Goal: Task Accomplishment & Management: Manage account settings

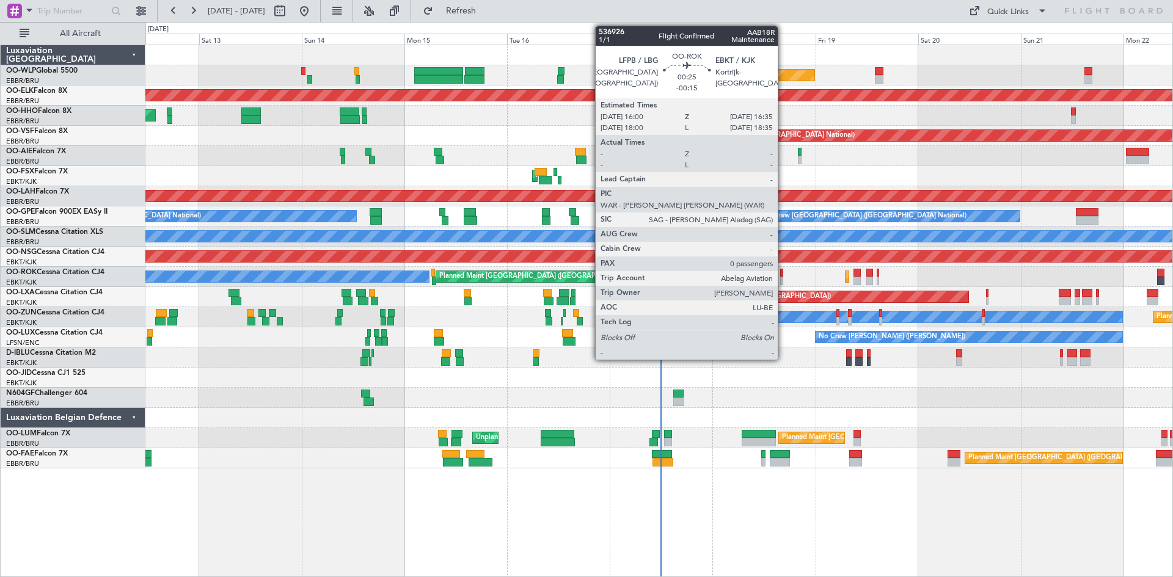
click at [783, 278] on div at bounding box center [781, 281] width 3 height 9
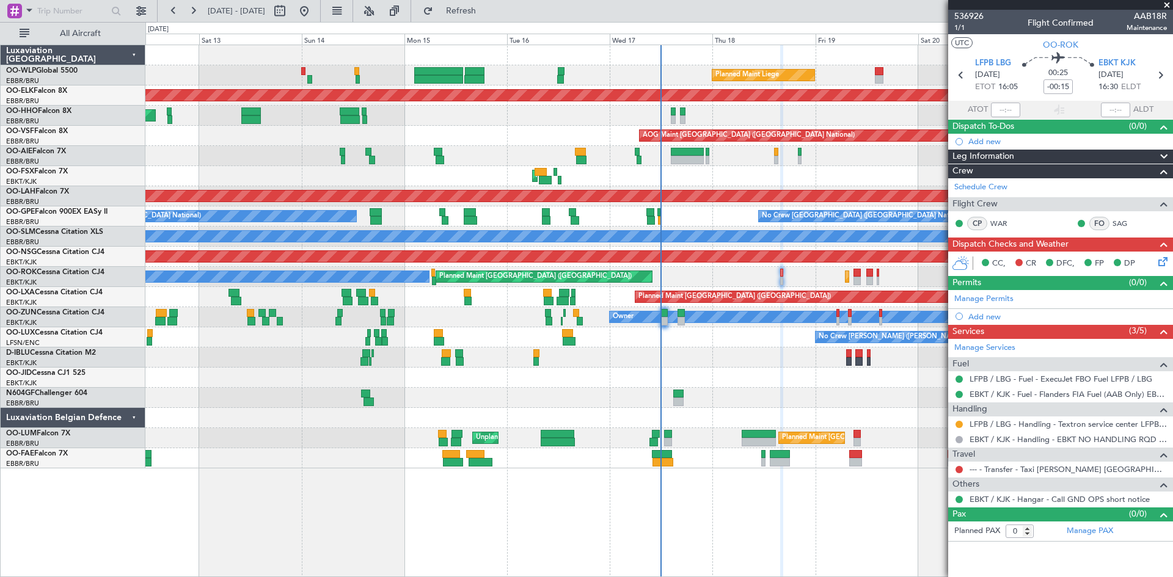
click at [815, 271] on div "Planned Maint Kortrijk-[GEOGRAPHIC_DATA] Planned Maint [GEOGRAPHIC_DATA] ([GEOG…" at bounding box center [658, 277] width 1027 height 20
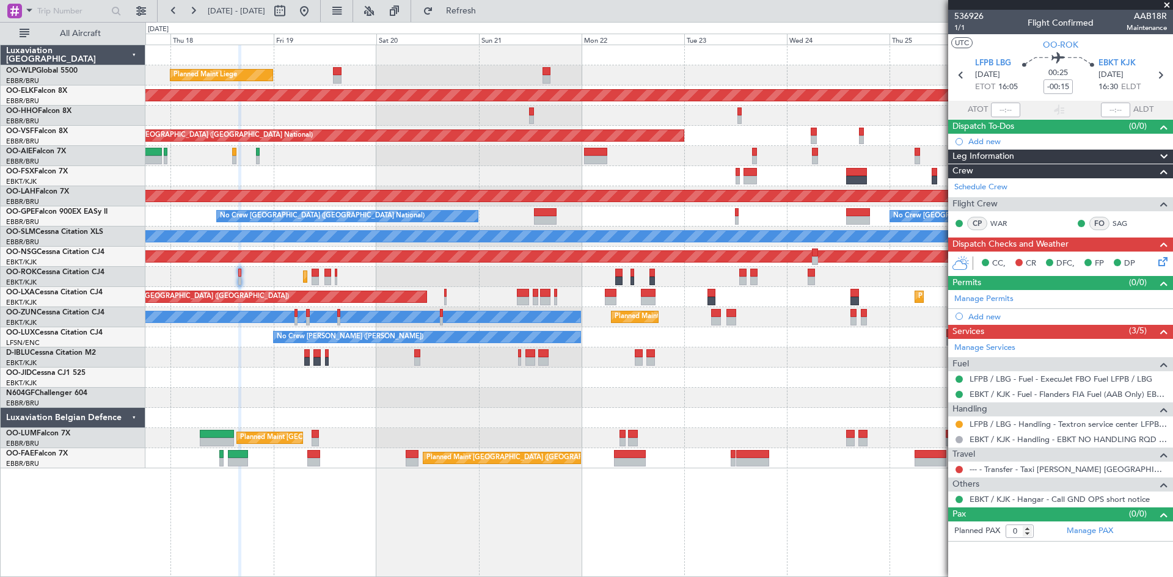
click at [244, 395] on div "Planned Maint Liege Planned Maint [GEOGRAPHIC_DATA]-[GEOGRAPHIC_DATA] AOG Maint…" at bounding box center [658, 256] width 1027 height 423
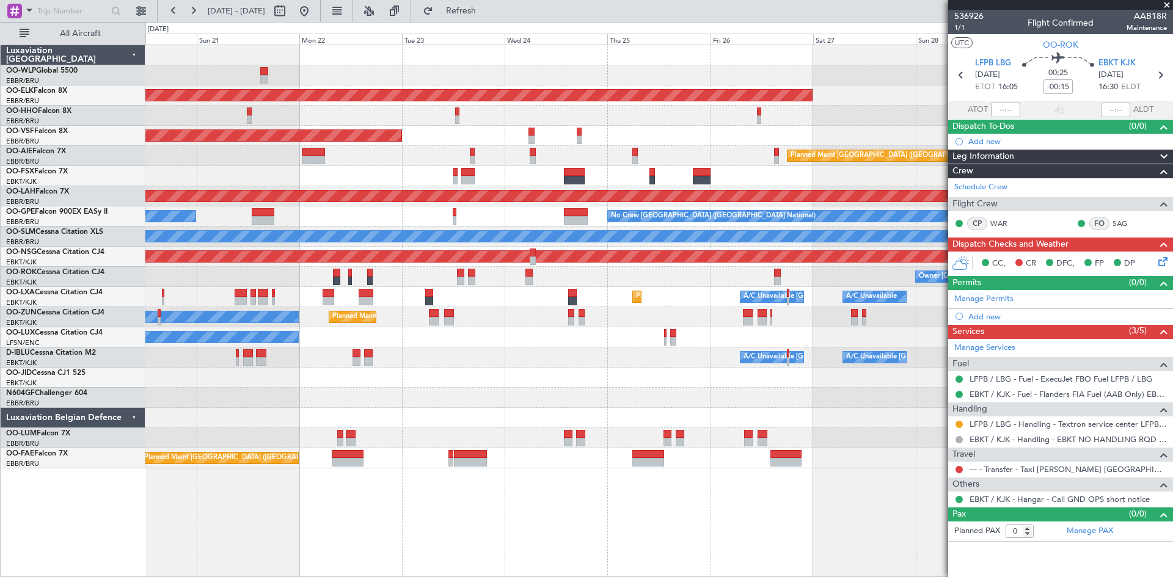
click at [931, 332] on div "Planned Maint Liege Planned Maint Kortrijk-Wevelgem AOG Maint Brussels (Brussel…" at bounding box center [658, 256] width 1027 height 423
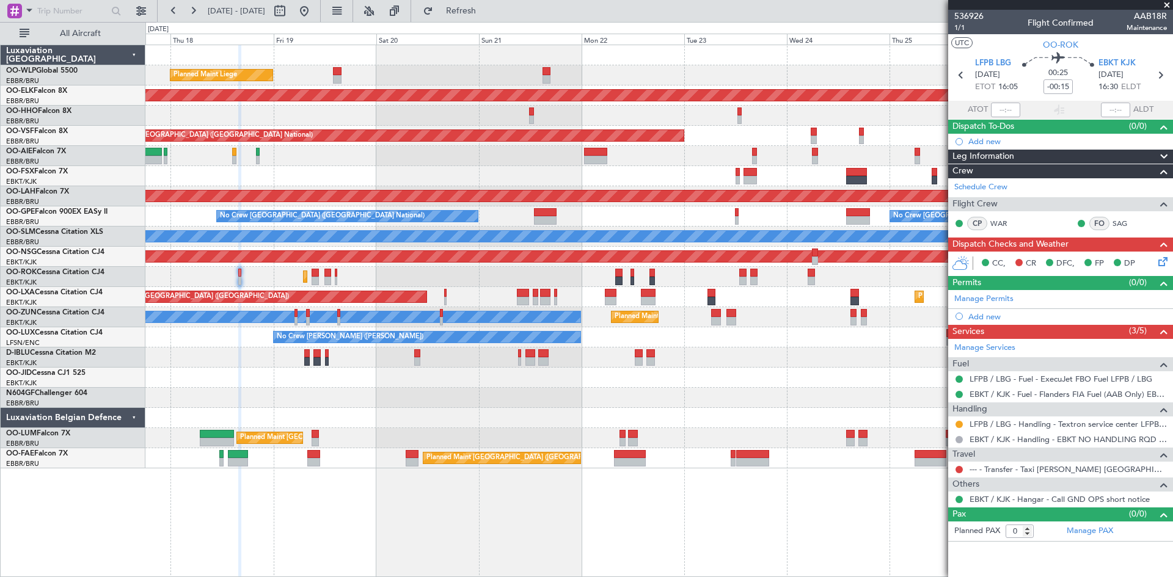
click at [648, 335] on div "No Crew [PERSON_NAME] ([PERSON_NAME])" at bounding box center [658, 337] width 1027 height 20
click at [314, 14] on button at bounding box center [304, 11] width 20 height 20
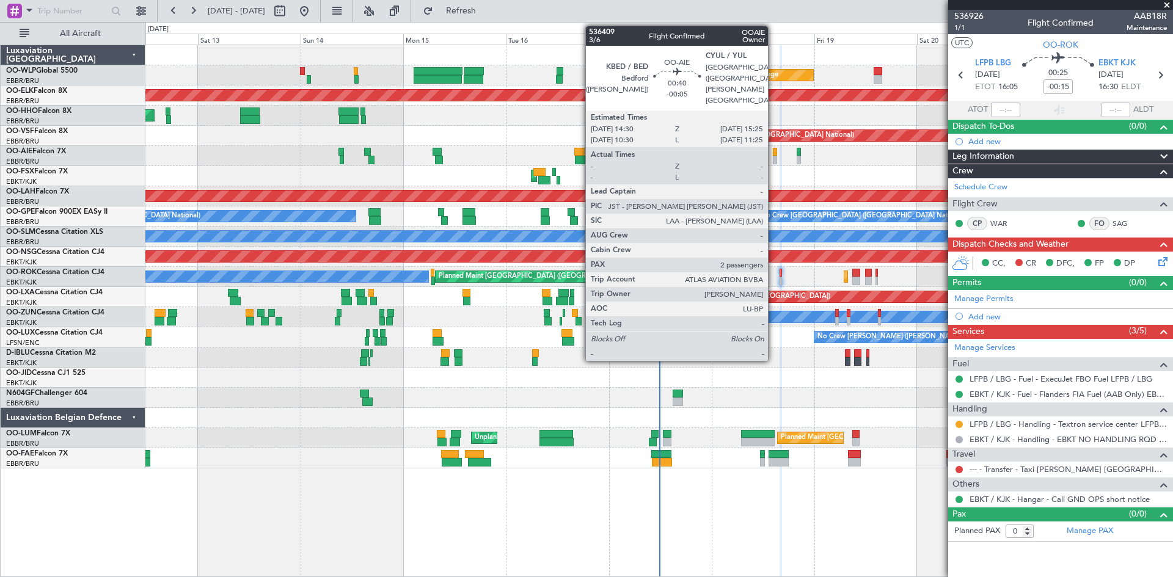
click at [773, 155] on div at bounding box center [775, 152] width 4 height 9
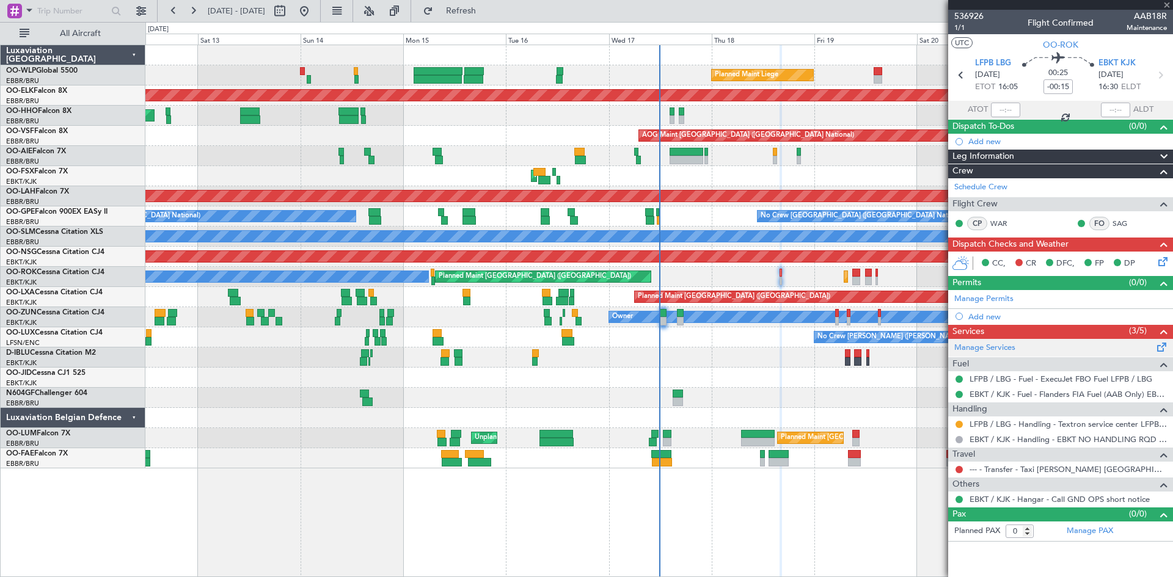
type input "-00:05"
type input "2"
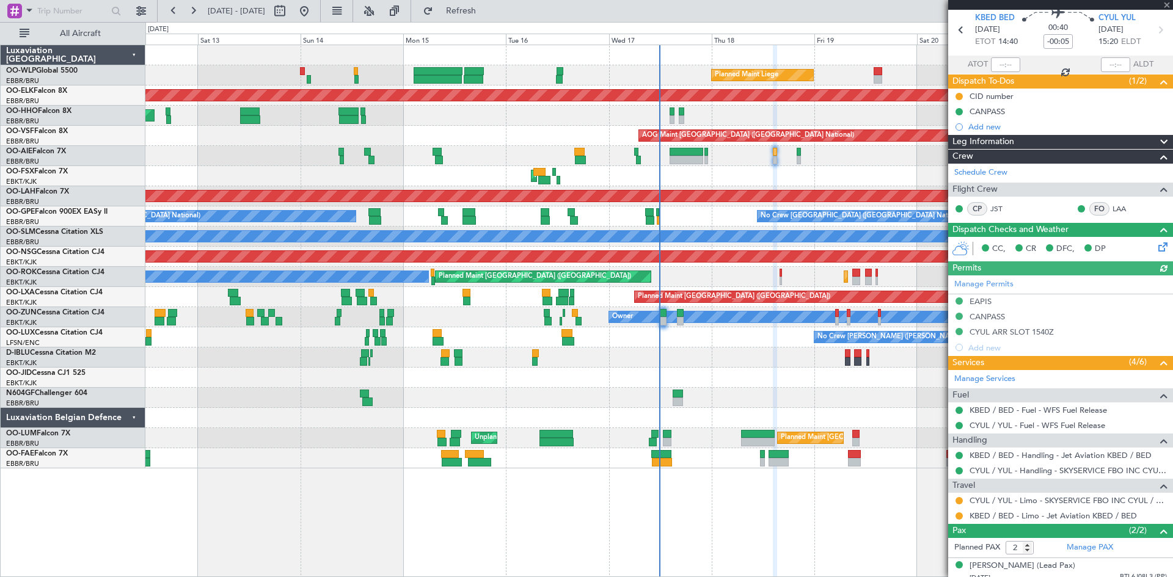
scroll to position [61, 0]
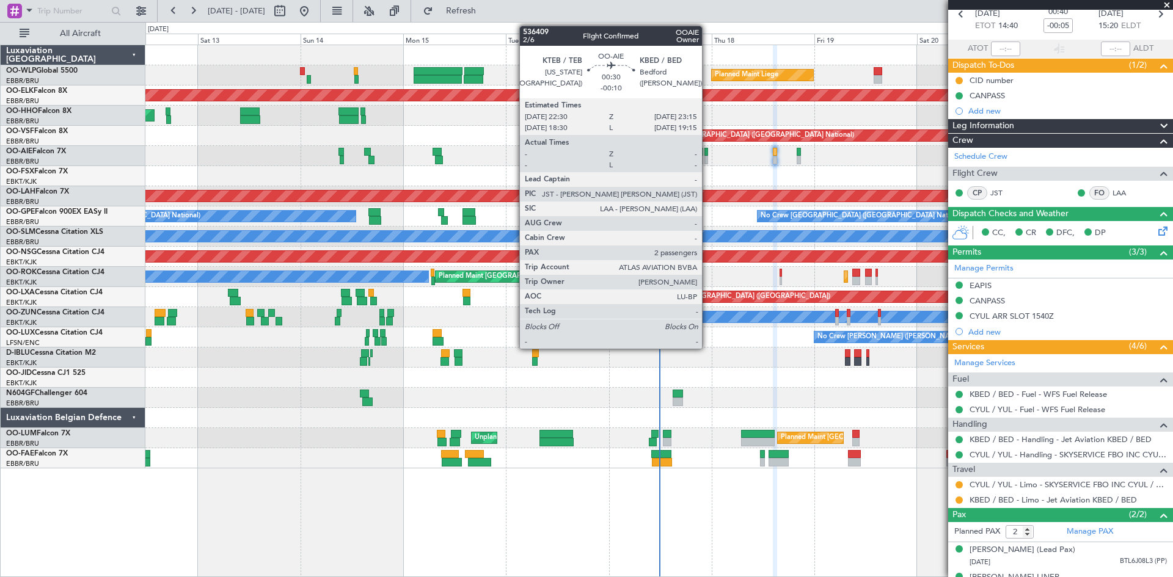
click at [707, 161] on div at bounding box center [706, 160] width 4 height 9
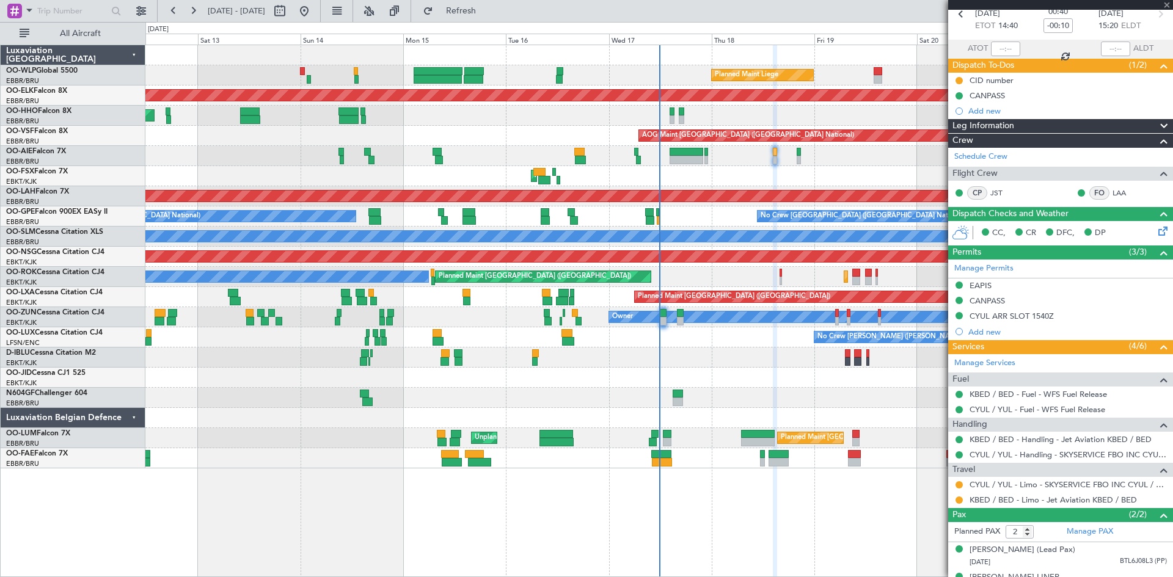
scroll to position [0, 0]
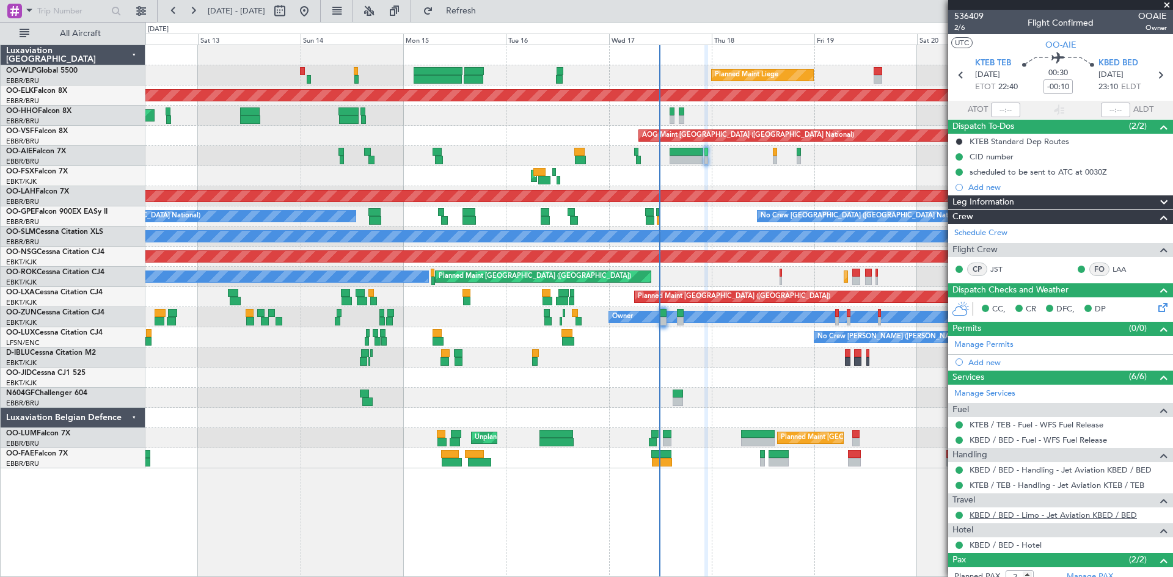
click at [1068, 514] on link "KBED / BED - Limo - Jet Aviation KBED / BED" at bounding box center [1052, 515] width 167 height 10
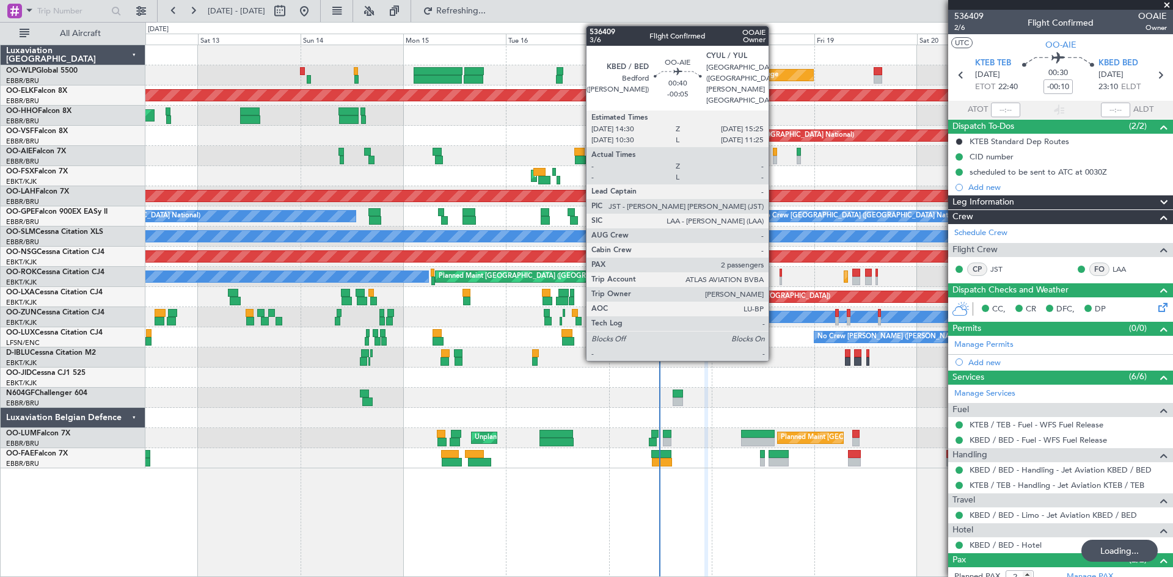
click at [774, 155] on div at bounding box center [775, 152] width 4 height 9
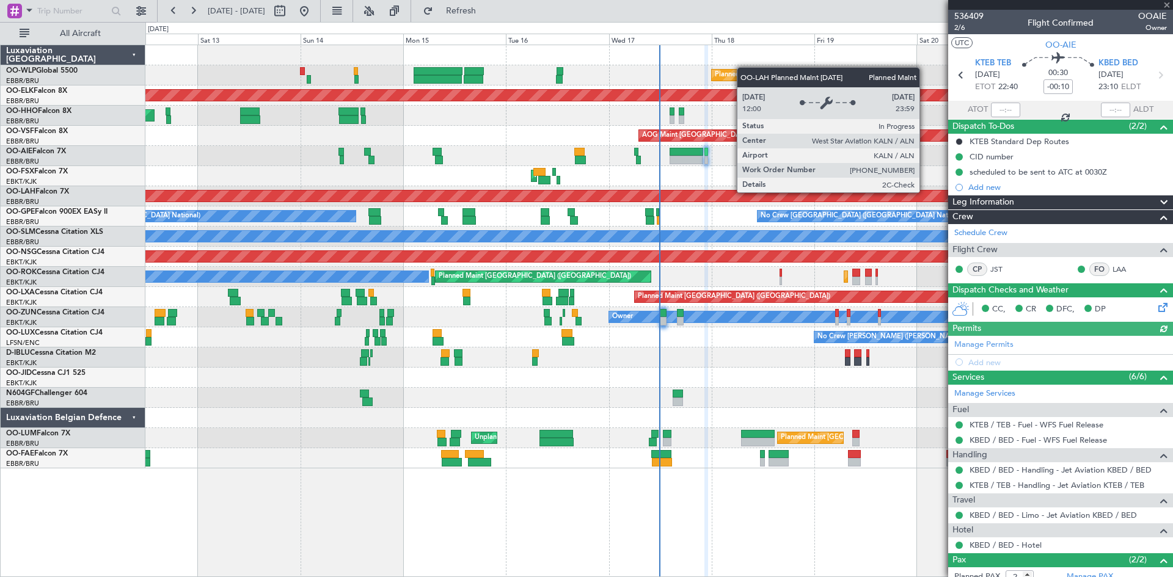
type input "-00:05"
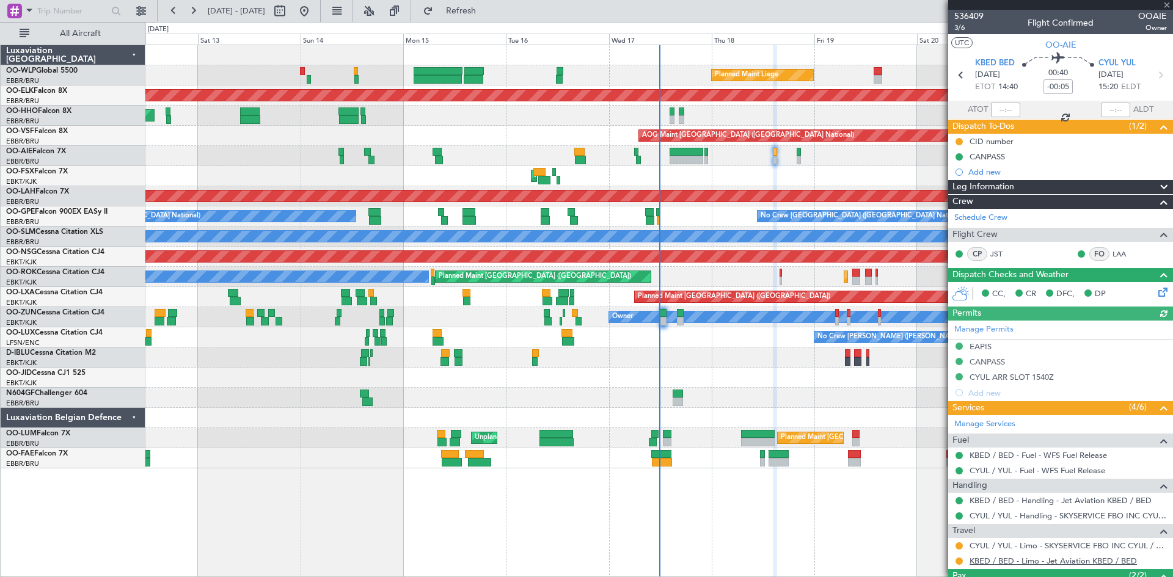
click at [1037, 560] on link "KBED / BED - Limo - Jet Aviation KBED / BED" at bounding box center [1052, 561] width 167 height 10
click at [957, 561] on button at bounding box center [958, 561] width 7 height 7
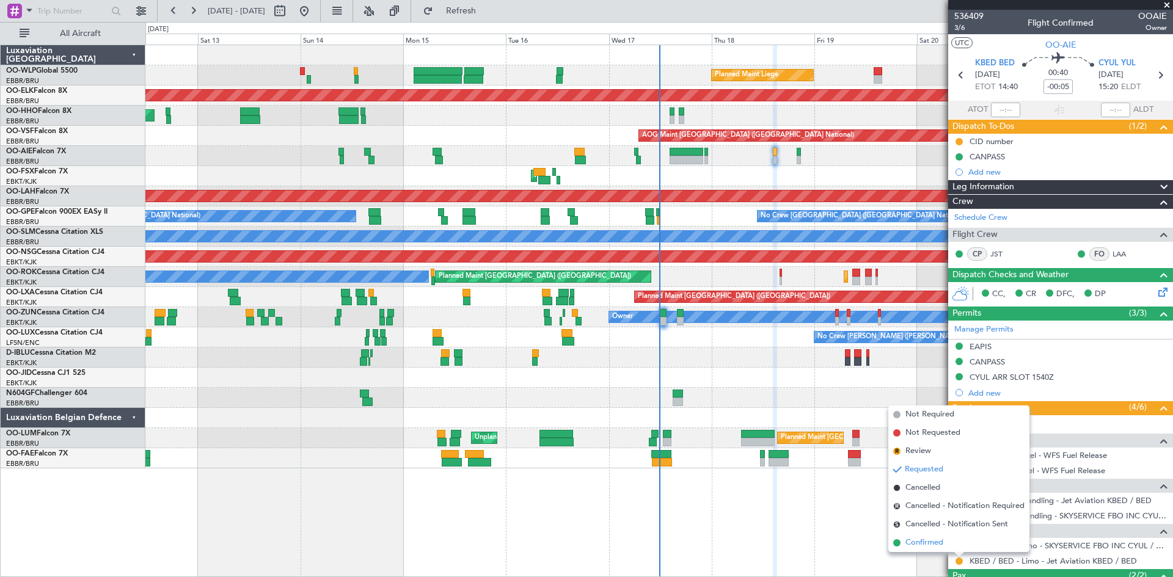
click at [940, 541] on span "Confirmed" at bounding box center [924, 543] width 38 height 12
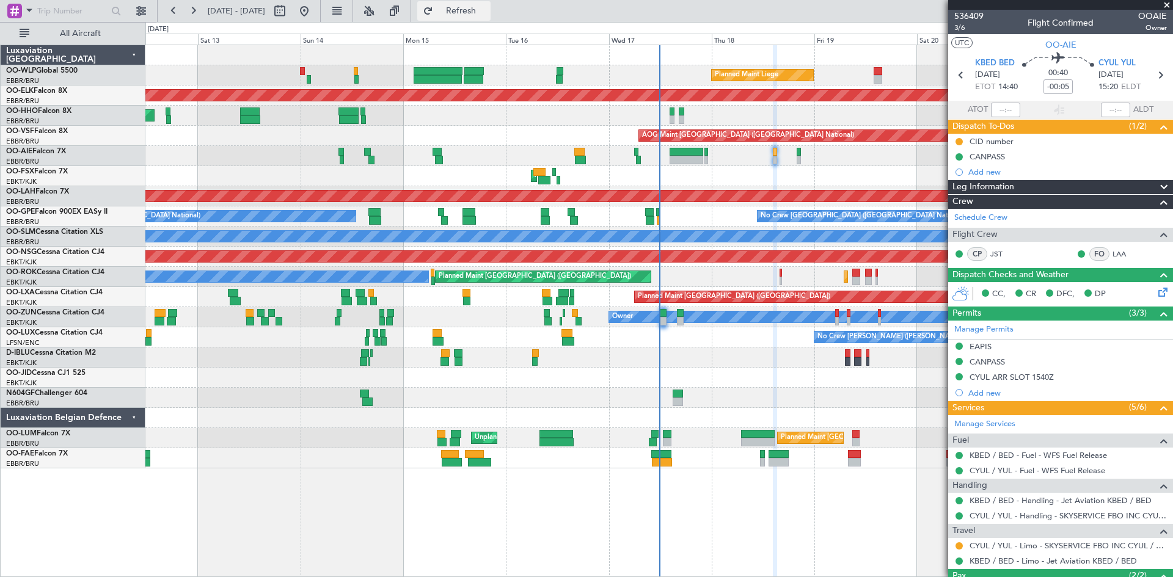
click at [491, 16] on button "Refresh" at bounding box center [453, 11] width 73 height 20
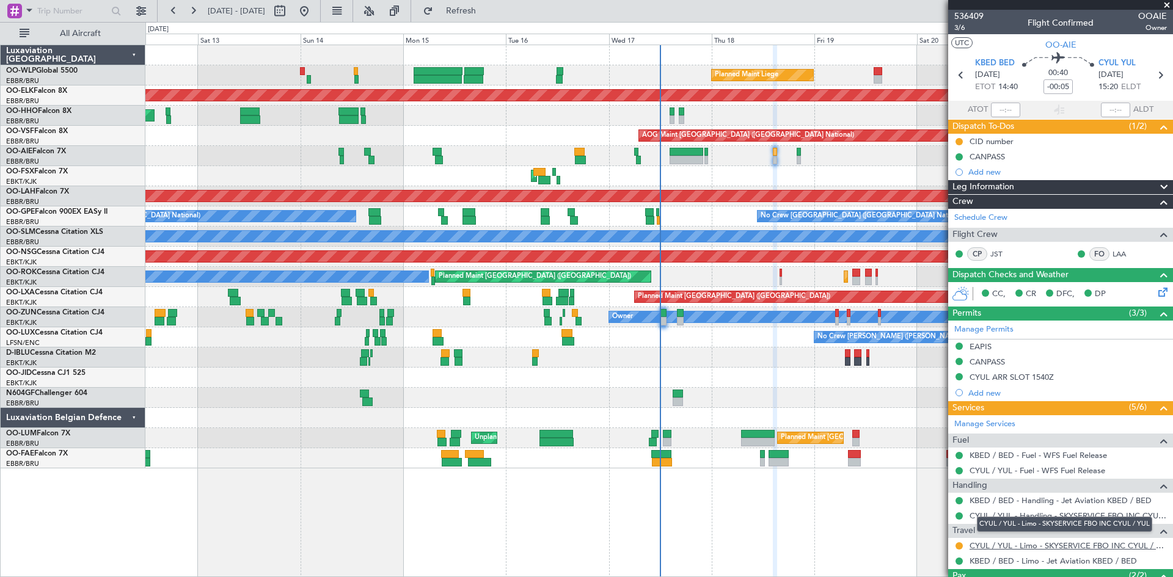
click at [1102, 548] on link "CYUL / YUL - Limo - SKYSERVICE FBO INC CYUL / YUL" at bounding box center [1067, 546] width 197 height 10
click at [1063, 544] on link "CYUL / YUL - Limo - SKYSERVICE FBO INC CYUL / YUL" at bounding box center [1067, 546] width 197 height 10
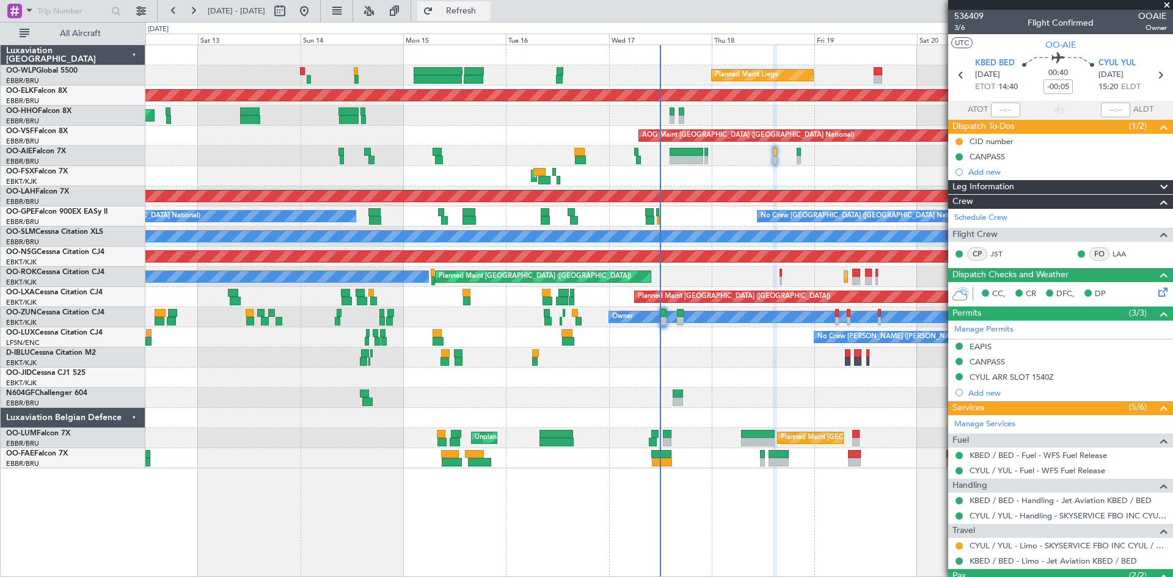
click at [487, 7] on span "Refresh" at bounding box center [461, 11] width 51 height 9
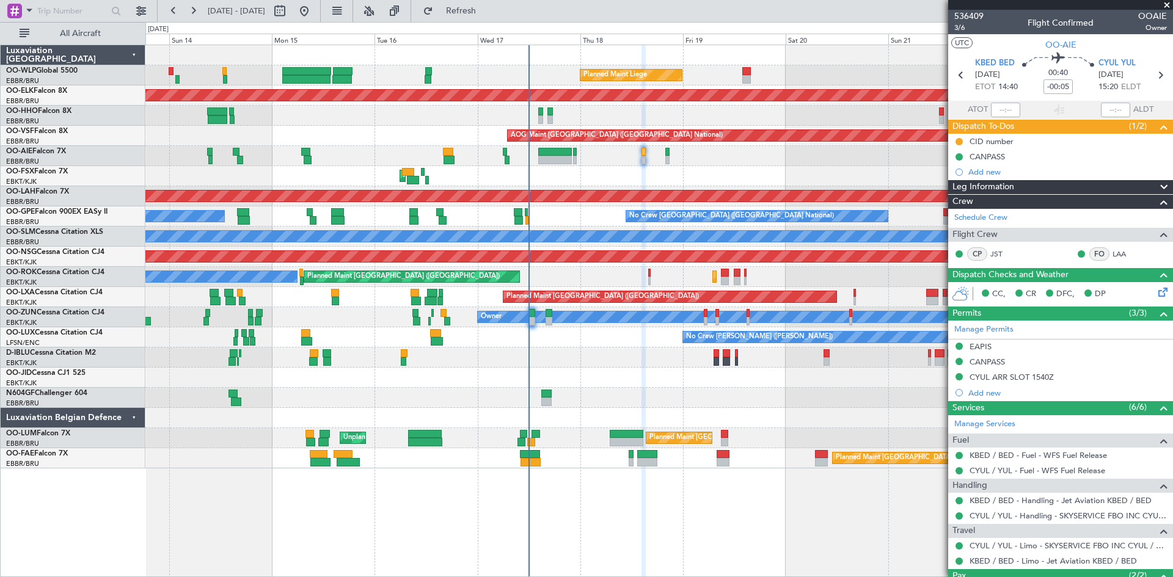
click at [683, 390] on div "Planned Maint Liege Planned Maint [GEOGRAPHIC_DATA]-[GEOGRAPHIC_DATA] Planned M…" at bounding box center [658, 256] width 1027 height 423
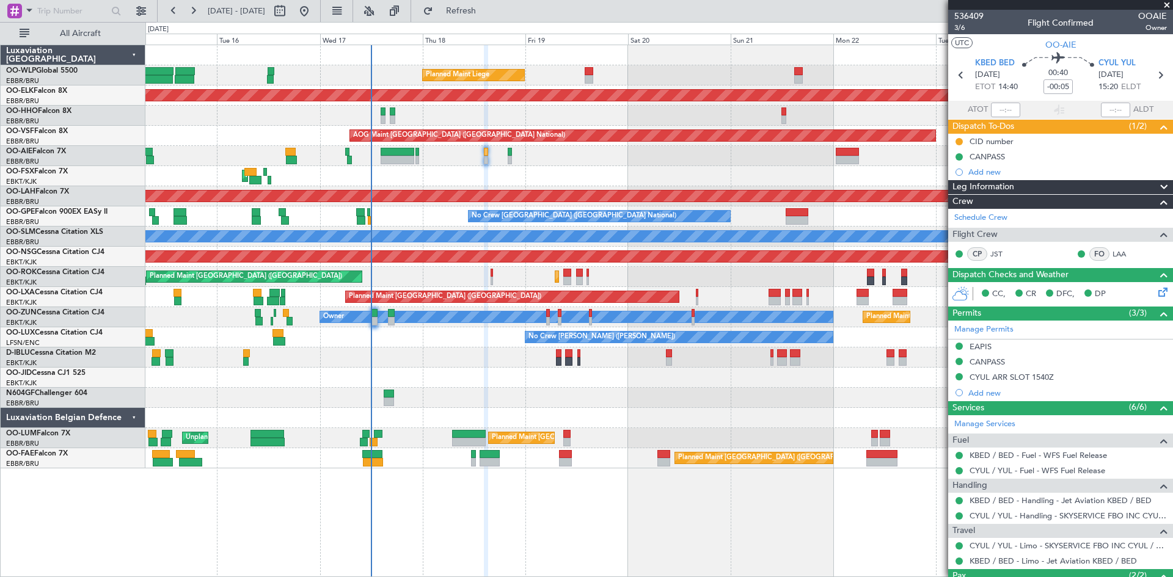
click at [682, 420] on div "Planned Maint Liege Planned Maint Kortrijk-Wevelgem AOG Maint Brussels (Brussel…" at bounding box center [658, 256] width 1027 height 423
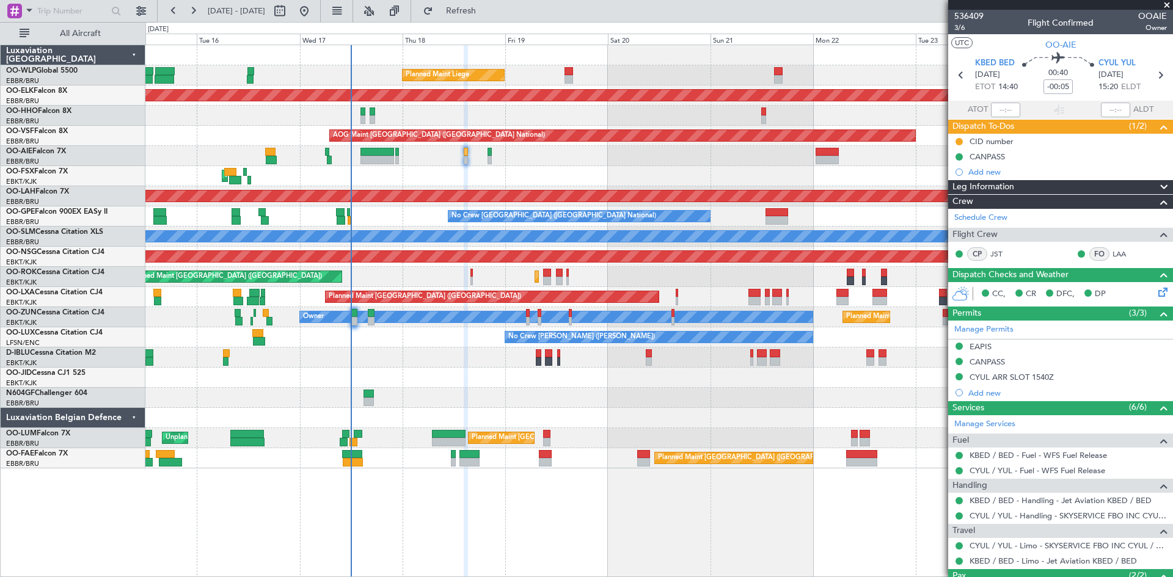
click at [745, 376] on div "Planned Maint Liege Planned Maint Kortrijk-Wevelgem AOG Maint Brussels (Brussel…" at bounding box center [658, 256] width 1027 height 423
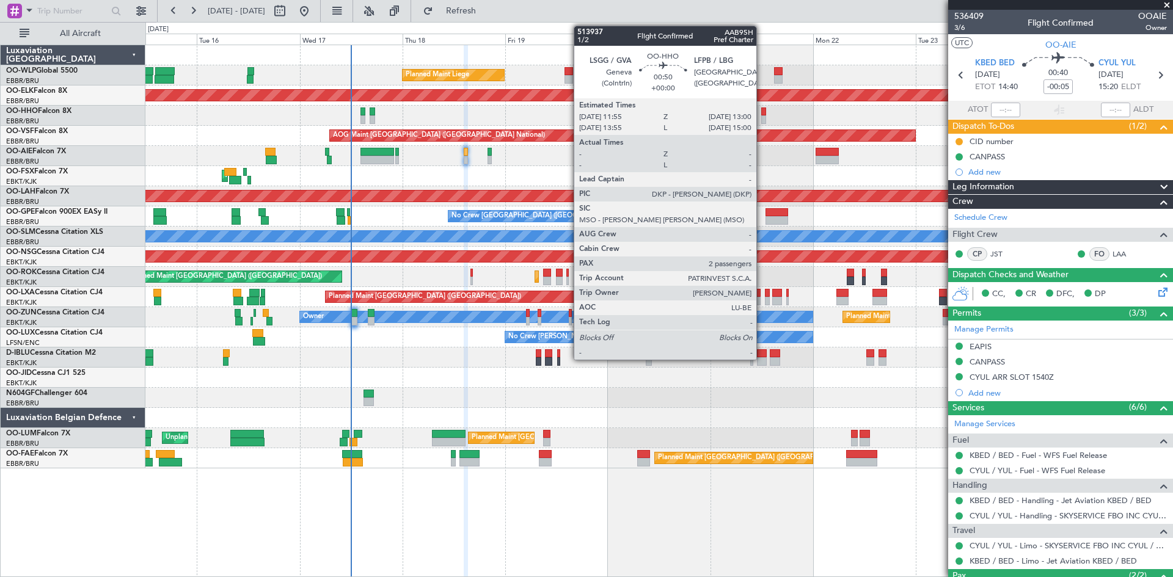
click at [762, 109] on div at bounding box center [763, 112] width 5 height 9
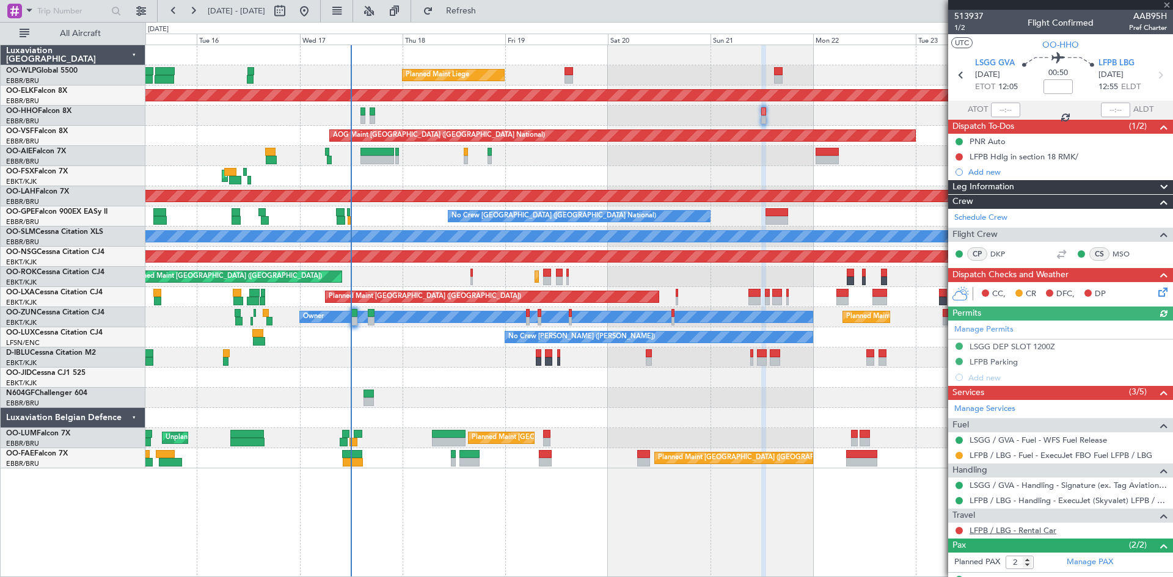
click at [1003, 530] on link "LFPB / LBG - Rental Car" at bounding box center [1012, 530] width 87 height 10
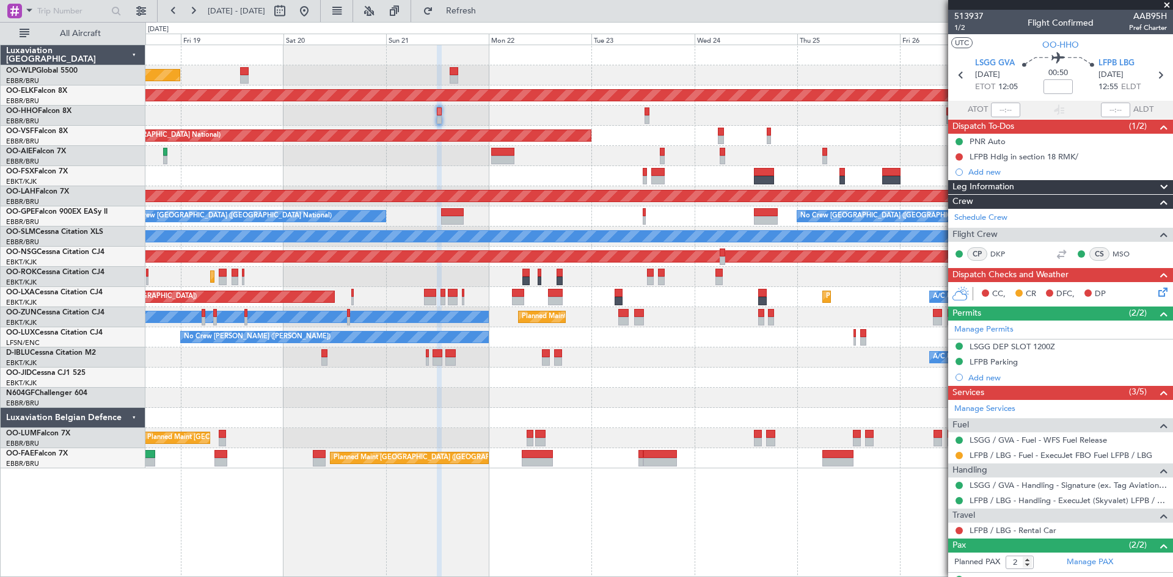
click at [426, 470] on div "Planned Maint Liege Planned Maint Kortrijk-Wevelgem AOG Maint Brussels (Brussel…" at bounding box center [658, 311] width 1027 height 533
click at [473, 18] on button "Refresh" at bounding box center [453, 11] width 73 height 20
click at [314, 14] on button at bounding box center [304, 11] width 20 height 20
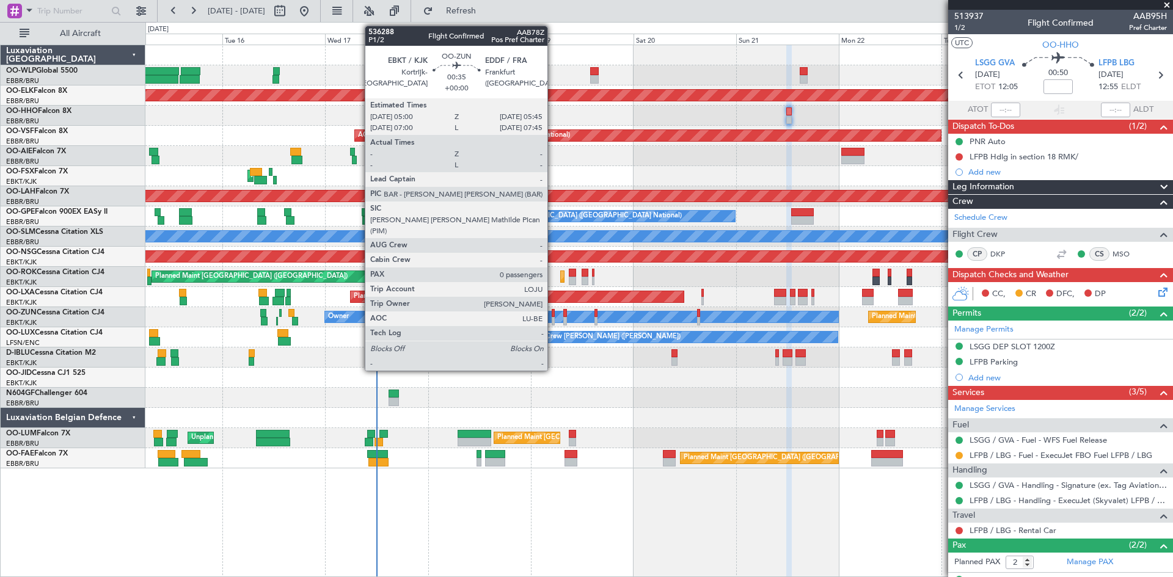
click at [553, 314] on div at bounding box center [554, 313] width 4 height 9
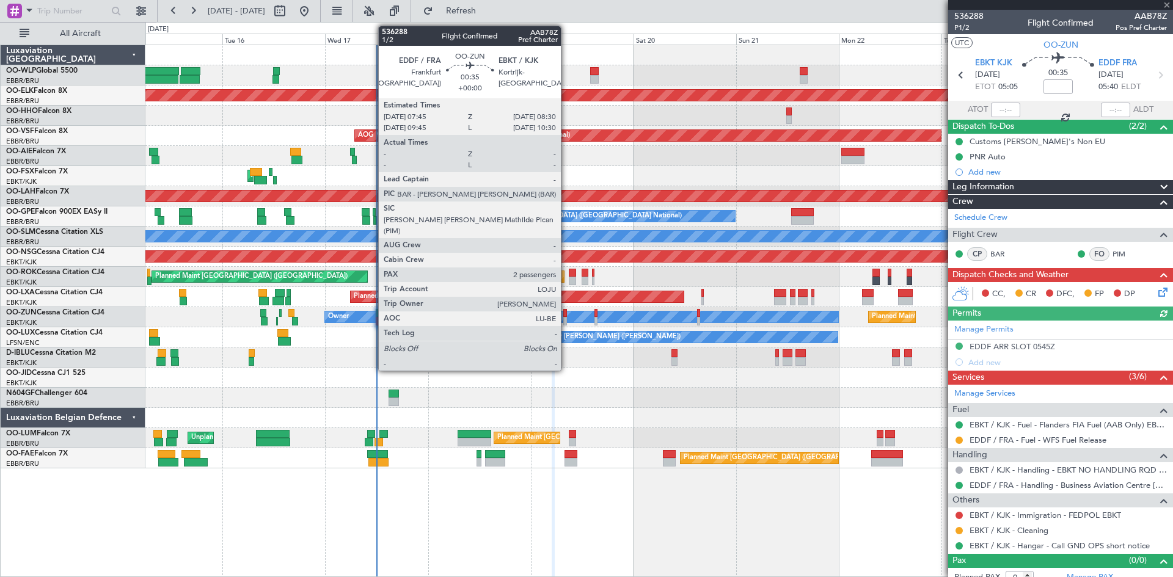
click at [566, 318] on div at bounding box center [565, 321] width 4 height 9
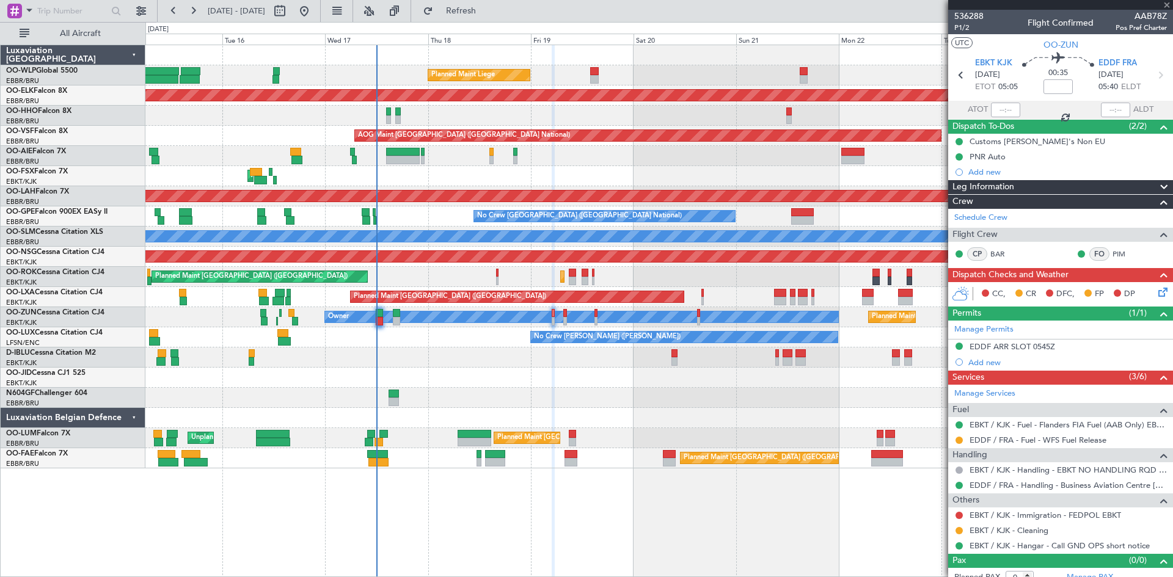
type input "2"
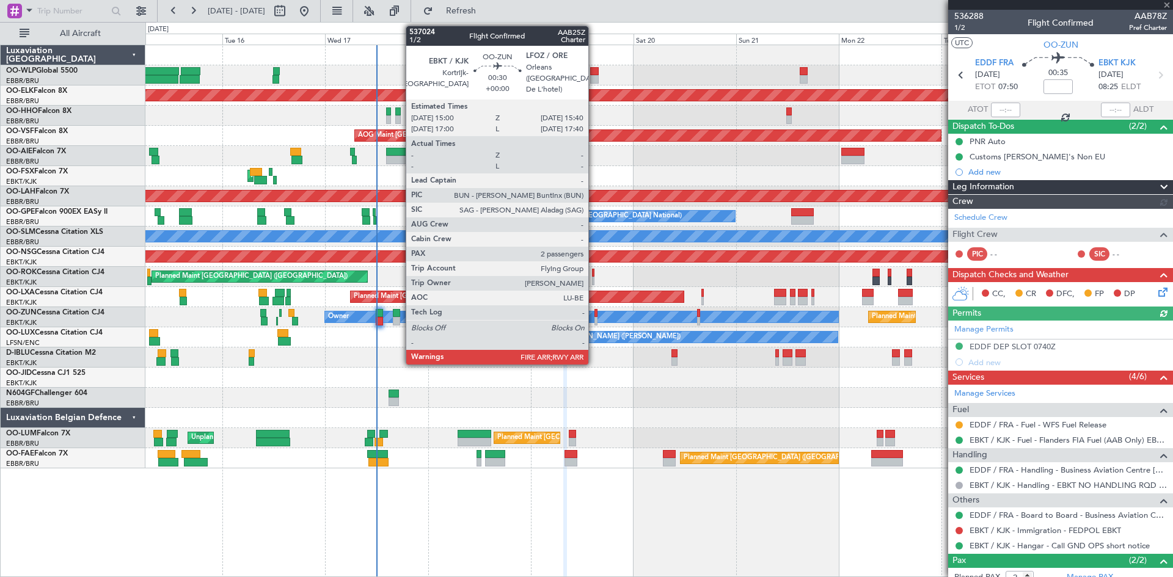
click at [594, 313] on div at bounding box center [595, 313] width 3 height 9
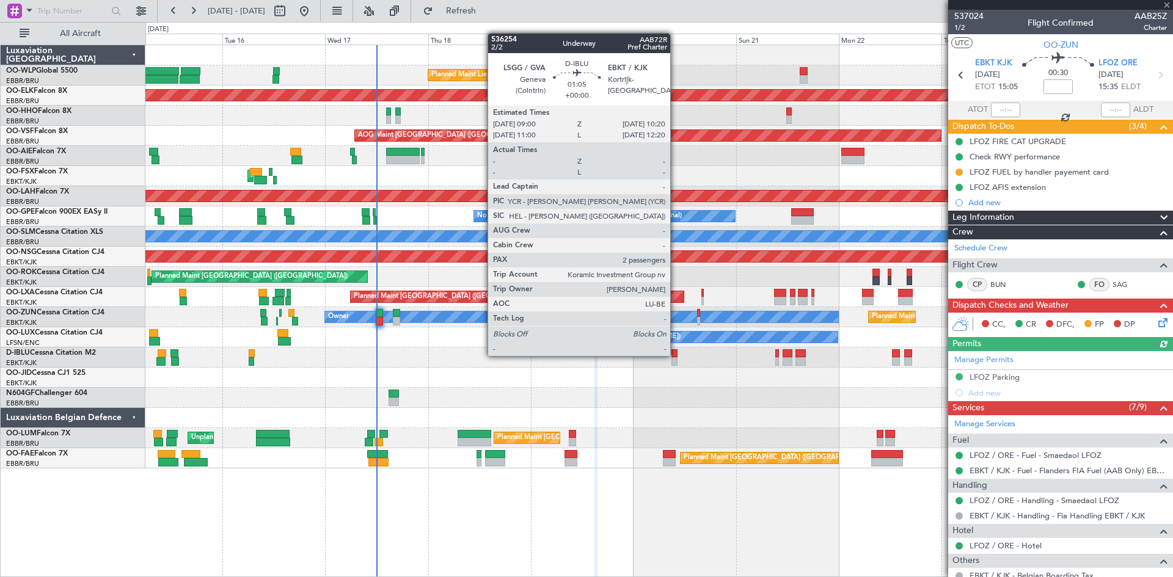
click at [676, 355] on div at bounding box center [674, 353] width 6 height 9
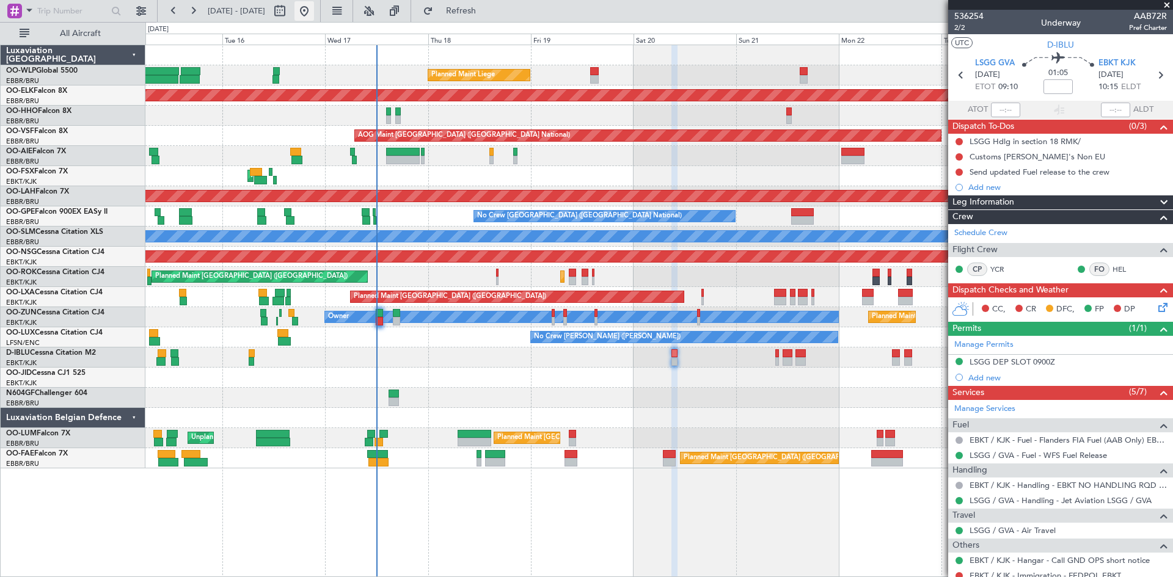
click at [314, 13] on button at bounding box center [304, 11] width 20 height 20
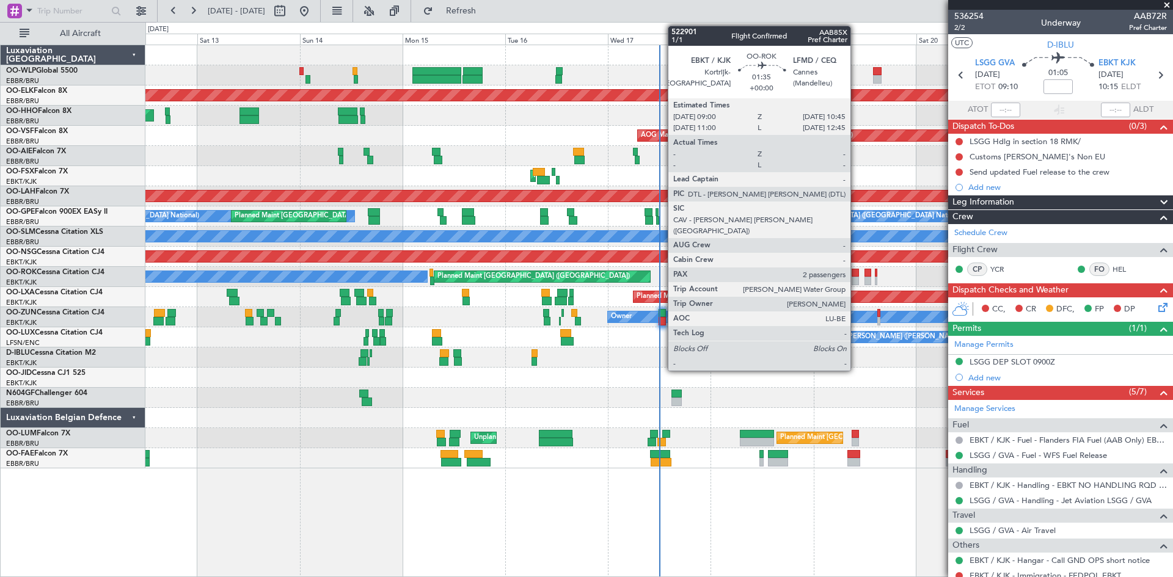
click at [856, 275] on div at bounding box center [856, 273] width 8 height 9
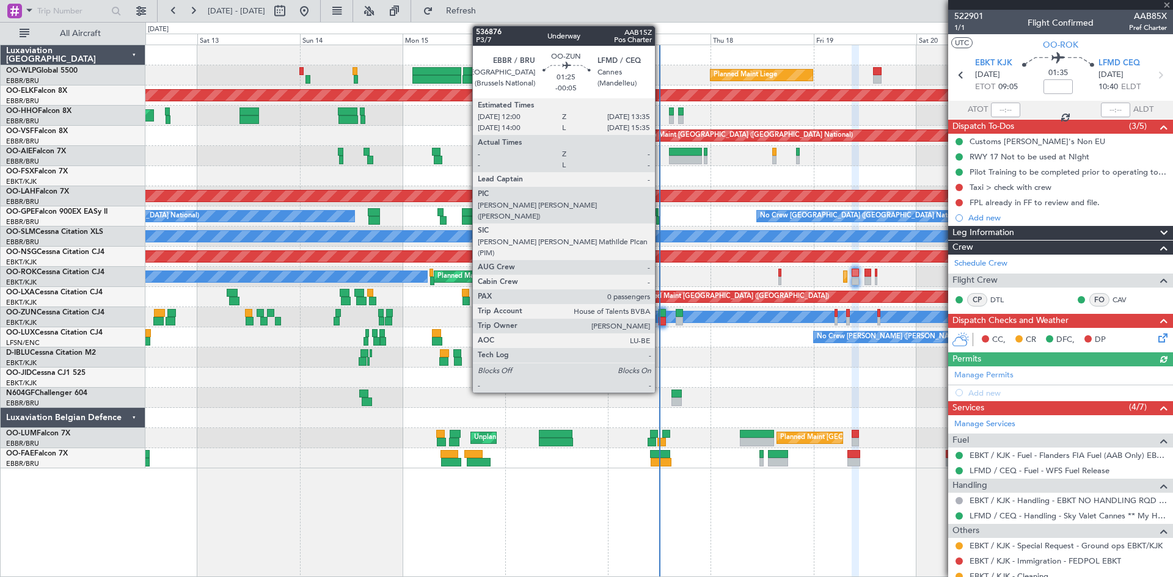
click at [660, 315] on div at bounding box center [662, 313] width 7 height 9
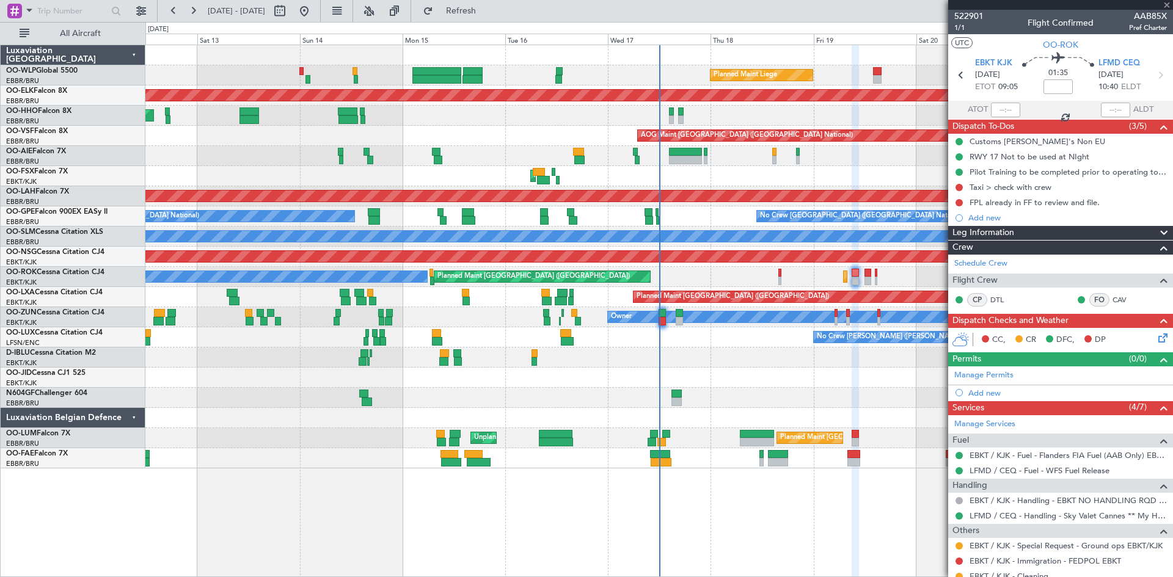
type input "-00:05"
type input "0"
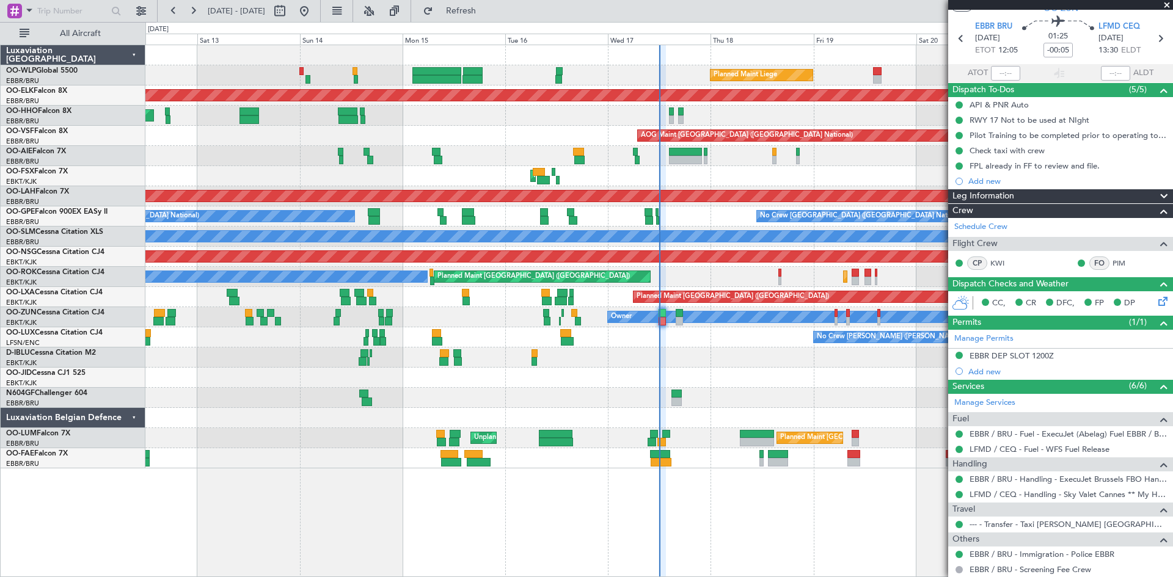
scroll to position [71, 0]
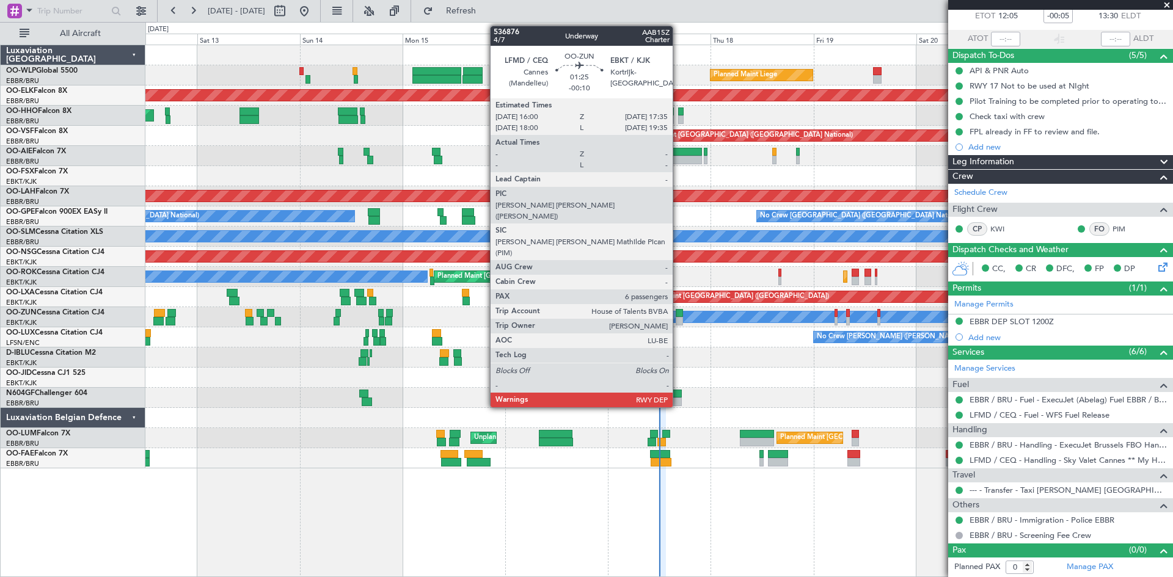
click at [678, 315] on div at bounding box center [679, 313] width 7 height 9
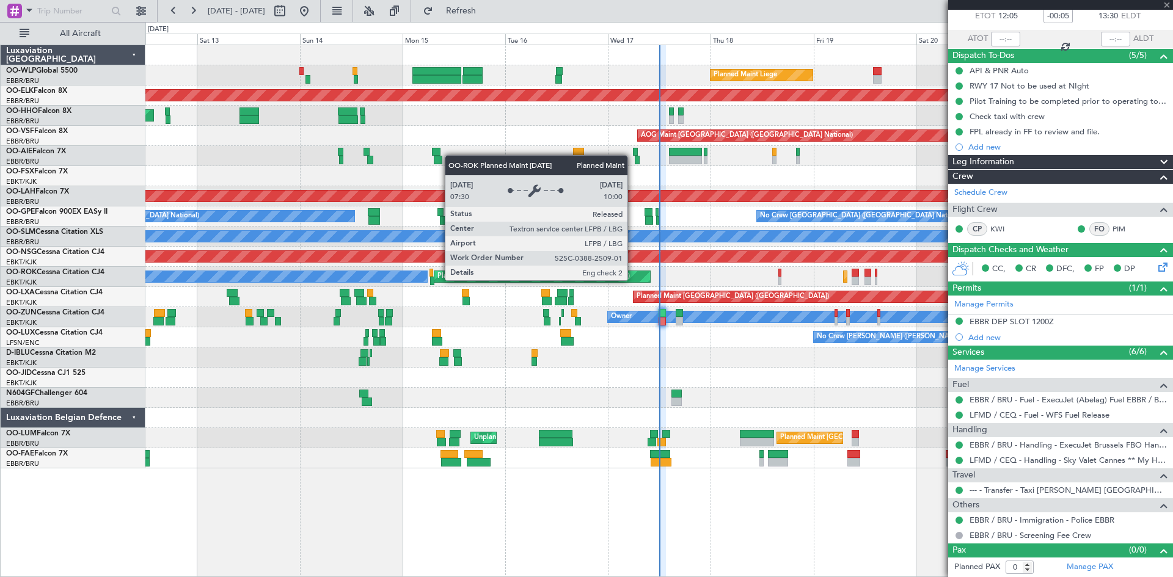
type input "-00:10"
type input "6"
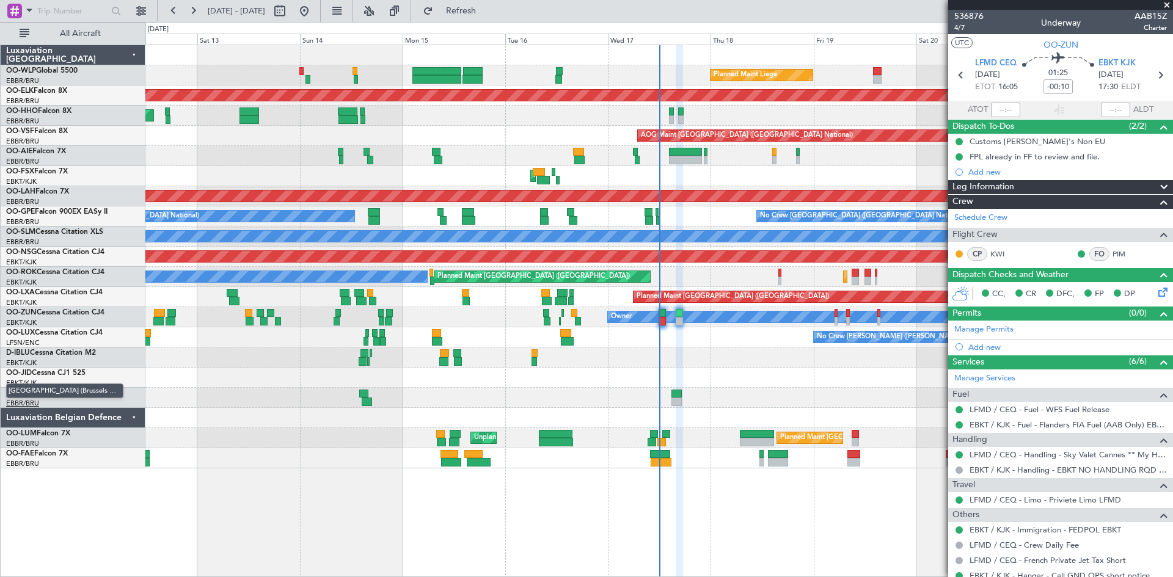
click at [34, 399] on link "EBBR/BRU Brussels (Brussels National)" at bounding box center [22, 403] width 33 height 9
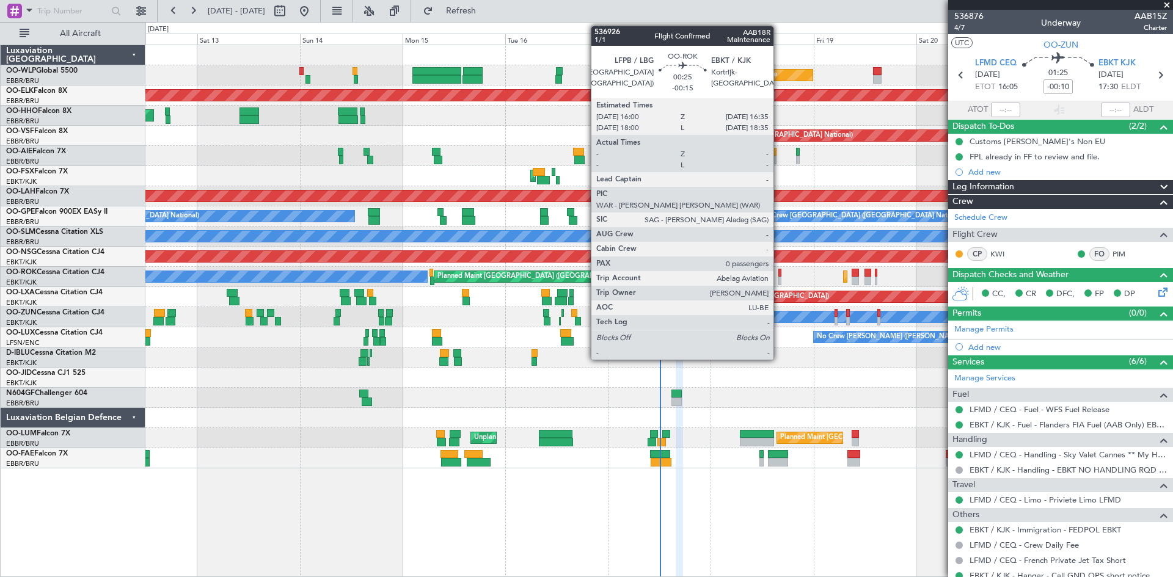
click at [779, 280] on div at bounding box center [779, 281] width 3 height 9
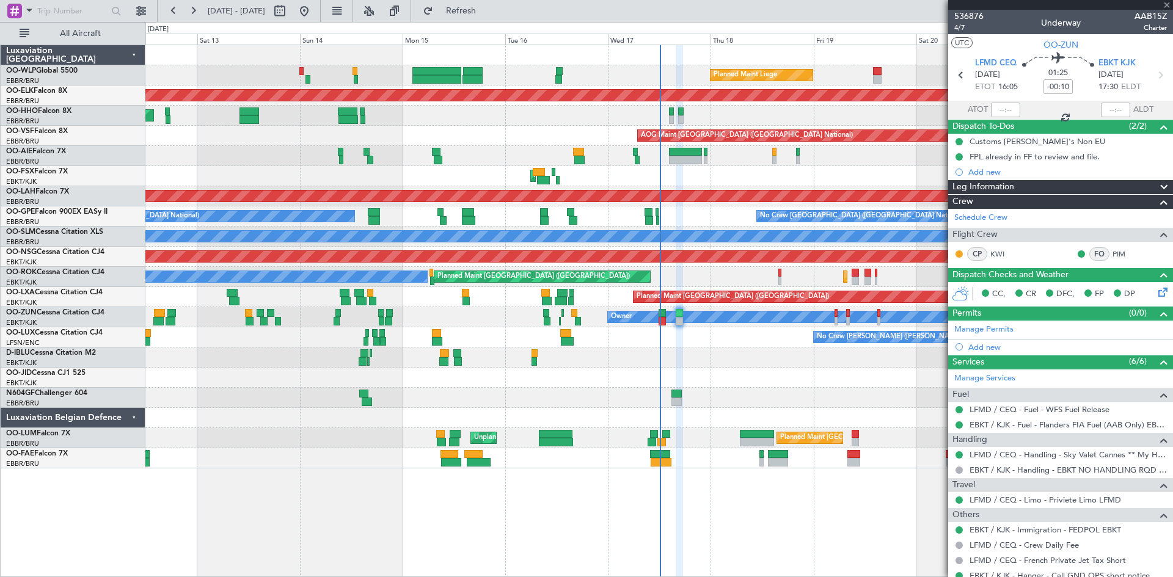
type input "-00:15"
type input "0"
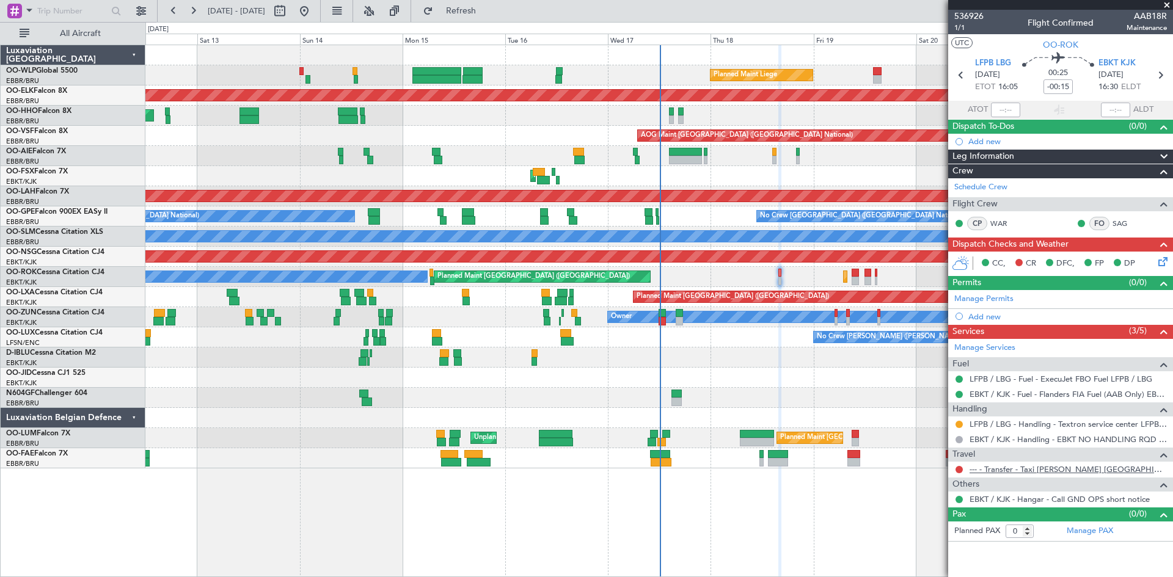
click at [1032, 464] on link "--- - Transfer - Taxi [PERSON_NAME] [GEOGRAPHIC_DATA]" at bounding box center [1067, 469] width 197 height 10
click at [1071, 465] on link "--- - Transfer - Taxi [PERSON_NAME] [GEOGRAPHIC_DATA]" at bounding box center [1067, 469] width 197 height 10
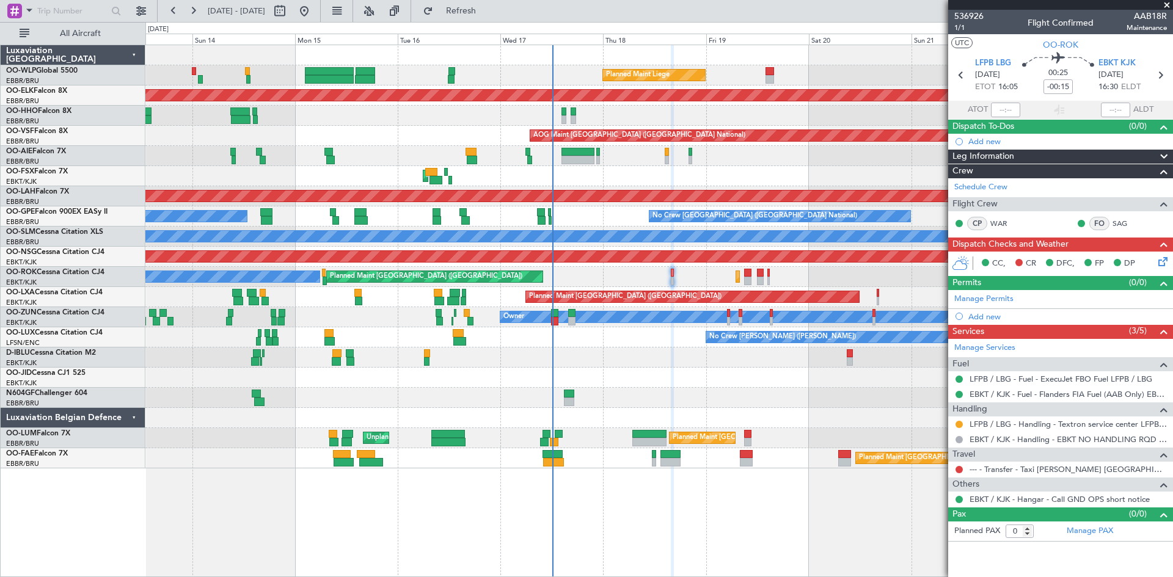
click at [752, 405] on div "Planned Maint Liege Planned Maint [GEOGRAPHIC_DATA]-[GEOGRAPHIC_DATA] Planned M…" at bounding box center [658, 256] width 1027 height 423
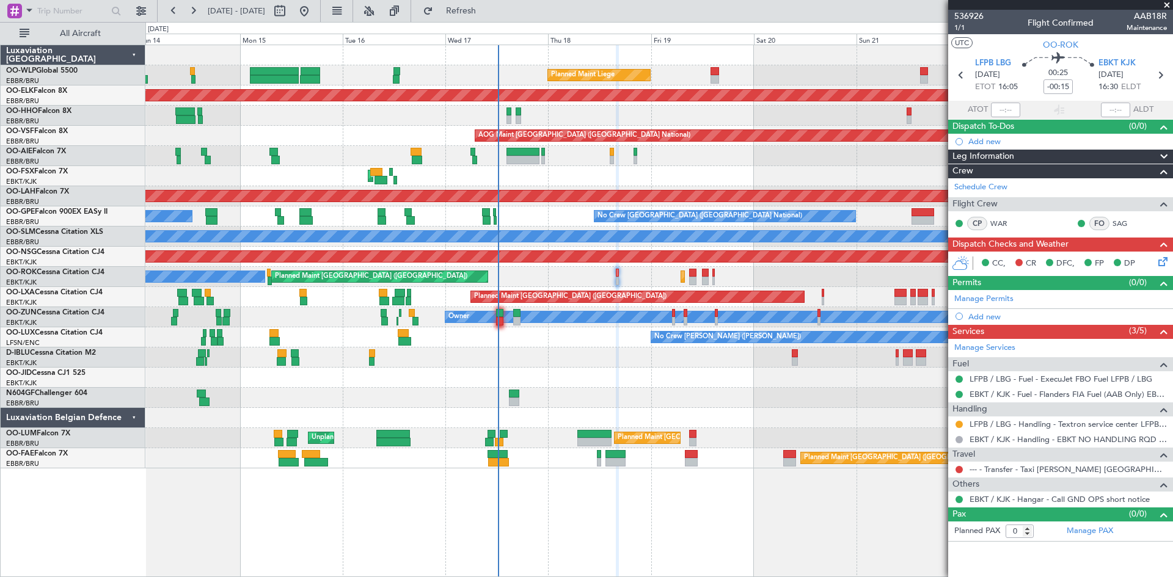
click at [652, 370] on div "Planned Maint Liege Planned Maint Kortrijk-Wevelgem Planned Maint Geneva (Coint…" at bounding box center [658, 256] width 1027 height 423
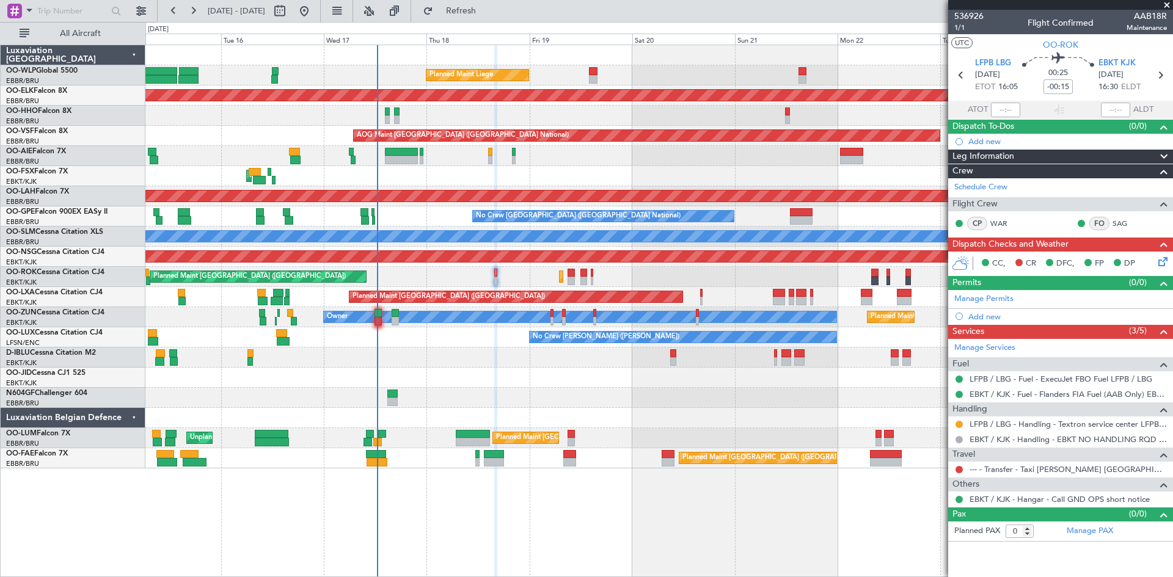
click at [607, 434] on div "Planned Maint Liege Planned Maint Kortrijk-Wevelgem AOG Maint Brussels (Brussel…" at bounding box center [658, 256] width 1027 height 423
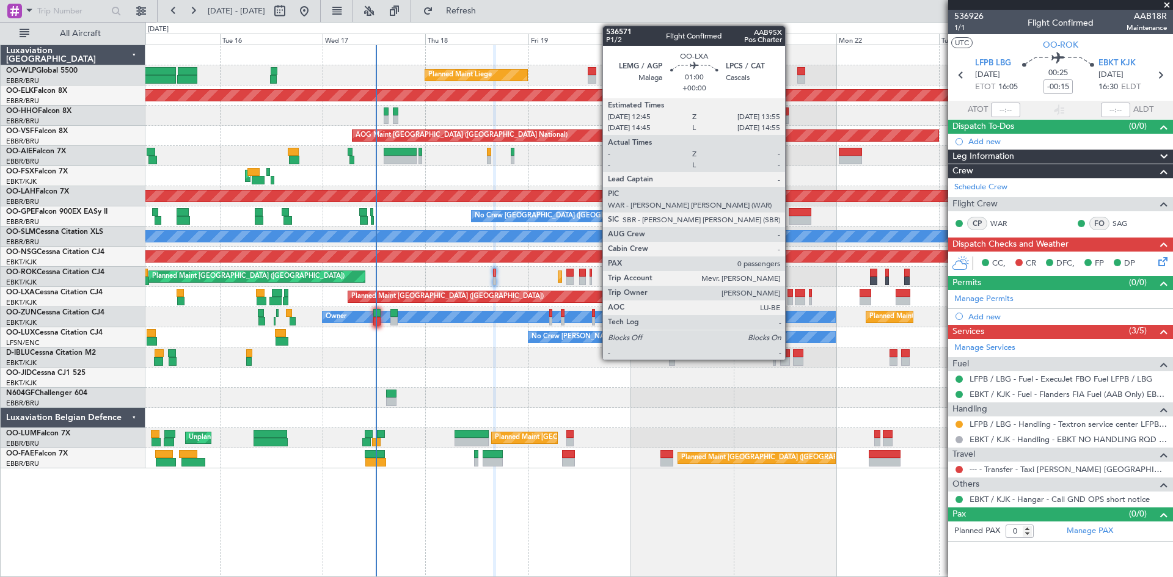
click at [790, 294] on div at bounding box center [789, 293] width 5 height 9
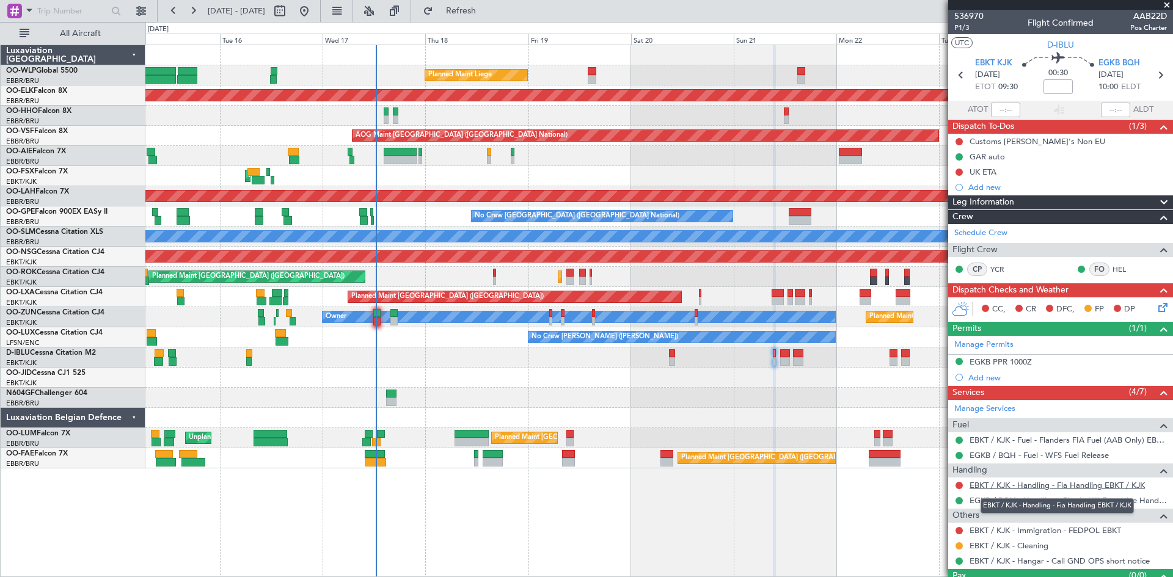
click at [1017, 484] on link "EBKT / KJK - Handling - Fia Handling EBKT / KJK" at bounding box center [1056, 485] width 175 height 10
click at [959, 486] on button at bounding box center [958, 485] width 7 height 7
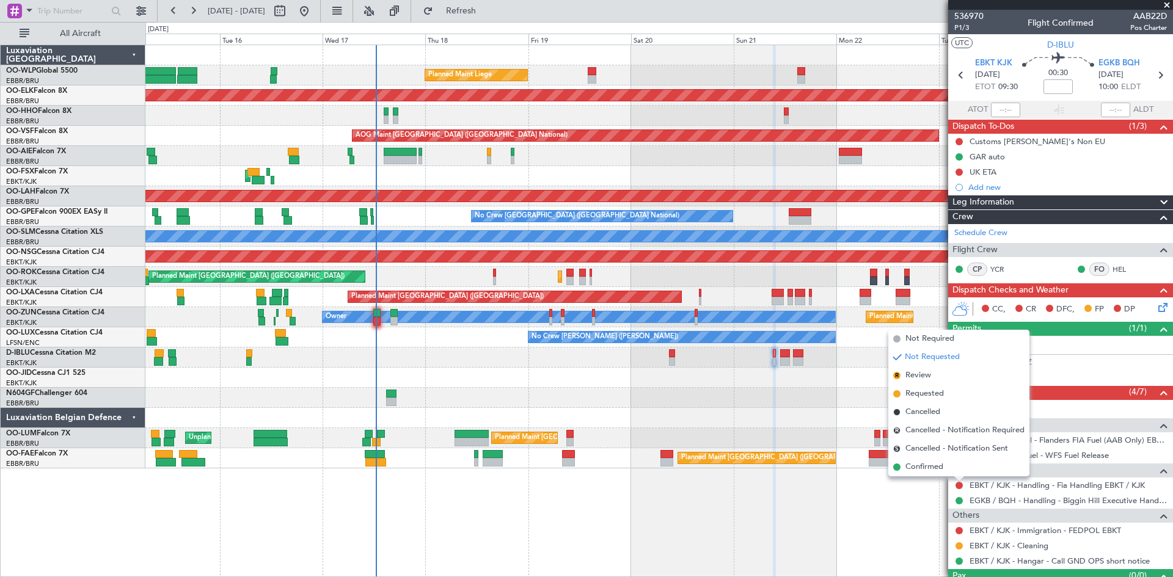
click at [626, 373] on div at bounding box center [658, 378] width 1027 height 20
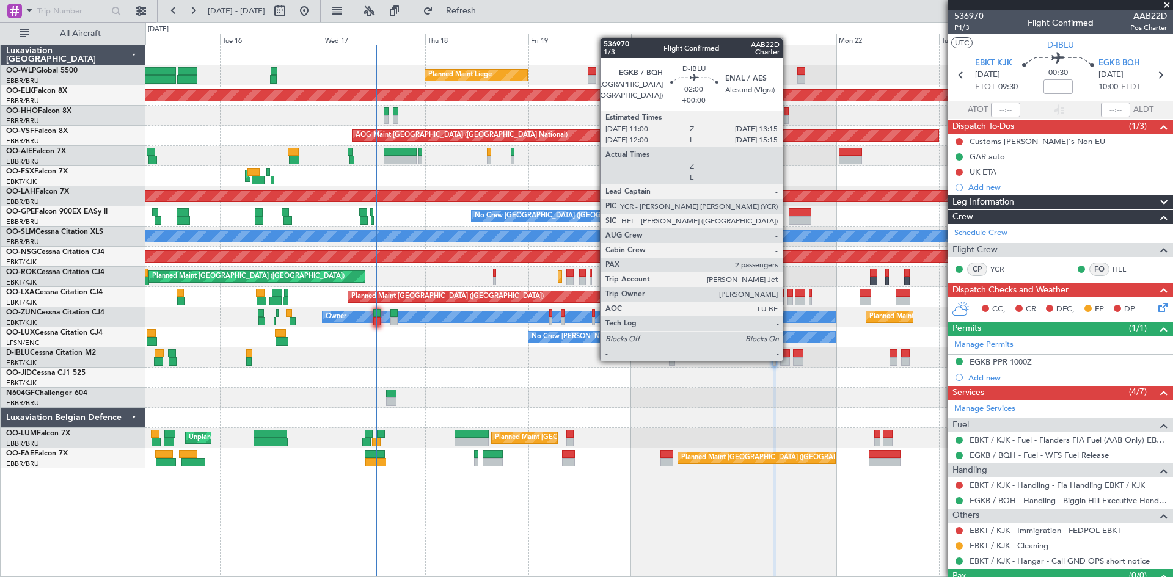
click at [788, 360] on div at bounding box center [785, 361] width 10 height 9
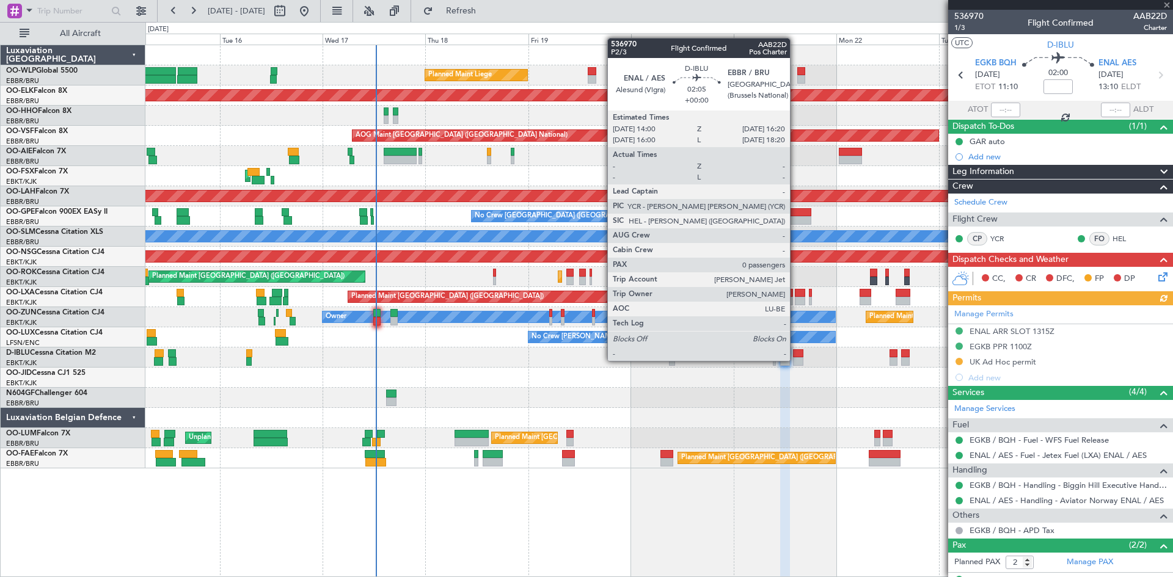
click at [795, 361] on div at bounding box center [798, 361] width 10 height 9
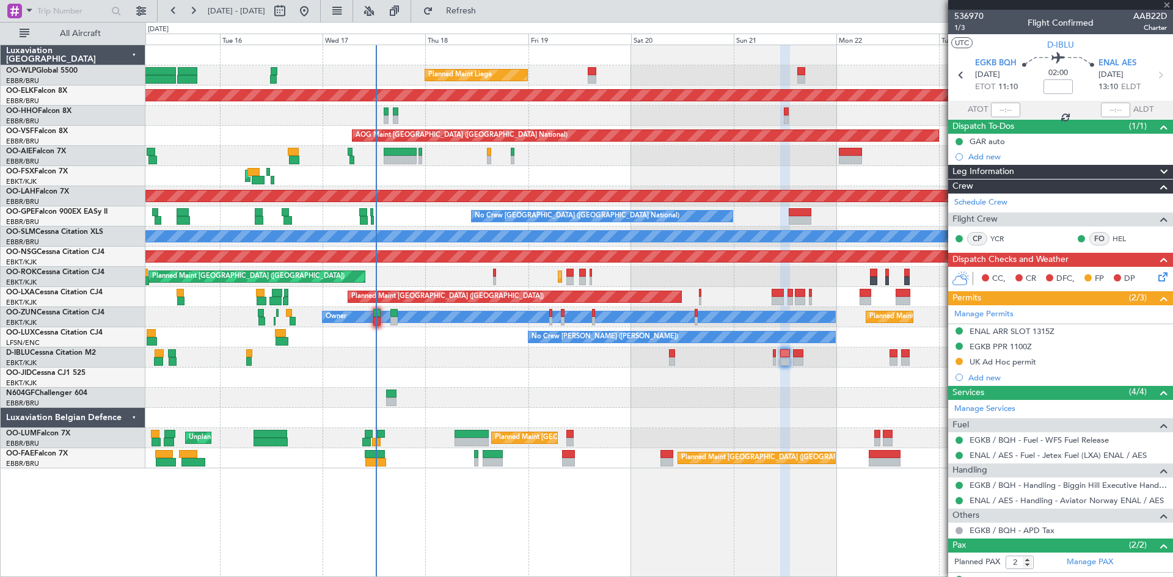
type input "0"
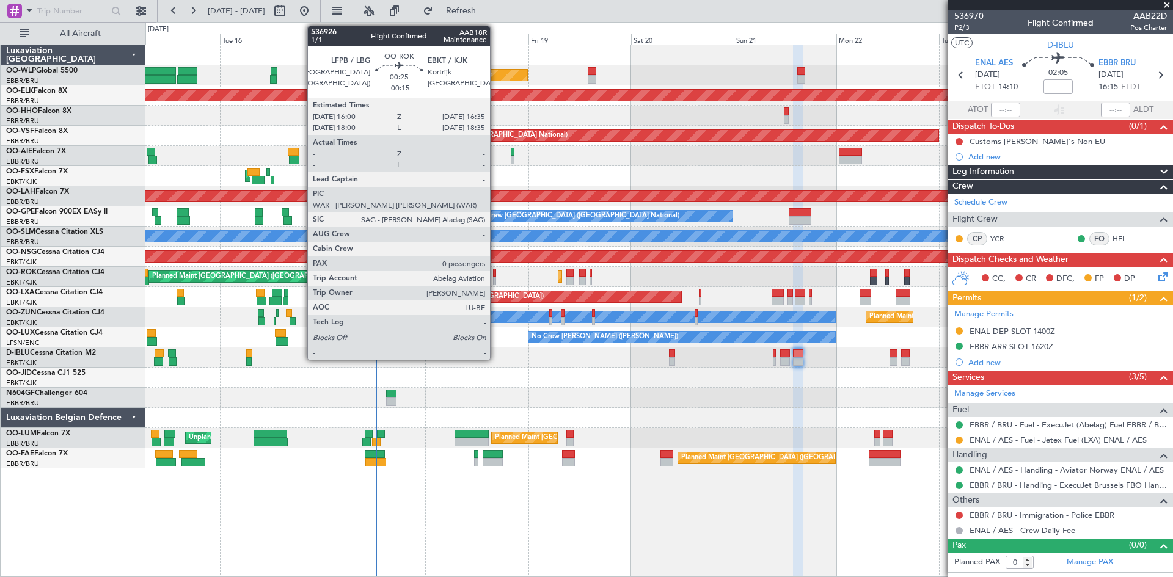
click at [495, 278] on div at bounding box center [494, 281] width 3 height 9
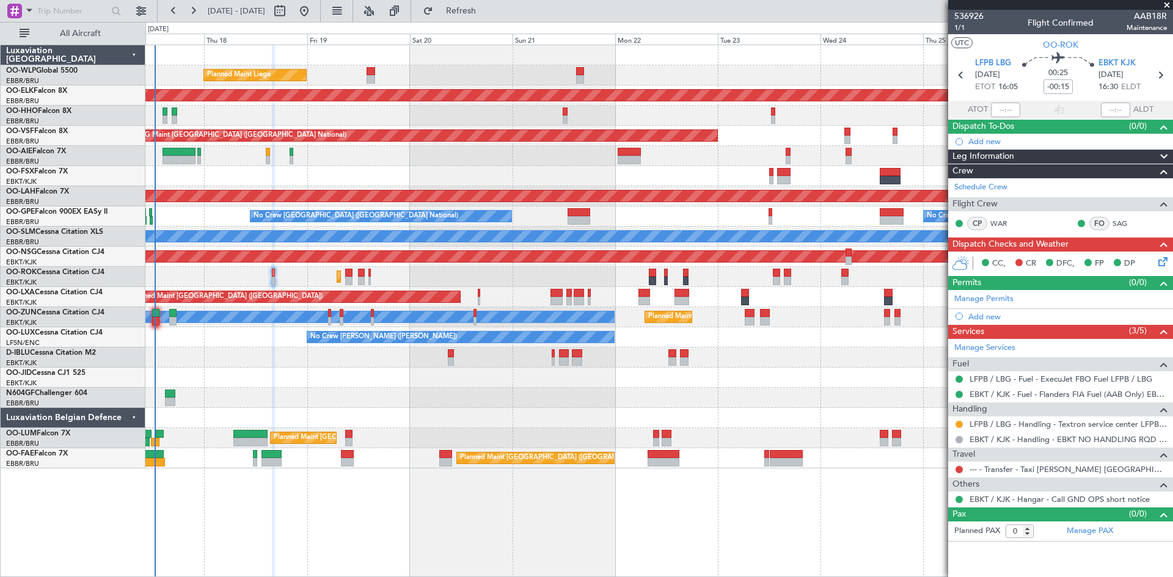
click at [619, 181] on div "Planned Maint Liege Planned Maint Kortrijk-Wevelgem AOG Maint Brussels (Brussel…" at bounding box center [658, 256] width 1027 height 423
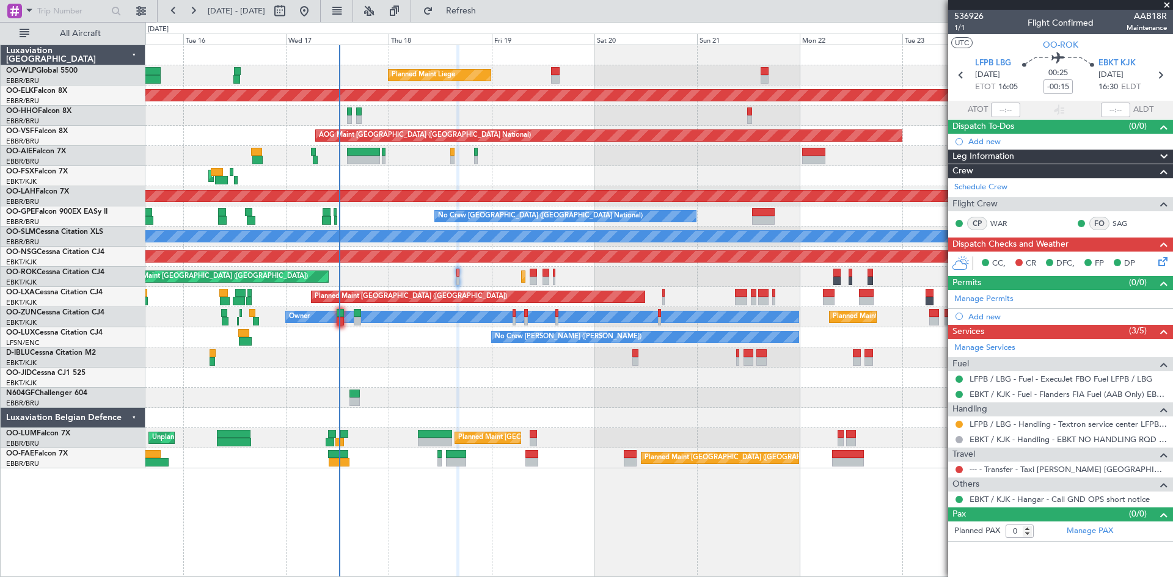
click at [467, 338] on div "Planned Maint Liege Planned Maint Kortrijk-Wevelgem AOG Maint Brussels (Brussel…" at bounding box center [658, 256] width 1027 height 423
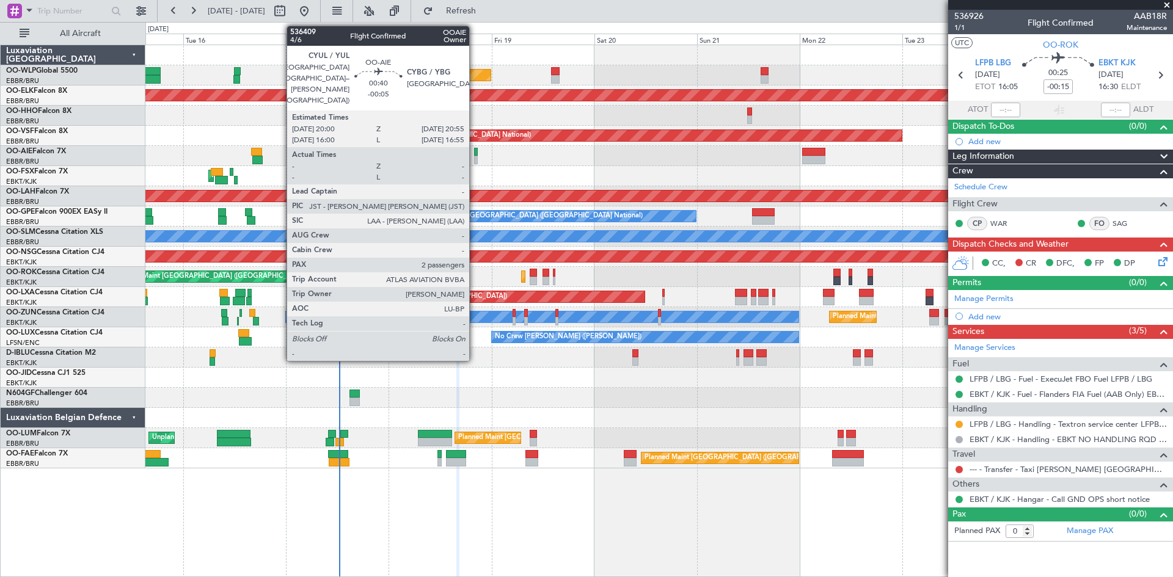
click at [475, 155] on div at bounding box center [476, 152] width 4 height 9
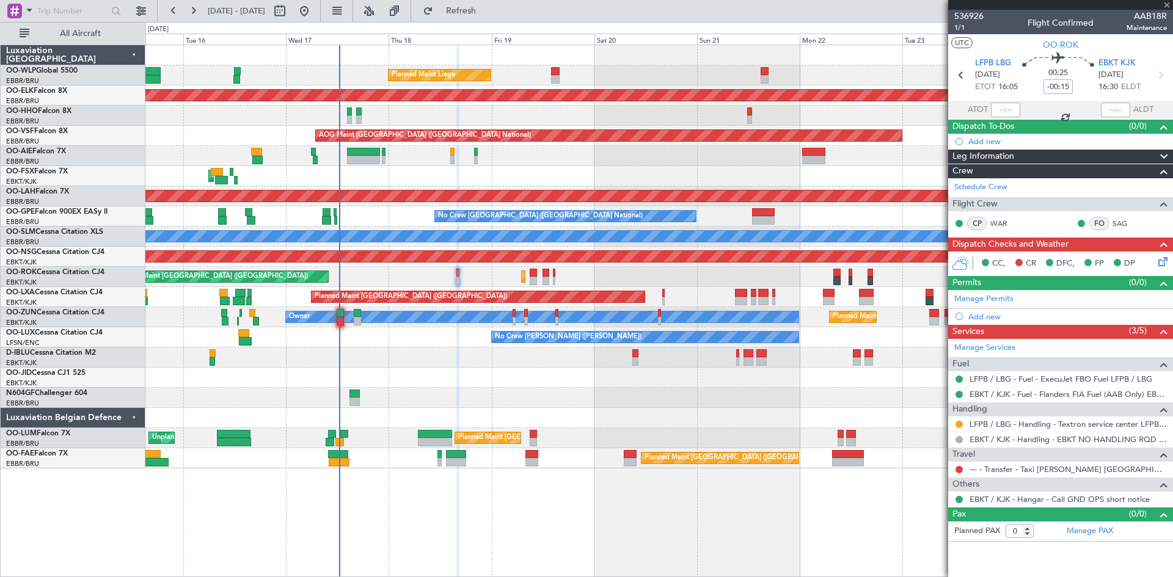
type input "-00:05"
type input "2"
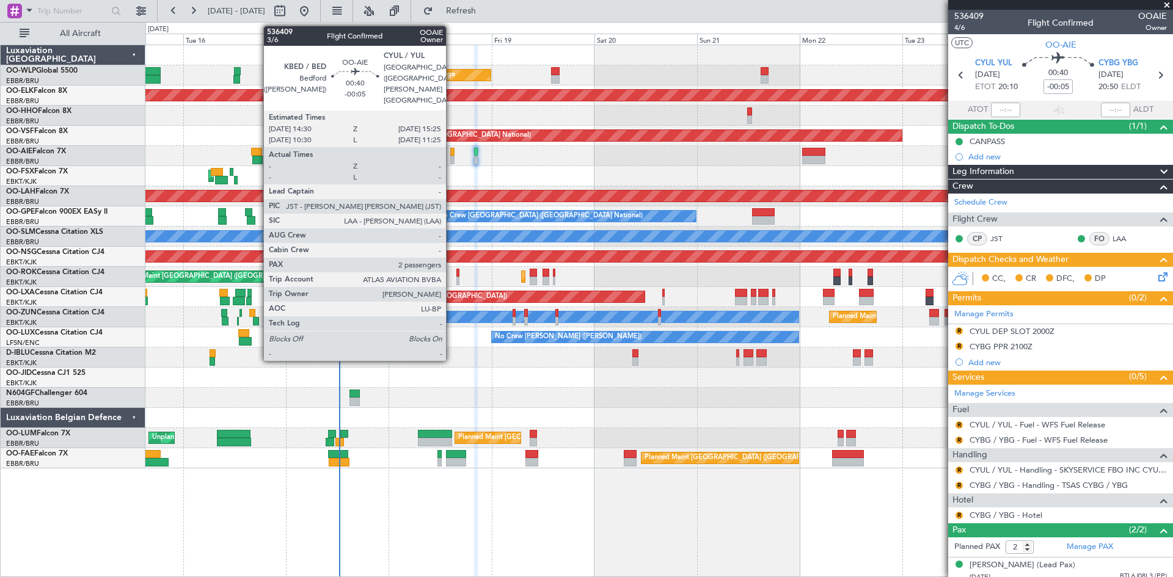
click at [451, 155] on div at bounding box center [452, 152] width 4 height 9
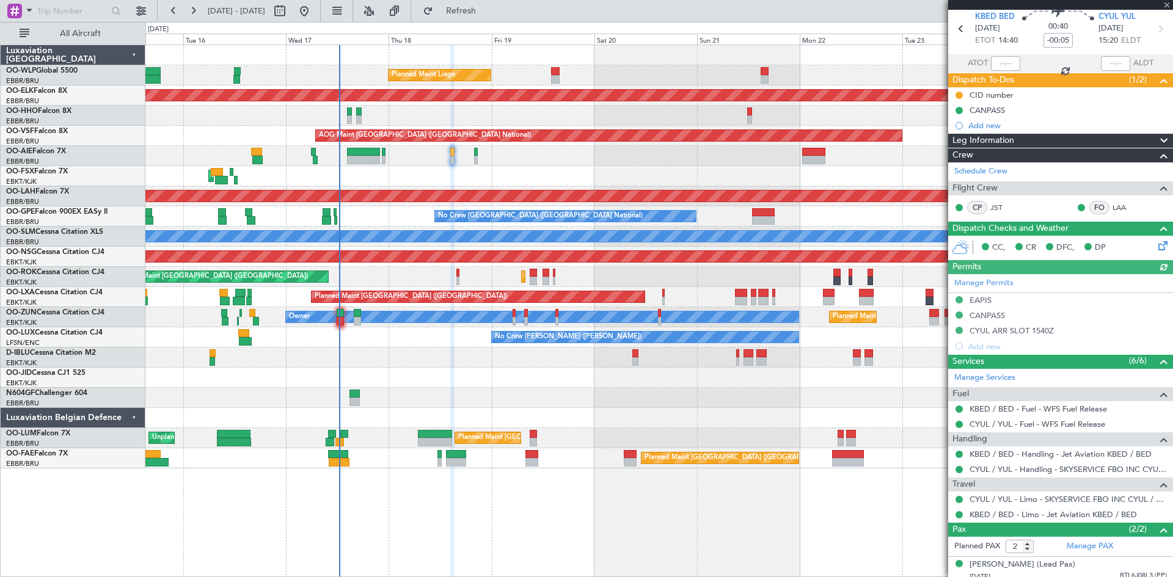
scroll to position [61, 0]
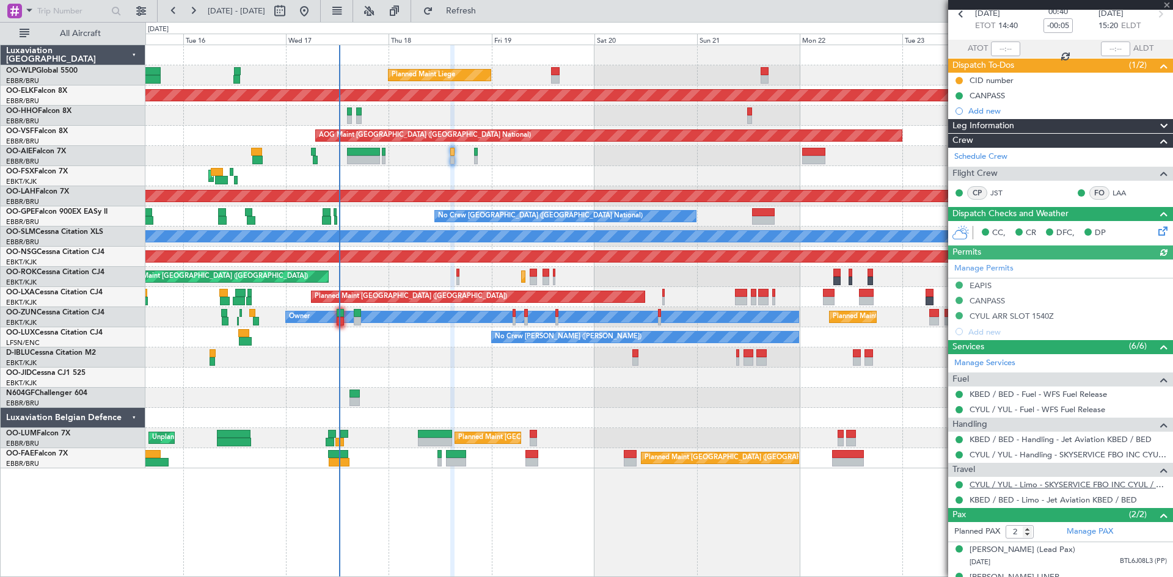
click at [1005, 483] on link "CYUL / YUL - Limo - SKYSERVICE FBO INC CYUL / YUL" at bounding box center [1067, 485] width 197 height 10
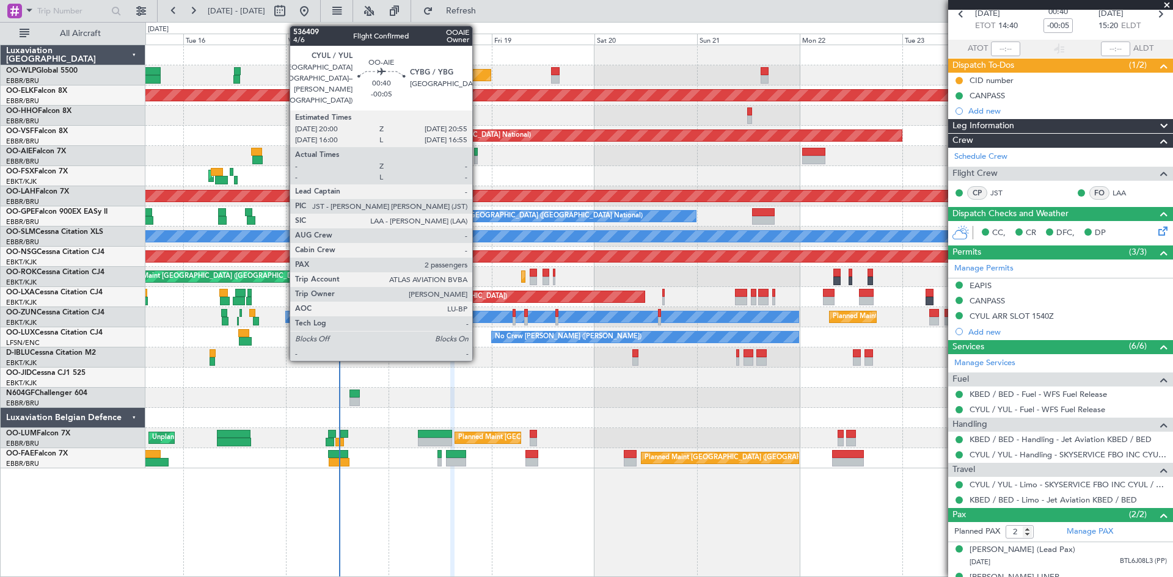
click at [478, 158] on div at bounding box center [476, 160] width 4 height 9
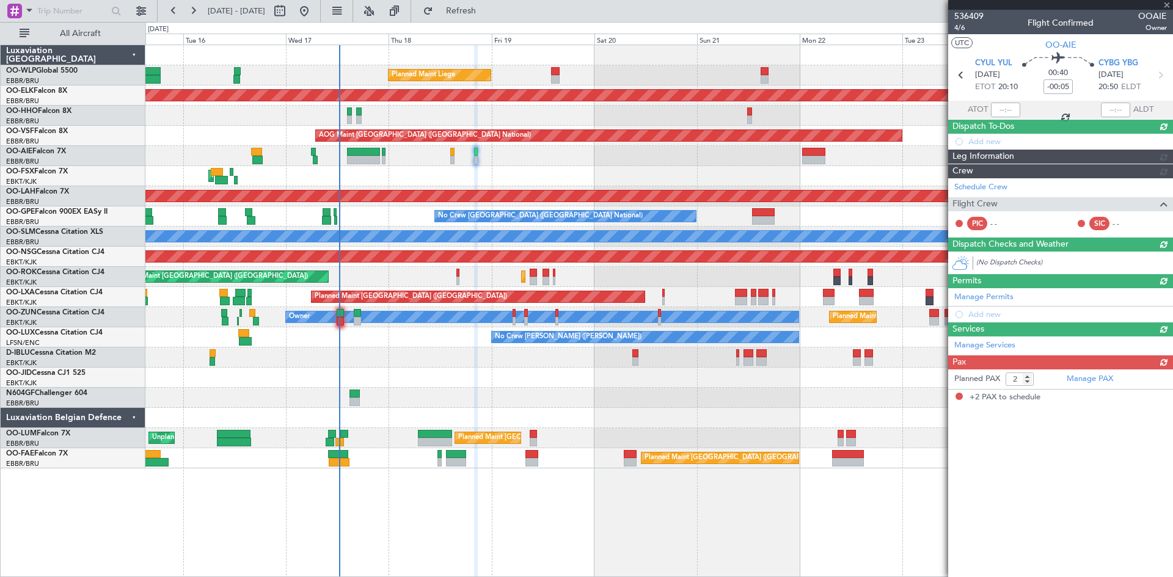
scroll to position [0, 0]
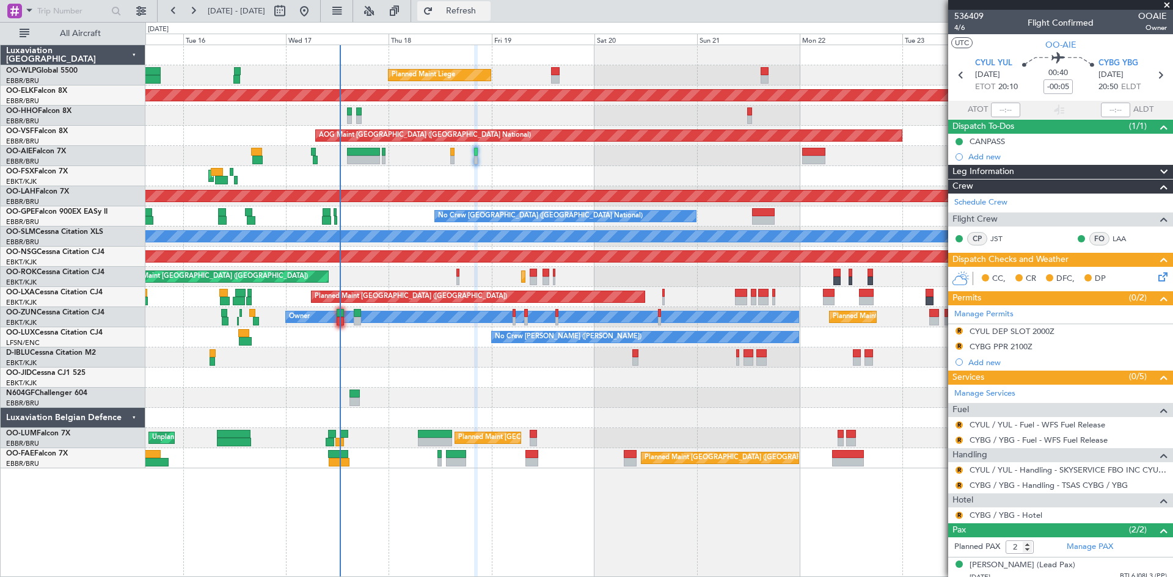
click at [456, 11] on button "Refresh" at bounding box center [453, 11] width 73 height 20
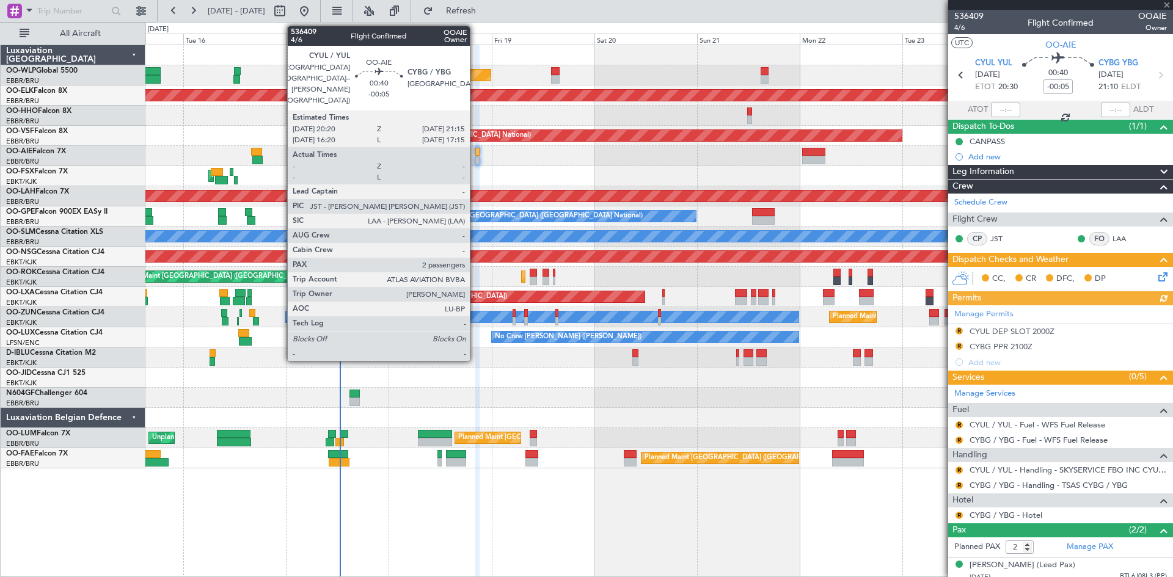
click at [475, 153] on div at bounding box center [477, 152] width 4 height 9
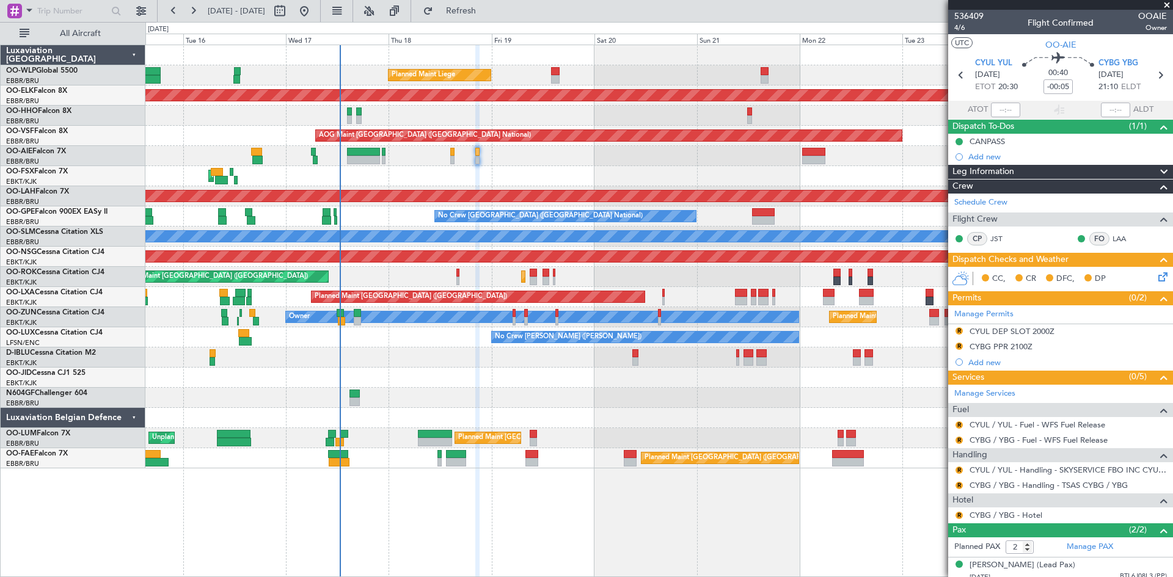
click at [458, 458] on div "Planned Maint Liege Planned Maint Kortrijk-Wevelgem AOG Maint Brussels (Brussel…" at bounding box center [658, 256] width 1027 height 423
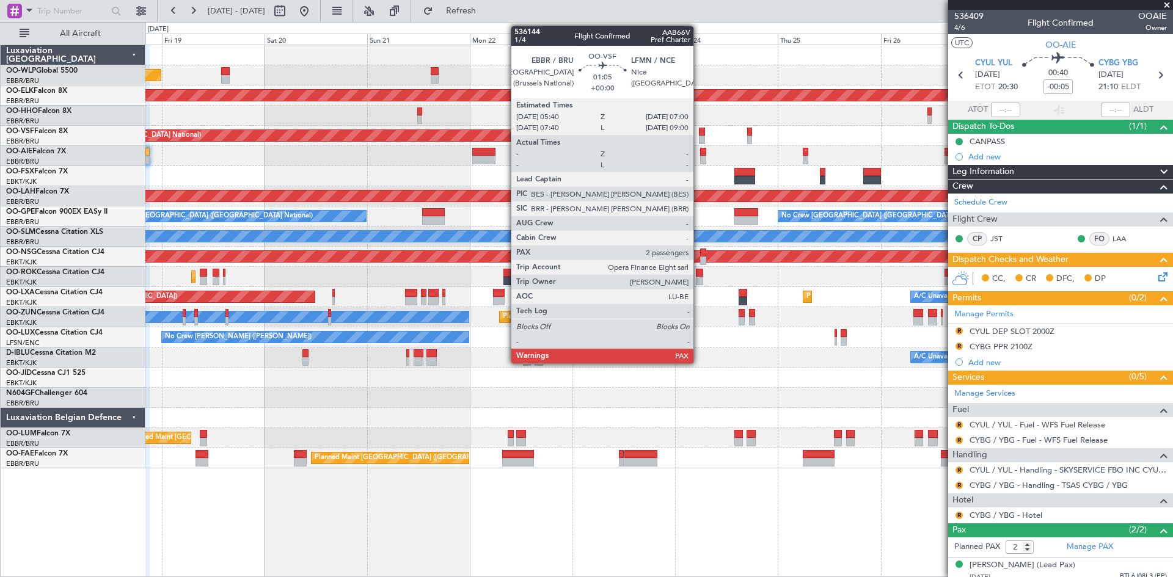
click at [699, 136] on div at bounding box center [702, 140] width 6 height 9
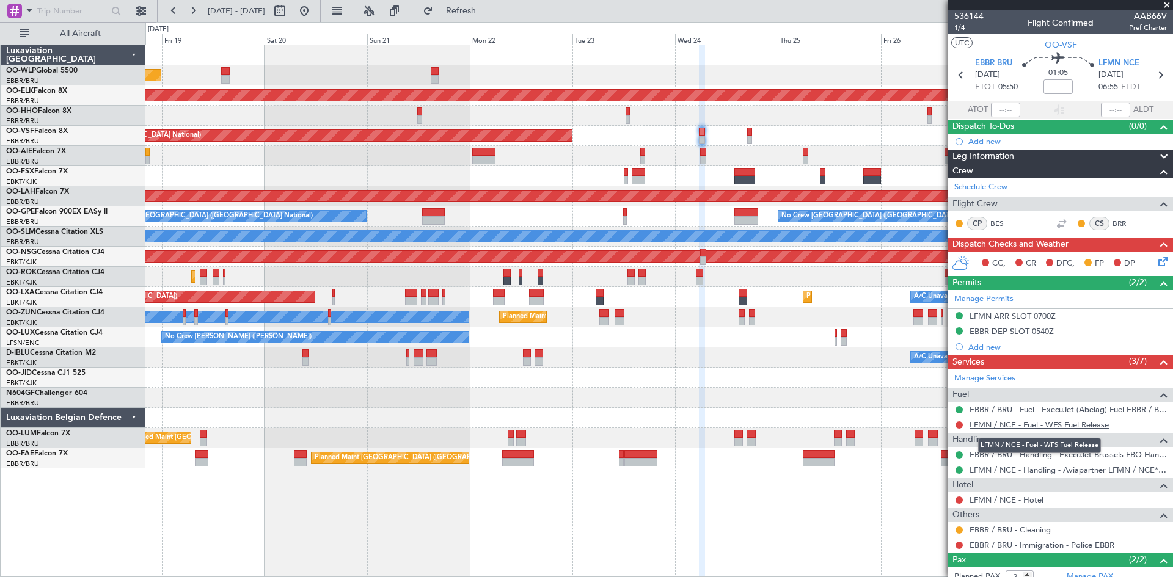
click at [1038, 428] on link "LFMN / NCE - Fuel - WFS Fuel Release" at bounding box center [1038, 425] width 139 height 10
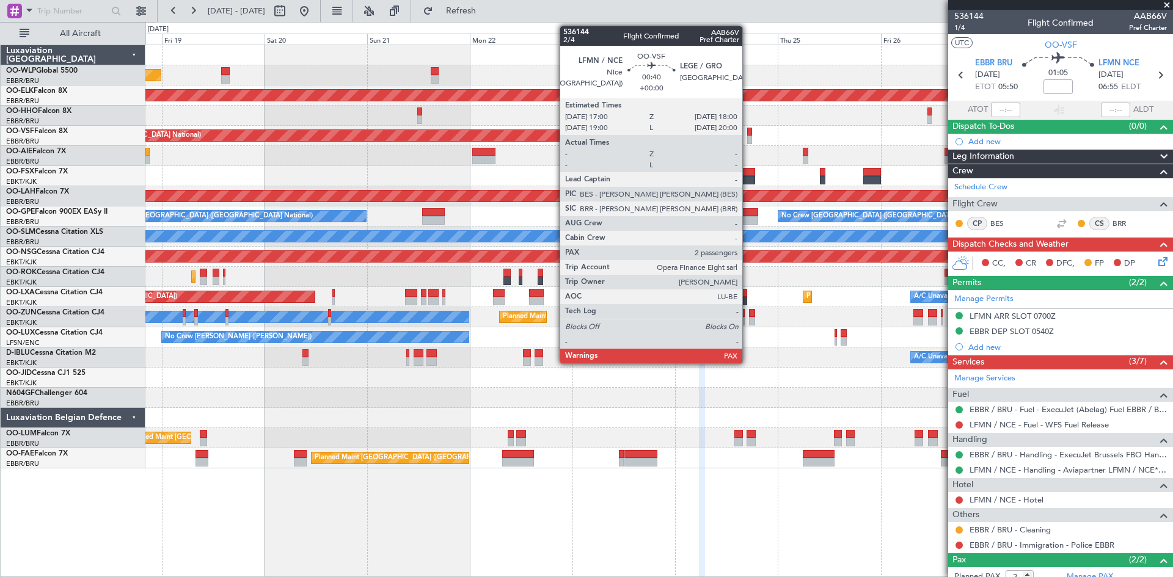
click at [748, 138] on div at bounding box center [749, 140] width 5 height 9
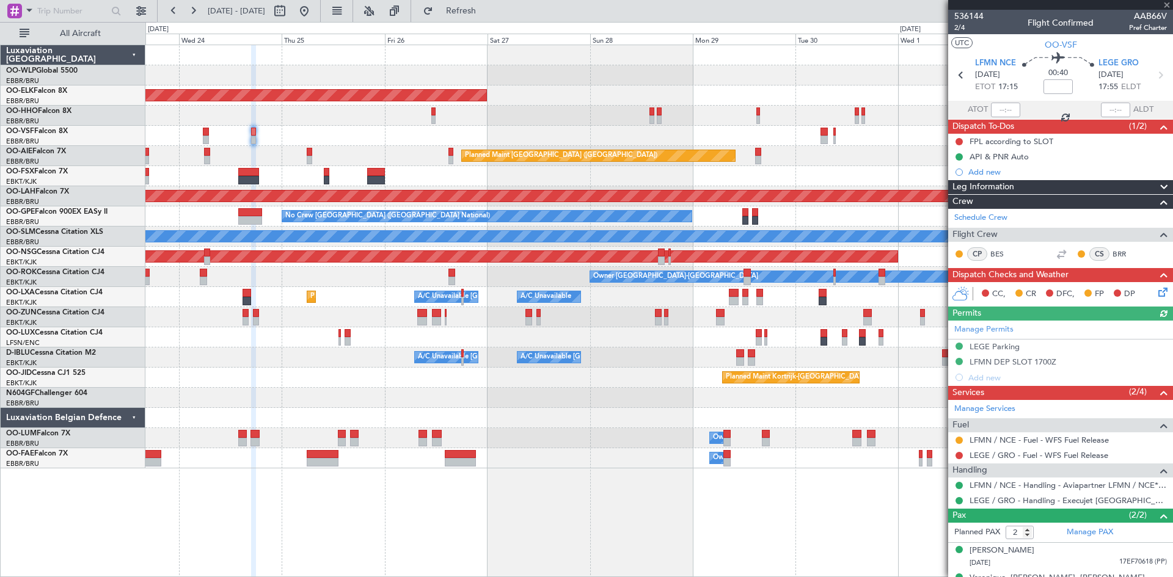
click at [328, 157] on div "Planned Maint Kortrijk-Wevelgem AOG Maint Brussels (Brussels National) Planned …" at bounding box center [658, 256] width 1027 height 423
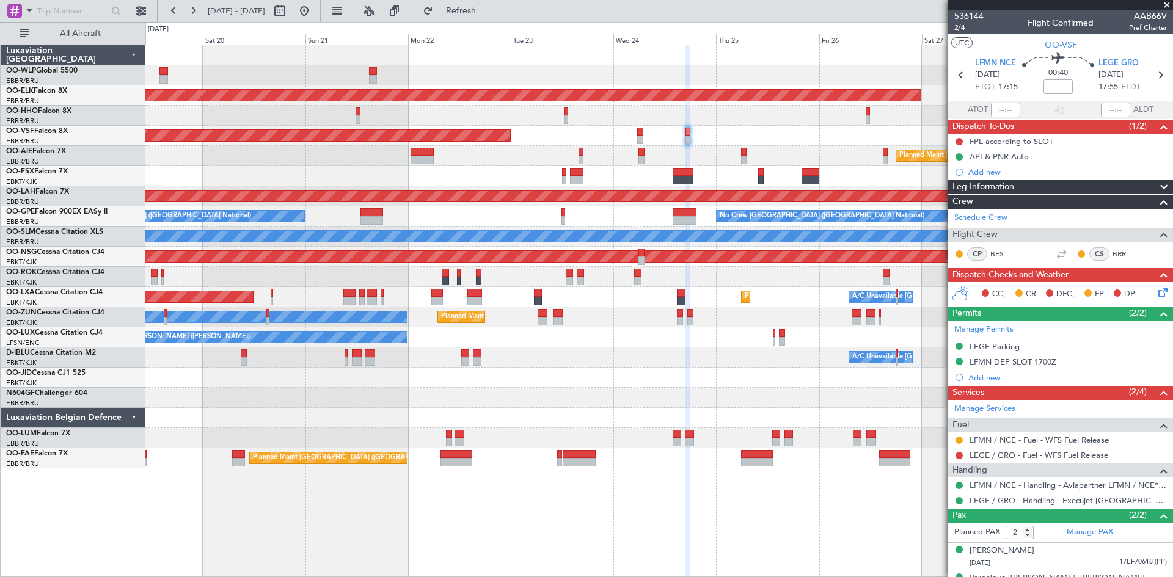
click at [792, 131] on div "AOG Maint [GEOGRAPHIC_DATA] ([GEOGRAPHIC_DATA] National)" at bounding box center [658, 136] width 1027 height 20
click at [1052, 451] on link "LEGE / GRO - Fuel - WFS Fuel Release" at bounding box center [1038, 455] width 139 height 10
click at [487, 15] on span "Refresh" at bounding box center [461, 11] width 51 height 9
click at [314, 7] on button at bounding box center [304, 11] width 20 height 20
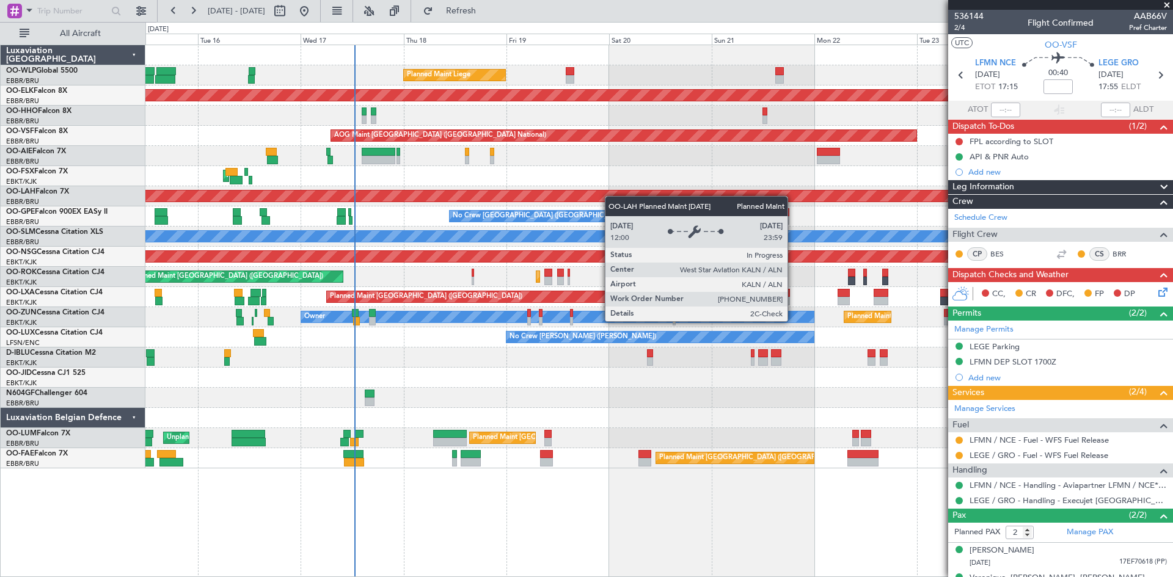
click at [477, 199] on div "Planned Maint Liege Planned Maint Kortrijk-Wevelgem AOG Maint Brussels (Brussel…" at bounding box center [658, 256] width 1027 height 423
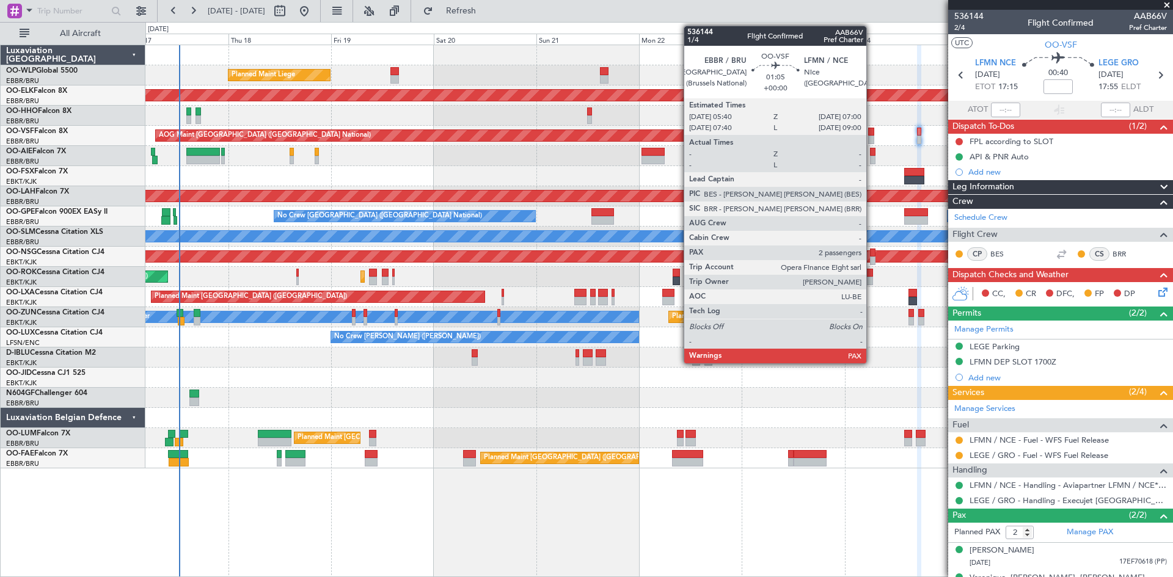
click at [872, 137] on div at bounding box center [871, 140] width 6 height 9
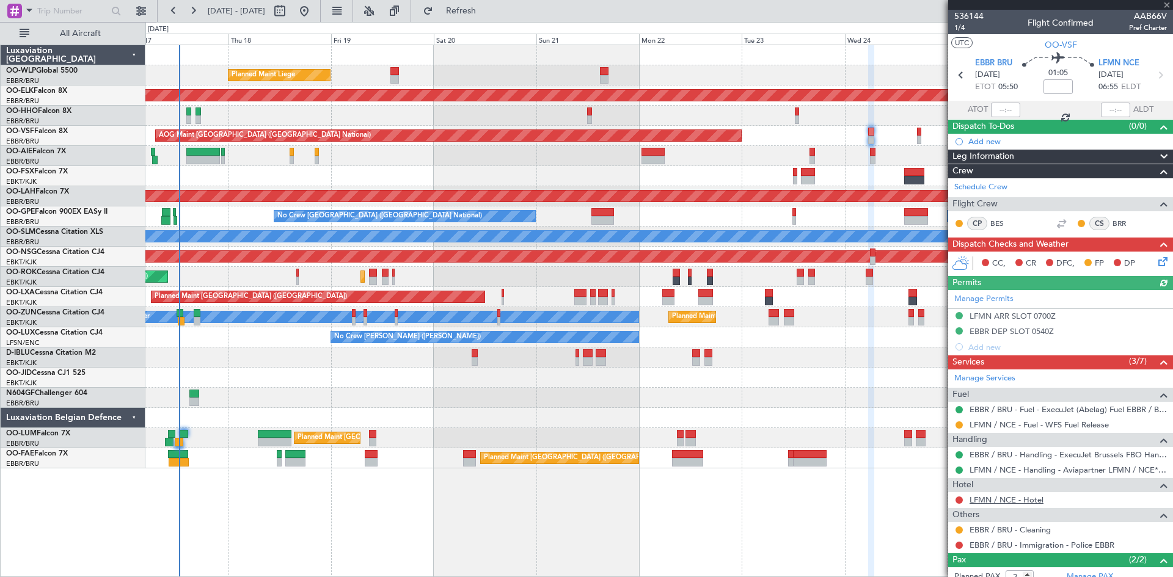
click at [1017, 504] on link "LFMN / NCE - Hotel" at bounding box center [1006, 500] width 74 height 10
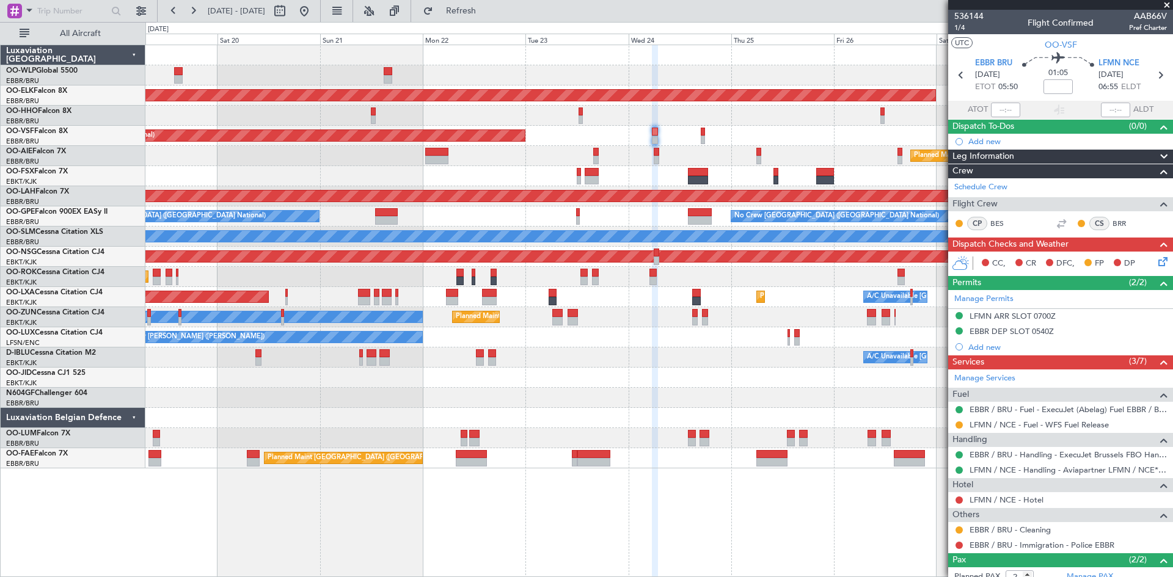
click at [567, 343] on div "Planned Maint Liege Planned Maint Kortrijk-Wevelgem AOG Maint Brussels (Brussel…" at bounding box center [658, 256] width 1027 height 423
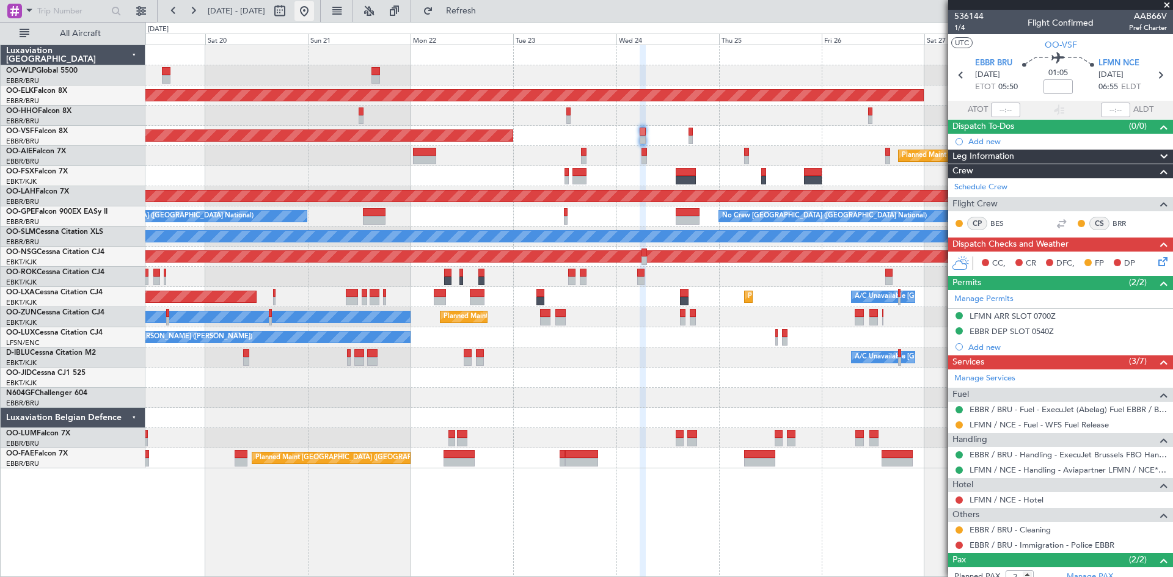
click at [314, 14] on button at bounding box center [304, 11] width 20 height 20
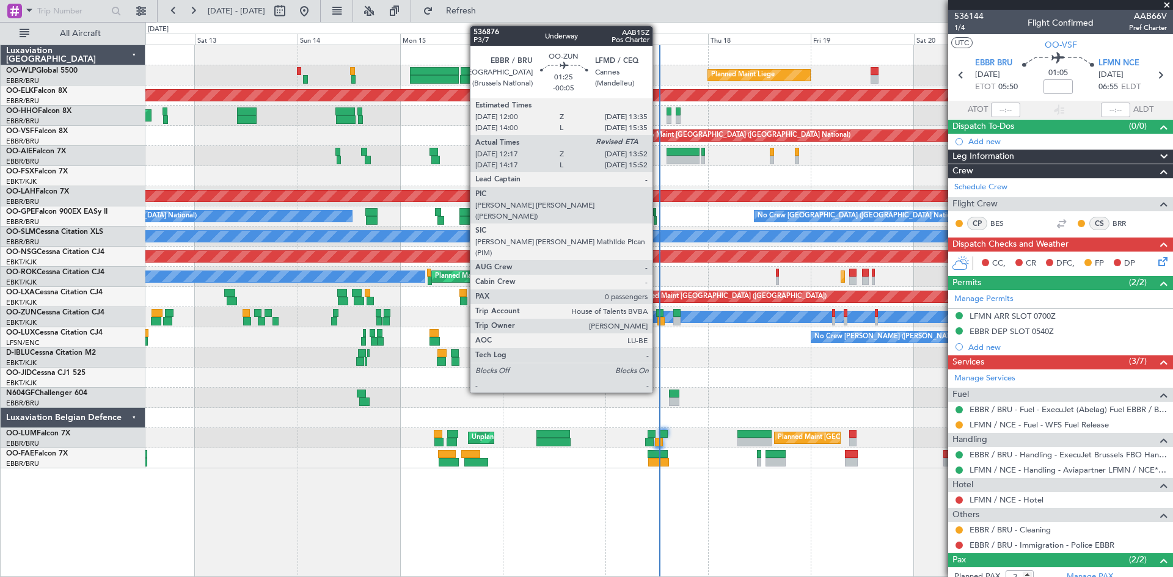
click at [658, 317] on div at bounding box center [660, 321] width 7 height 9
type input "-00:05"
type input "12:22"
type input "0"
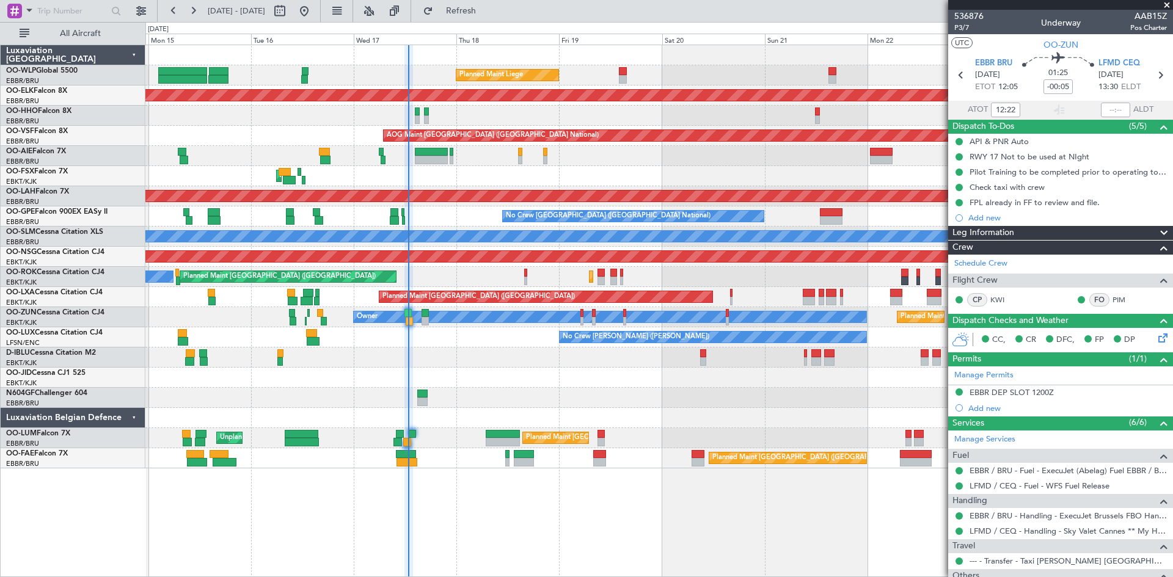
click at [589, 382] on div "Planned Maint Liege Planned Maint [GEOGRAPHIC_DATA]-[GEOGRAPHIC_DATA] Planned M…" at bounding box center [658, 256] width 1027 height 423
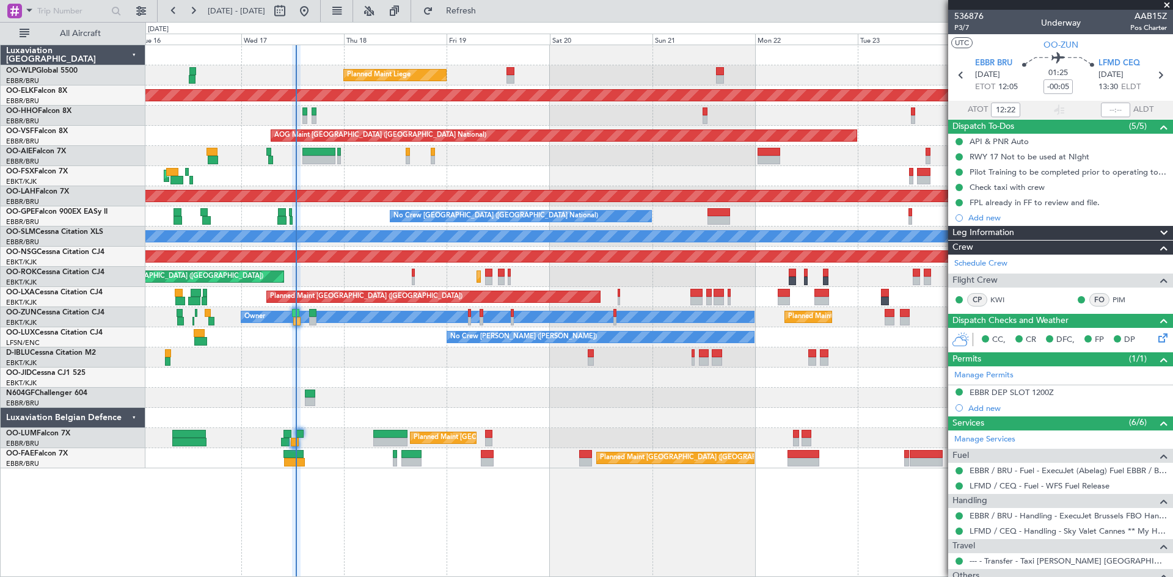
click at [637, 389] on div "Planned Maint Liege Planned Maint [GEOGRAPHIC_DATA]-[GEOGRAPHIC_DATA] AOG Maint…" at bounding box center [658, 256] width 1027 height 423
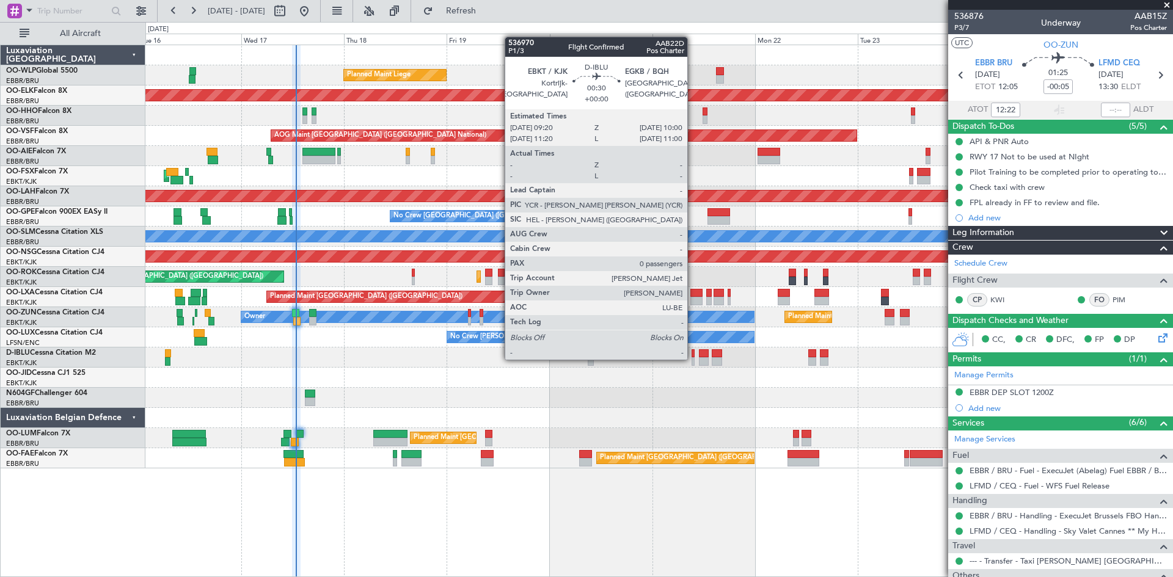
click at [693, 359] on div at bounding box center [692, 361] width 3 height 9
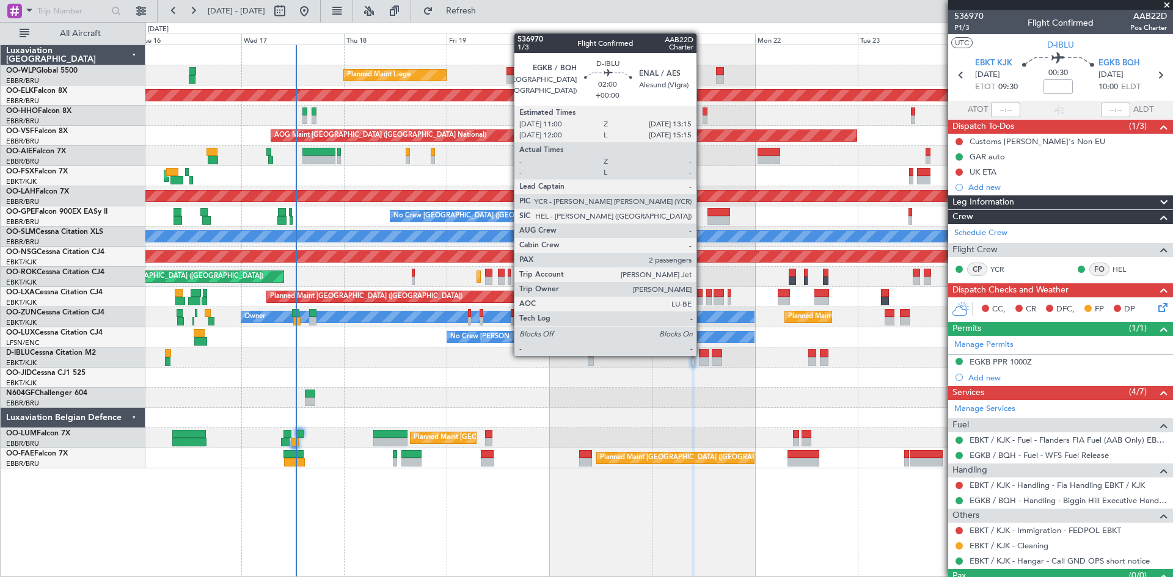
click at [702, 355] on div at bounding box center [704, 353] width 10 height 9
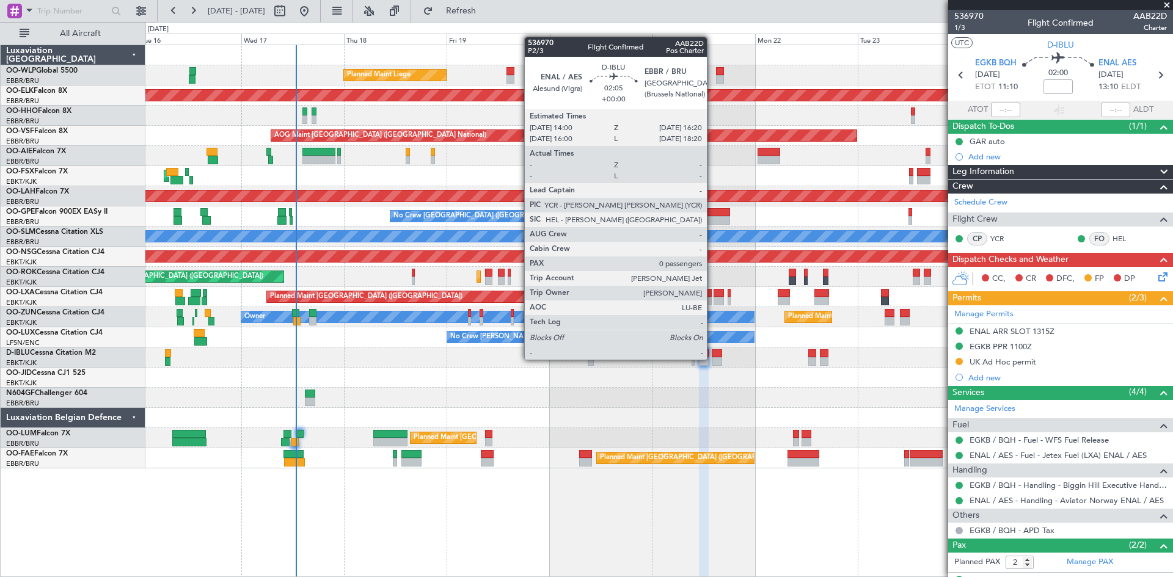
click at [712, 360] on div at bounding box center [717, 361] width 10 height 9
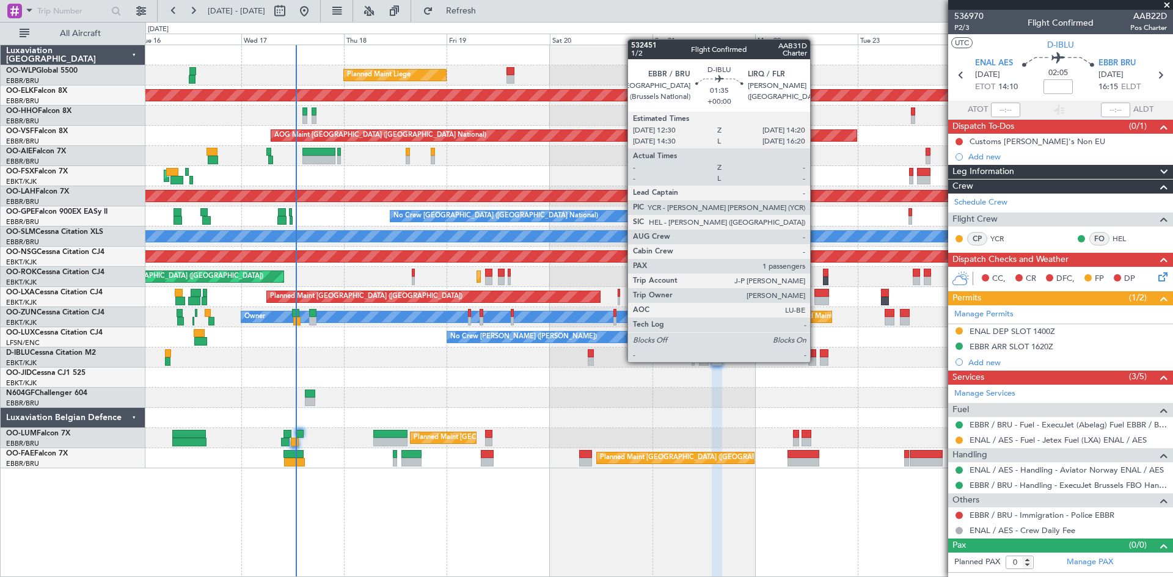
click at [816, 362] on div at bounding box center [812, 361] width 8 height 9
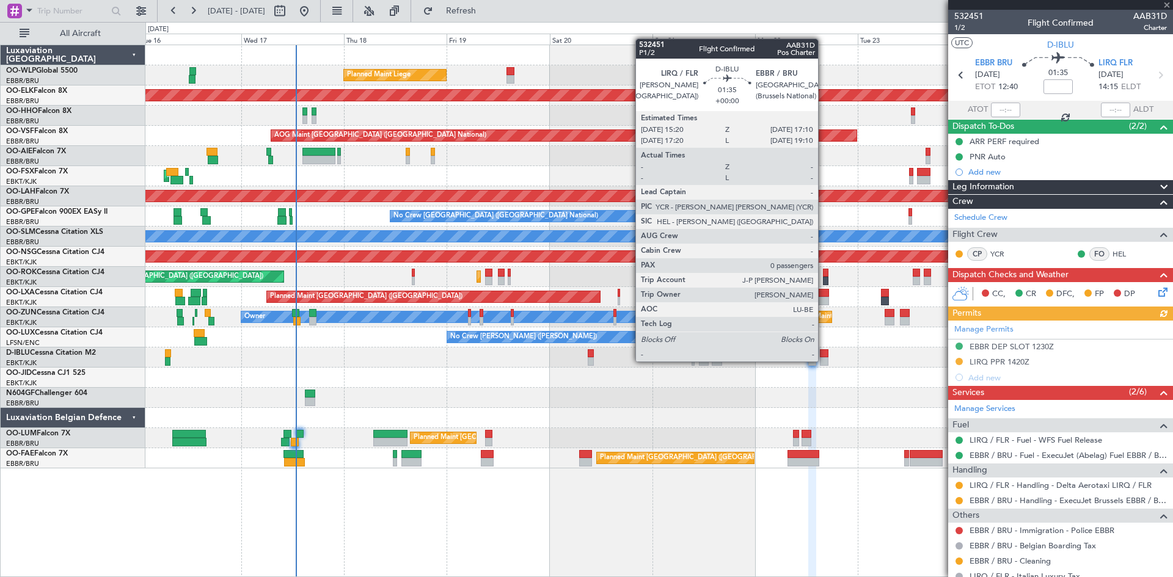
click at [823, 362] on div at bounding box center [824, 361] width 8 height 9
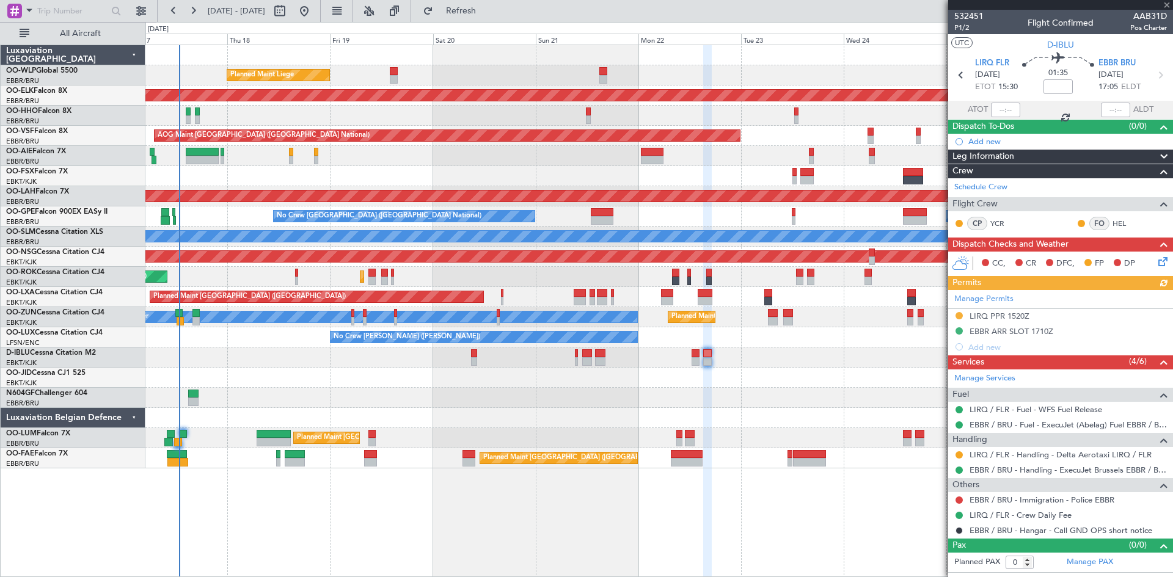
click at [781, 360] on div "Planned Maint Liege Planned Maint Kortrijk-Wevelgem AOG Maint Brussels (Brussel…" at bounding box center [658, 256] width 1027 height 423
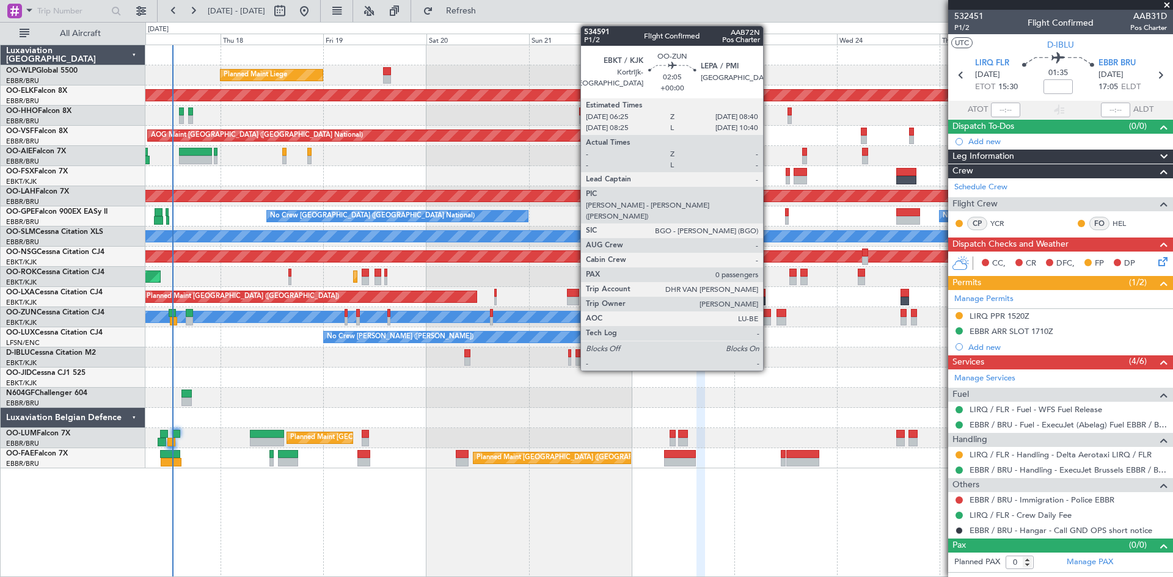
click at [768, 319] on div at bounding box center [766, 321] width 10 height 9
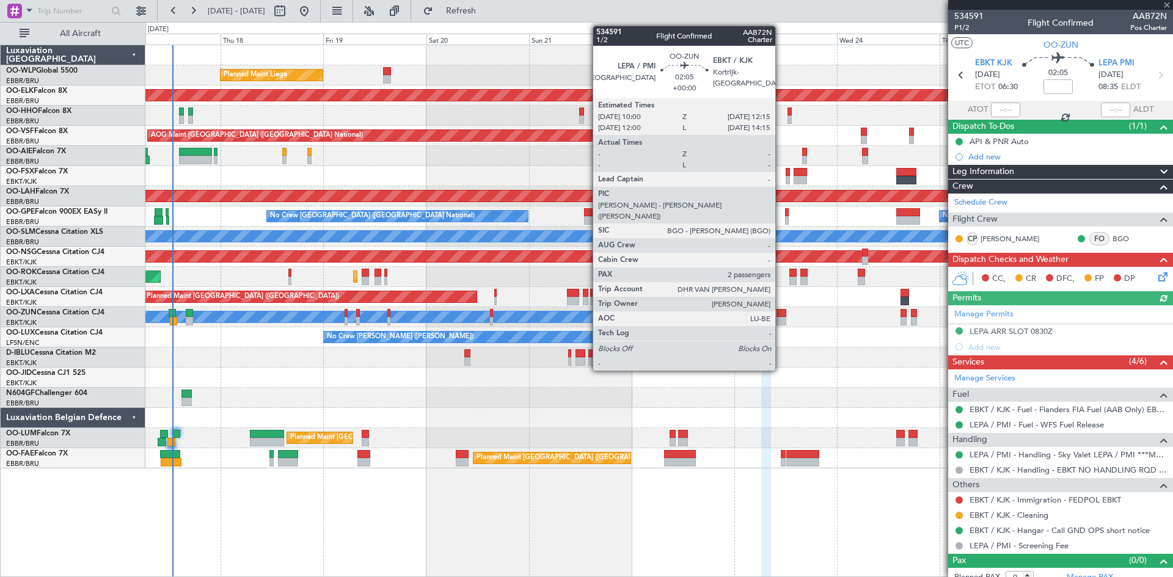
click at [781, 316] on div at bounding box center [781, 313] width 10 height 9
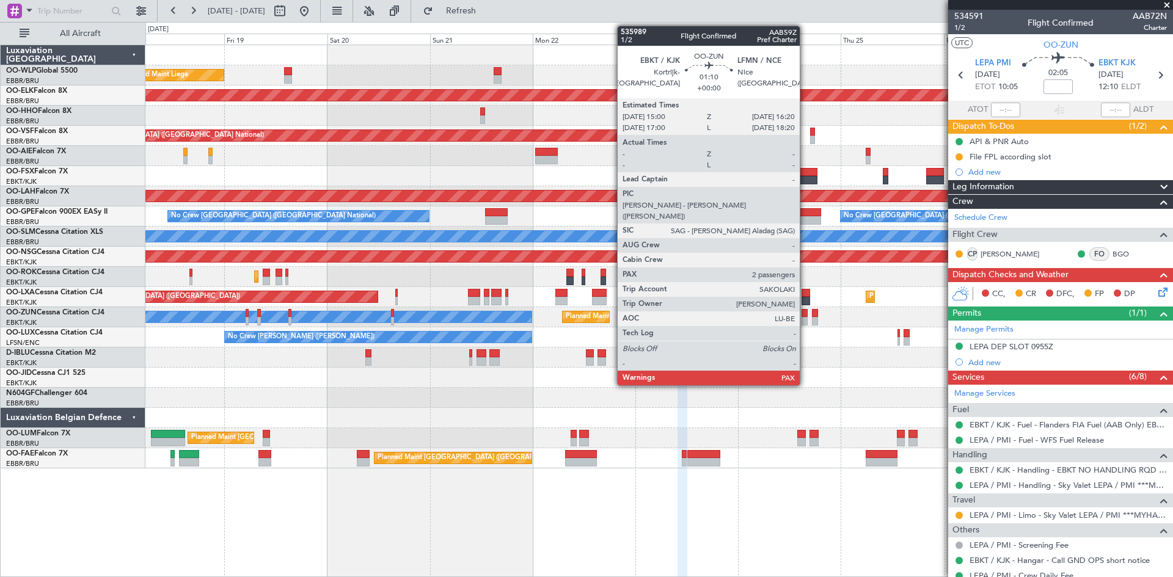
click at [805, 313] on div at bounding box center [804, 313] width 6 height 9
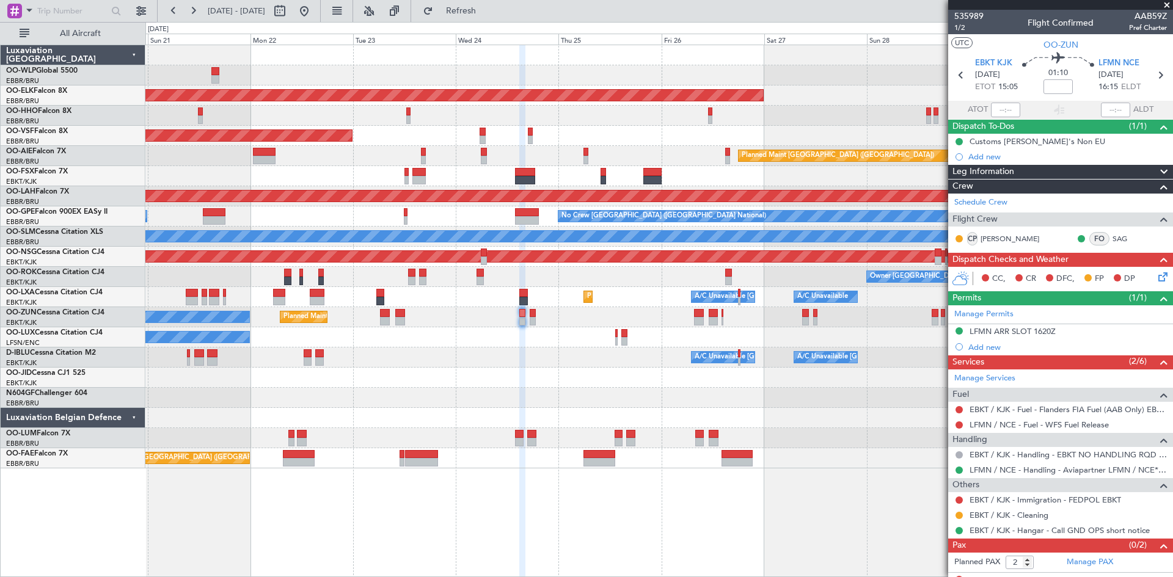
click at [539, 126] on div "Planned Maint Liege Planned Maint Kortrijk-Wevelgem AOG Maint Brussels (Brussel…" at bounding box center [658, 256] width 1027 height 423
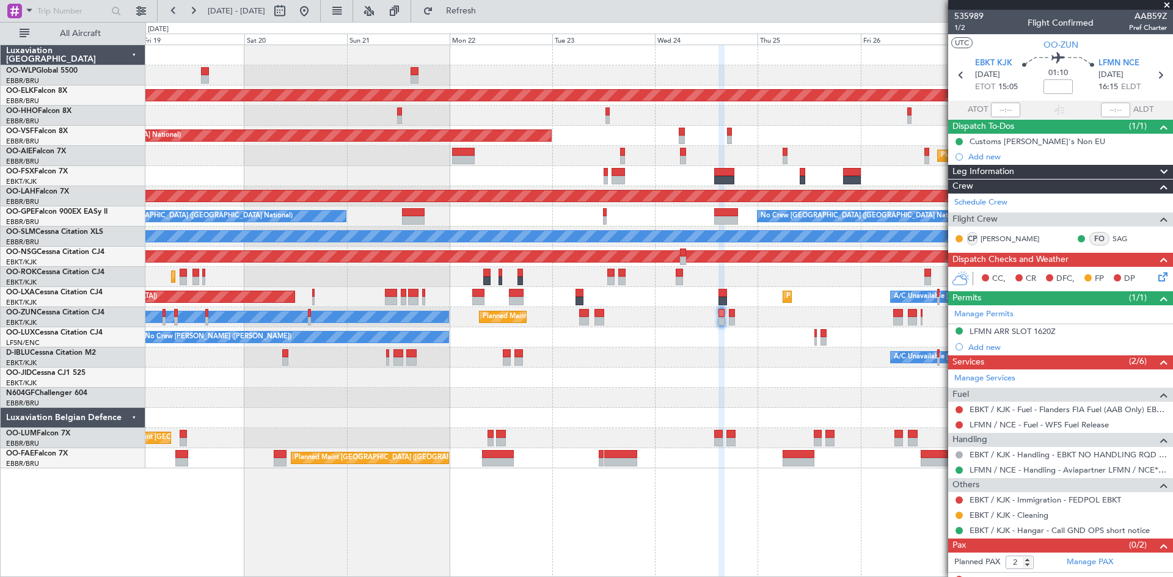
click at [902, 173] on div "Planned Maint Liege Planned Maint Kortrijk-Wevelgem AOG Maint Brussels (Brussel…" at bounding box center [658, 256] width 1027 height 423
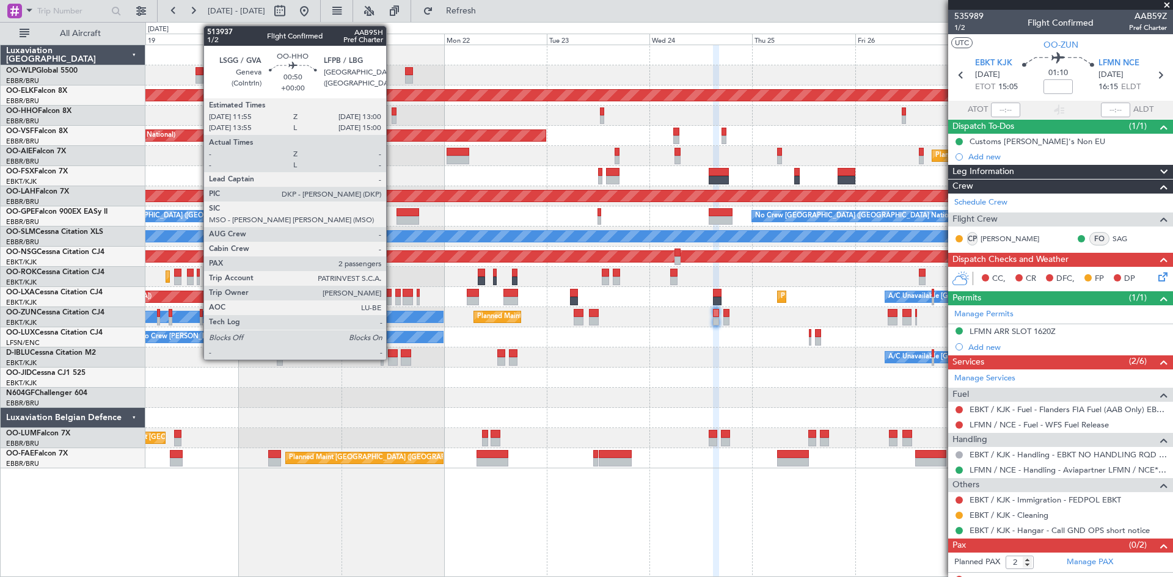
click at [392, 114] on div at bounding box center [394, 112] width 5 height 9
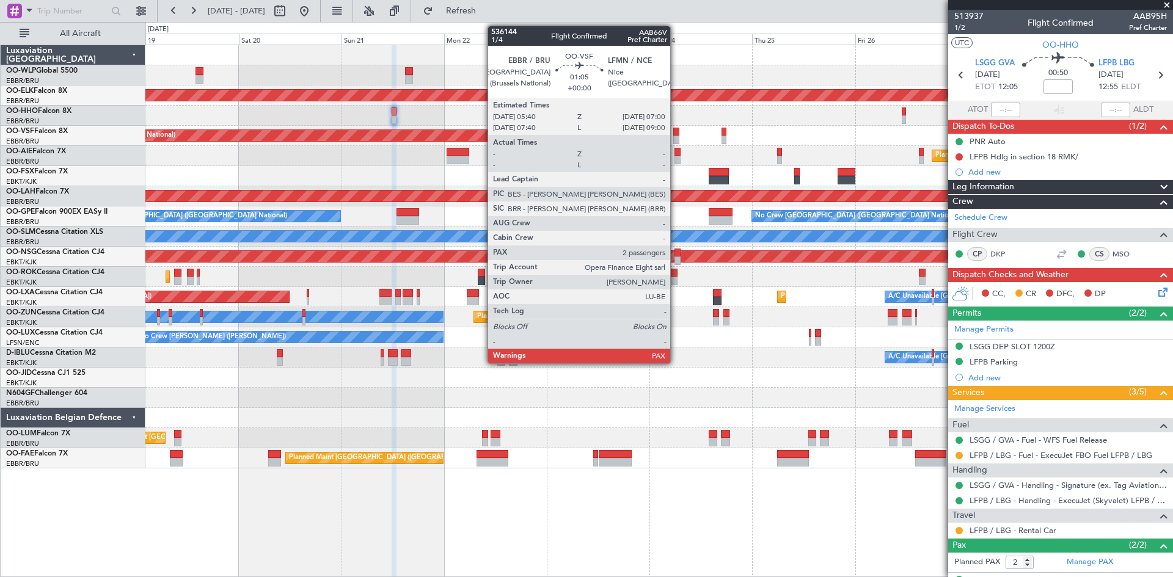
click at [676, 139] on div at bounding box center [676, 140] width 6 height 9
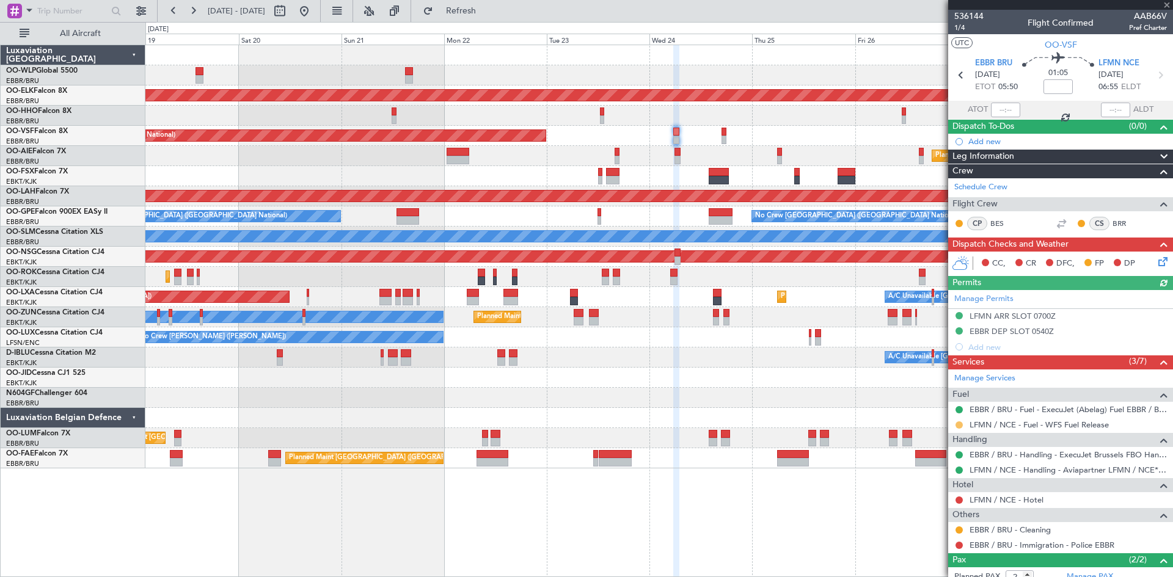
click at [961, 428] on mat-tooltip-component "Requested" at bounding box center [959, 444] width 55 height 32
click at [960, 426] on button at bounding box center [958, 424] width 7 height 7
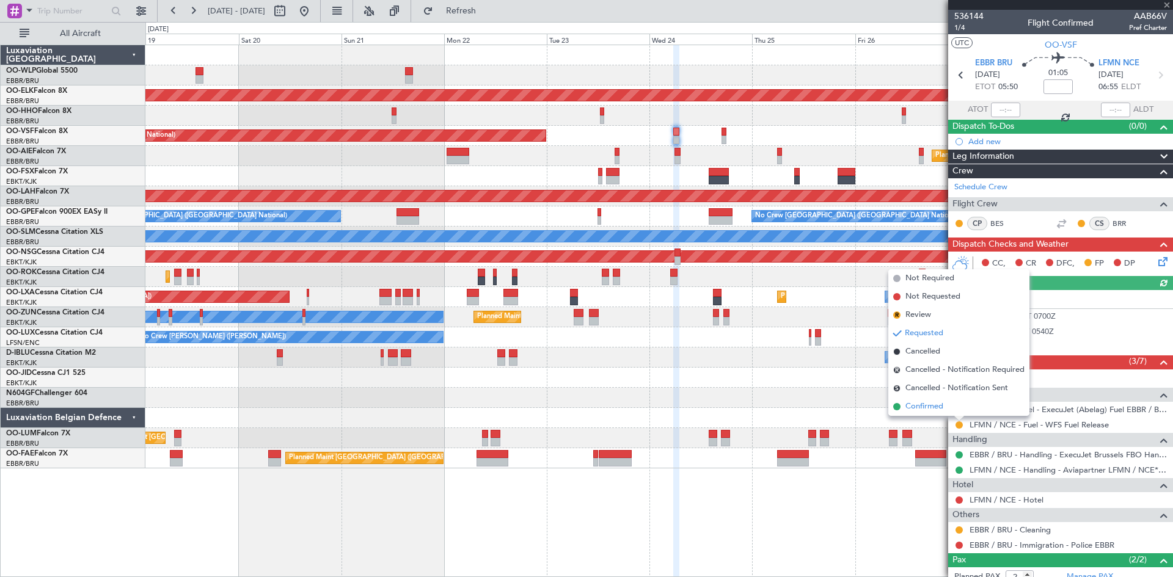
click at [942, 404] on span "Confirmed" at bounding box center [924, 407] width 38 height 12
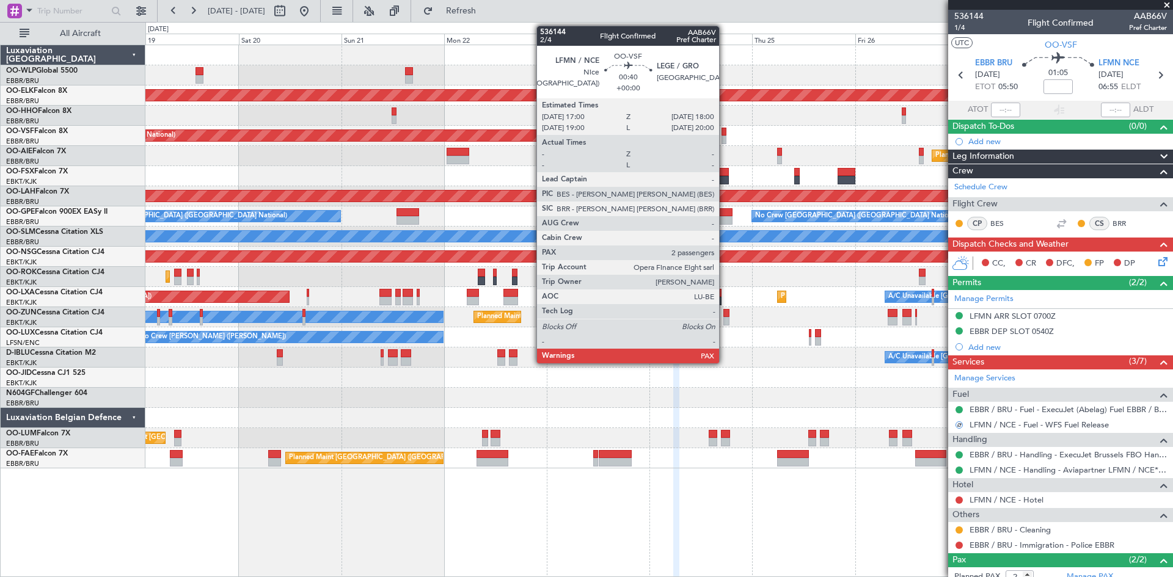
click at [724, 135] on div at bounding box center [723, 132] width 5 height 9
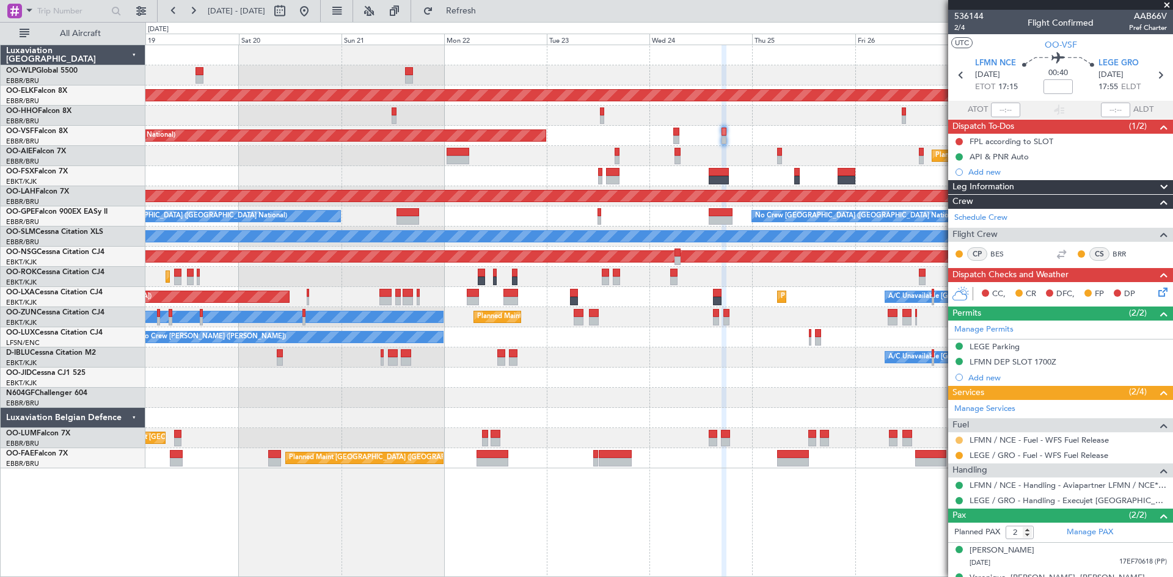
click at [960, 439] on button at bounding box center [958, 440] width 7 height 7
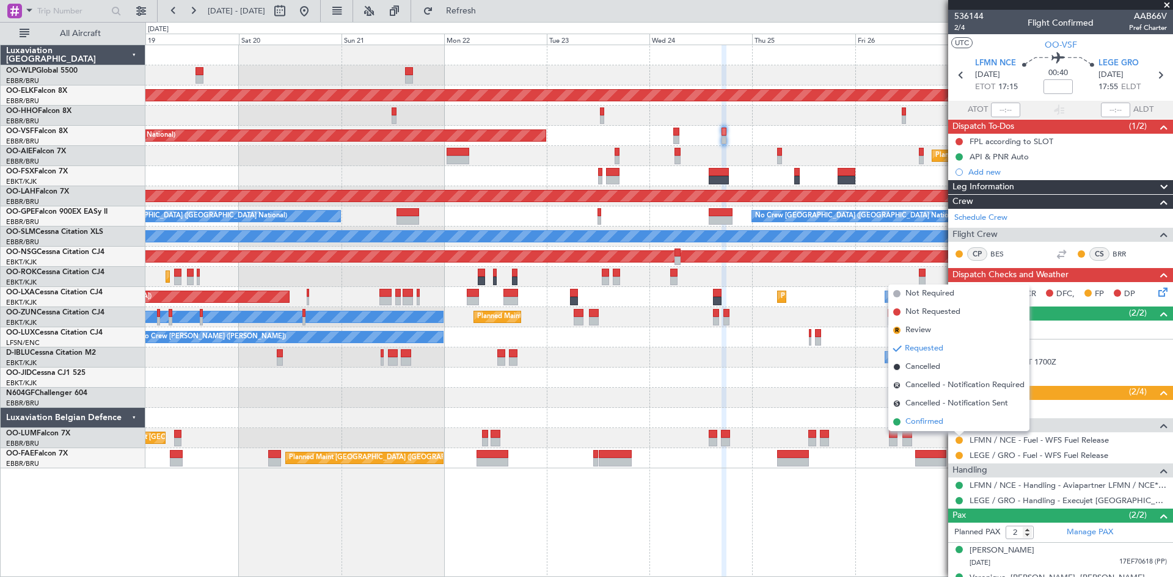
click at [939, 418] on span "Confirmed" at bounding box center [924, 422] width 38 height 12
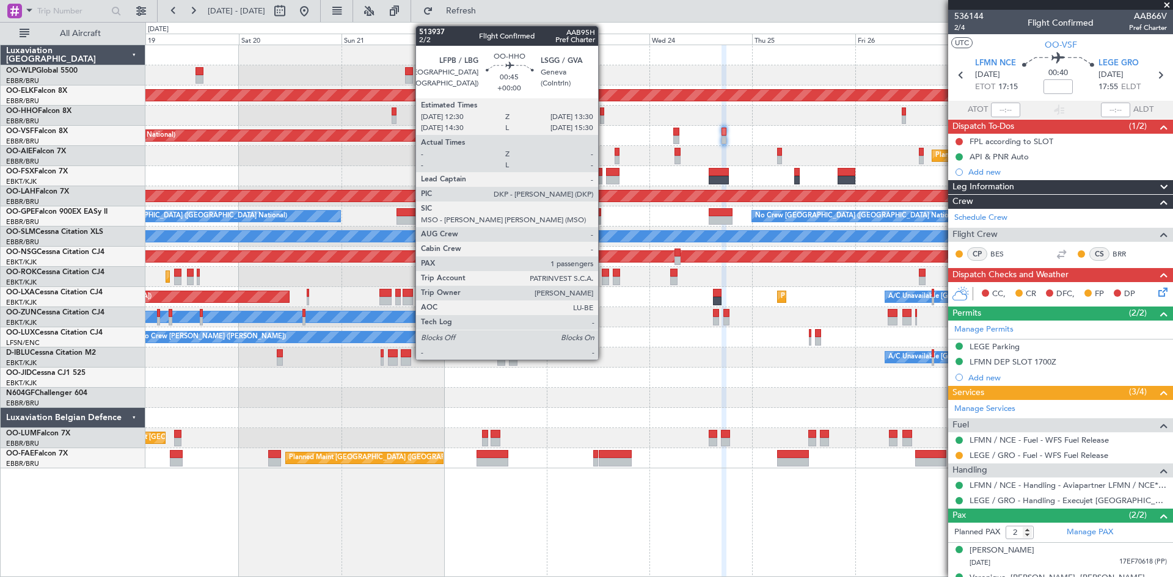
click at [604, 117] on div at bounding box center [602, 119] width 5 height 9
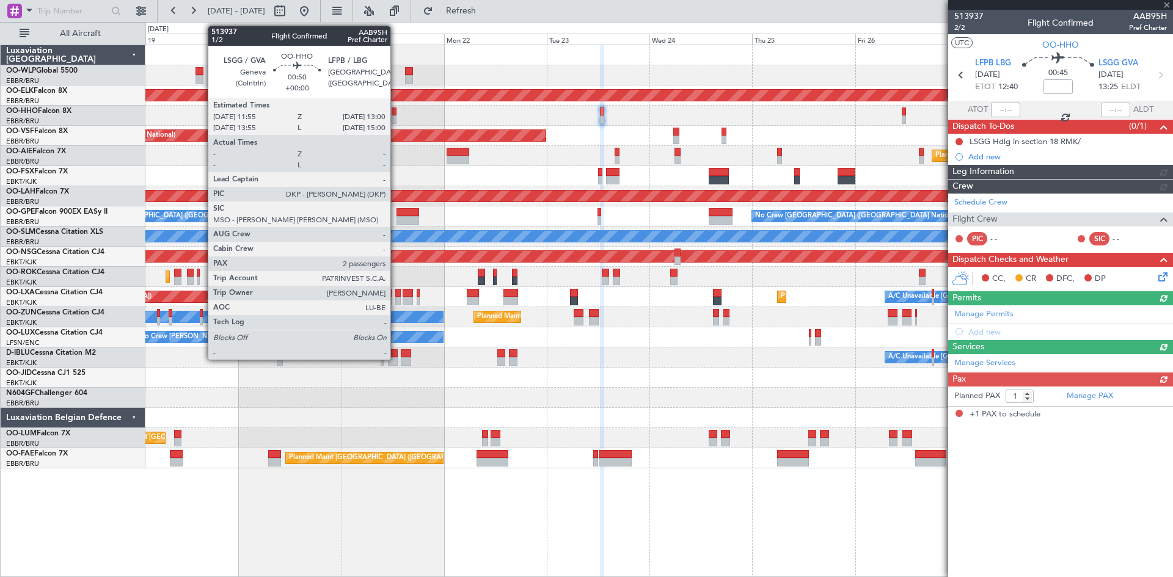
click at [396, 114] on div at bounding box center [394, 112] width 5 height 9
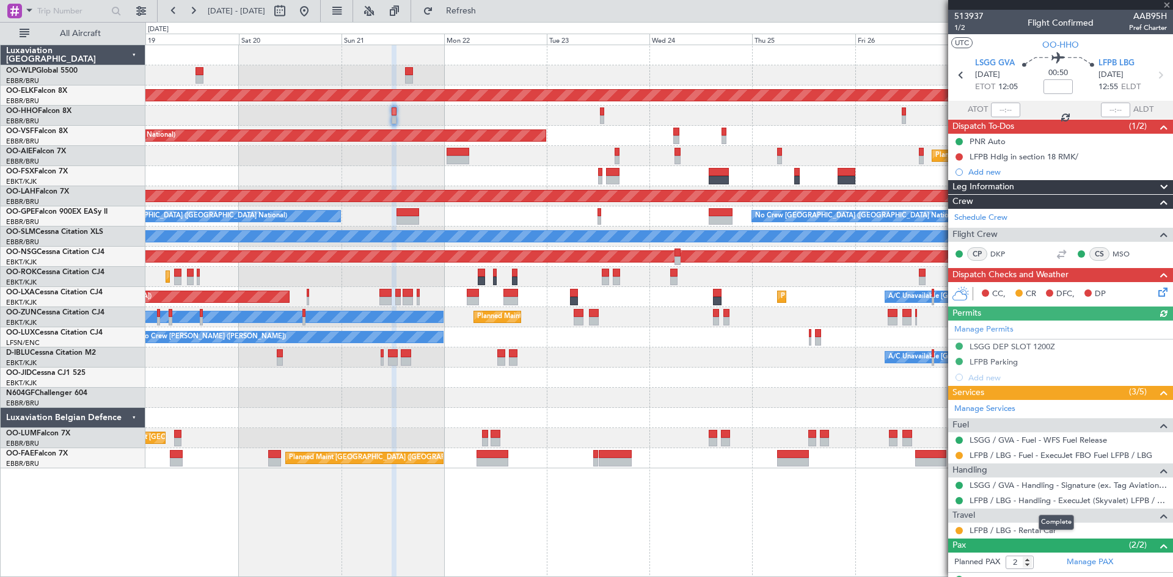
click at [1046, 534] on mat-tooltip-component "Complete" at bounding box center [1056, 522] width 53 height 32
click at [1045, 533] on mat-tooltip-component "Complete" at bounding box center [1056, 522] width 53 height 32
click at [988, 525] on link "LFPB / LBG - Rental Car" at bounding box center [1012, 530] width 87 height 10
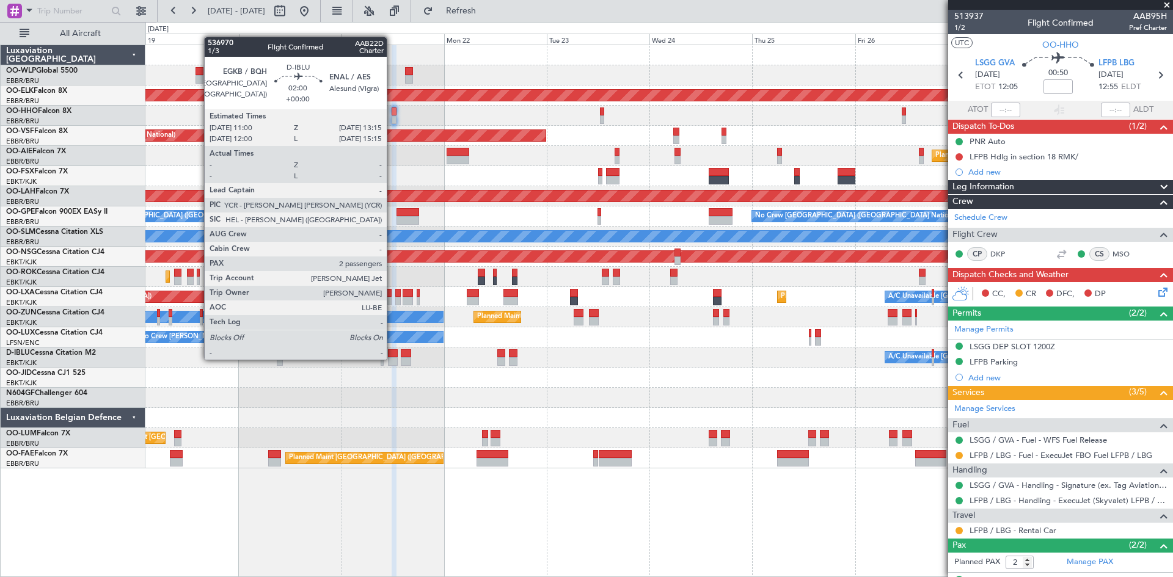
click at [392, 359] on div at bounding box center [393, 361] width 10 height 9
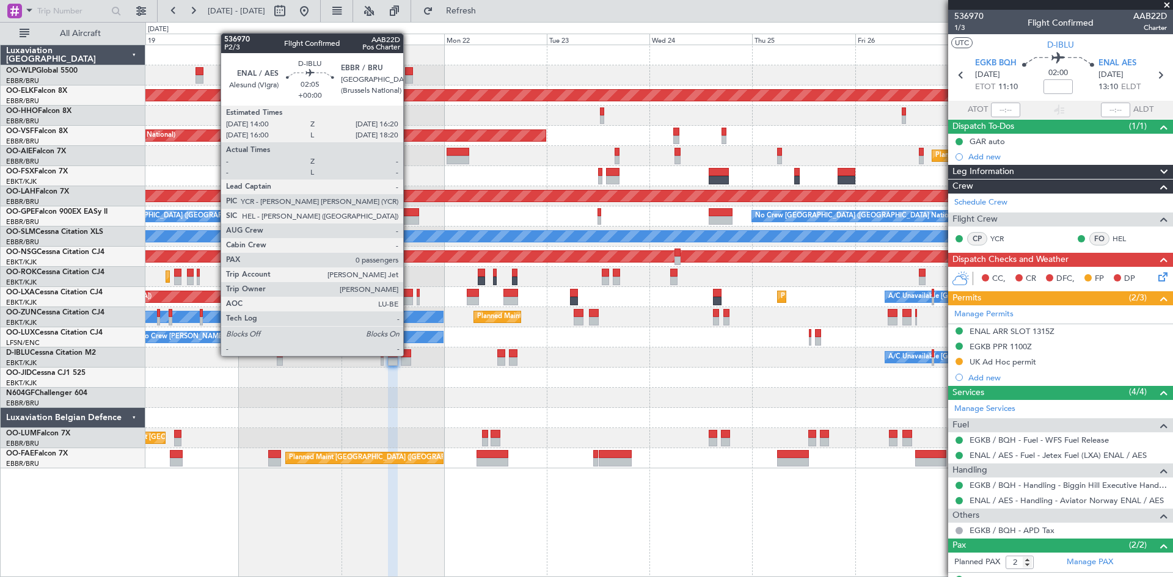
click at [409, 356] on div at bounding box center [406, 353] width 10 height 9
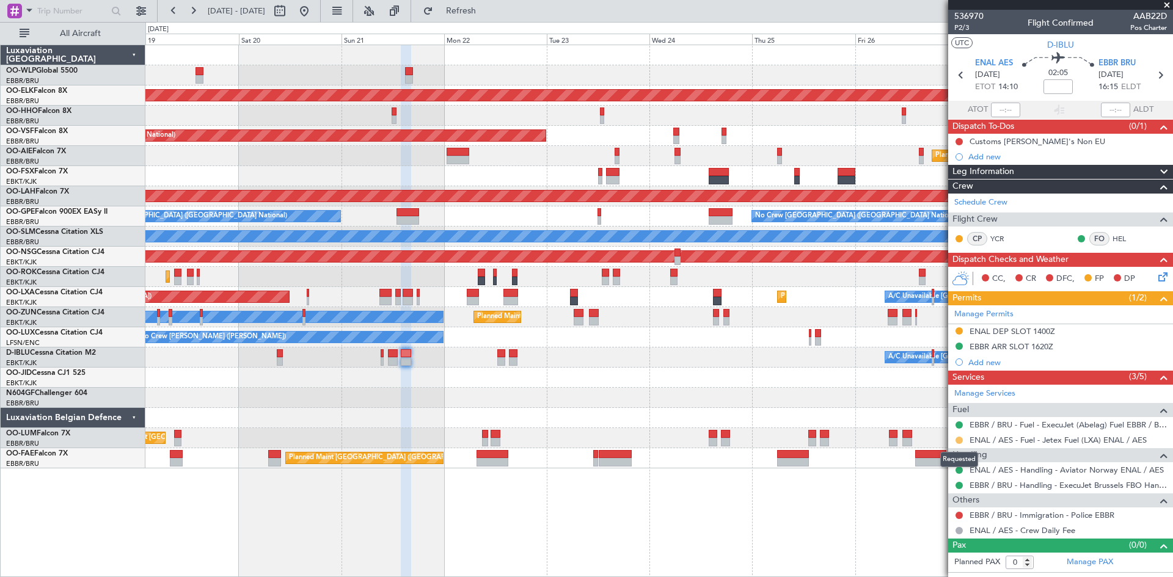
click at [960, 442] on button at bounding box center [958, 440] width 7 height 7
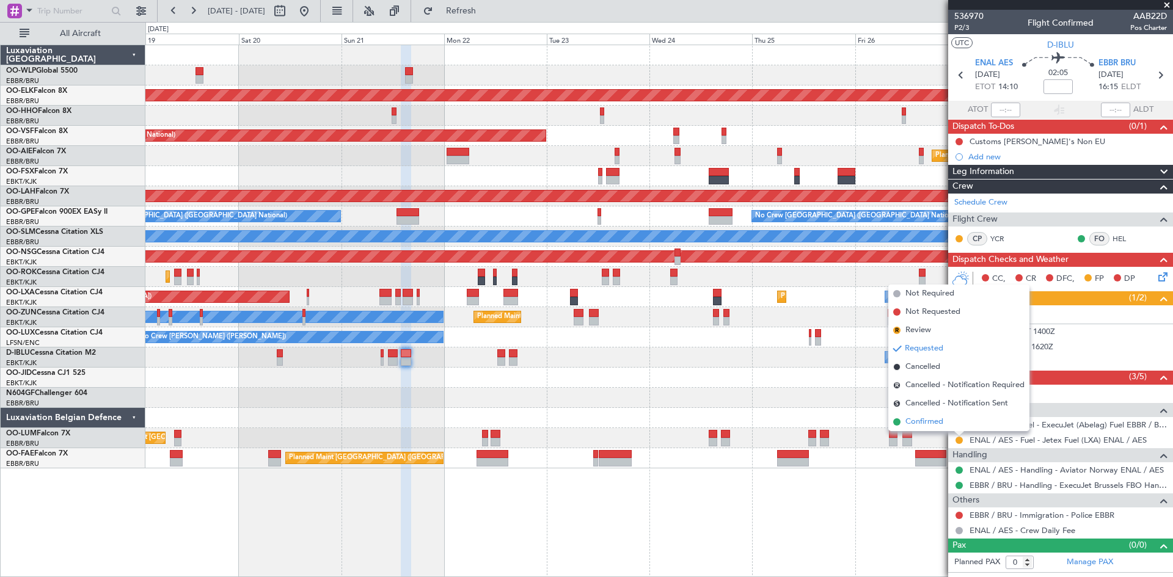
click at [945, 424] on li "Confirmed" at bounding box center [958, 422] width 141 height 18
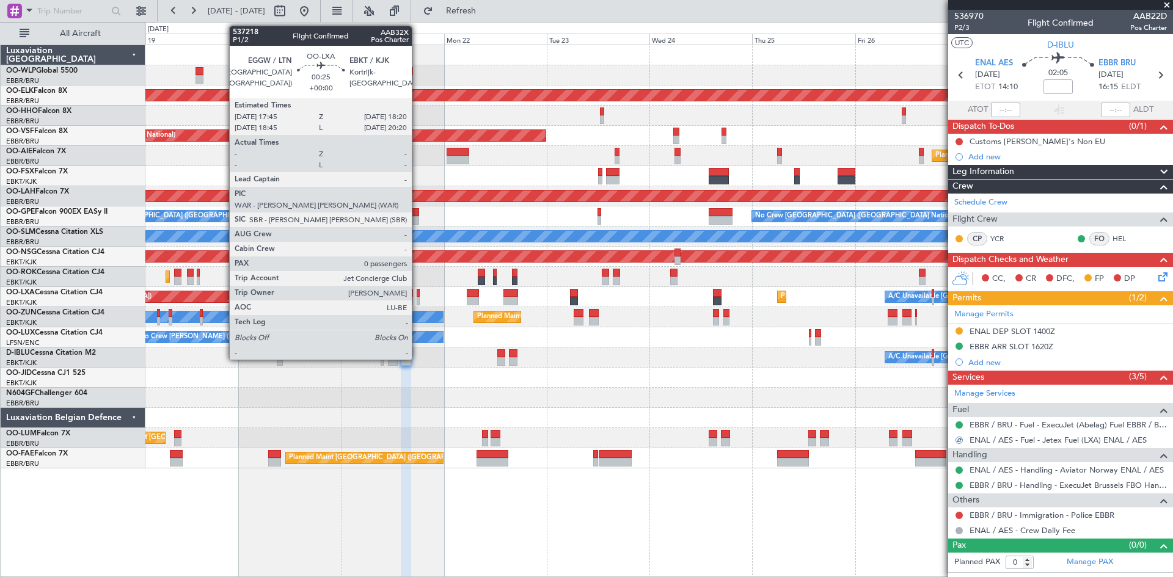
click at [417, 297] on div at bounding box center [418, 301] width 3 height 9
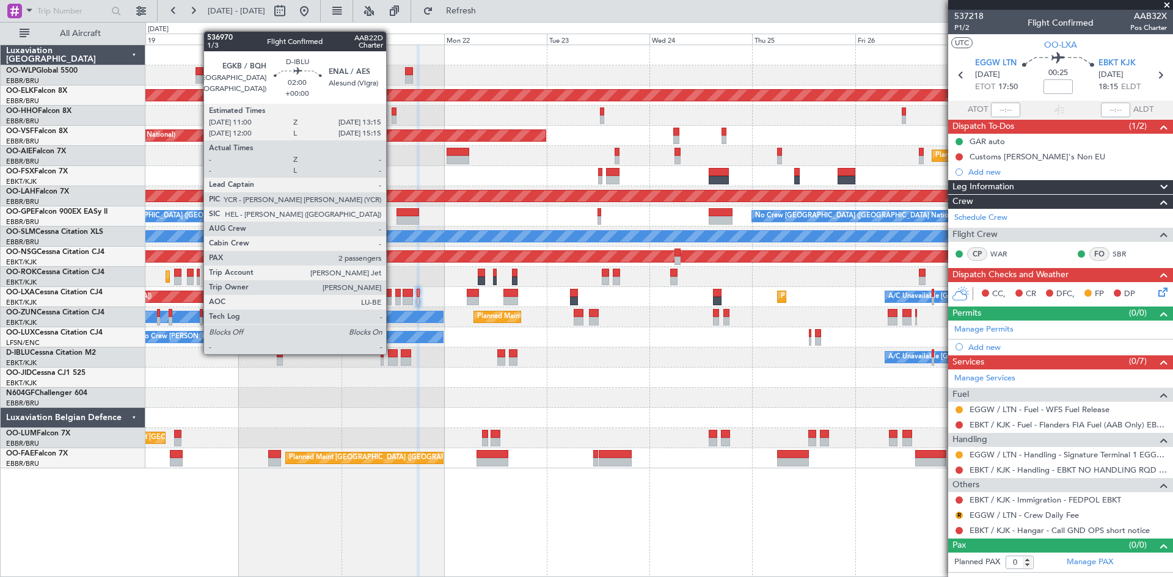
click at [392, 353] on div at bounding box center [393, 353] width 10 height 9
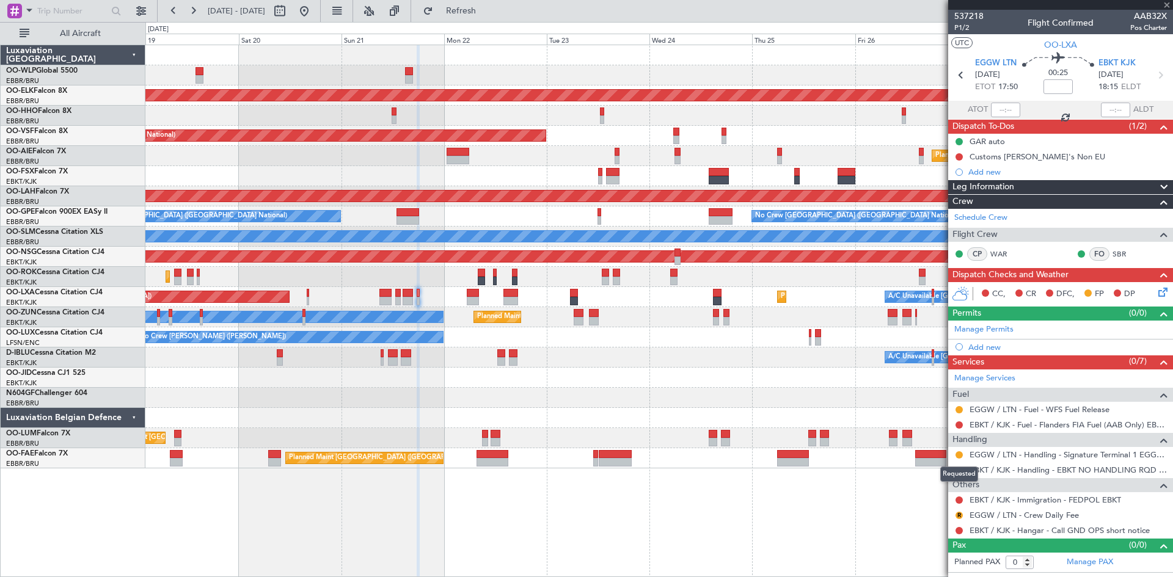
type input "2"
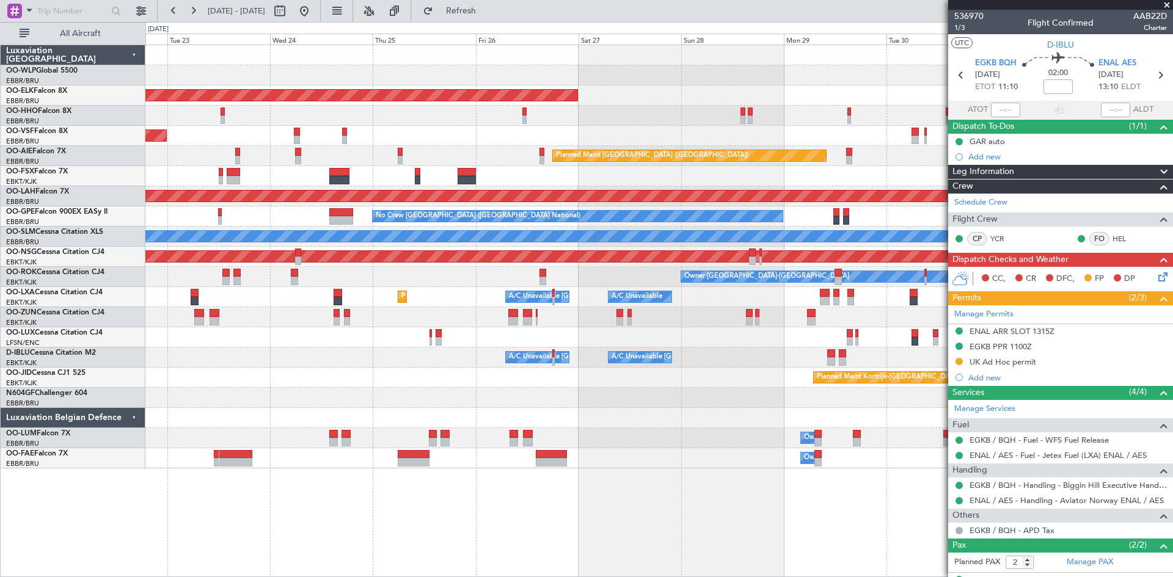
click at [343, 406] on div "Planned Maint Kortrijk-Wevelgem AOG Maint Brussels (Brussels National) Planned …" at bounding box center [658, 256] width 1027 height 423
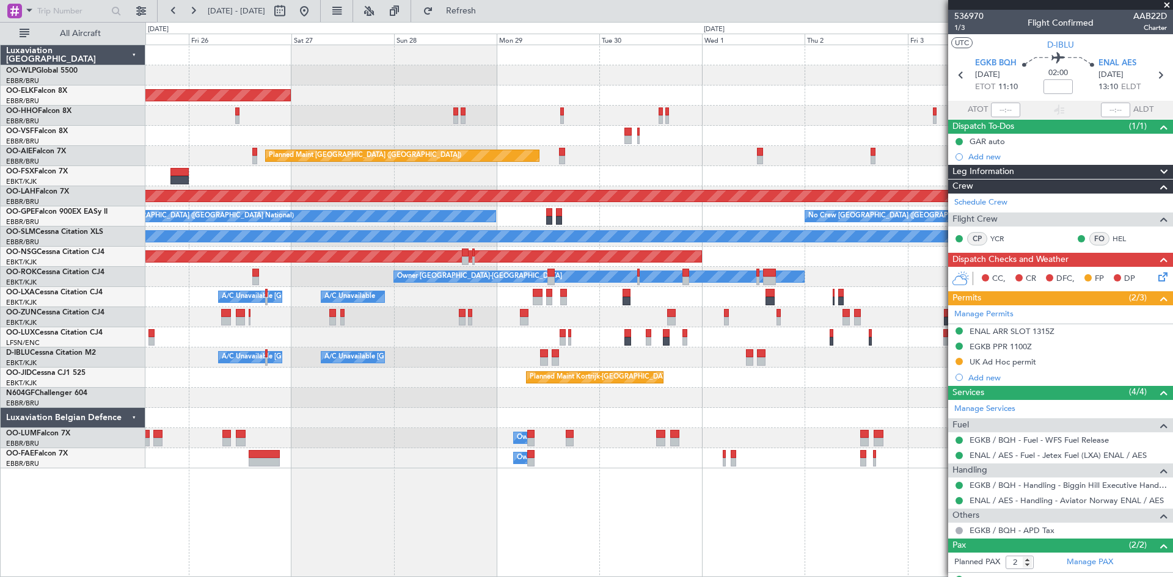
click at [408, 381] on div "Planned Maint Kortrijk-Wevelgem Planned Maint London (Farnborough) Planned Main…" at bounding box center [658, 256] width 1027 height 423
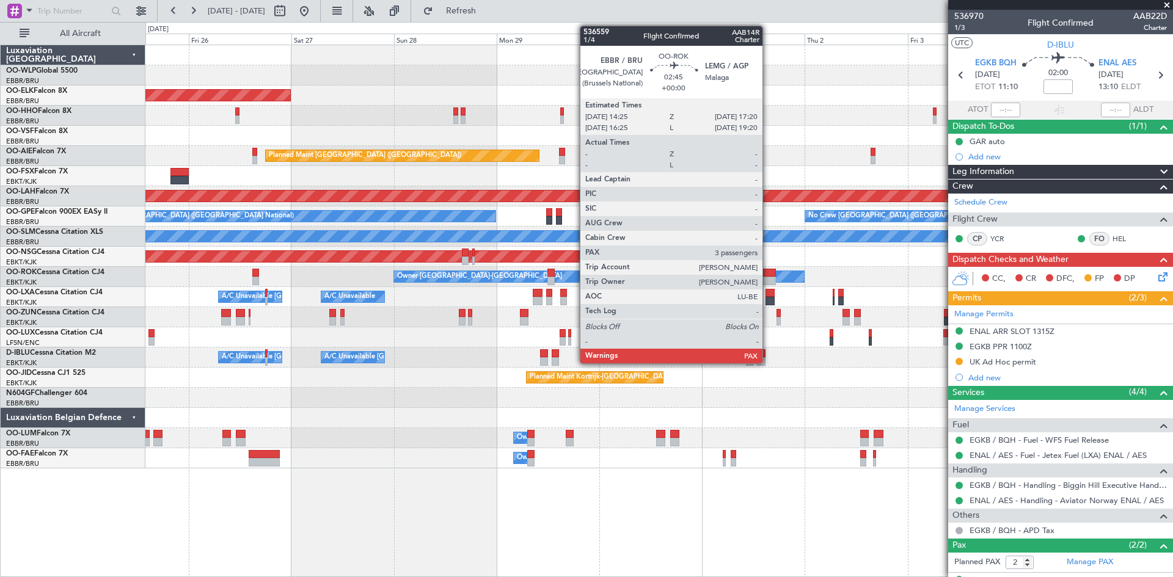
click at [768, 281] on div at bounding box center [769, 281] width 13 height 9
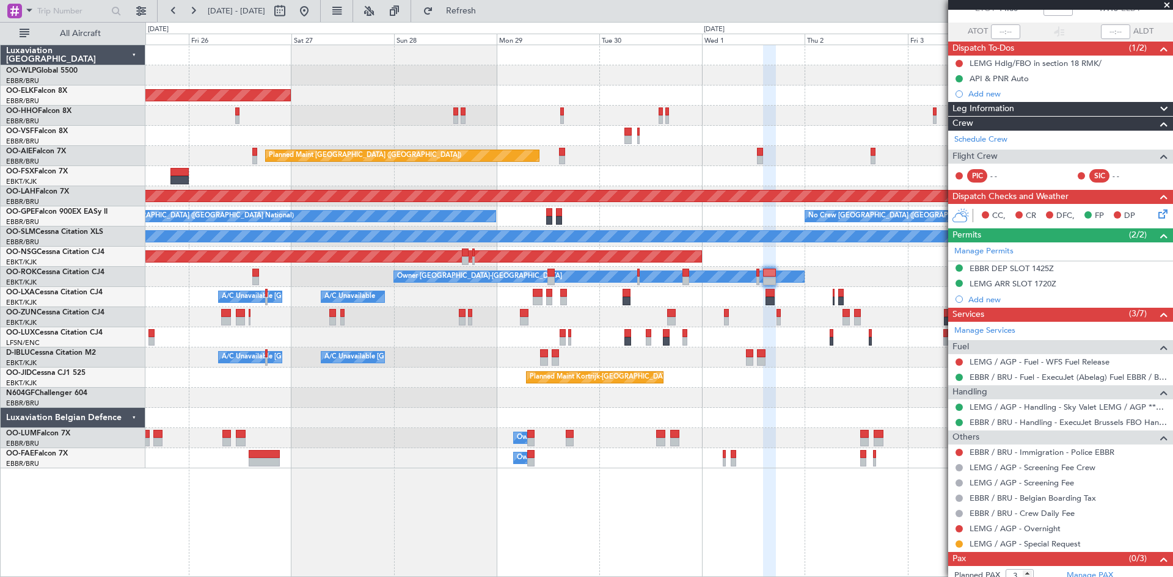
scroll to position [103, 0]
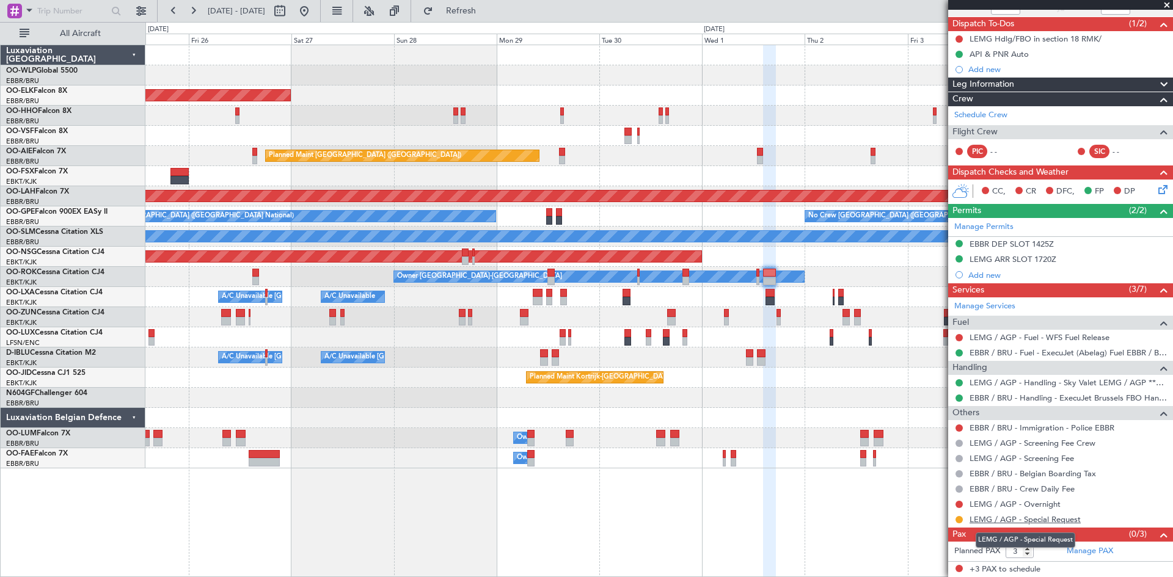
click at [1027, 520] on link "LEMG / AGP - Special Request" at bounding box center [1024, 519] width 111 height 10
click at [463, 4] on button "Refresh" at bounding box center [453, 11] width 73 height 20
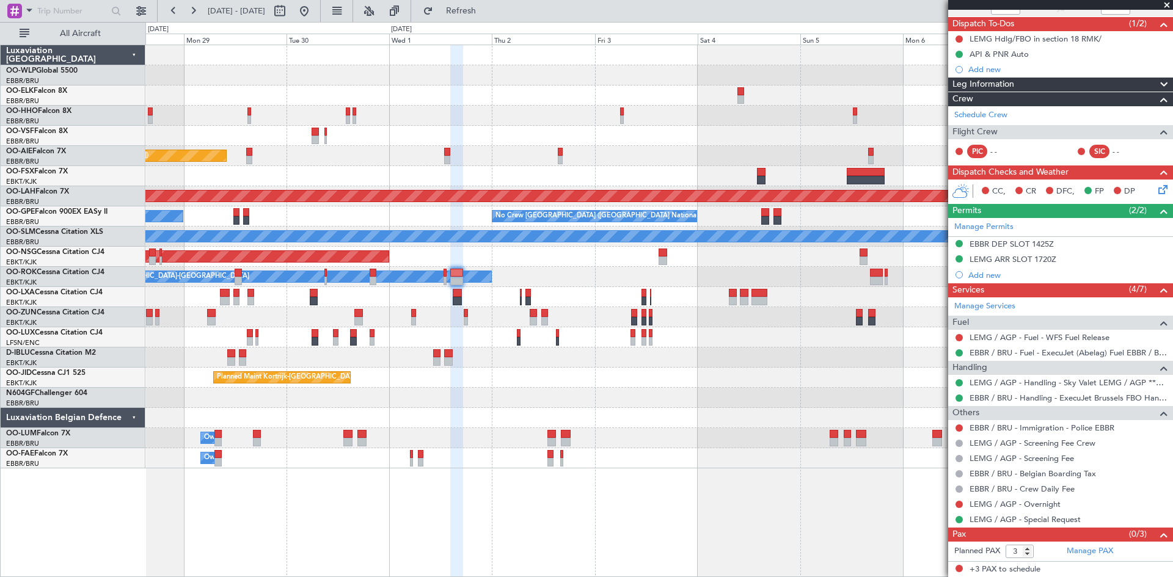
click at [516, 315] on div "Planned Maint Kortrijk-Wevelgem Planned Maint London (Farnborough) Planned Main…" at bounding box center [658, 256] width 1027 height 423
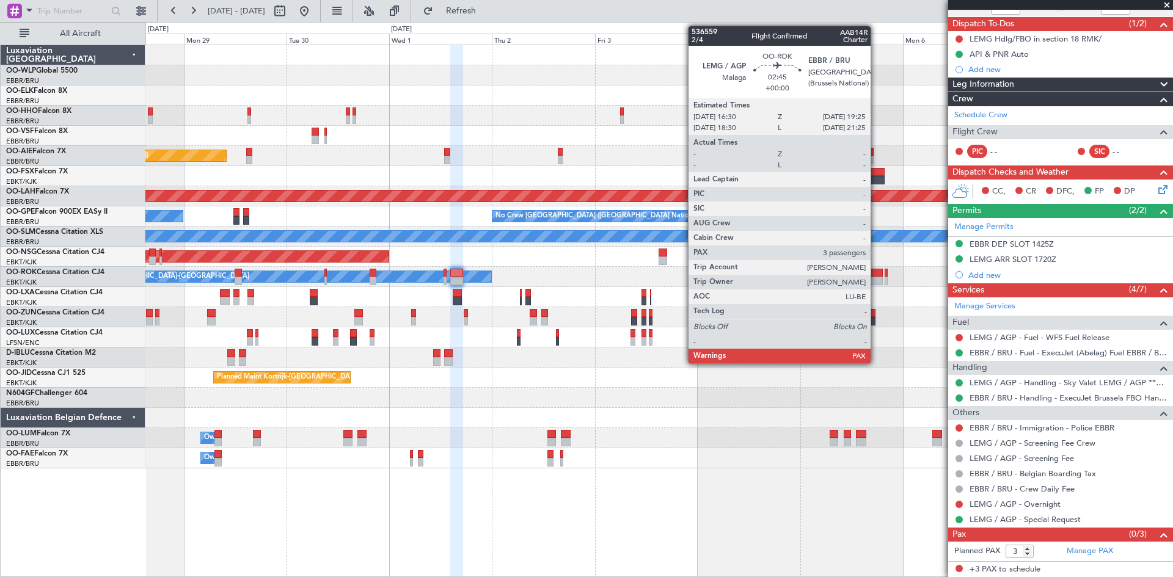
click at [875, 277] on div at bounding box center [876, 281] width 13 height 9
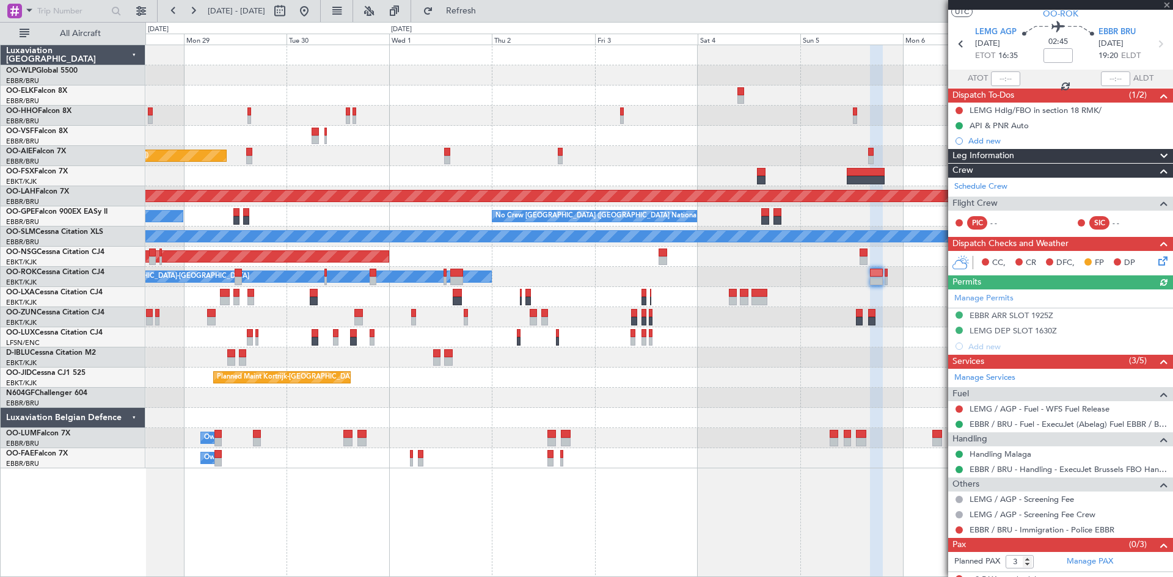
scroll to position [42, 0]
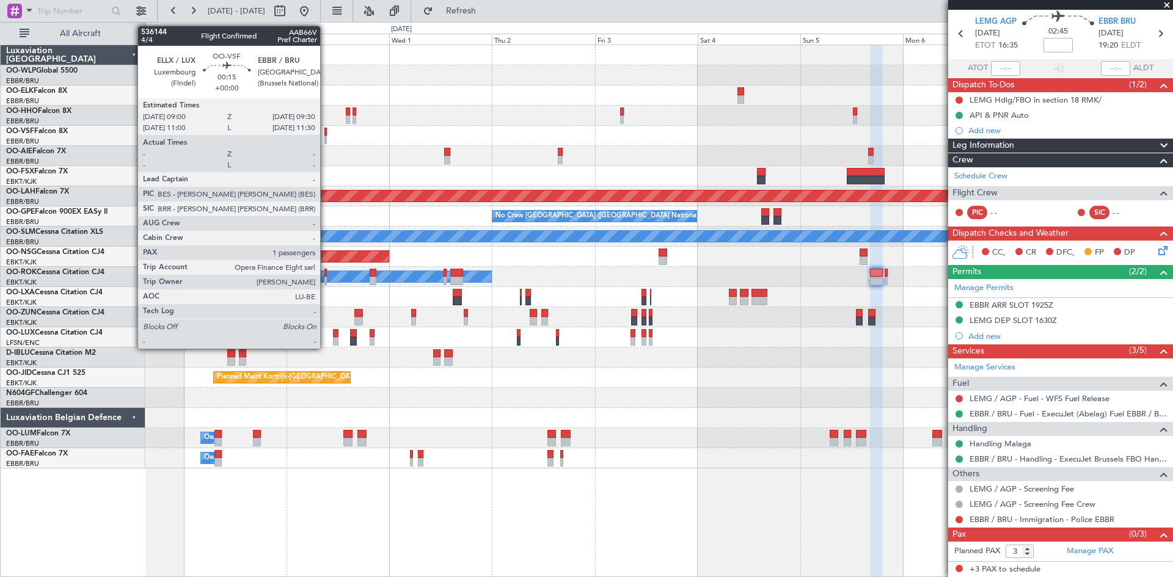
click at [326, 135] on div at bounding box center [325, 132] width 2 height 9
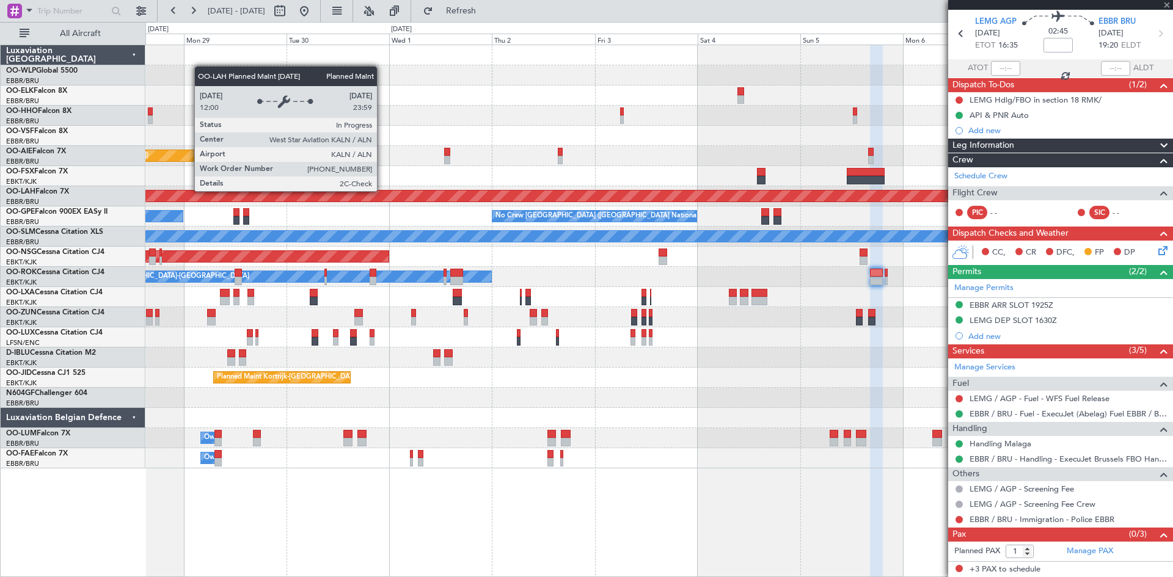
scroll to position [0, 0]
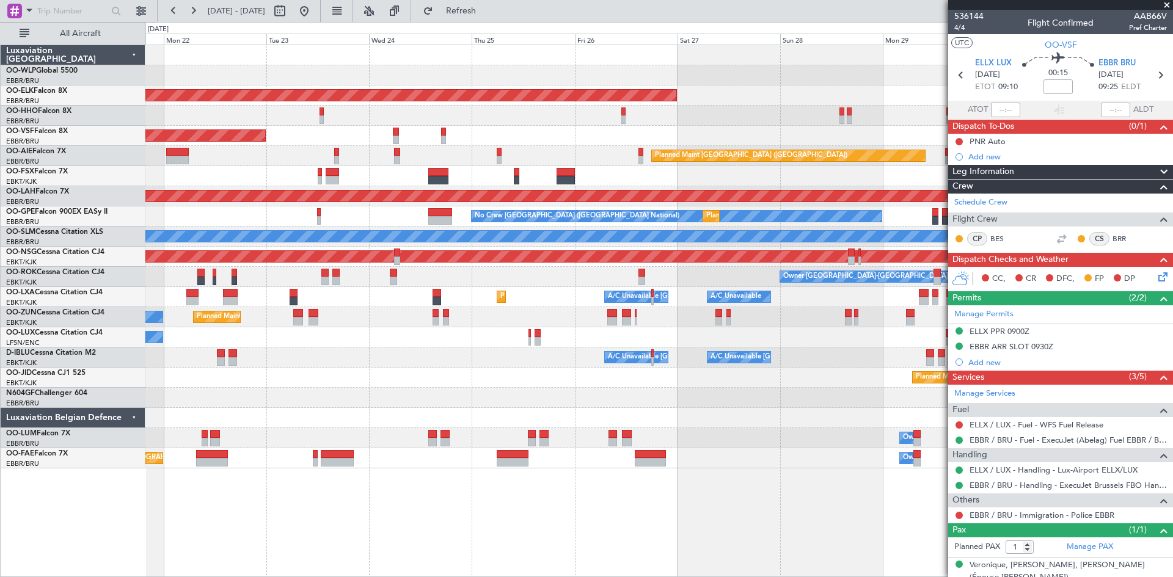
click at [939, 164] on div "Planned Maint Kortrijk-Wevelgem AOG Maint Brussels (Brussels National) Planned …" at bounding box center [658, 256] width 1027 height 423
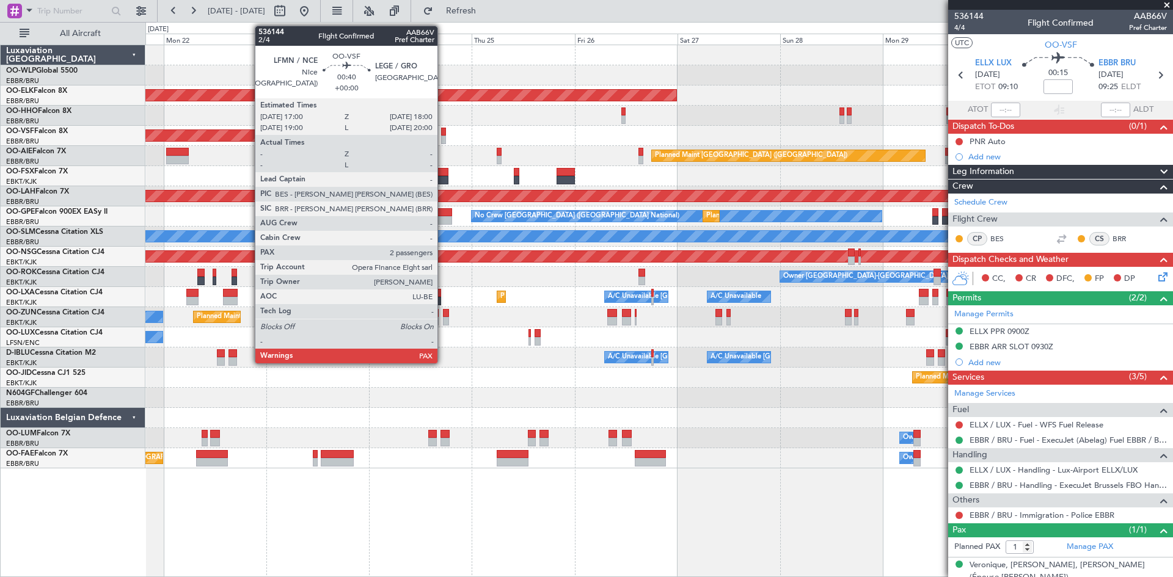
click at [443, 134] on div at bounding box center [443, 132] width 5 height 9
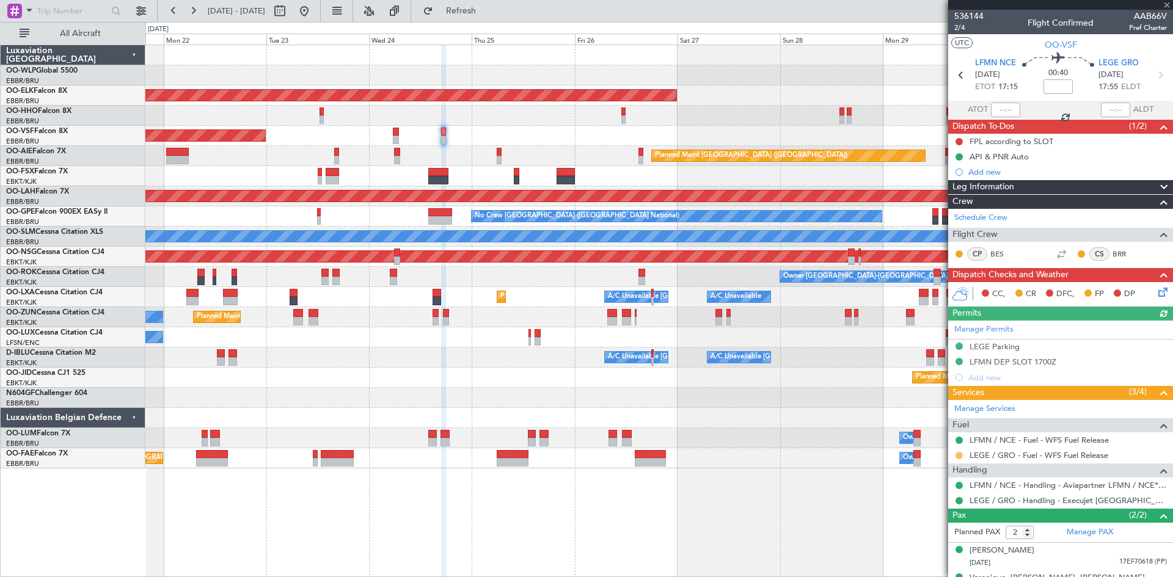
click at [961, 454] on button at bounding box center [958, 455] width 7 height 7
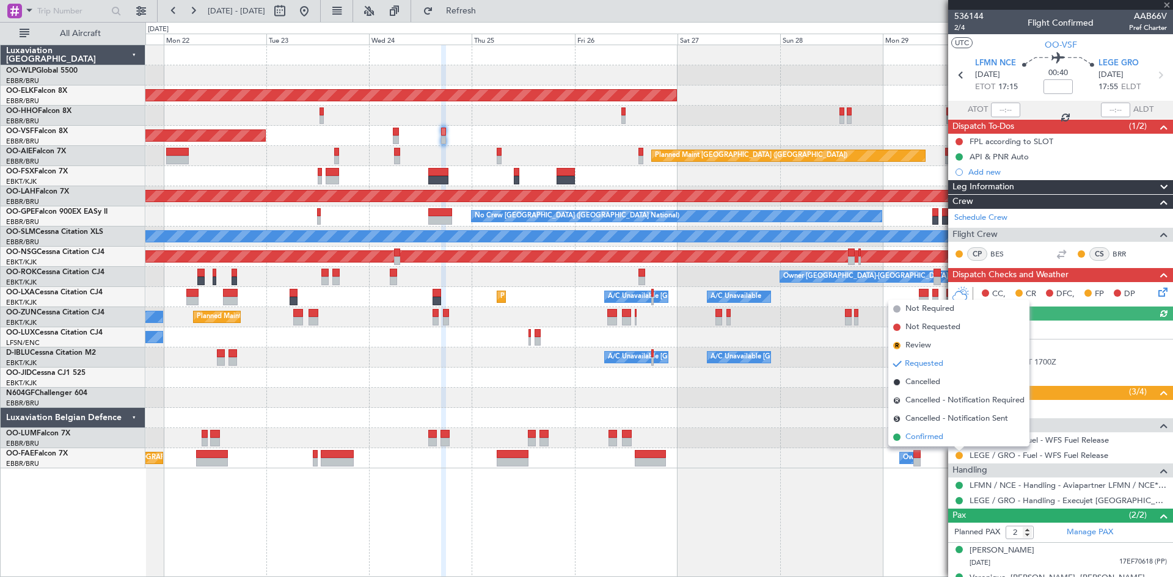
click at [943, 435] on span "Confirmed" at bounding box center [924, 437] width 38 height 12
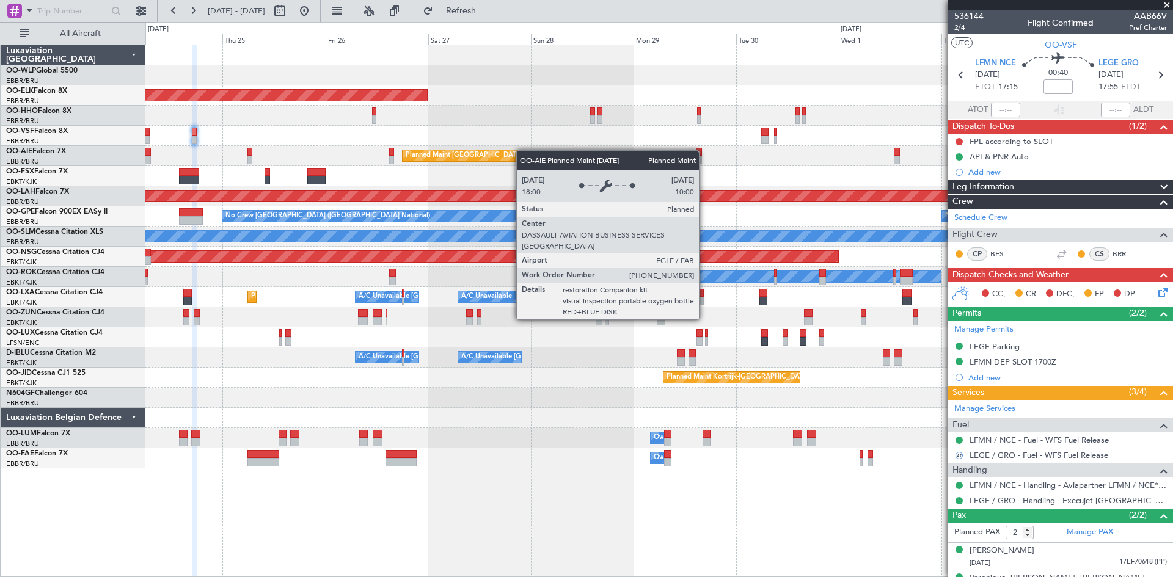
click at [519, 151] on div "Planned Maint Kortrijk-Wevelgem AOG Maint Brussels (Brussels National) Planned …" at bounding box center [658, 256] width 1027 height 423
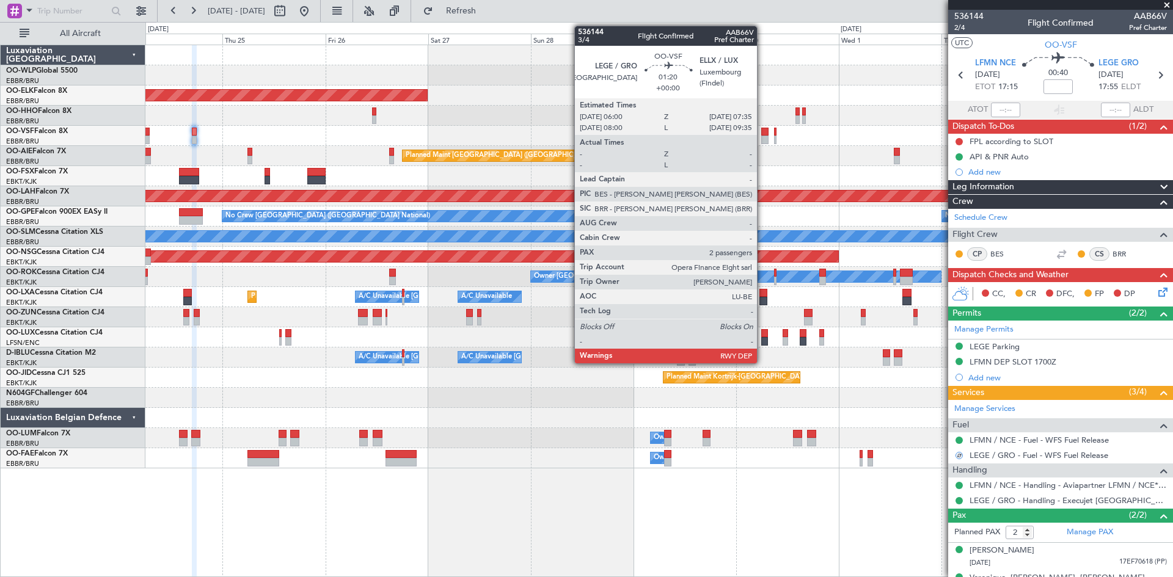
click at [762, 139] on div at bounding box center [764, 140] width 7 height 9
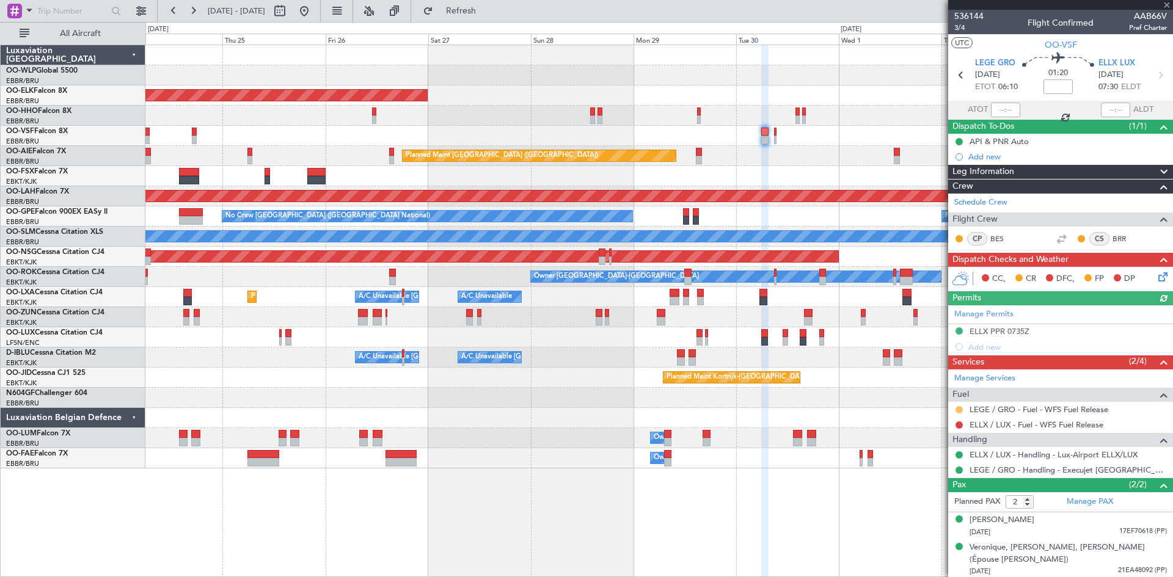
click at [957, 408] on button at bounding box center [958, 409] width 7 height 7
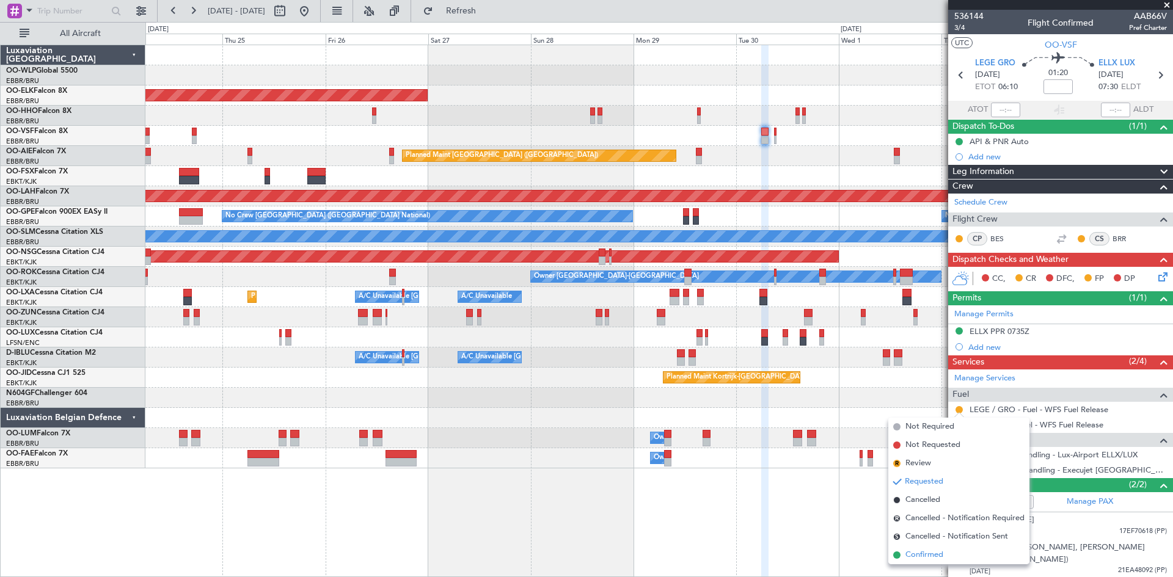
click at [922, 556] on span "Confirmed" at bounding box center [924, 555] width 38 height 12
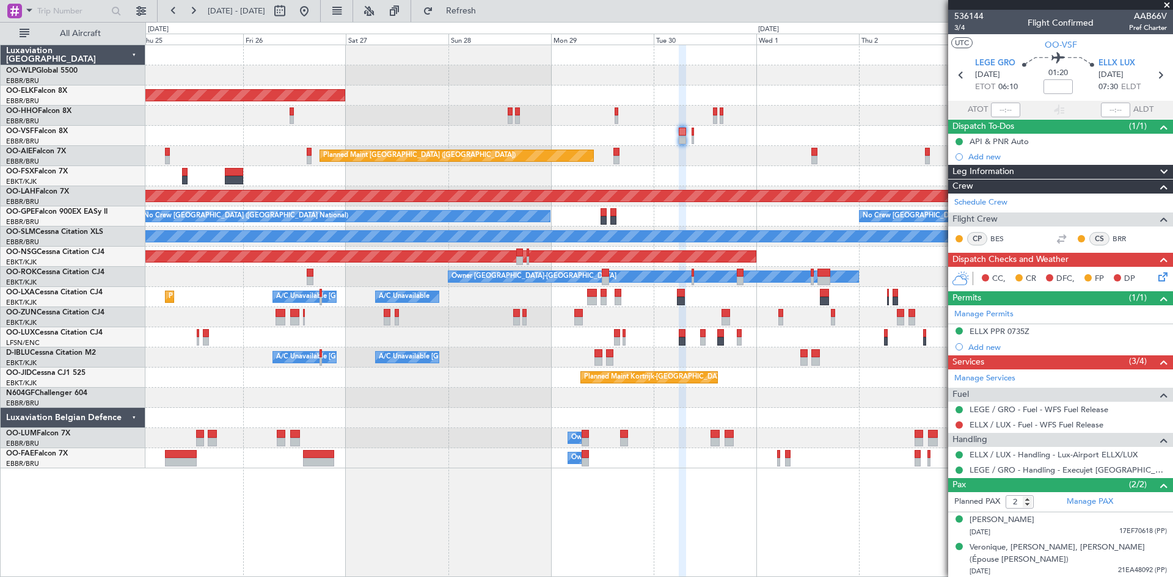
click at [798, 392] on div "Planned Maint Kortrijk-Wevelgem AOG Maint Brussels (Brussels National) Planned …" at bounding box center [658, 256] width 1027 height 423
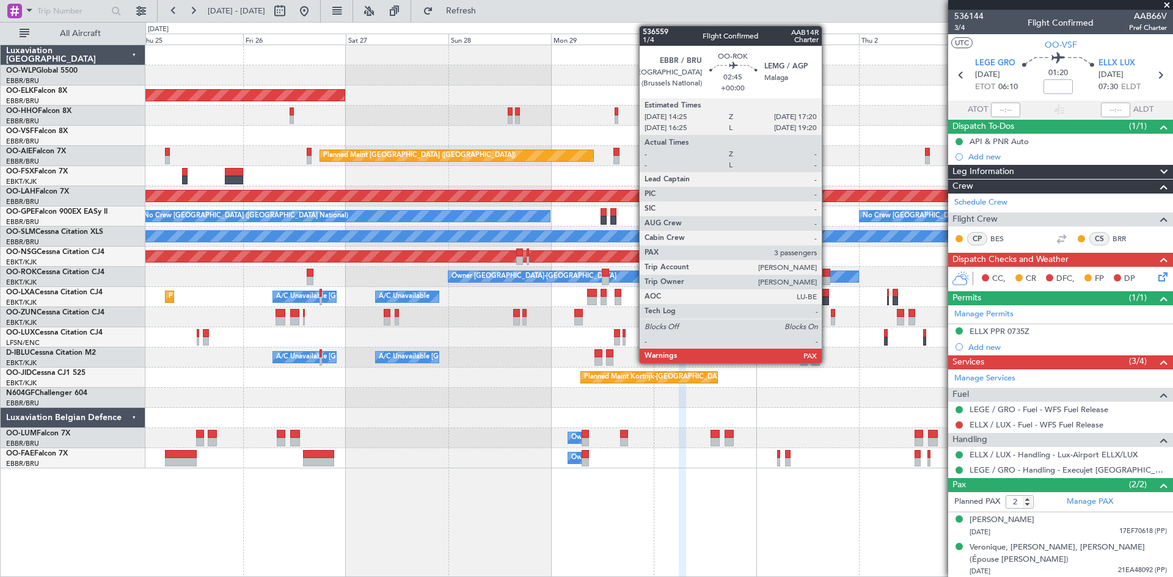
click at [827, 270] on div at bounding box center [823, 273] width 13 height 9
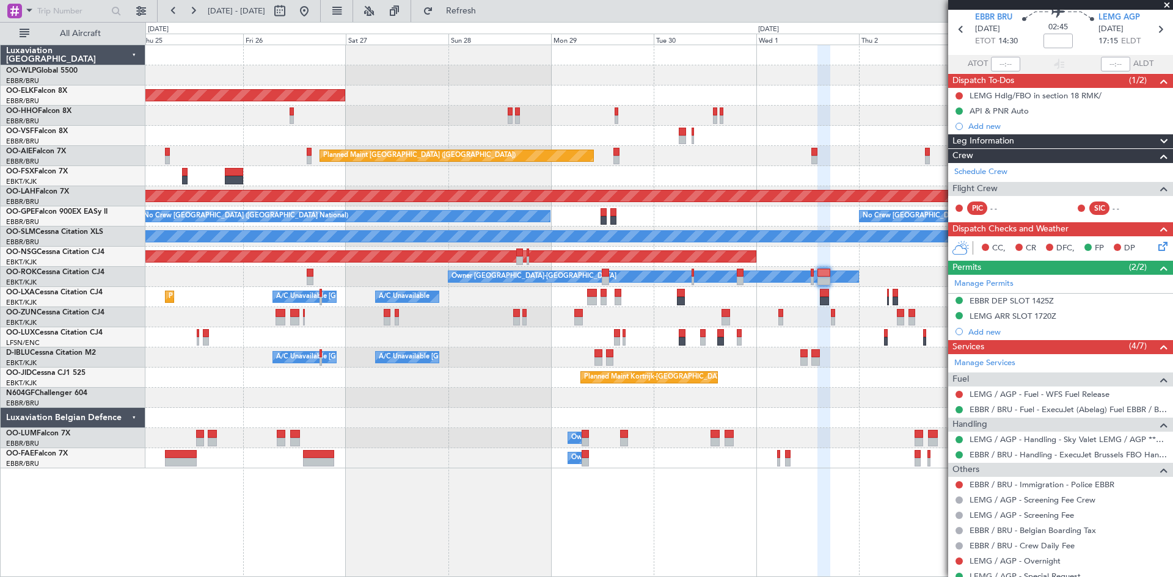
scroll to position [103, 0]
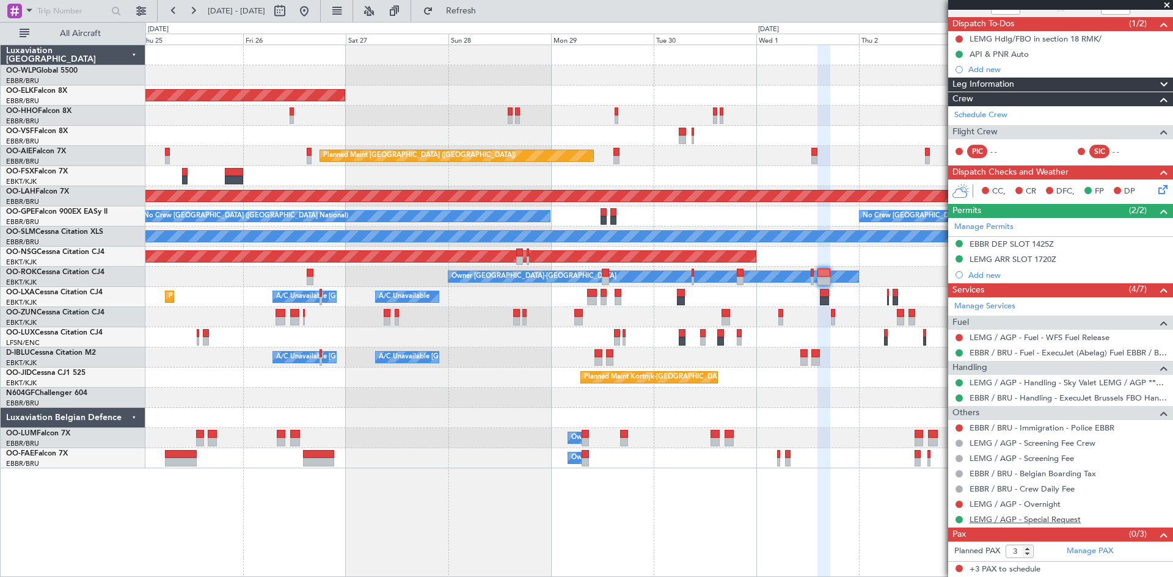
click at [1024, 517] on link "LEMG / AGP - Special Request" at bounding box center [1024, 519] width 111 height 10
click at [1165, 5] on span at bounding box center [1167, 5] width 12 height 11
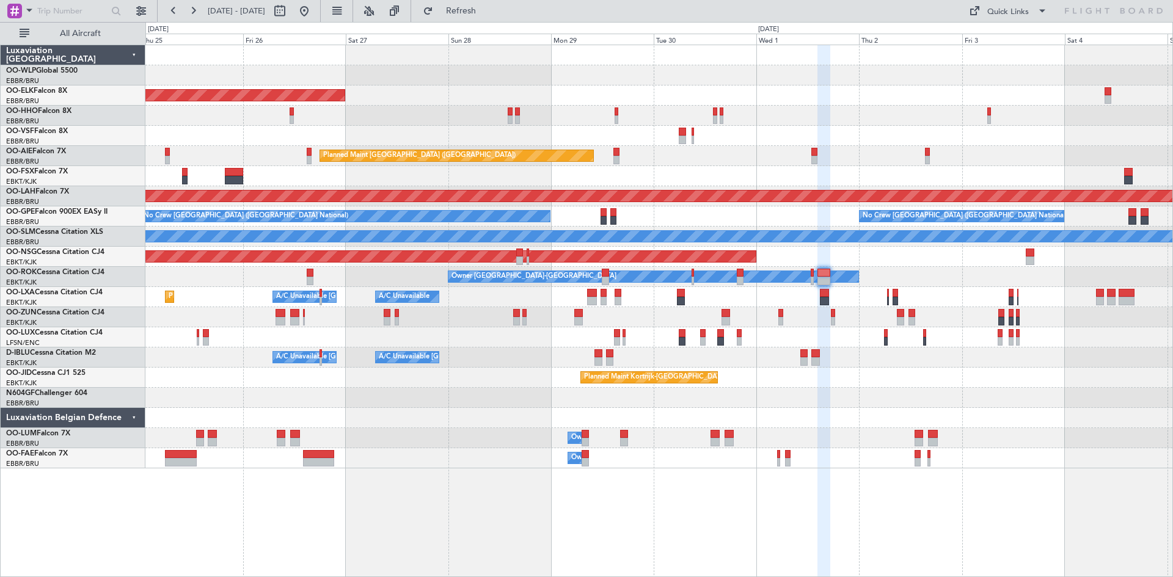
type input "0"
click at [314, 13] on button at bounding box center [304, 11] width 20 height 20
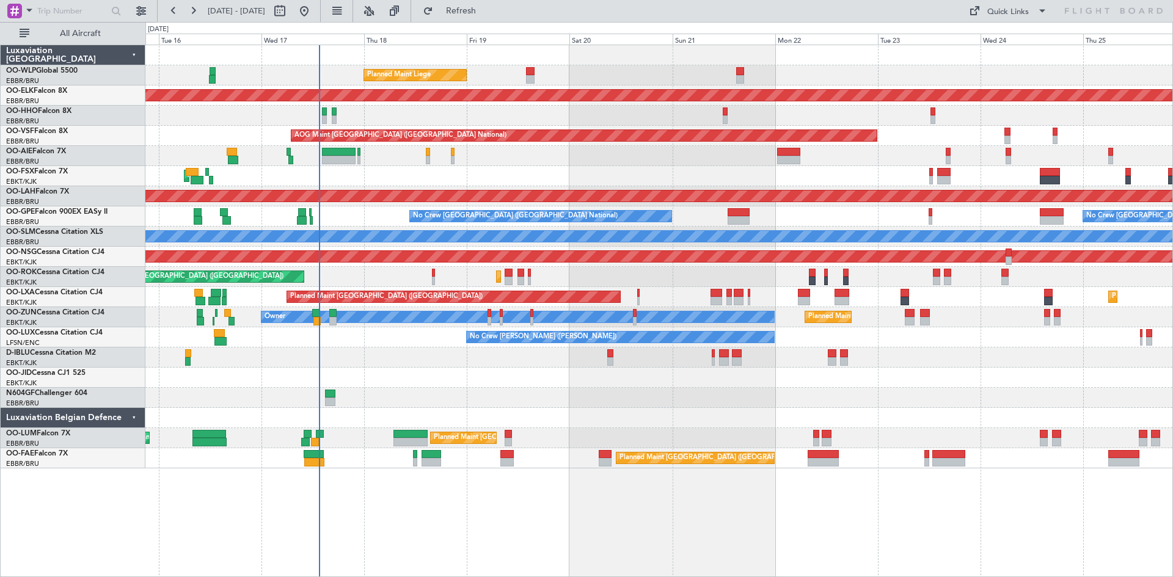
click at [66, 267] on div "Planned Maint Liege Planned Maint Kortrijk-Wevelgem AOG Maint Brussels (Brussel…" at bounding box center [586, 299] width 1173 height 555
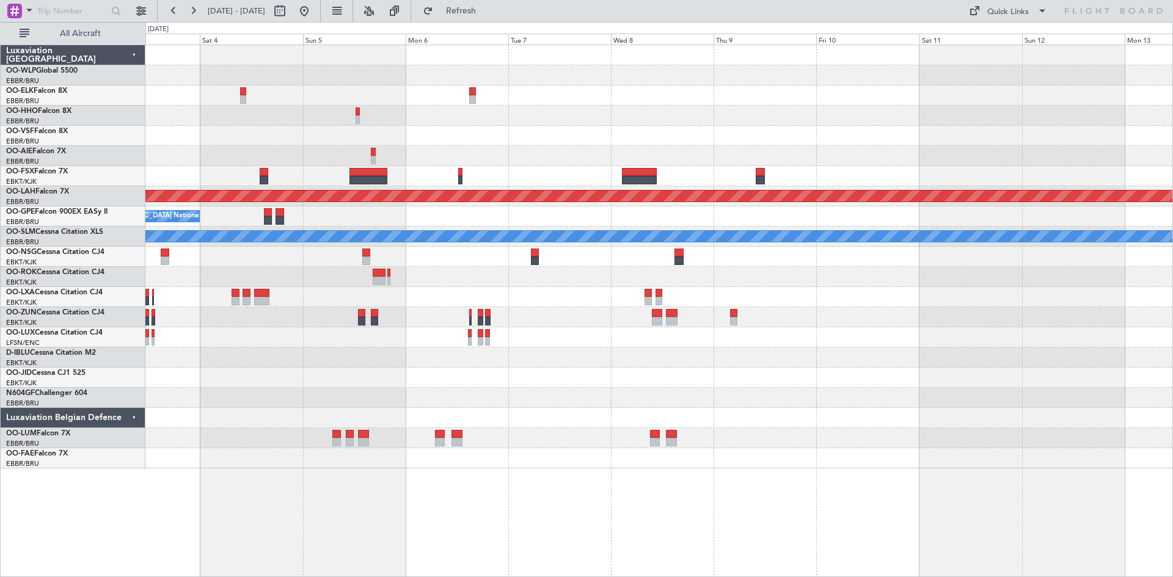
click at [97, 315] on div "Planned Maint Alton-st Louis (St Louis Regl) No Crew Brussels (Brussels Nationa…" at bounding box center [586, 299] width 1173 height 555
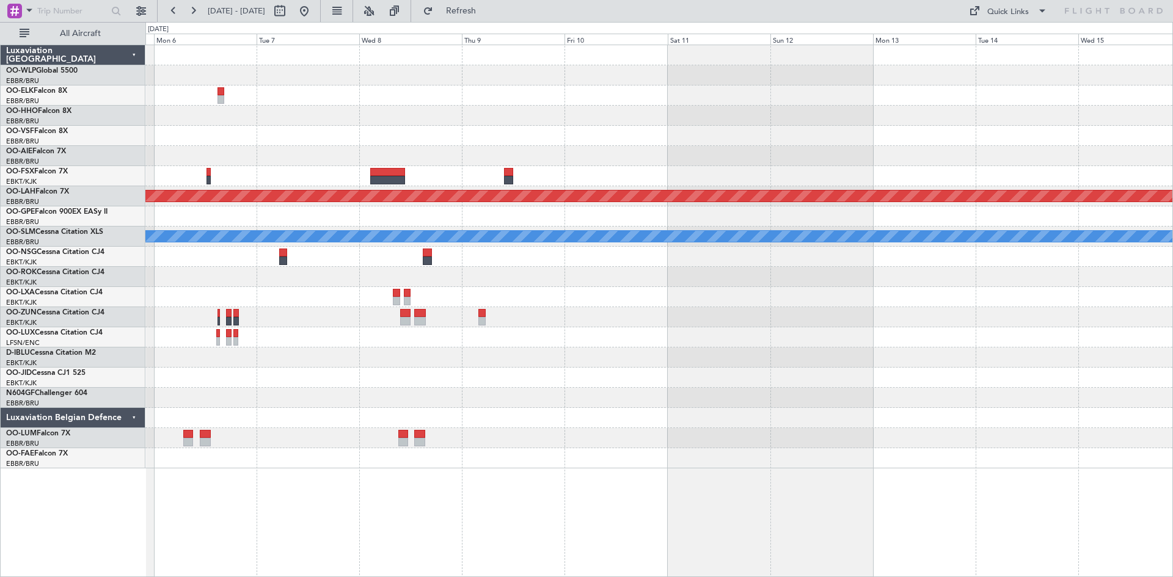
click at [816, 184] on div at bounding box center [658, 176] width 1027 height 20
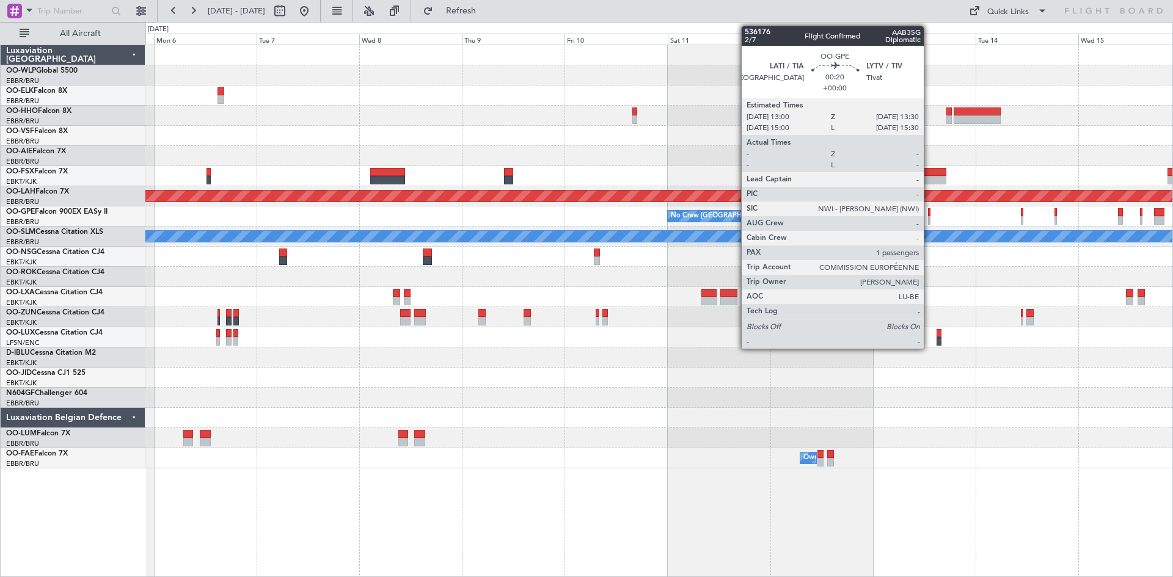
click at [929, 213] on div at bounding box center [929, 212] width 2 height 9
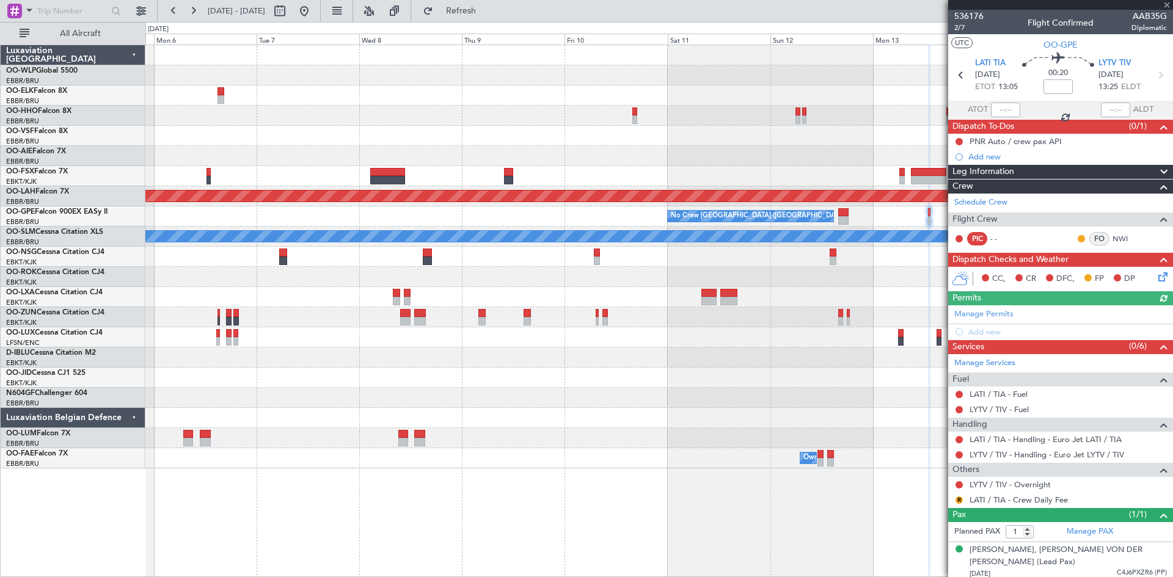
click at [909, 371] on div at bounding box center [658, 378] width 1027 height 20
click at [1170, 5] on span at bounding box center [1167, 5] width 12 height 11
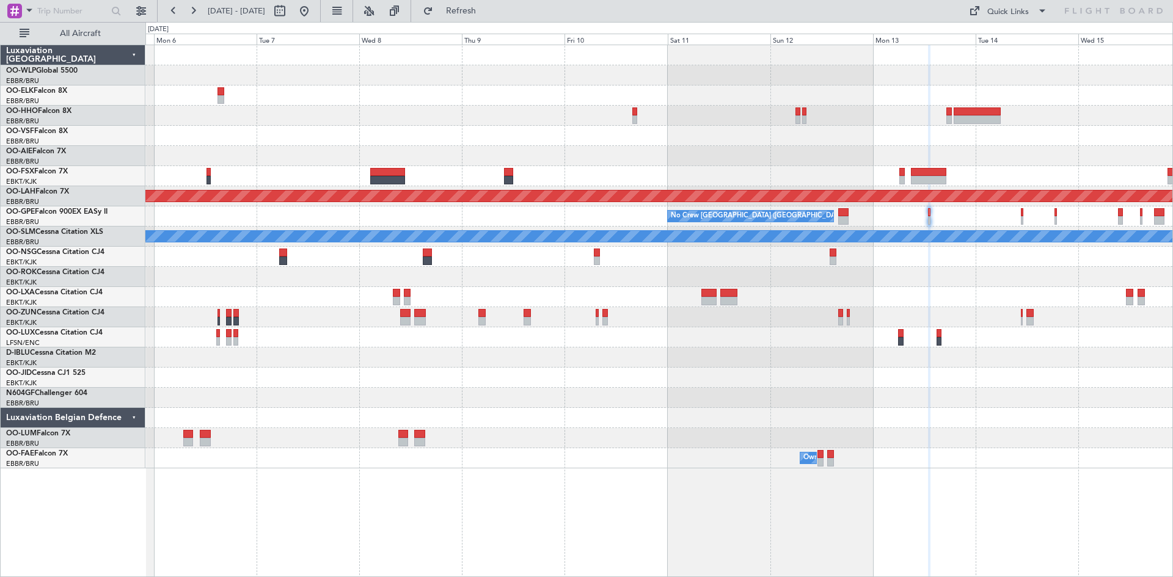
type input "0"
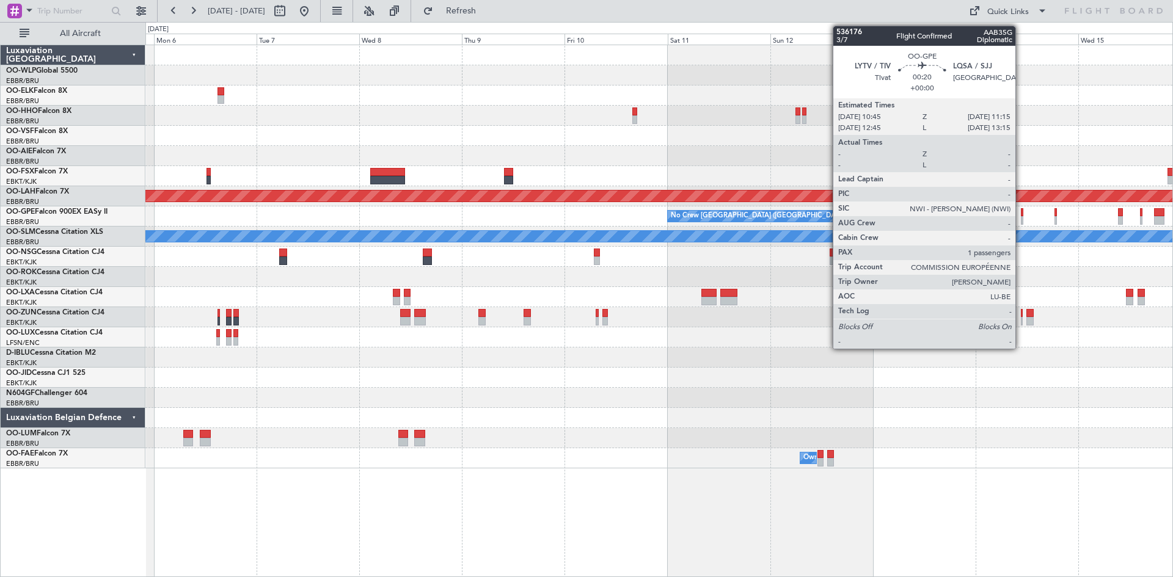
click at [1021, 216] on div at bounding box center [1022, 212] width 2 height 9
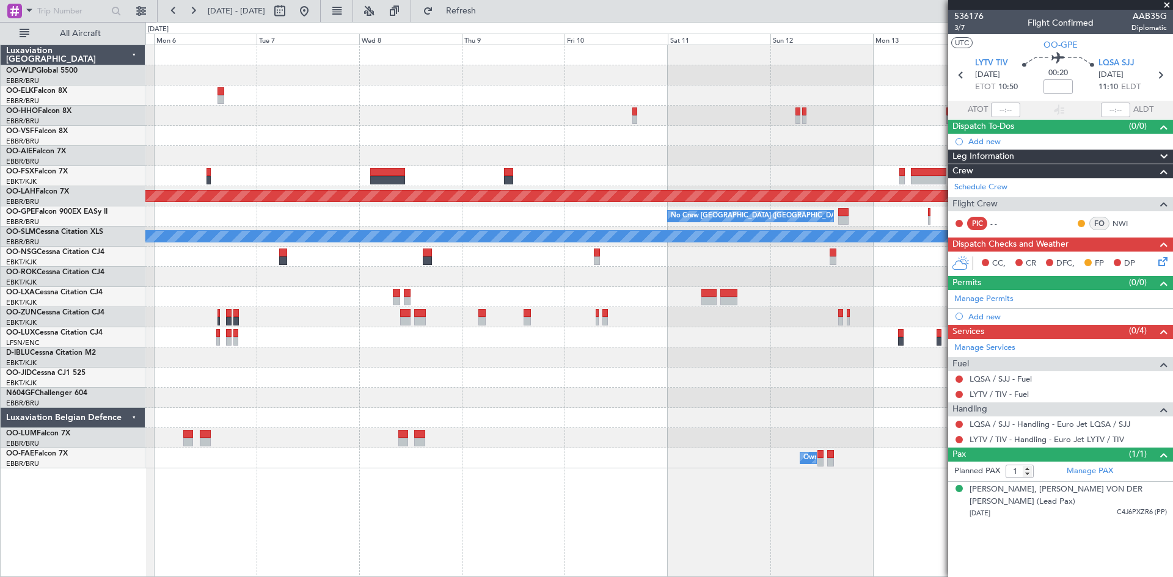
click at [1165, 5] on span at bounding box center [1167, 5] width 12 height 11
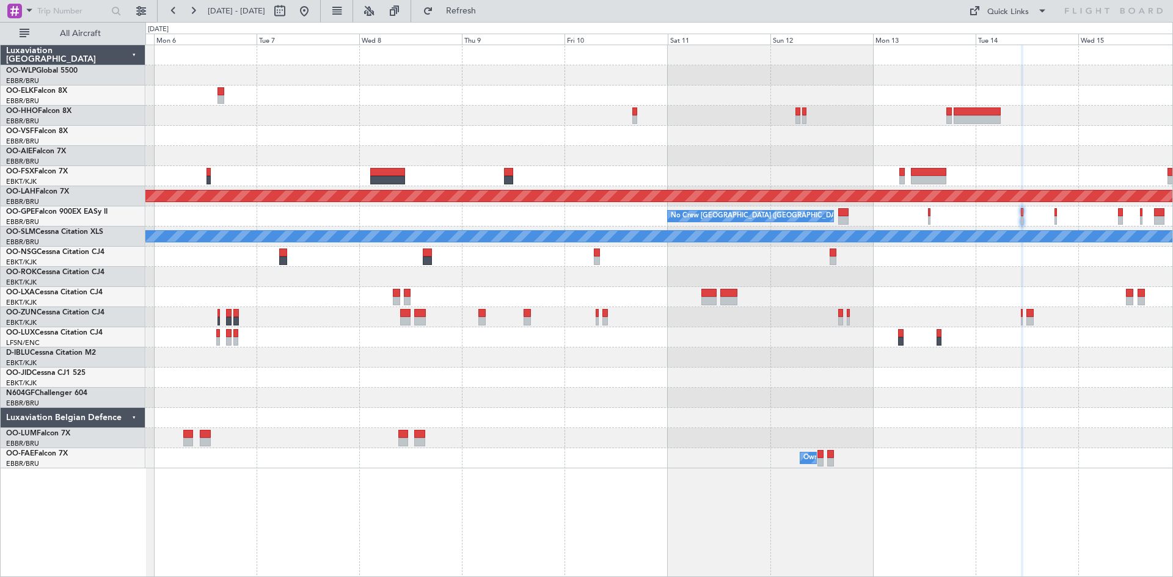
type input "0"
click at [314, 9] on button at bounding box center [304, 11] width 20 height 20
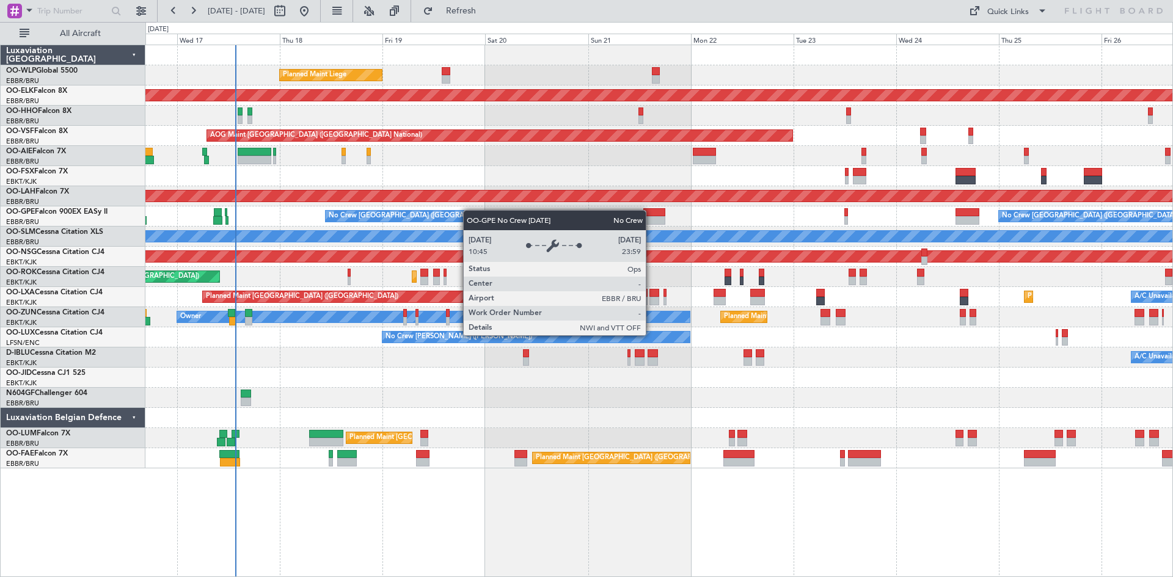
click at [451, 214] on div "Planned Maint Liege Planned Maint Kortrijk-Wevelgem AOG Maint Brussels (Brussel…" at bounding box center [658, 256] width 1027 height 423
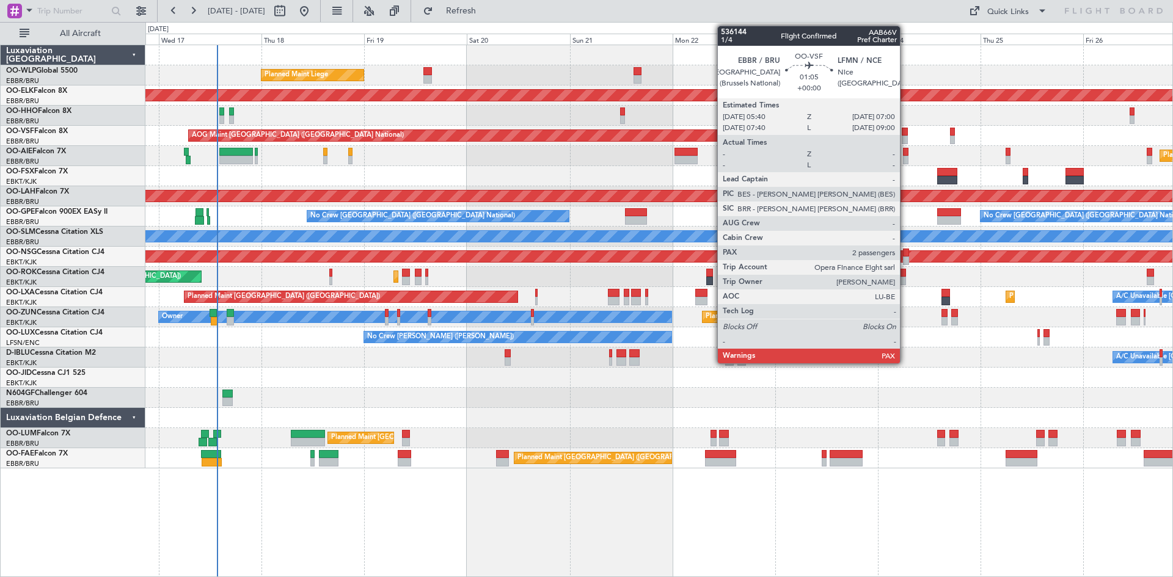
click at [905, 132] on div at bounding box center [905, 132] width 6 height 9
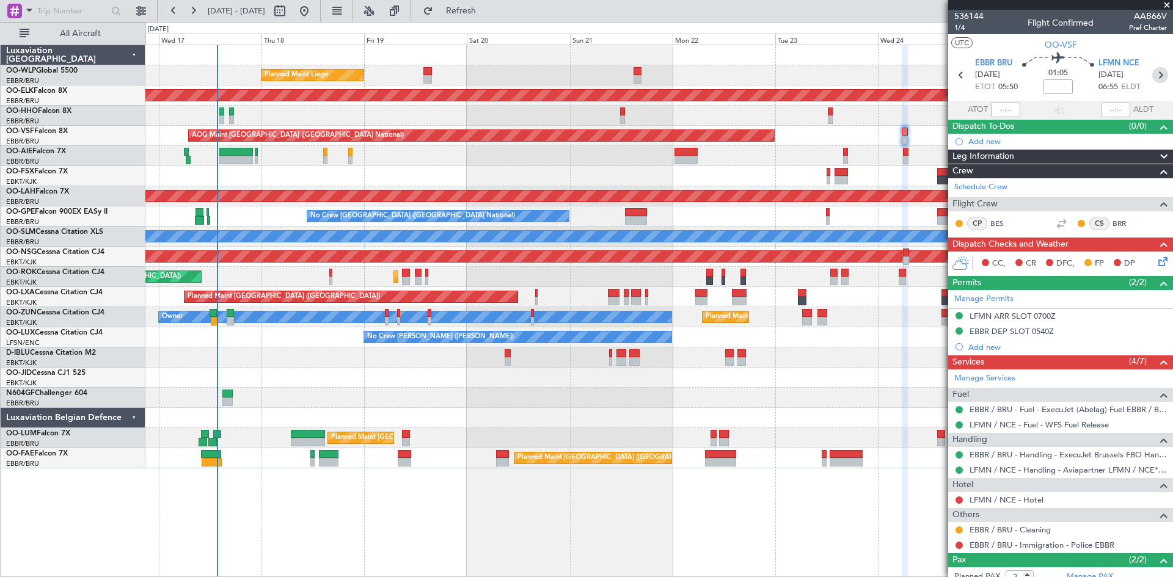
click at [1156, 76] on icon at bounding box center [1160, 75] width 16 height 16
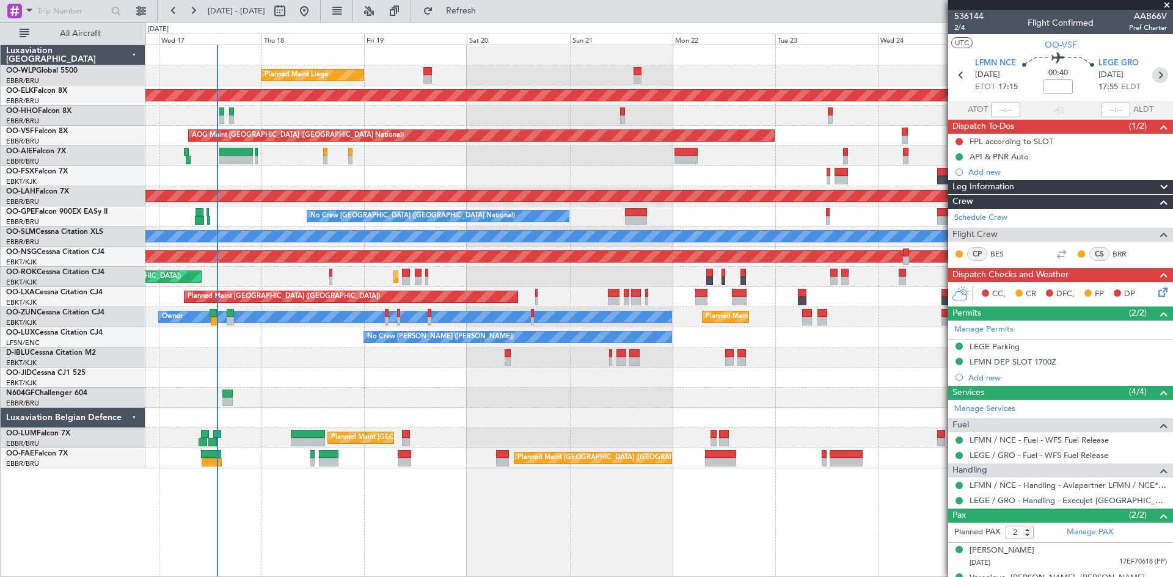
click at [1153, 76] on icon at bounding box center [1160, 75] width 16 height 16
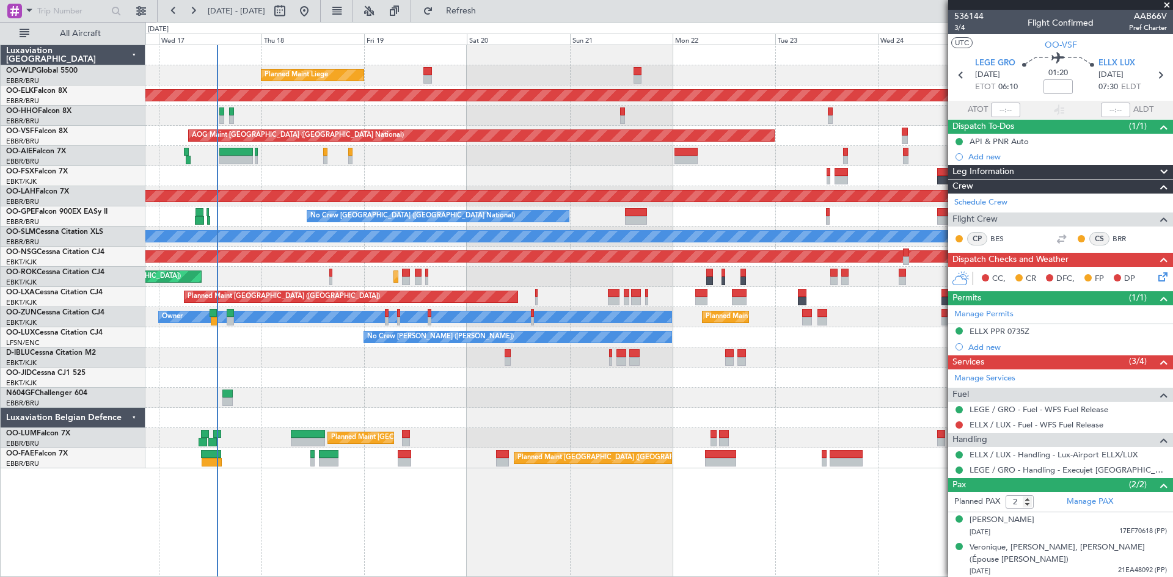
click at [1166, 0] on span at bounding box center [1167, 5] width 12 height 11
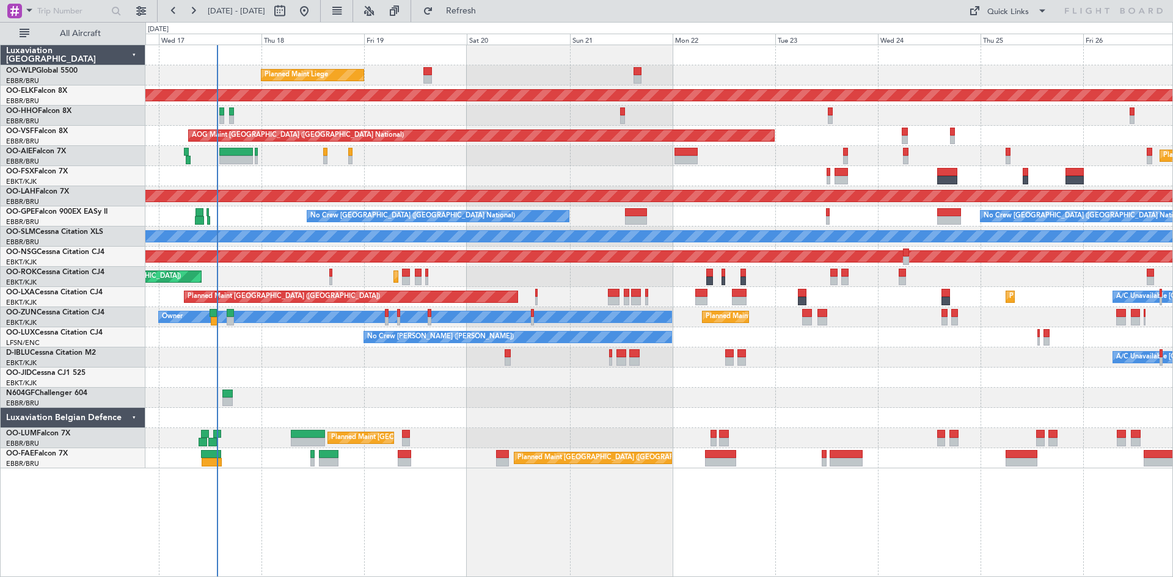
type input "0"
click at [314, 5] on button at bounding box center [304, 11] width 20 height 20
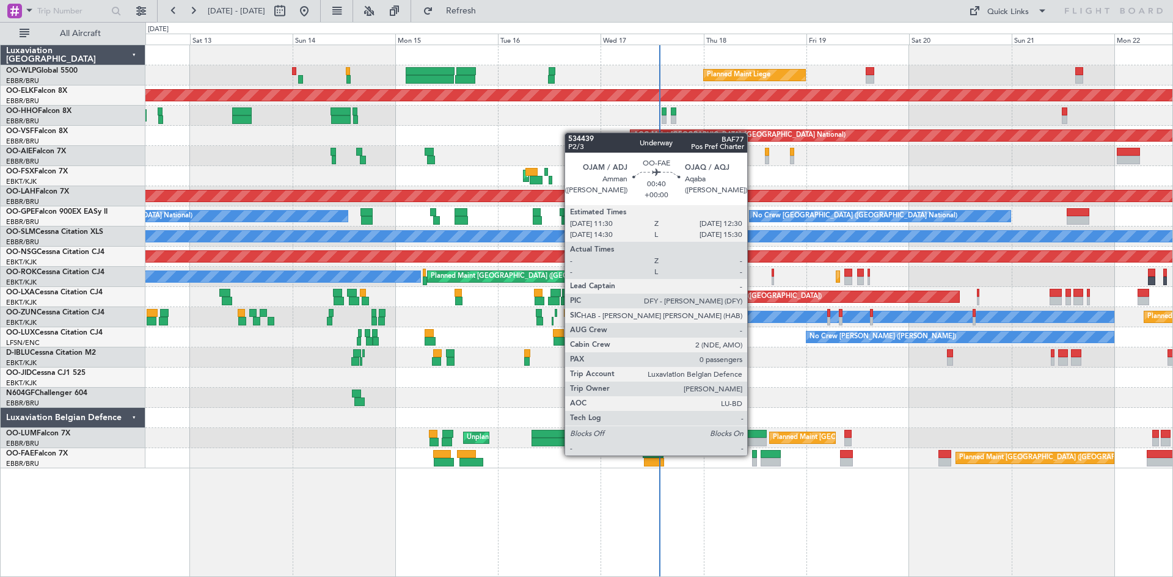
click at [753, 454] on div at bounding box center [754, 454] width 5 height 9
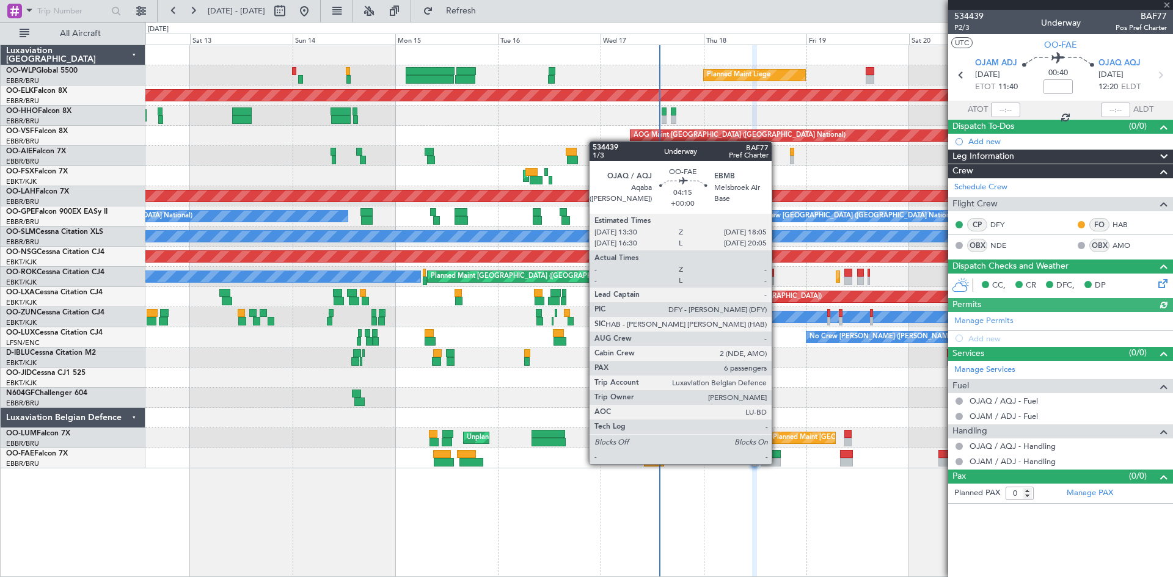
click at [777, 463] on div at bounding box center [771, 462] width 20 height 9
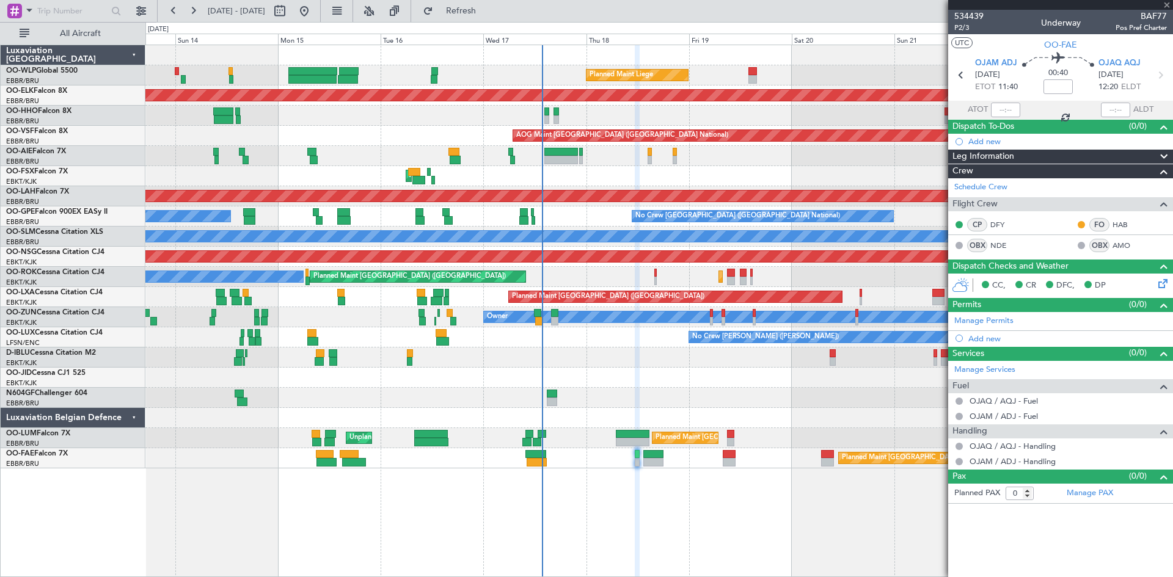
click at [745, 487] on div "Planned Maint Liege Planned Maint Kortrijk-Wevelgem Planned Maint Geneva (Coint…" at bounding box center [658, 311] width 1027 height 533
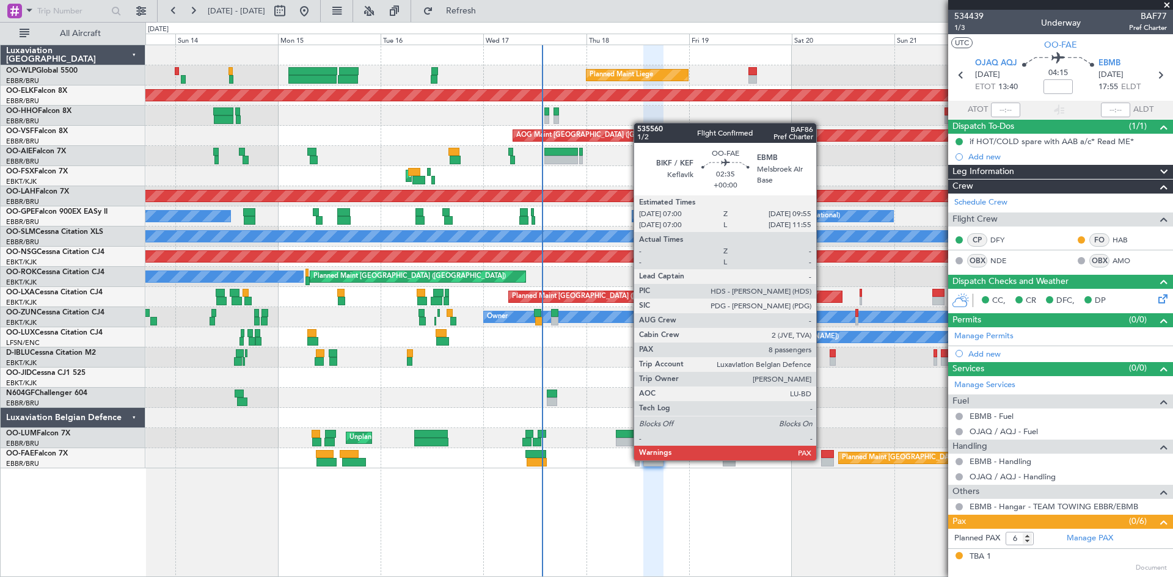
click at [822, 459] on div at bounding box center [827, 462] width 13 height 9
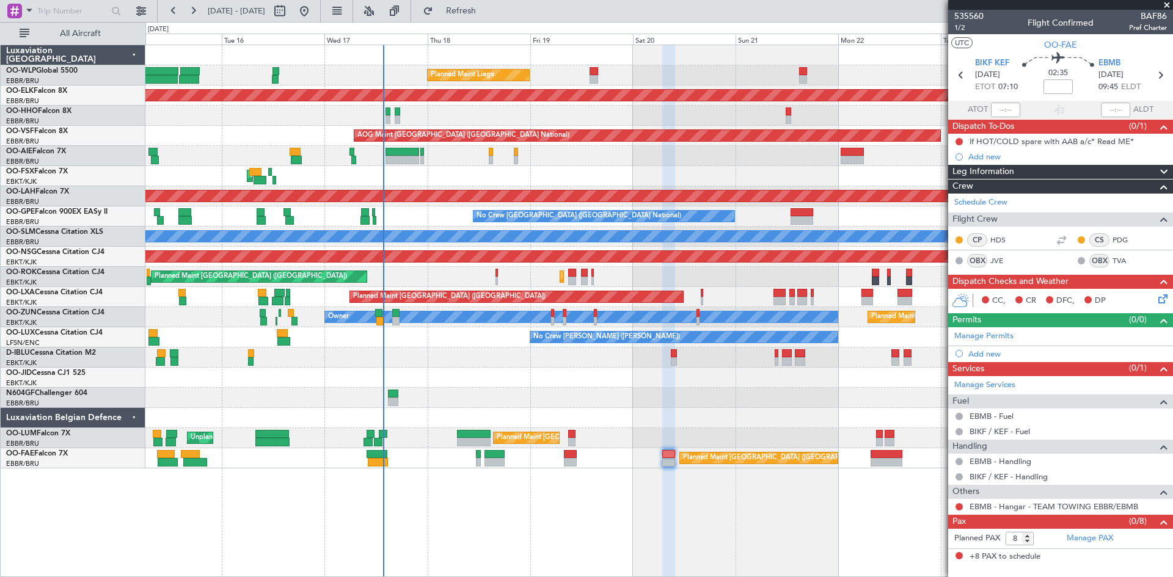
click at [630, 393] on div "Planned Maint Liege Planned Maint [GEOGRAPHIC_DATA]-[GEOGRAPHIC_DATA] AOG Maint…" at bounding box center [658, 256] width 1027 height 423
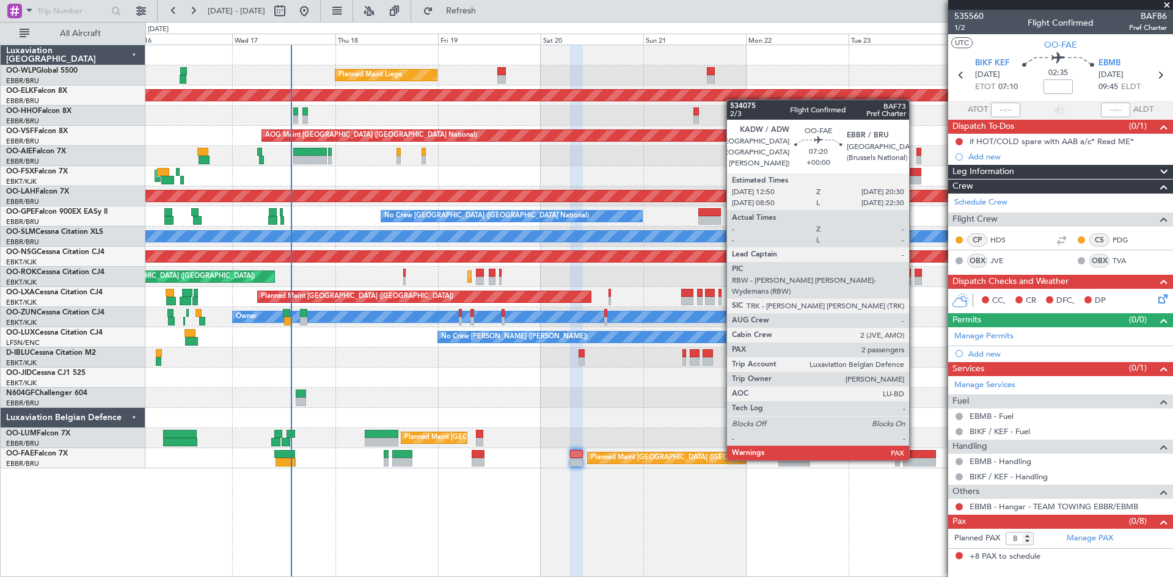
click at [914, 459] on div at bounding box center [919, 462] width 33 height 9
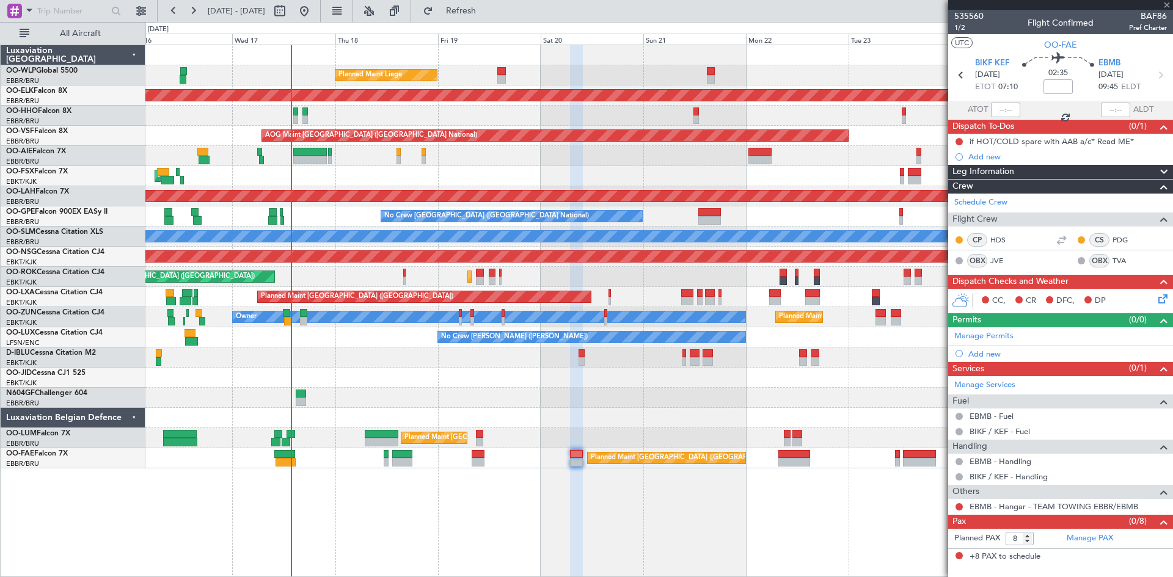
type input "2"
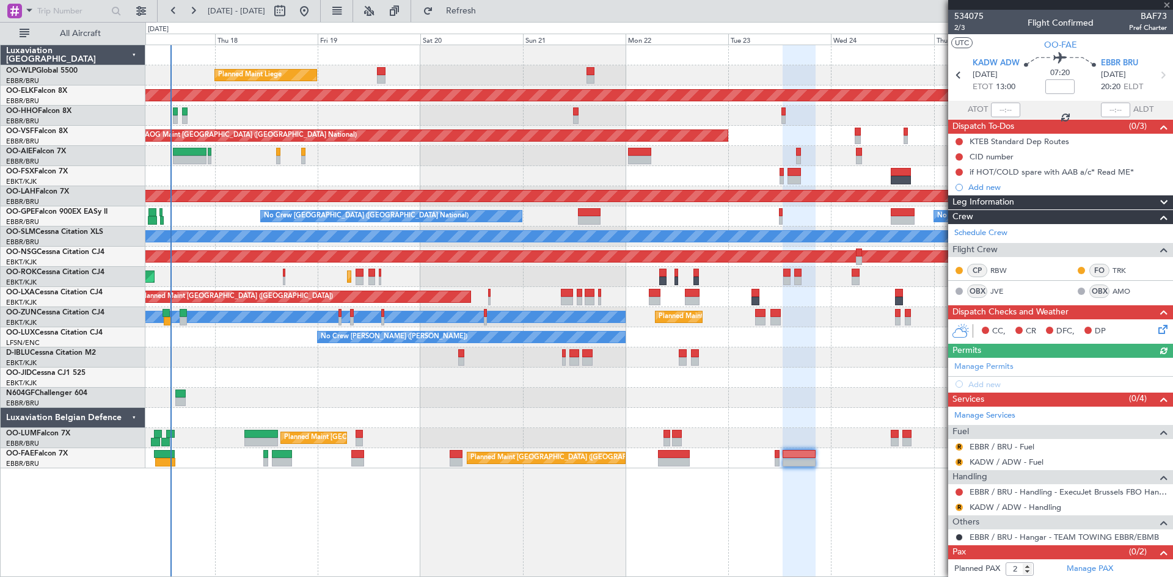
click at [781, 545] on div "Planned Maint Liege Planned Maint Kortrijk-Wevelgem AOG Maint Brussels (Brussel…" at bounding box center [658, 311] width 1027 height 533
click at [1031, 537] on link "EBBR / BRU - Hangar - TEAM TOWING EBBR/EBMB" at bounding box center [1063, 537] width 189 height 10
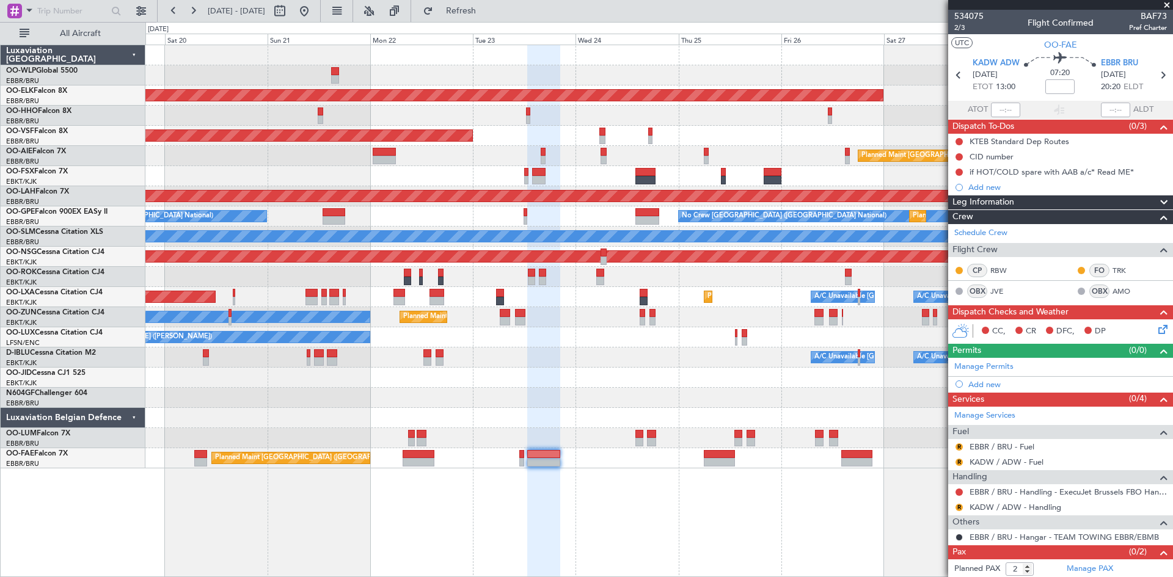
click at [577, 531] on div "Planned Maint Liege Planned Maint Kortrijk-Wevelgem AOG Maint Brussels (Brussel…" at bounding box center [658, 311] width 1027 height 533
click at [955, 27] on span "2/3" at bounding box center [968, 28] width 29 height 10
click at [314, 4] on button at bounding box center [304, 11] width 20 height 20
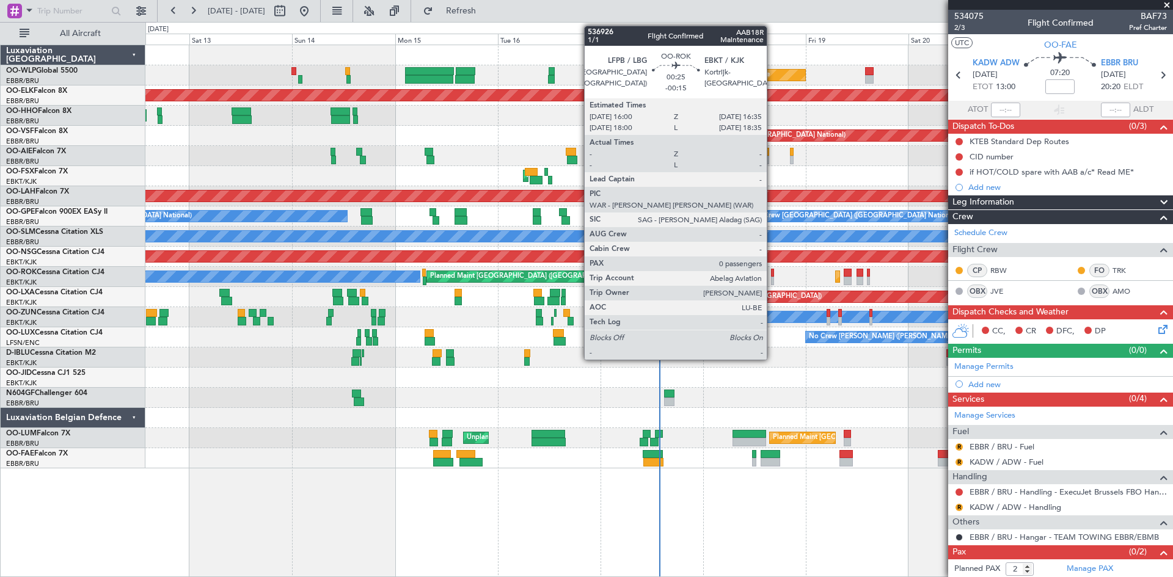
click at [772, 277] on div at bounding box center [772, 281] width 3 height 9
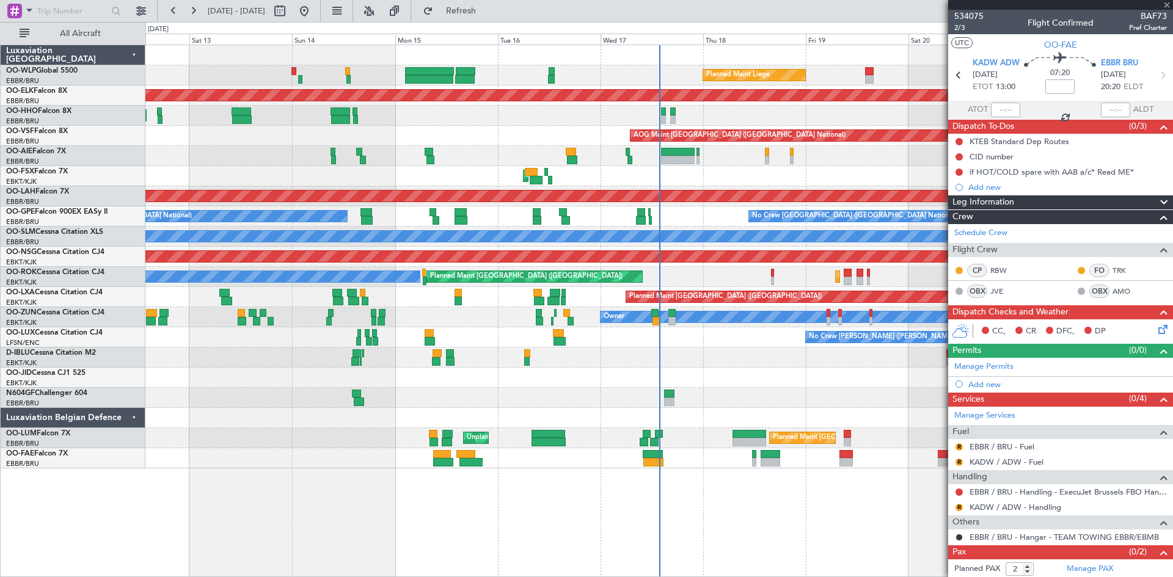
type input "-00:15"
type input "0"
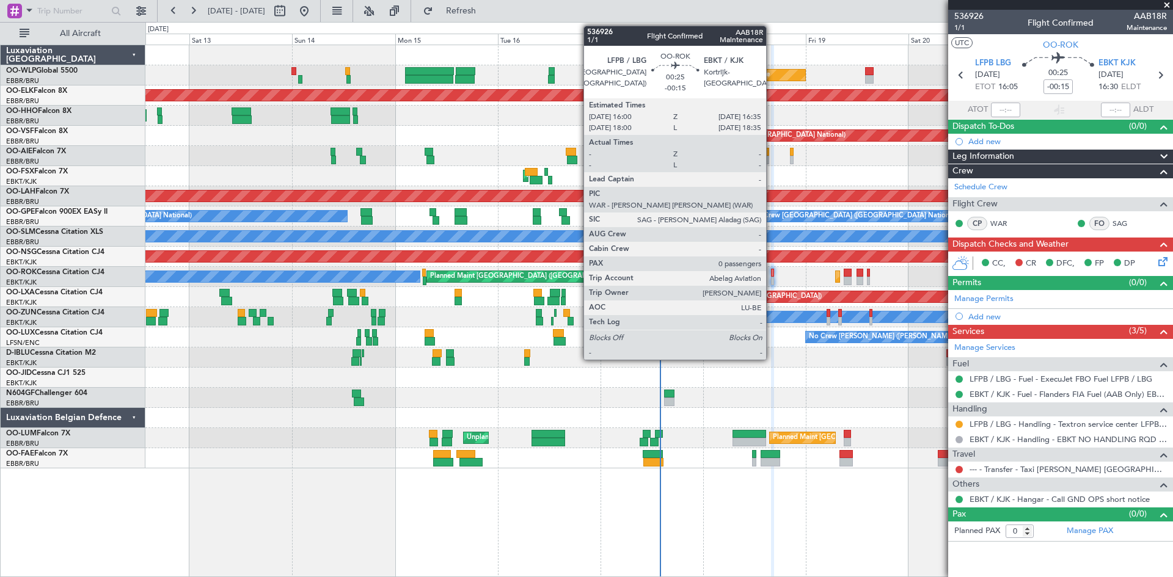
click at [772, 275] on div at bounding box center [772, 273] width 3 height 9
click at [772, 274] on div at bounding box center [772, 273] width 3 height 9
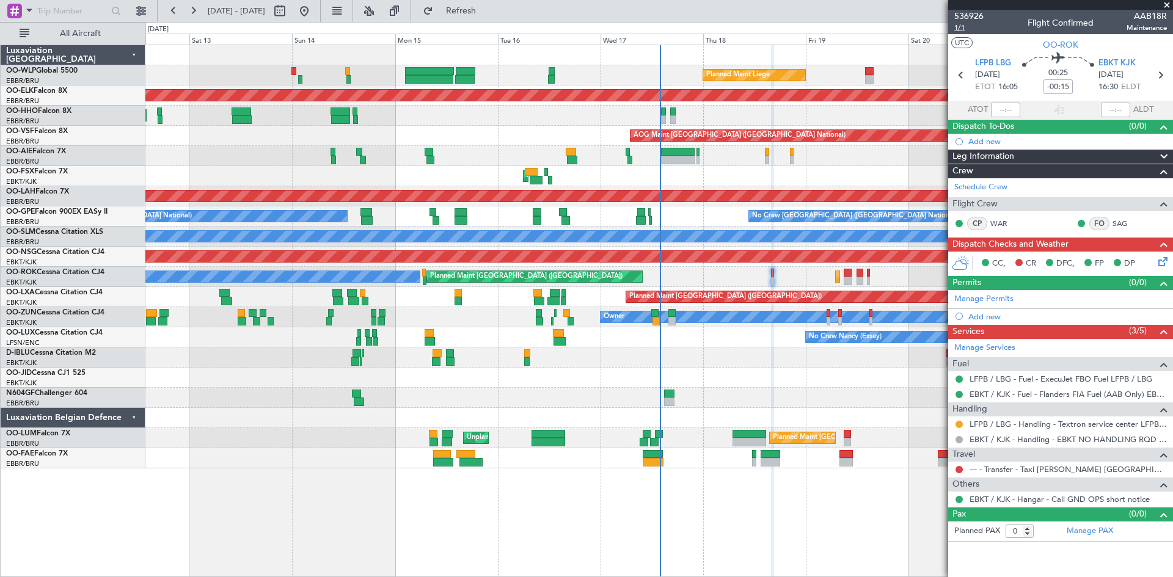
click at [969, 29] on span "1/1" at bounding box center [968, 28] width 29 height 10
click at [469, 14] on button "Refresh" at bounding box center [453, 11] width 73 height 20
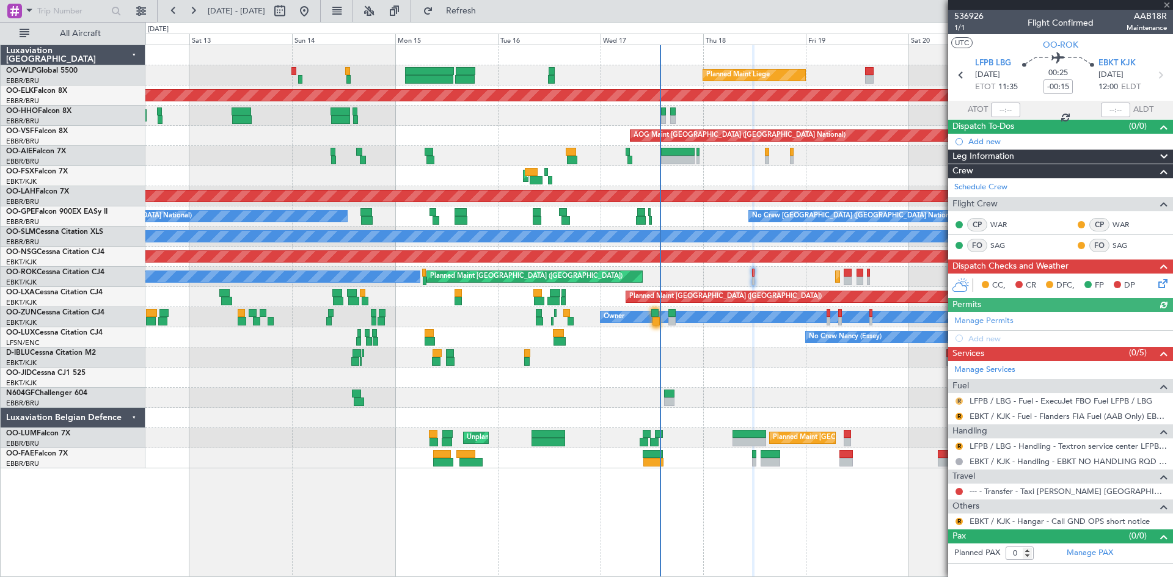
click at [957, 403] on button "R" at bounding box center [958, 401] width 7 height 7
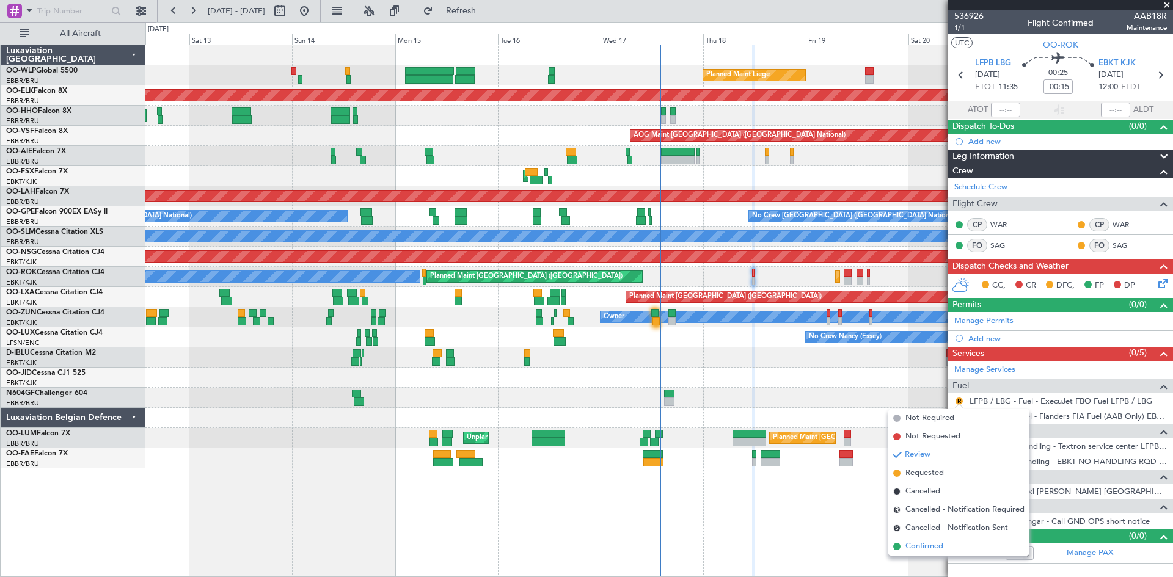
click at [934, 543] on span "Confirmed" at bounding box center [924, 547] width 38 height 12
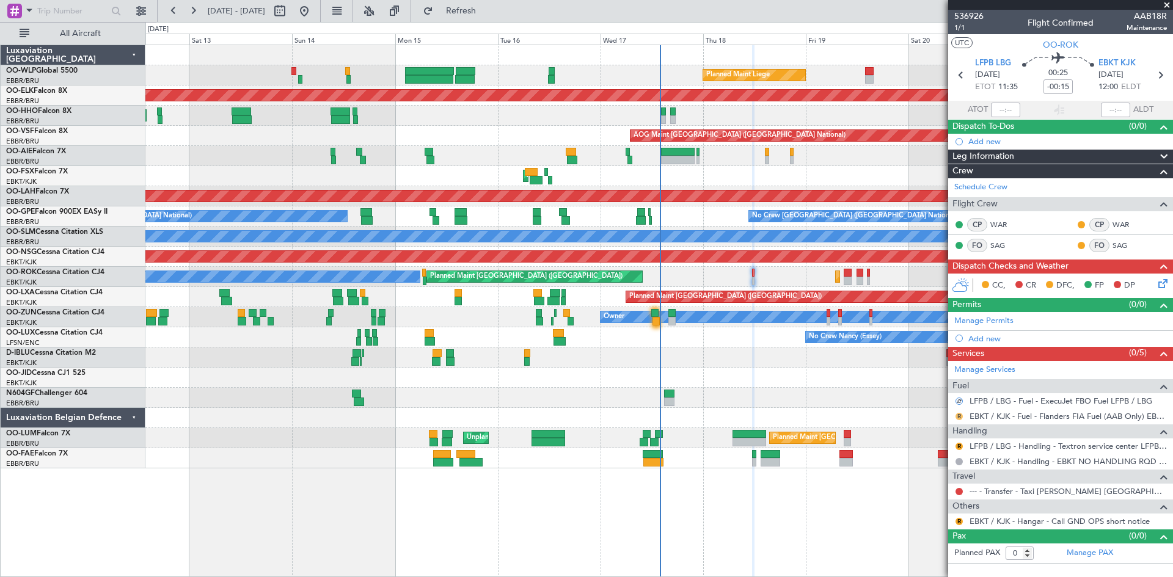
click at [957, 418] on button "R" at bounding box center [958, 416] width 7 height 7
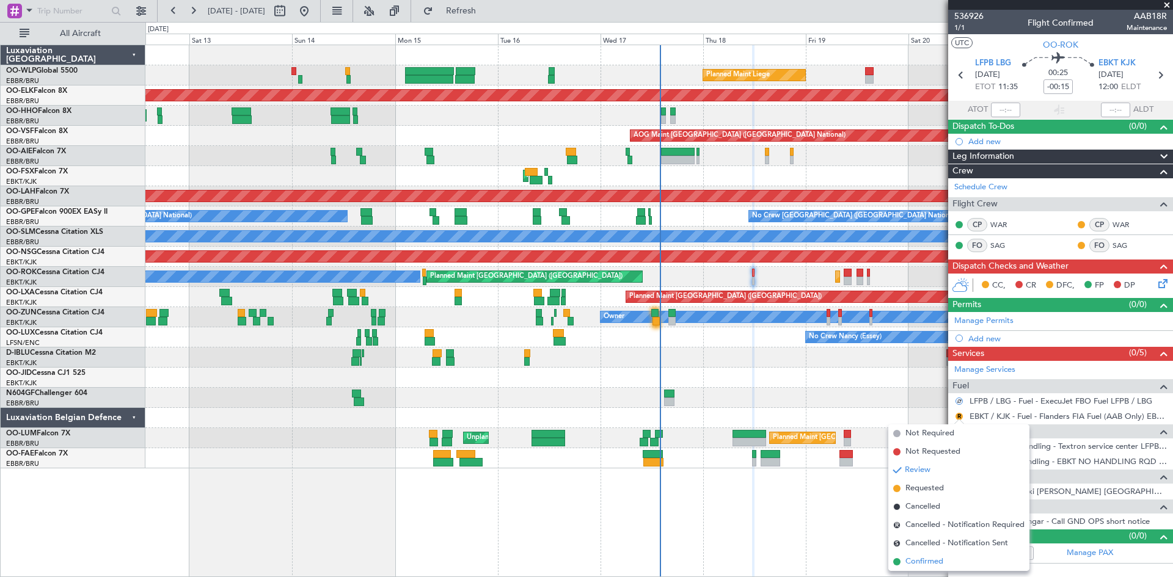
click at [939, 560] on span "Confirmed" at bounding box center [924, 562] width 38 height 12
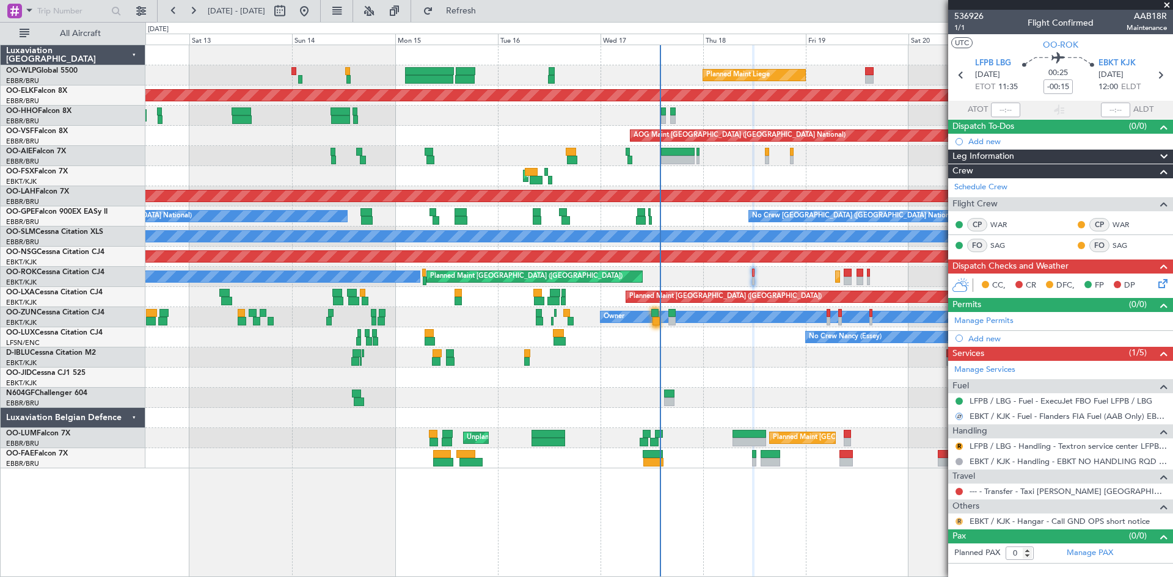
click at [959, 523] on button "R" at bounding box center [958, 521] width 7 height 7
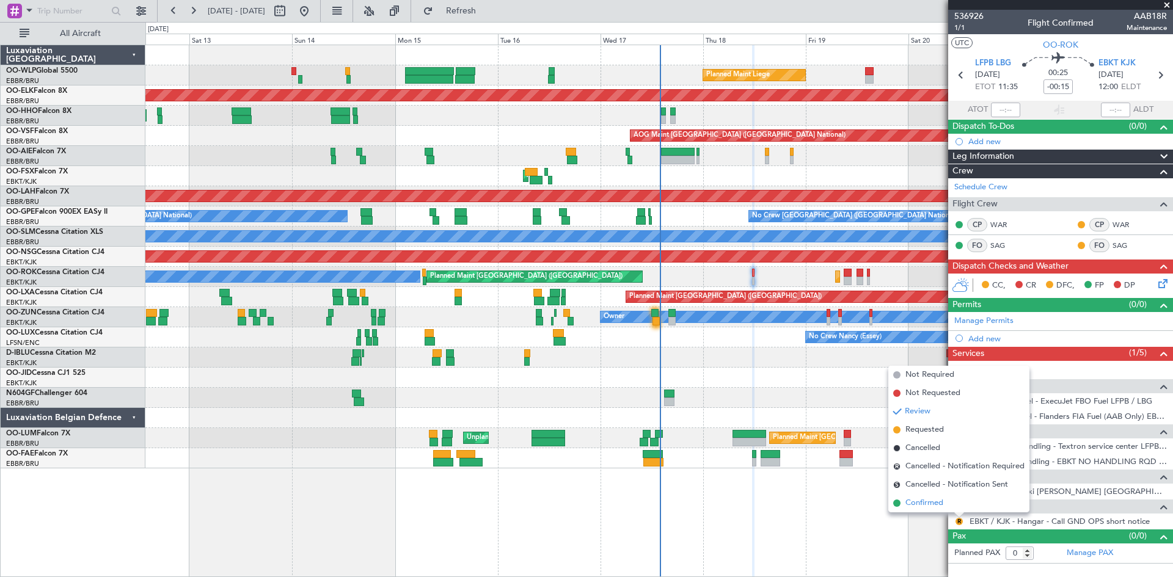
click at [954, 508] on li "Confirmed" at bounding box center [958, 503] width 141 height 18
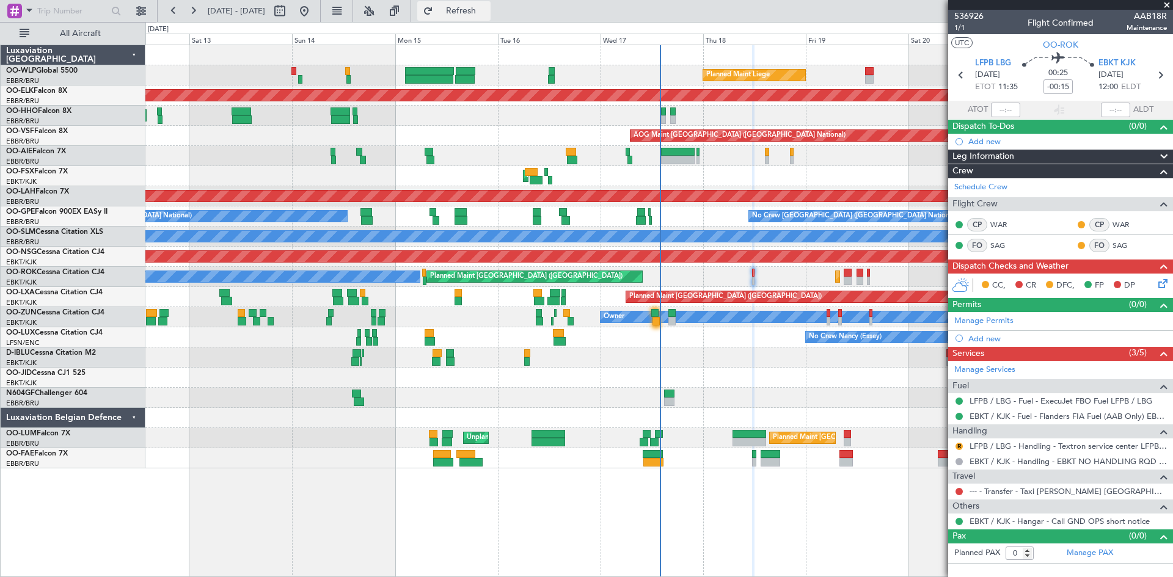
click at [484, 5] on button "Refresh" at bounding box center [453, 11] width 73 height 20
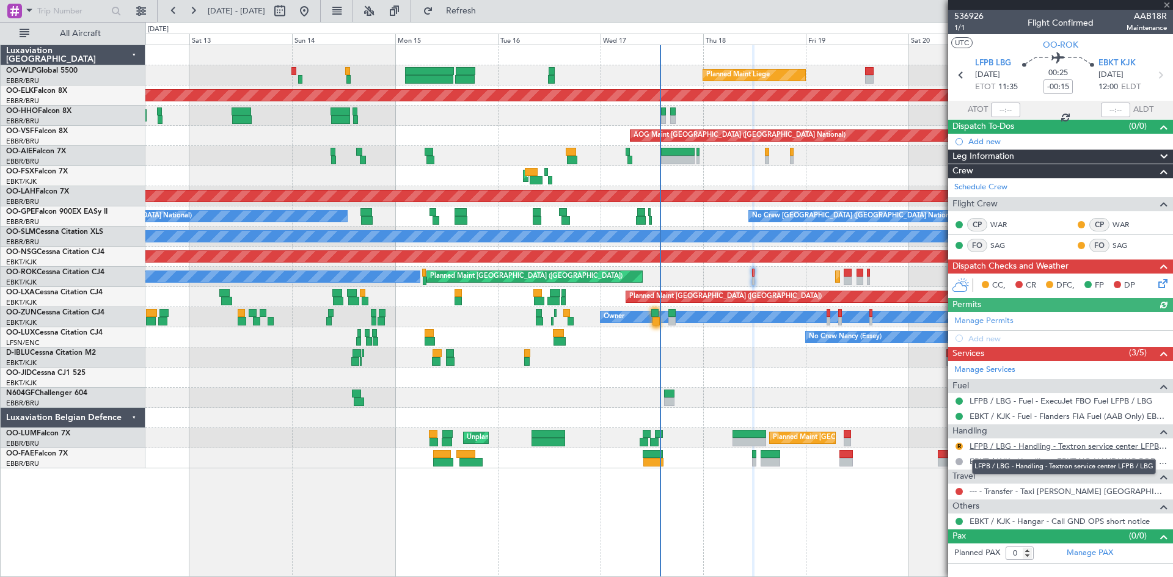
click at [1035, 449] on link "LFPB / LBG - Handling - Textron service center LFPB / LBG" at bounding box center [1067, 446] width 197 height 10
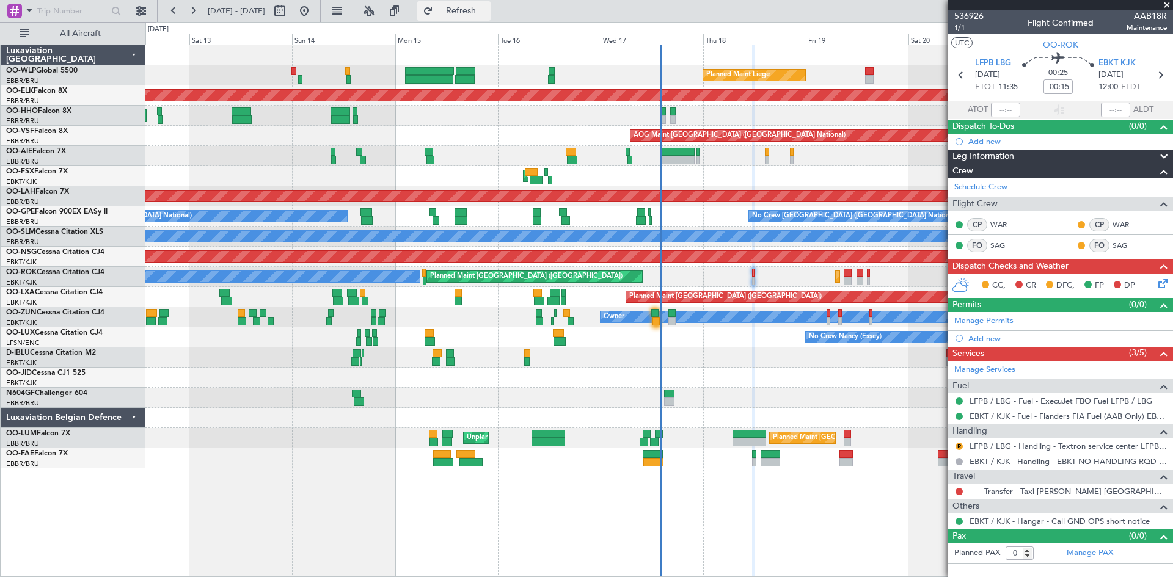
click at [487, 14] on span "Refresh" at bounding box center [461, 11] width 51 height 9
click at [959, 444] on button "R" at bounding box center [958, 446] width 7 height 7
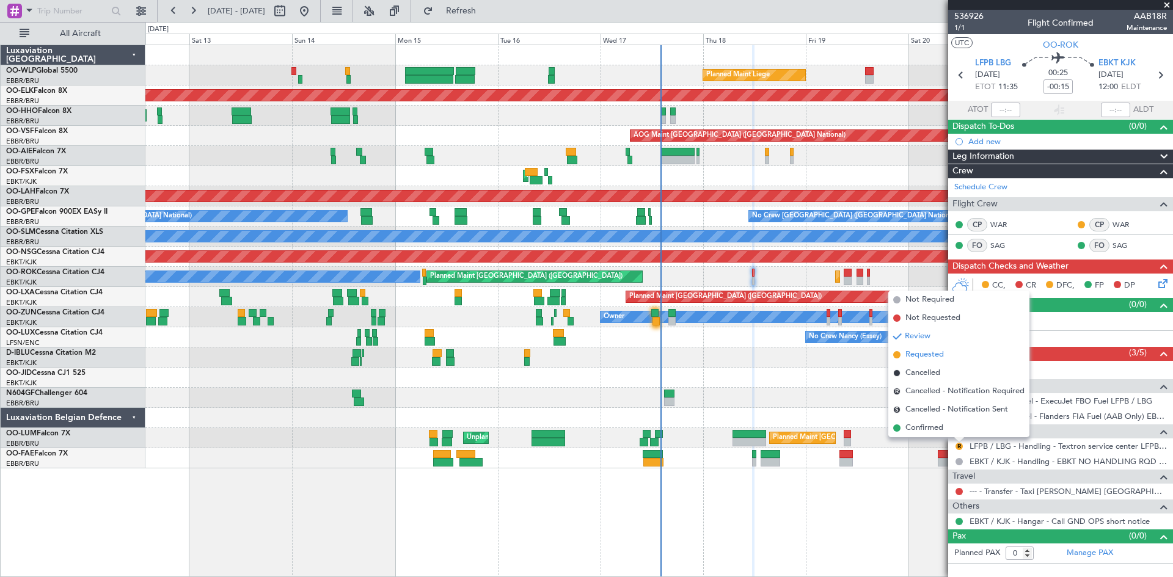
click at [920, 349] on span "Requested" at bounding box center [924, 355] width 38 height 12
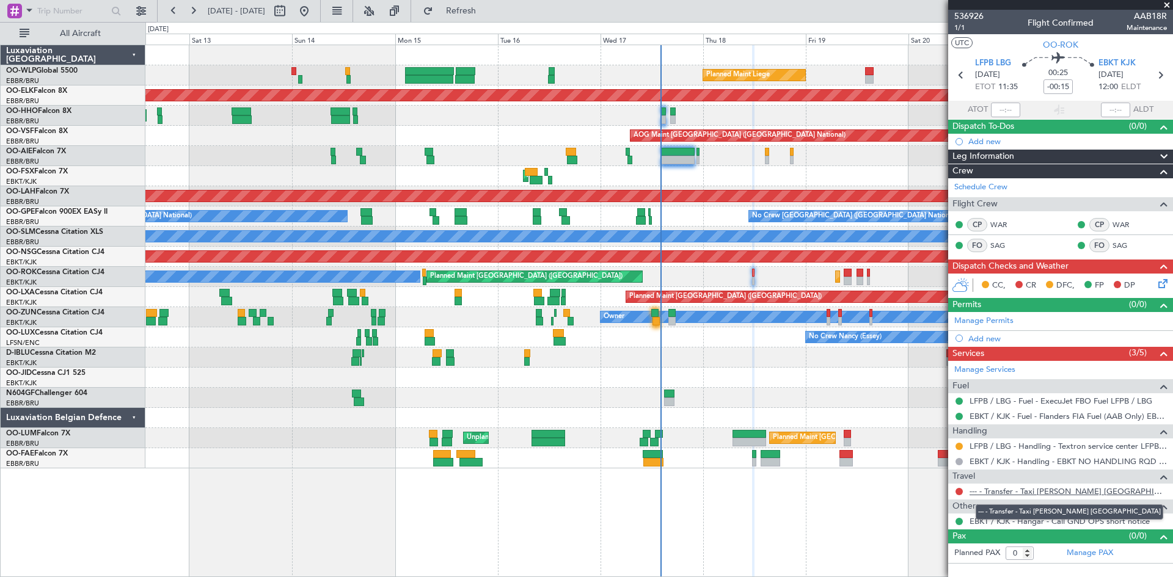
click at [1004, 488] on link "--- - Transfer - Taxi [PERSON_NAME] [GEOGRAPHIC_DATA]" at bounding box center [1067, 491] width 197 height 10
click at [957, 491] on button at bounding box center [958, 491] width 7 height 7
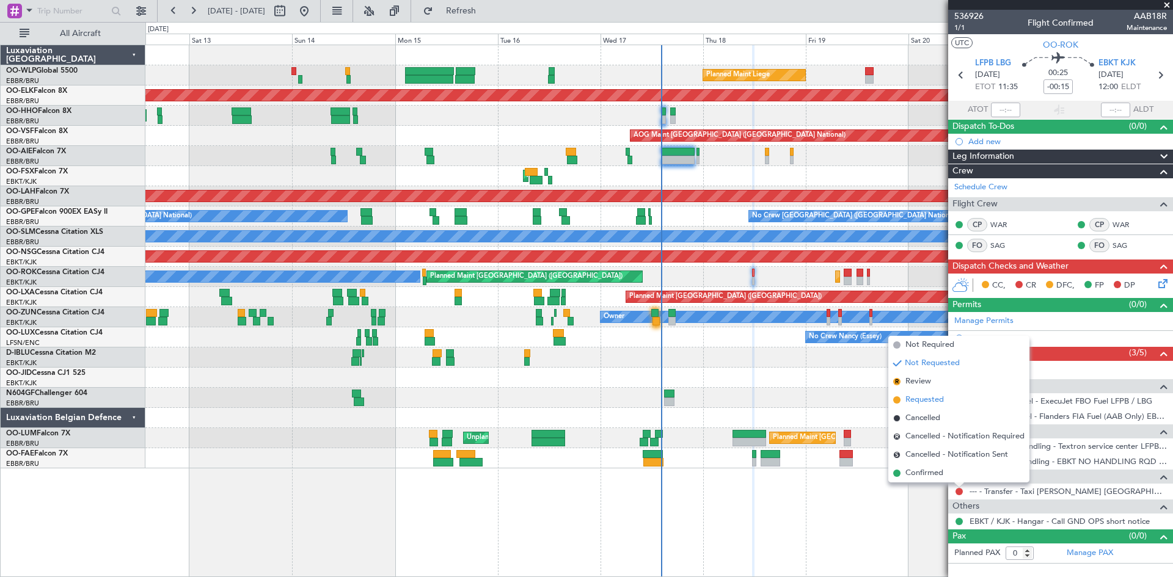
click at [922, 405] on span "Requested" at bounding box center [924, 400] width 38 height 12
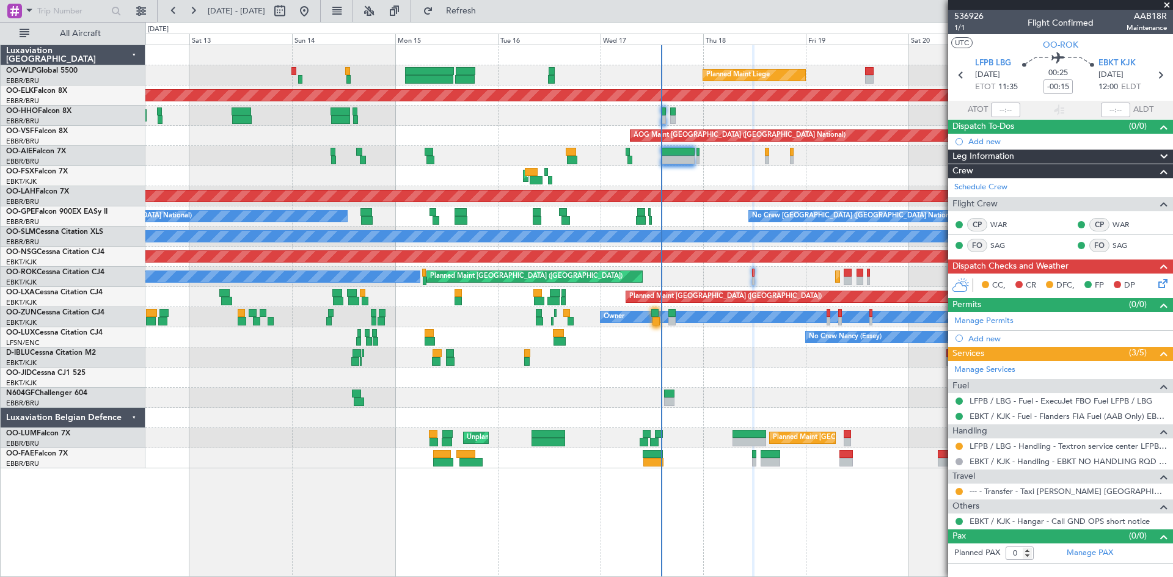
click at [955, 446] on div at bounding box center [959, 447] width 10 height 10
click at [957, 446] on button at bounding box center [958, 446] width 7 height 7
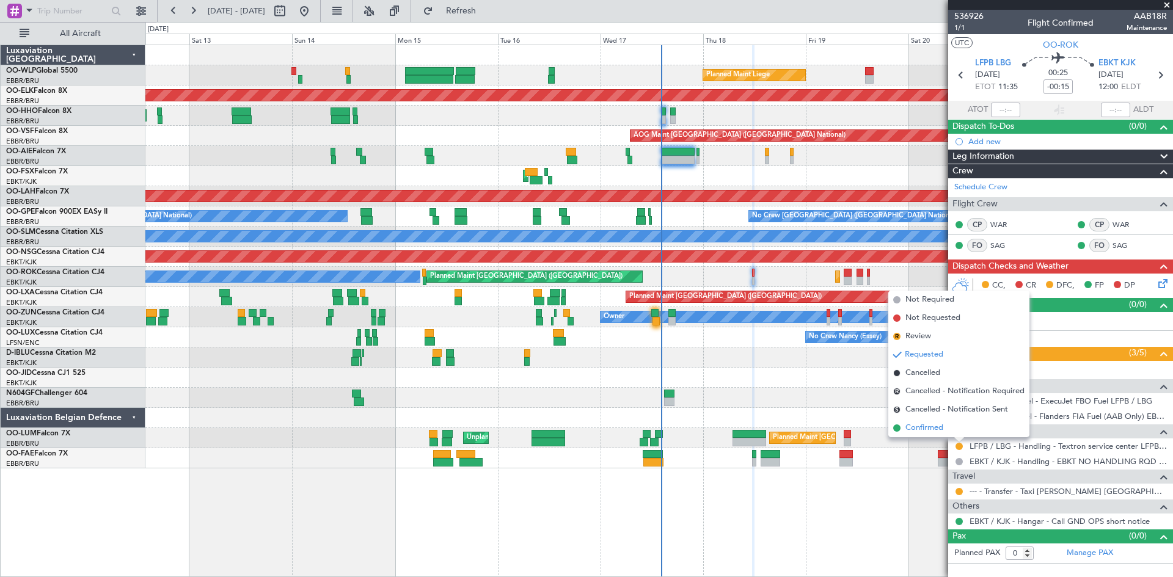
click at [919, 429] on span "Confirmed" at bounding box center [924, 428] width 38 height 12
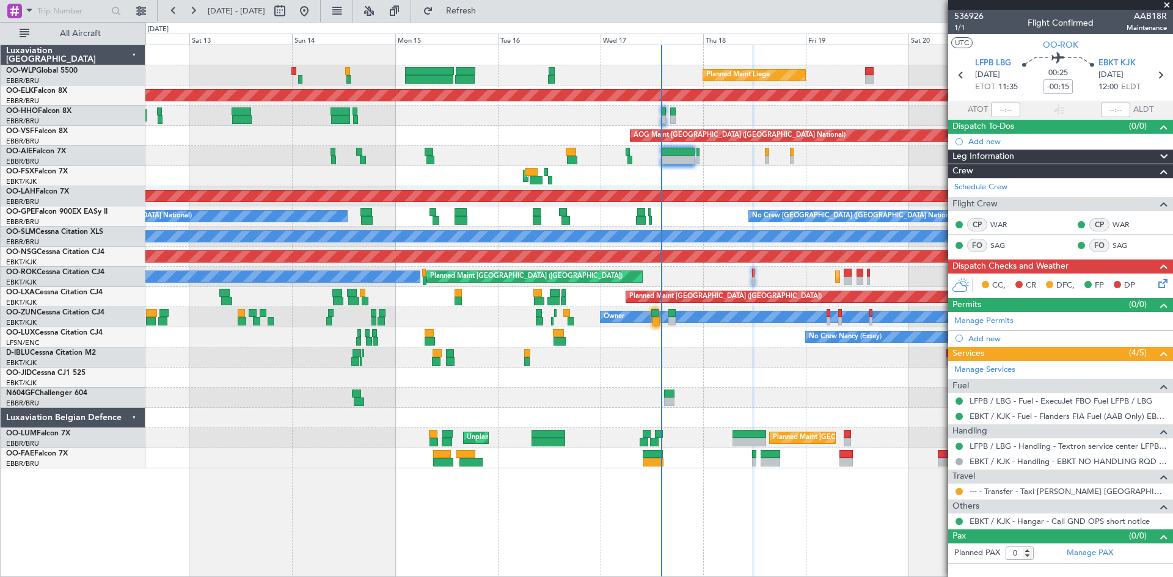
click at [1166, 286] on icon at bounding box center [1161, 282] width 10 height 10
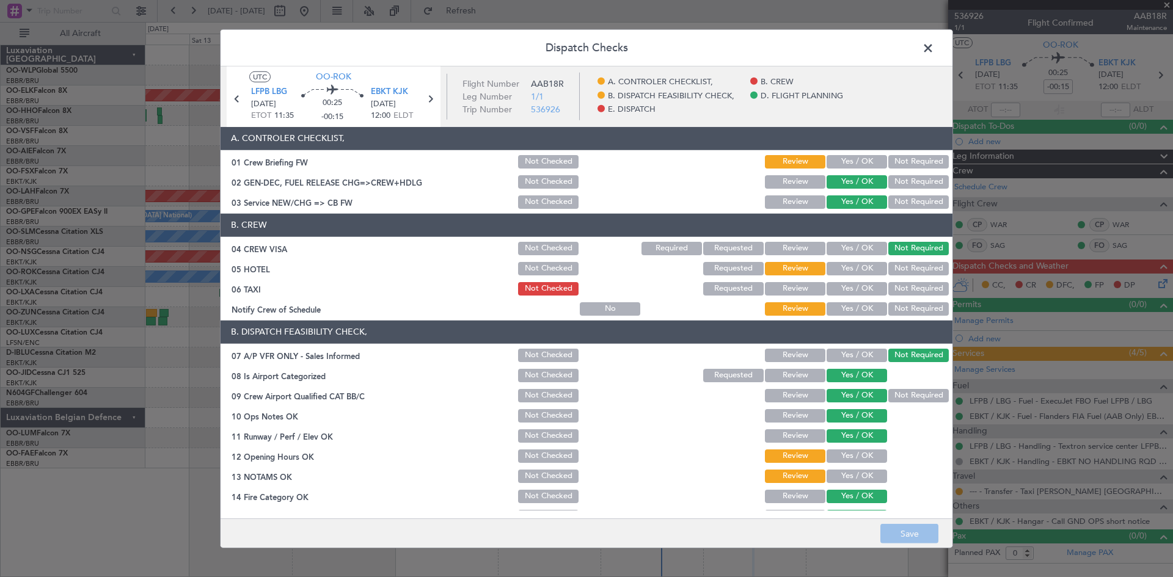
click at [858, 159] on button "Yes / OK" at bounding box center [856, 161] width 60 height 13
click at [845, 261] on div "Yes / OK" at bounding box center [856, 268] width 62 height 17
click at [850, 255] on button "Yes / OK" at bounding box center [856, 248] width 60 height 13
click at [898, 275] on button "Not Required" at bounding box center [918, 268] width 60 height 13
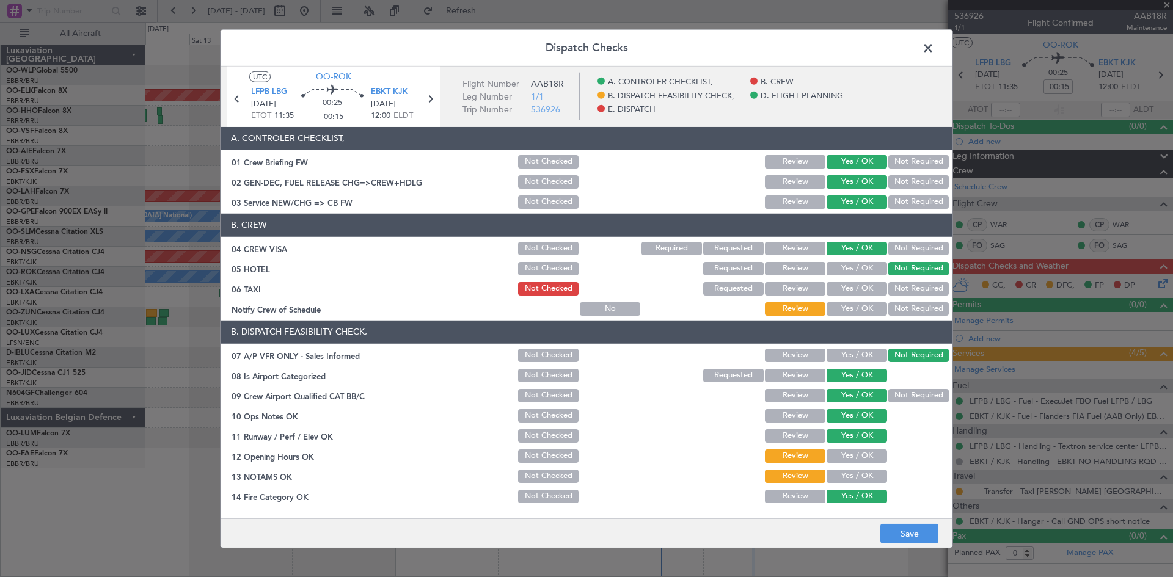
click at [897, 284] on button "Not Required" at bounding box center [918, 288] width 60 height 13
click at [865, 307] on button "Yes / OK" at bounding box center [856, 308] width 60 height 13
click at [869, 288] on button "Yes / OK" at bounding box center [856, 288] width 60 height 13
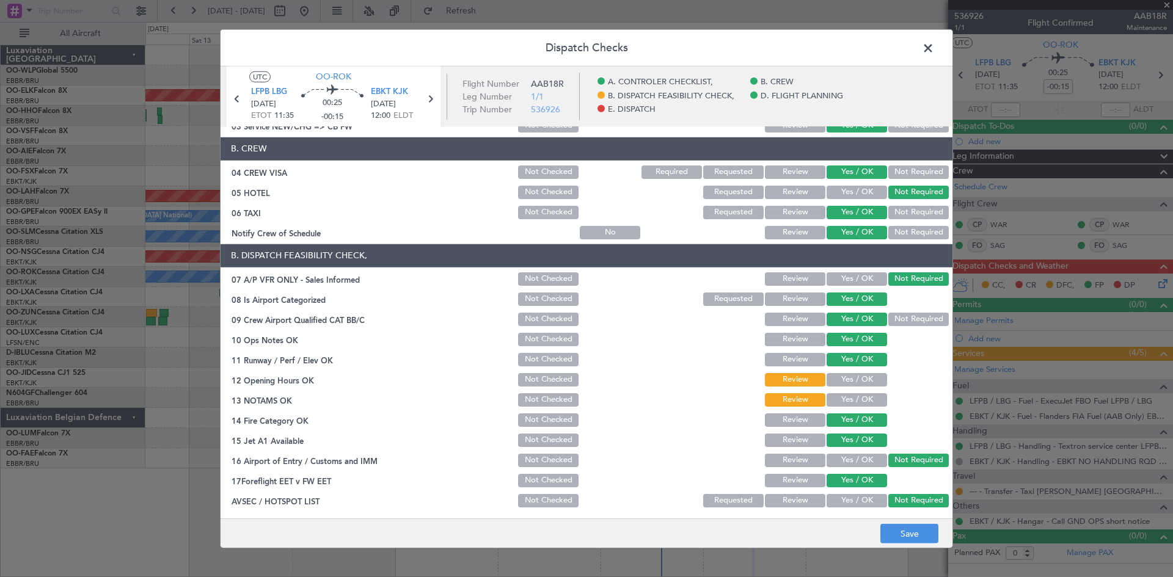
scroll to position [122, 0]
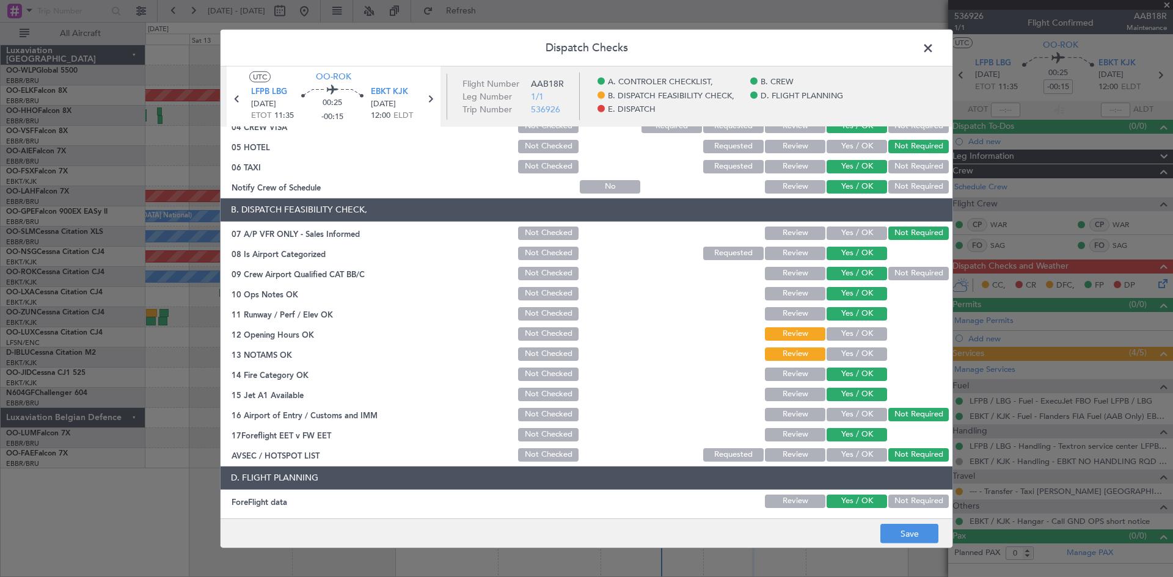
click at [852, 332] on button "Yes / OK" at bounding box center [856, 333] width 60 height 13
click at [848, 349] on button "Yes / OK" at bounding box center [856, 354] width 60 height 13
click at [892, 271] on button "Not Required" at bounding box center [918, 273] width 60 height 13
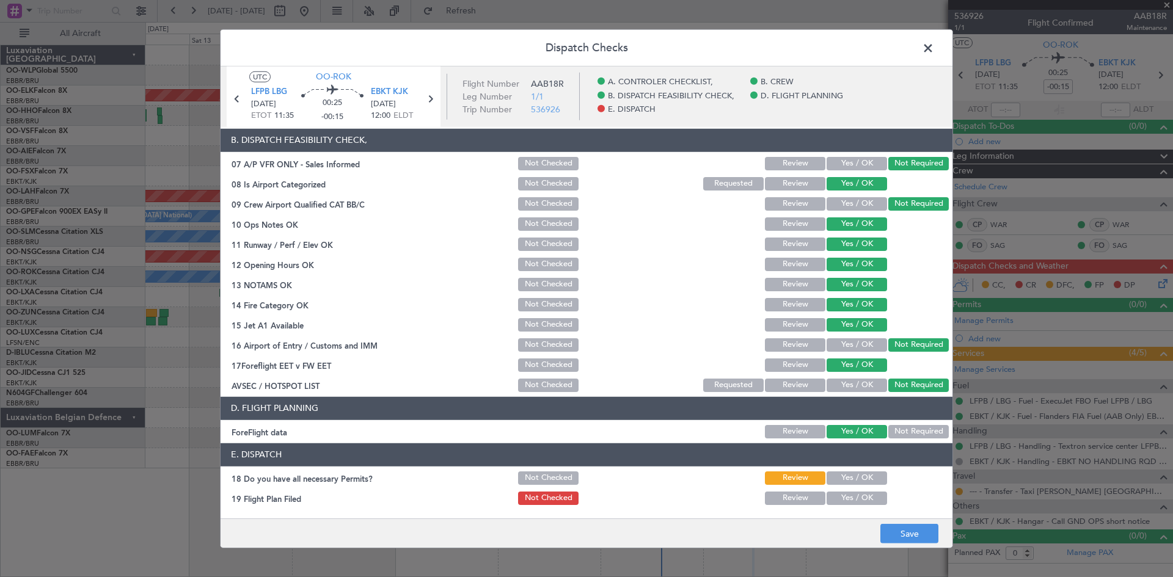
scroll to position [231, 0]
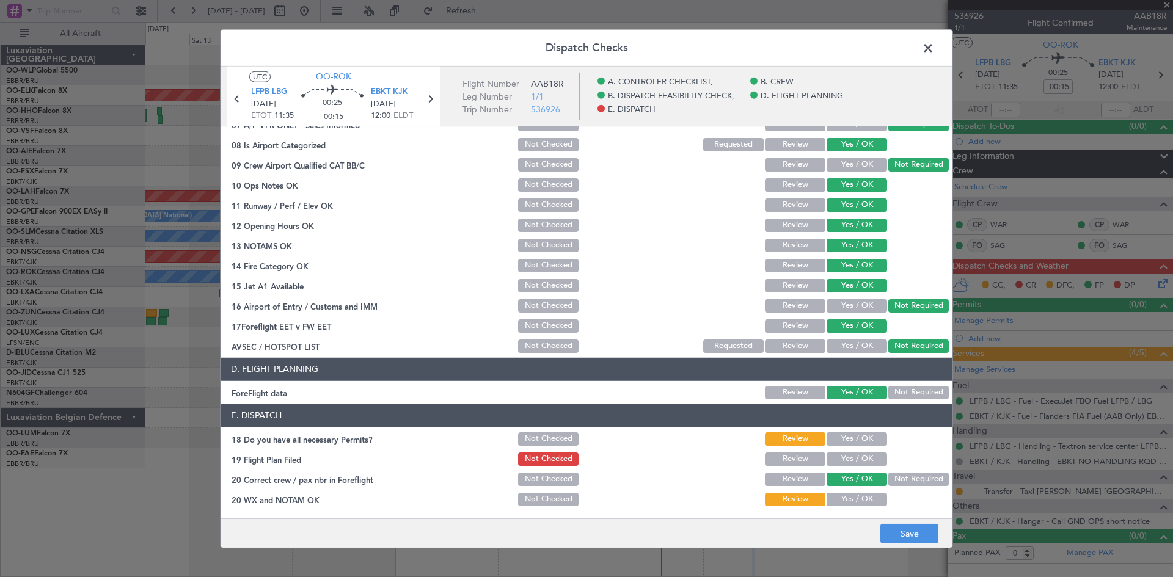
click at [841, 432] on button "Yes / OK" at bounding box center [856, 438] width 60 height 13
click at [846, 454] on button "Yes / OK" at bounding box center [856, 459] width 60 height 13
click at [845, 493] on button "Yes / OK" at bounding box center [856, 499] width 60 height 13
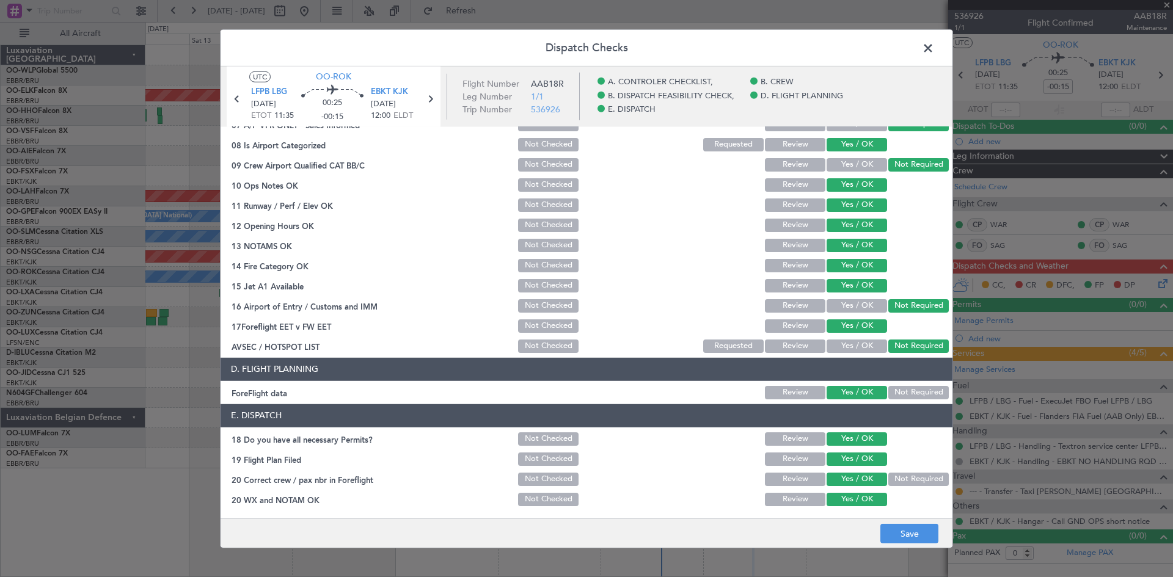
click at [904, 479] on button "Not Required" at bounding box center [918, 479] width 60 height 13
click at [910, 539] on button "Save" at bounding box center [909, 534] width 58 height 20
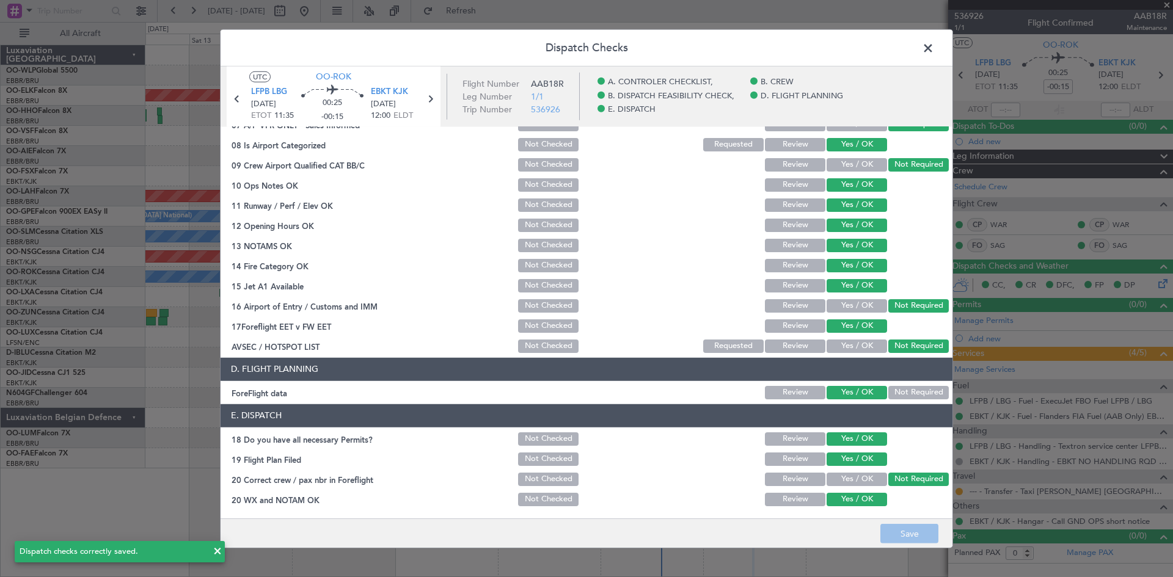
click at [934, 53] on span at bounding box center [934, 50] width 0 height 24
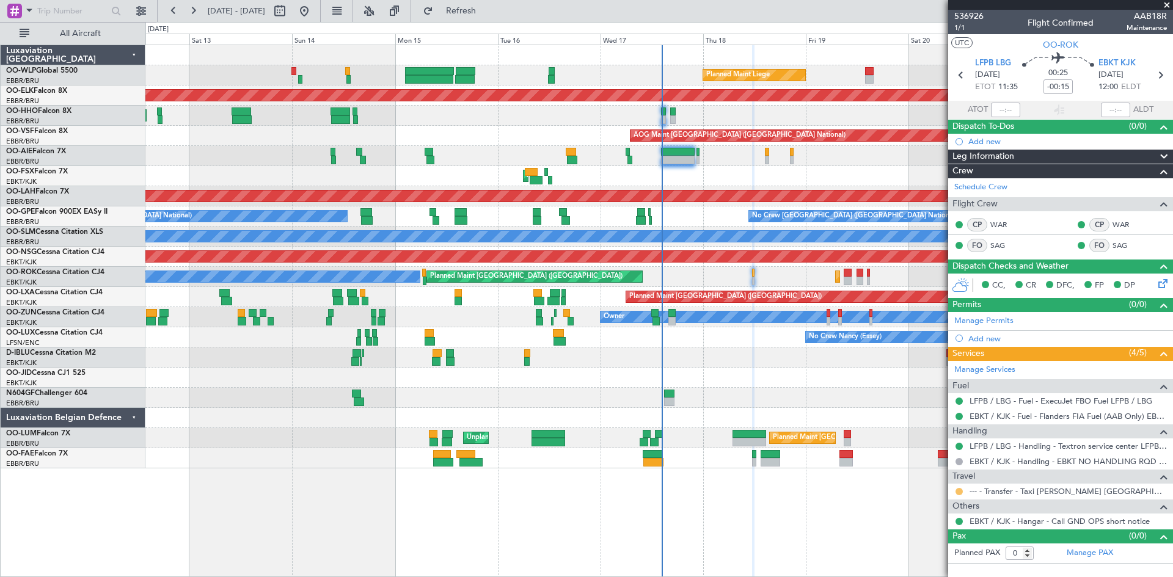
click at [957, 495] on div at bounding box center [959, 492] width 10 height 10
click at [958, 494] on button at bounding box center [958, 491] width 7 height 7
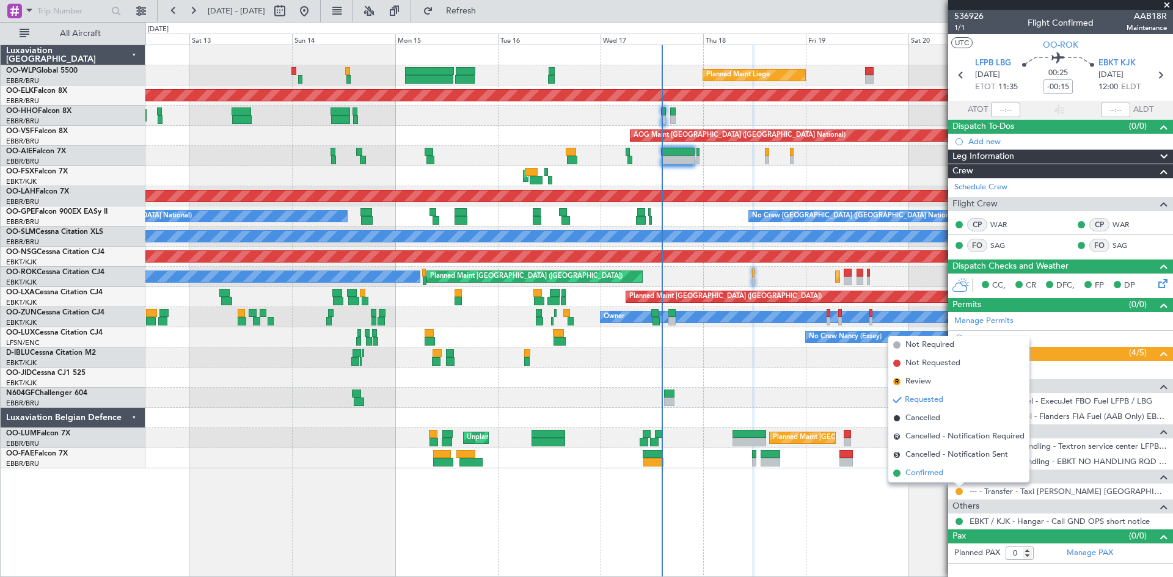
click at [949, 476] on li "Confirmed" at bounding box center [958, 473] width 141 height 18
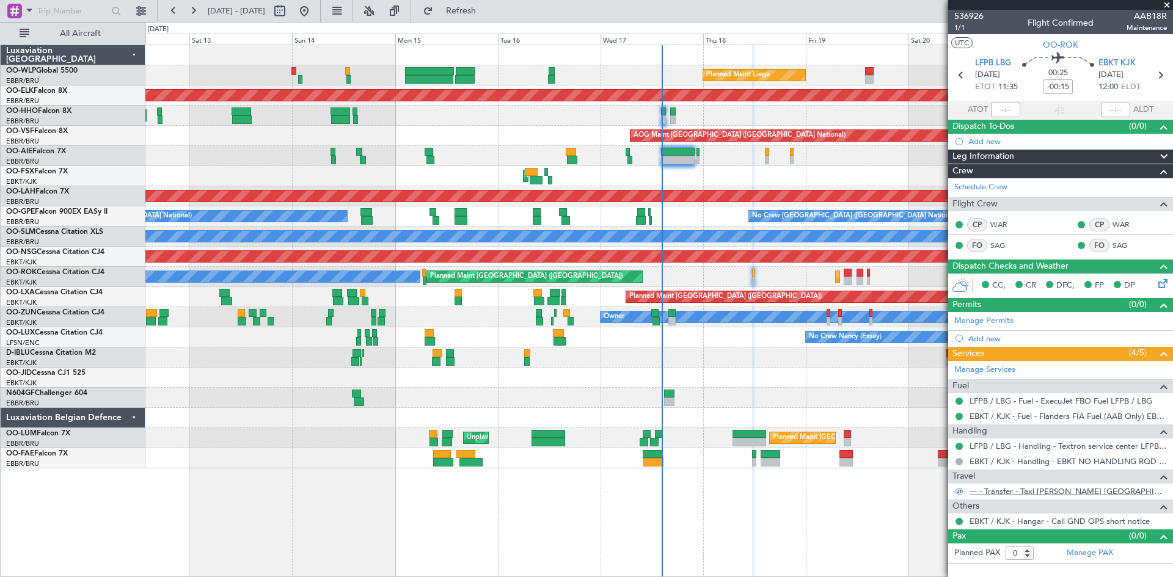
click at [1018, 487] on link "--- - Transfer - Taxi Sam Belgium" at bounding box center [1067, 491] width 197 height 10
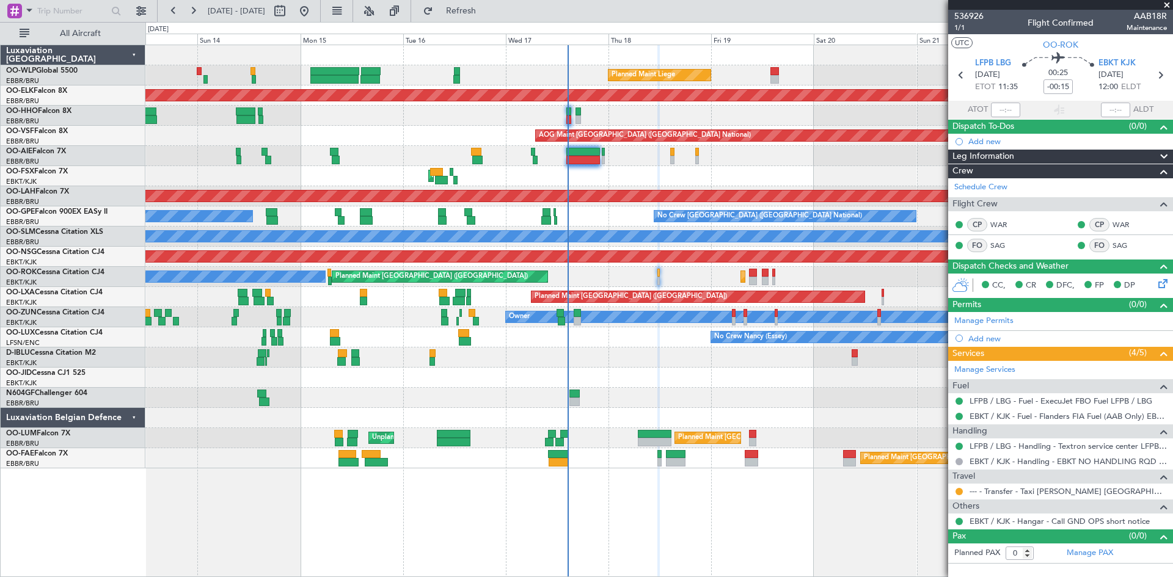
click at [676, 389] on div "Planned Maint Liege Planned Maint Kortrijk-Wevelgem Planned Maint Geneva (Coint…" at bounding box center [658, 256] width 1027 height 423
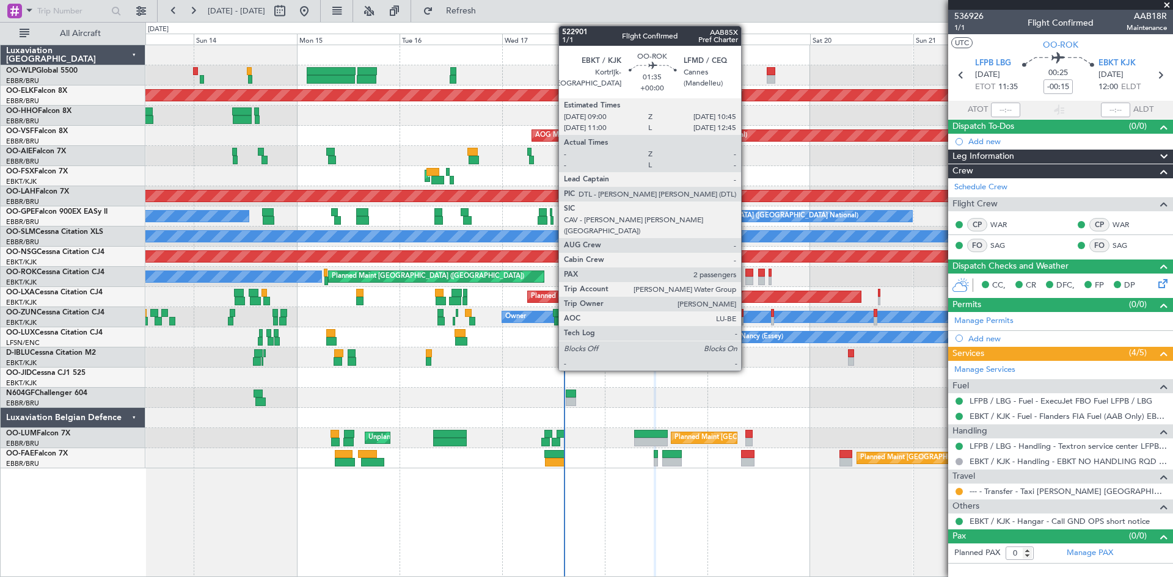
click at [746, 277] on div at bounding box center [749, 281] width 8 height 9
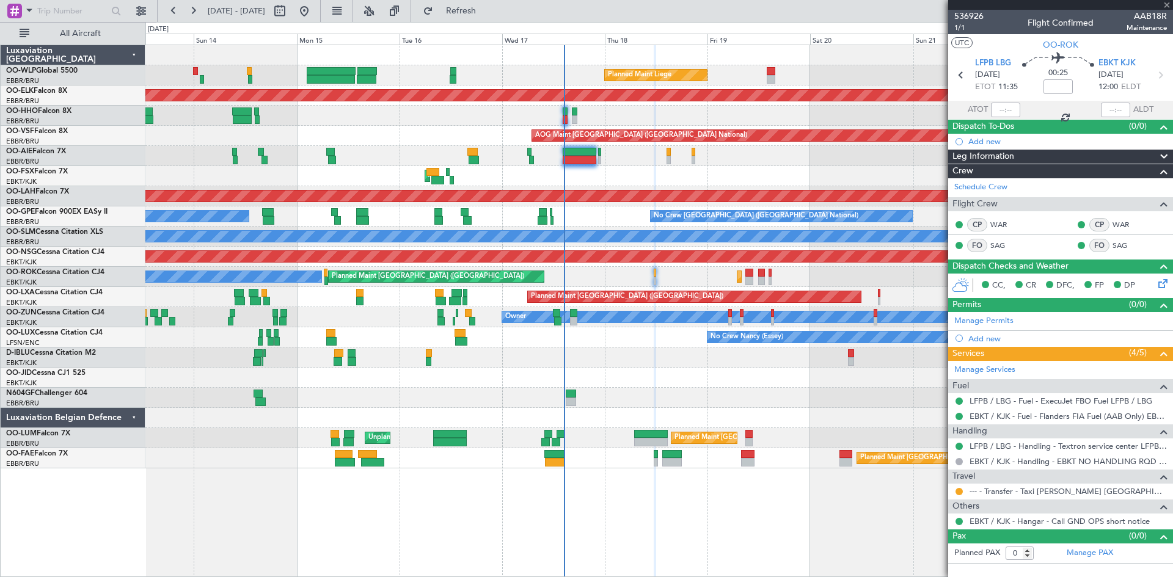
type input "2"
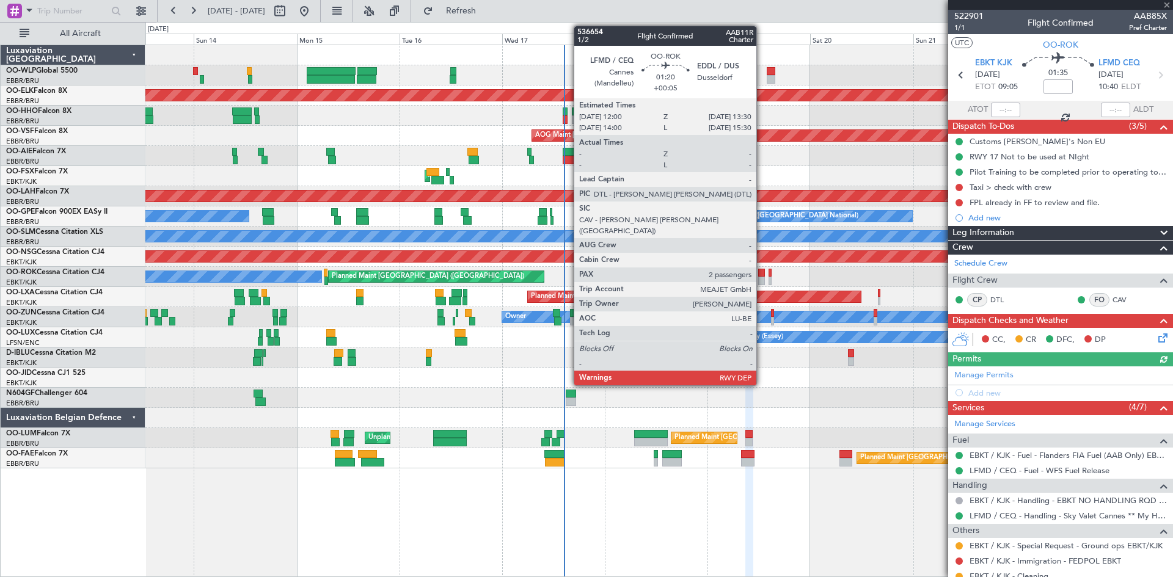
click at [762, 279] on div at bounding box center [761, 281] width 7 height 9
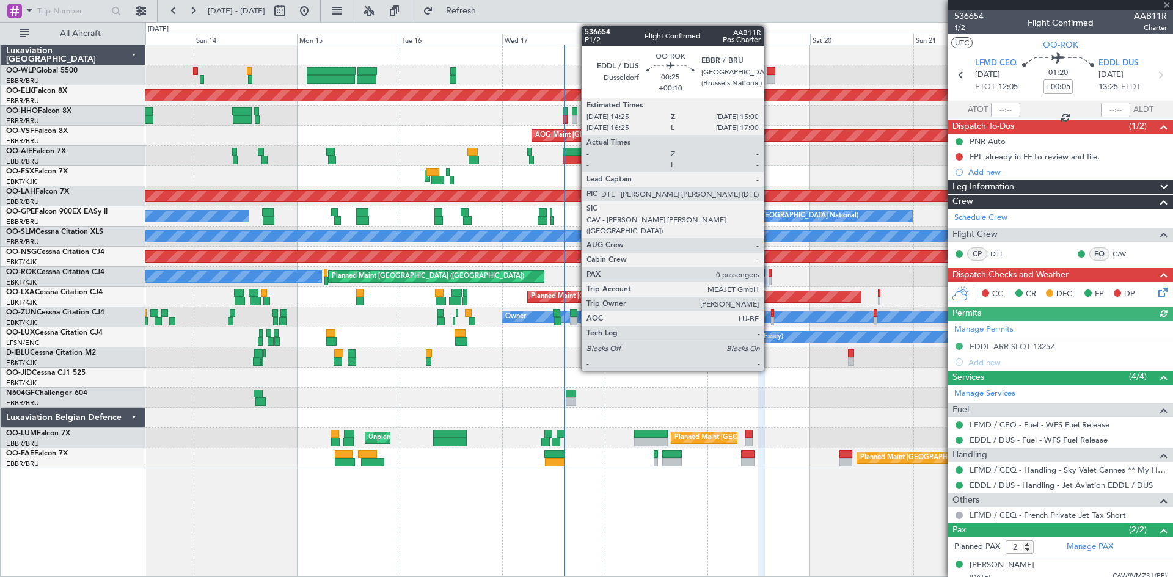
click at [769, 279] on div at bounding box center [769, 281] width 3 height 9
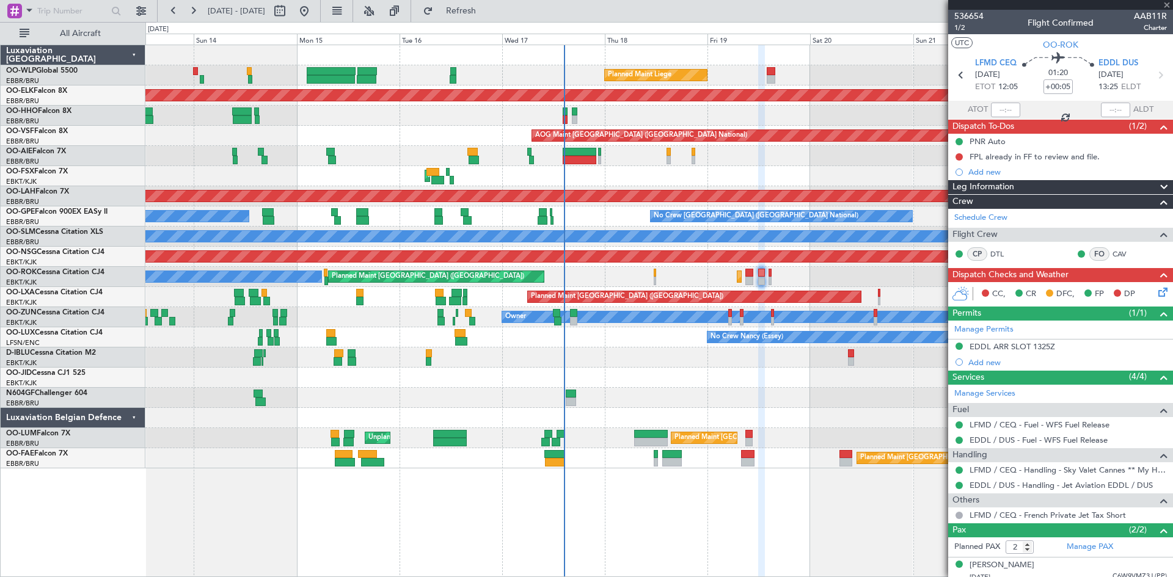
type input "+00:10"
type input "0"
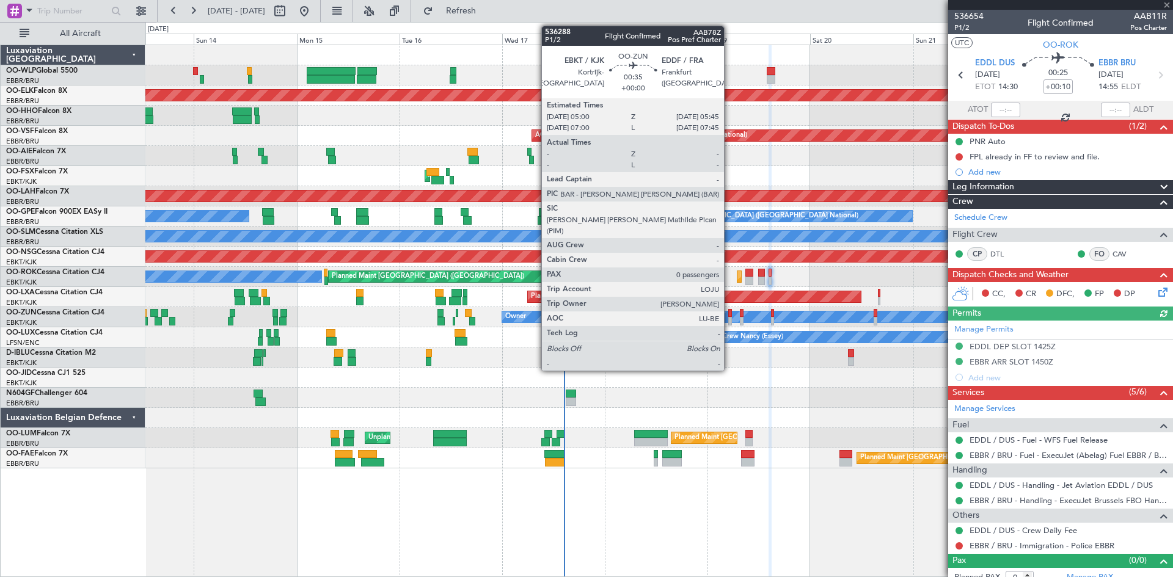
click at [729, 318] on div at bounding box center [730, 321] width 4 height 9
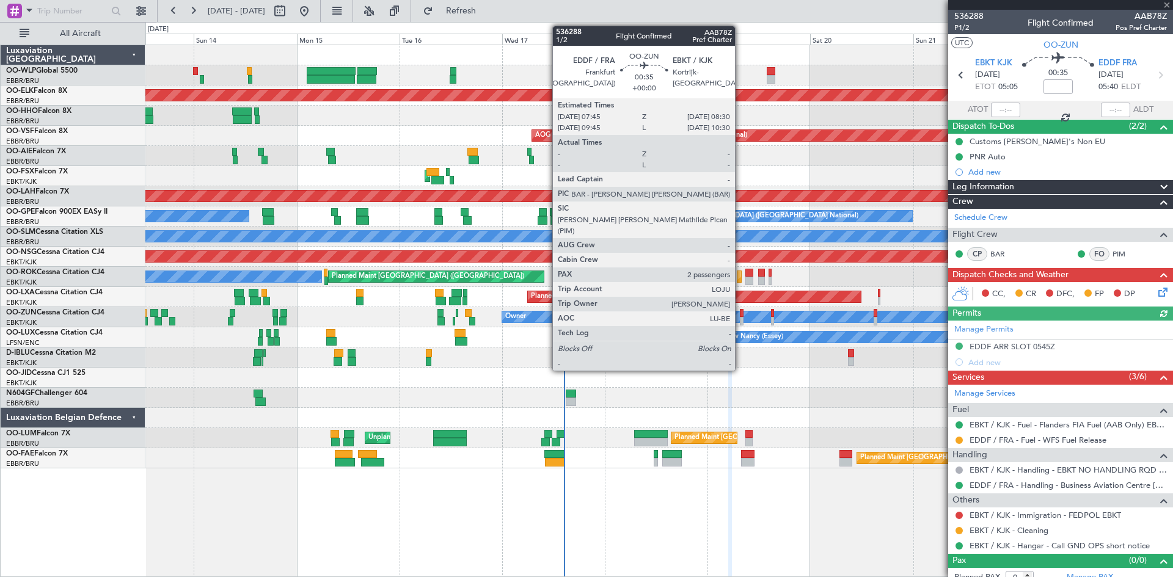
click at [740, 315] on div at bounding box center [742, 313] width 4 height 9
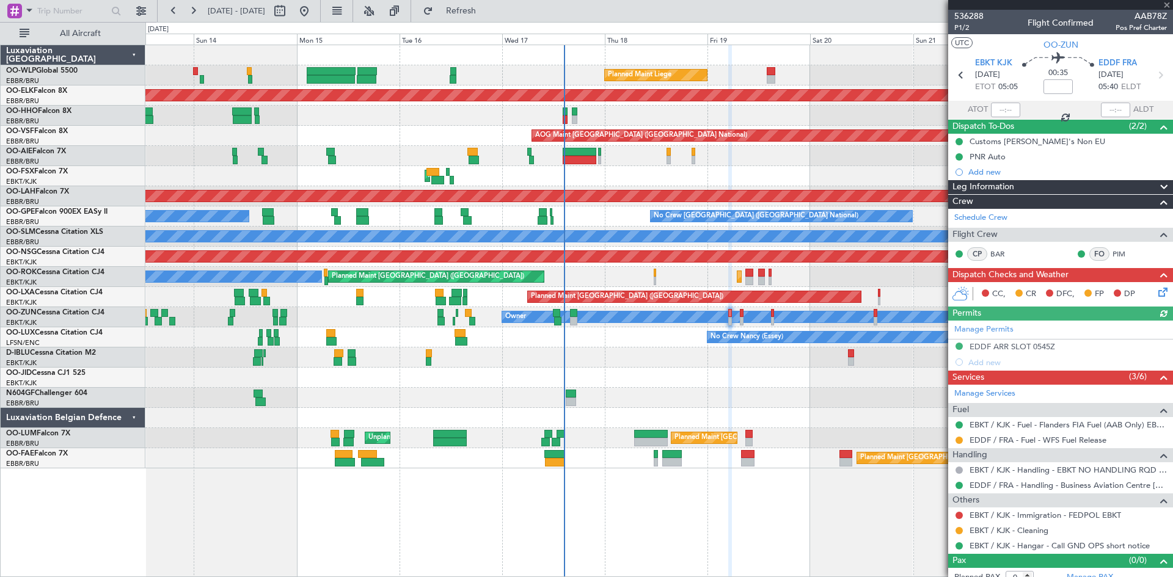
type input "2"
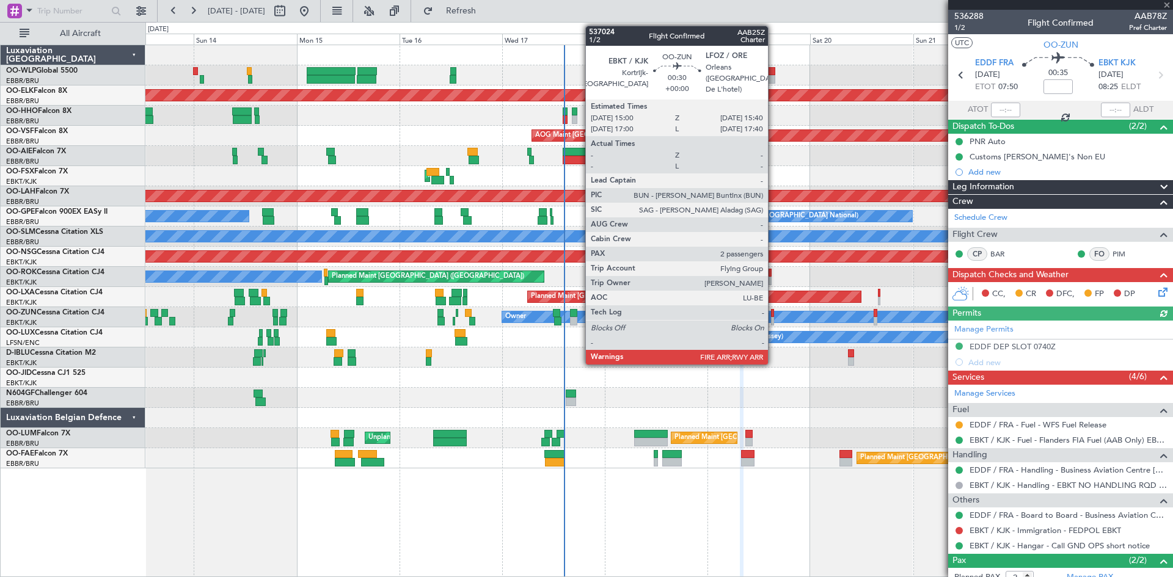
click at [773, 315] on div at bounding box center [772, 313] width 3 height 9
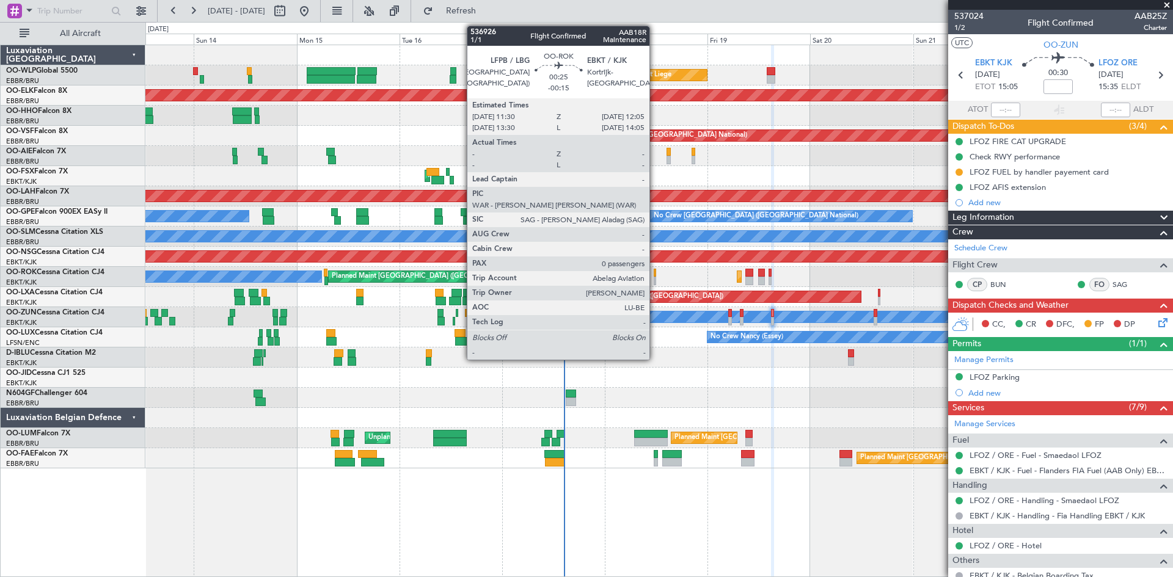
click at [655, 277] on div at bounding box center [655, 281] width 3 height 9
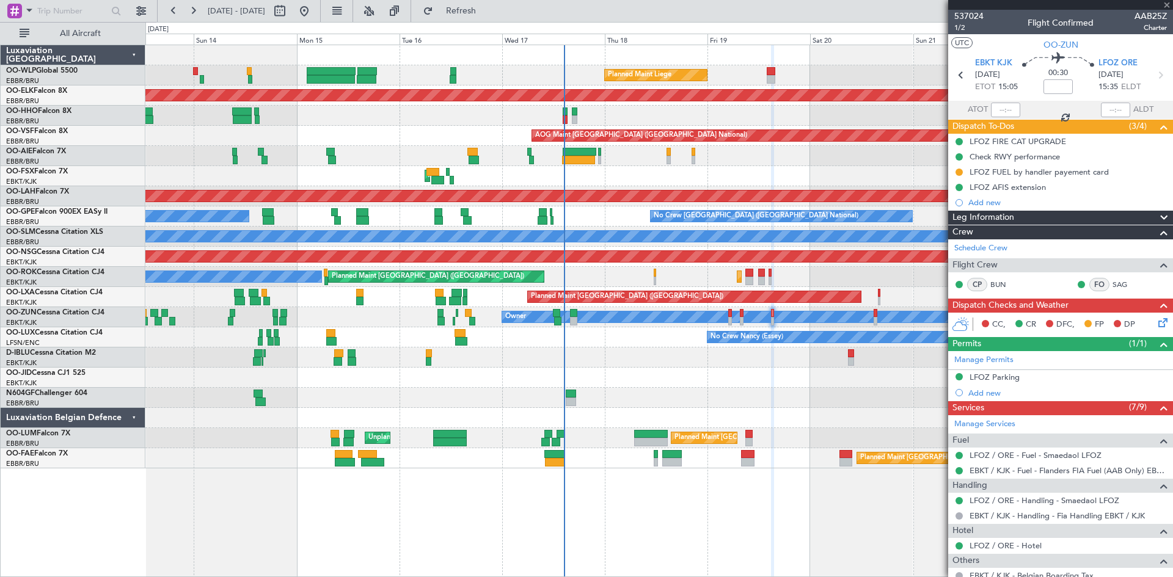
type input "-00:15"
type input "0"
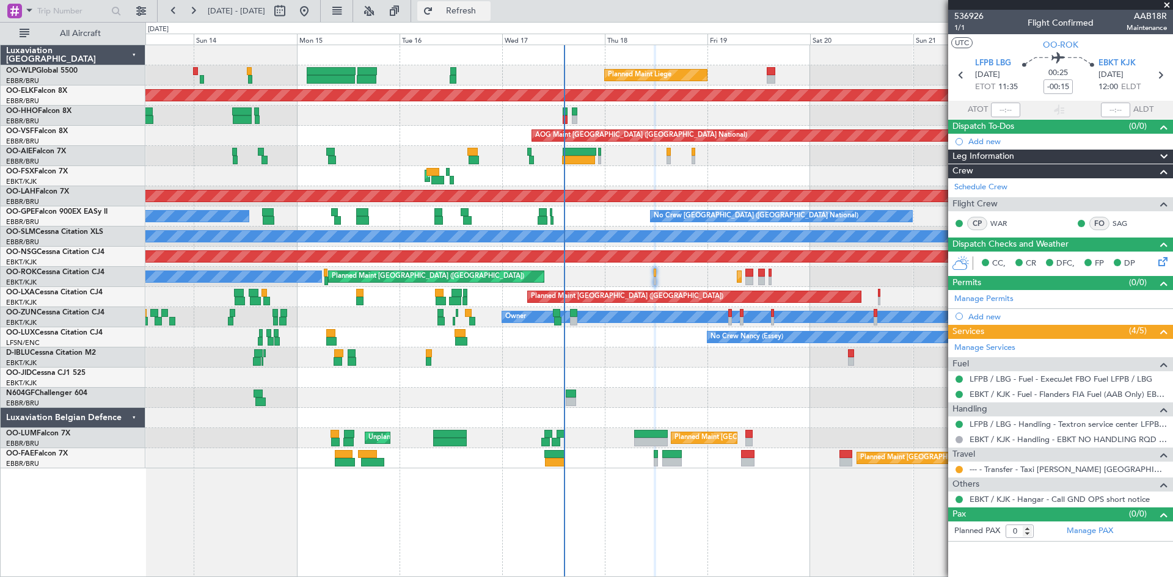
click at [487, 12] on span "Refresh" at bounding box center [461, 11] width 51 height 9
click at [960, 473] on mat-tooltip-component "Requested" at bounding box center [959, 489] width 55 height 32
click at [957, 473] on mat-tooltip-component "Requested" at bounding box center [959, 489] width 55 height 32
click at [957, 472] on button at bounding box center [958, 469] width 7 height 7
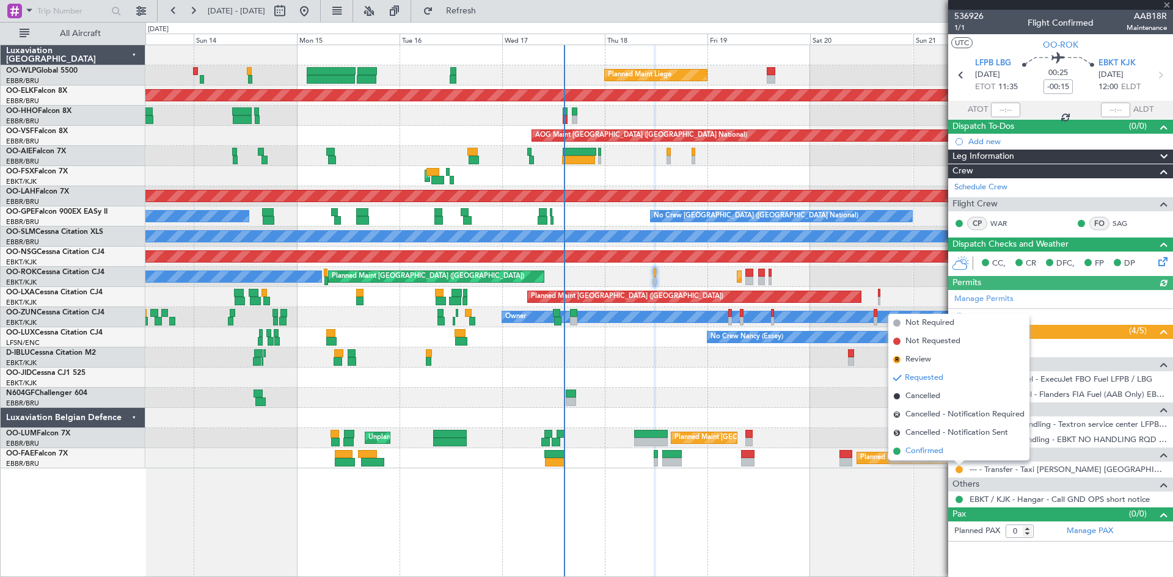
click at [946, 458] on li "Confirmed" at bounding box center [958, 451] width 141 height 18
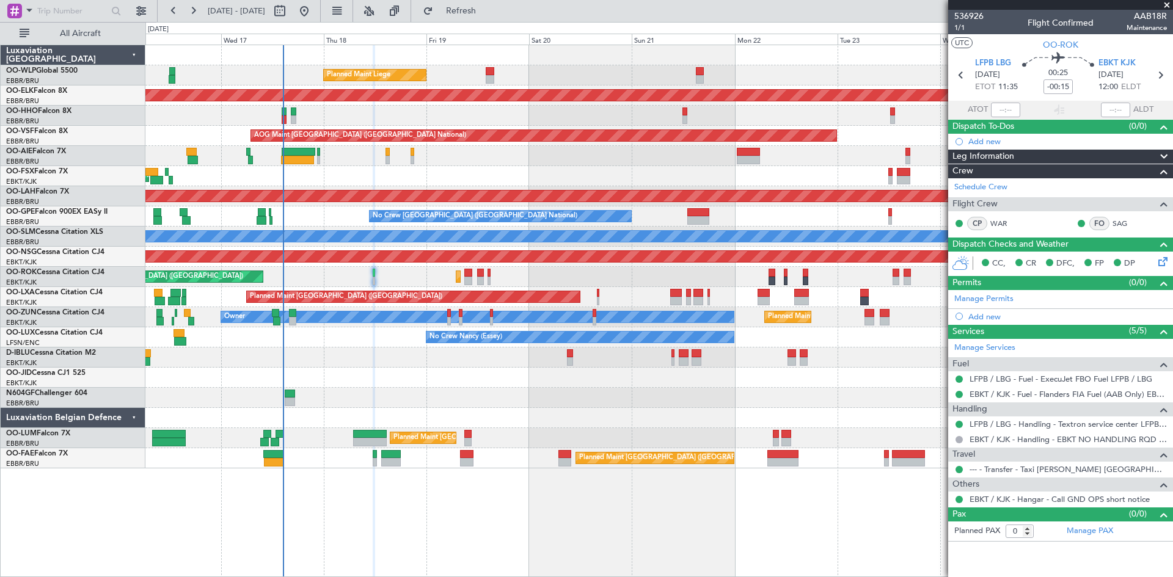
click at [550, 561] on div "Planned Maint Liege Planned Maint Kortrijk-Wevelgem AOG Maint Brussels (Brussel…" at bounding box center [658, 311] width 1027 height 533
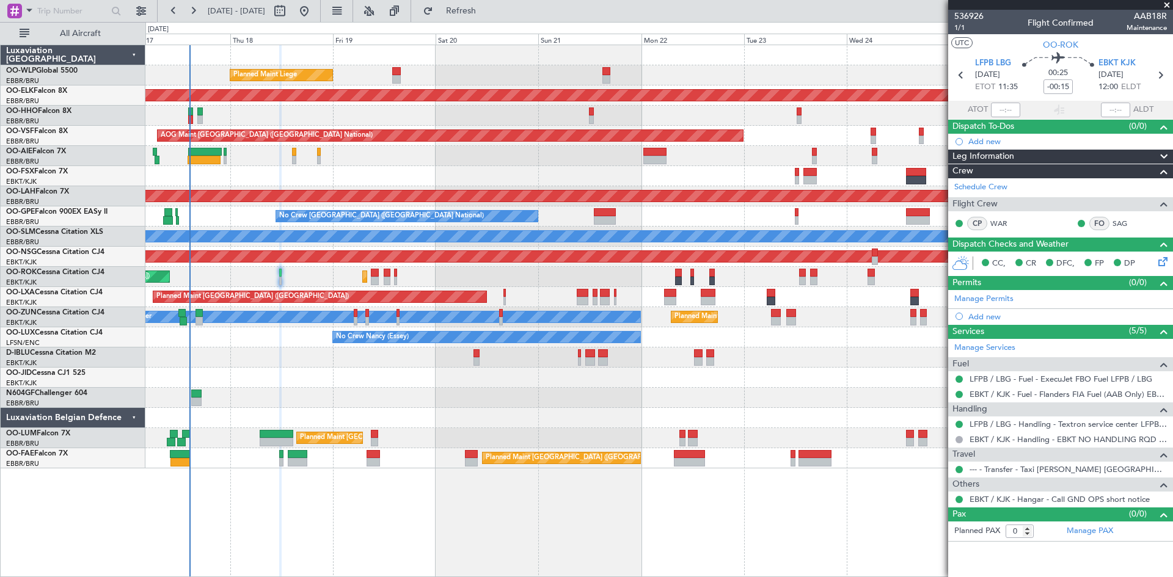
click at [794, 506] on div "Planned Maint Liege Planned Maint Kortrijk-Wevelgem AOG Maint Brussels (Brussel…" at bounding box center [658, 311] width 1027 height 533
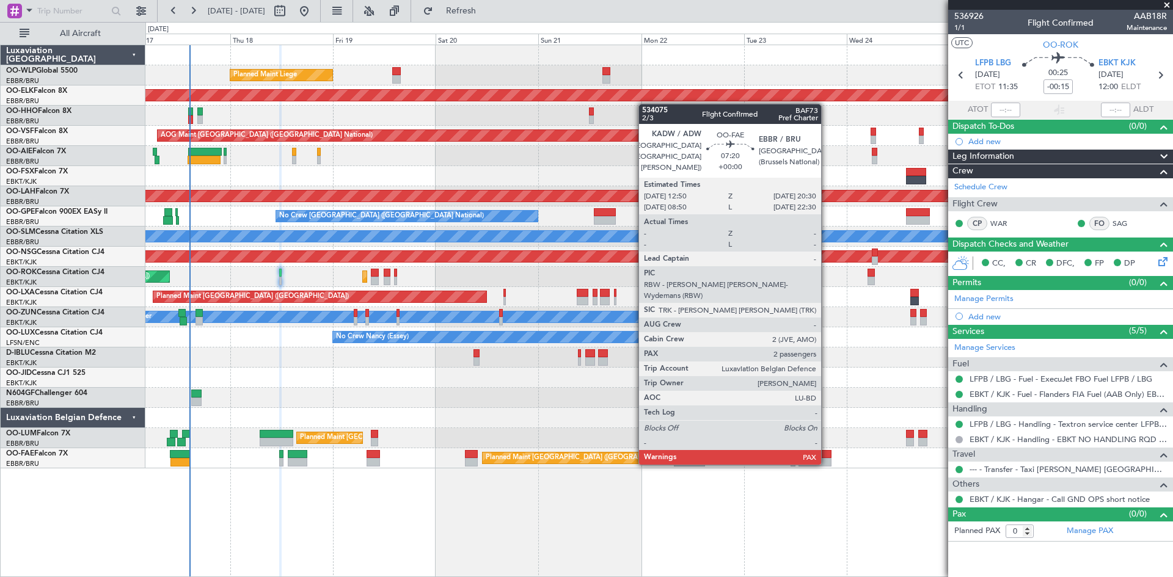
click at [826, 464] on div at bounding box center [814, 462] width 33 height 9
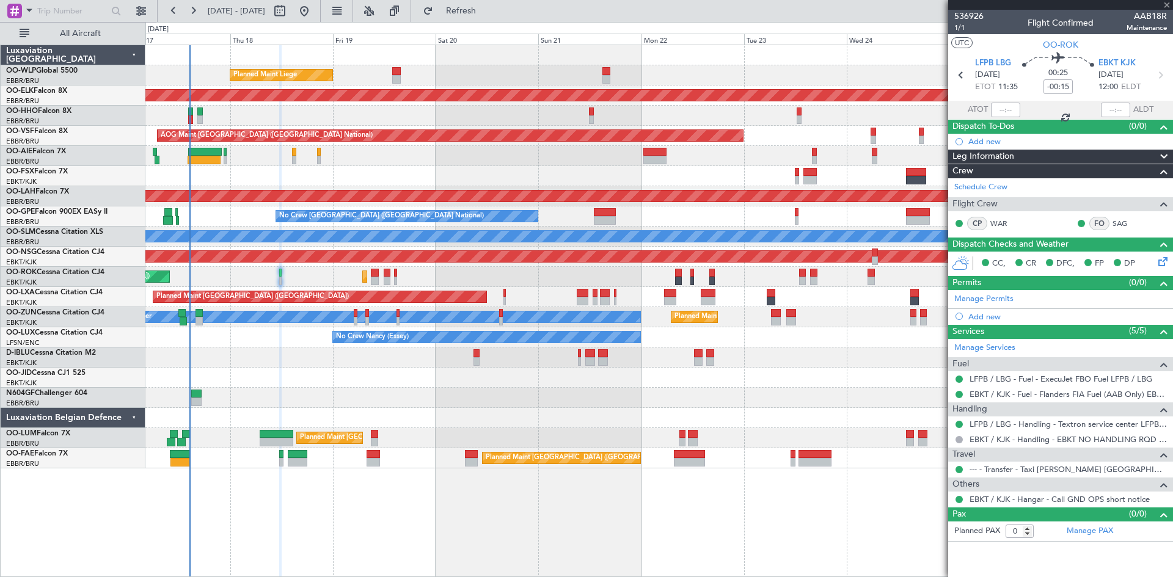
type input "2"
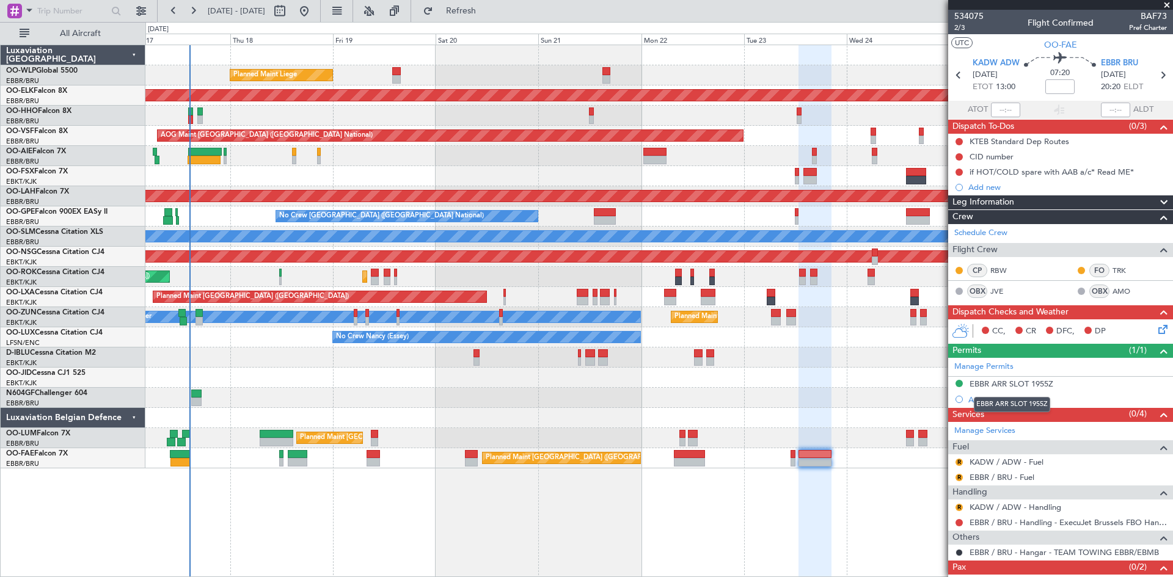
click at [1033, 383] on div "EBBR ARR SLOT 1955Z" at bounding box center [1011, 384] width 84 height 10
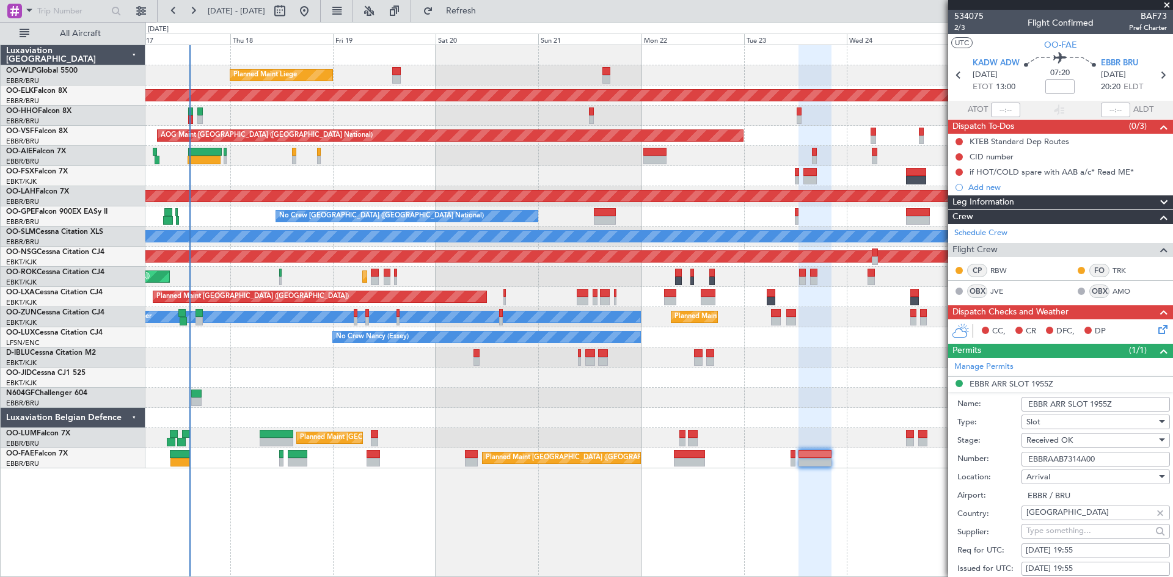
drag, startPoint x: 1112, startPoint y: 461, endPoint x: 993, endPoint y: 470, distance: 120.1
click at [993, 470] on form "Name: EBBR ARR SLOT 1955Z Type: Slot Stage: Received OK Number: EBBRAAB7314A00 …" at bounding box center [1060, 574] width 225 height 365
paste input "text"
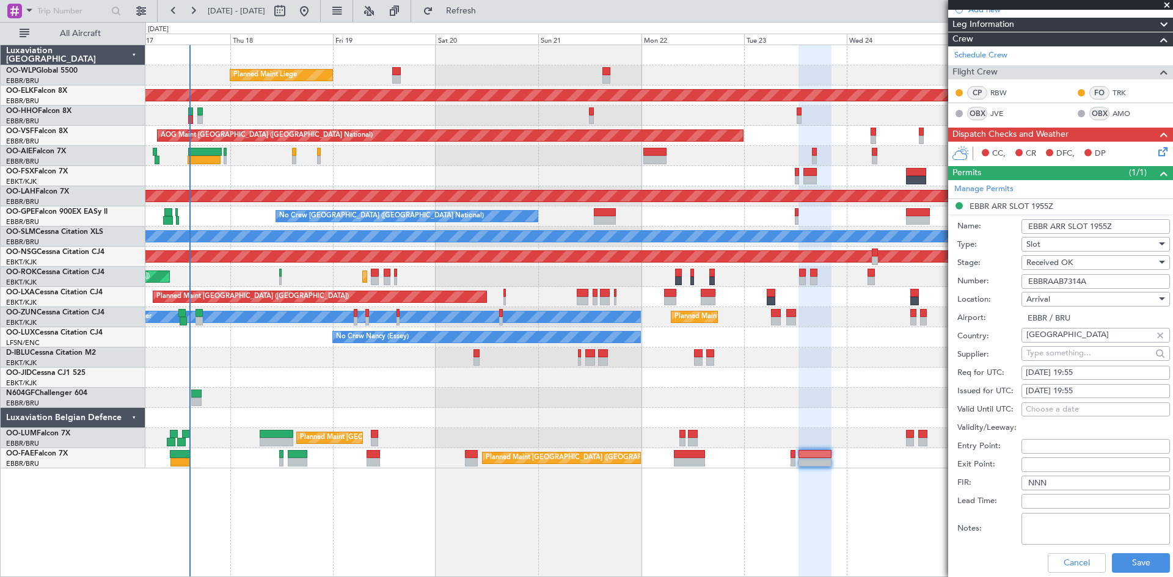
scroll to position [183, 0]
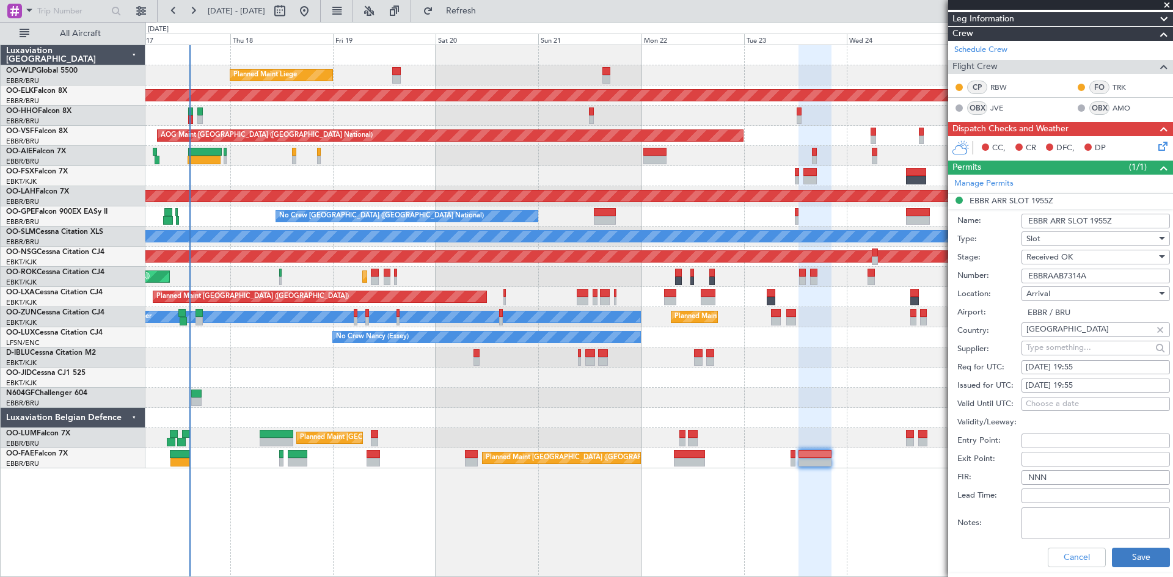
type input "EBBRAAB7314A"
click at [1118, 552] on button "Save" at bounding box center [1141, 558] width 58 height 20
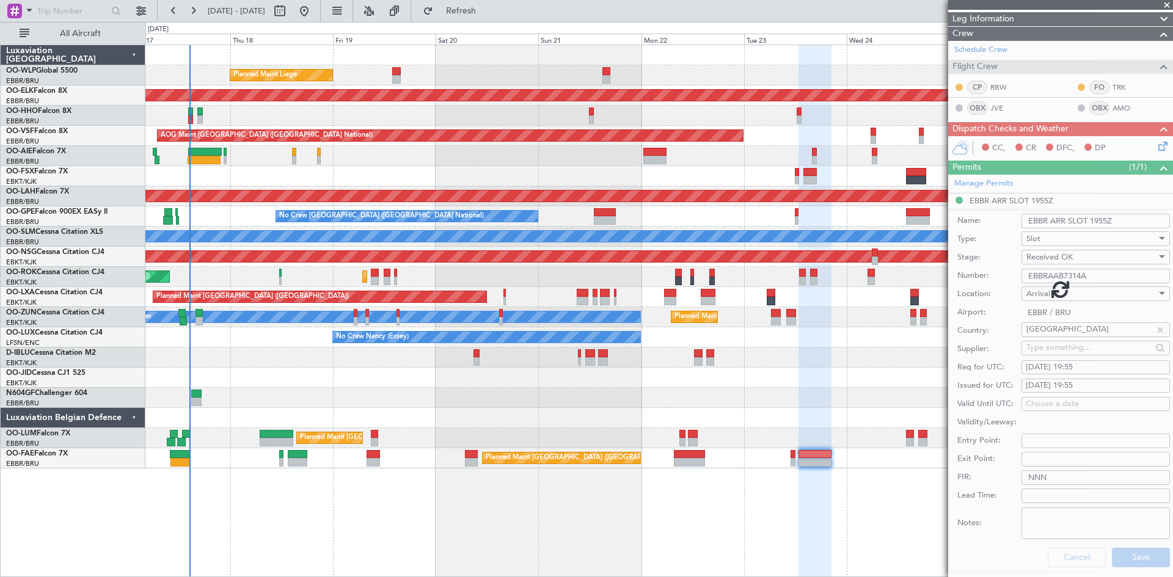
scroll to position [33, 0]
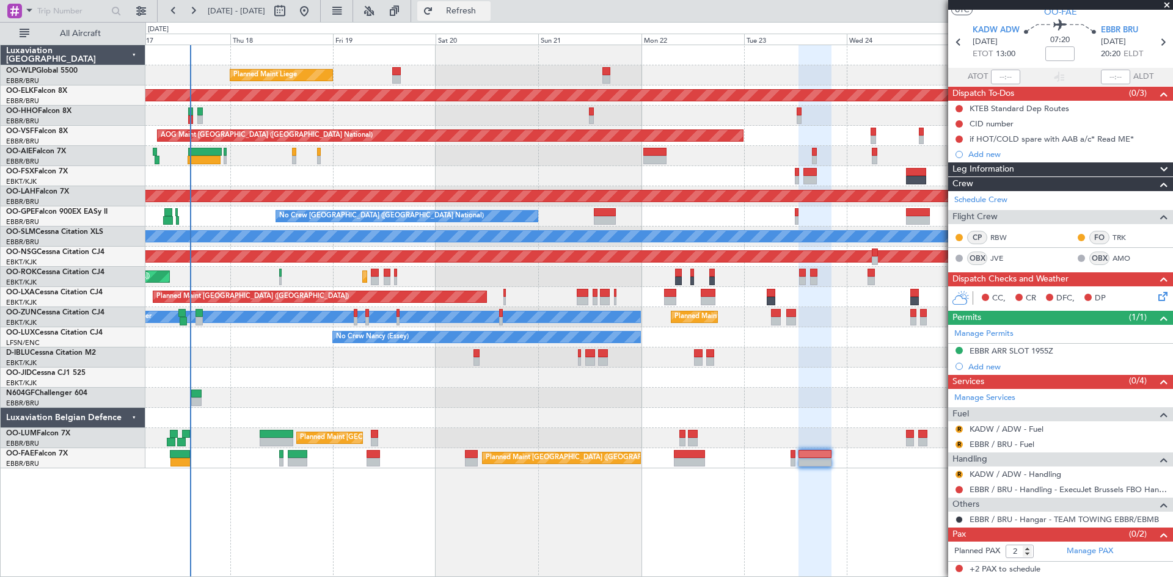
click at [487, 8] on span "Refresh" at bounding box center [461, 11] width 51 height 9
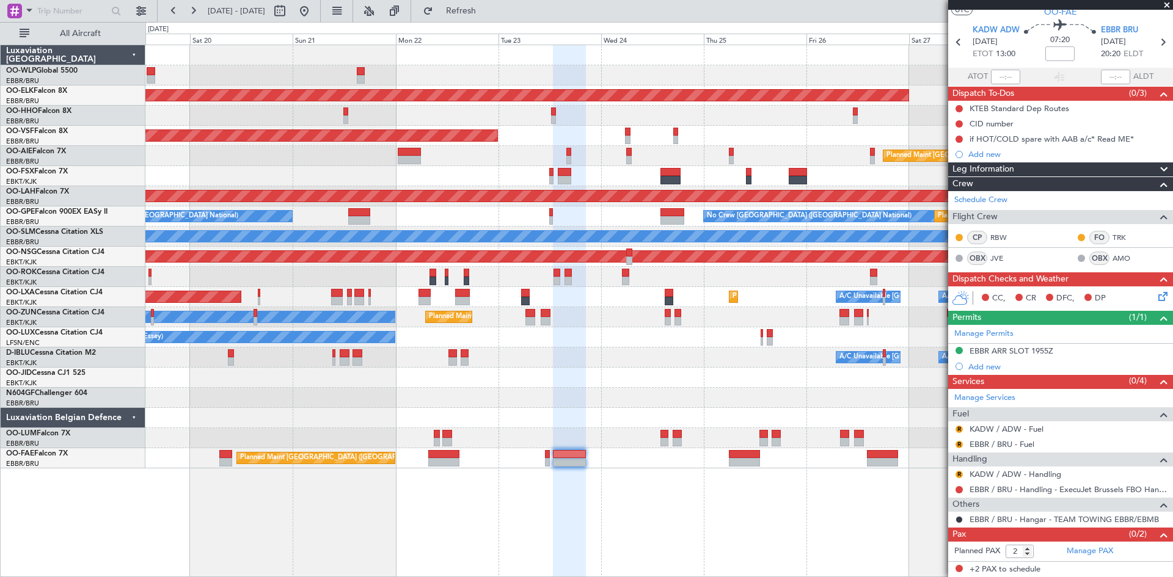
click at [611, 346] on div "Planned Maint Liege Planned Maint Kortrijk-Wevelgem AOG Maint Brussels (Brussel…" at bounding box center [658, 256] width 1027 height 423
click at [321, 1] on fb-range-datepicker "19 Sep 2025 - 29 Sep 2025" at bounding box center [239, 11] width 164 height 22
click at [314, 4] on button at bounding box center [304, 11] width 20 height 20
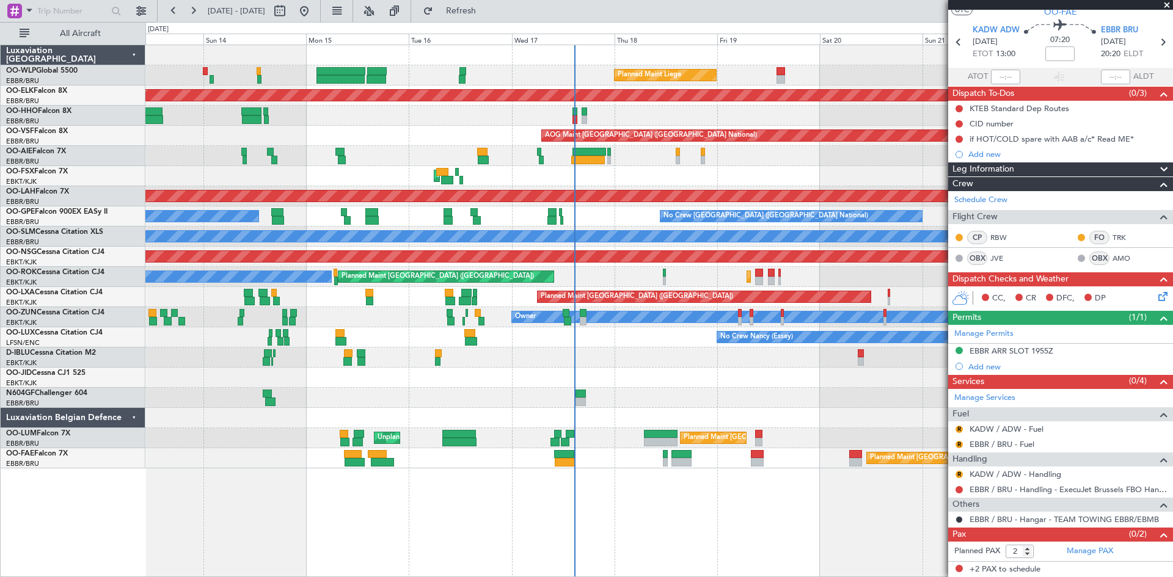
click at [710, 379] on div "Planned Maint Liege Planned Maint Kortrijk-Wevelgem Planned Maint Geneva (Coint…" at bounding box center [658, 256] width 1027 height 423
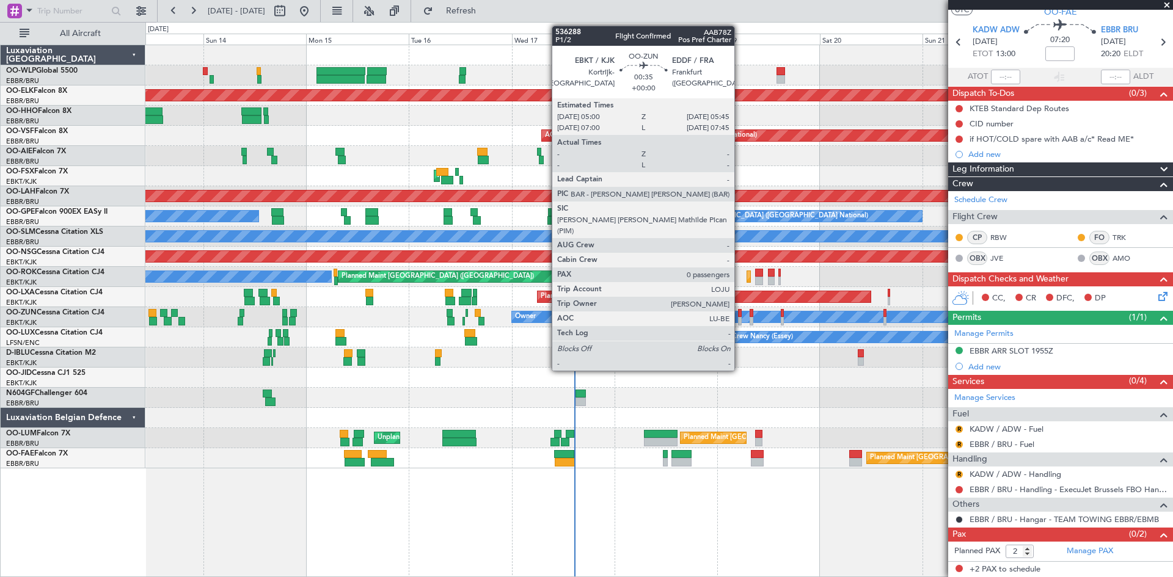
click at [740, 319] on div at bounding box center [740, 321] width 4 height 9
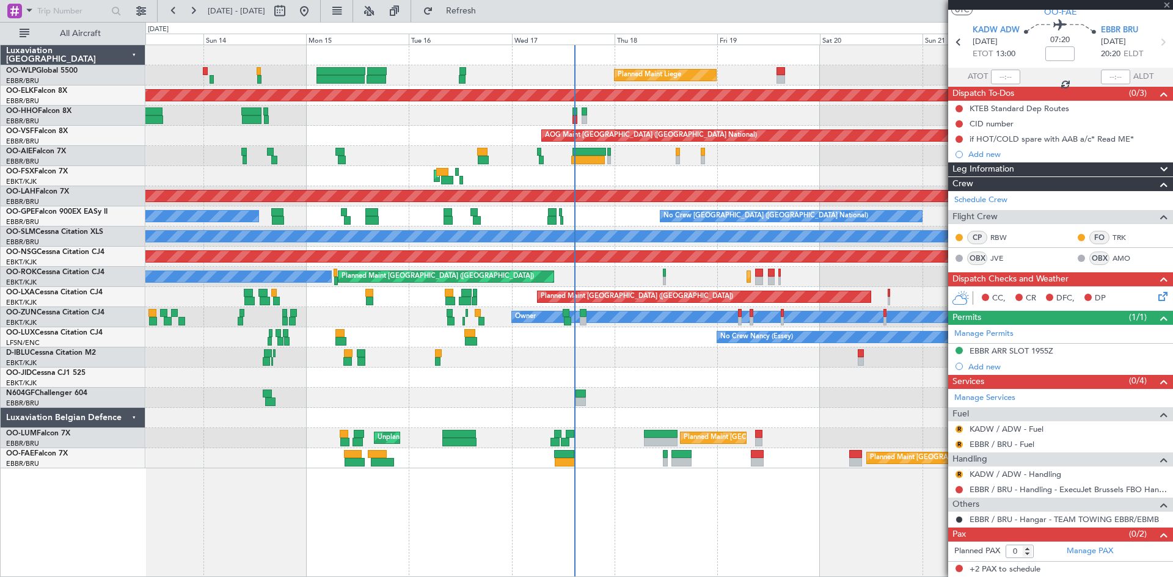
scroll to position [0, 0]
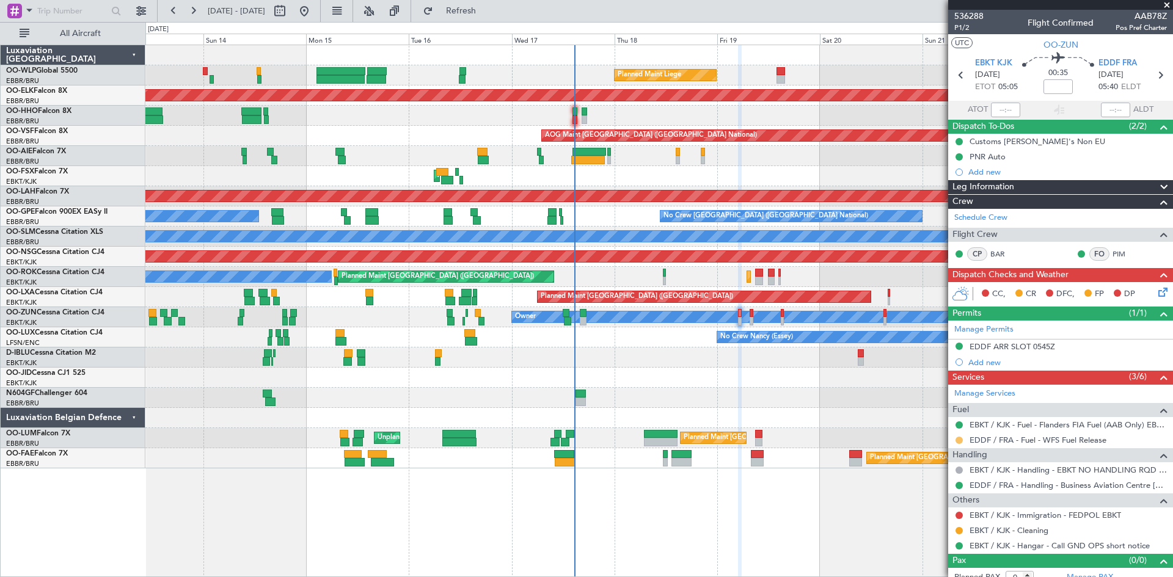
click at [959, 439] on button at bounding box center [958, 440] width 7 height 7
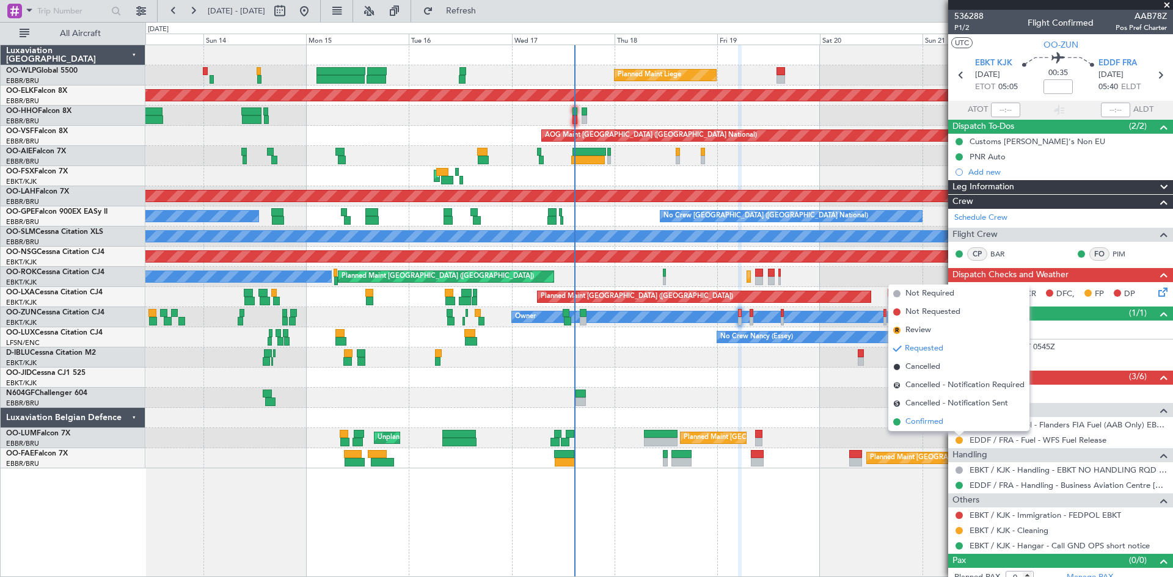
click at [949, 423] on li "Confirmed" at bounding box center [958, 422] width 141 height 18
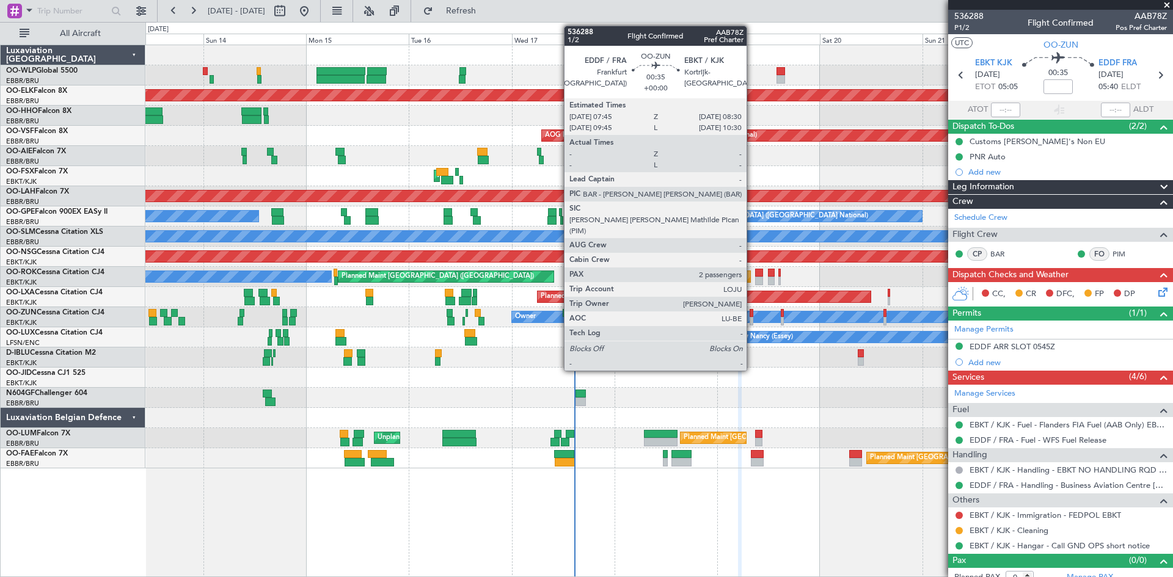
click at [752, 317] on div at bounding box center [752, 321] width 4 height 9
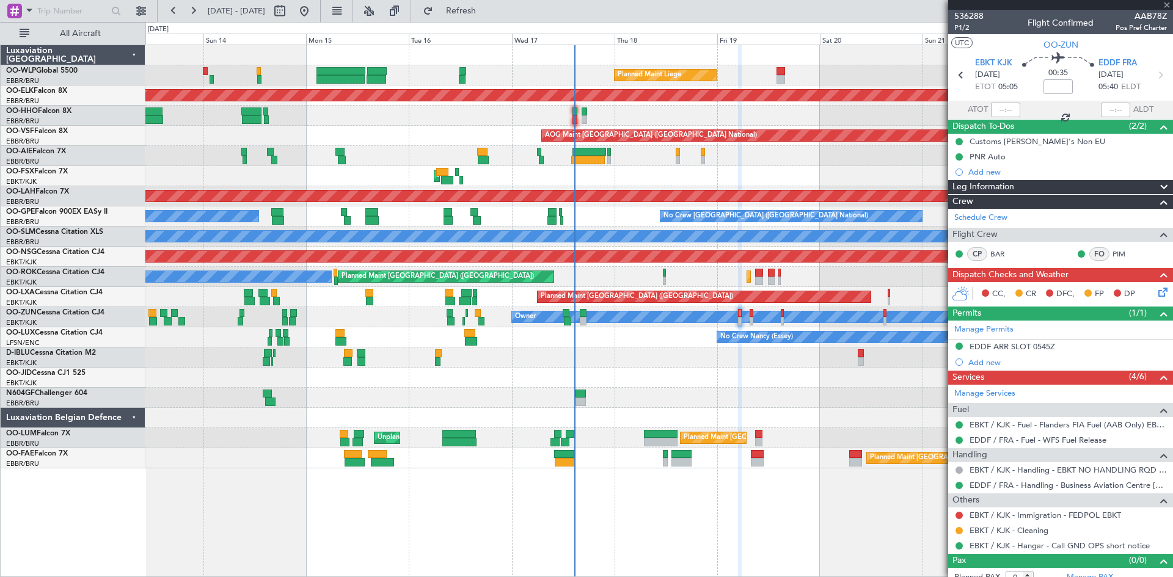
type input "2"
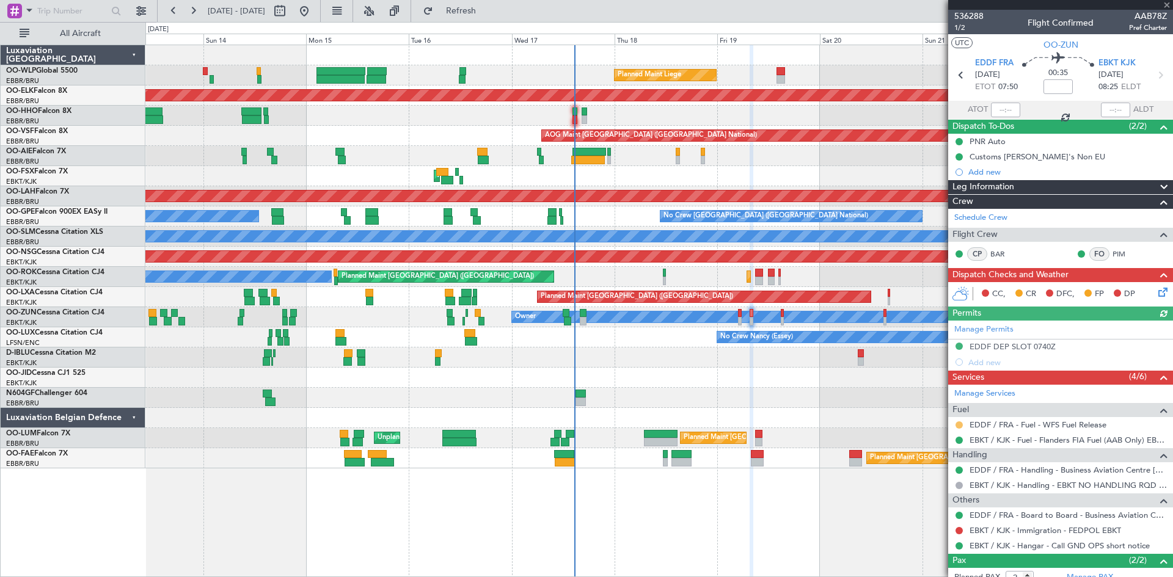
click at [959, 421] on button at bounding box center [958, 424] width 7 height 7
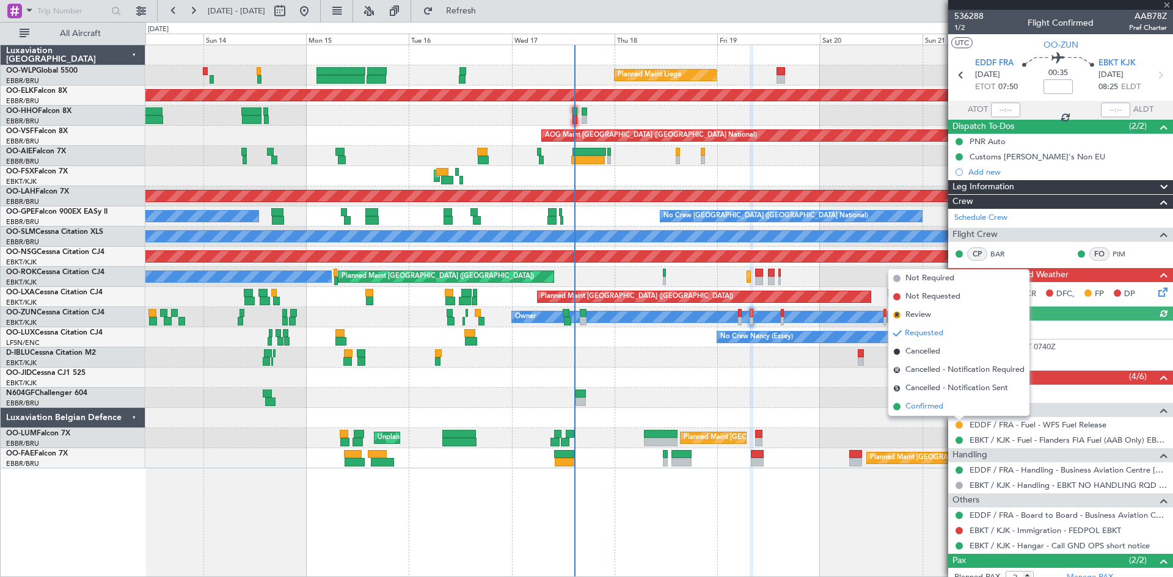
click at [927, 407] on span "Confirmed" at bounding box center [924, 407] width 38 height 12
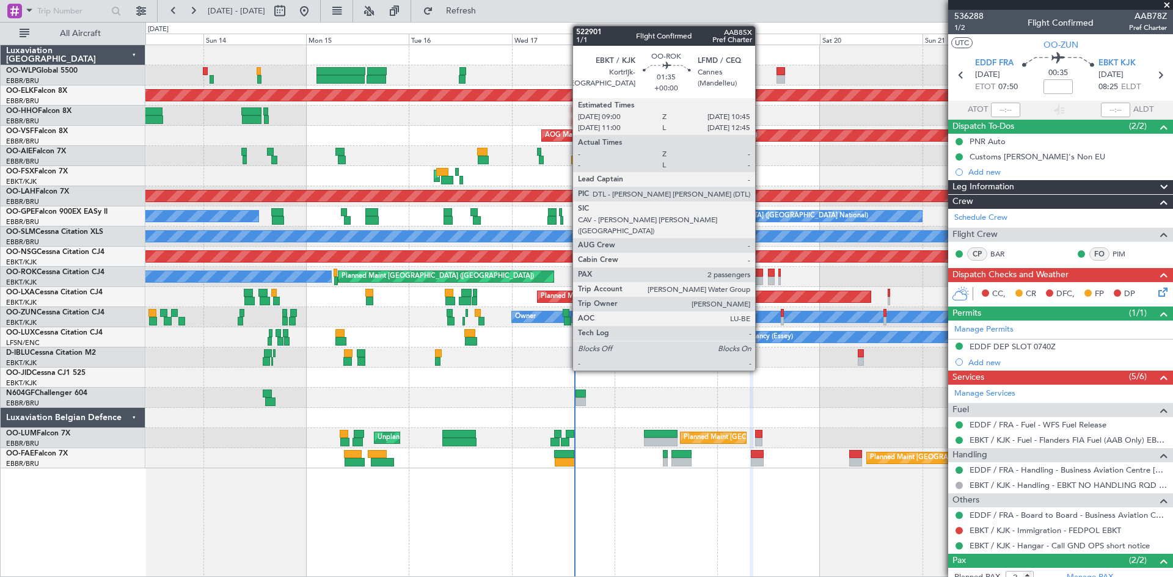
click at [761, 280] on div at bounding box center [759, 281] width 8 height 9
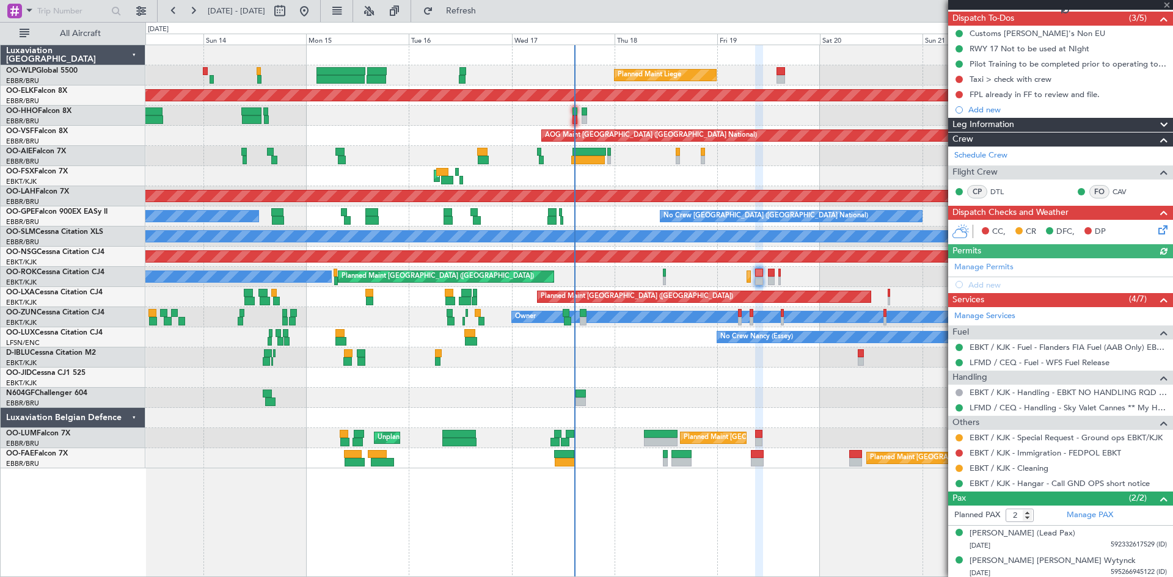
scroll to position [111, 0]
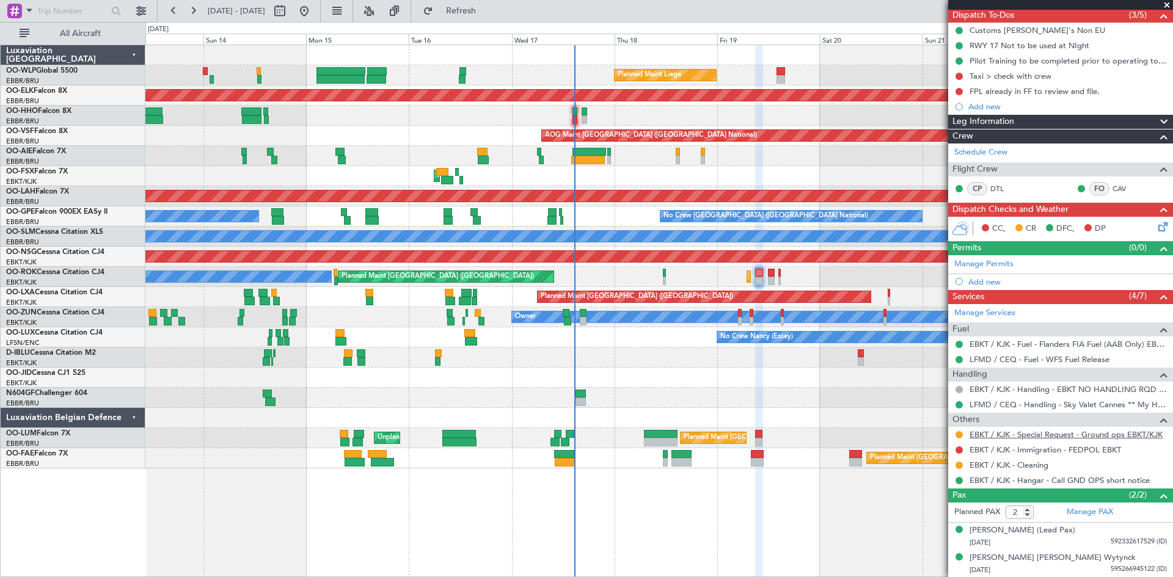
click at [1039, 433] on link "EBKT / KJK - Special Request - Ground ops EBKT/KJK" at bounding box center [1065, 434] width 193 height 10
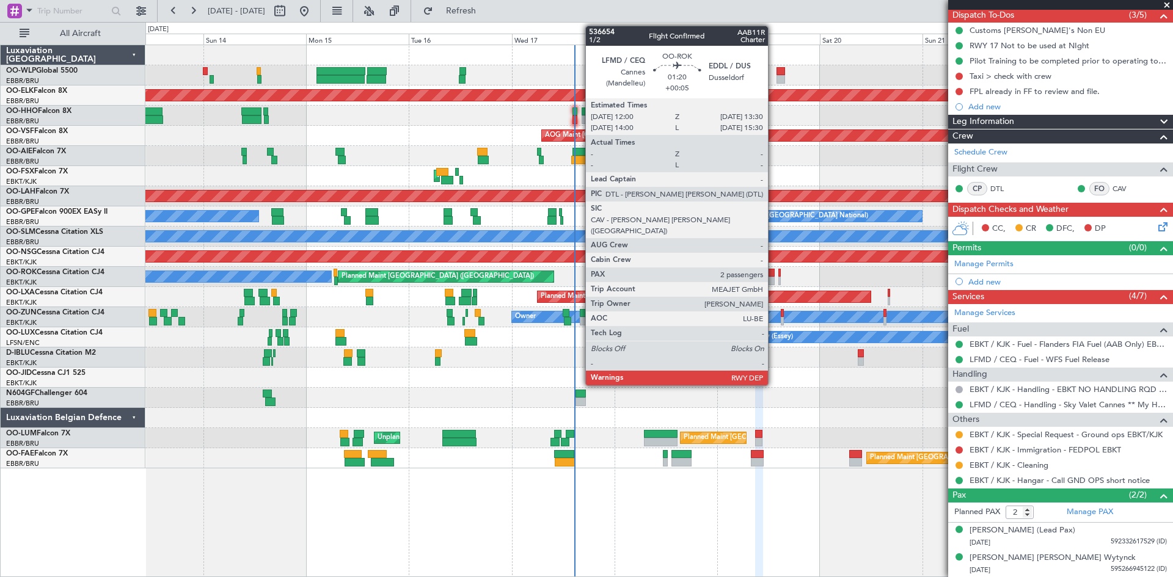
click at [773, 279] on div at bounding box center [771, 281] width 7 height 9
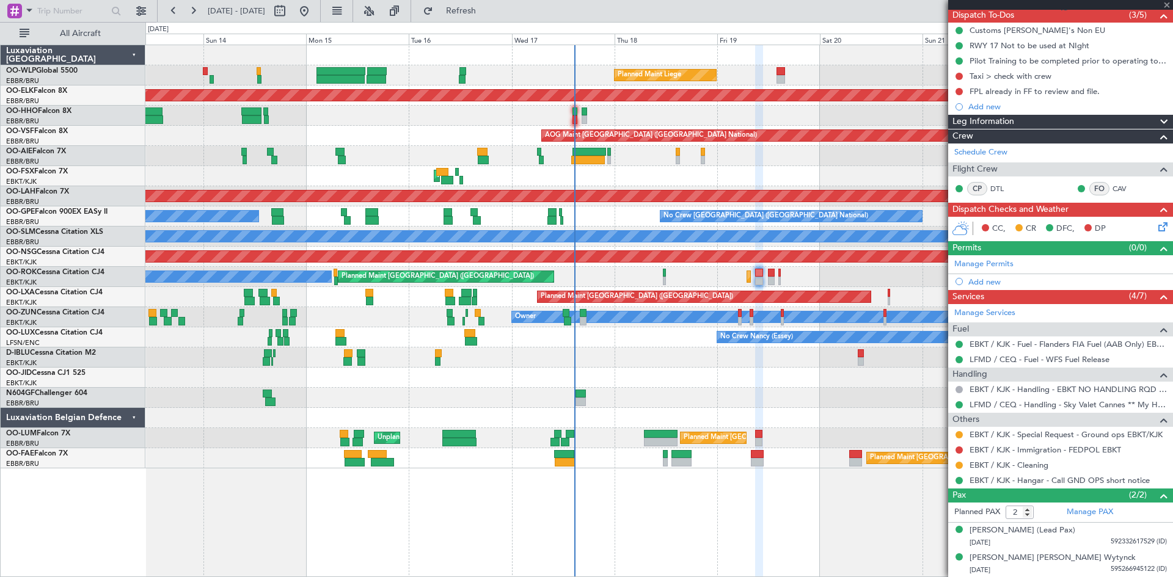
type input "+00:05"
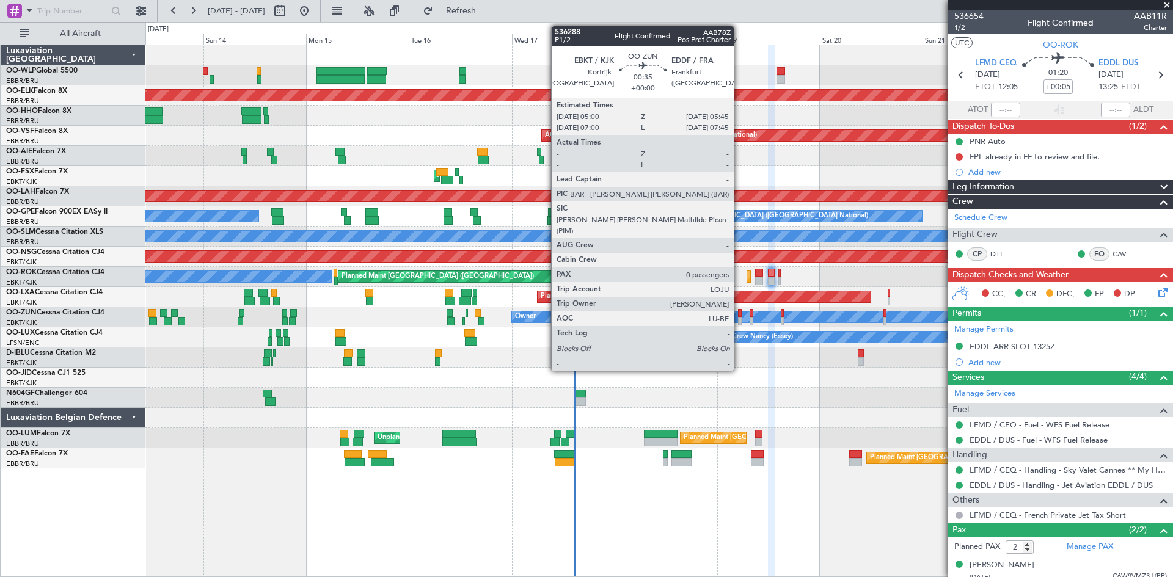
click at [739, 320] on div at bounding box center [740, 321] width 4 height 9
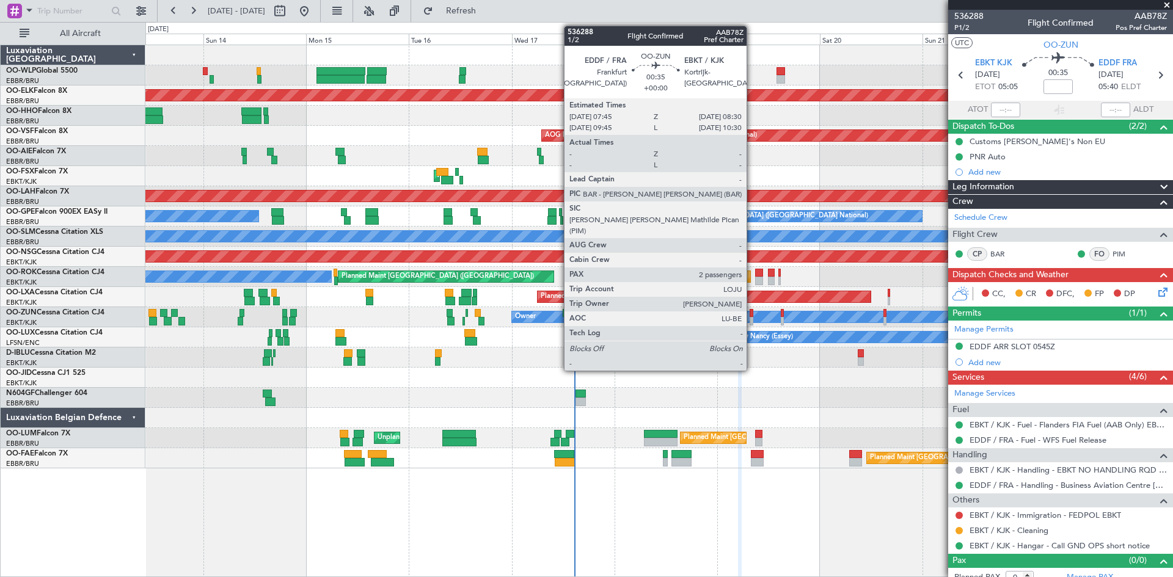
click at [752, 321] on div at bounding box center [752, 321] width 4 height 9
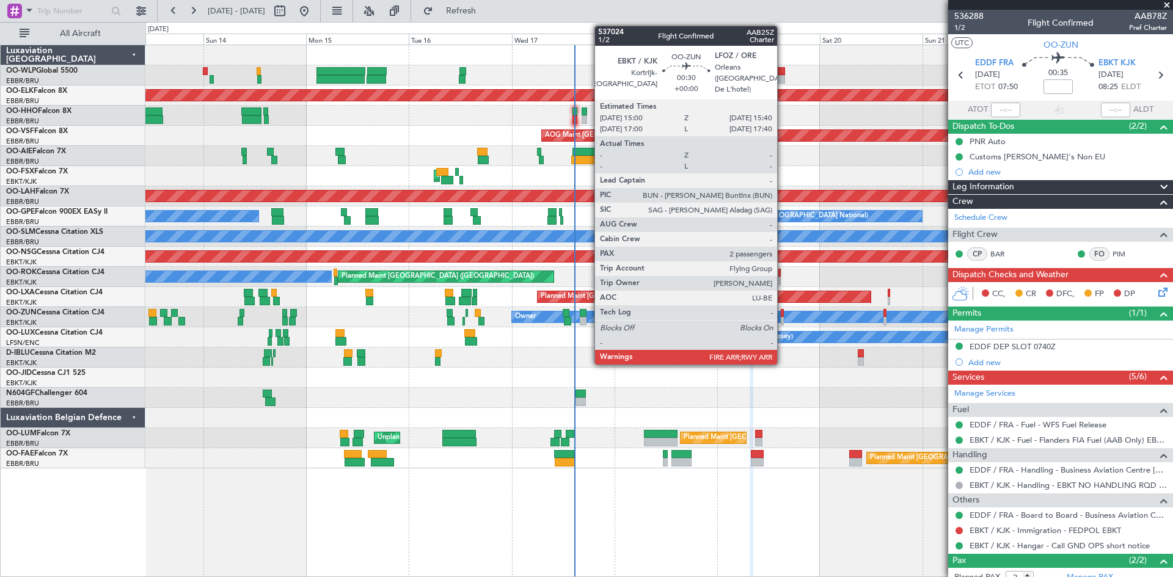
click at [783, 318] on div at bounding box center [782, 321] width 3 height 9
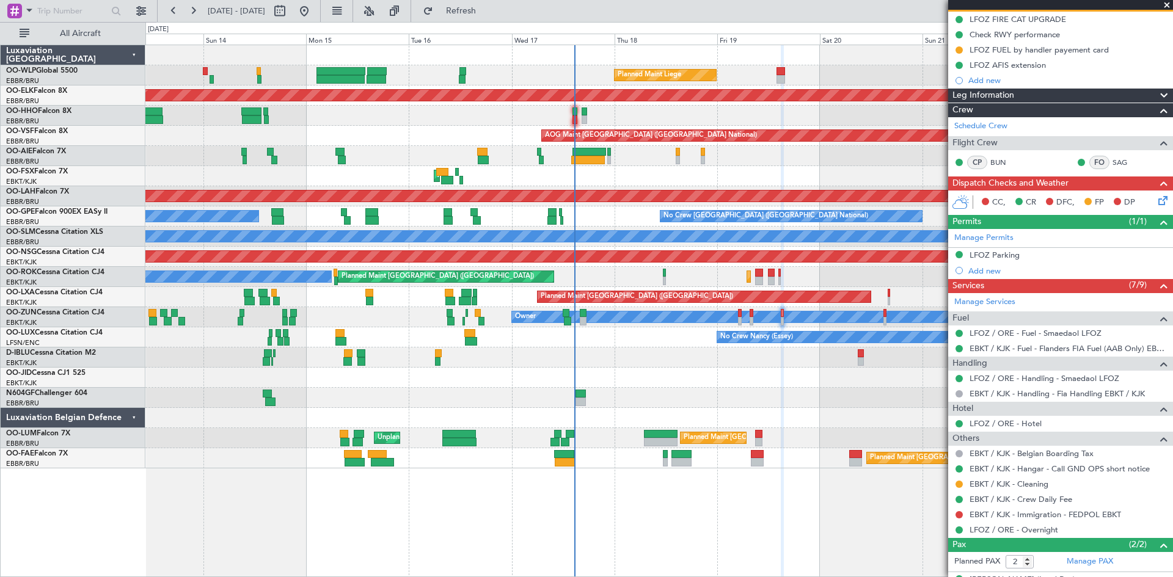
scroll to position [172, 0]
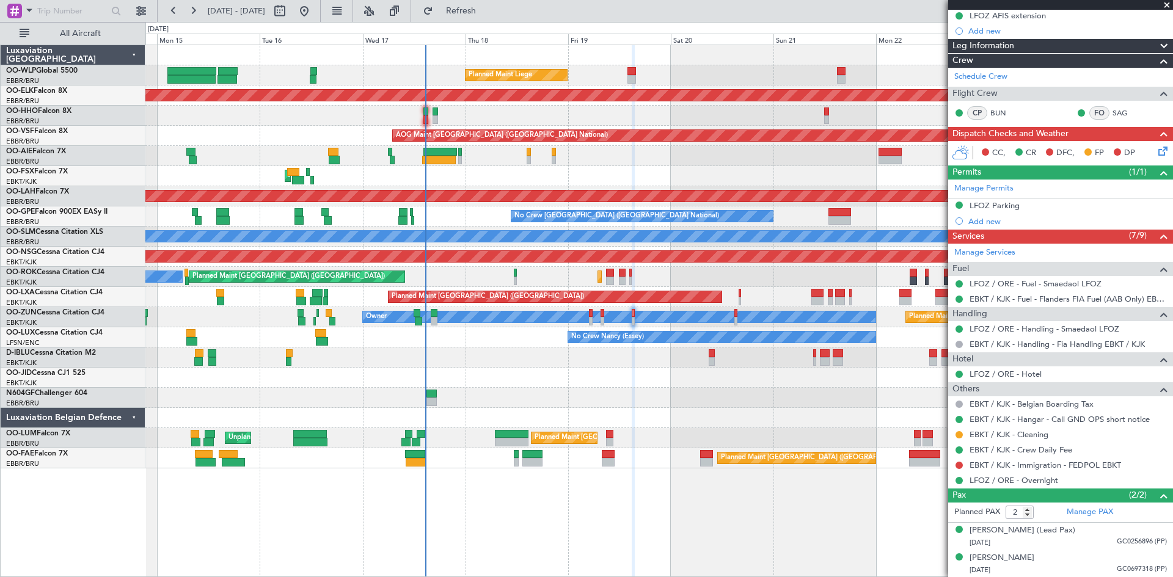
click at [699, 414] on div "Planned Maint Liege Planned Maint Kortrijk-Wevelgem Planned Maint Geneva (Coint…" at bounding box center [658, 256] width 1027 height 423
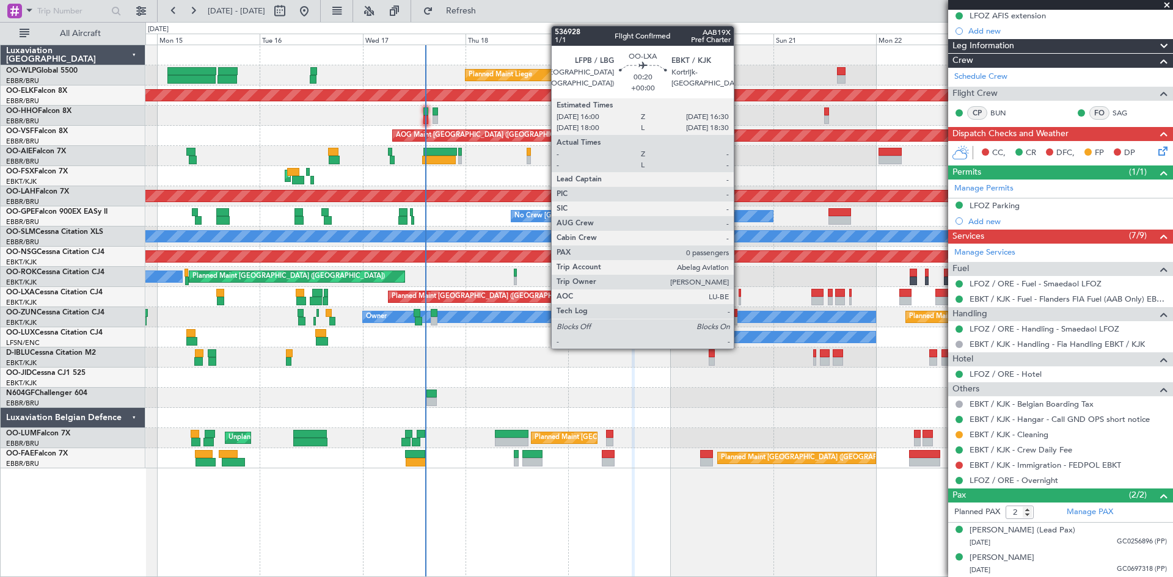
click at [739, 301] on div at bounding box center [740, 301] width 2 height 9
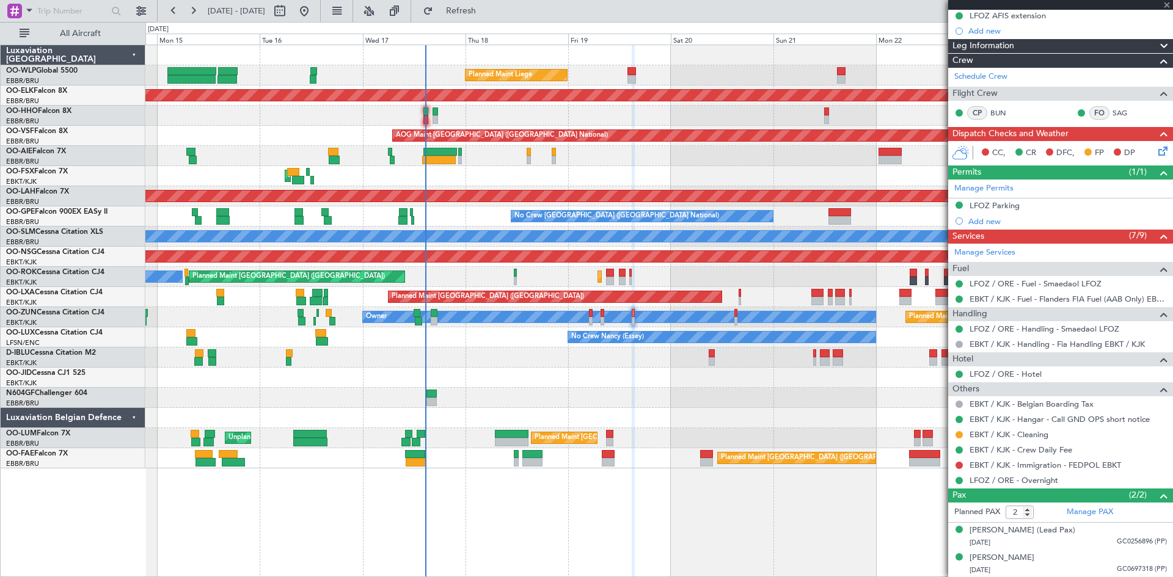
type input "0"
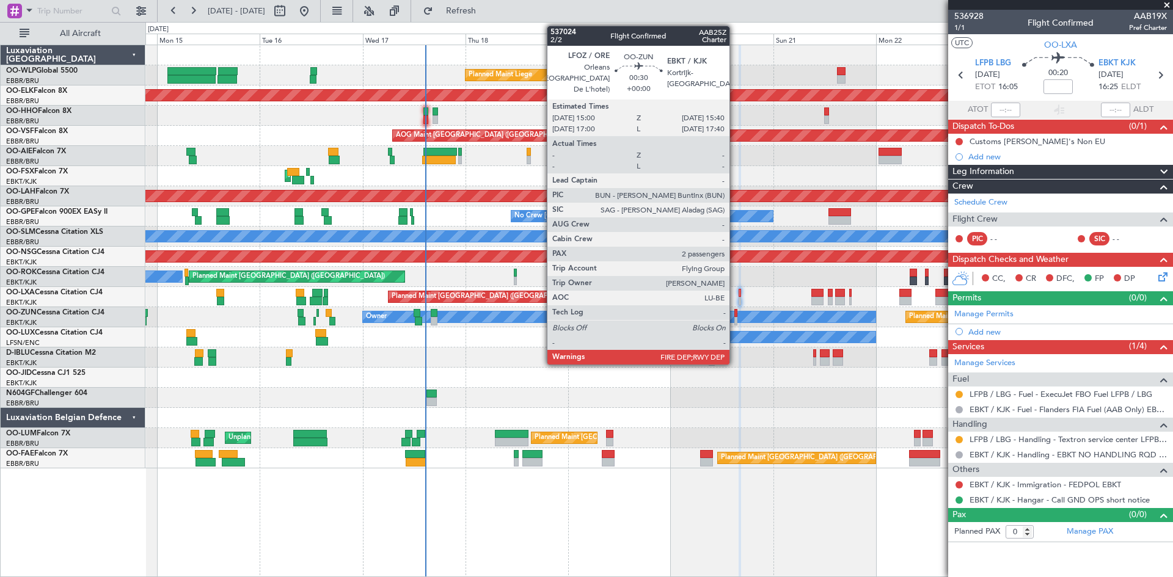
click at [735, 319] on div at bounding box center [735, 321] width 3 height 9
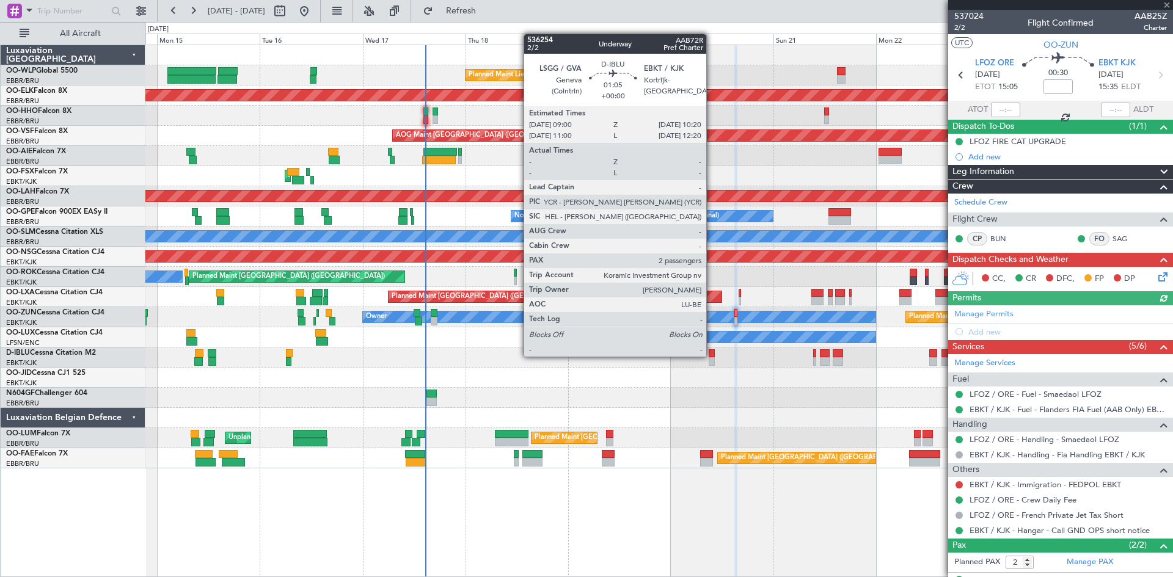
click at [712, 356] on div at bounding box center [712, 353] width 6 height 9
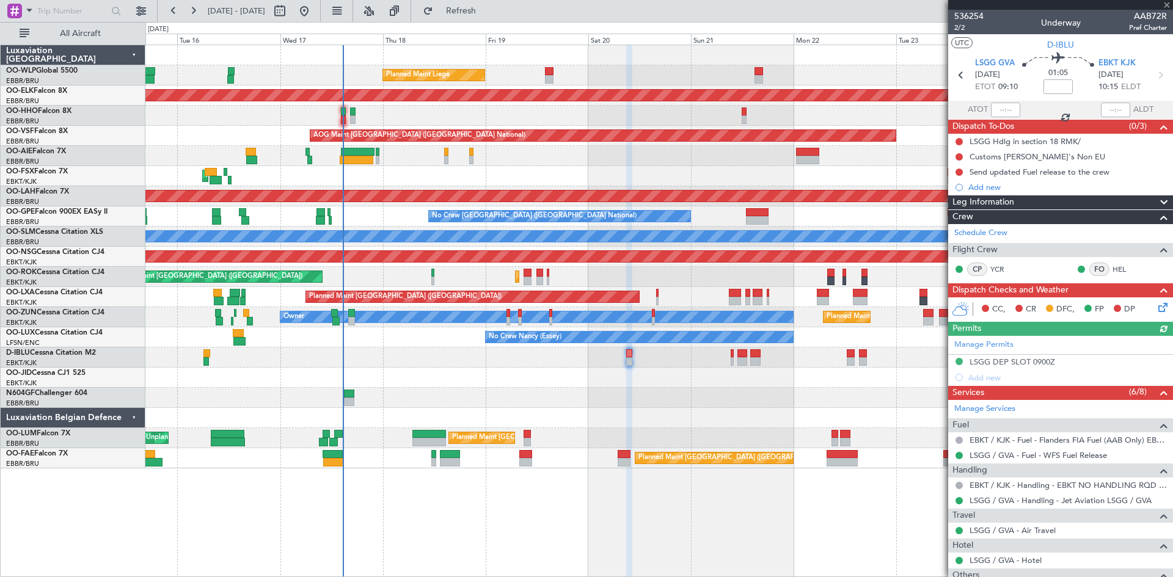
click at [663, 411] on div "Planned Maint Liege Planned Maint [GEOGRAPHIC_DATA]-[GEOGRAPHIC_DATA] AOG Maint…" at bounding box center [658, 256] width 1027 height 423
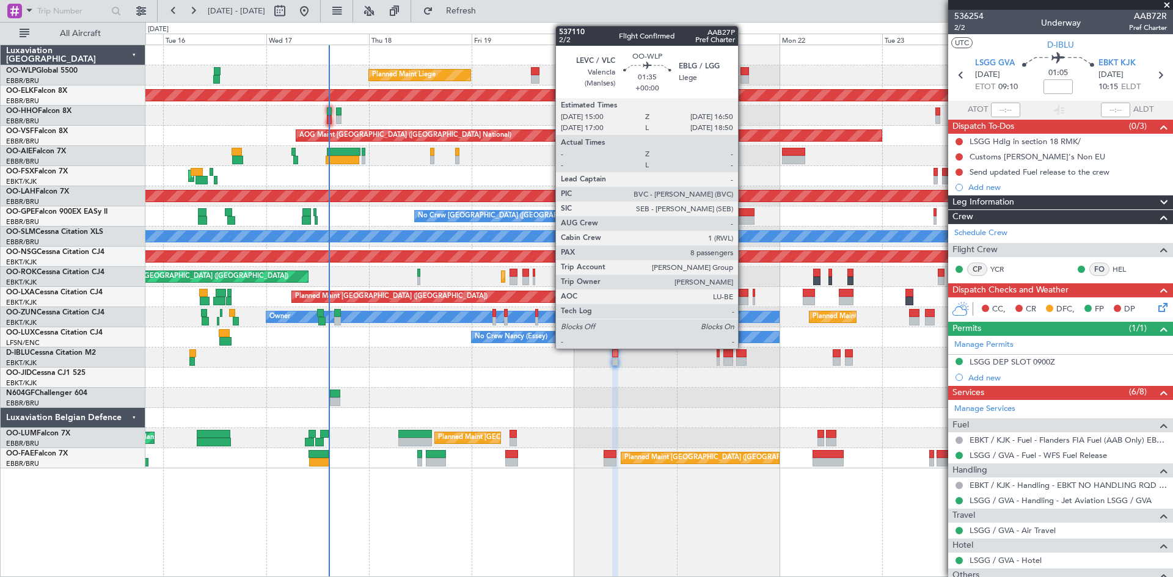
click at [743, 78] on div at bounding box center [744, 79] width 8 height 9
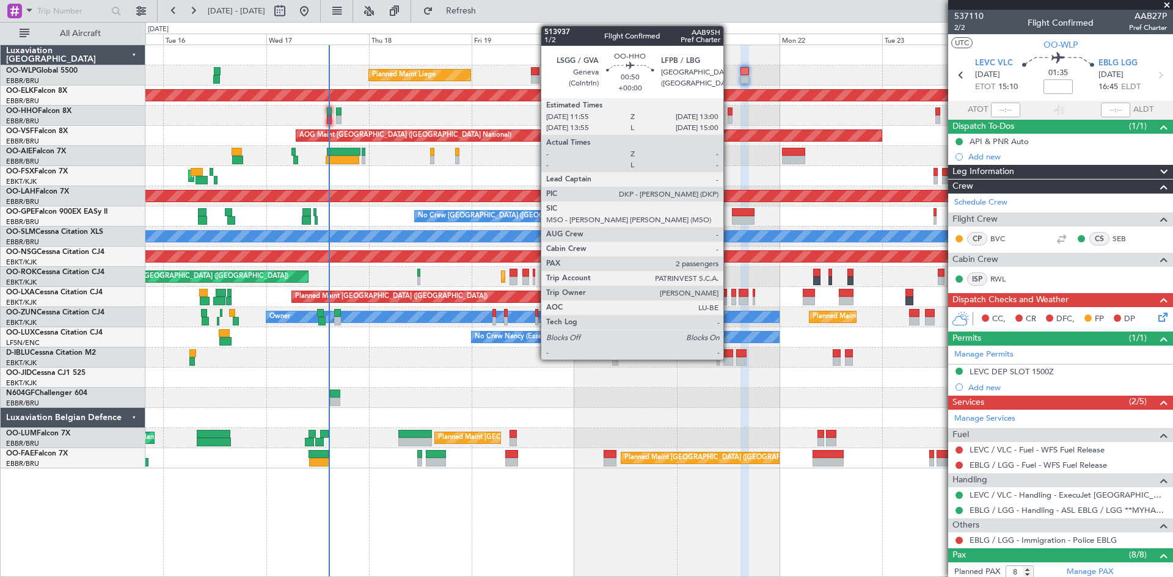
click at [729, 119] on div at bounding box center [730, 119] width 5 height 9
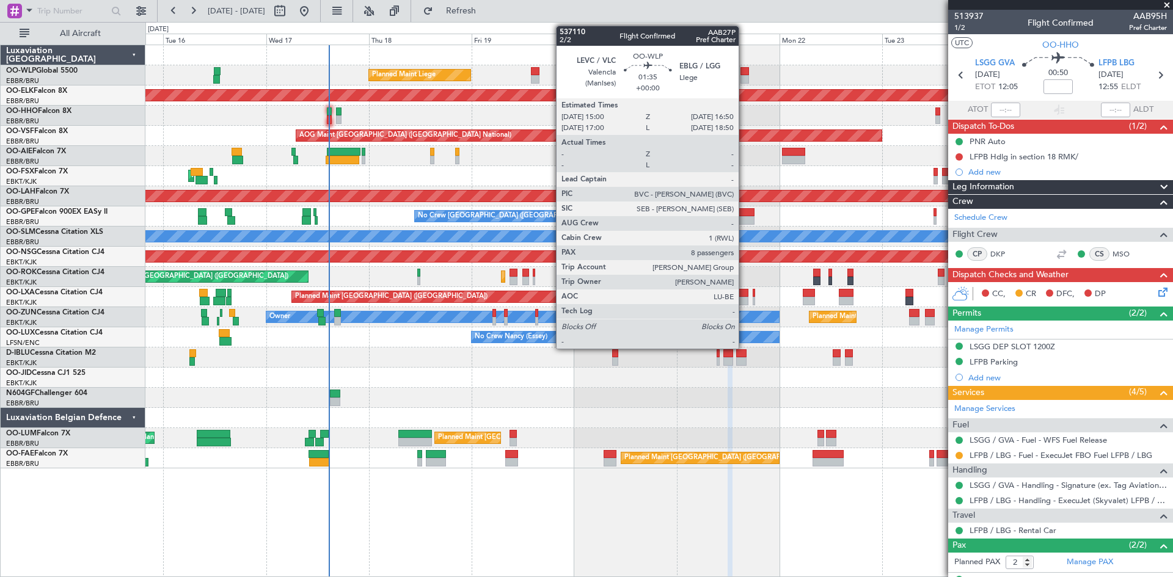
click at [744, 79] on div at bounding box center [744, 79] width 8 height 9
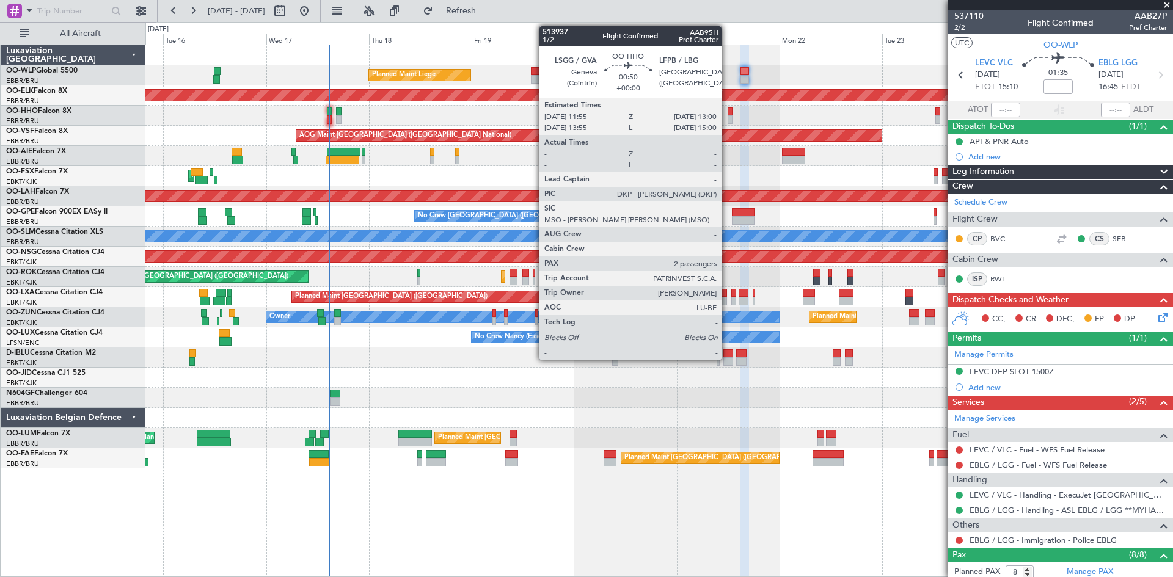
click at [728, 117] on div at bounding box center [730, 119] width 5 height 9
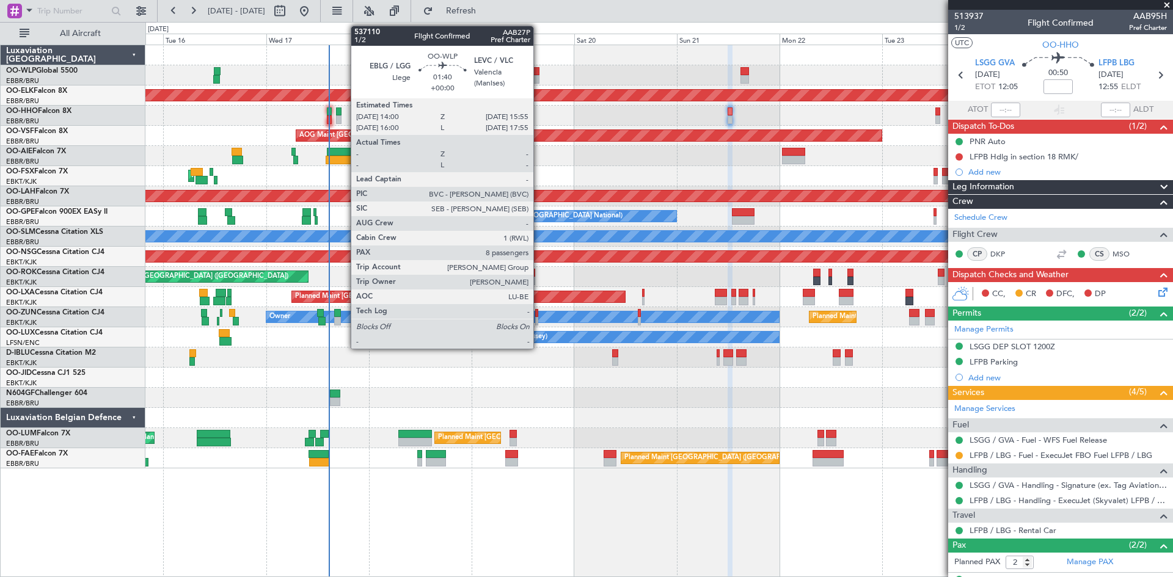
click at [539, 73] on div at bounding box center [535, 71] width 9 height 9
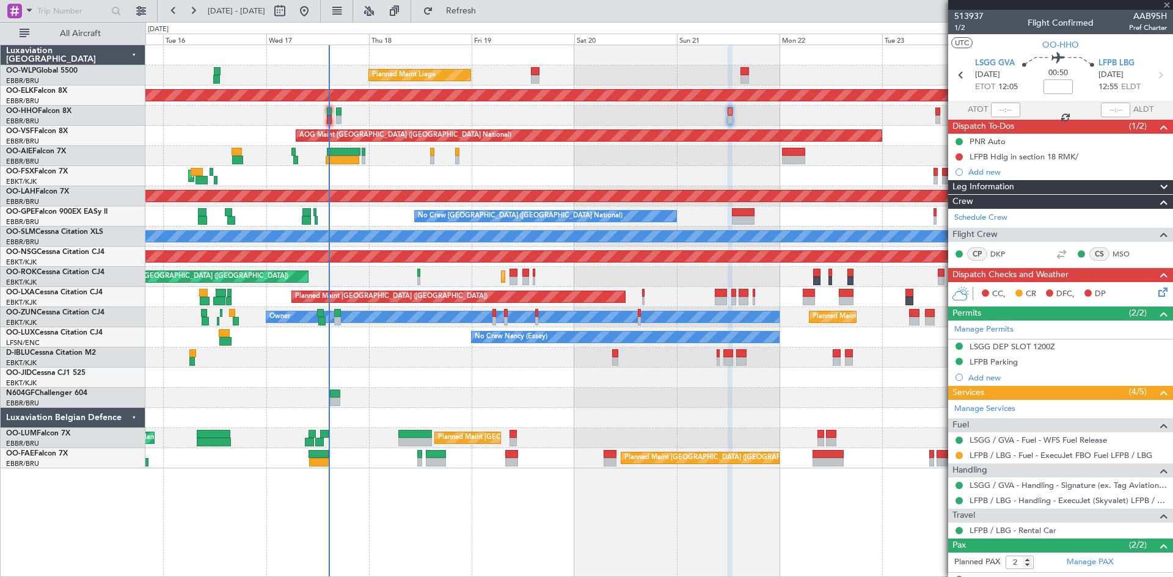
type input "8"
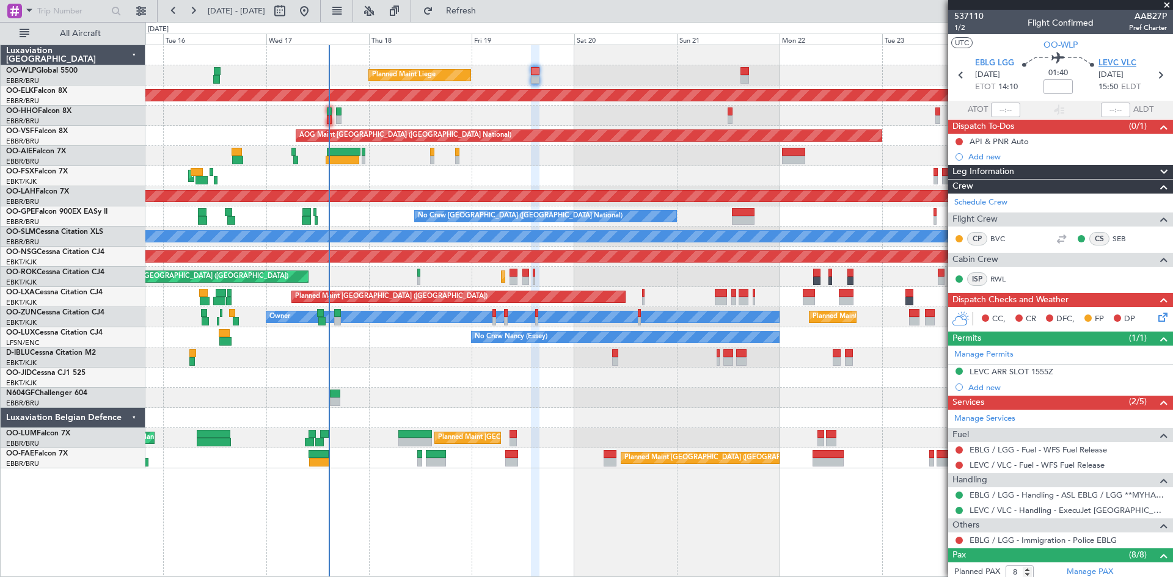
click at [1122, 67] on span "LEVC VLC" at bounding box center [1117, 63] width 38 height 12
click at [1068, 449] on link "EBLG / LGG - Fuel - WFS Fuel Release" at bounding box center [1037, 450] width 137 height 10
click at [980, 479] on div "LEVC / VLC - Fuel - WFS Fuel Release" at bounding box center [1036, 485] width 119 height 15
click at [999, 469] on link "LEVC / VLC - Fuel - WFS Fuel Release" at bounding box center [1036, 465] width 135 height 10
click at [483, 11] on span "Refresh" at bounding box center [461, 11] width 51 height 9
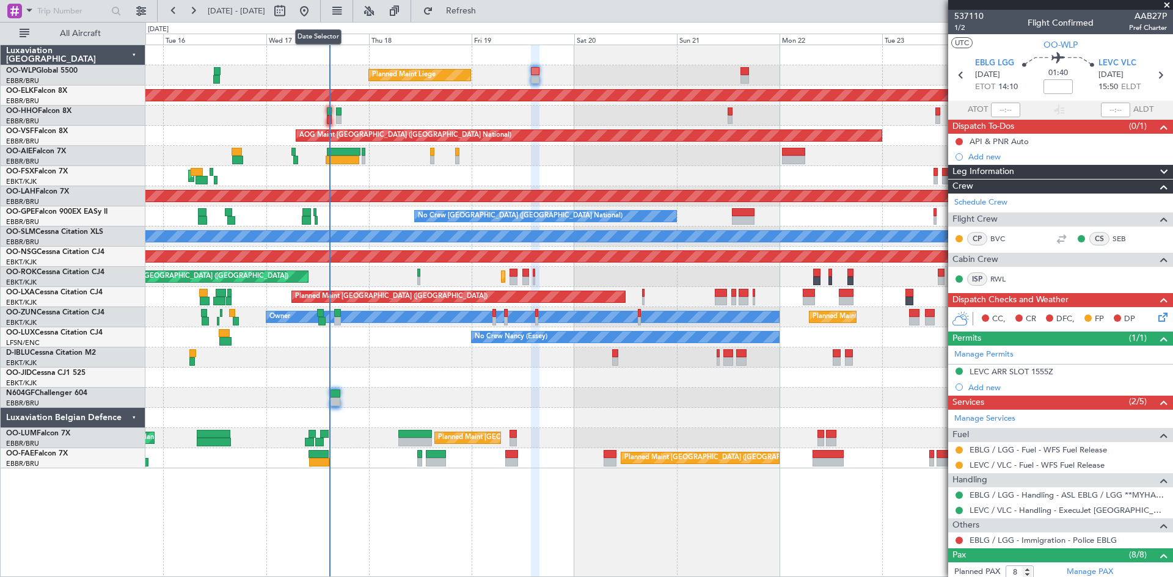
click at [340, 21] on mat-tooltip-component "Date Selector" at bounding box center [318, 37] width 64 height 32
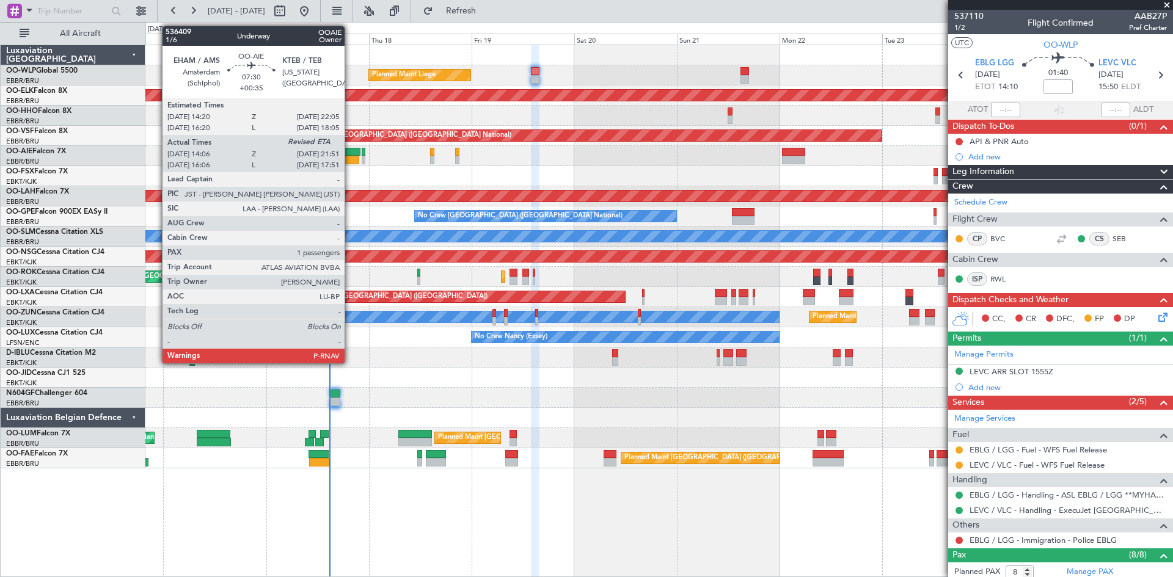
click at [350, 151] on div at bounding box center [344, 152] width 34 height 9
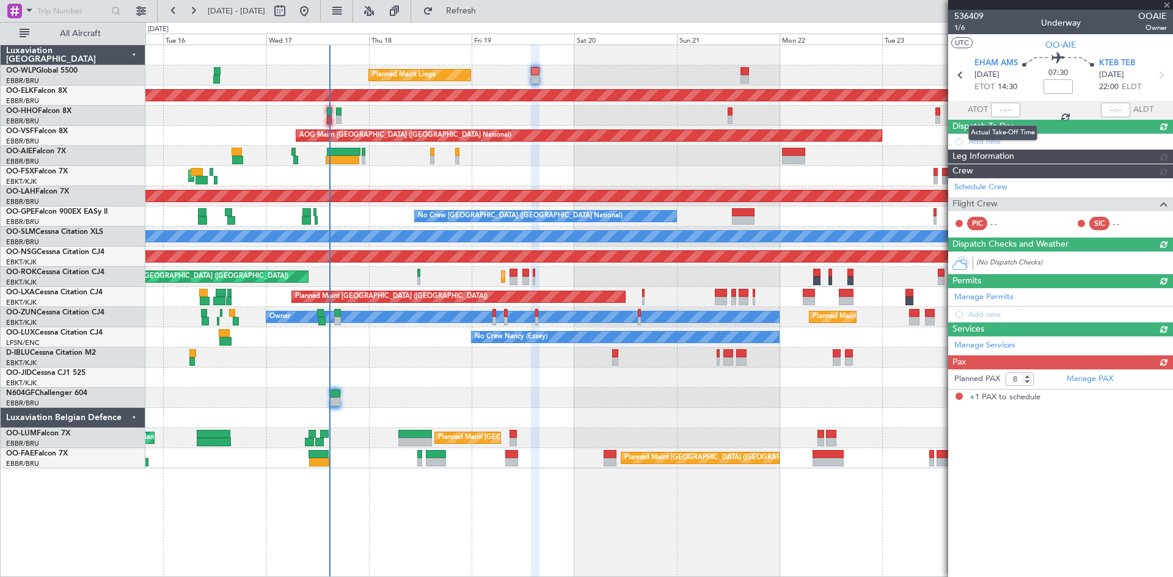
type input "+00:35"
type input "14:16"
type input "1"
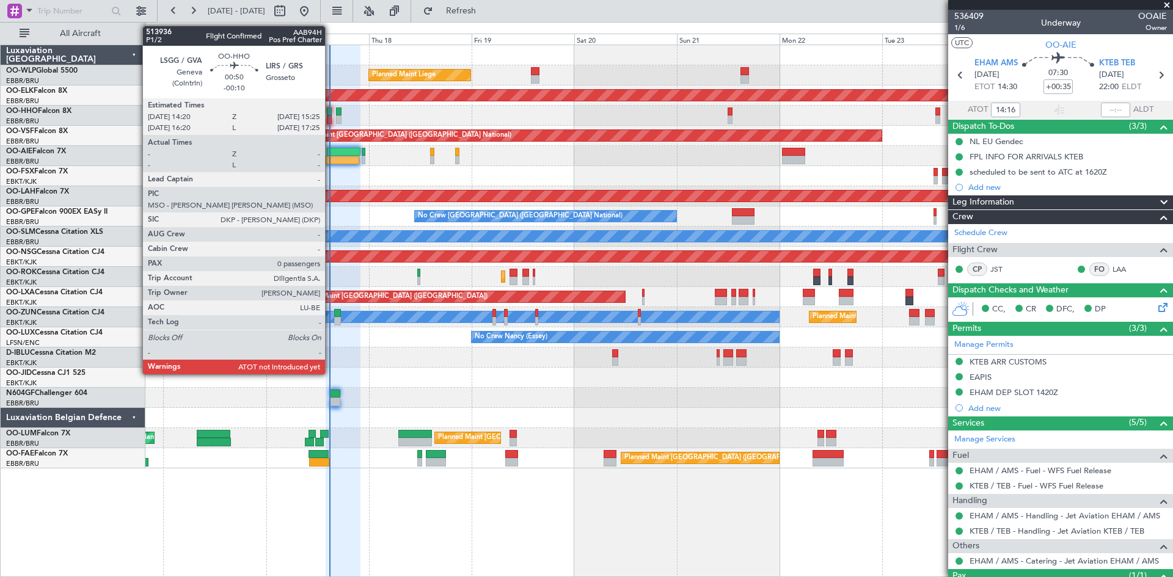
click at [330, 120] on div at bounding box center [329, 119] width 5 height 9
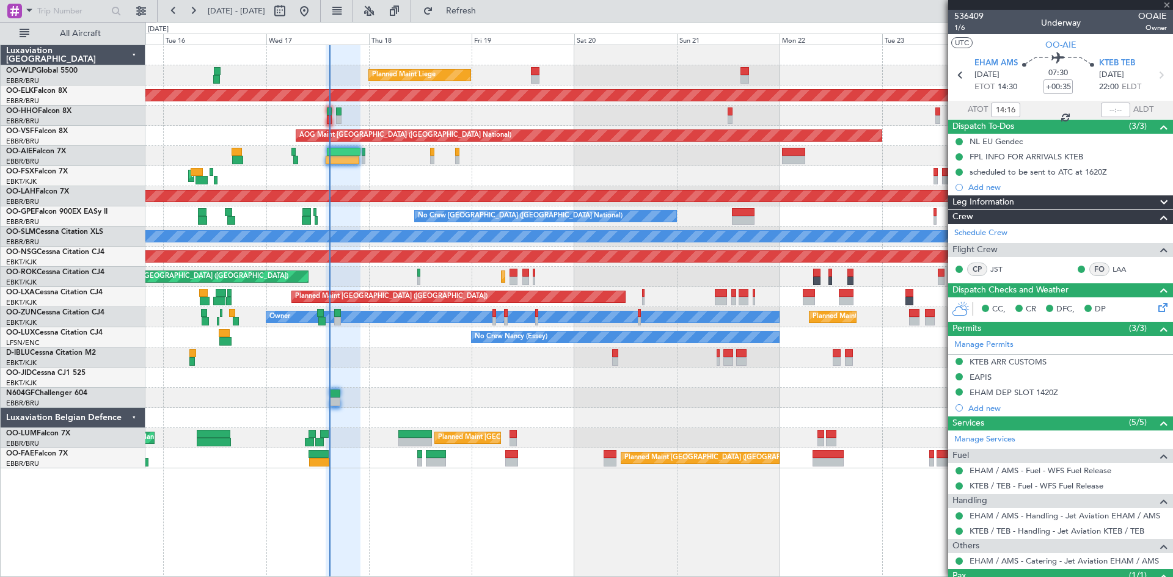
type input "-00:10"
type input "0"
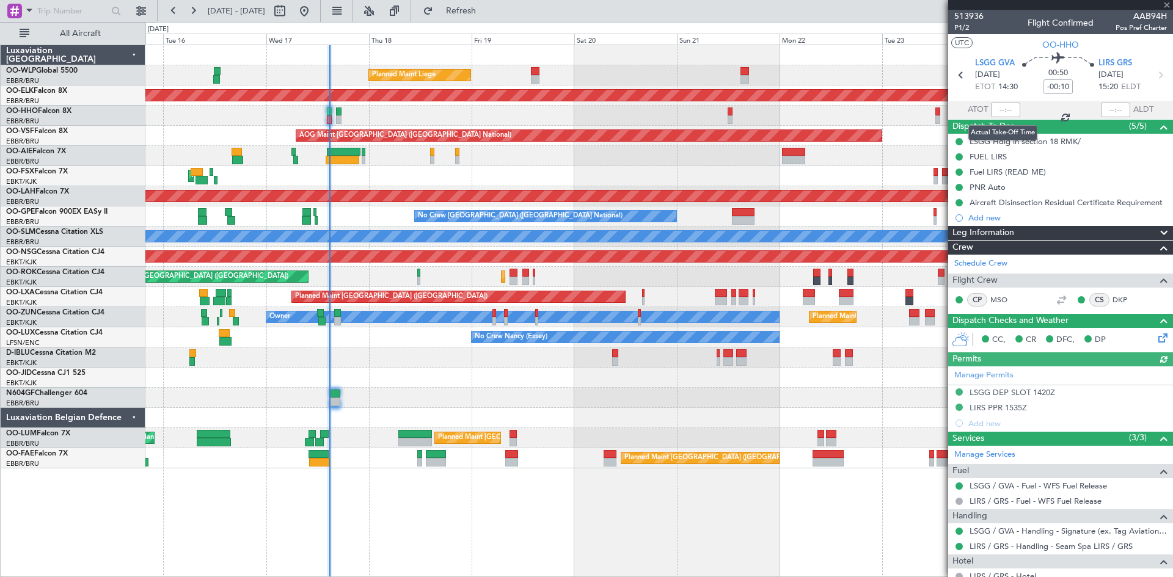
click at [1005, 110] on div at bounding box center [1005, 110] width 29 height 15
click at [1002, 109] on div at bounding box center [1005, 110] width 29 height 15
click at [996, 111] on div at bounding box center [1005, 110] width 29 height 15
click at [1000, 111] on input "text" at bounding box center [1005, 110] width 29 height 15
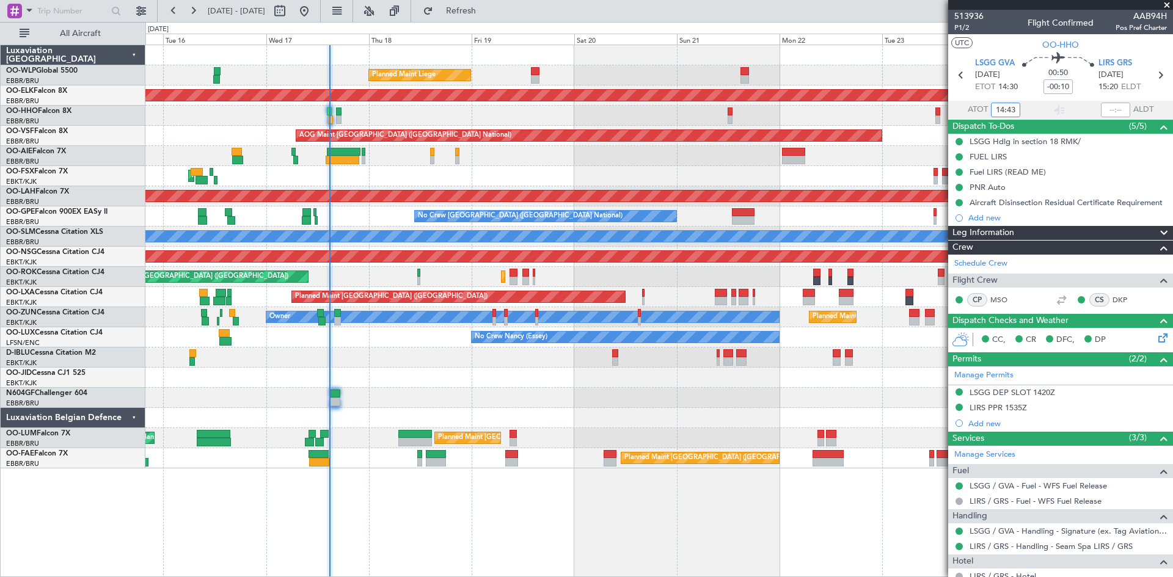
click at [599, 158] on div "Planned Maint [GEOGRAPHIC_DATA] ([GEOGRAPHIC_DATA])" at bounding box center [658, 156] width 1027 height 20
type input "14:43"
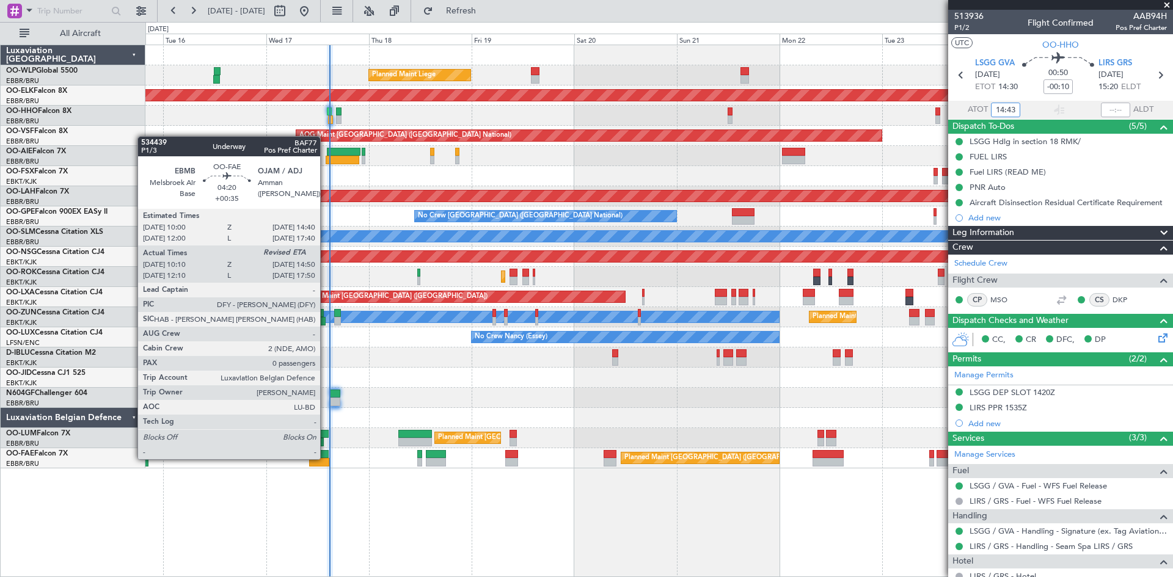
click at [326, 458] on div at bounding box center [319, 462] width 20 height 9
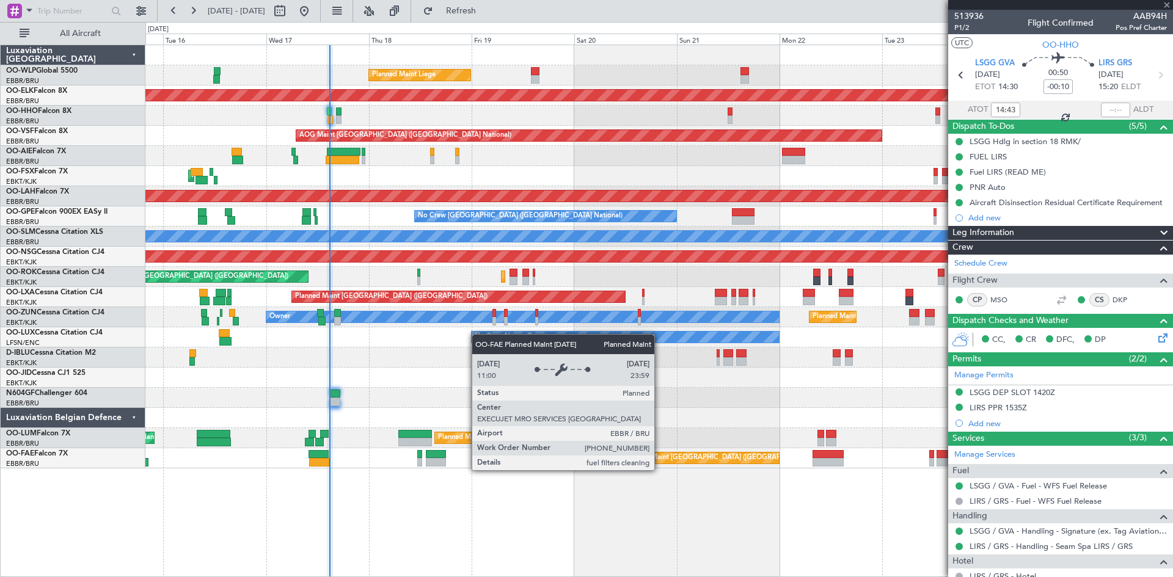
type input "+00:35"
type input "10:20"
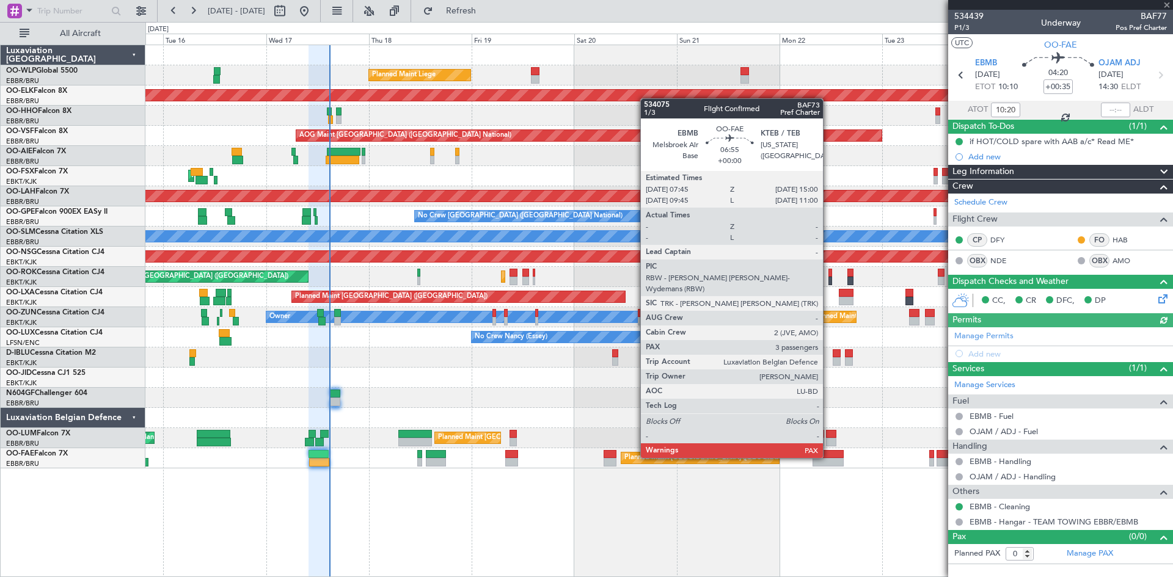
click at [1109, 111] on div at bounding box center [1115, 110] width 29 height 15
click at [1109, 111] on input "text" at bounding box center [1115, 110] width 29 height 15
type input "14:50"
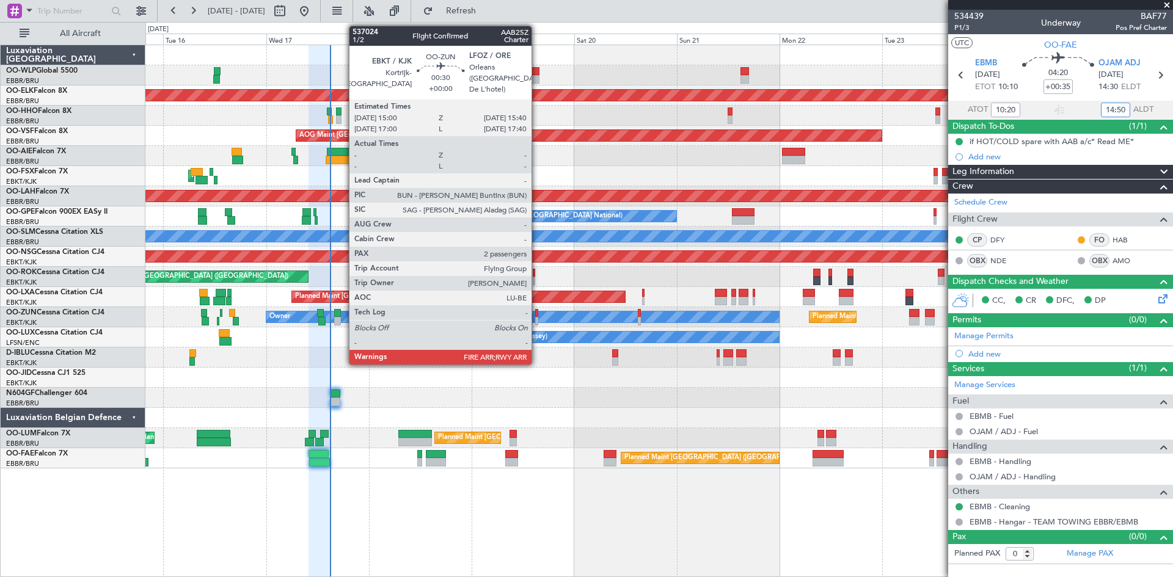
click at [537, 317] on div at bounding box center [536, 321] width 3 height 9
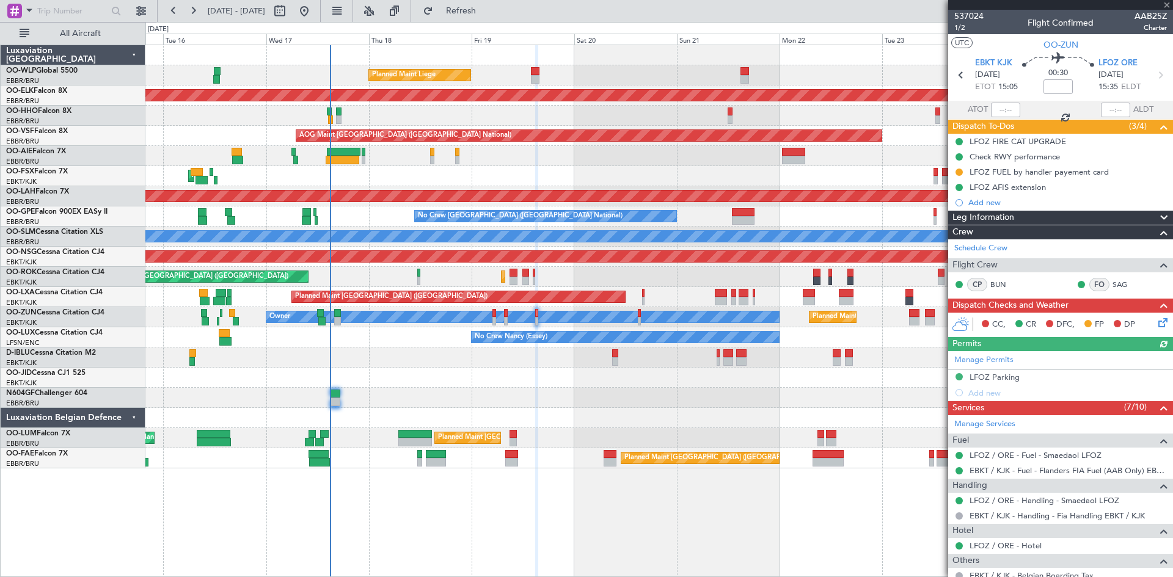
scroll to position [187, 0]
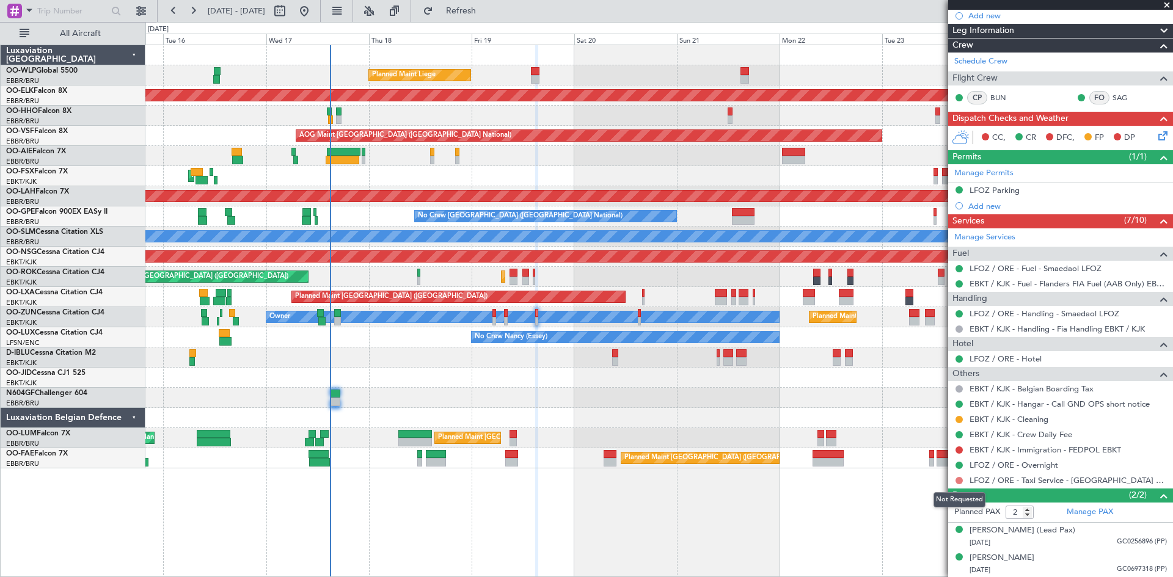
click at [957, 481] on button at bounding box center [958, 480] width 7 height 7
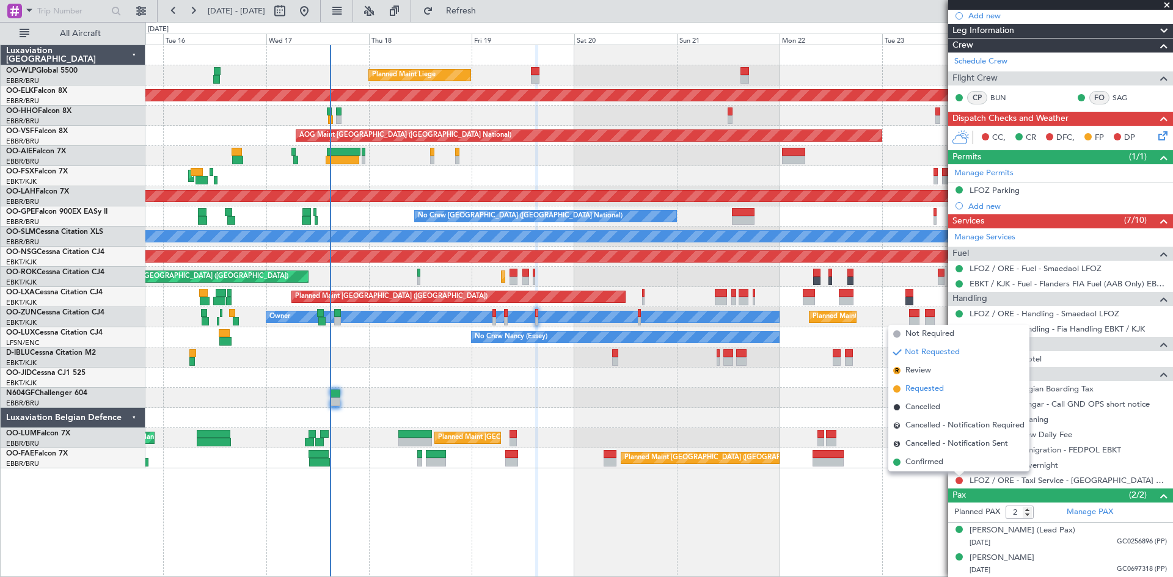
click at [919, 396] on li "Requested" at bounding box center [958, 389] width 141 height 18
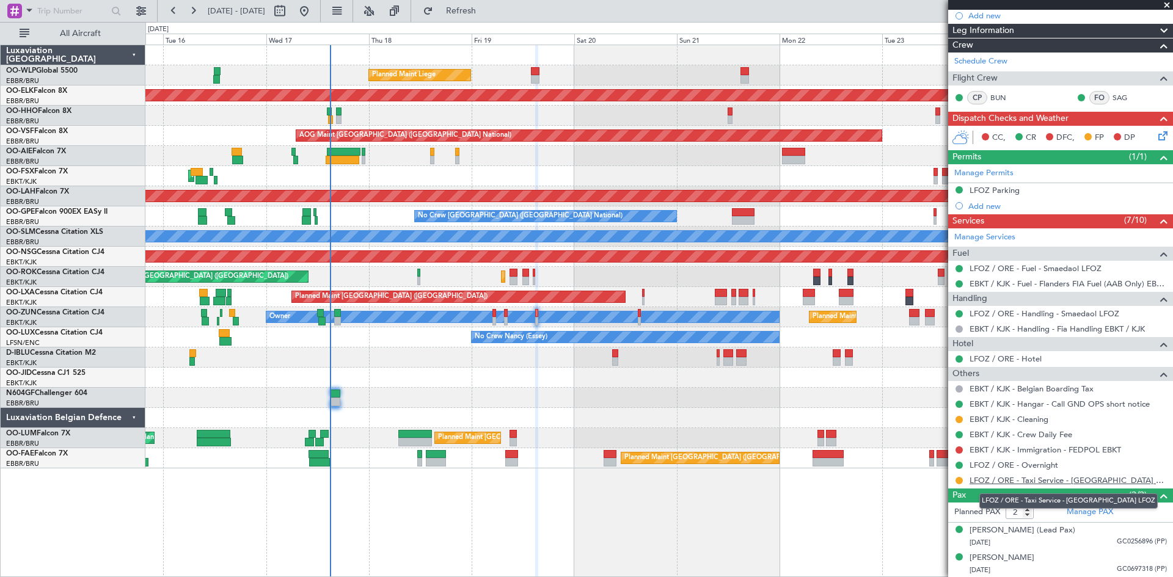
click at [1037, 481] on link "LFOZ / ORE - Taxi Service - Smaedaol LFOZ" at bounding box center [1067, 480] width 197 height 10
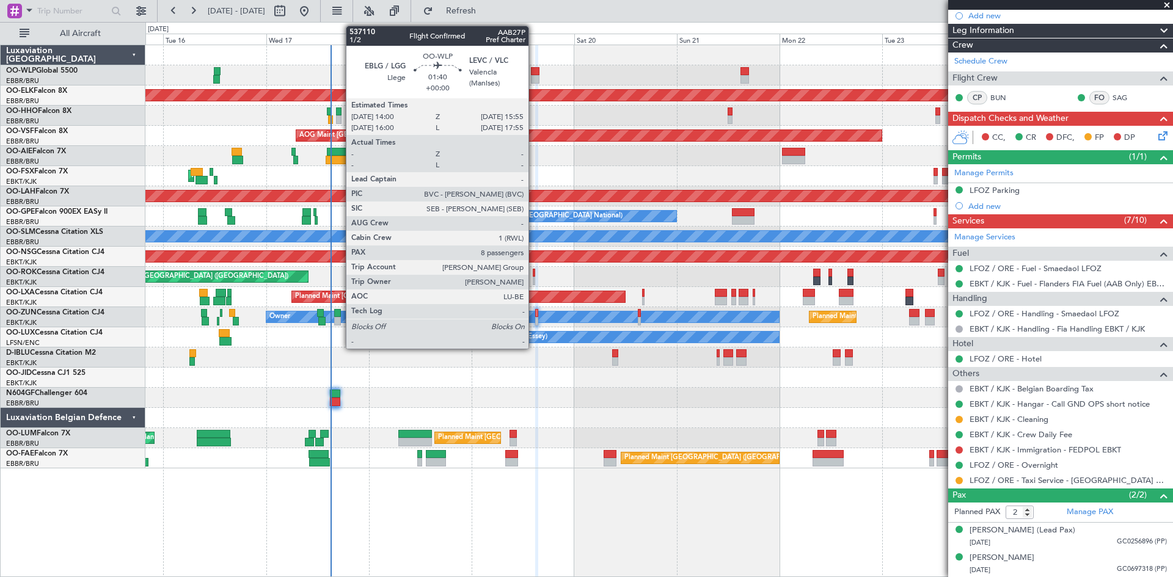
click at [534, 71] on div at bounding box center [535, 71] width 9 height 9
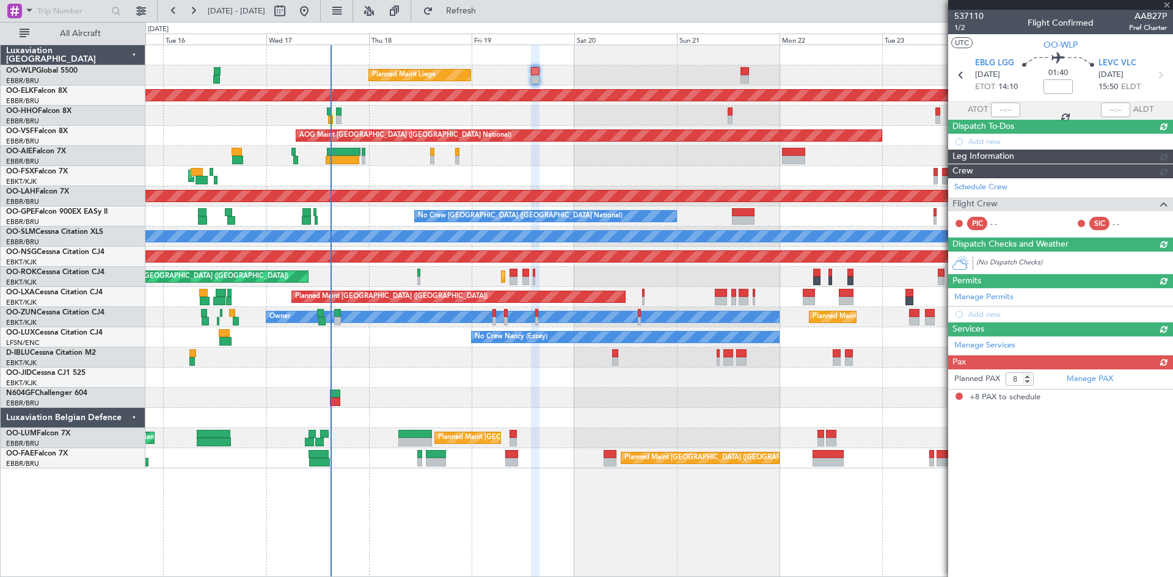
scroll to position [0, 0]
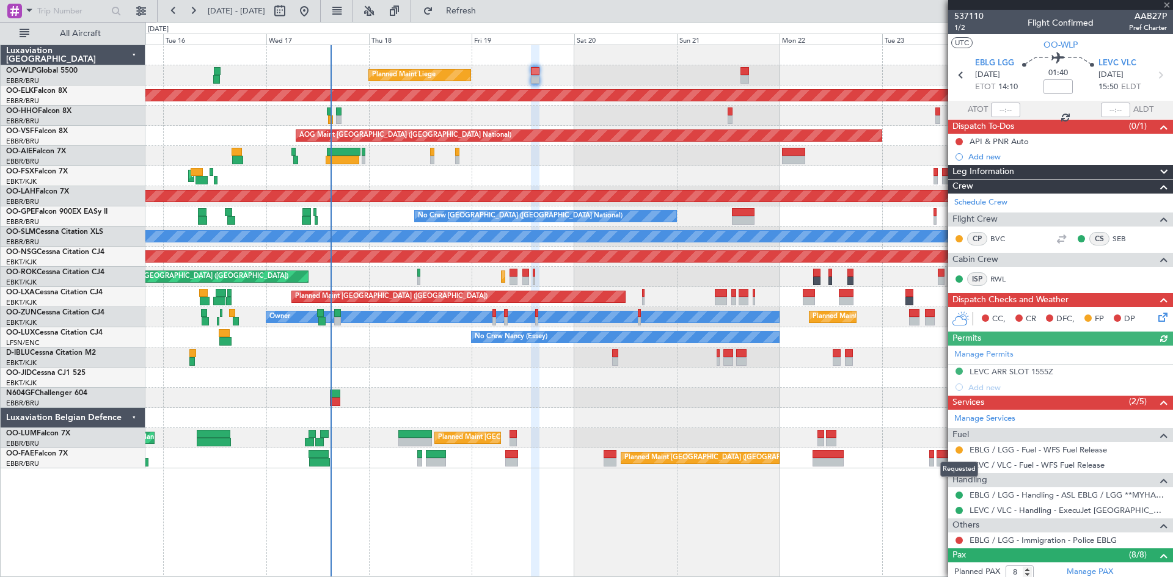
click at [960, 467] on div "Requested" at bounding box center [959, 469] width 38 height 15
click at [960, 467] on button at bounding box center [958, 465] width 7 height 7
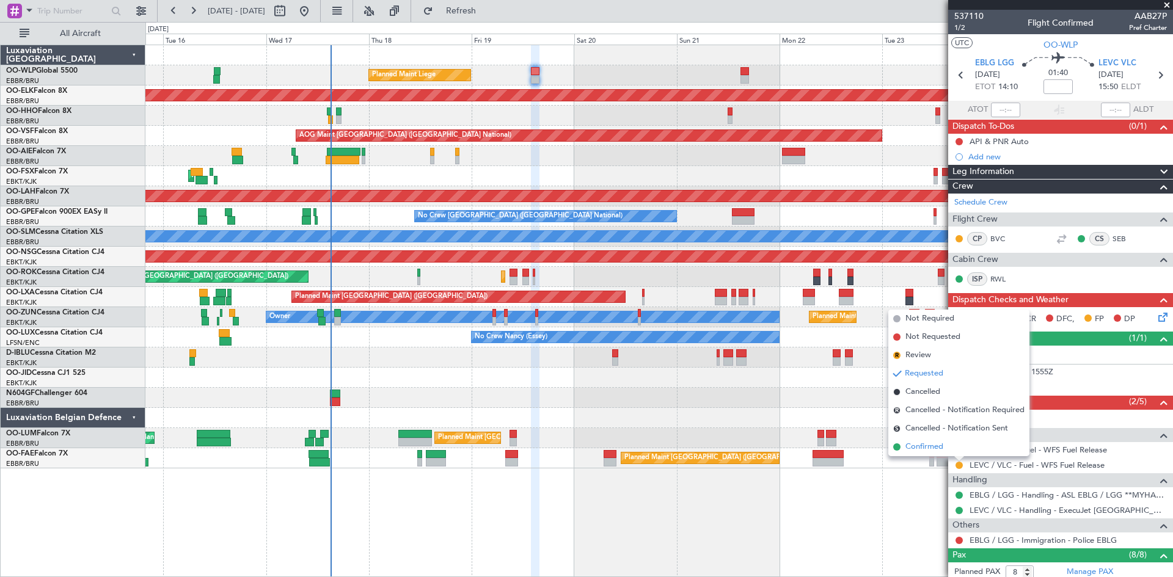
click at [932, 449] on span "Confirmed" at bounding box center [924, 447] width 38 height 12
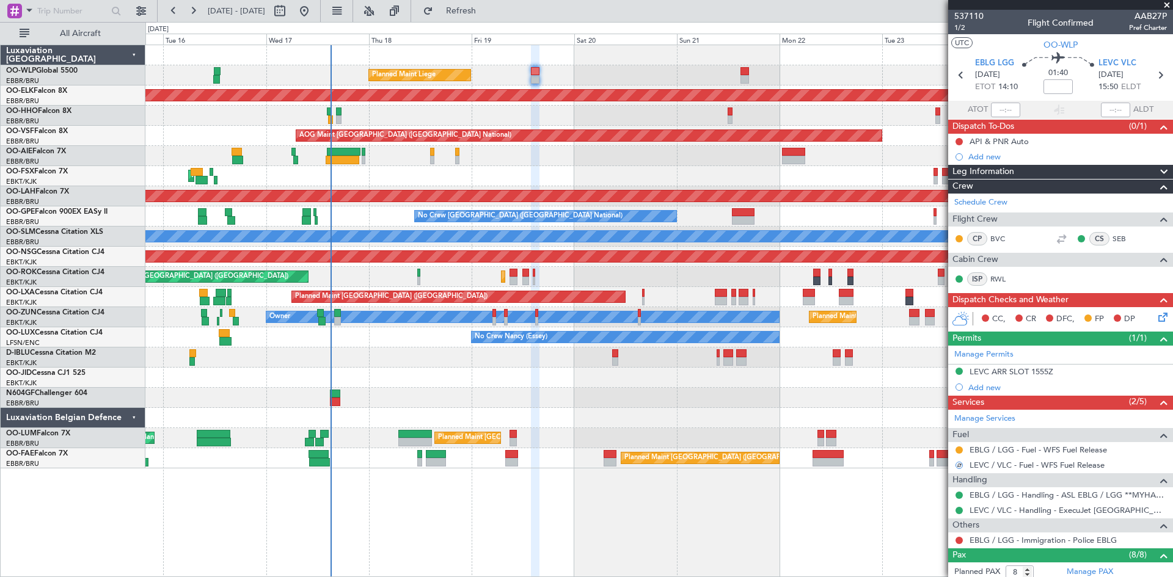
click at [741, 65] on div "Planned Maint Liege" at bounding box center [658, 75] width 1027 height 20
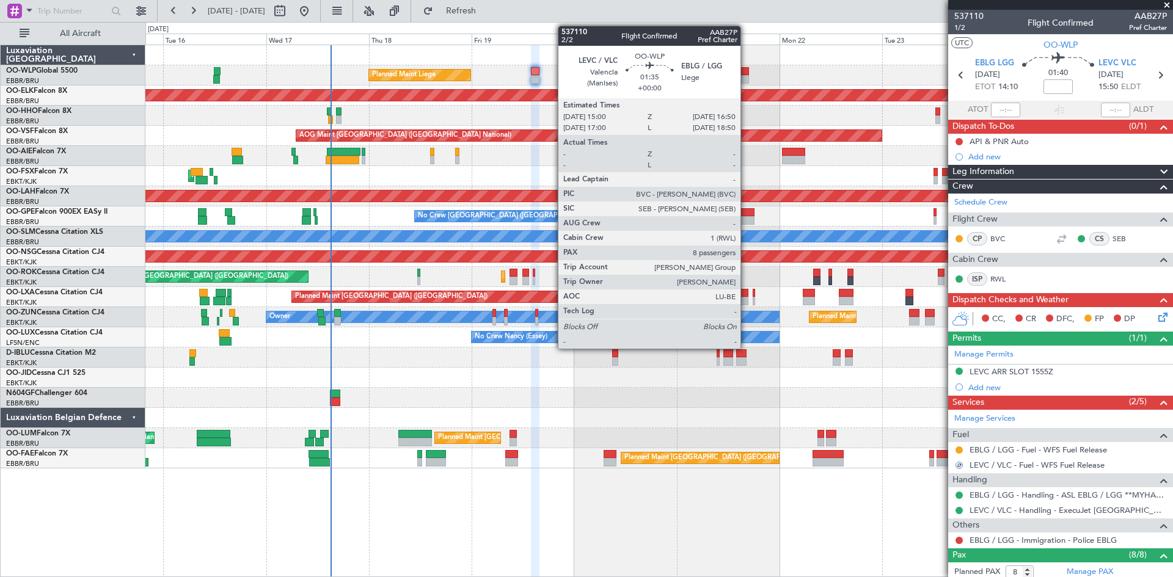
click at [746, 76] on div at bounding box center [744, 79] width 8 height 9
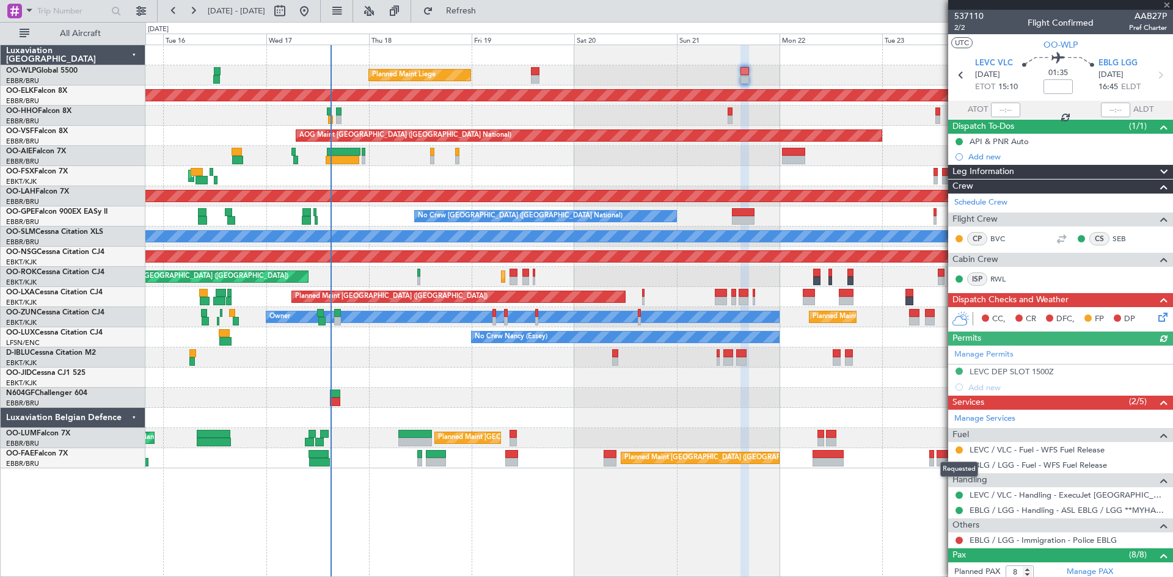
click at [957, 453] on mat-tooltip-component "Requested" at bounding box center [959, 469] width 55 height 32
click at [958, 448] on button at bounding box center [958, 450] width 7 height 7
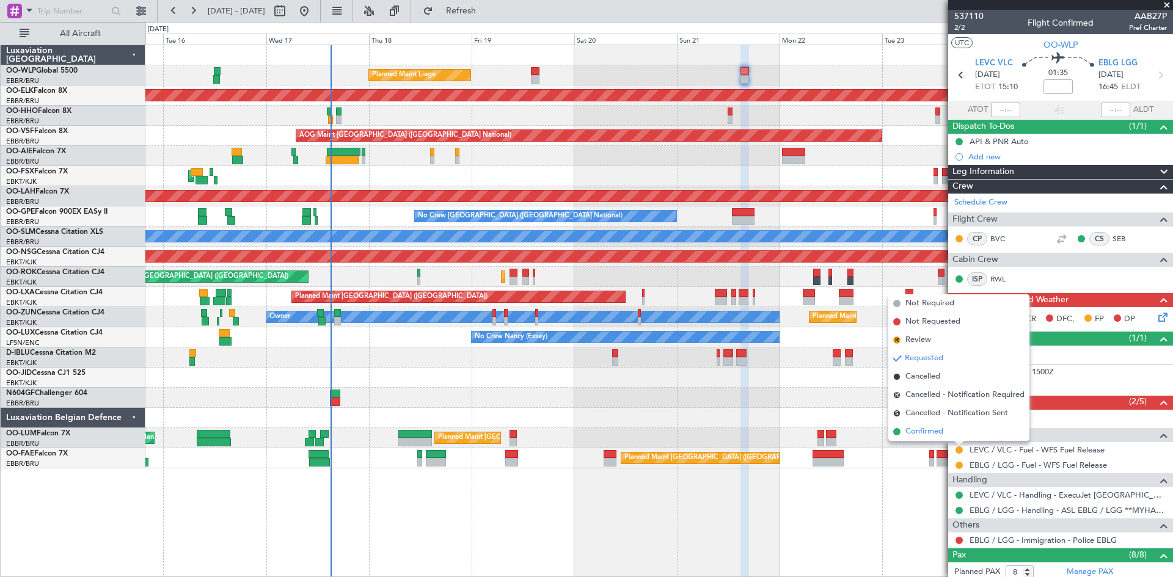
click at [944, 434] on li "Confirmed" at bounding box center [958, 432] width 141 height 18
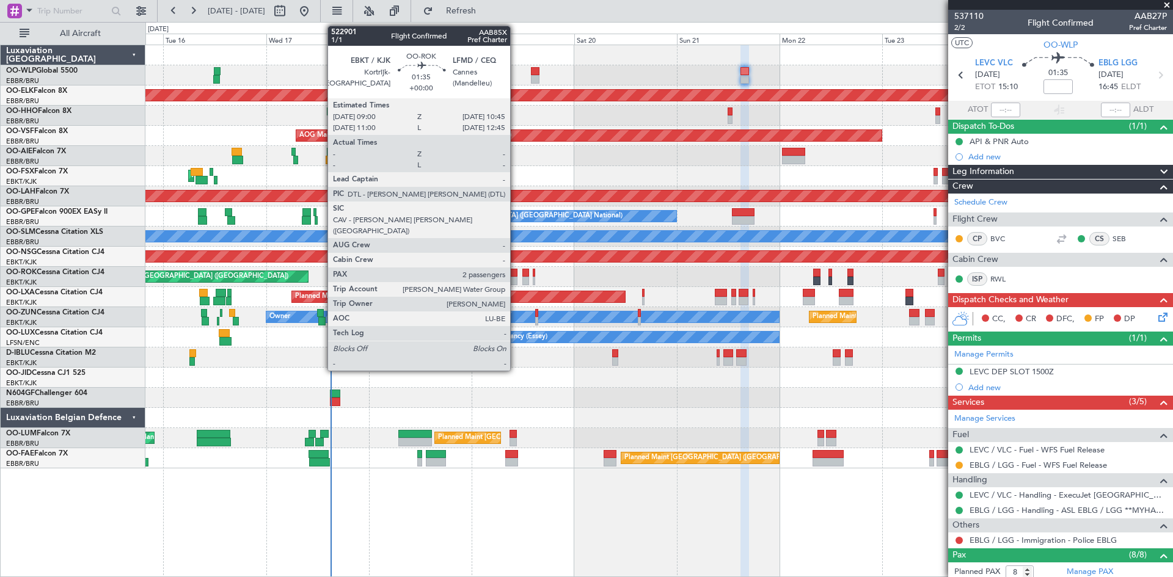
click at [516, 282] on div at bounding box center [513, 281] width 8 height 9
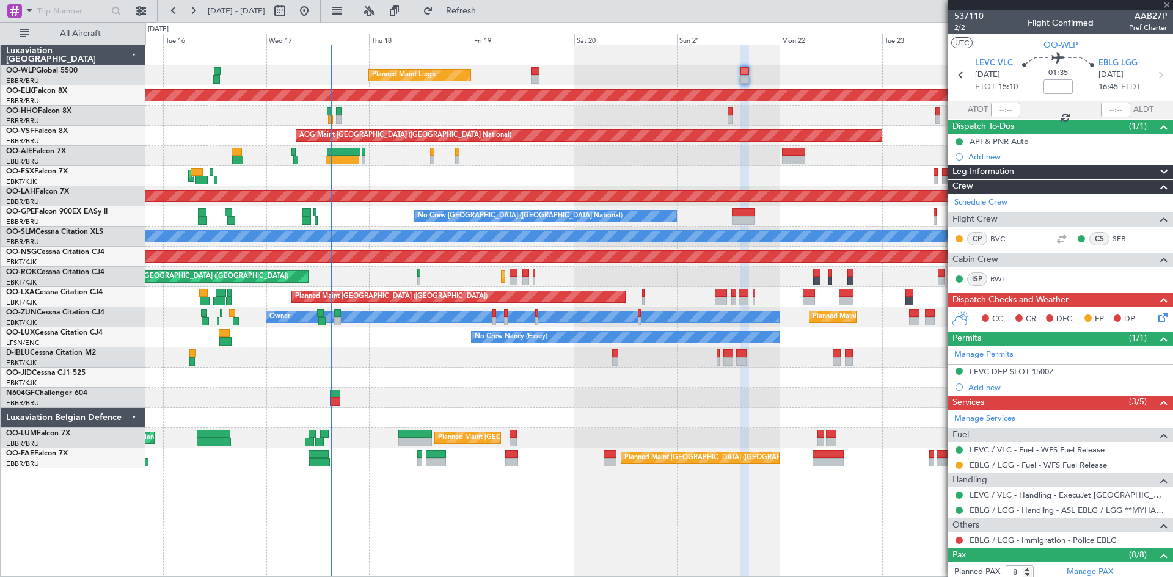
type input "2"
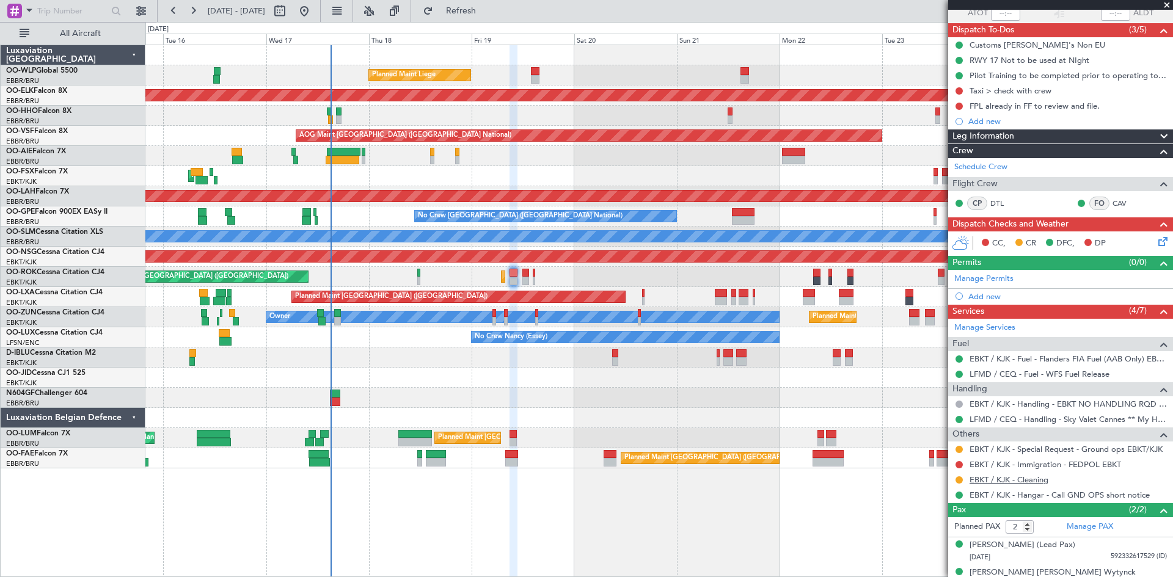
scroll to position [111, 0]
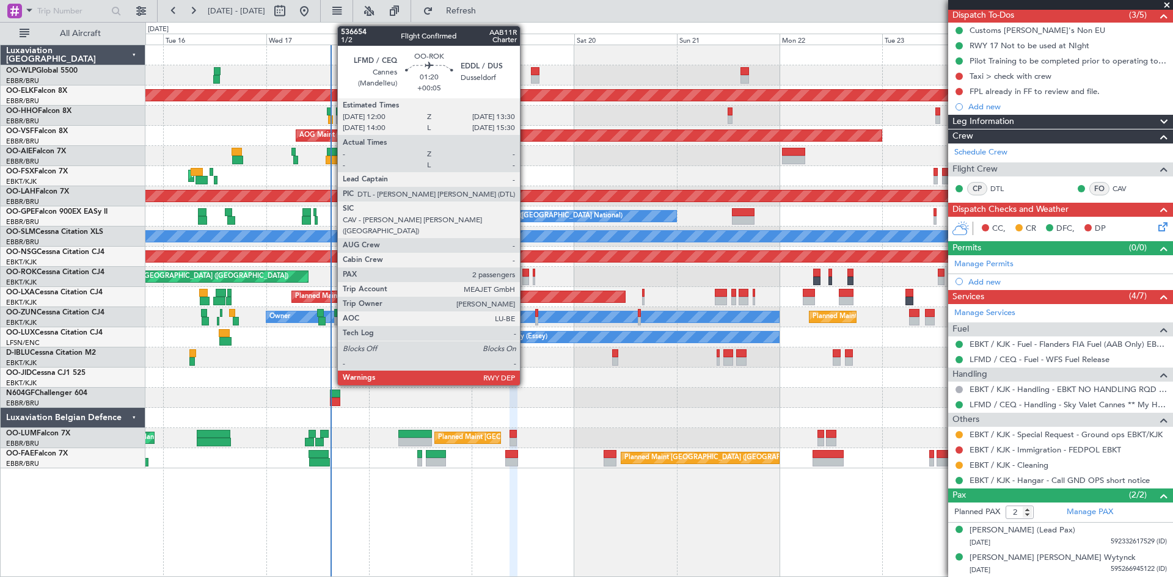
click at [525, 282] on div at bounding box center [525, 281] width 7 height 9
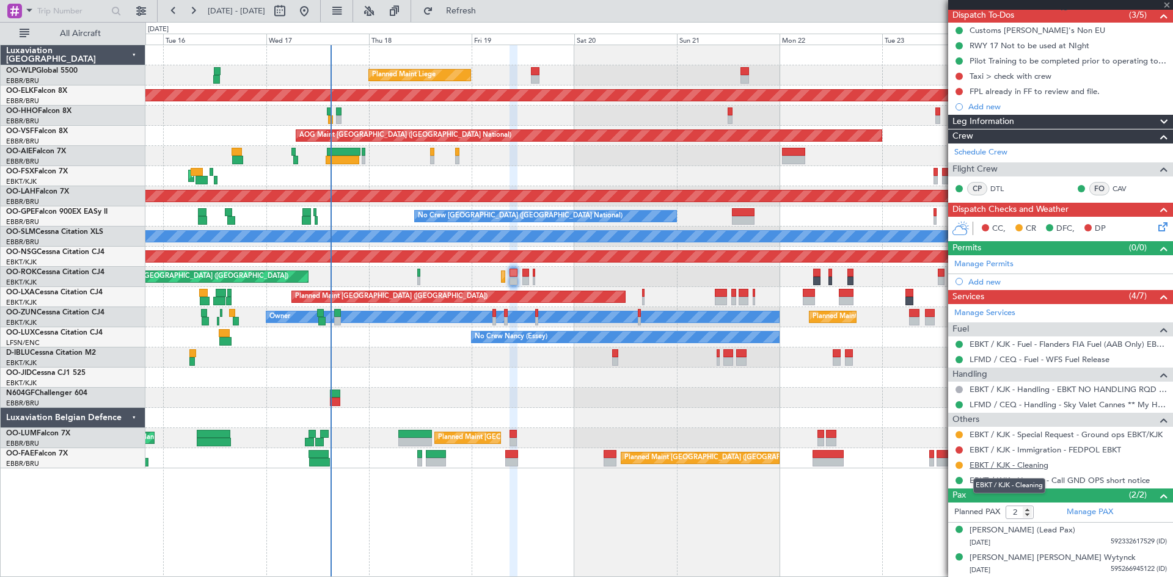
type input "+00:05"
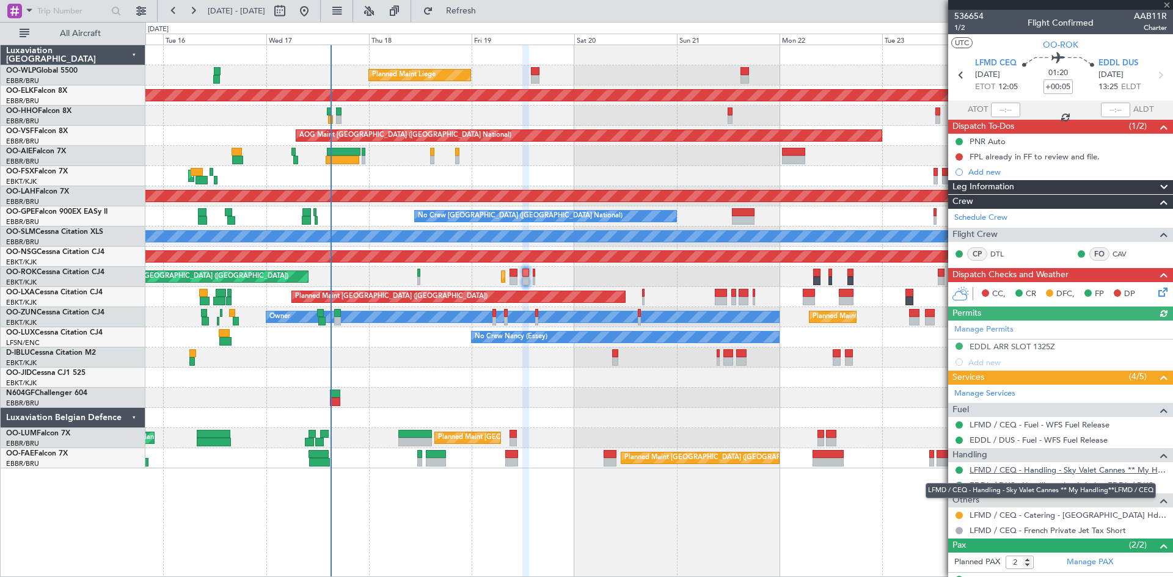
scroll to position [50, 0]
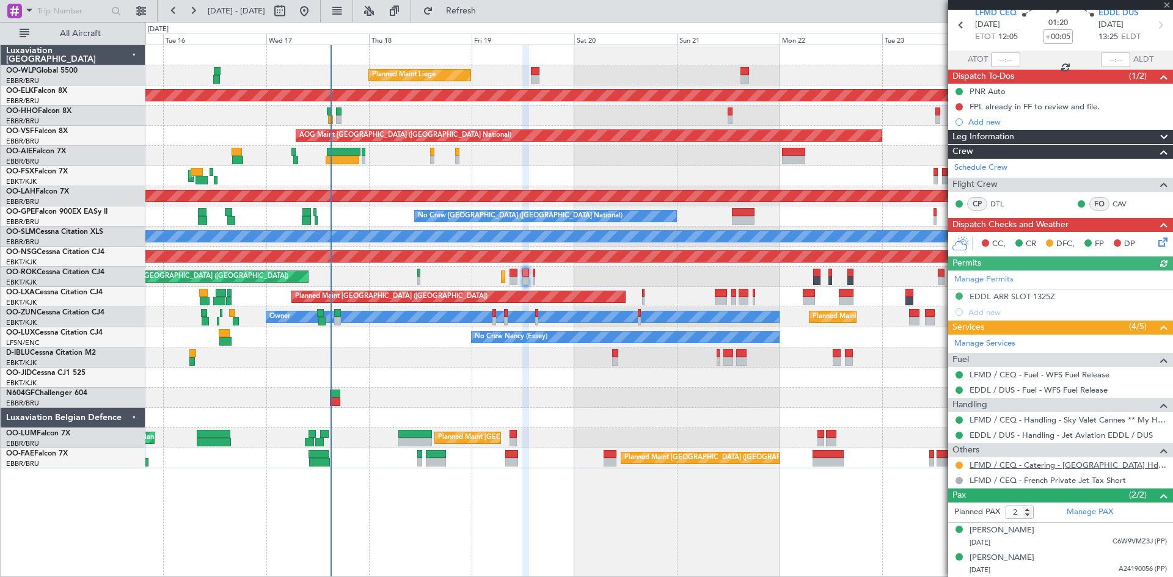
click at [1067, 461] on link "LFMD / CEQ - Catering - Cannes Airport Hdlng **MyHandling** LFMD / CEQ" at bounding box center [1067, 465] width 197 height 10
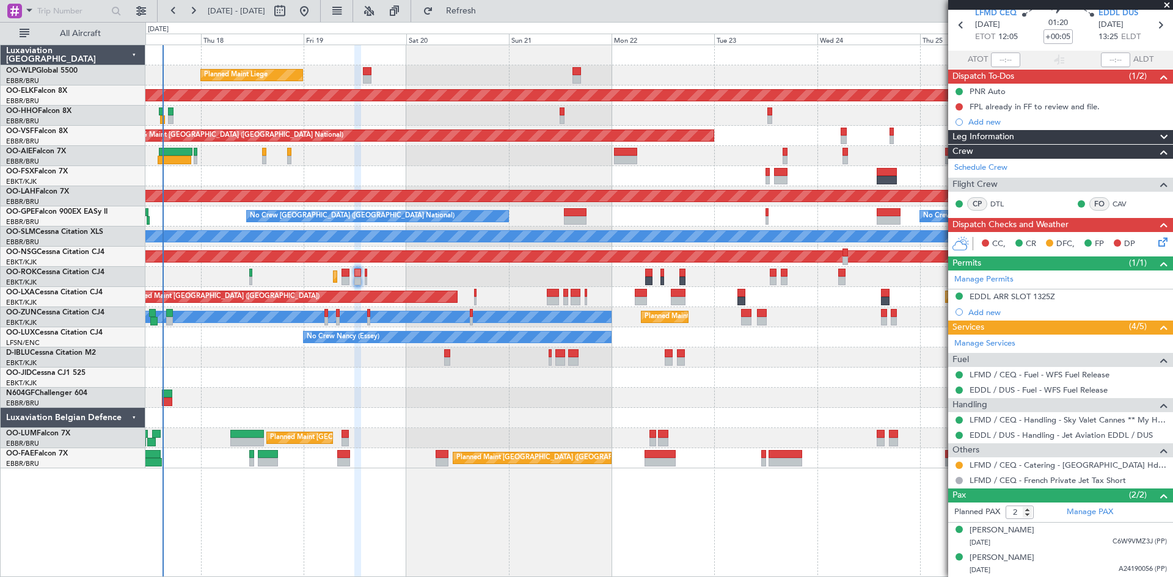
click at [604, 401] on div "Planned Maint Liege Planned Maint Kortrijk-Wevelgem AOG Maint Brussels (Brussel…" at bounding box center [658, 256] width 1027 height 423
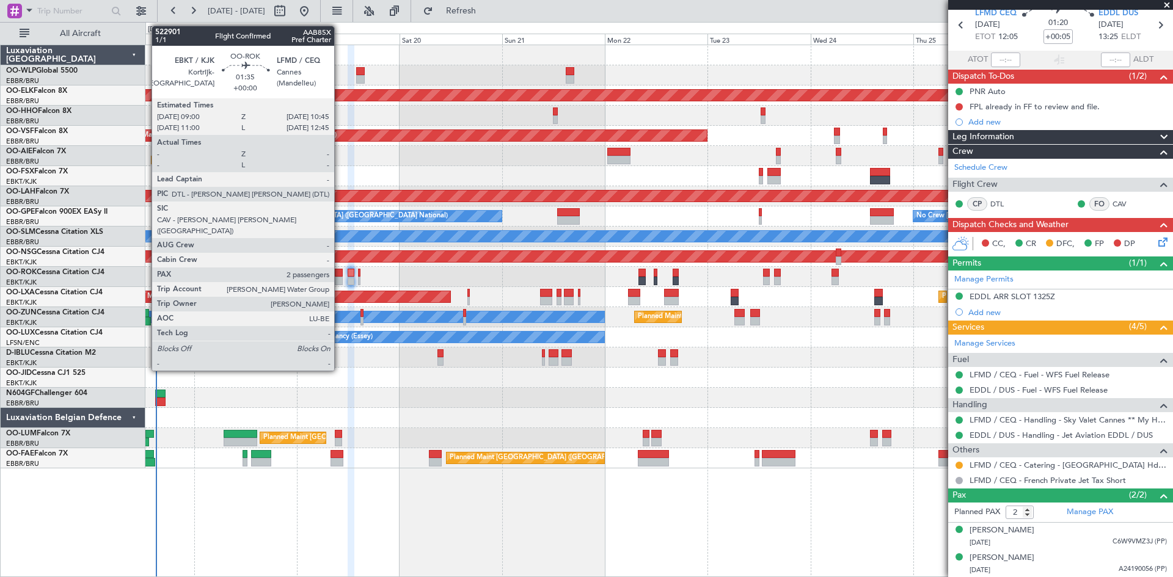
click at [340, 282] on div at bounding box center [339, 281] width 8 height 9
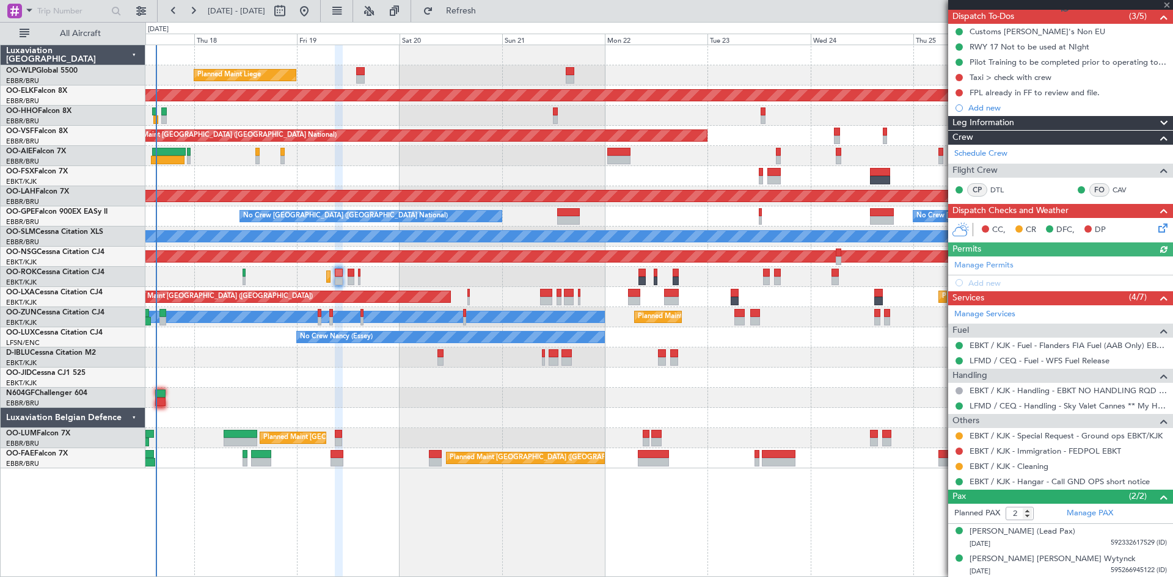
scroll to position [111, 0]
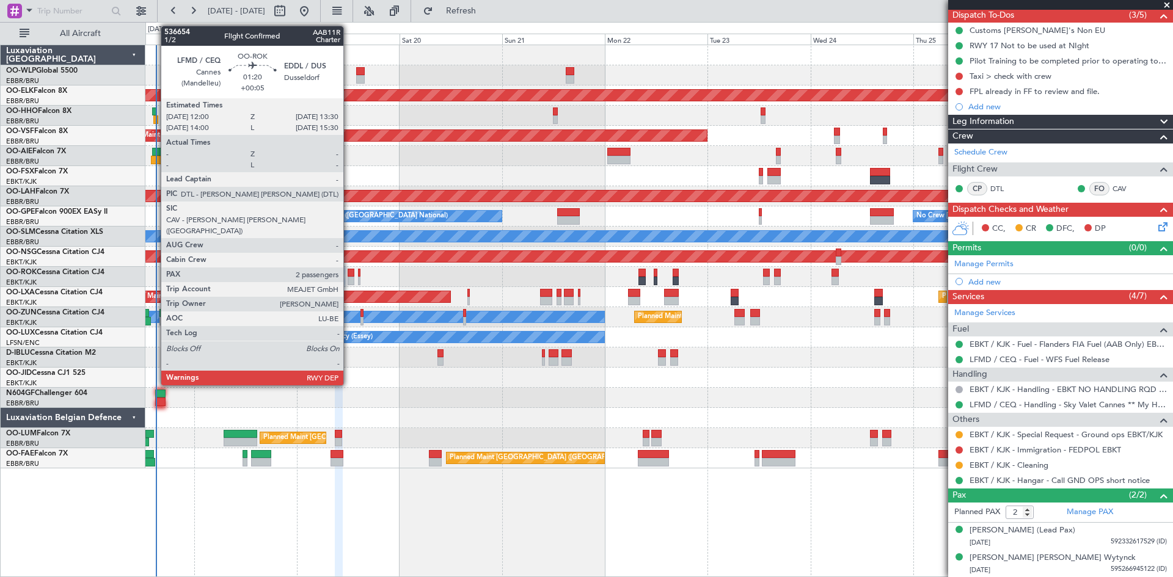
click at [349, 277] on div at bounding box center [351, 281] width 7 height 9
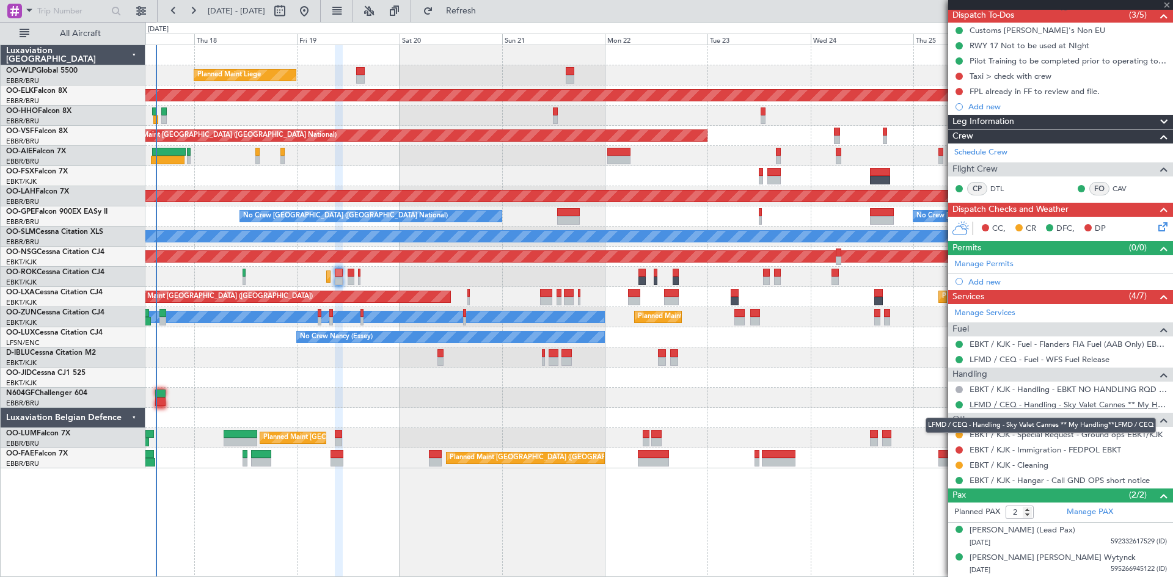
type input "+00:05"
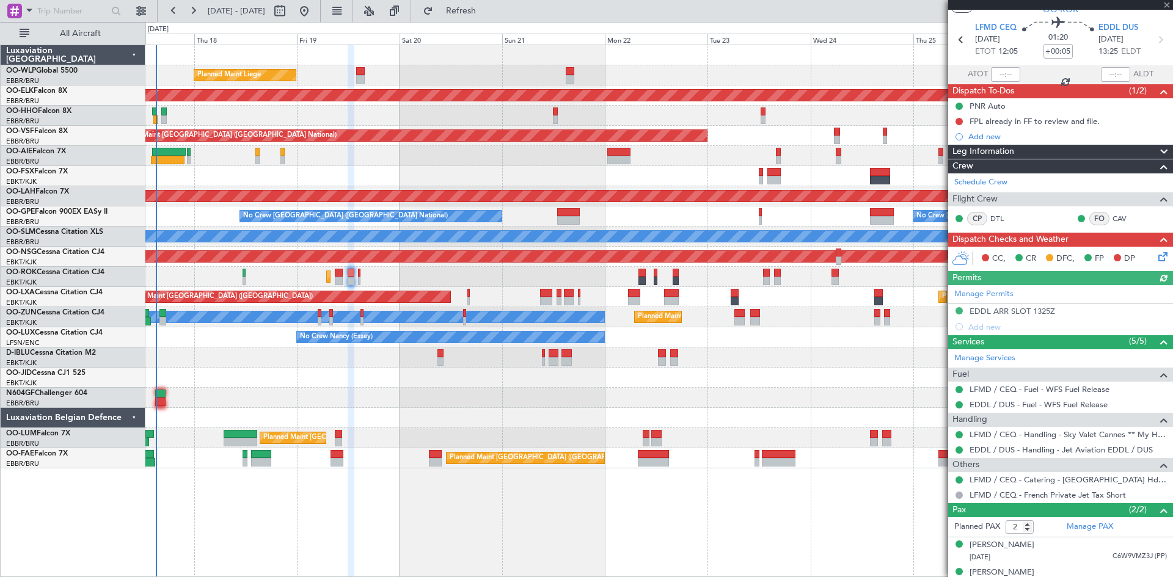
scroll to position [50, 0]
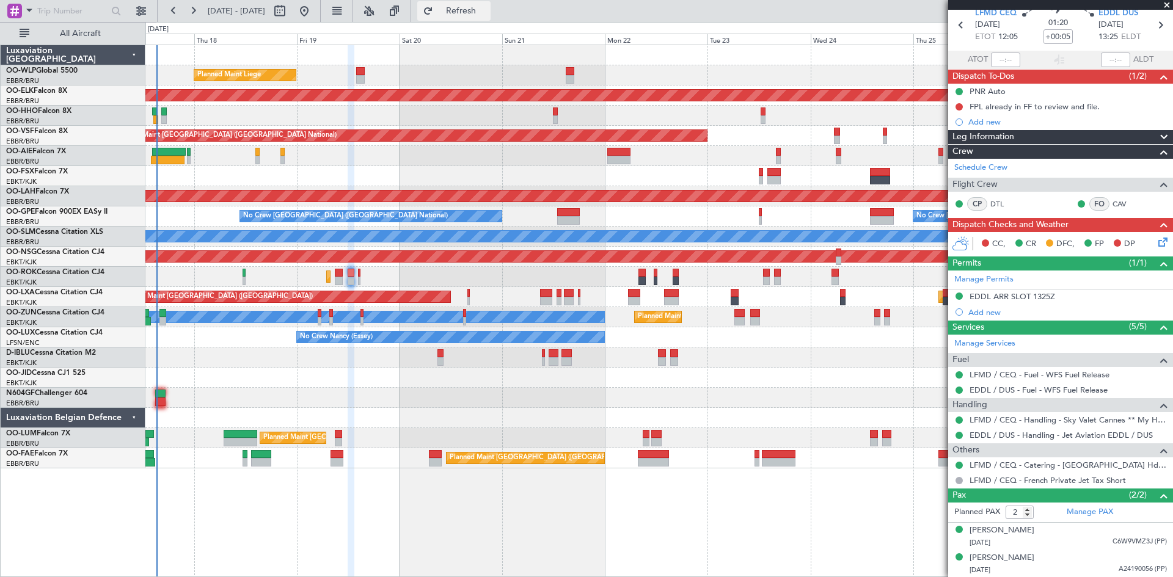
click at [480, 17] on button "Refresh" at bounding box center [453, 11] width 73 height 20
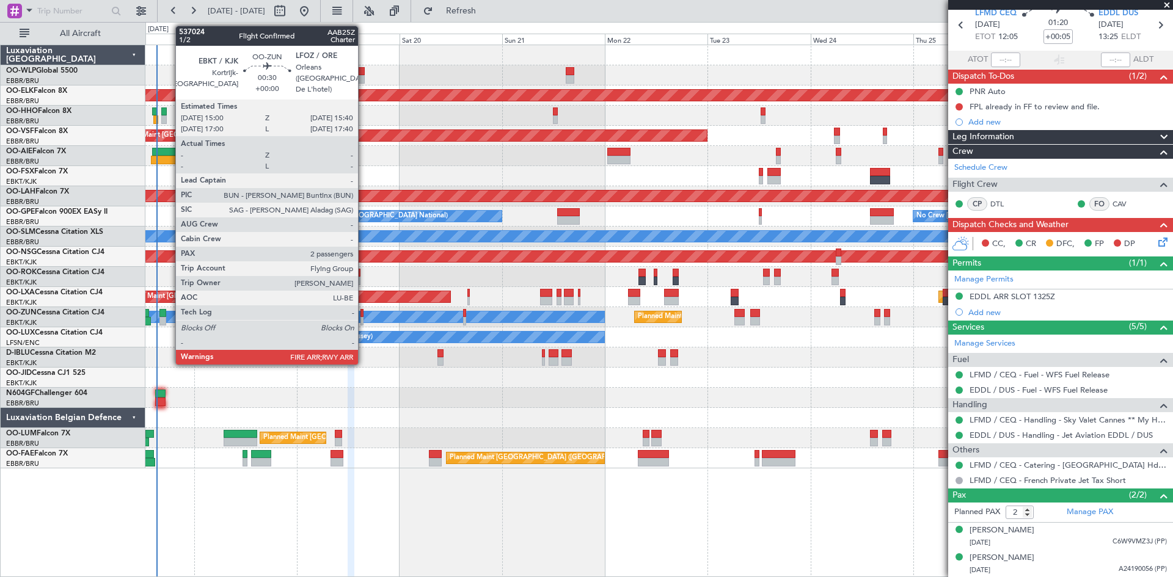
click at [363, 318] on div at bounding box center [361, 321] width 3 height 9
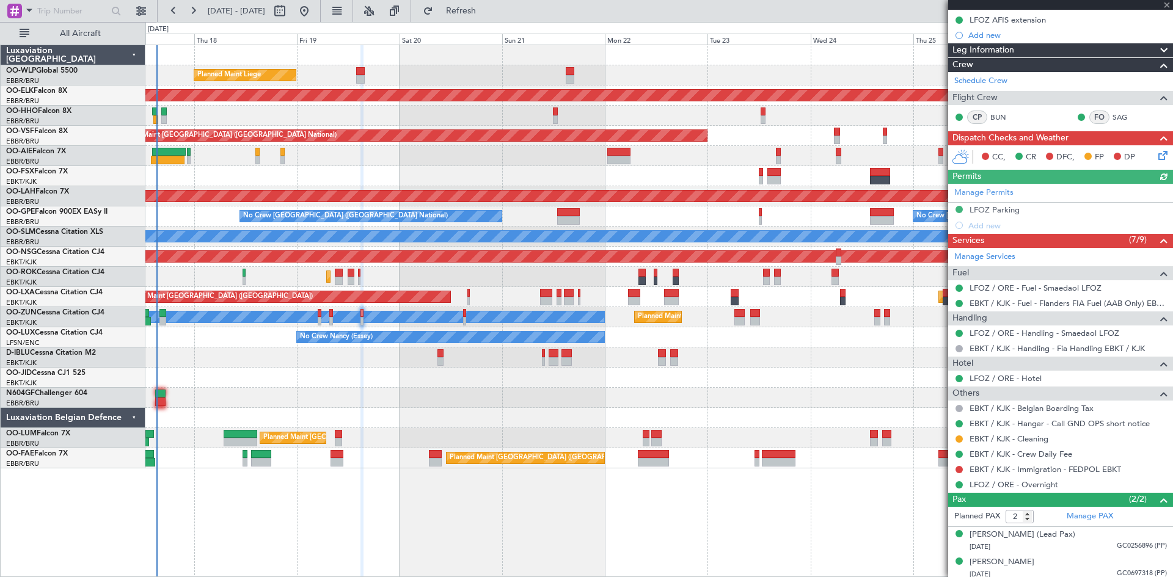
scroll to position [172, 0]
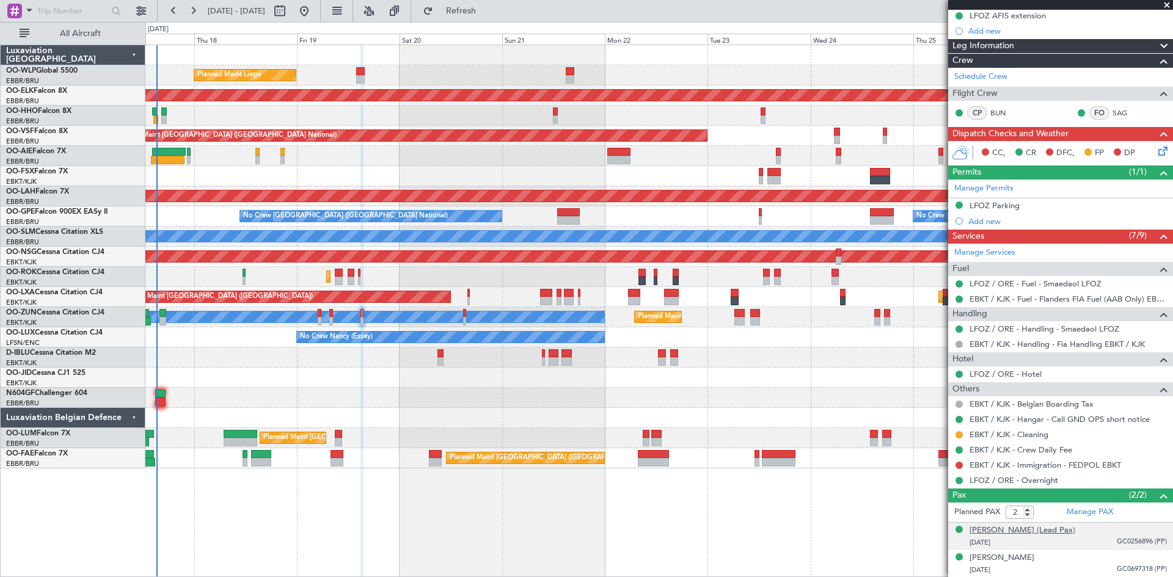
click at [1075, 533] on div "[PERSON_NAME] (Lead Pax)" at bounding box center [1022, 531] width 106 height 12
click at [471, 2] on button "Refresh" at bounding box center [453, 11] width 73 height 20
click at [314, 20] on button at bounding box center [304, 11] width 20 height 20
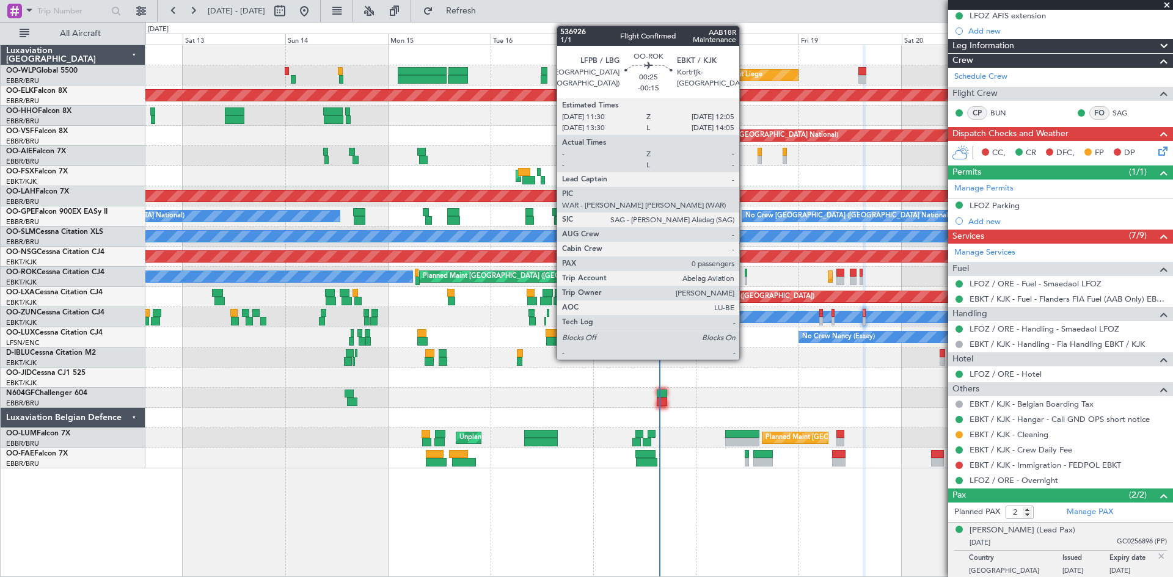
click at [745, 281] on div at bounding box center [746, 281] width 3 height 9
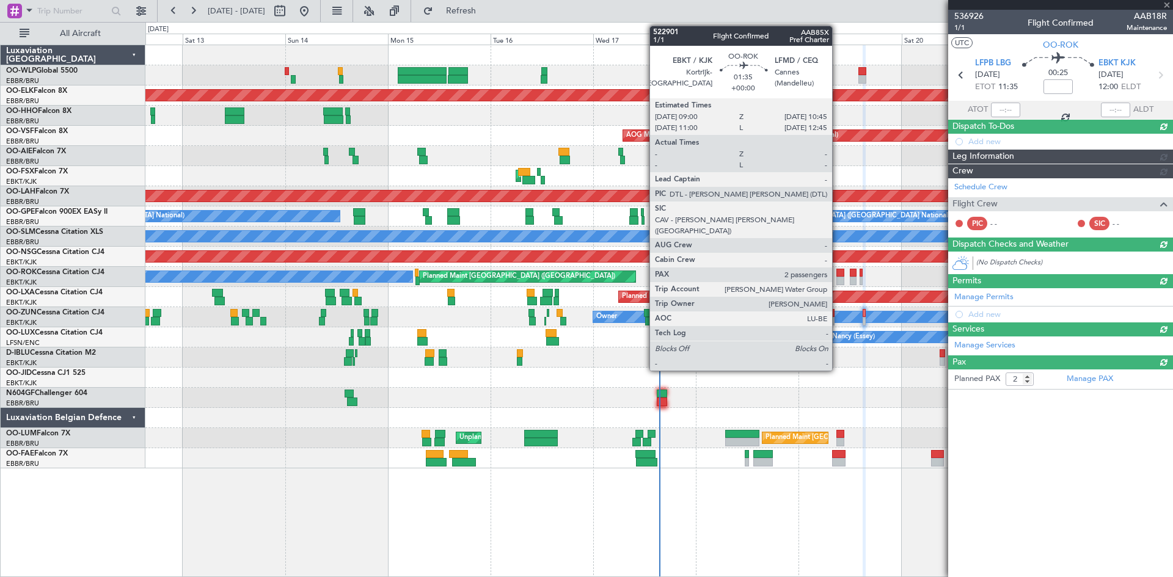
type input "-00:15"
type input "0"
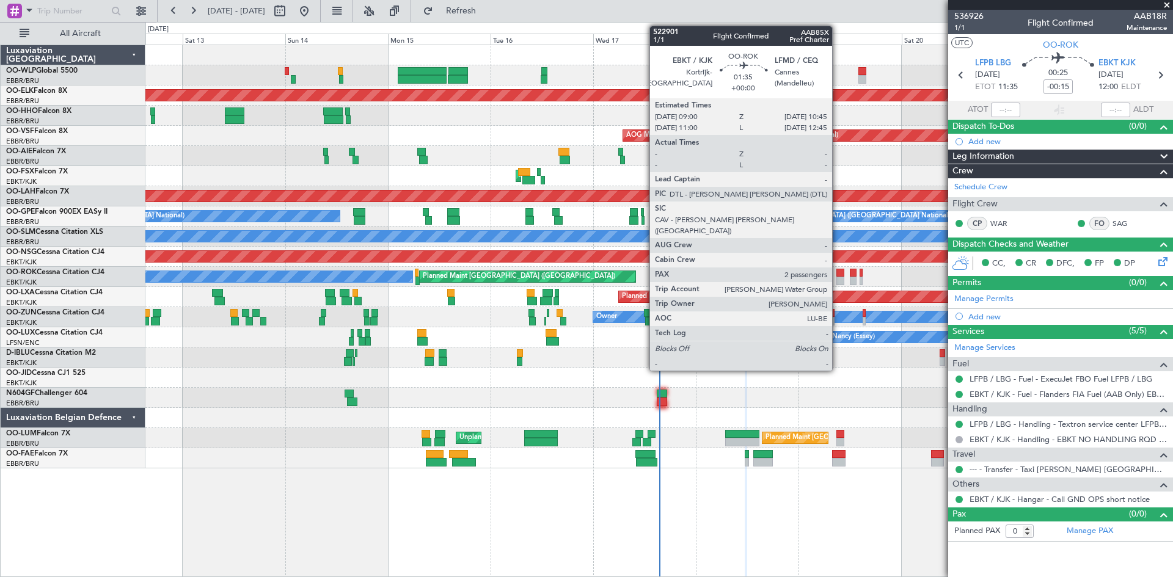
click at [837, 280] on div at bounding box center [840, 281] width 8 height 9
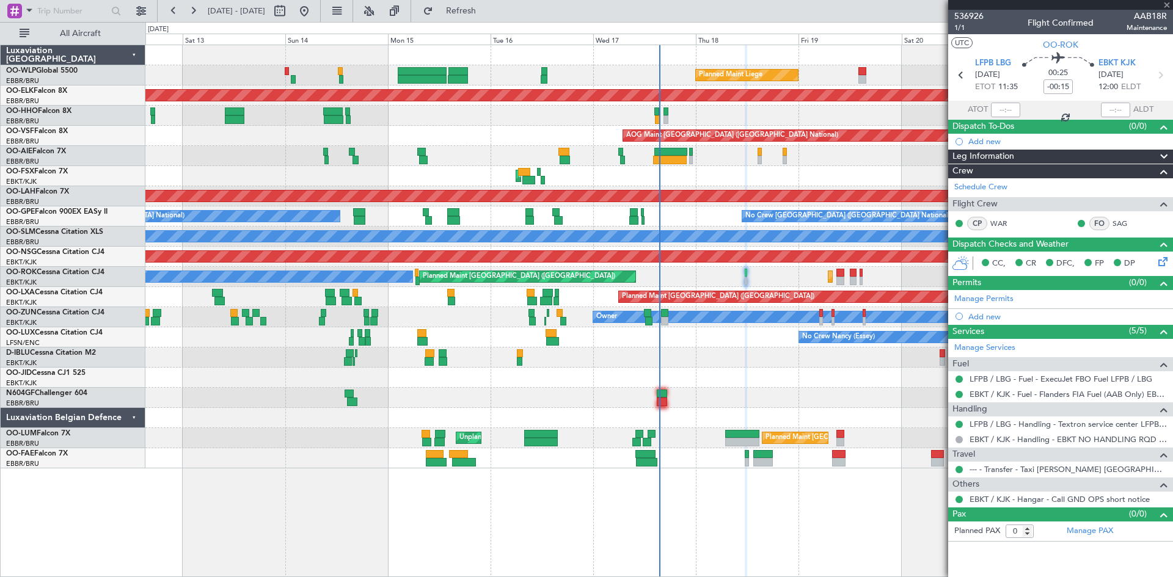
type input "2"
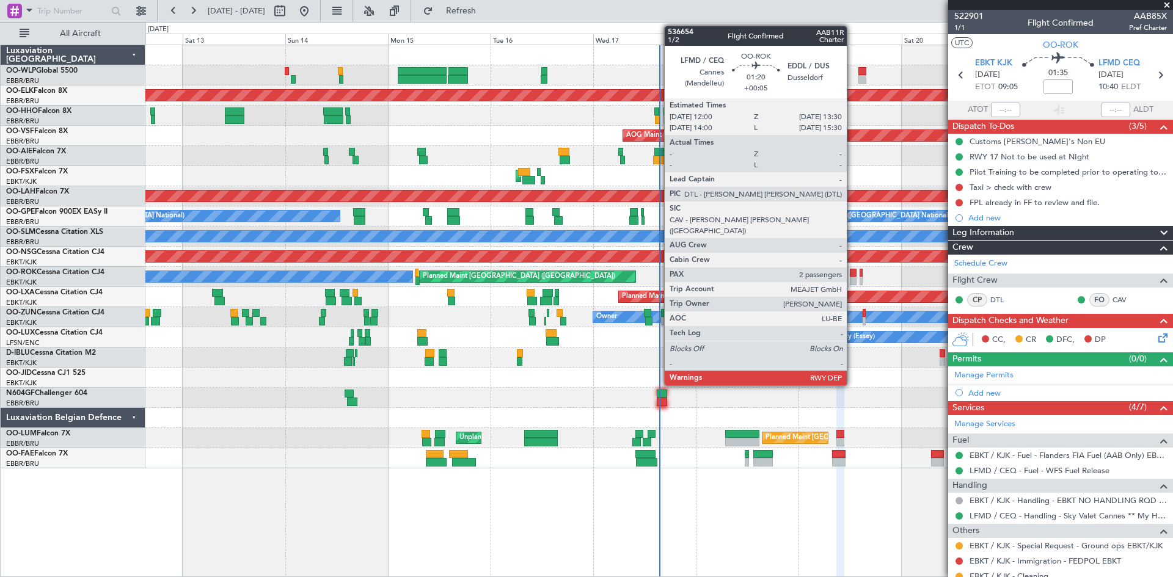
click at [852, 276] on div at bounding box center [853, 273] width 7 height 9
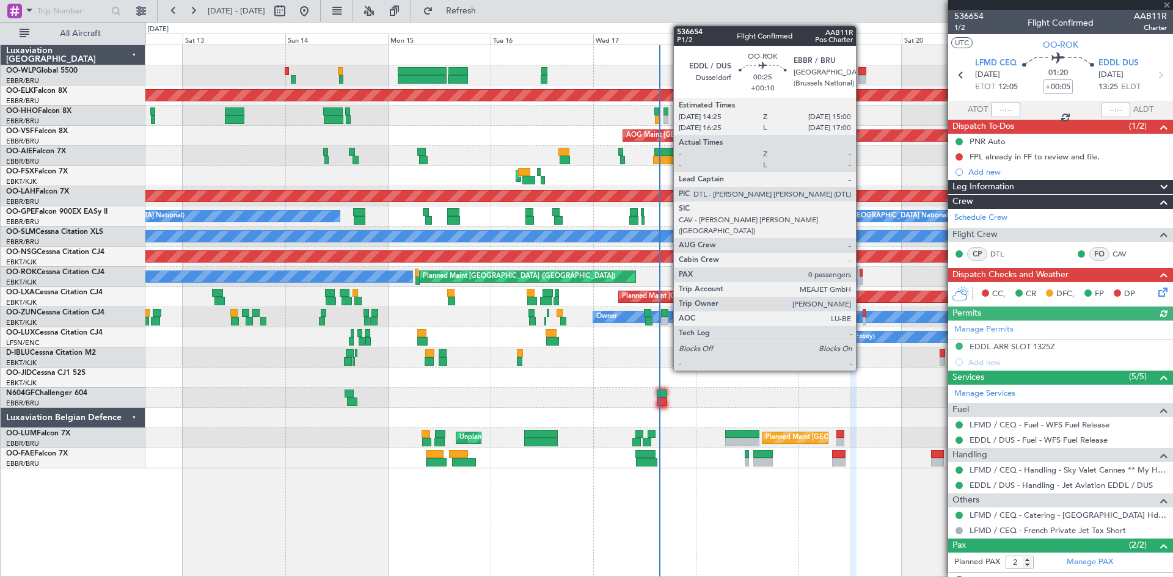
click at [861, 273] on div at bounding box center [860, 273] width 3 height 9
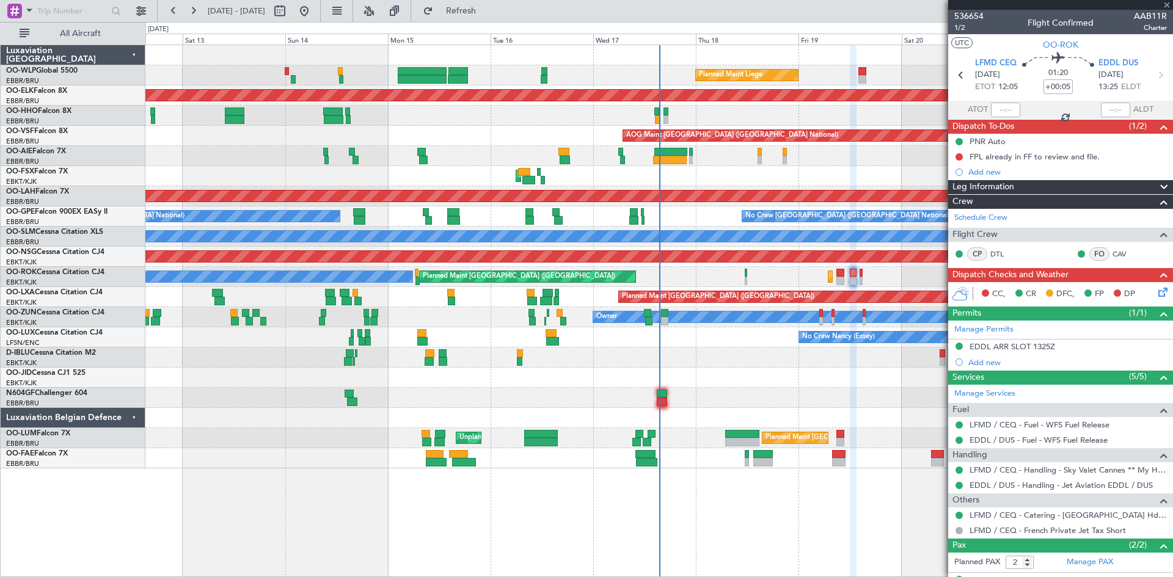
type input "+00:10"
type input "0"
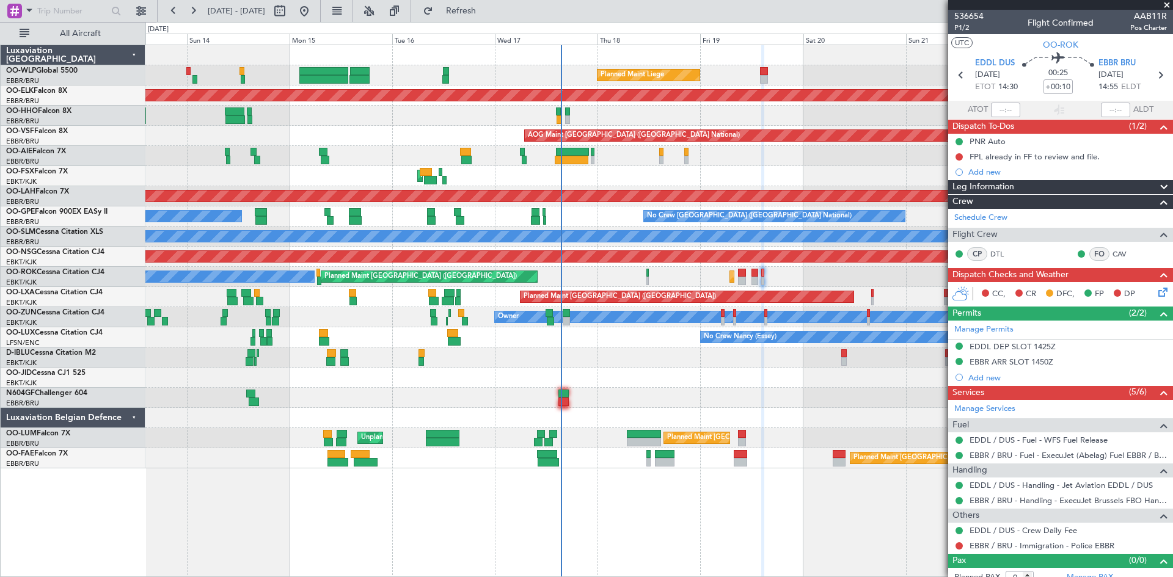
click at [713, 379] on div "Planned Maint Liege Planned Maint Kortrijk-Wevelgem Planned Maint Geneva (Coint…" at bounding box center [658, 256] width 1027 height 423
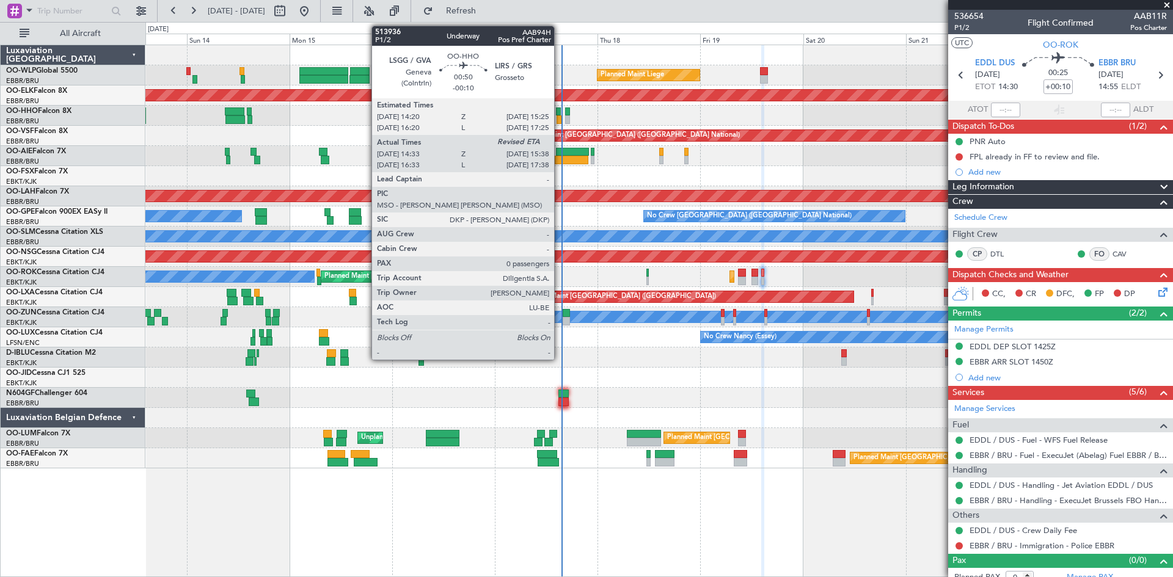
click at [560, 119] on div at bounding box center [558, 119] width 5 height 9
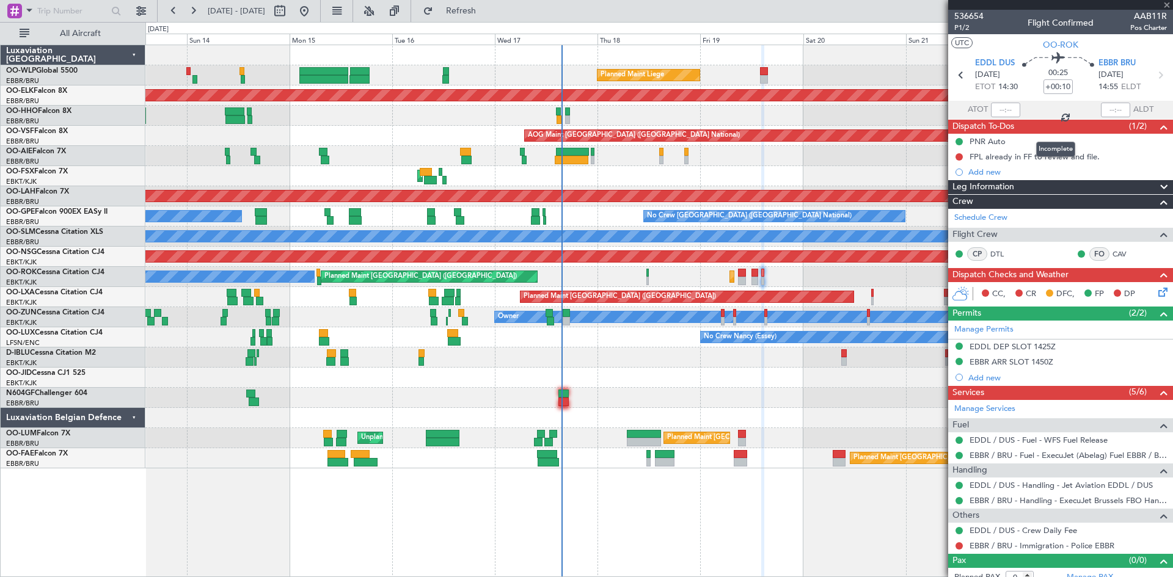
type input "-00:10"
type input "14:43"
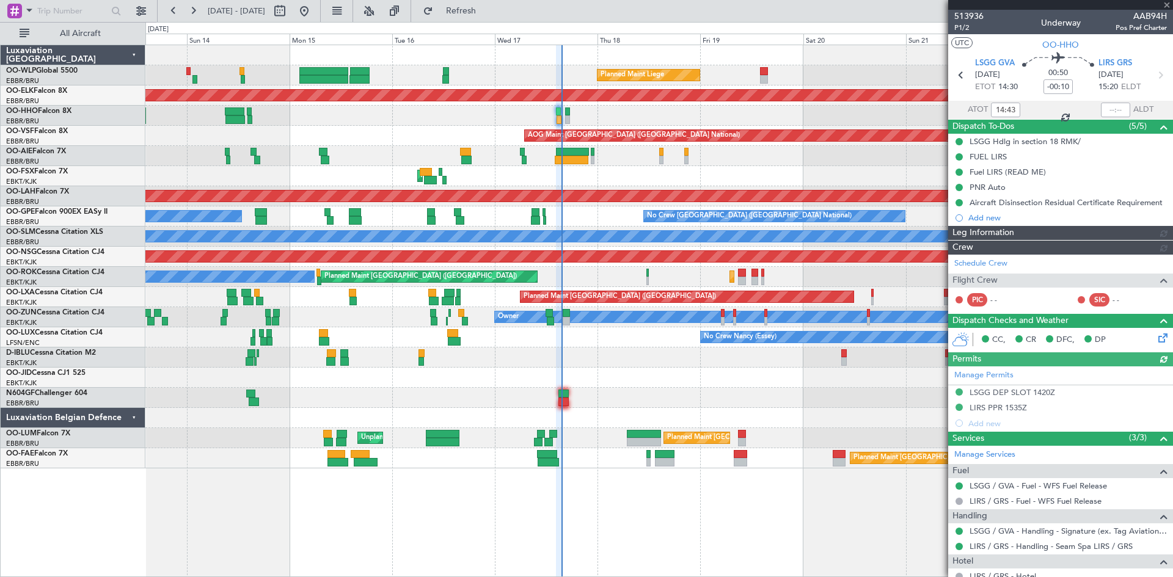
click at [1109, 111] on div at bounding box center [1115, 110] width 29 height 15
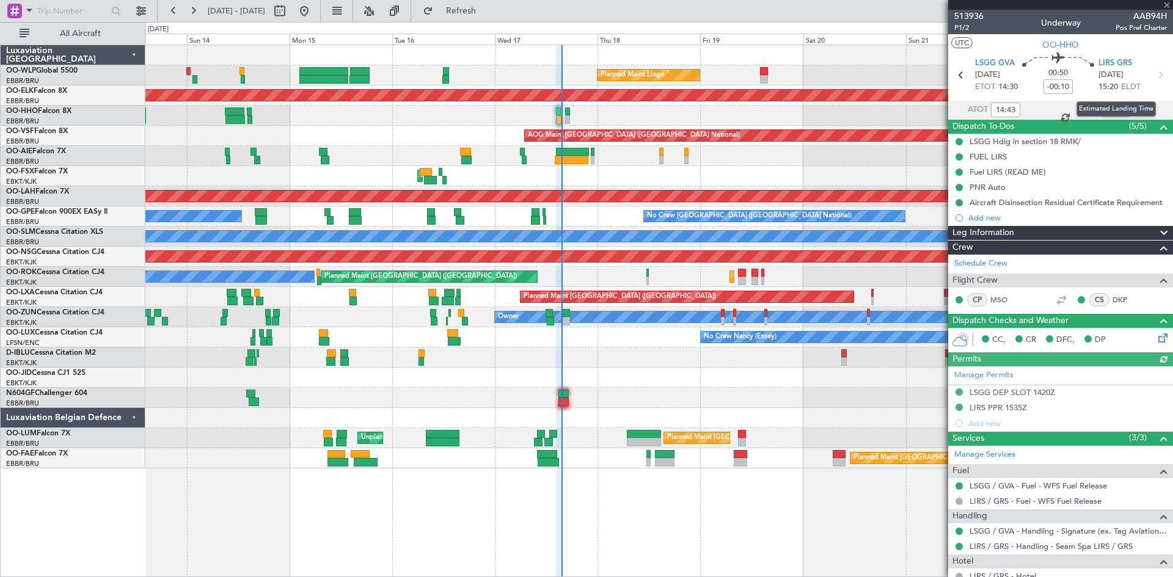
click at [1108, 109] on div "Estimated Landing Time" at bounding box center [1115, 108] width 79 height 15
click at [1112, 108] on input "text" at bounding box center [1115, 110] width 29 height 15
type input "15:31"
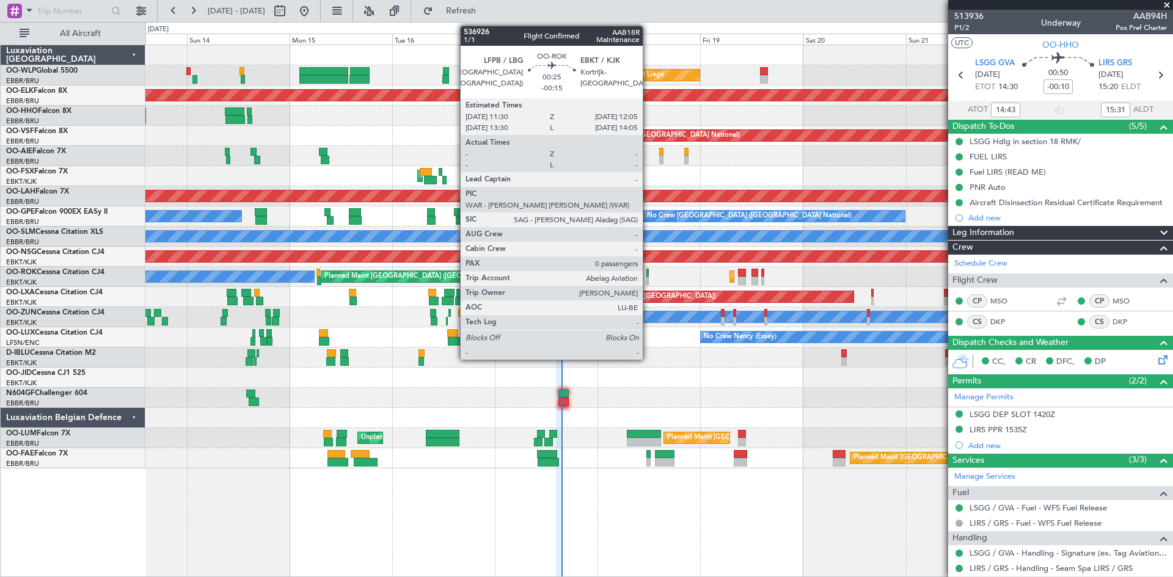
click at [648, 276] on div at bounding box center [647, 273] width 3 height 9
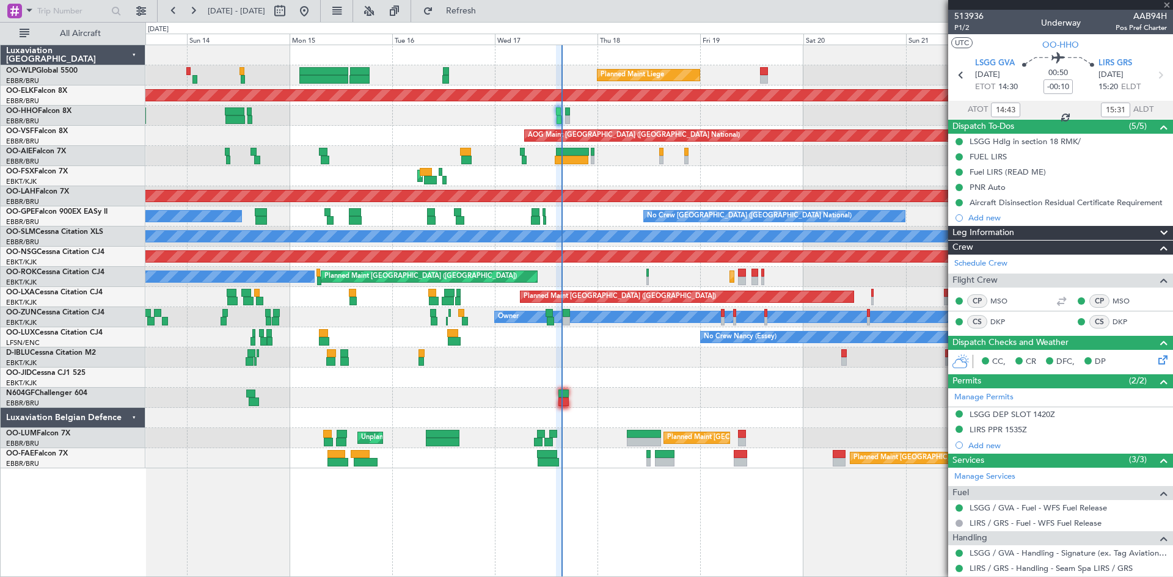
type input "-00:15"
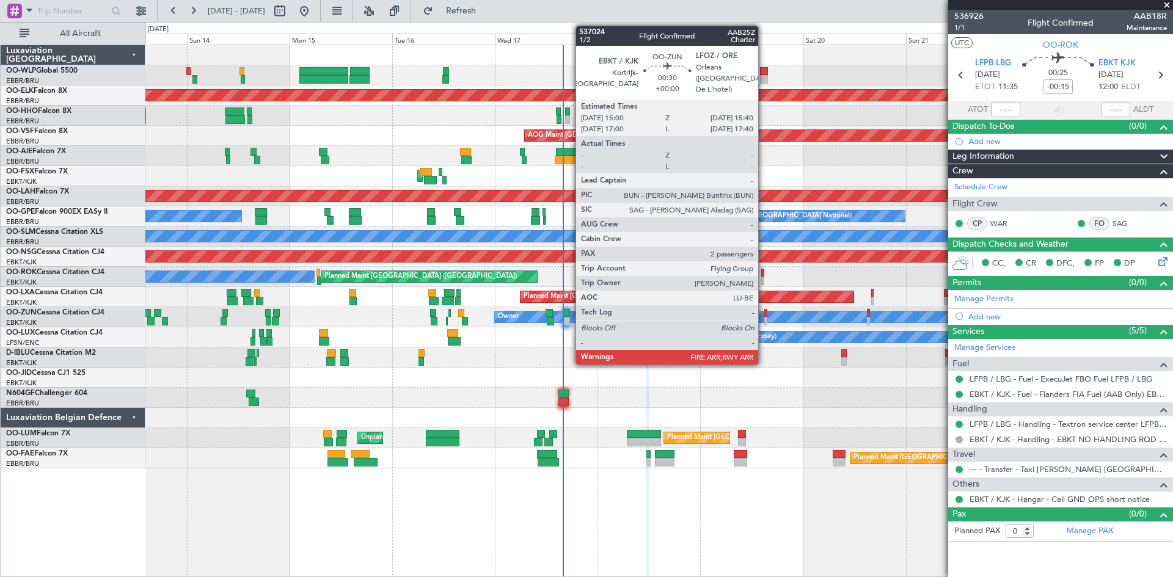
click at [764, 319] on div at bounding box center [765, 321] width 3 height 9
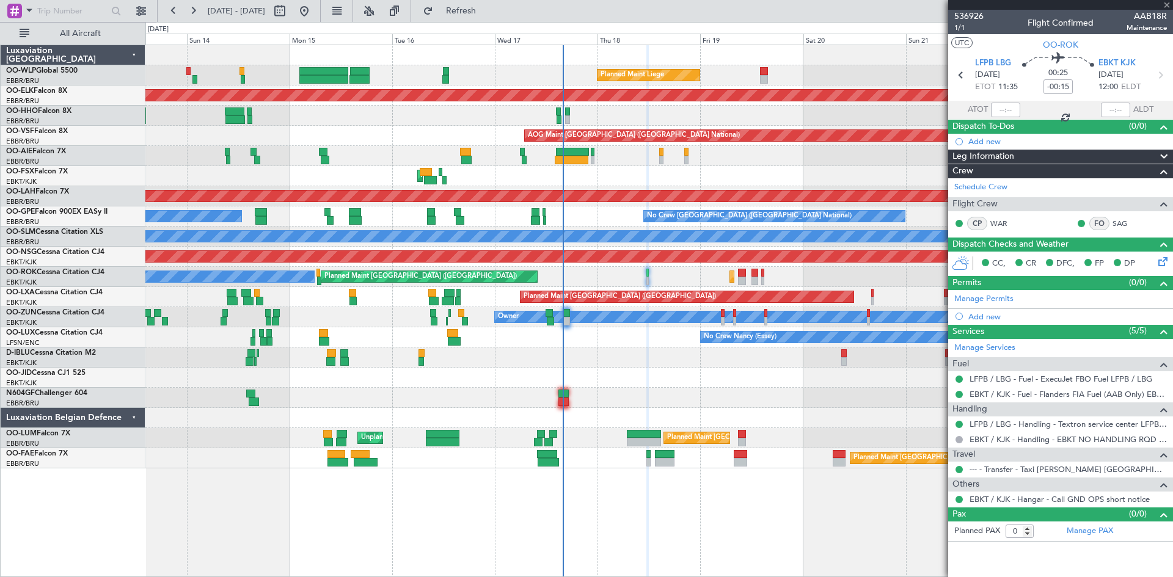
type input "2"
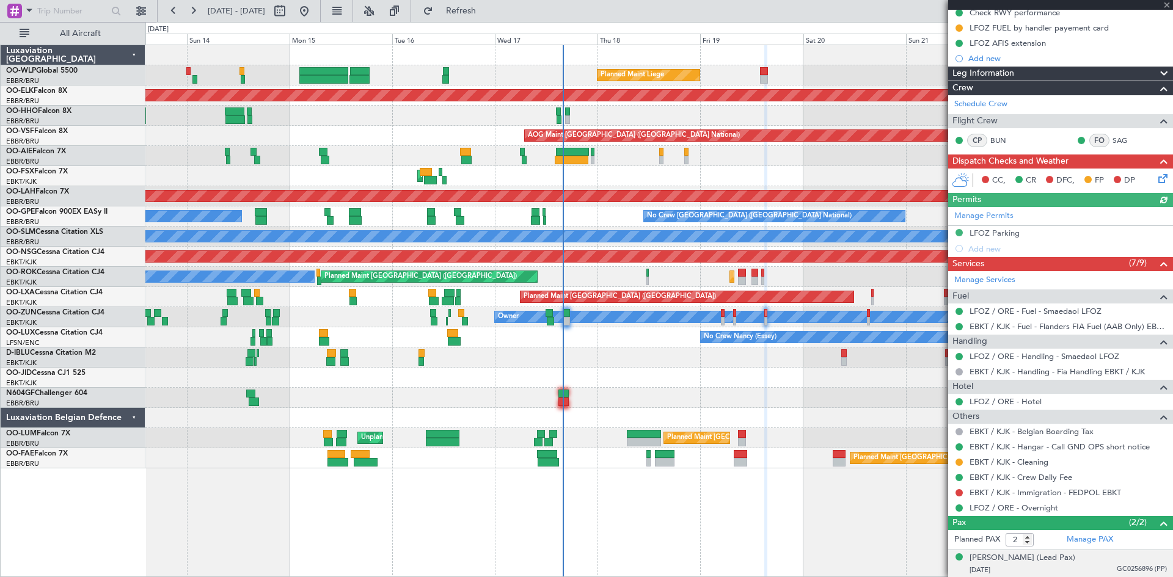
scroll to position [202, 0]
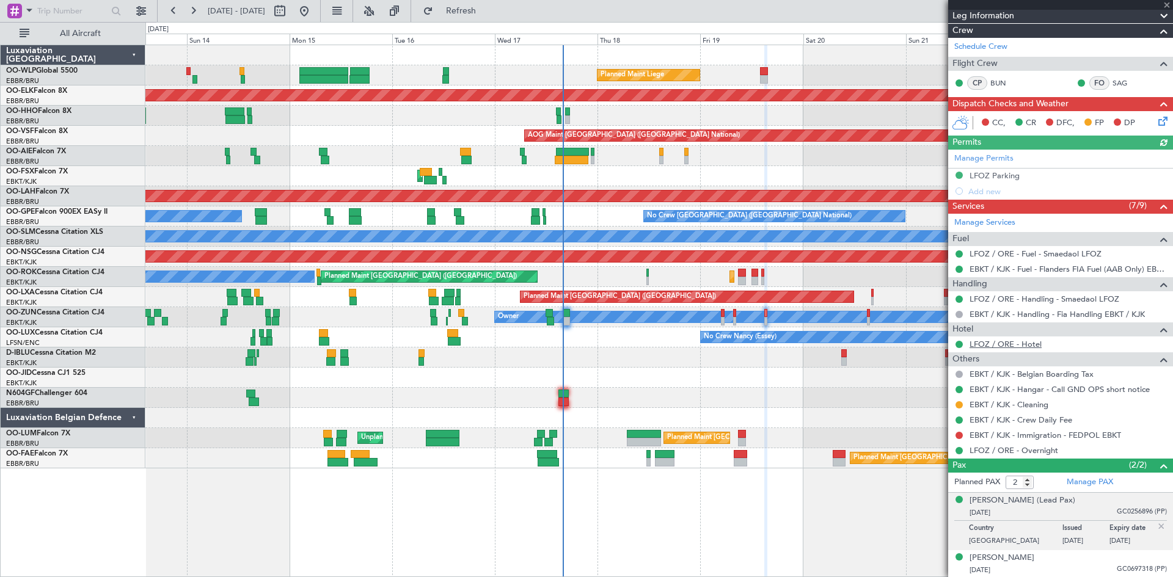
click at [1022, 344] on link "LFOZ / ORE - Hotel" at bounding box center [1005, 344] width 72 height 10
click at [475, 12] on span "Refresh" at bounding box center [461, 11] width 51 height 9
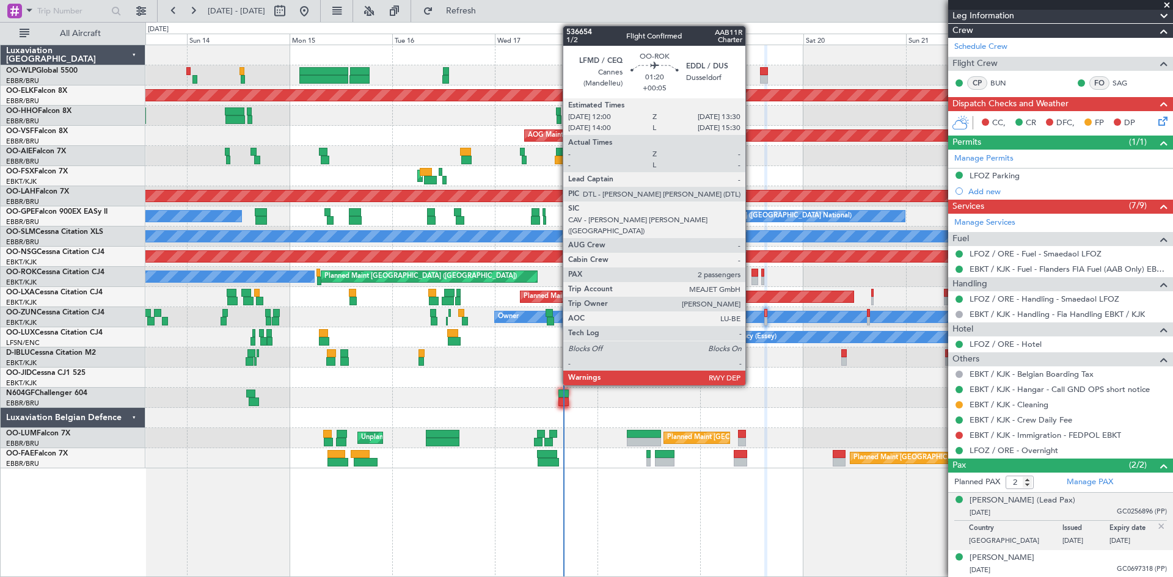
click at [751, 280] on div at bounding box center [754, 281] width 7 height 9
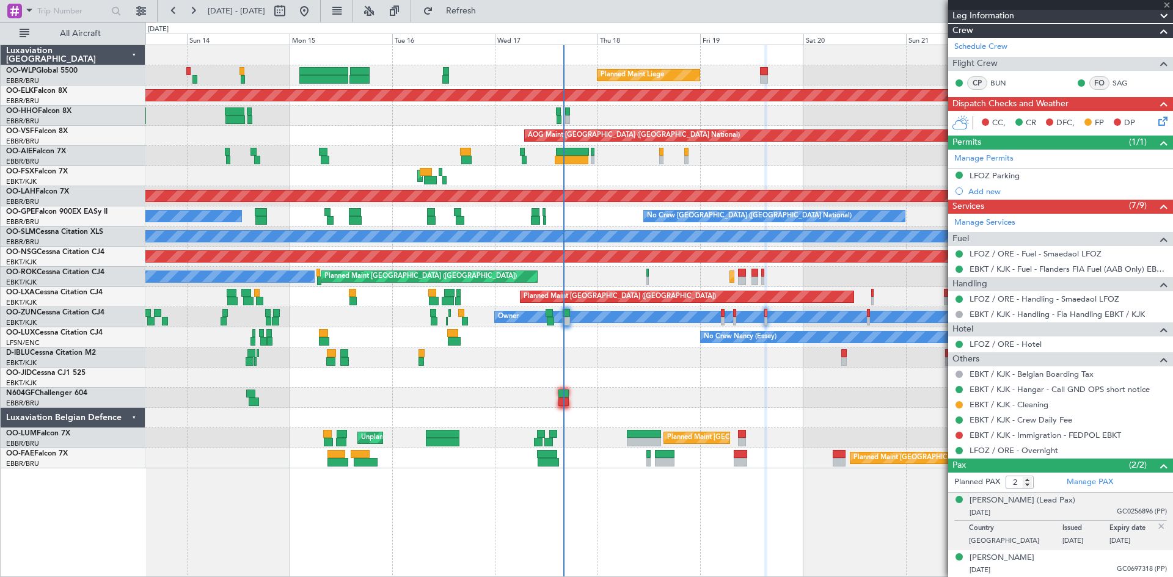
type input "+00:05"
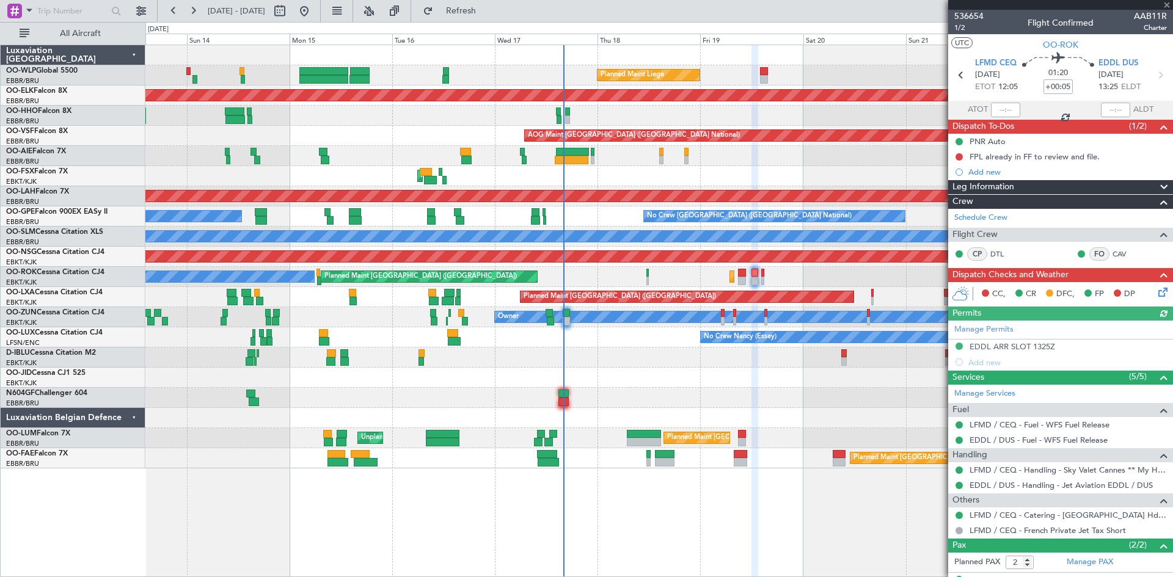
scroll to position [50, 0]
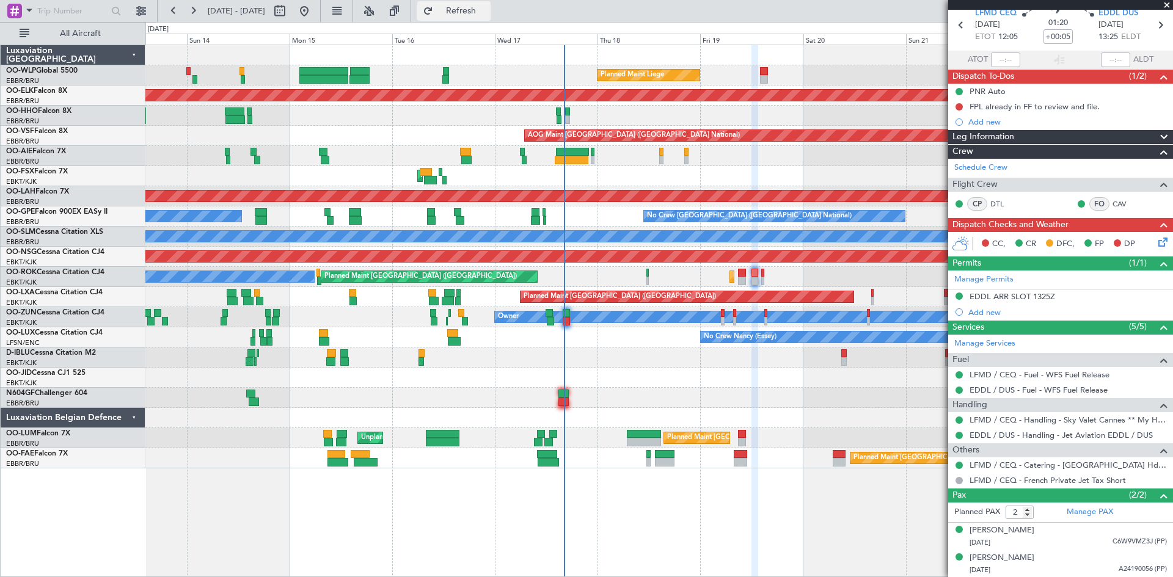
click at [487, 10] on span "Refresh" at bounding box center [461, 11] width 51 height 9
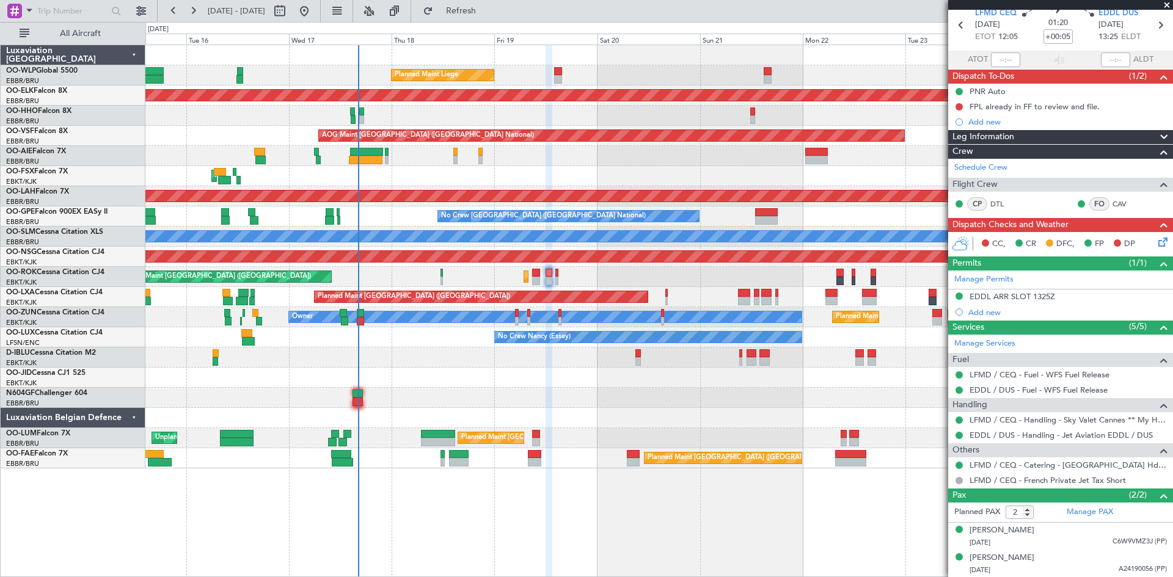
click at [674, 289] on div "Planned Maint Liege Planned Maint [GEOGRAPHIC_DATA]-[GEOGRAPHIC_DATA] AOG Maint…" at bounding box center [658, 256] width 1027 height 423
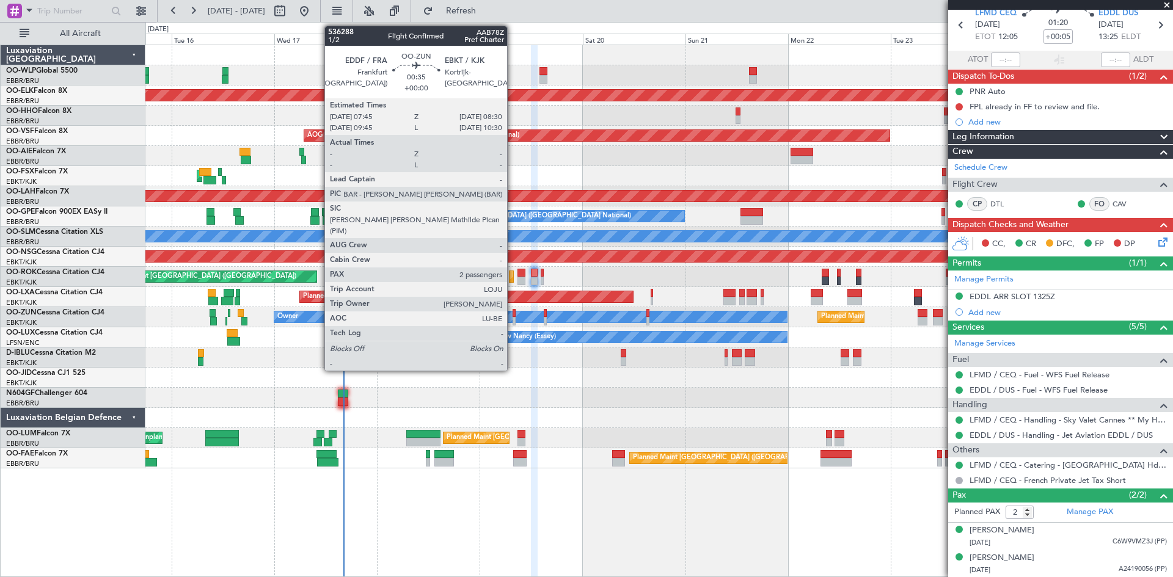
click at [513, 312] on div at bounding box center [515, 313] width 4 height 9
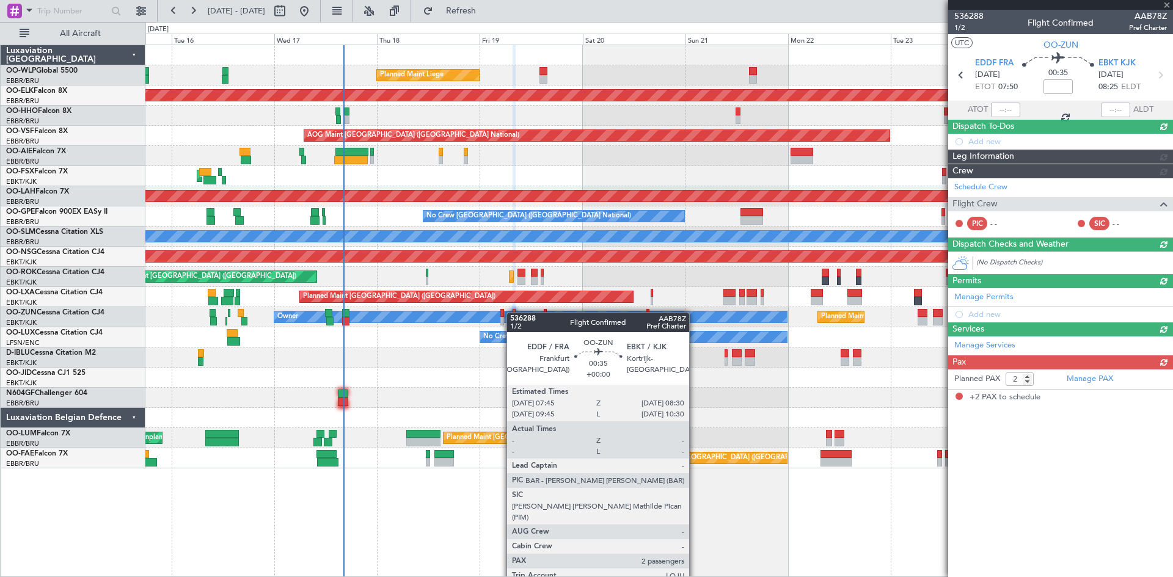
scroll to position [0, 0]
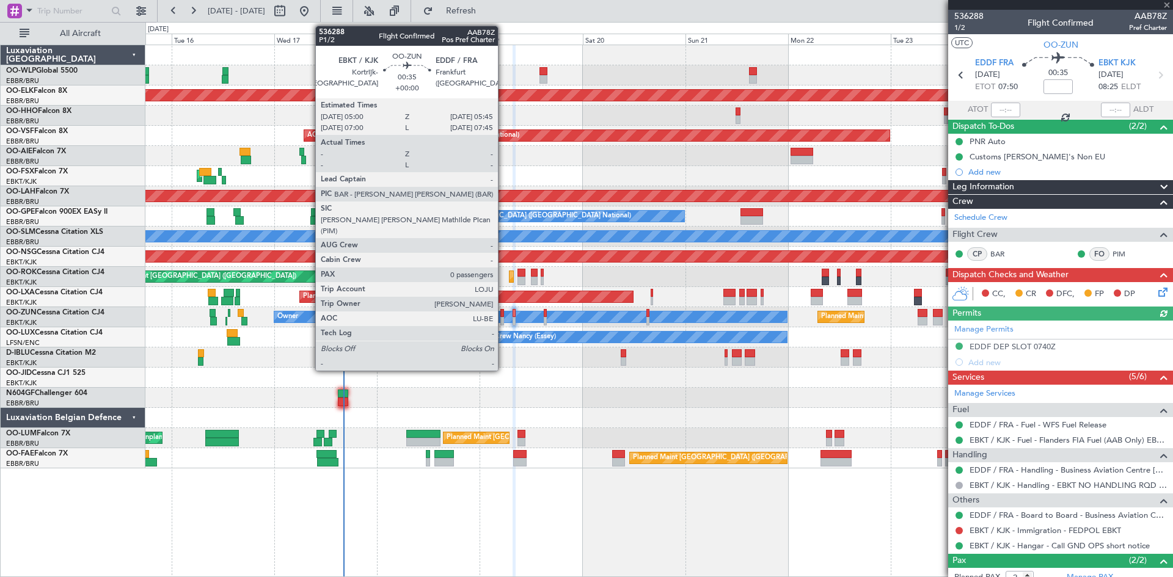
click at [503, 321] on div at bounding box center [502, 321] width 4 height 9
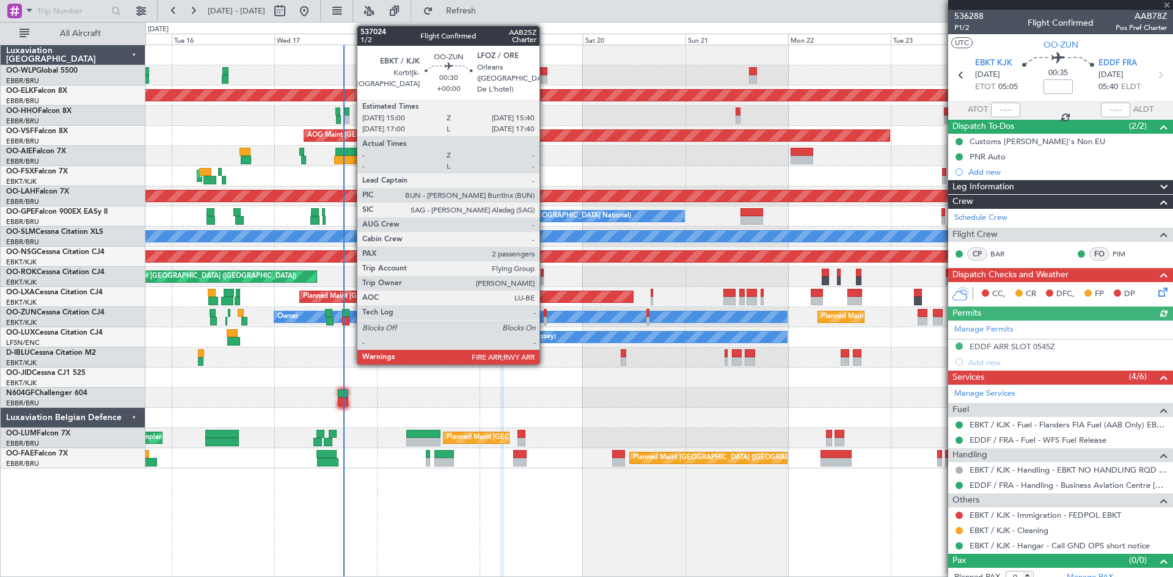
click at [545, 318] on div at bounding box center [545, 321] width 3 height 9
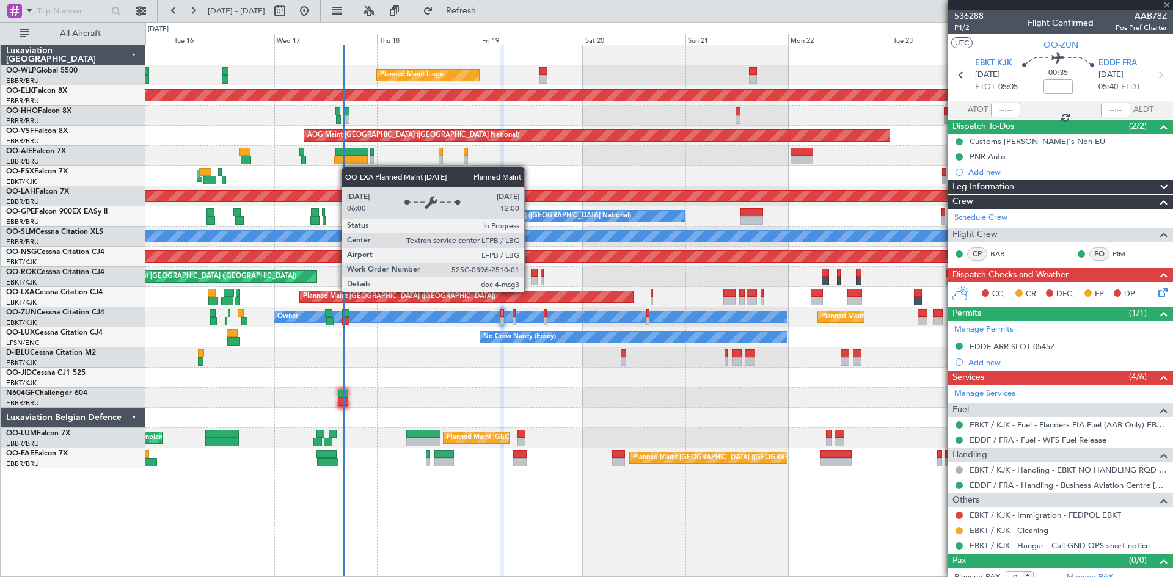
type input "2"
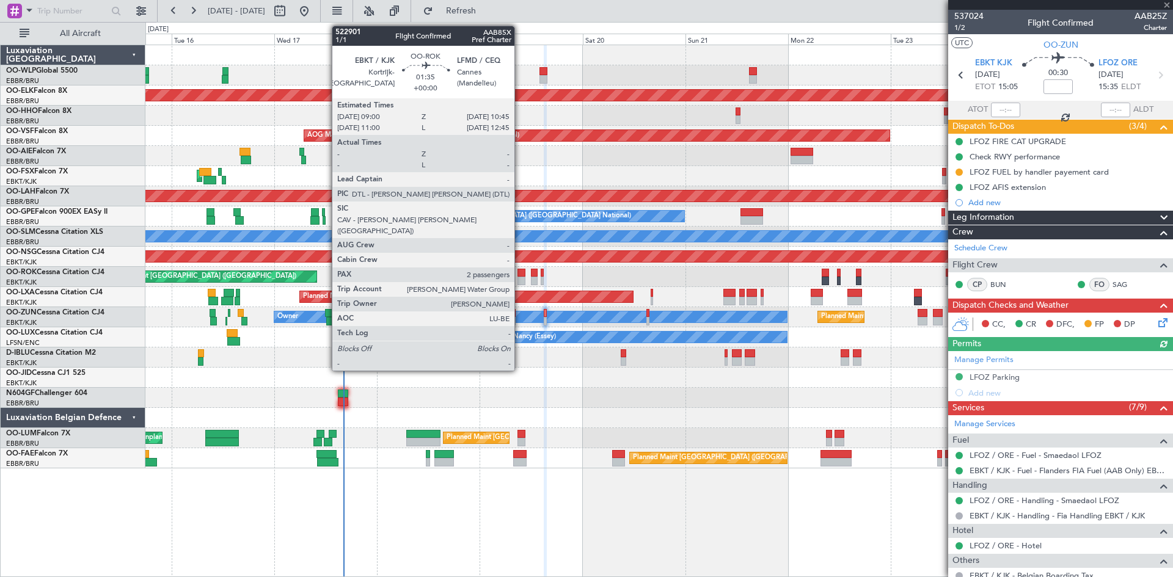
click at [520, 281] on div at bounding box center [521, 281] width 8 height 9
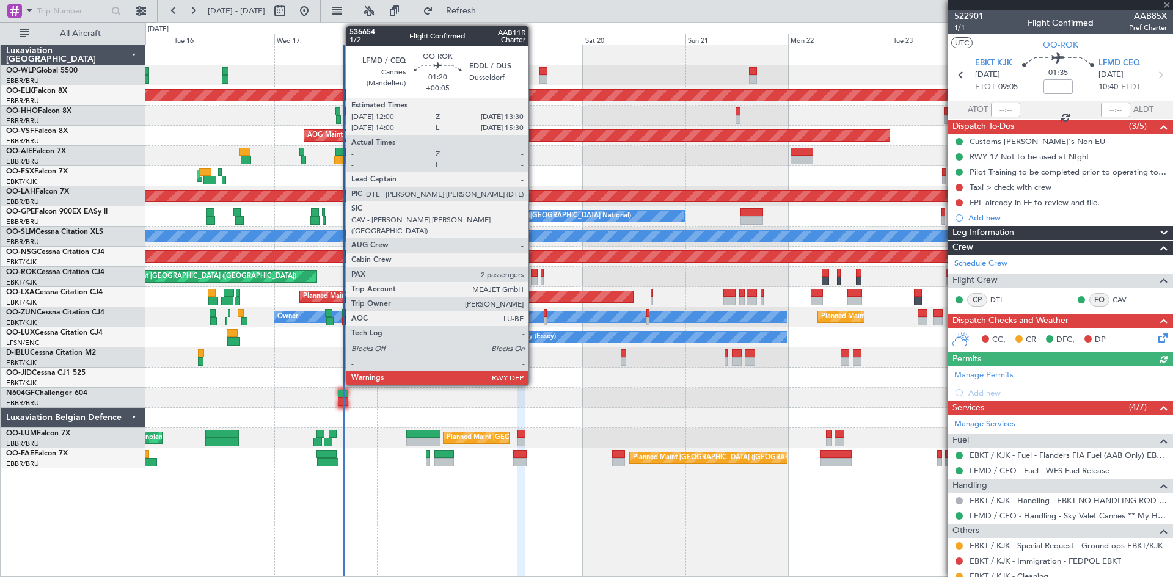
click at [534, 279] on div at bounding box center [534, 281] width 7 height 9
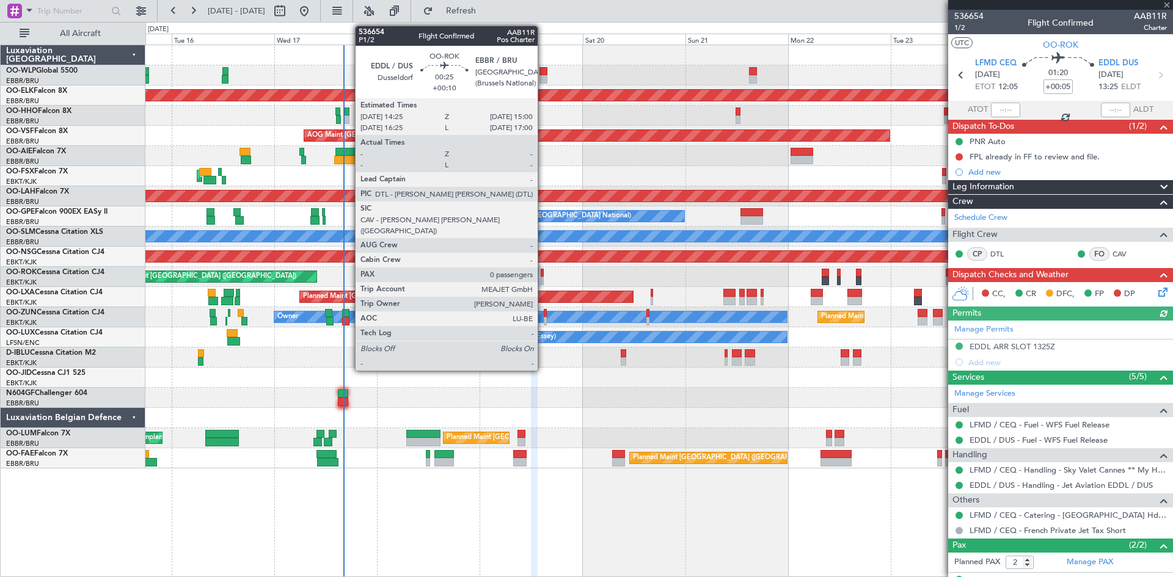
click at [543, 279] on div at bounding box center [542, 281] width 3 height 9
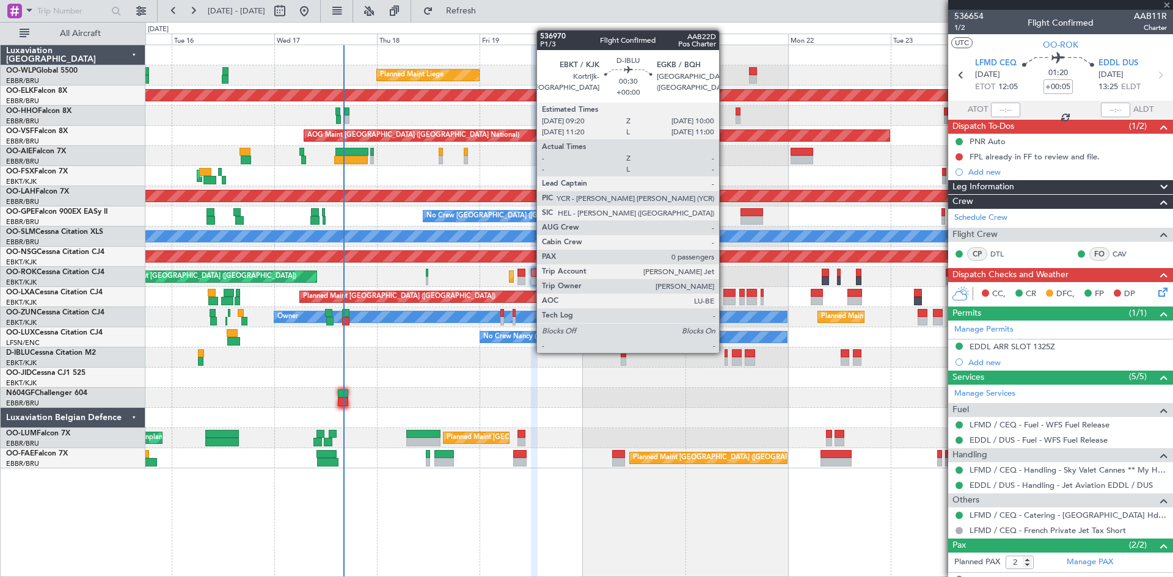
type input "+00:10"
type input "0"
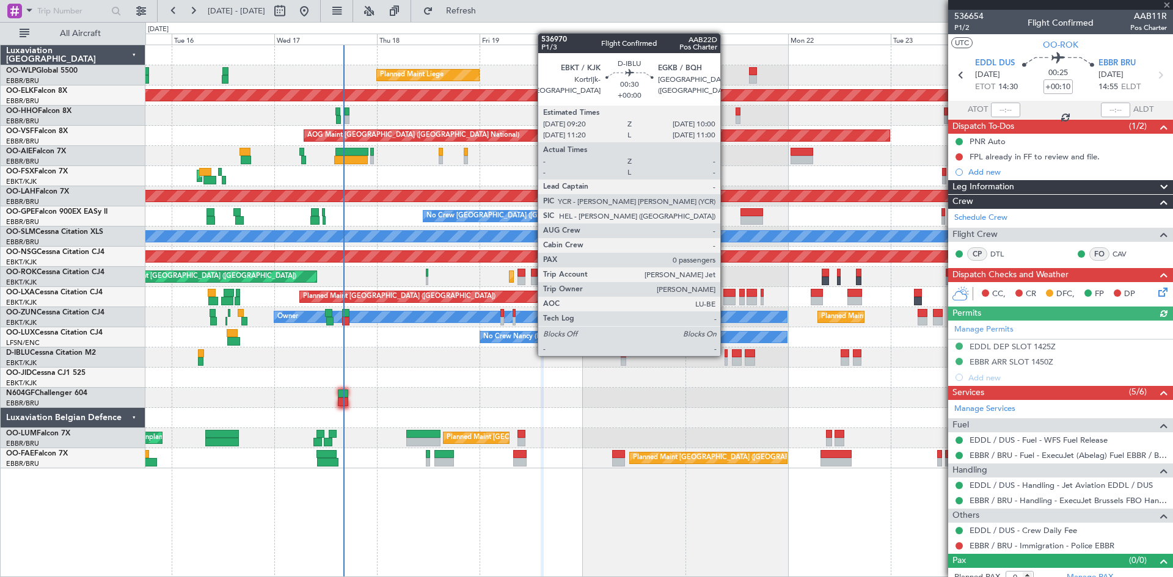
click at [726, 355] on div at bounding box center [725, 353] width 3 height 9
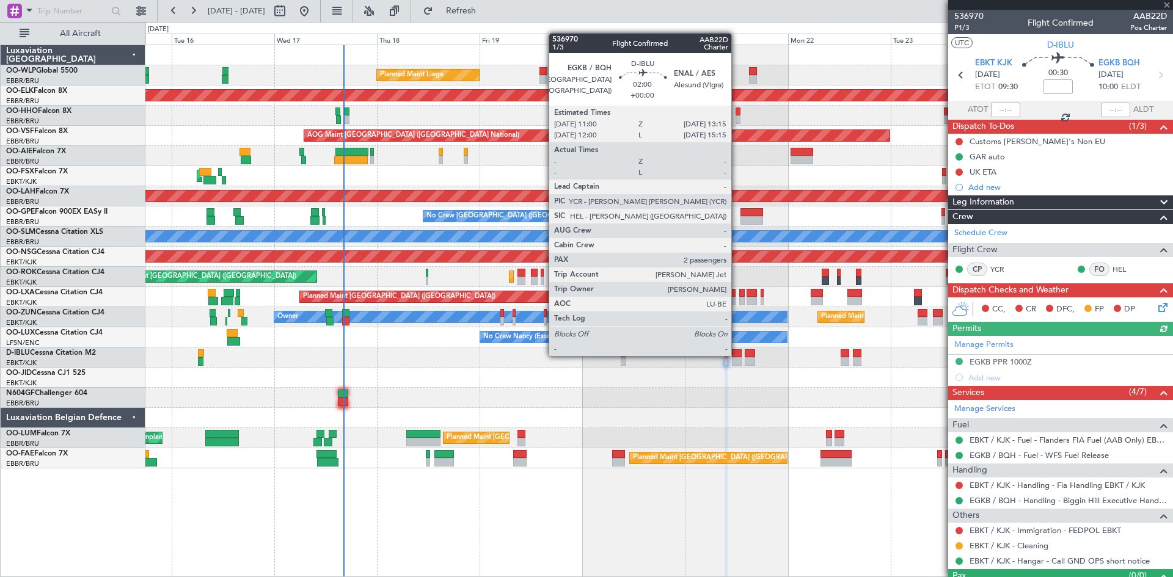
click at [737, 355] on div at bounding box center [737, 353] width 10 height 9
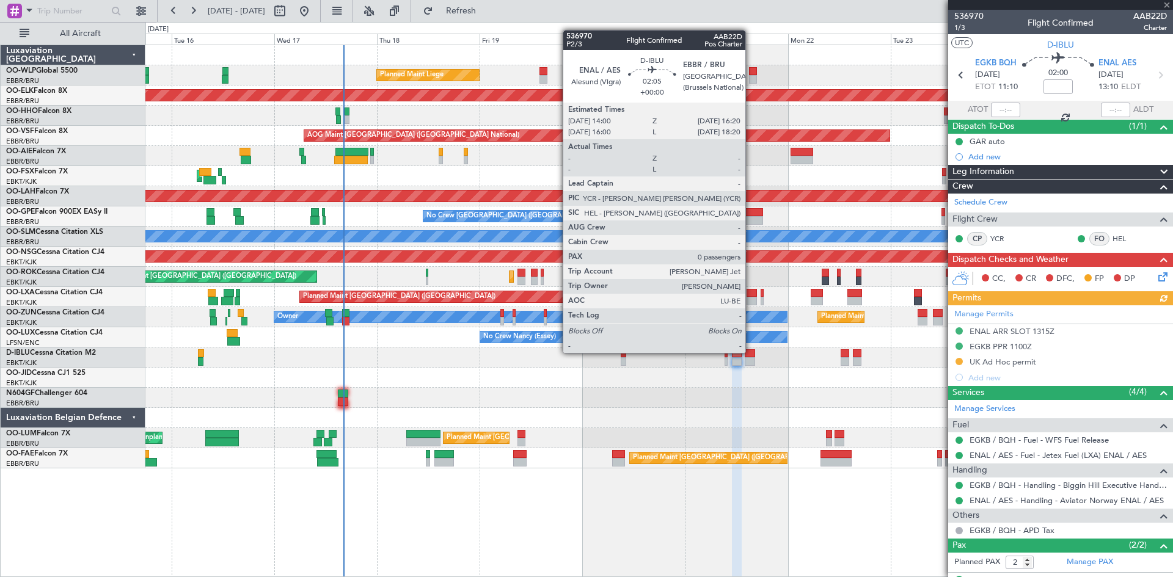
click at [751, 353] on div at bounding box center [750, 353] width 10 height 9
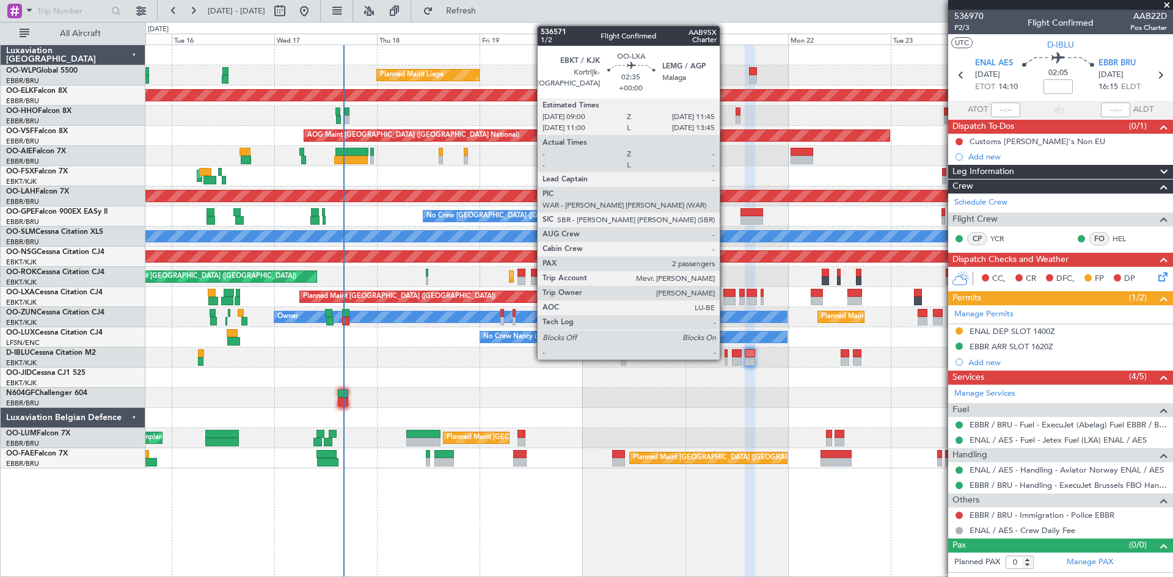
click at [725, 294] on div at bounding box center [729, 293] width 12 height 9
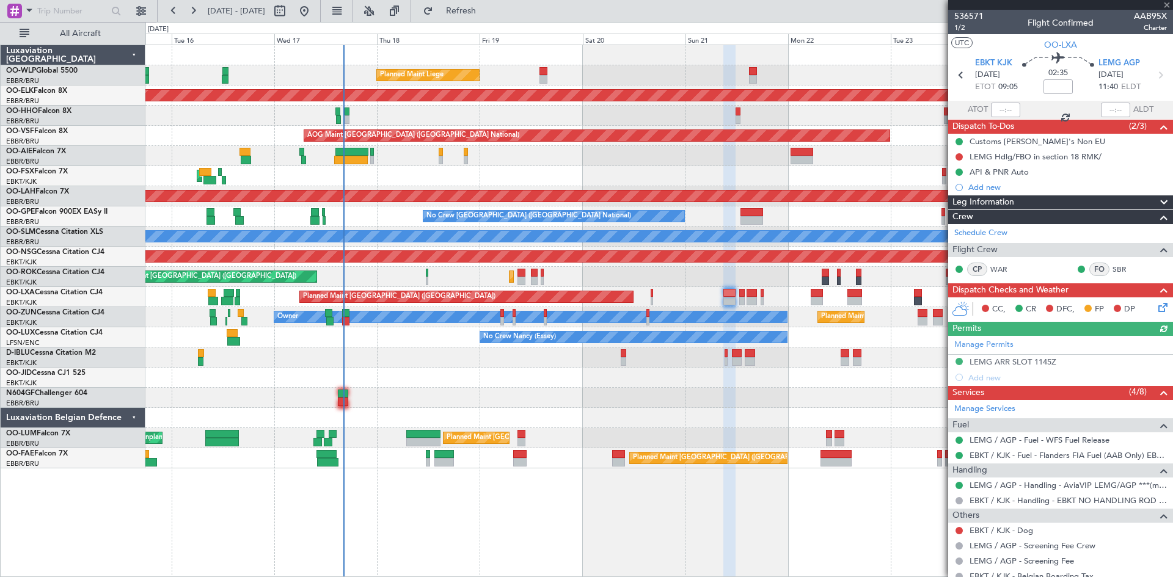
click at [745, 297] on div "Planned Maint [GEOGRAPHIC_DATA] ([GEOGRAPHIC_DATA]) Planned Maint [GEOGRAPHIC_D…" at bounding box center [658, 297] width 1027 height 20
click at [745, 298] on div "Planned Maint [GEOGRAPHIC_DATA] ([GEOGRAPHIC_DATA]) Planned Maint [GEOGRAPHIC_D…" at bounding box center [658, 297] width 1027 height 20
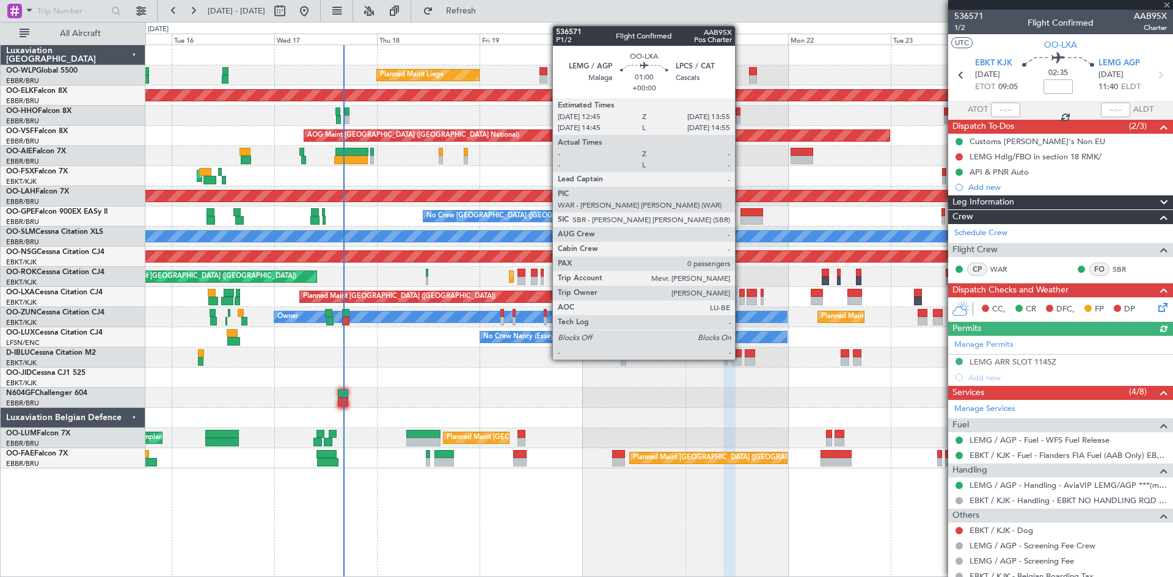
click at [740, 299] on div at bounding box center [741, 301] width 5 height 9
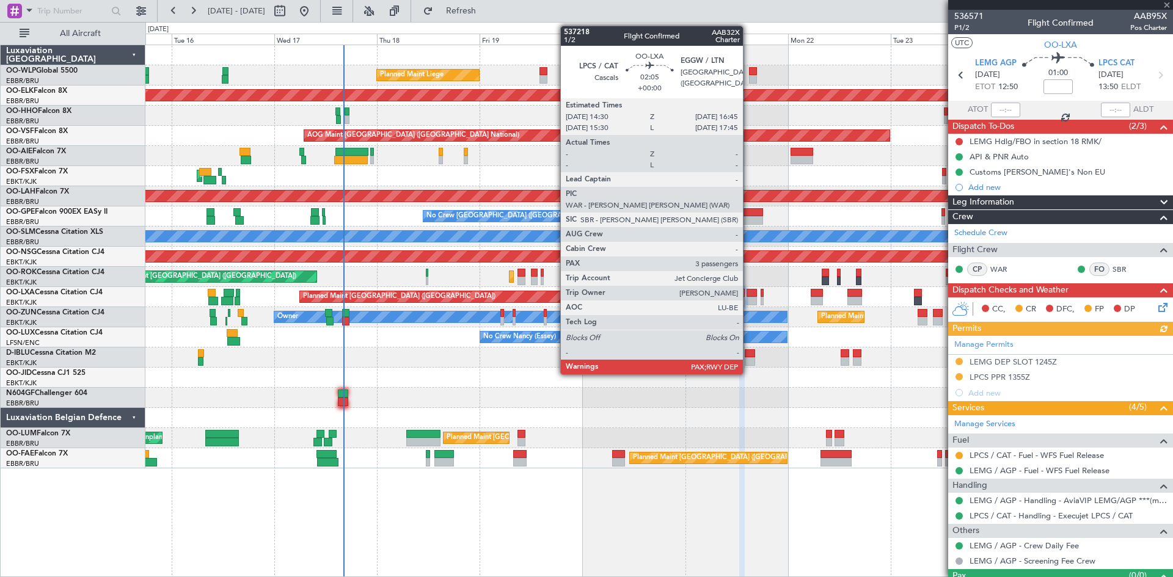
click at [748, 296] on div at bounding box center [751, 293] width 10 height 9
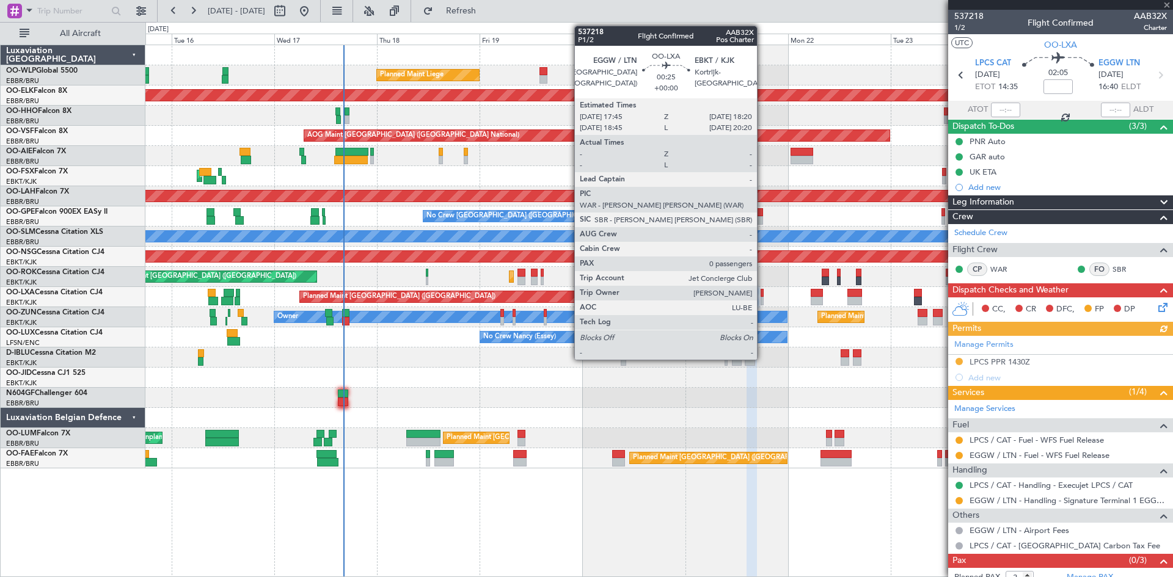
click at [762, 294] on div at bounding box center [762, 293] width 3 height 9
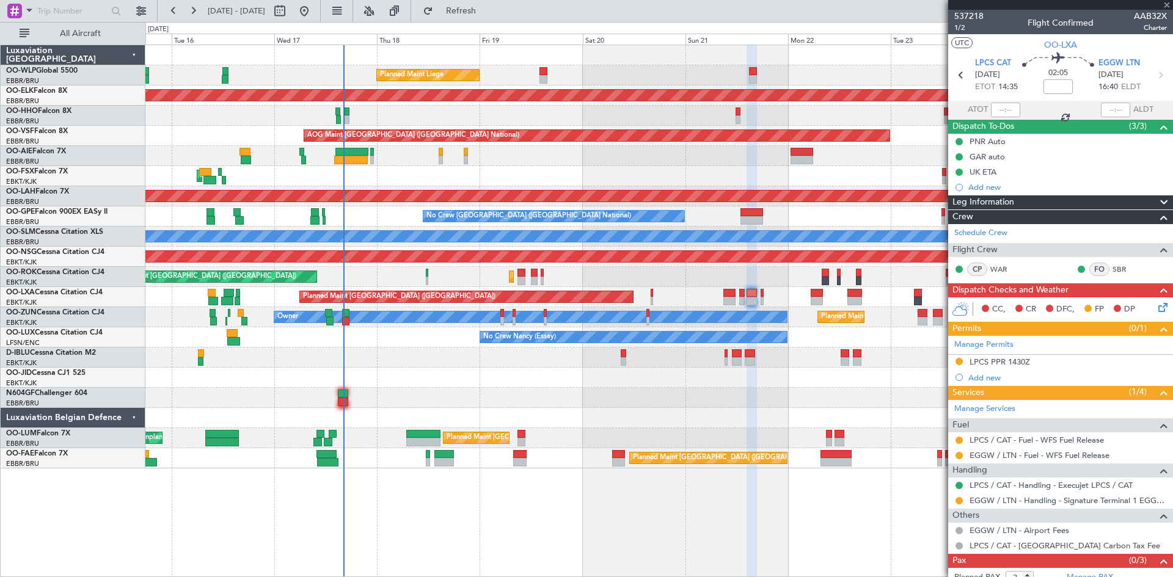
type input "0"
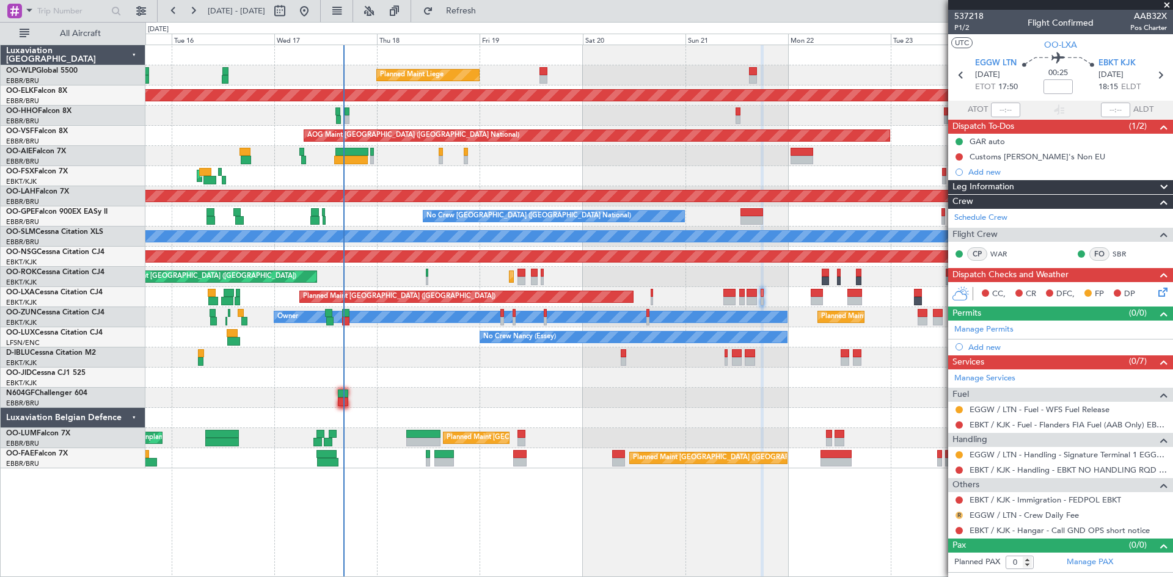
click at [957, 519] on mat-tooltip-component "Review" at bounding box center [959, 535] width 44 height 32
click at [957, 517] on button "R" at bounding box center [958, 515] width 7 height 7
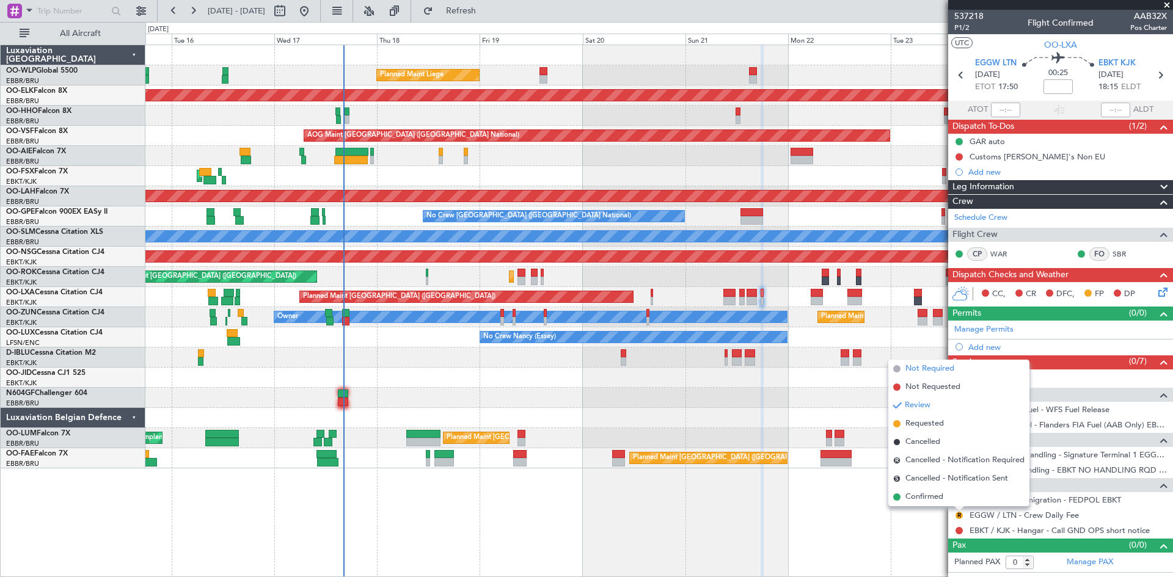
click at [939, 376] on li "Not Required" at bounding box center [958, 369] width 141 height 18
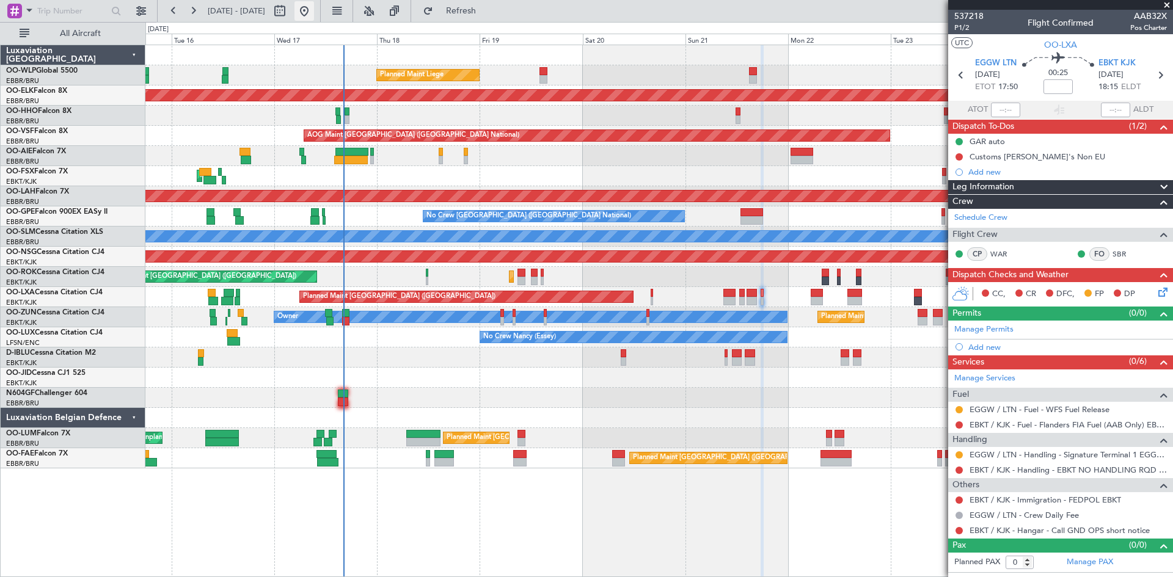
click at [314, 9] on button at bounding box center [304, 11] width 20 height 20
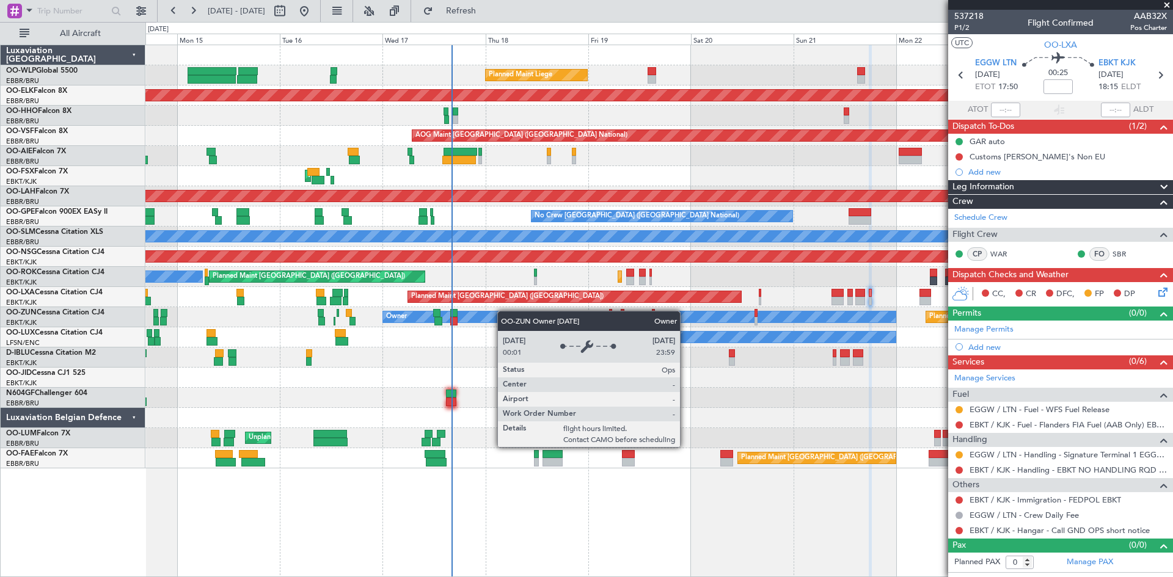
click at [503, 311] on div "Planned Maint Liege Planned Maint [GEOGRAPHIC_DATA]-[GEOGRAPHIC_DATA] Planned M…" at bounding box center [658, 256] width 1027 height 423
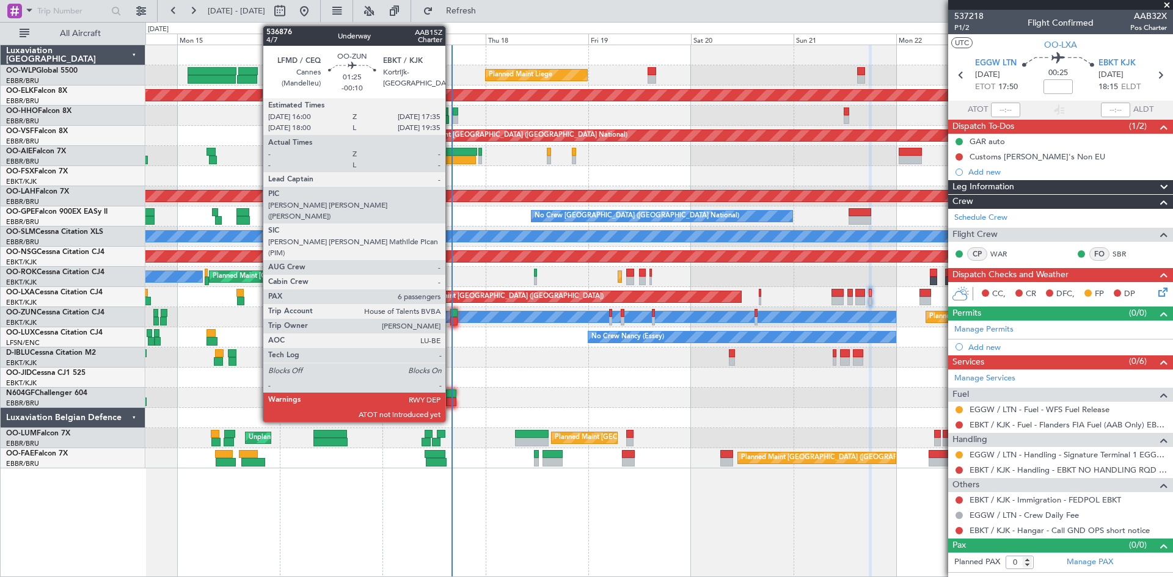
click at [451, 317] on div at bounding box center [453, 321] width 7 height 9
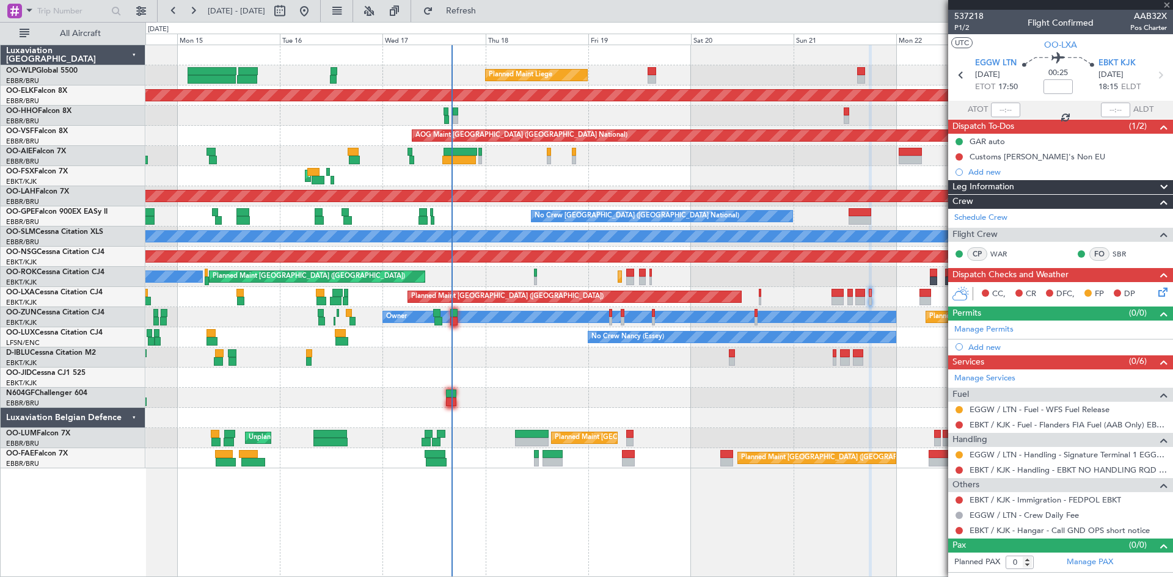
type input "-00:10"
type input "6"
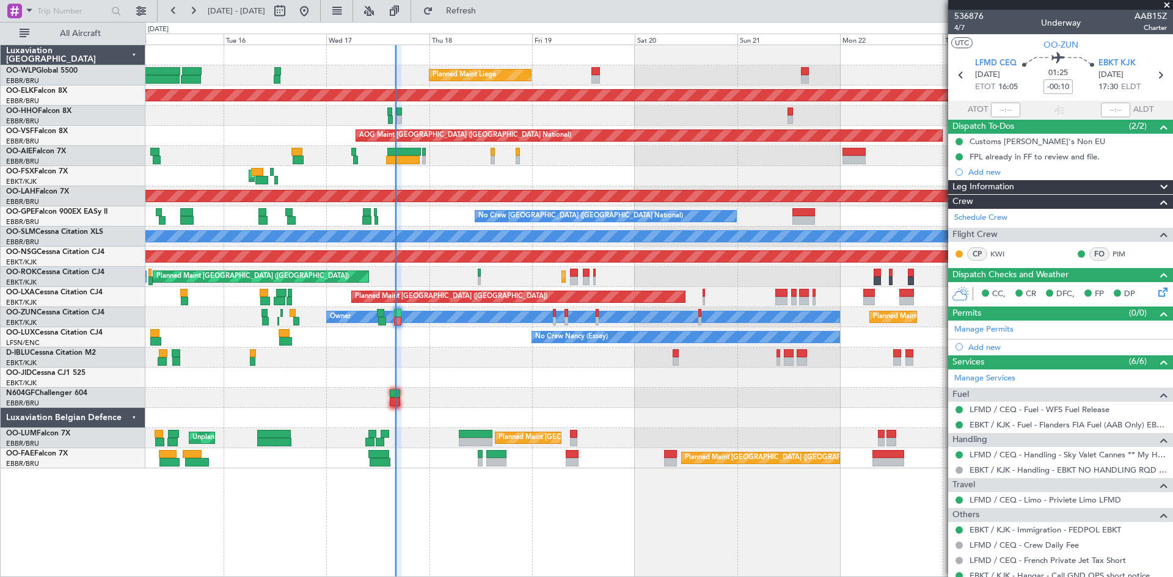
click at [636, 398] on div "Planned Maint Liege Planned Maint [GEOGRAPHIC_DATA]-[GEOGRAPHIC_DATA] AOG Maint…" at bounding box center [658, 256] width 1027 height 423
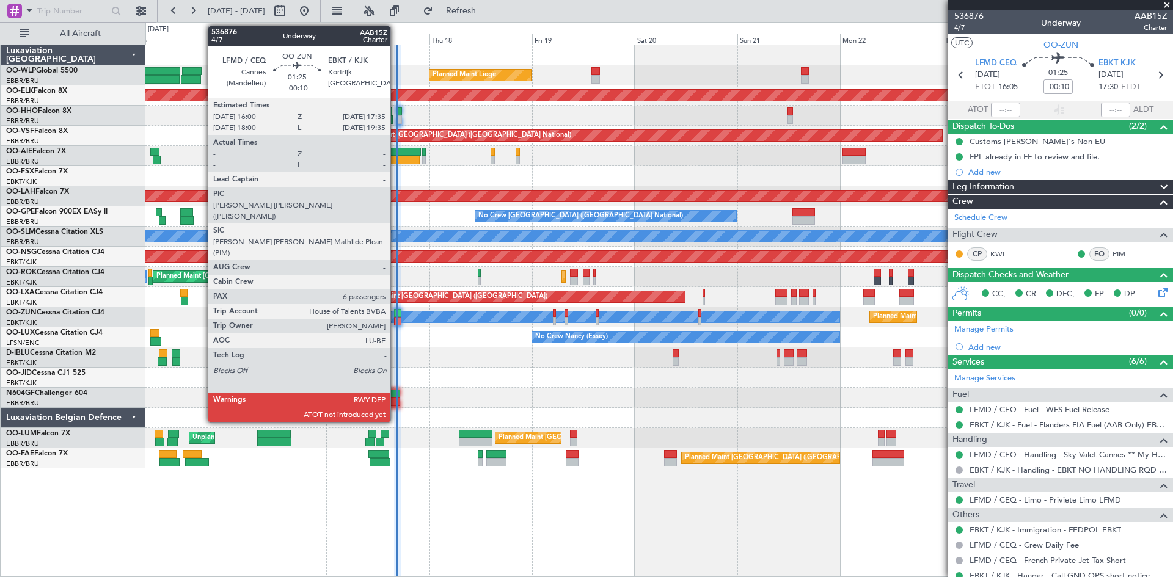
click at [396, 310] on div at bounding box center [397, 313] width 7 height 9
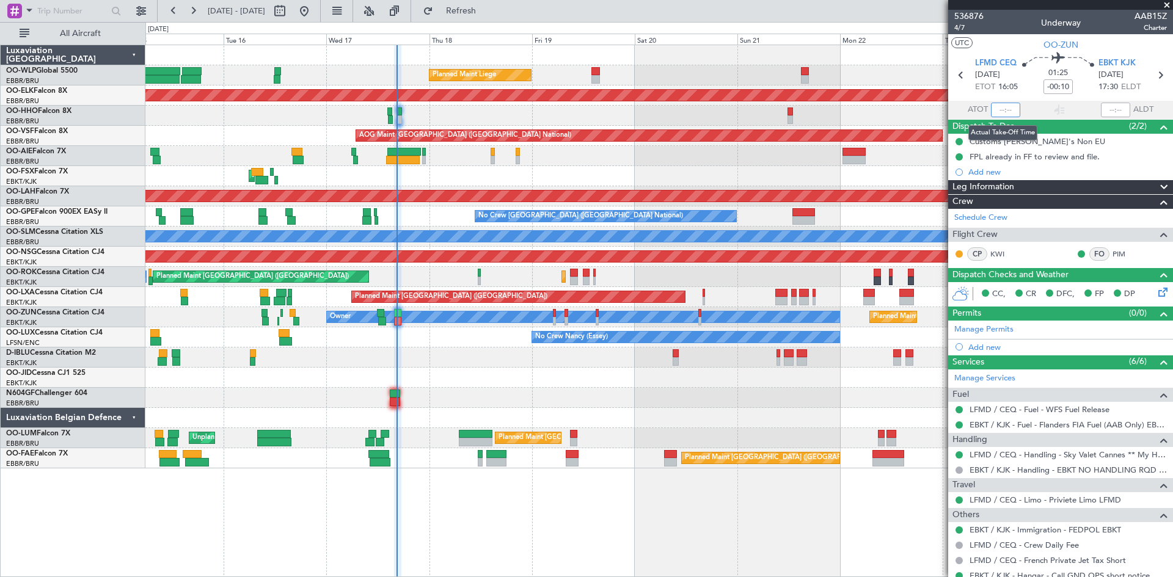
click at [996, 111] on input "text" at bounding box center [1005, 110] width 29 height 15
type input "06:17"
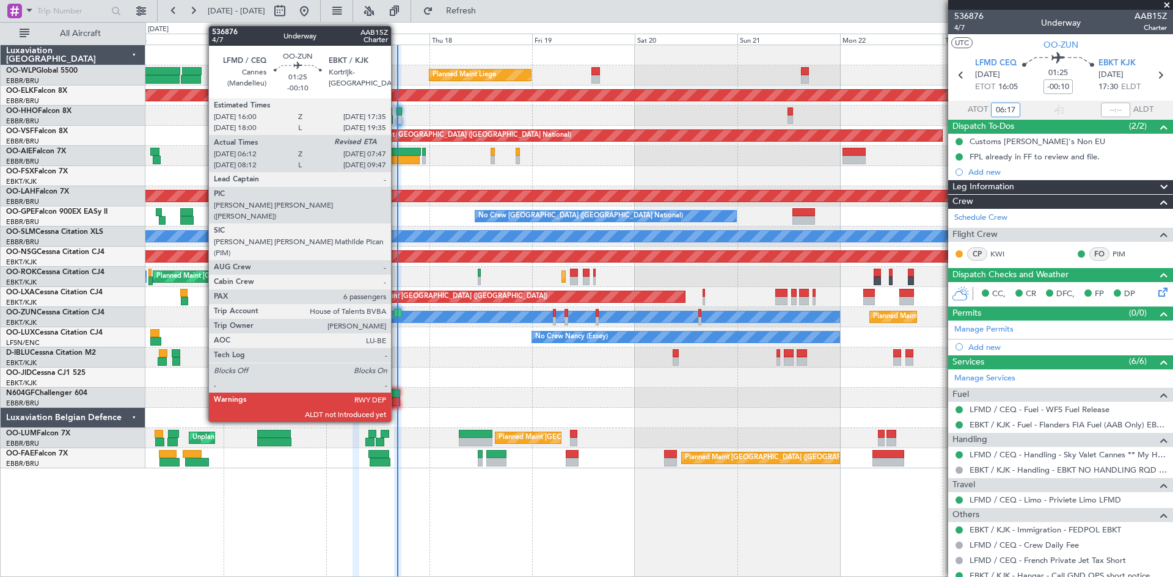
click at [396, 312] on div at bounding box center [397, 313] width 7 height 9
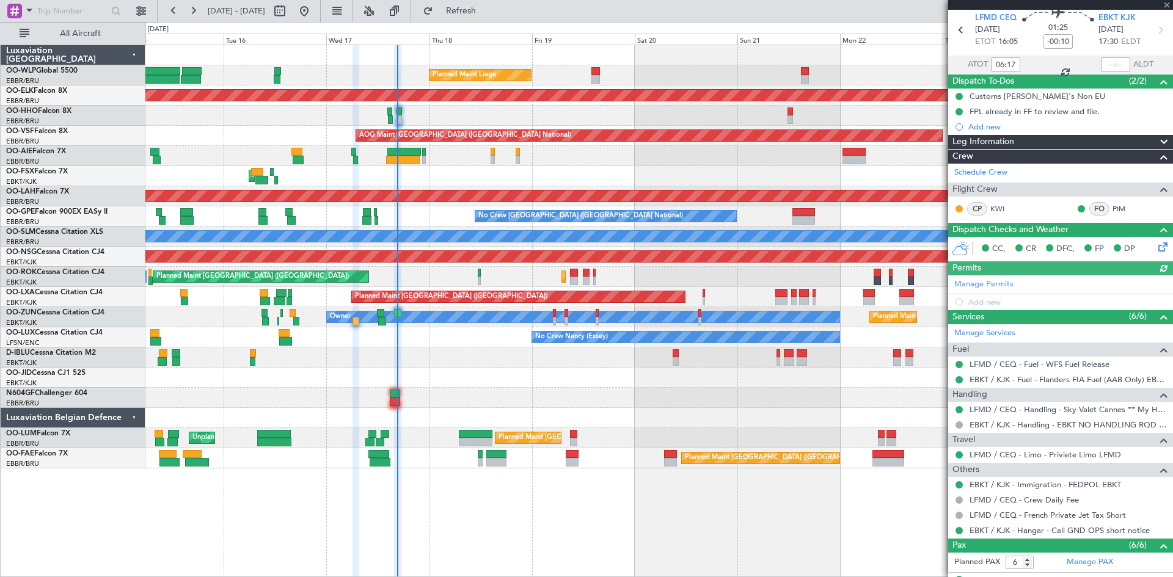
scroll to position [61, 0]
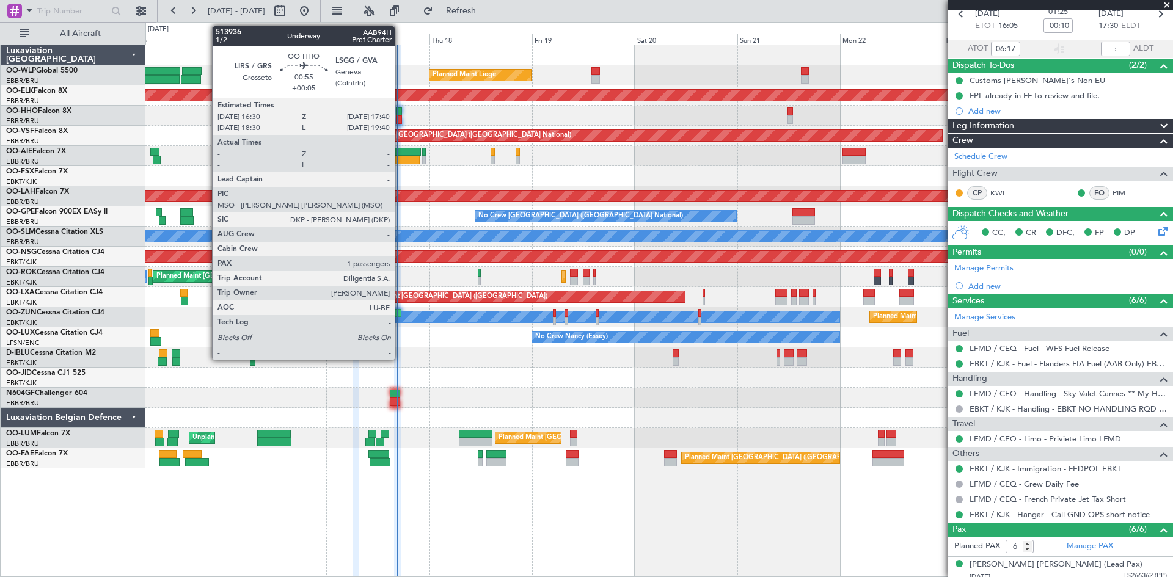
click at [400, 117] on div at bounding box center [398, 119] width 5 height 9
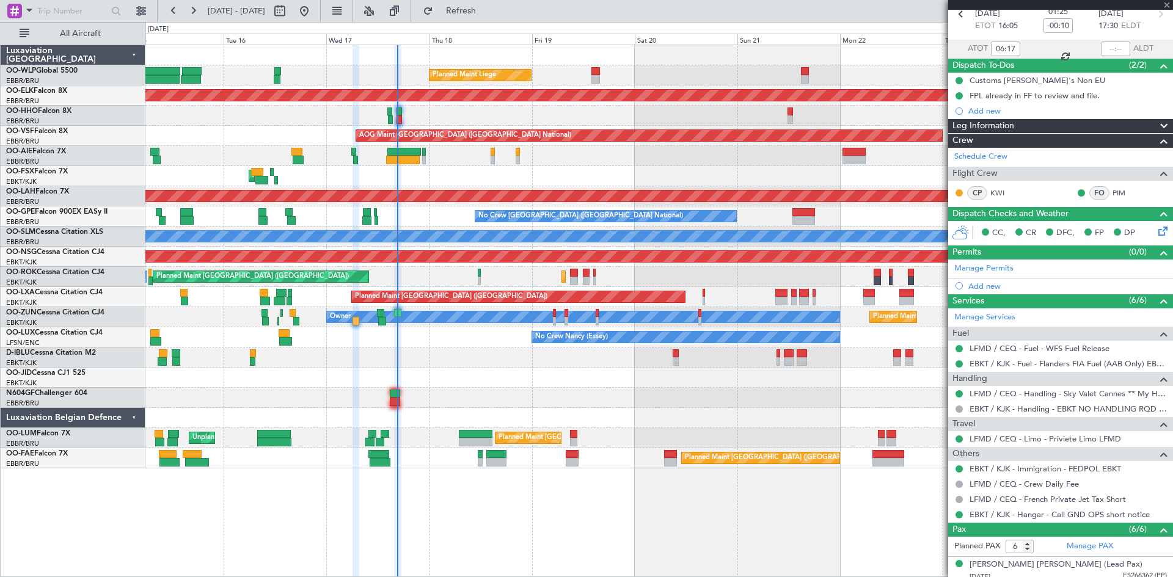
type input "+00:05"
type input "1"
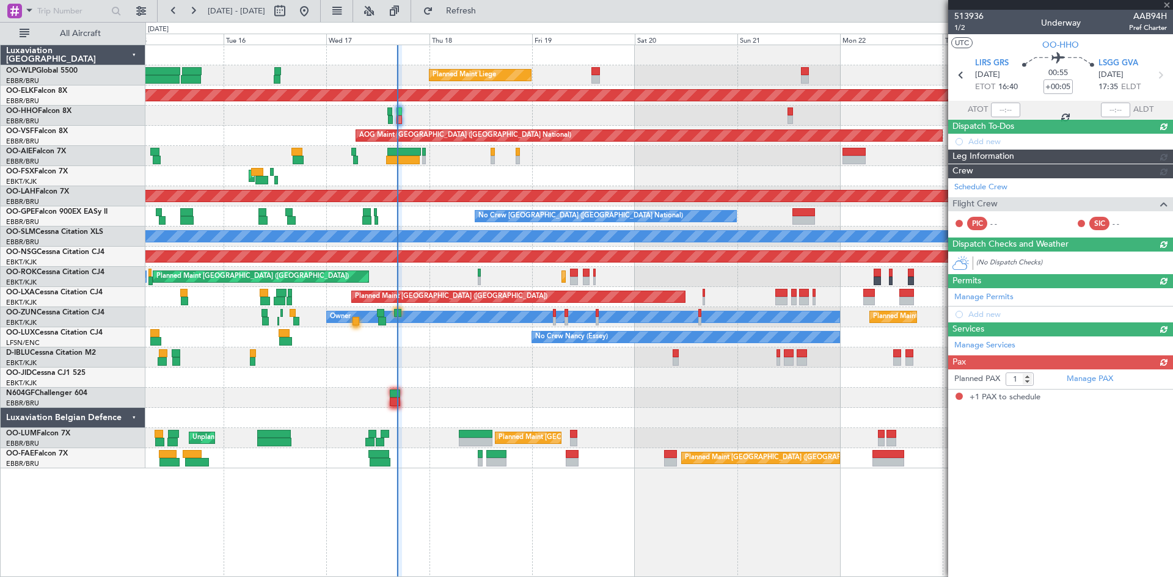
scroll to position [0, 0]
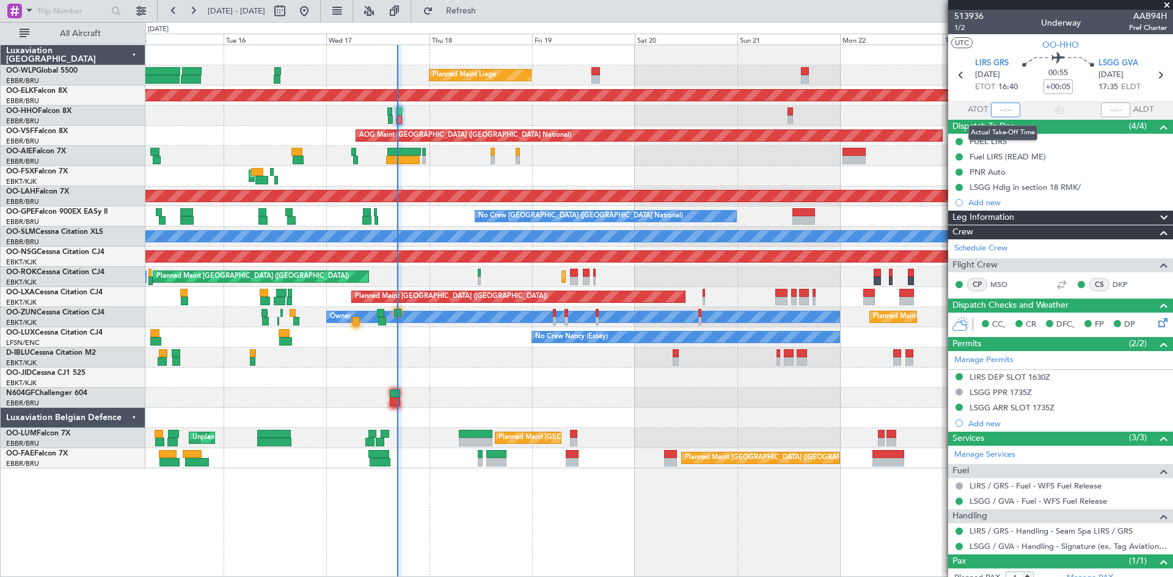
click at [1001, 107] on input "text" at bounding box center [1005, 110] width 29 height 15
type input "16:31"
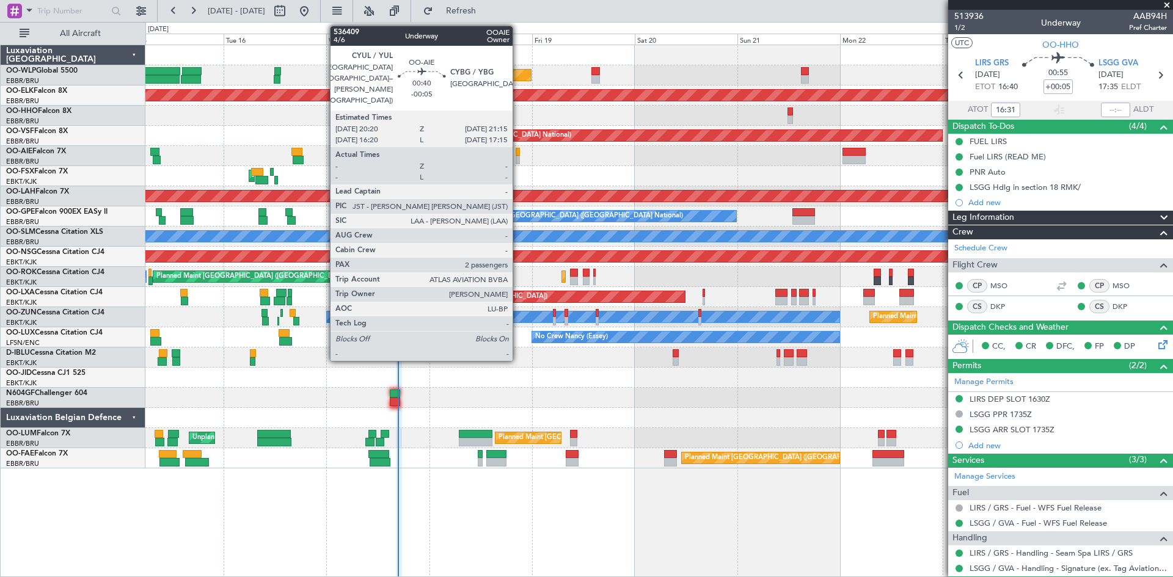
click at [518, 157] on div at bounding box center [518, 160] width 4 height 9
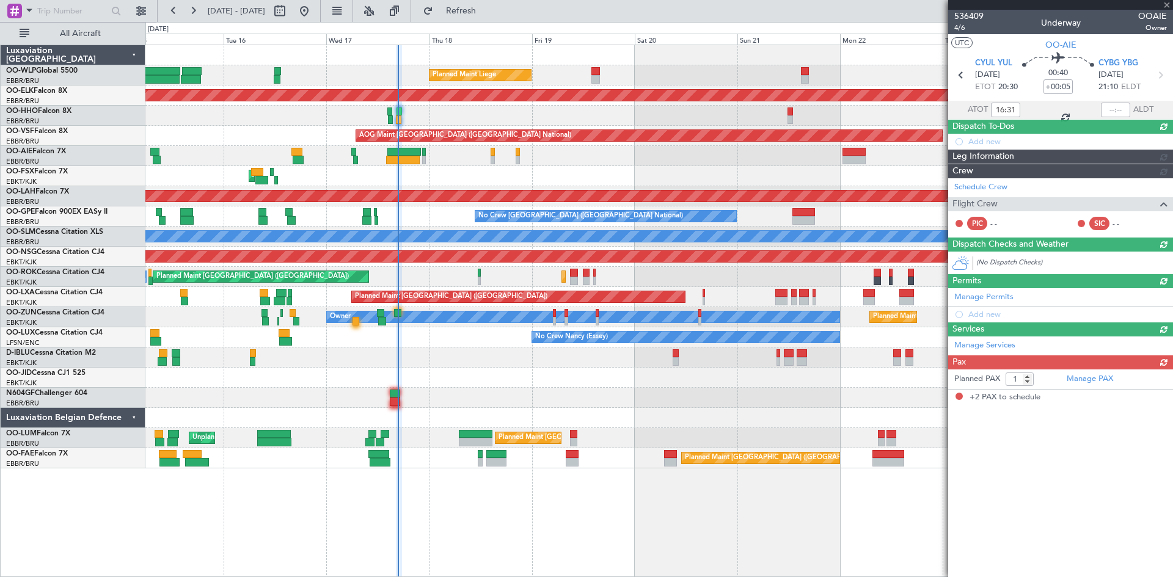
type input "-00:05"
type input "2"
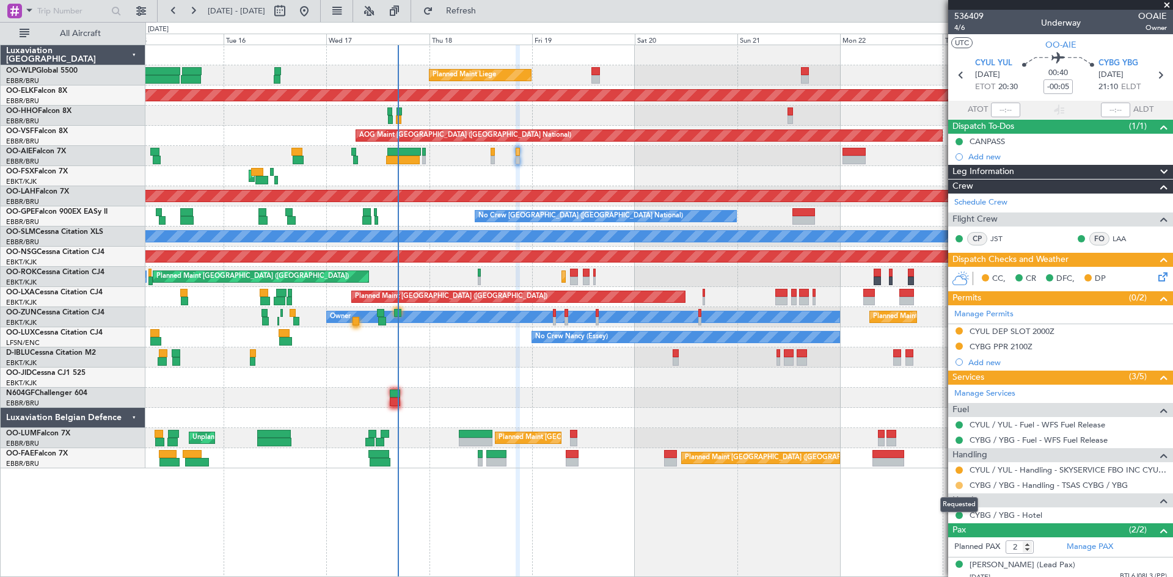
click at [956, 484] on button at bounding box center [958, 485] width 7 height 7
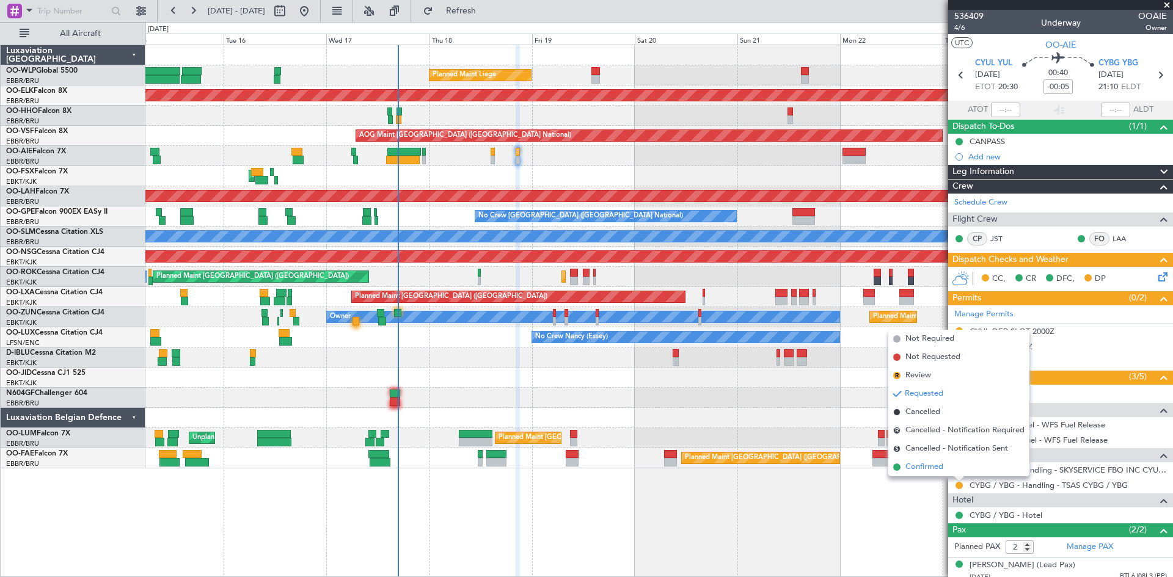
click at [952, 468] on li "Confirmed" at bounding box center [958, 467] width 141 height 18
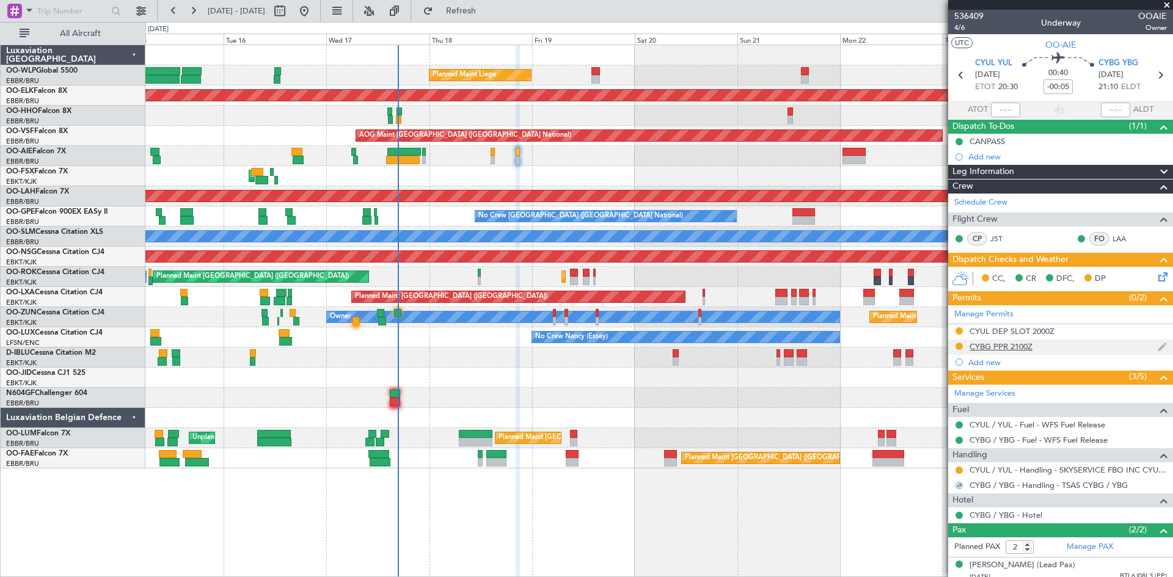
click at [994, 349] on div "CYBG PPR 2100Z" at bounding box center [1000, 346] width 63 height 10
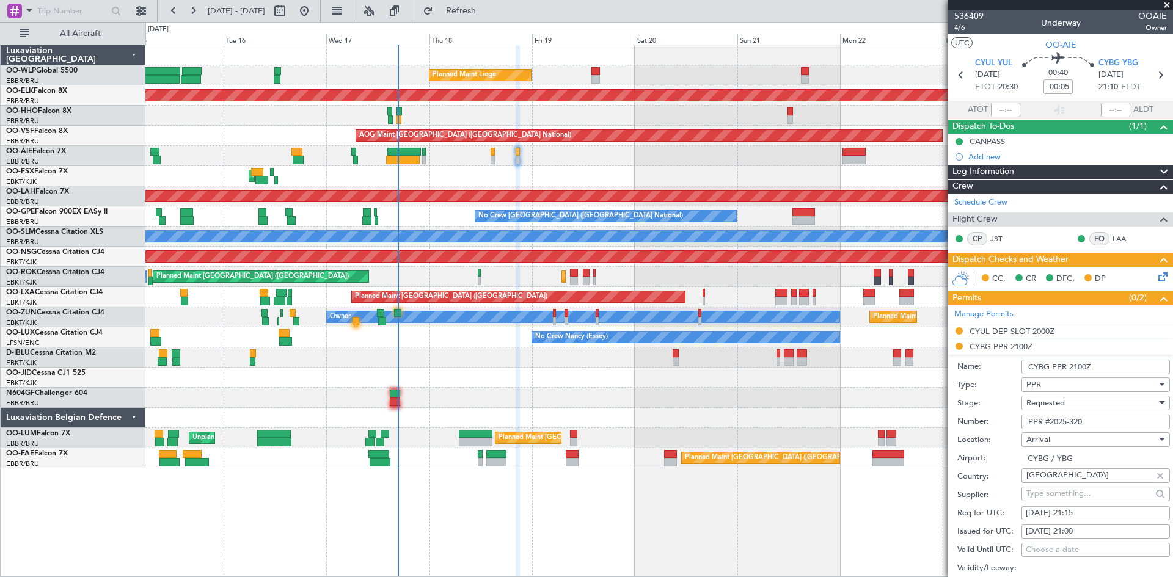
drag, startPoint x: 1087, startPoint y: 423, endPoint x: 1030, endPoint y: 431, distance: 57.3
click at [1030, 431] on form "Name: CYBG PPR 2100Z Type: PPR Stage: Requested Number: PPR #2025-320 Location:…" at bounding box center [1060, 537] width 225 height 365
paste input "NO taxi needed and their chauffeur will come to pick him up with the car so we …"
type input "PPR #2025-320"
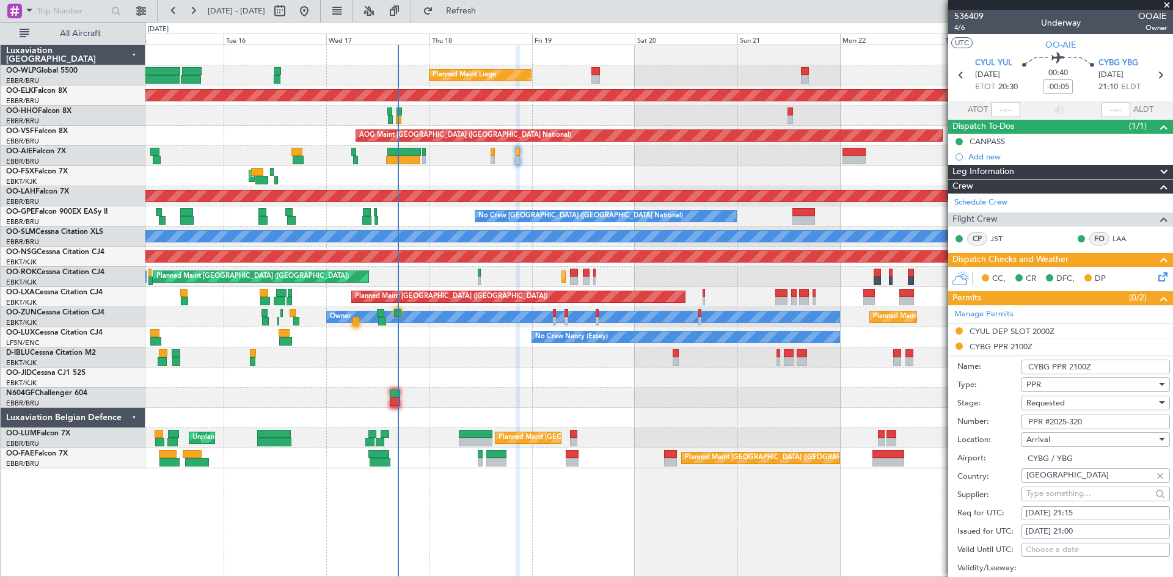
scroll to position [0, 0]
click at [963, 348] on li "CYBG PPR 2100Z Name: CYBG PPR 2100Z Type: PPR Stage: Requested Number: PPR #202…" at bounding box center [1060, 530] width 225 height 380
click at [1166, 4] on span at bounding box center [1167, 5] width 12 height 11
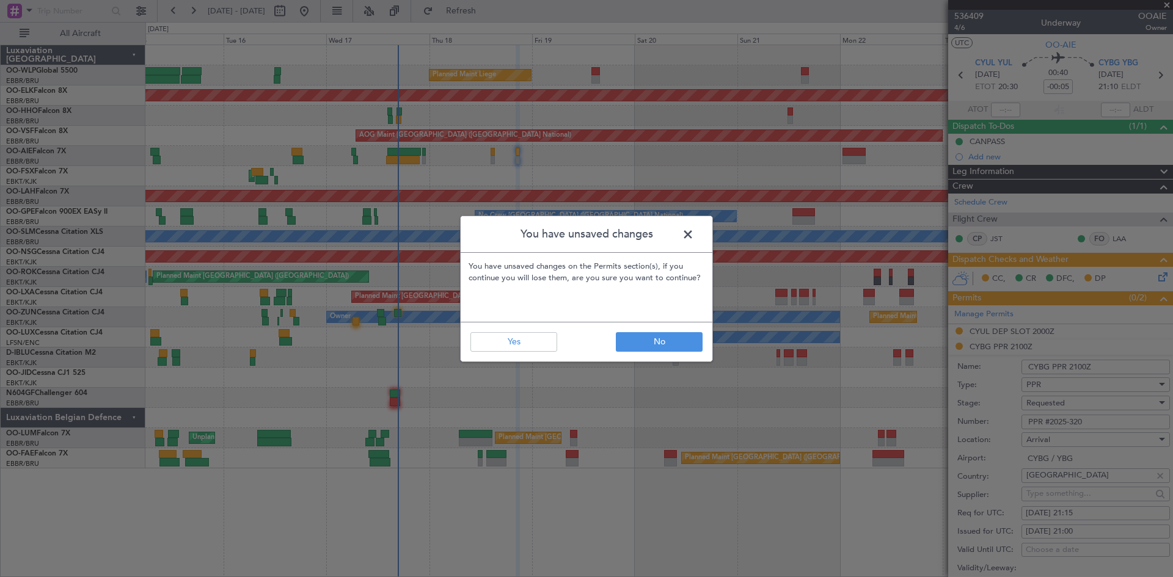
click at [535, 353] on footer "No Yes" at bounding box center [587, 342] width 252 height 40
click at [535, 349] on button "Yes" at bounding box center [513, 342] width 87 height 20
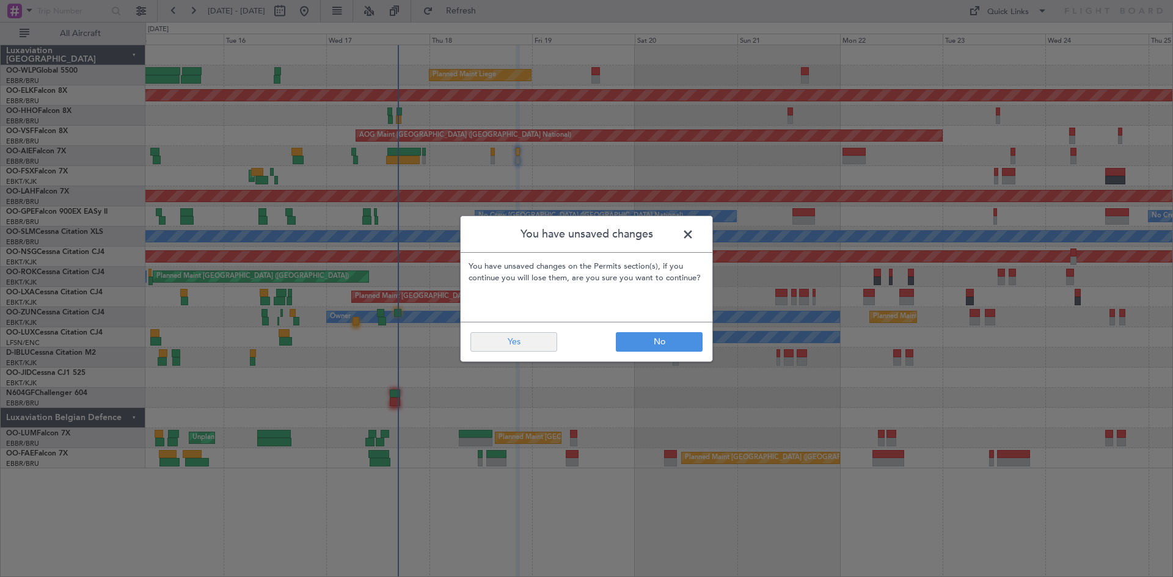
type input "0"
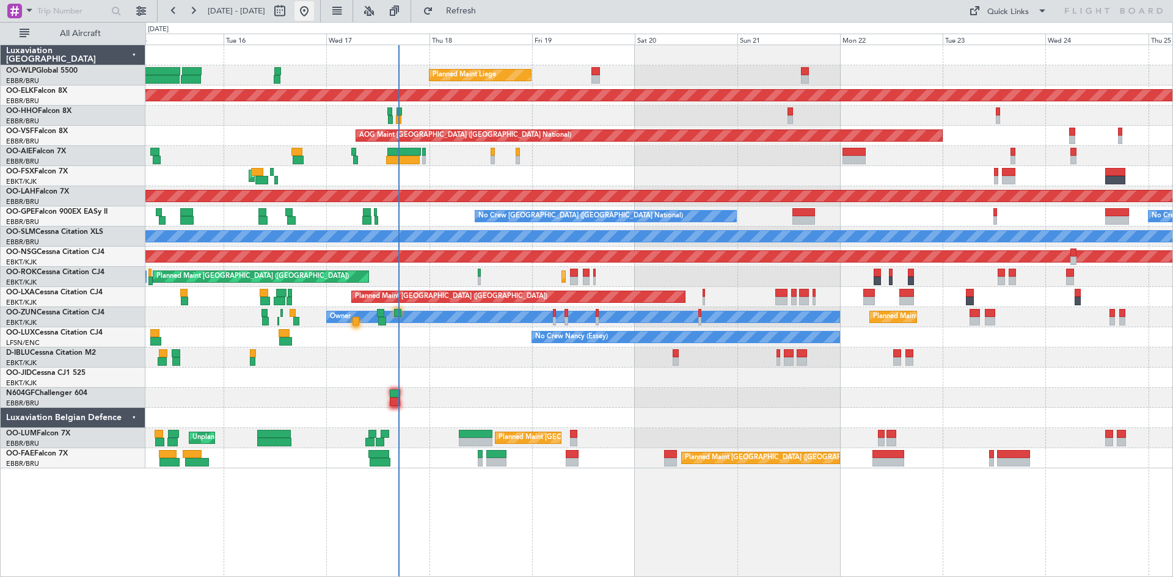
click at [314, 14] on button at bounding box center [304, 11] width 20 height 20
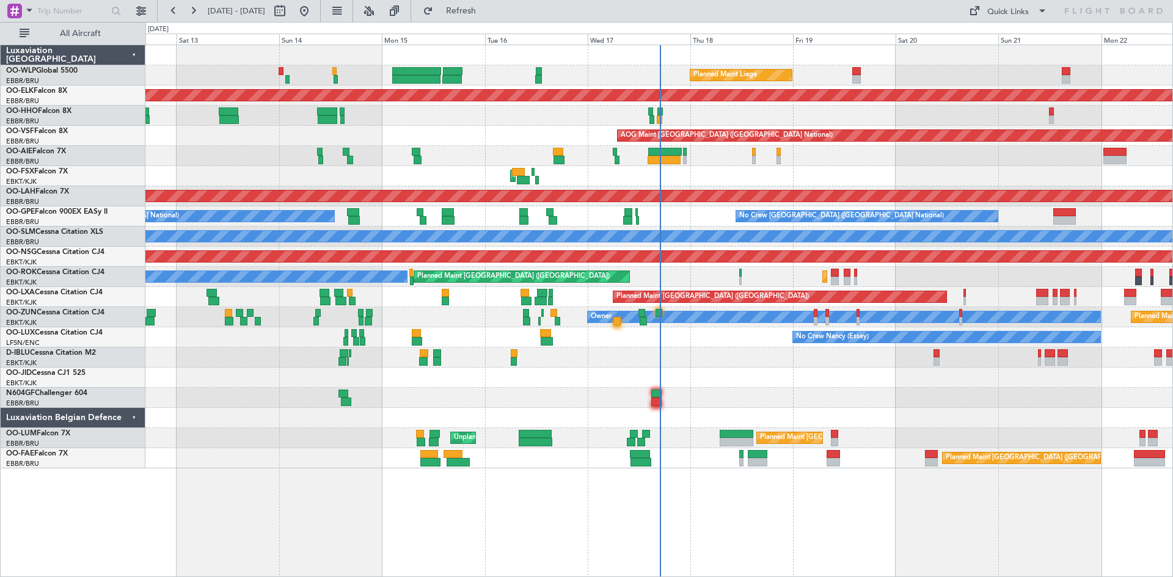
click at [456, 529] on div "Planned Maint Liege Planned Maint [GEOGRAPHIC_DATA]-[GEOGRAPHIC_DATA] Planned M…" at bounding box center [658, 311] width 1027 height 533
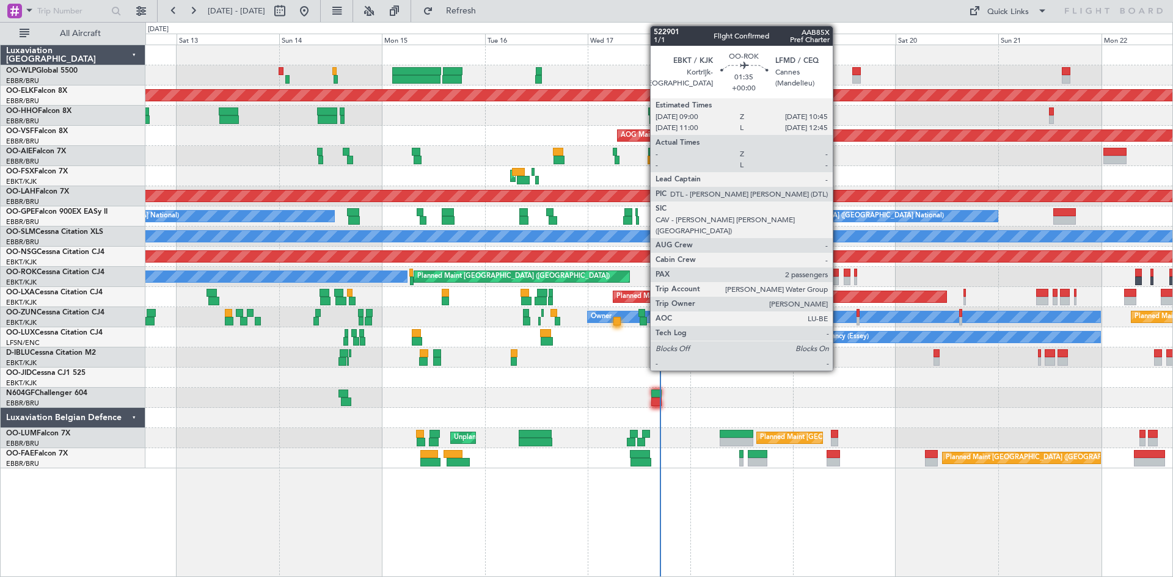
click at [837, 277] on div at bounding box center [835, 281] width 8 height 9
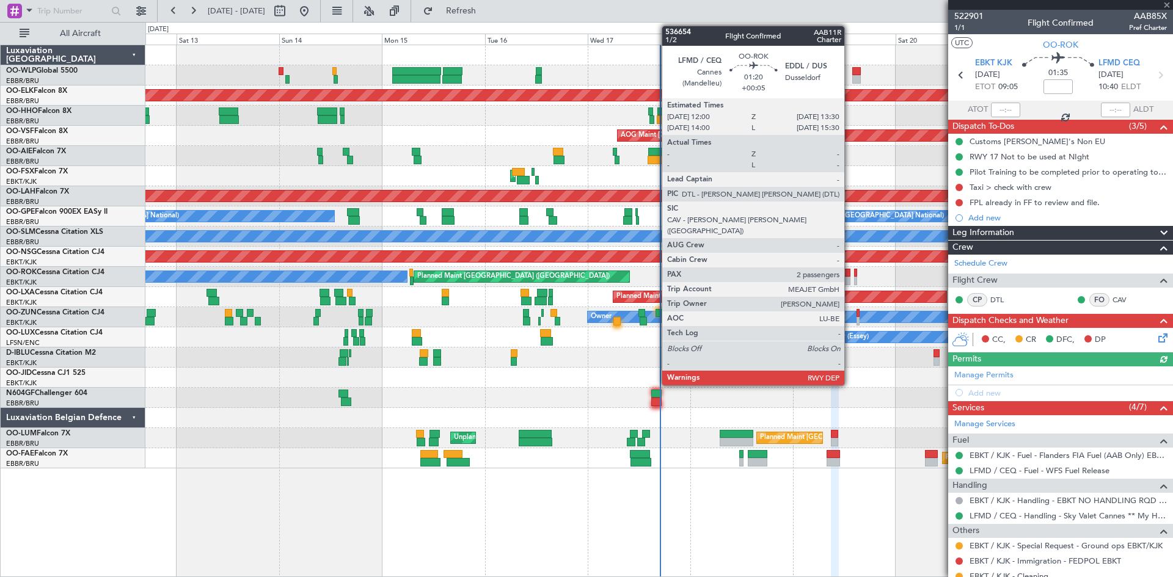
click at [850, 283] on div at bounding box center [847, 281] width 7 height 9
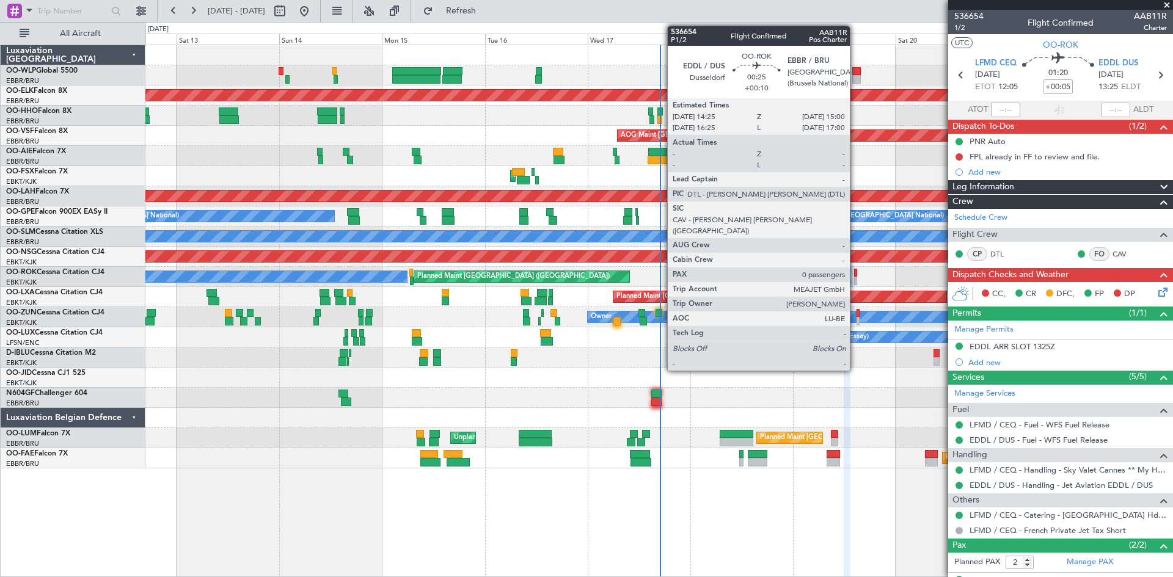
click at [855, 283] on div at bounding box center [855, 281] width 3 height 9
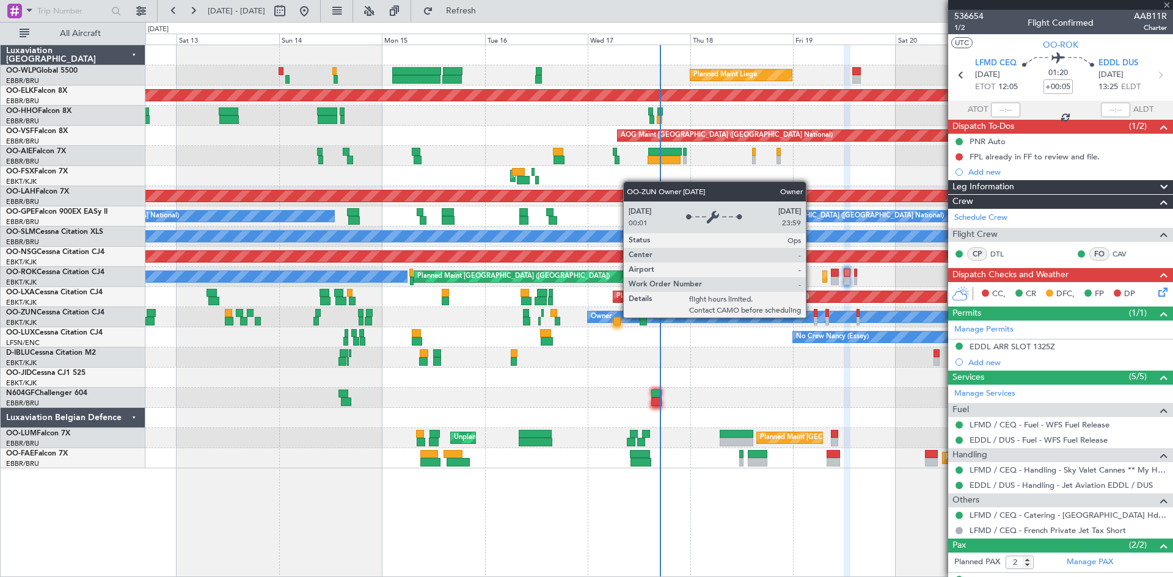
type input "+00:10"
type input "0"
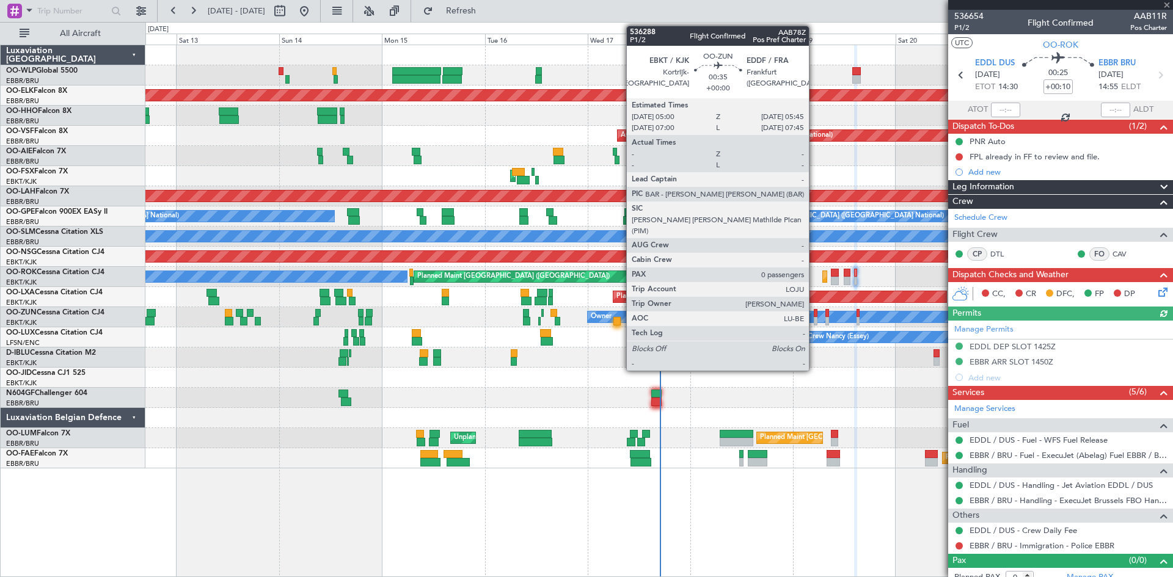
click at [814, 318] on div at bounding box center [816, 321] width 4 height 9
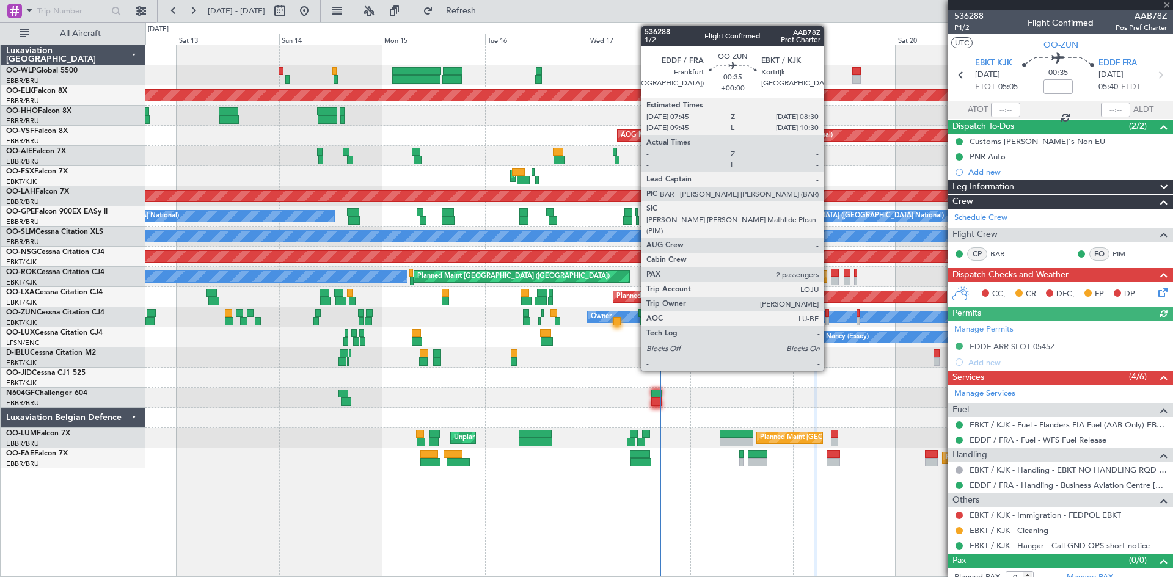
click at [829, 316] on div at bounding box center [827, 313] width 4 height 9
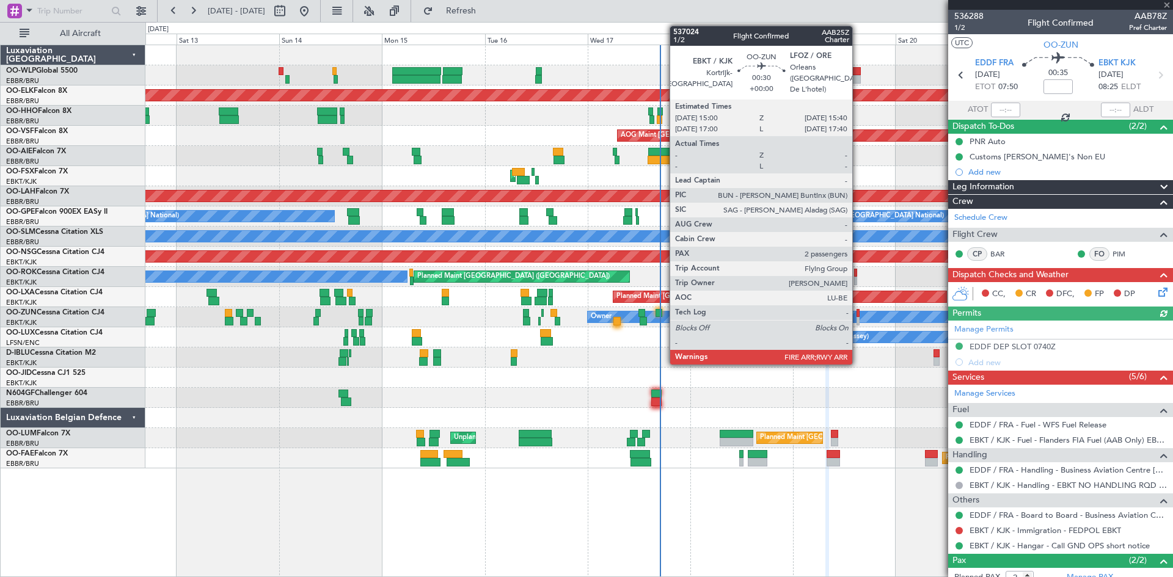
click at [858, 312] on div at bounding box center [857, 313] width 3 height 9
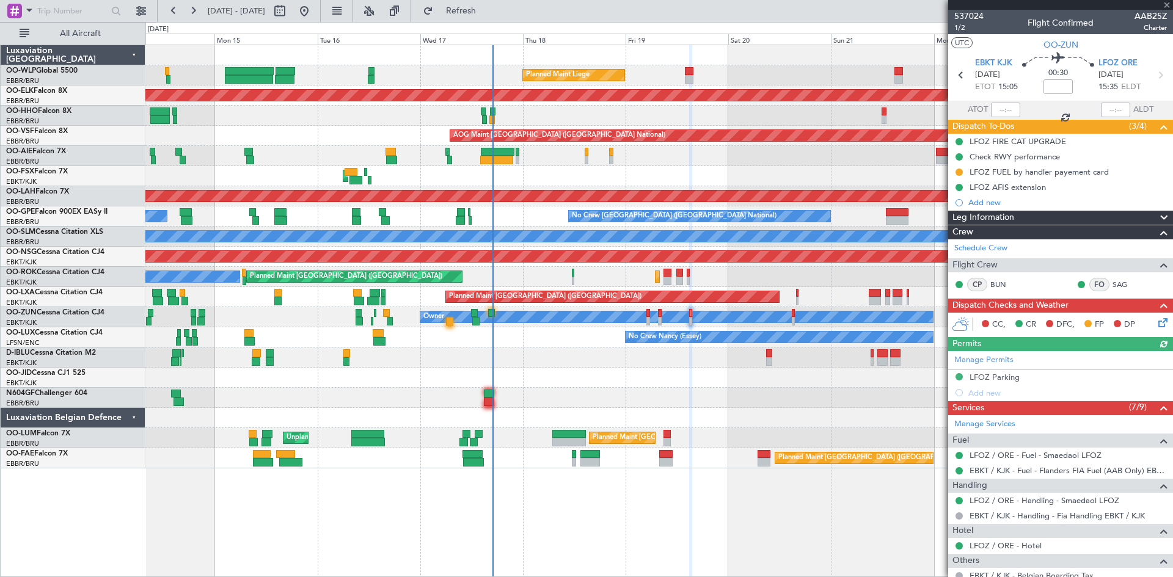
click at [718, 415] on div "Planned Maint Liege Planned Maint [GEOGRAPHIC_DATA]-[GEOGRAPHIC_DATA] Planned M…" at bounding box center [658, 256] width 1027 height 423
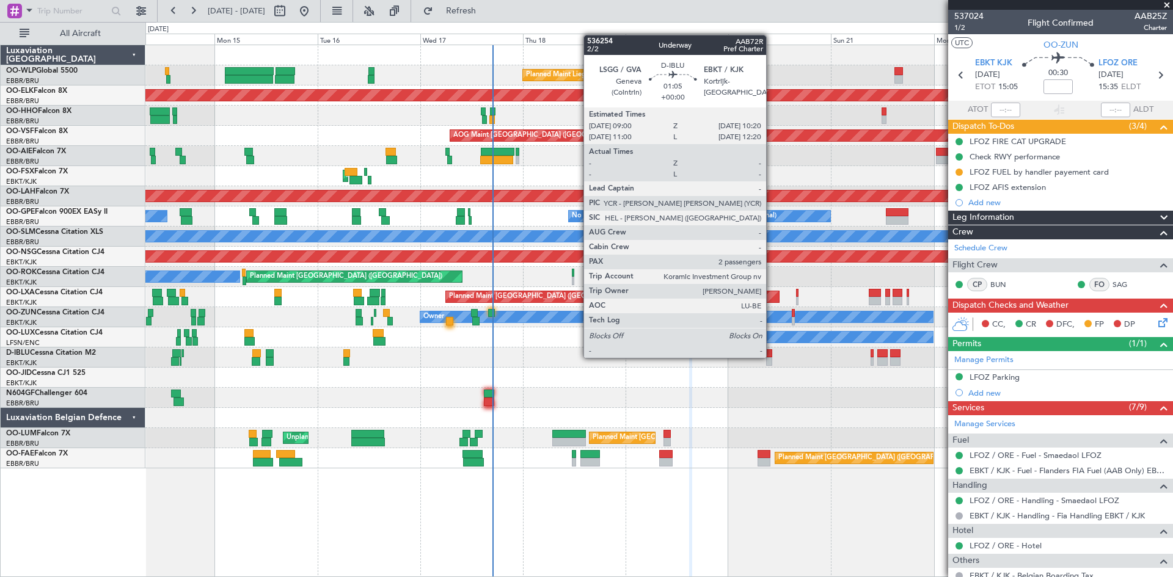
click at [772, 357] on div at bounding box center [769, 353] width 6 height 9
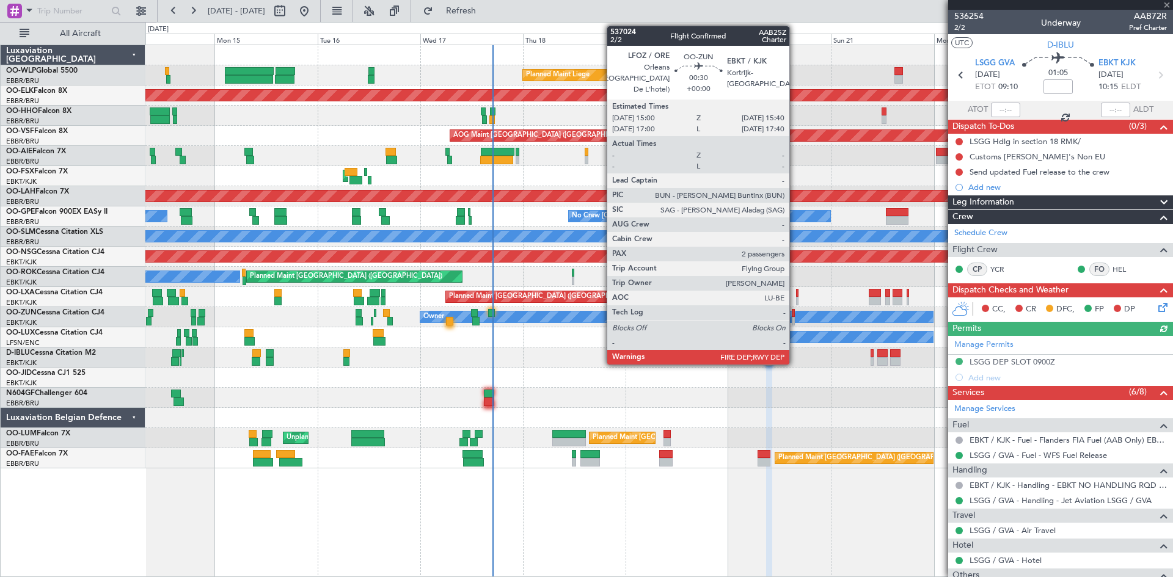
click at [795, 321] on div at bounding box center [793, 321] width 3 height 9
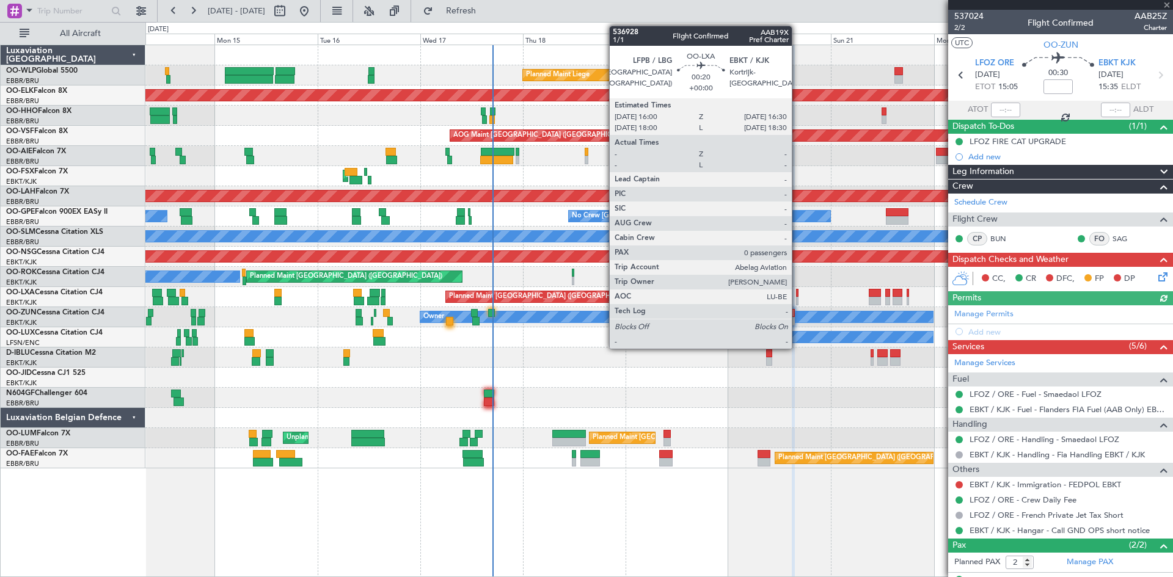
click at [797, 301] on div at bounding box center [797, 301] width 2 height 9
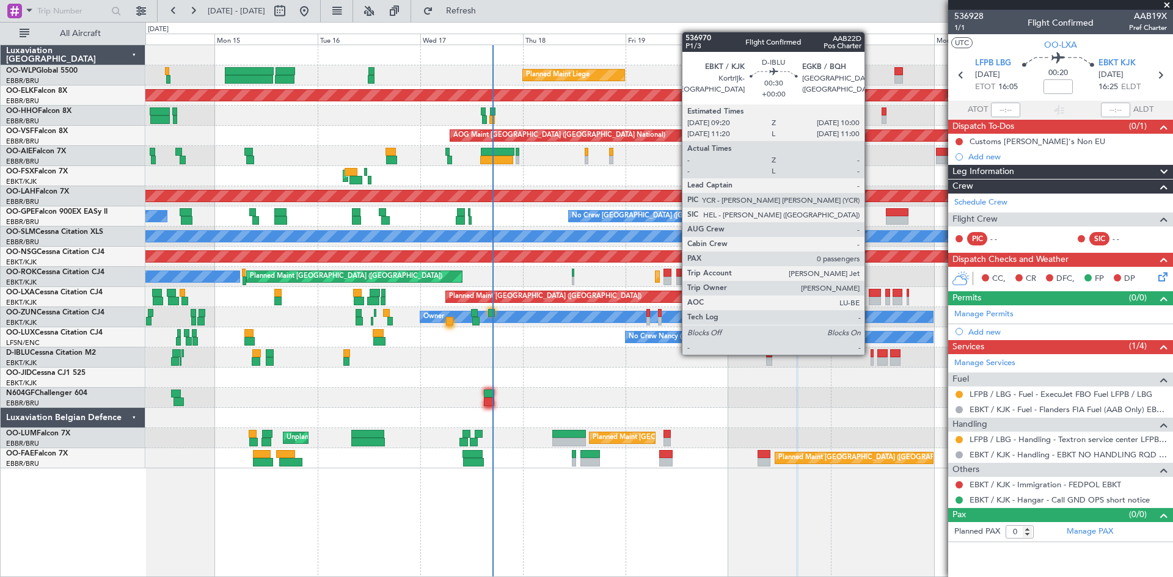
click at [870, 354] on div at bounding box center [871, 353] width 3 height 9
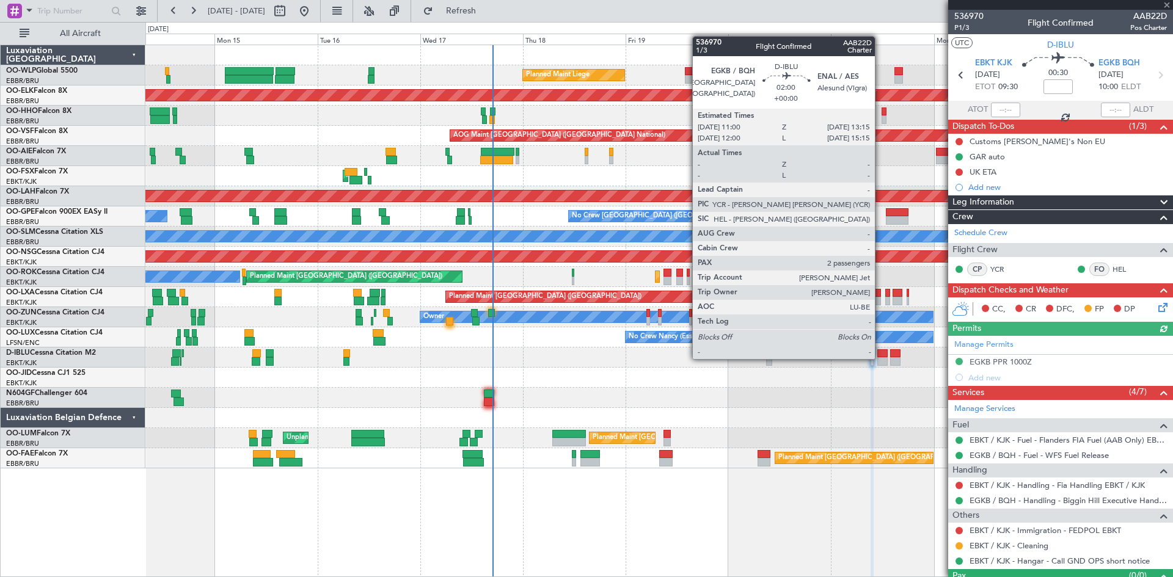
click at [880, 358] on div at bounding box center [882, 361] width 10 height 9
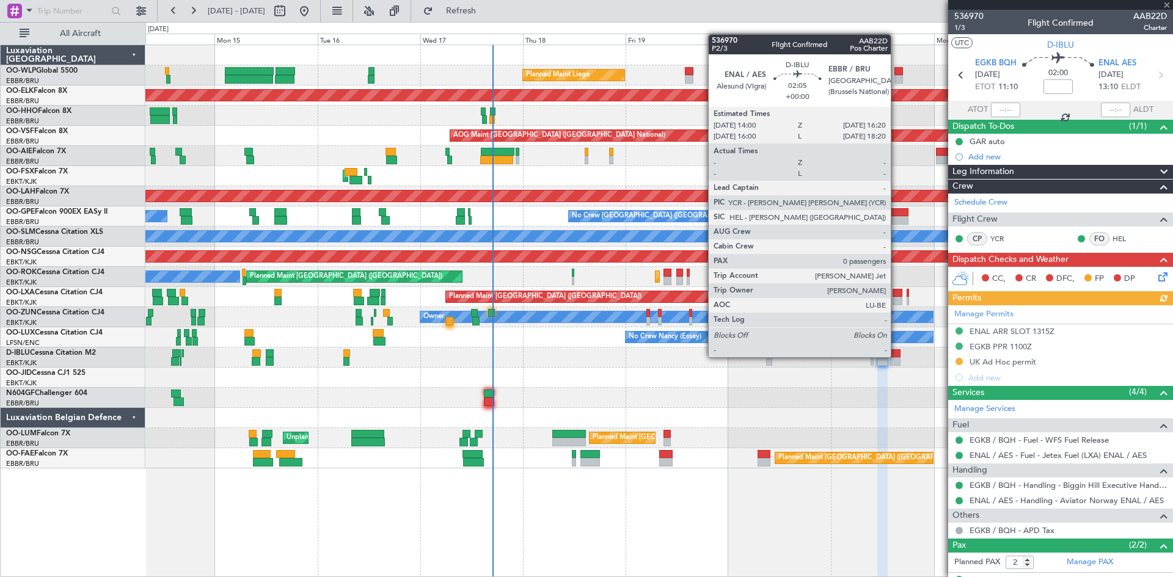
click at [896, 357] on div at bounding box center [895, 361] width 10 height 9
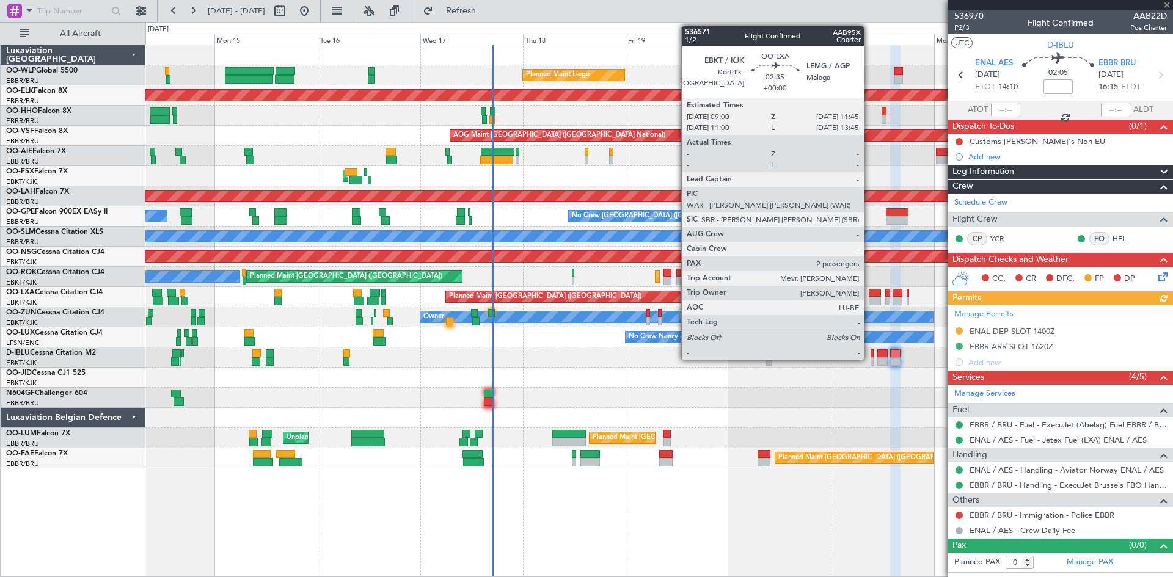
click at [869, 298] on div at bounding box center [875, 301] width 12 height 9
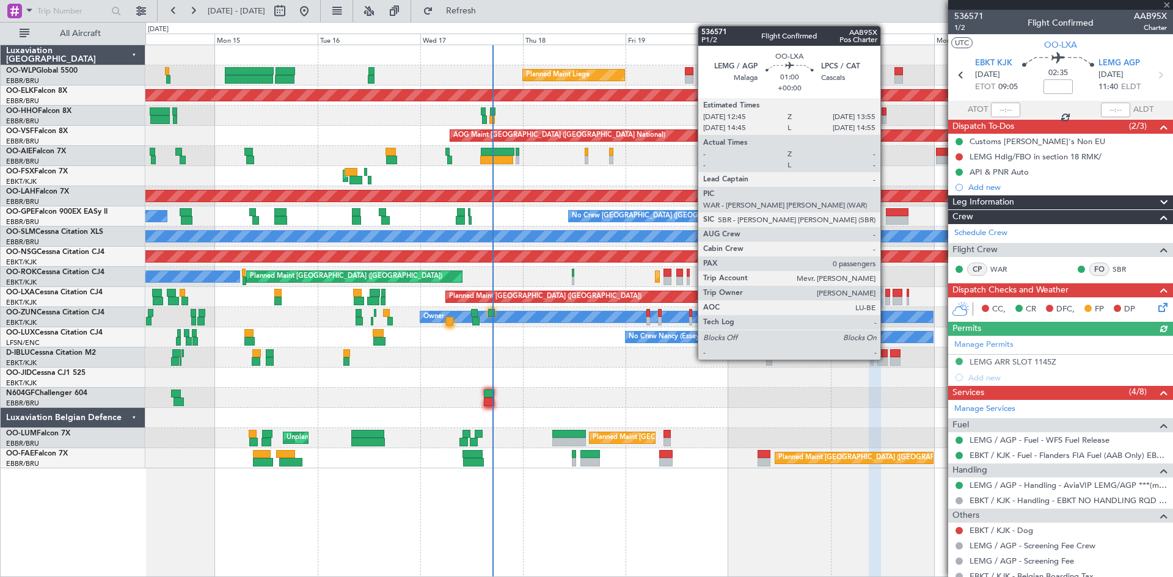
click at [886, 298] on div at bounding box center [887, 301] width 5 height 9
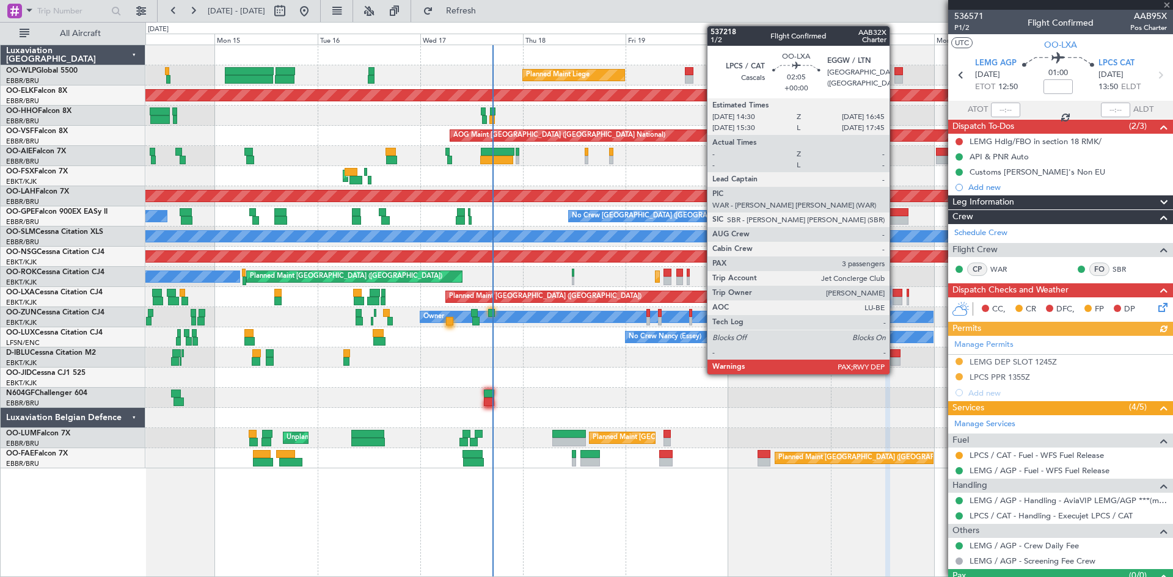
click at [895, 296] on div at bounding box center [897, 293] width 10 height 9
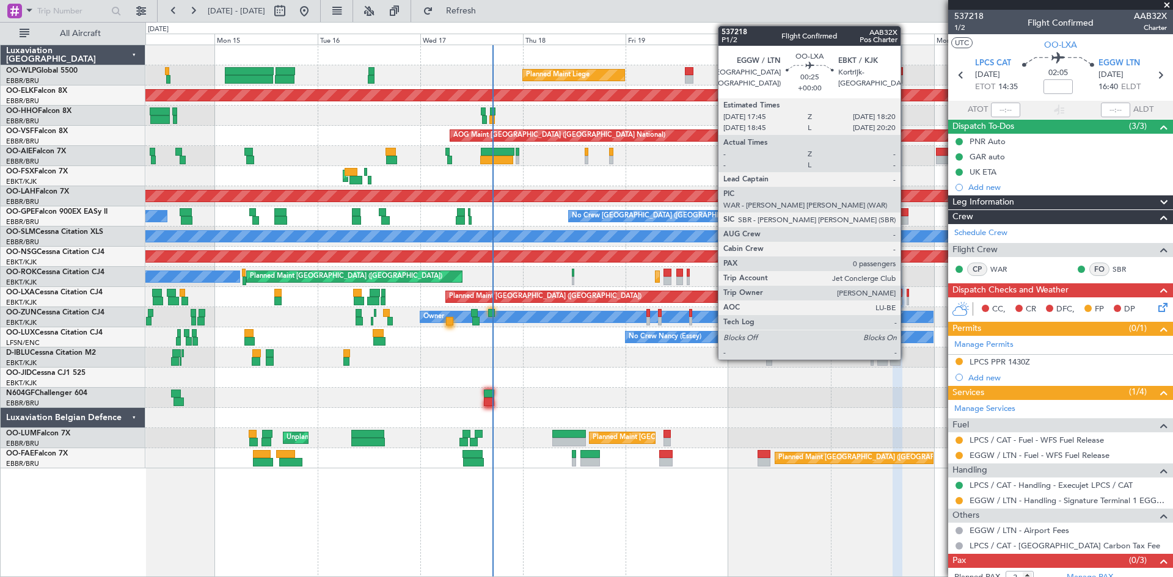
click at [907, 299] on div at bounding box center [908, 301] width 3 height 9
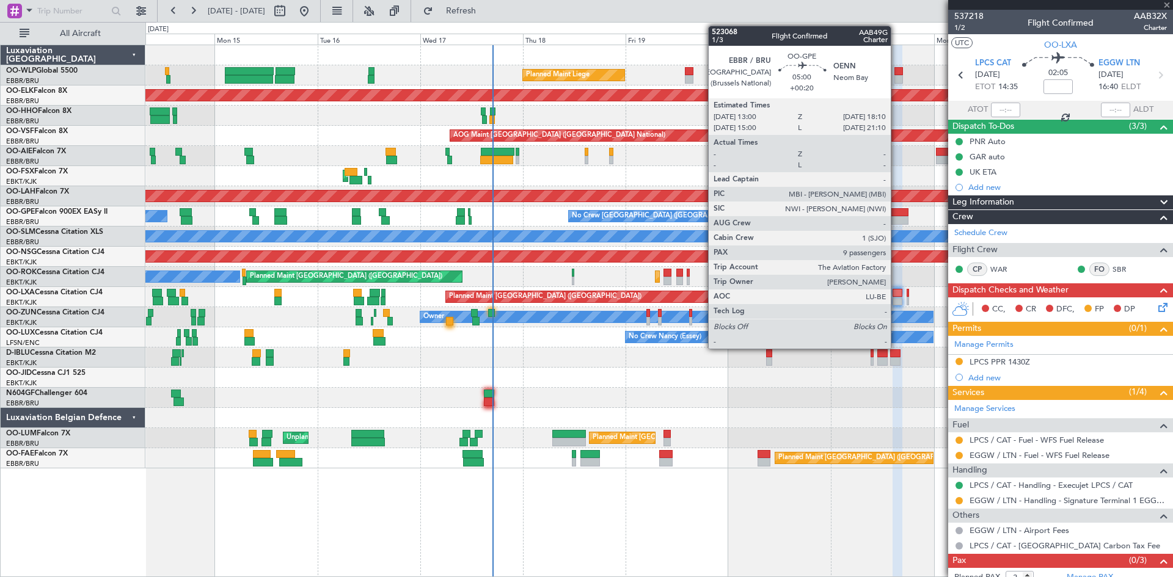
type input "0"
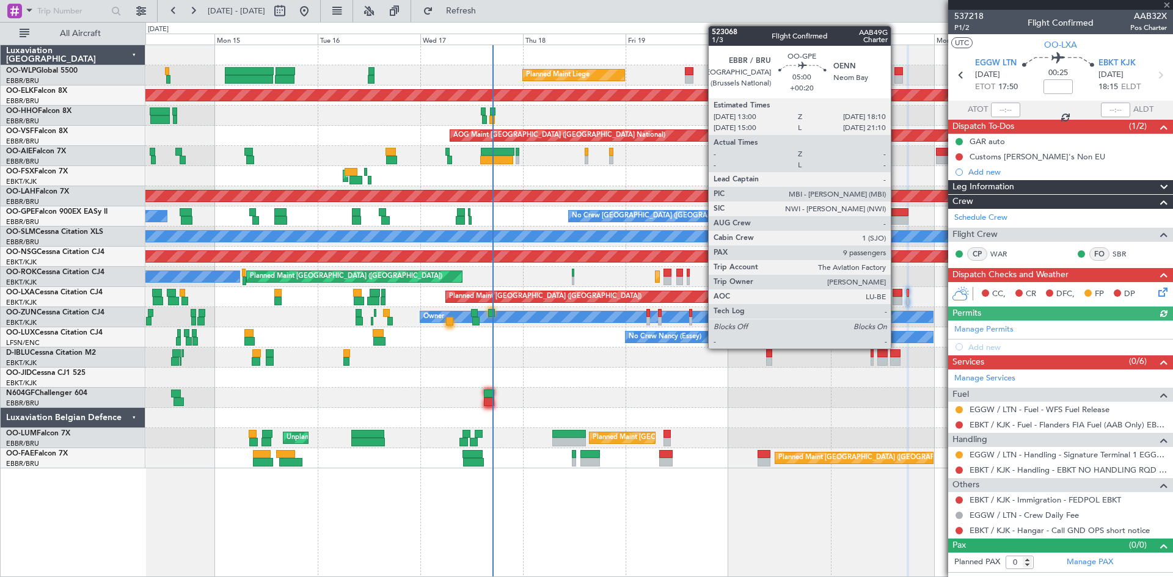
click at [896, 214] on div at bounding box center [897, 212] width 23 height 9
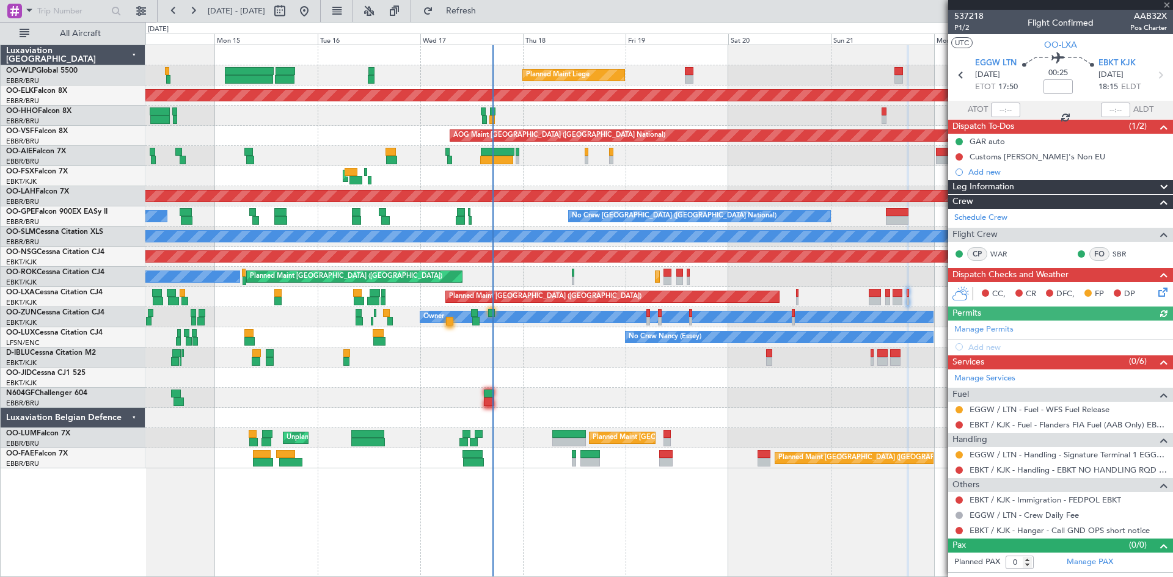
type input "+00:20"
type input "9"
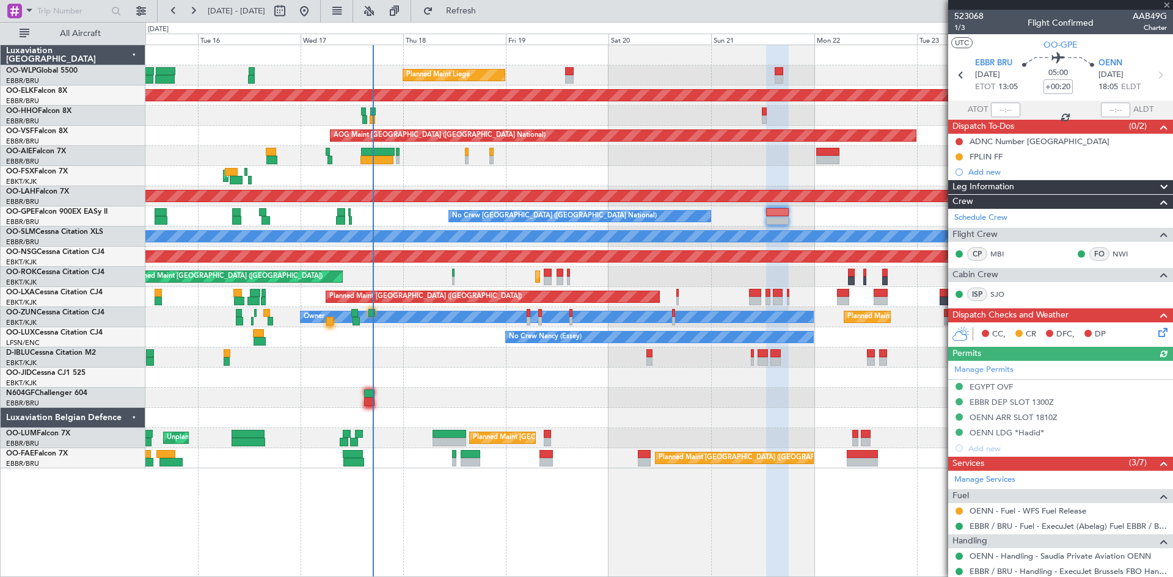
click at [692, 393] on div "Planned Maint Liege Planned Maint [GEOGRAPHIC_DATA]-[GEOGRAPHIC_DATA] AOG Maint…" at bounding box center [658, 256] width 1027 height 423
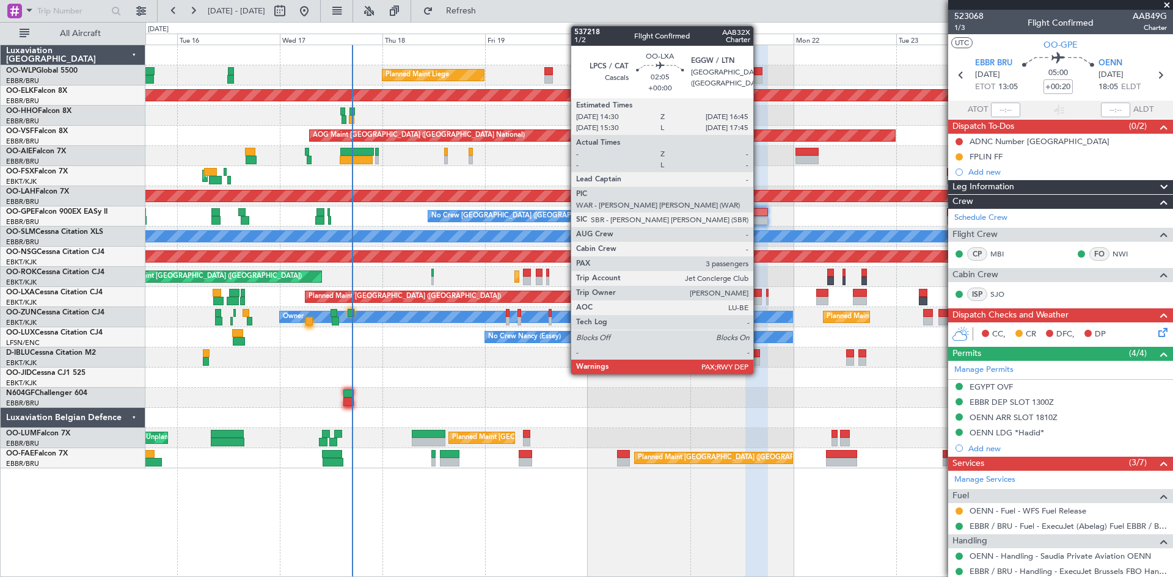
click at [759, 296] on div at bounding box center [757, 293] width 10 height 9
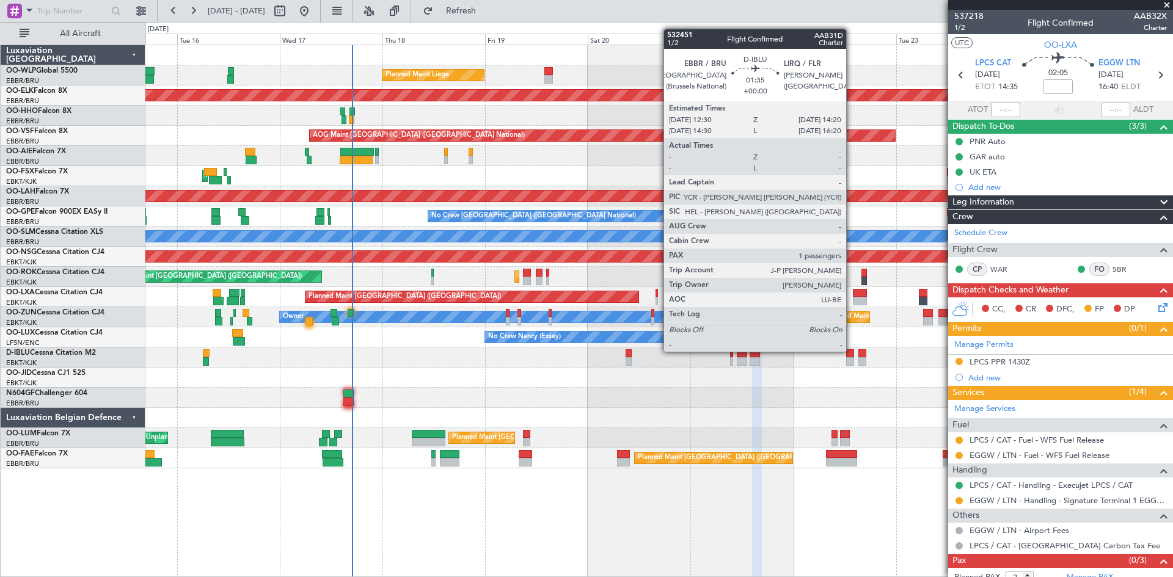
click at [852, 352] on div at bounding box center [850, 353] width 8 height 9
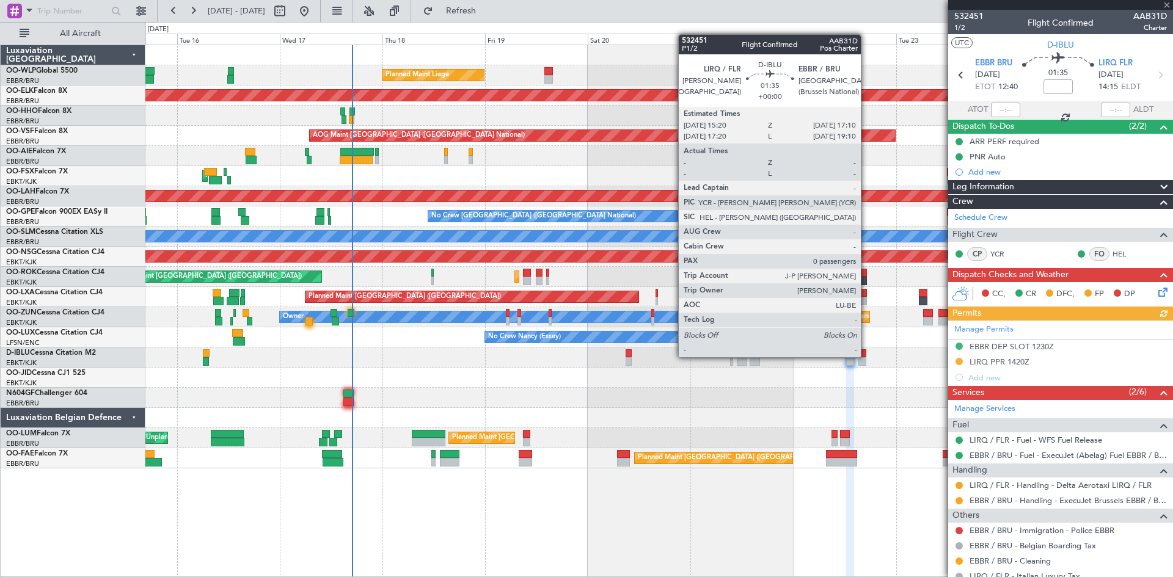
click at [866, 357] on div at bounding box center [862, 361] width 8 height 9
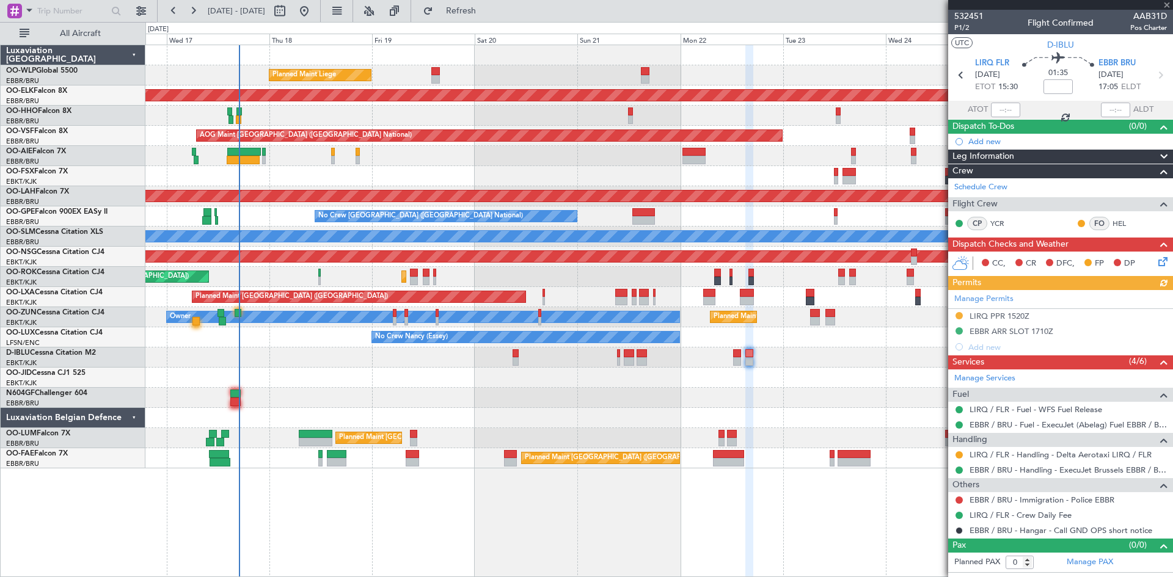
click at [771, 357] on div "Planned Maint Liege Planned Maint [GEOGRAPHIC_DATA]-[GEOGRAPHIC_DATA] AOG Maint…" at bounding box center [658, 256] width 1027 height 423
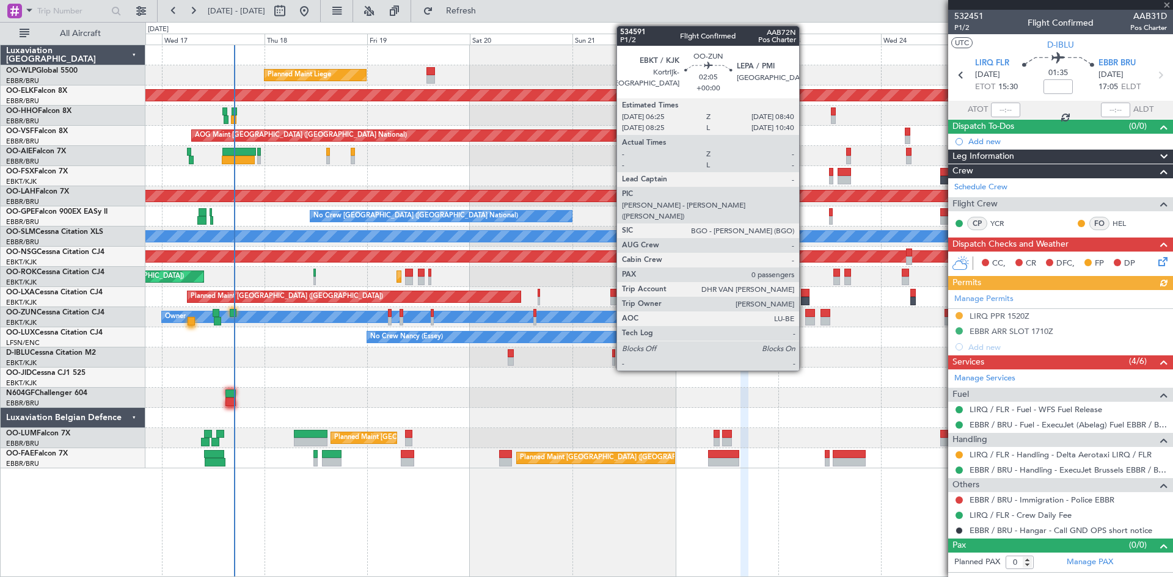
click at [805, 321] on div at bounding box center [810, 321] width 10 height 9
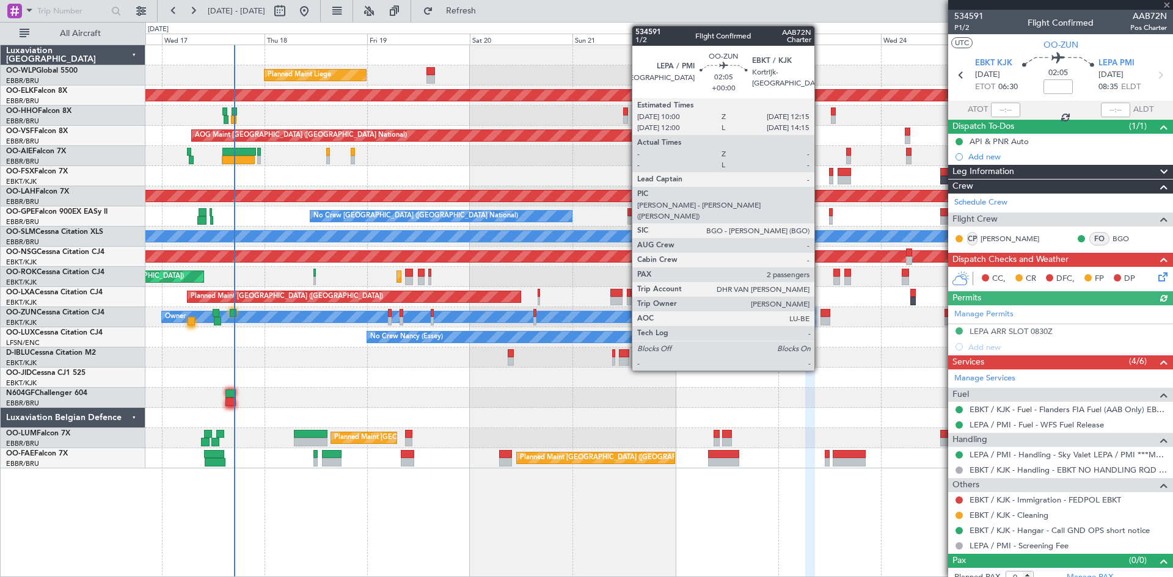
click at [820, 320] on div at bounding box center [825, 321] width 10 height 9
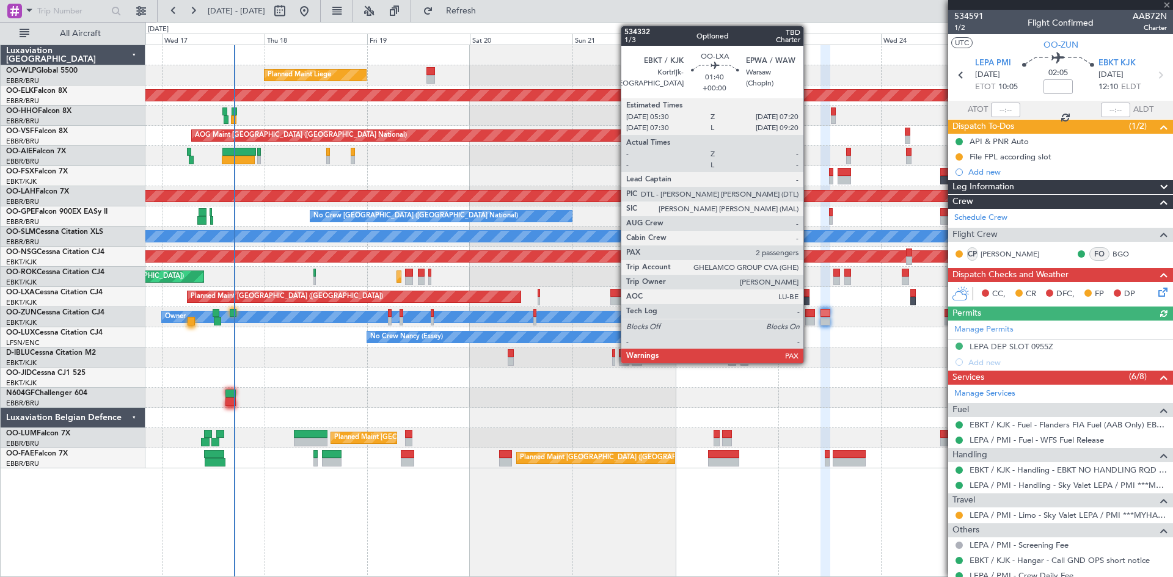
click at [809, 299] on div at bounding box center [805, 301] width 8 height 9
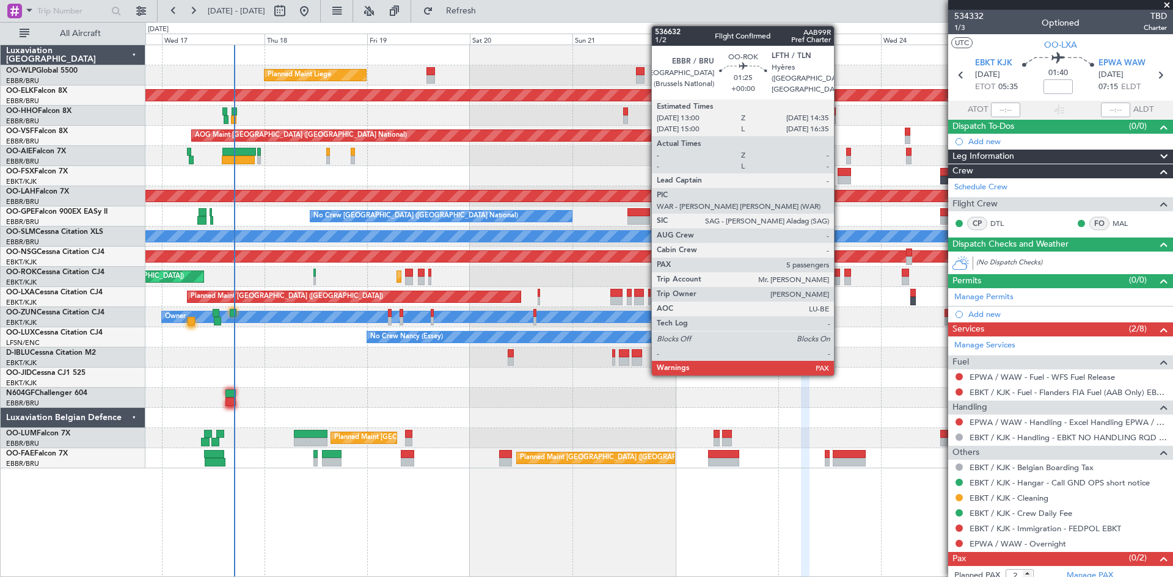
click at [839, 282] on div at bounding box center [836, 281] width 7 height 9
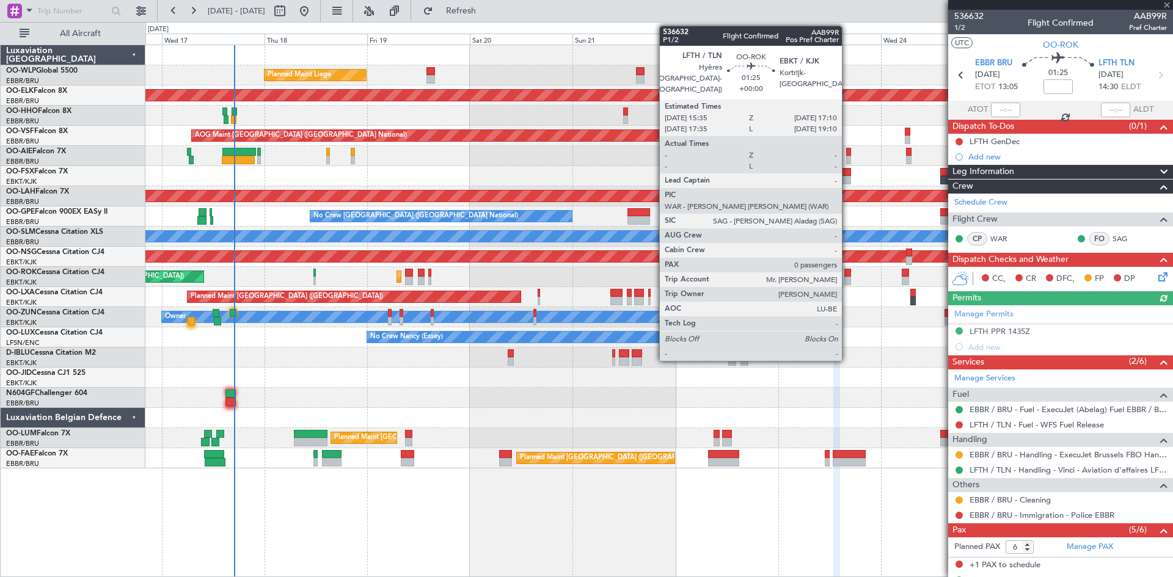
click at [847, 277] on div at bounding box center [847, 281] width 7 height 9
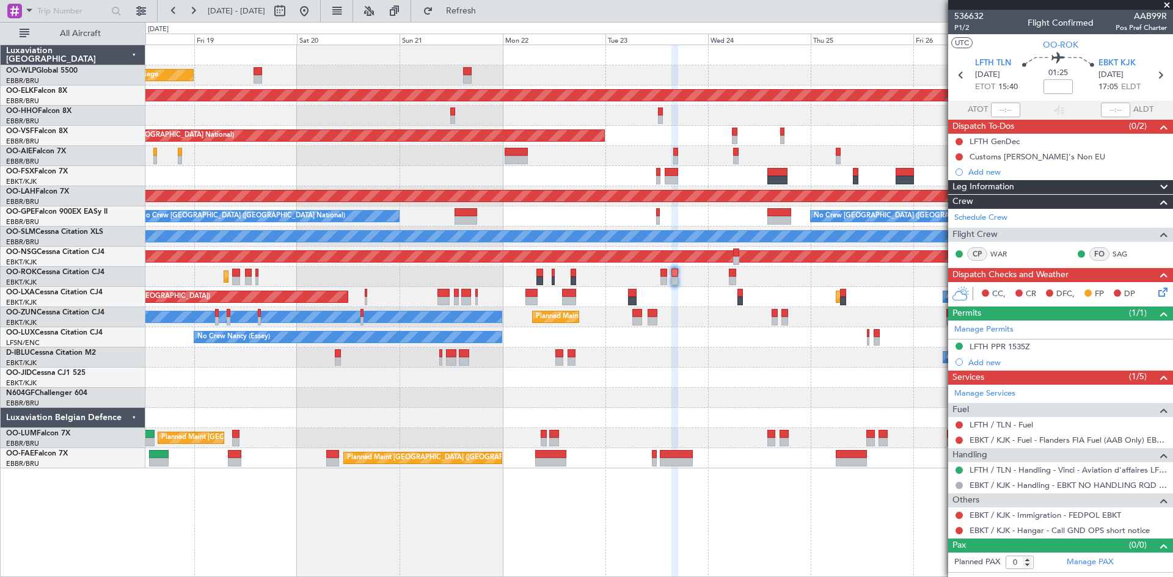
click at [706, 417] on div "Planned Maint Liege Planned Maint [GEOGRAPHIC_DATA]-[GEOGRAPHIC_DATA] AOG Maint…" at bounding box center [658, 256] width 1027 height 423
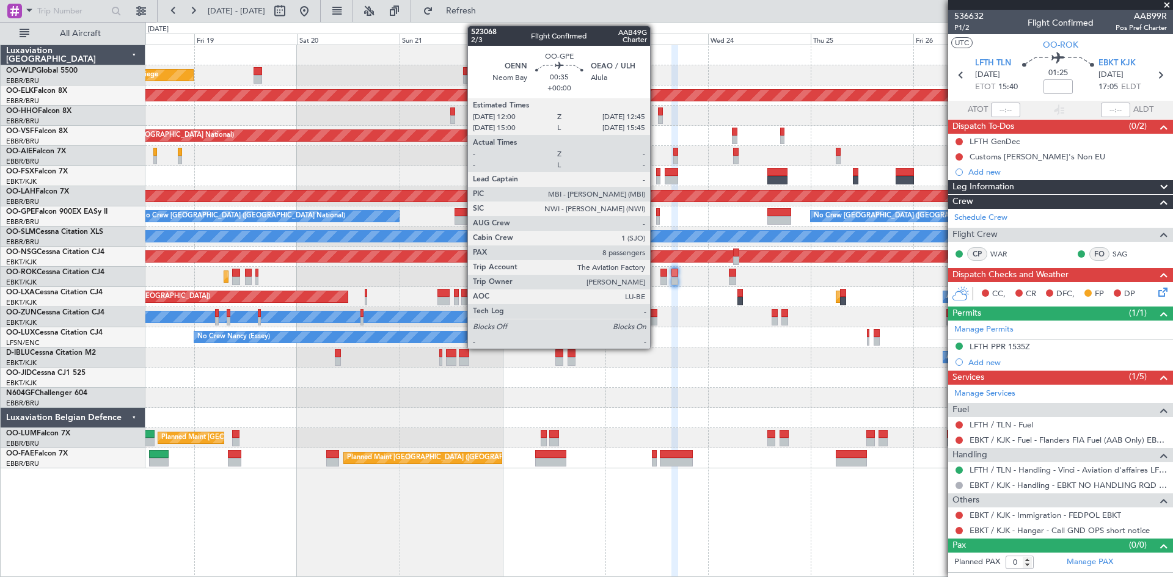
click at [656, 212] on div at bounding box center [658, 212] width 4 height 9
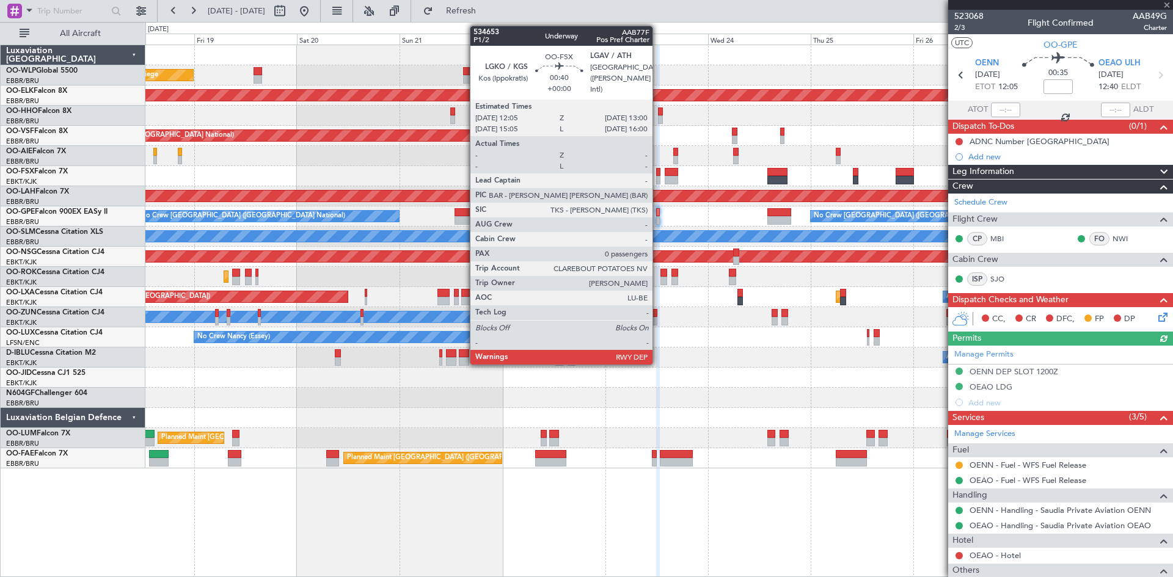
click at [658, 180] on div at bounding box center [658, 180] width 4 height 9
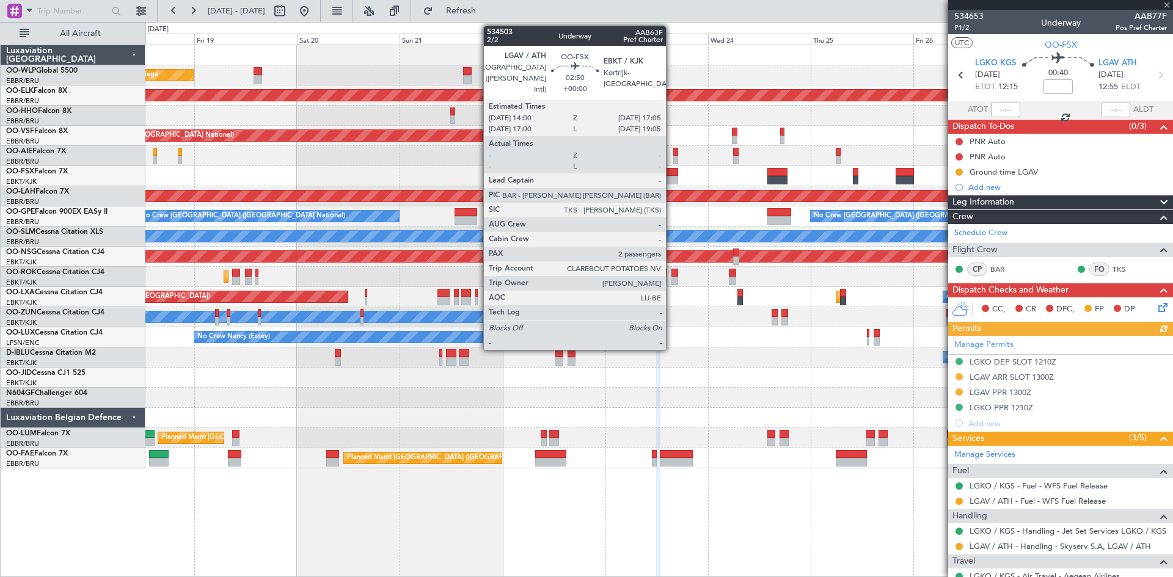
click at [671, 175] on div at bounding box center [671, 172] width 13 height 9
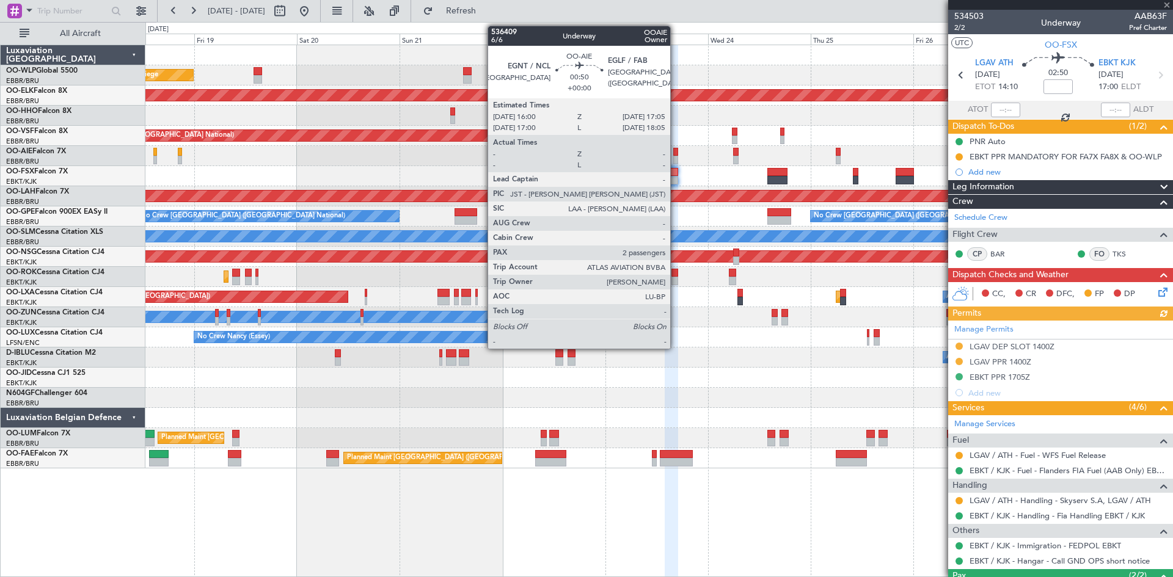
click at [676, 161] on div at bounding box center [675, 160] width 5 height 9
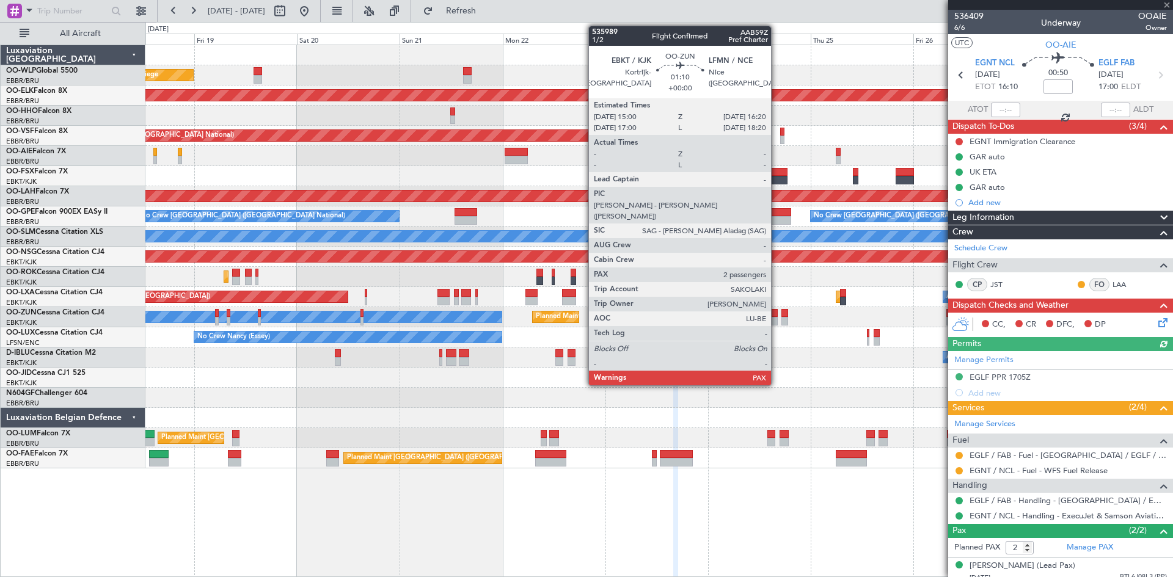
click at [776, 315] on div at bounding box center [775, 313] width 6 height 9
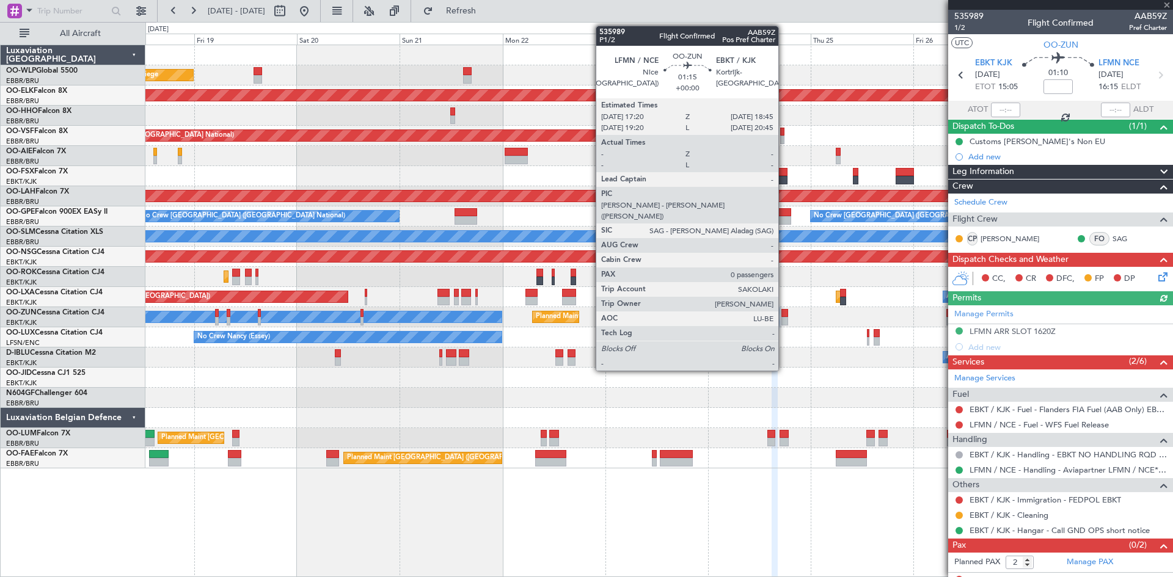
click at [784, 316] on div at bounding box center [784, 313] width 6 height 9
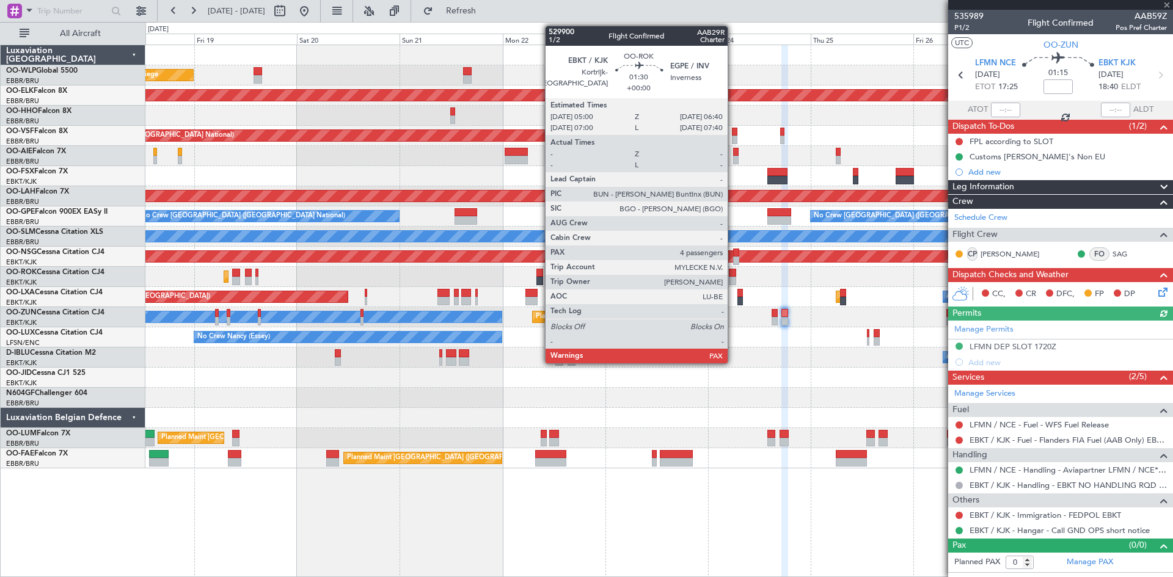
click at [733, 277] on div at bounding box center [732, 281] width 7 height 9
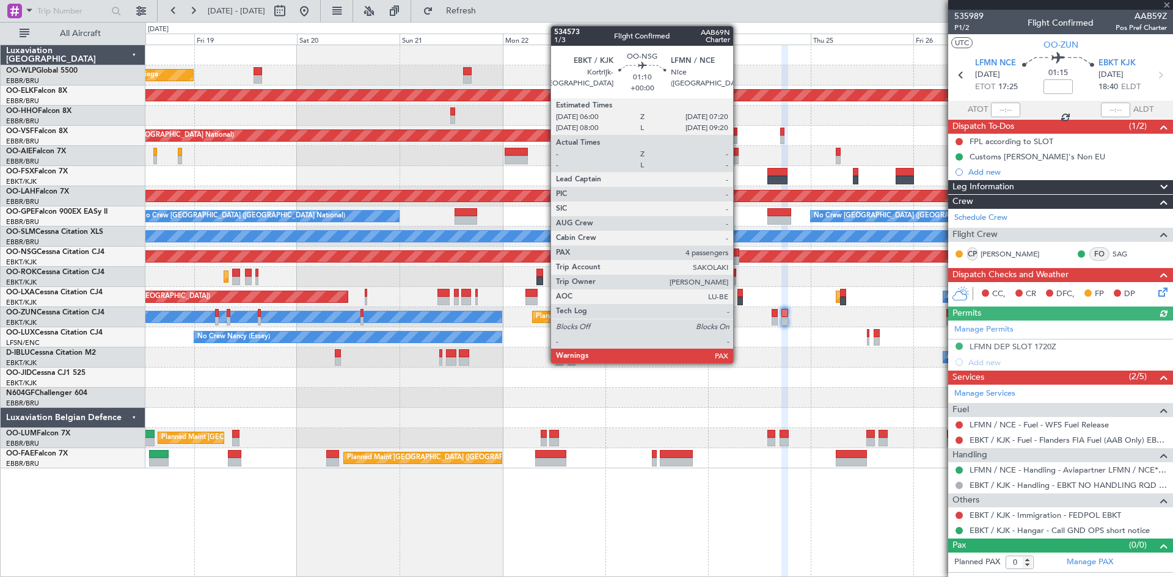
type input "4"
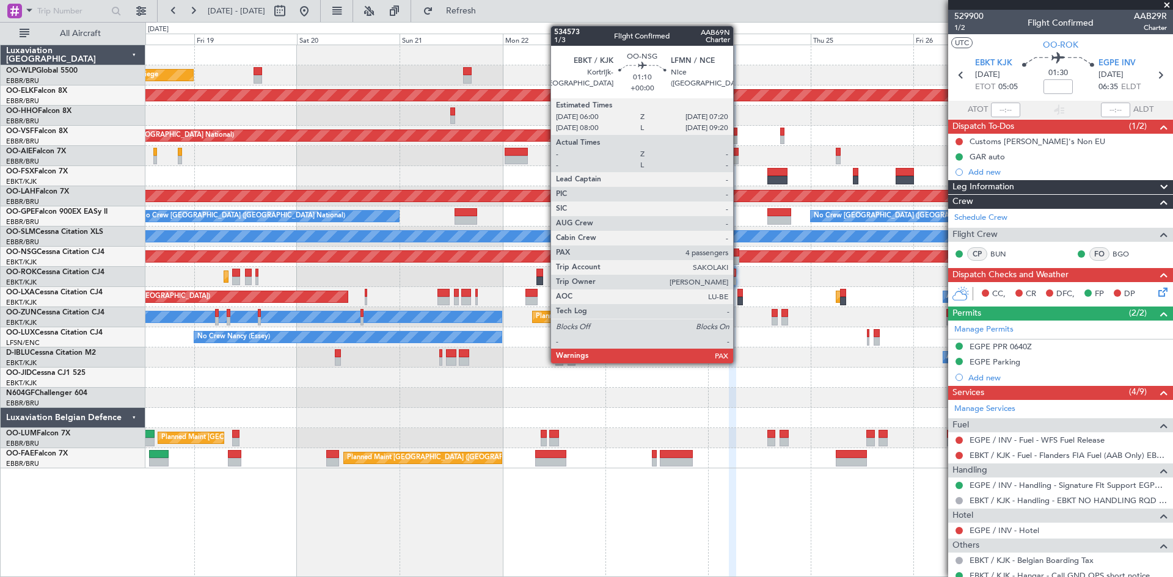
click at [739, 260] on div at bounding box center [736, 261] width 6 height 9
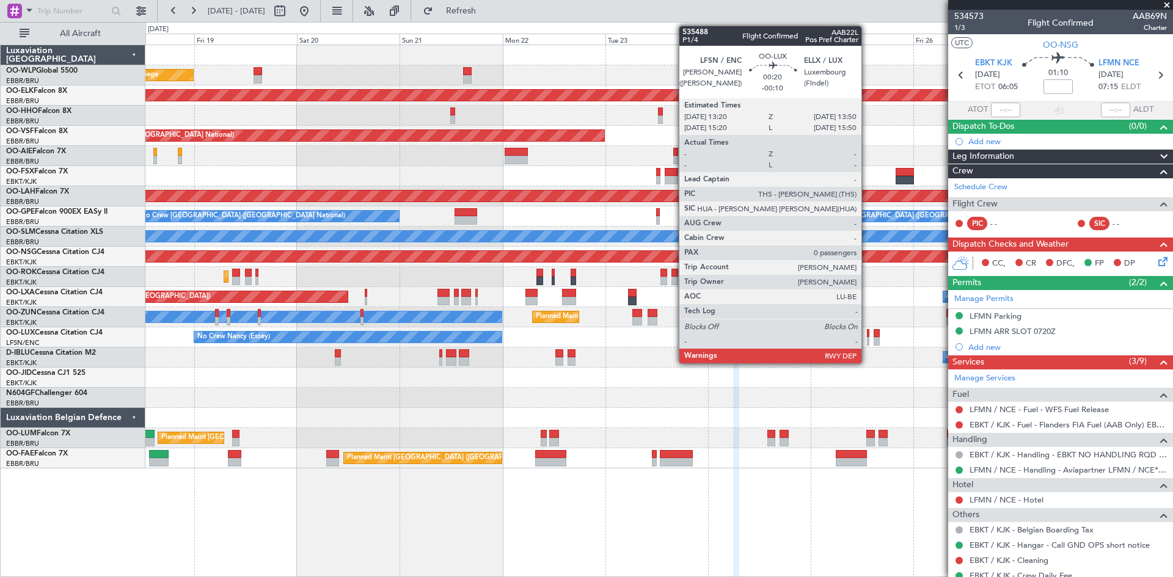
click at [867, 334] on div at bounding box center [868, 333] width 2 height 9
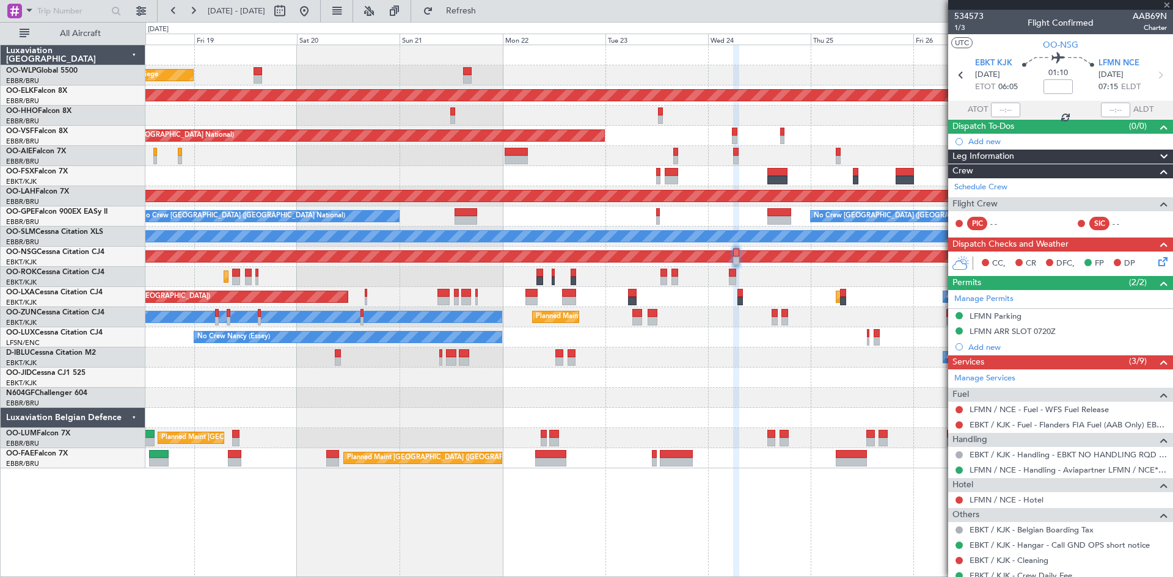
type input "-00:10"
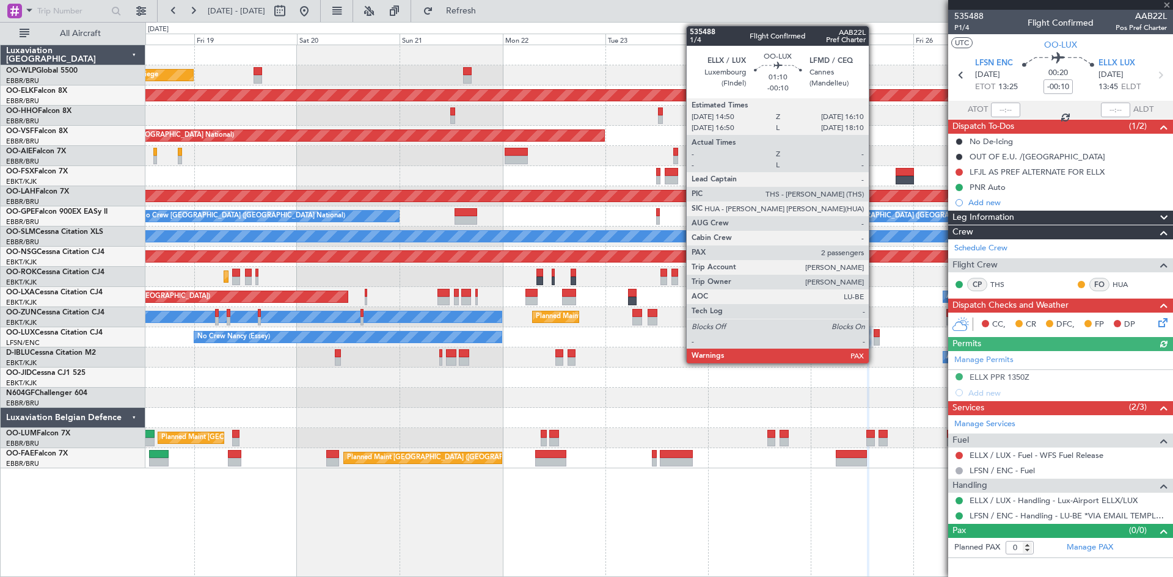
click at [874, 337] on div at bounding box center [877, 341] width 6 height 9
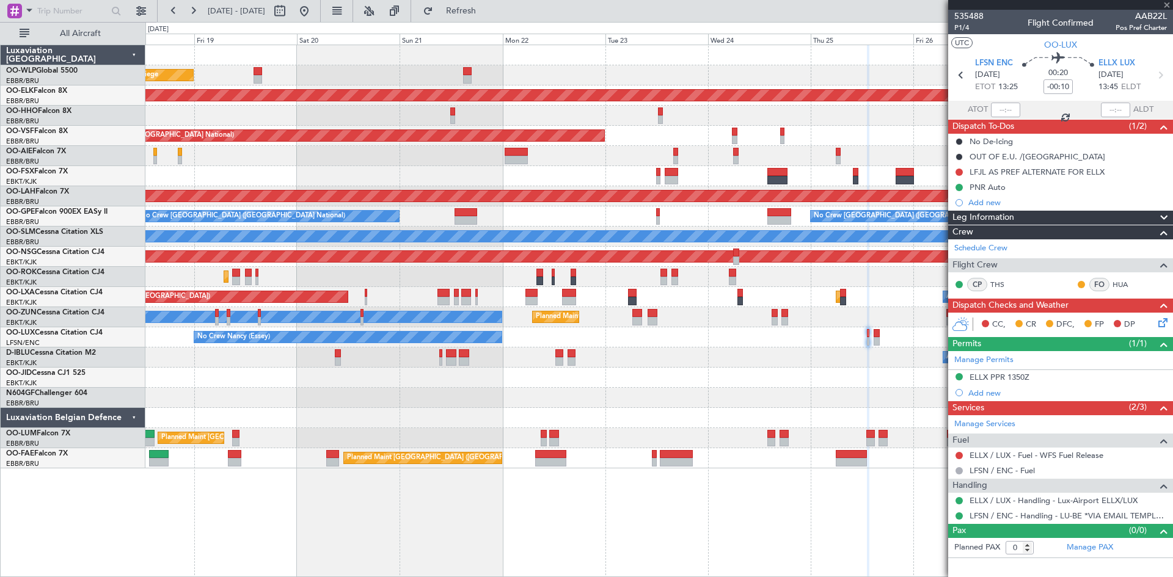
type input "2"
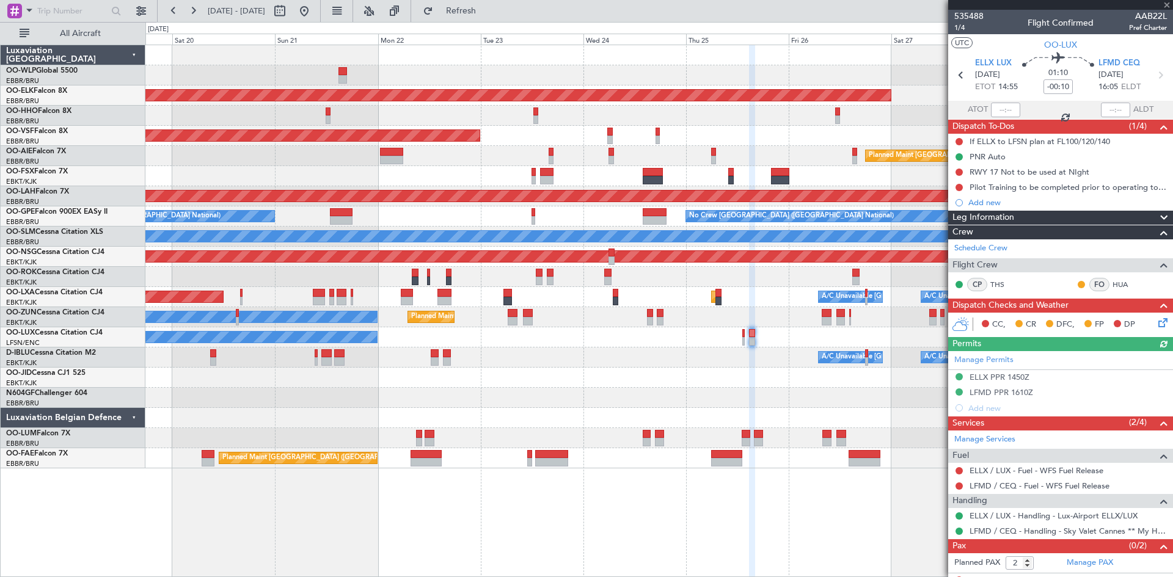
click at [748, 307] on div "Planned Maint Liege Planned Maint [GEOGRAPHIC_DATA]-[GEOGRAPHIC_DATA] AOG Maint…" at bounding box center [658, 256] width 1027 height 423
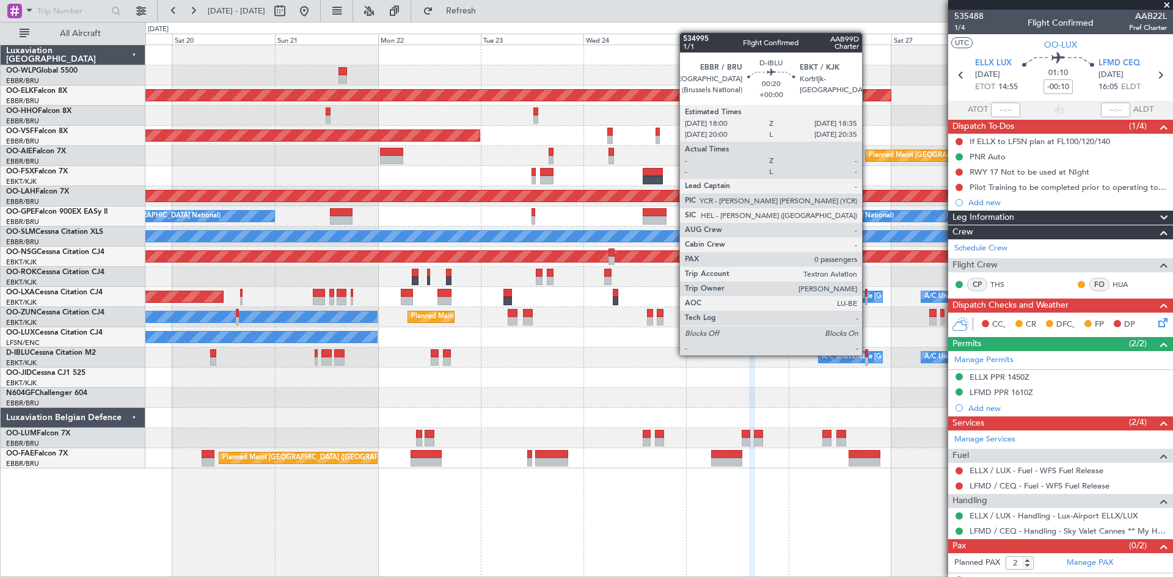
click at [867, 356] on div at bounding box center [866, 353] width 3 height 9
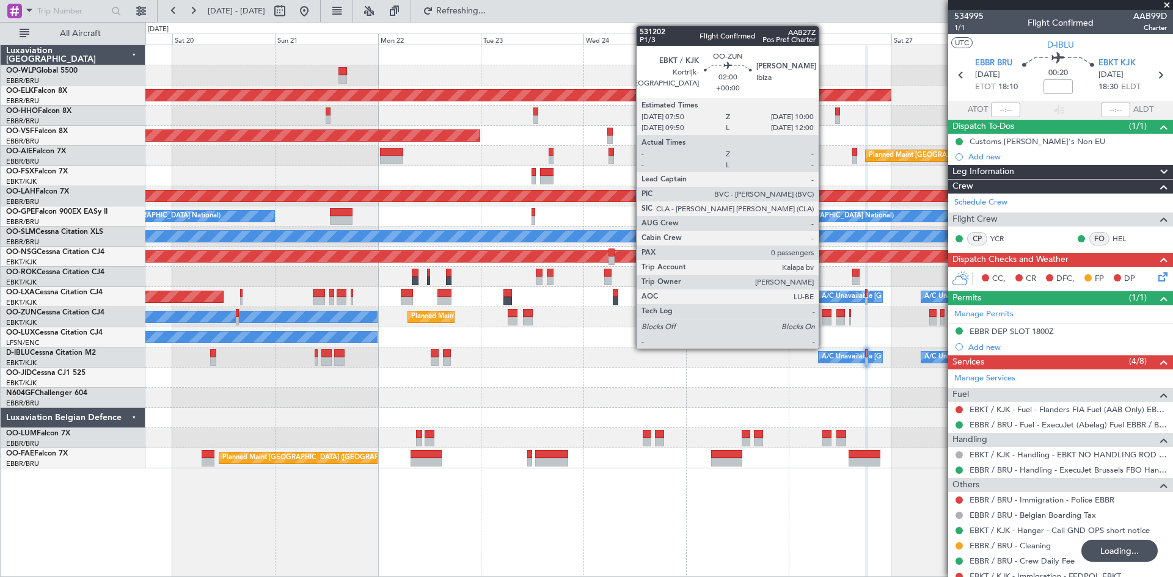
click at [824, 321] on div at bounding box center [827, 321] width 10 height 9
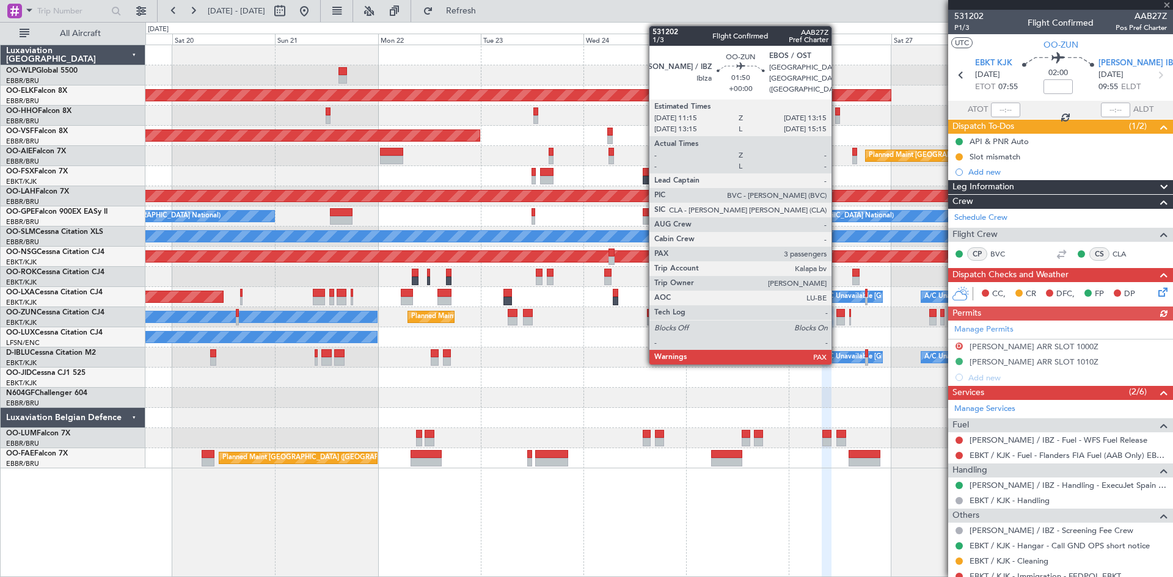
click at [838, 320] on div at bounding box center [840, 321] width 9 height 9
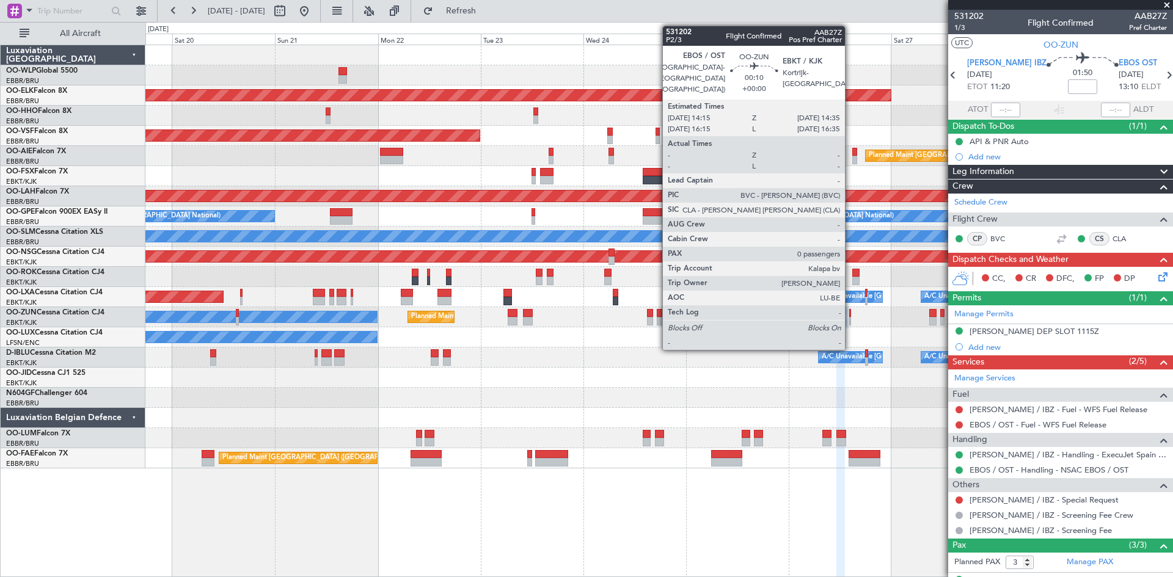
click at [850, 316] on div at bounding box center [850, 313] width 2 height 9
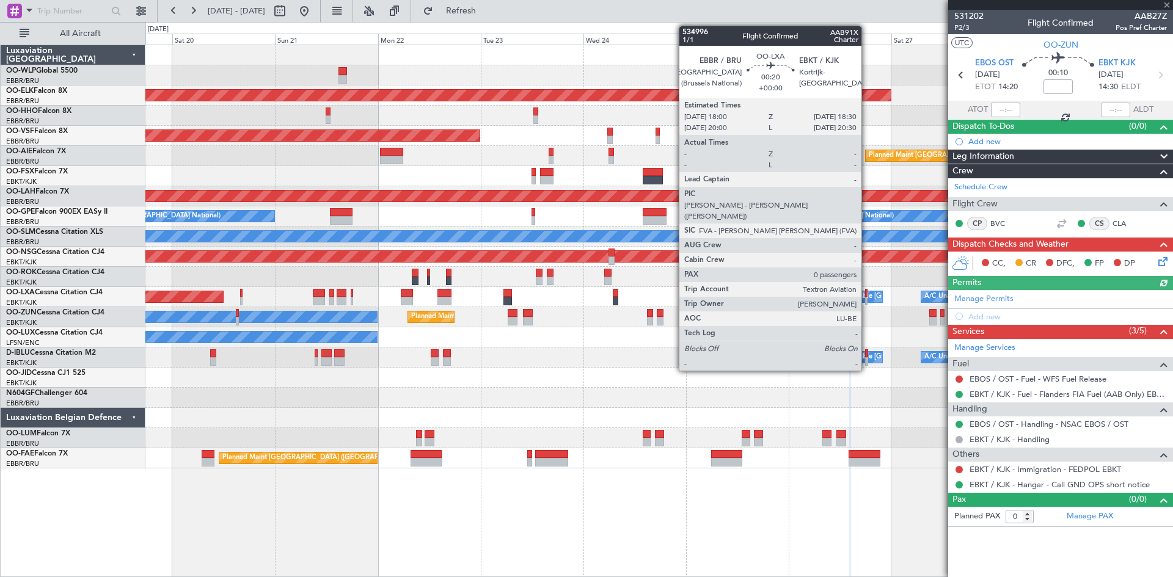
click at [867, 299] on div at bounding box center [866, 301] width 2 height 9
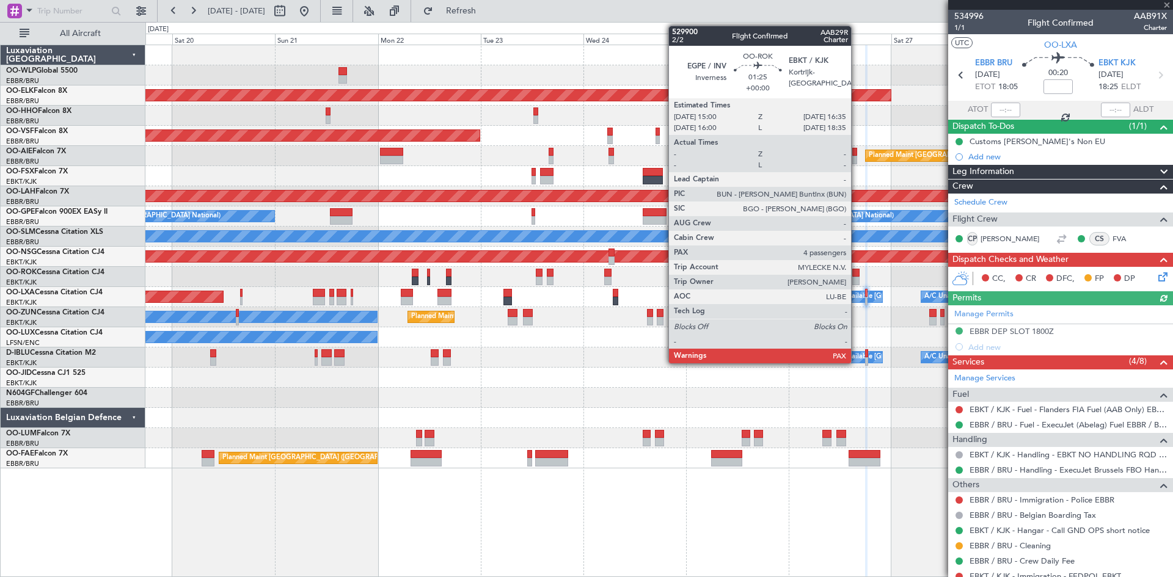
click at [856, 281] on div at bounding box center [855, 281] width 7 height 9
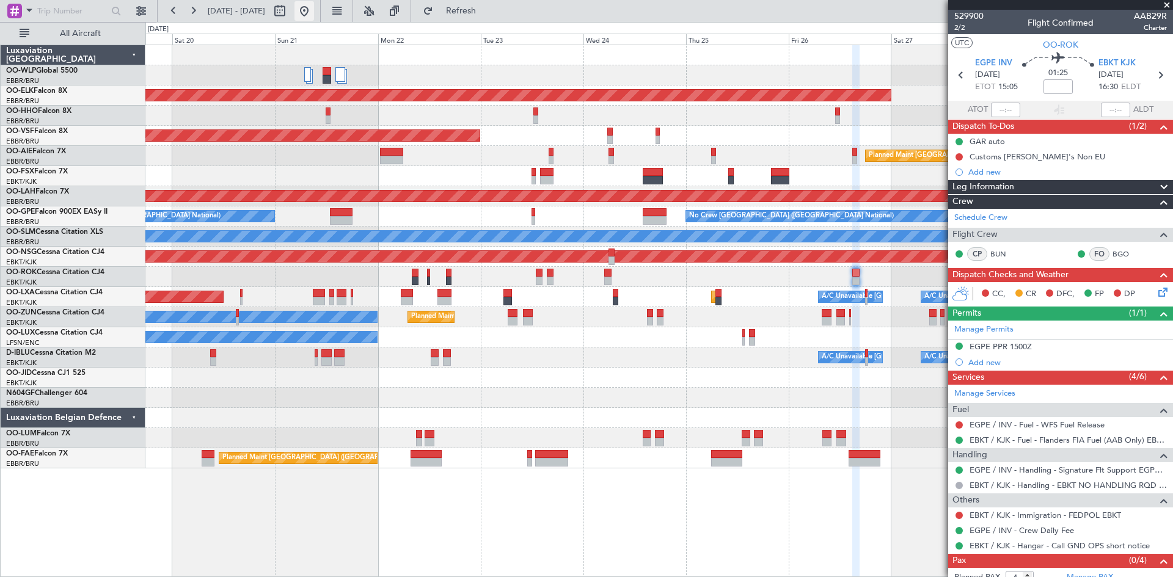
click at [314, 8] on button at bounding box center [304, 11] width 20 height 20
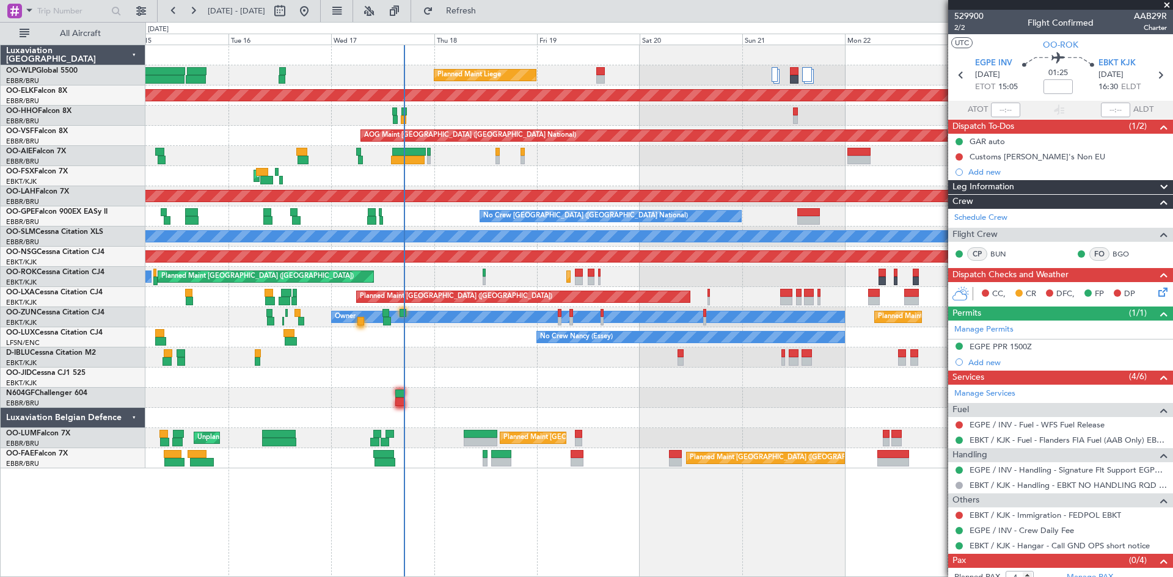
click at [541, 431] on div "Planned Maint Liege Planned Maint [GEOGRAPHIC_DATA]-[GEOGRAPHIC_DATA] AOG Maint…" at bounding box center [658, 256] width 1027 height 423
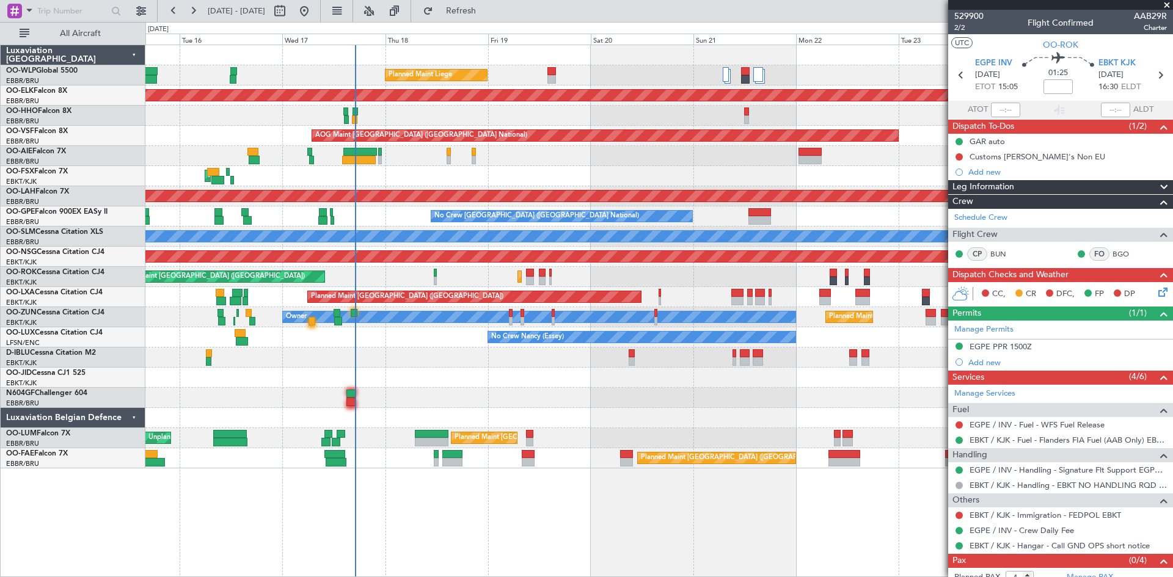
drag, startPoint x: 997, startPoint y: 384, endPoint x: 814, endPoint y: 404, distance: 184.4
click at [814, 404] on fb-app "[DATE] - [DATE] Refresh Quick Links All Aircraft Planned Maint Liege Planned Ma…" at bounding box center [586, 293] width 1173 height 568
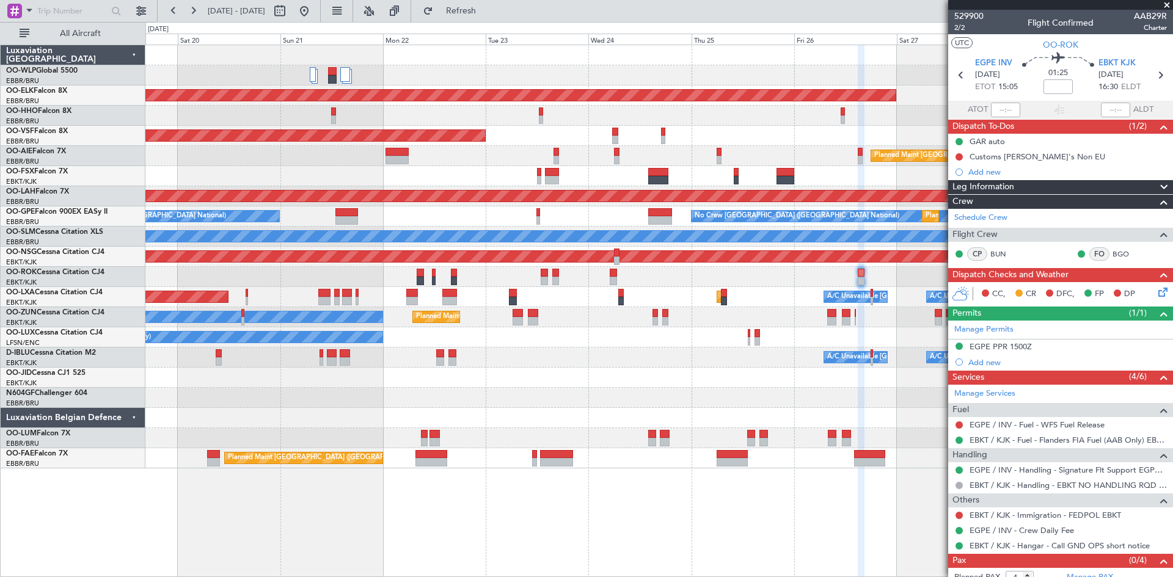
click at [434, 382] on div "Planned Maint Liege Planned Maint [GEOGRAPHIC_DATA]-[GEOGRAPHIC_DATA] AOG Maint…" at bounding box center [658, 256] width 1027 height 423
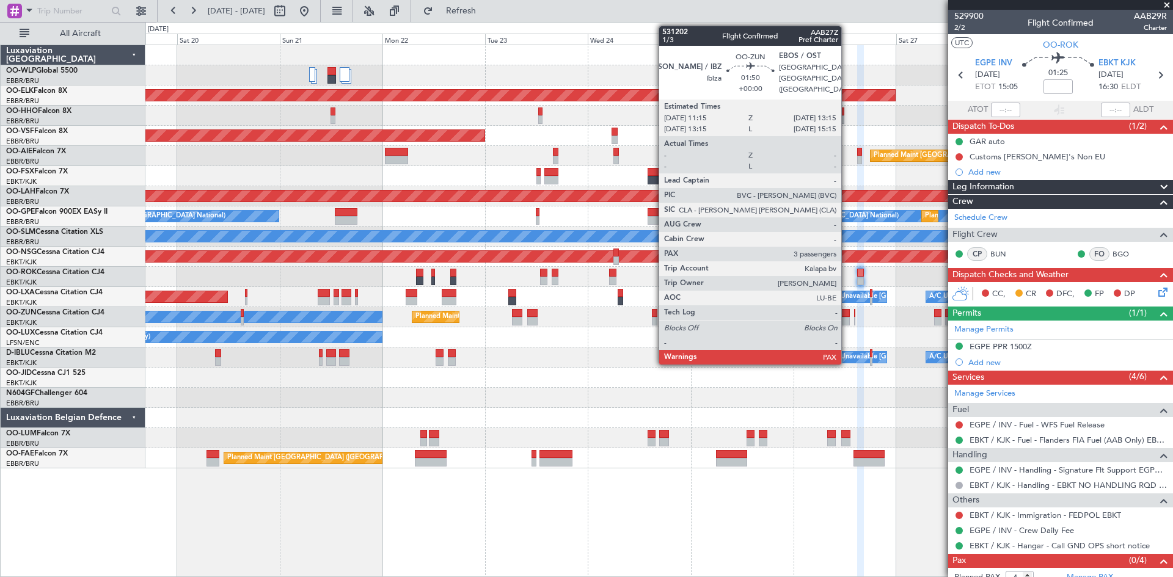
click at [847, 319] on div at bounding box center [845, 321] width 9 height 9
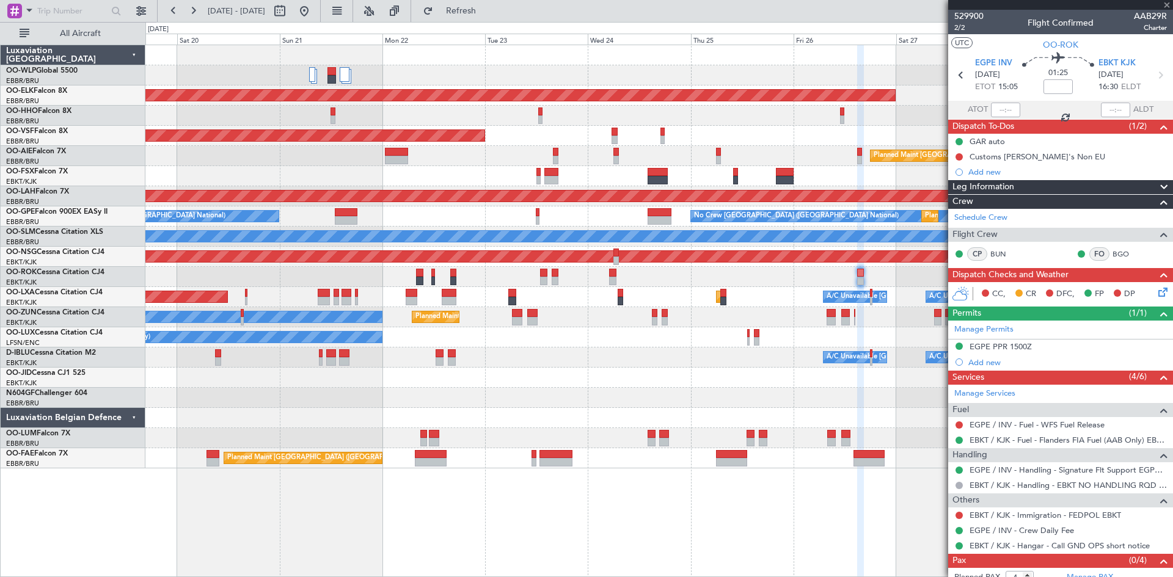
type input "3"
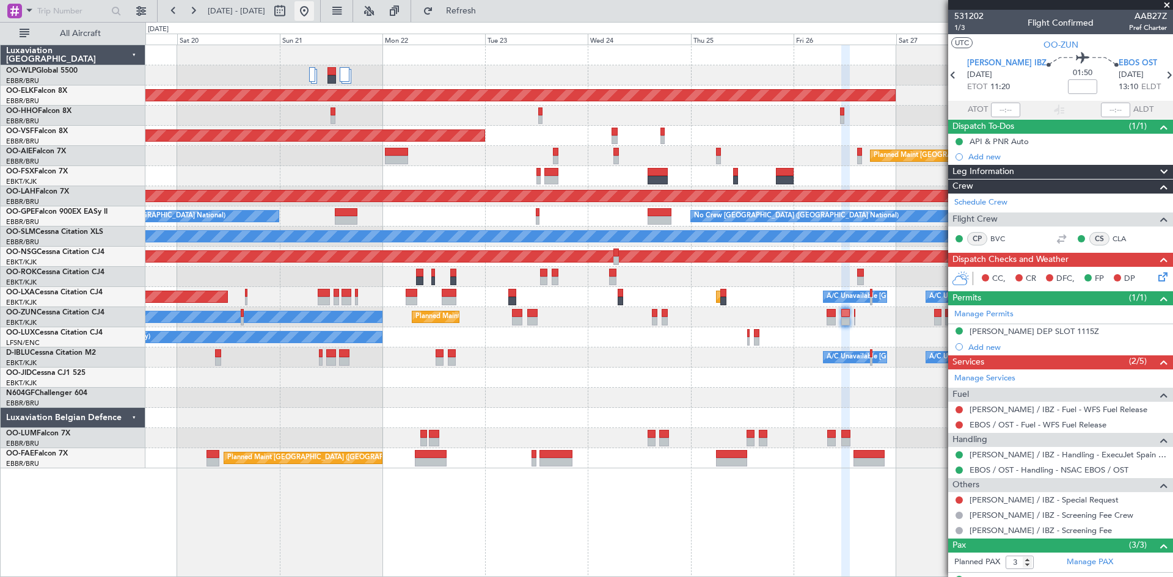
click at [314, 7] on button at bounding box center [304, 11] width 20 height 20
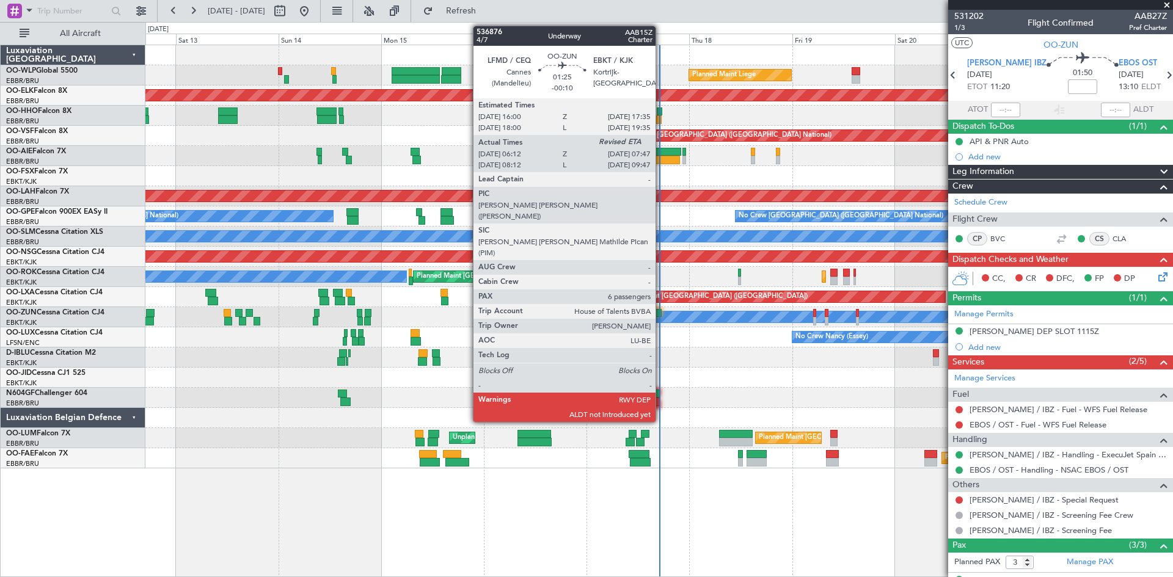
click at [661, 314] on div at bounding box center [657, 313] width 7 height 9
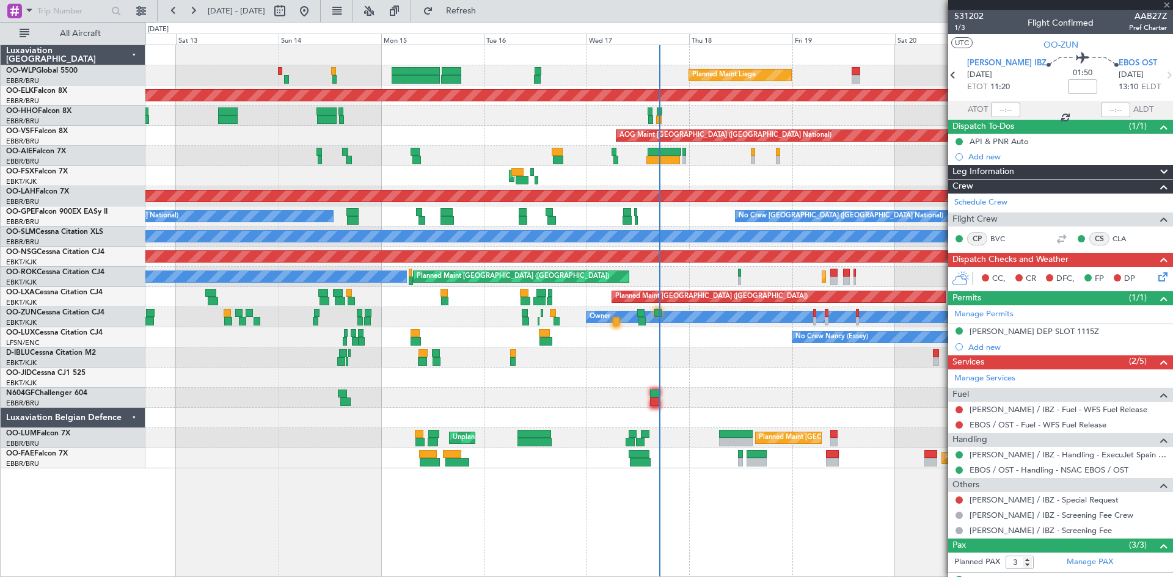
type input "-00:10"
type input "06:17"
type input "6"
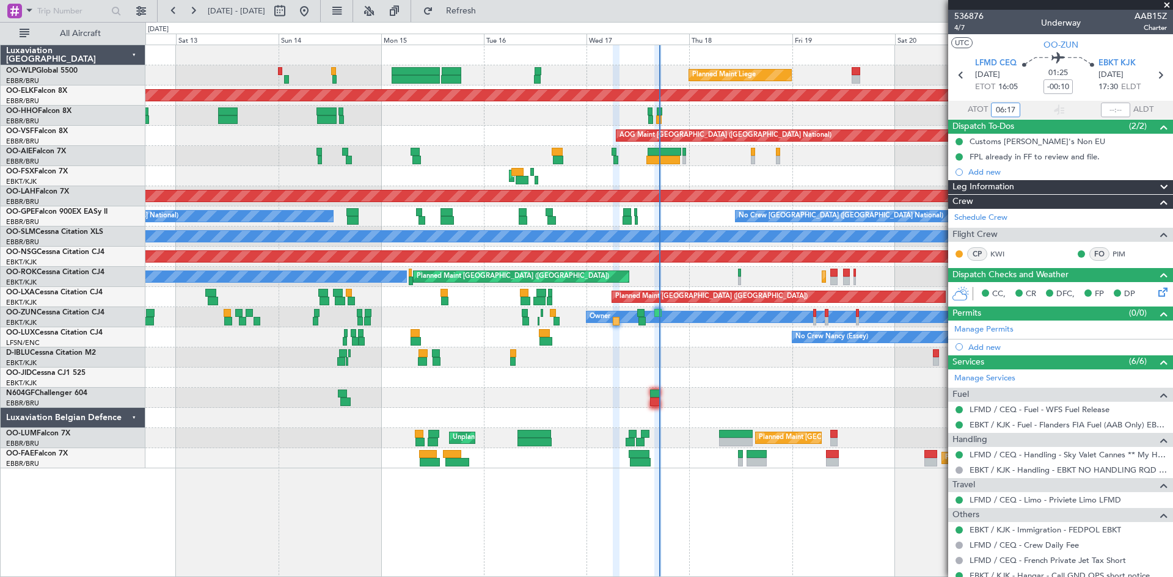
click at [996, 109] on input "06:17" at bounding box center [1005, 110] width 29 height 15
type input "16:17"
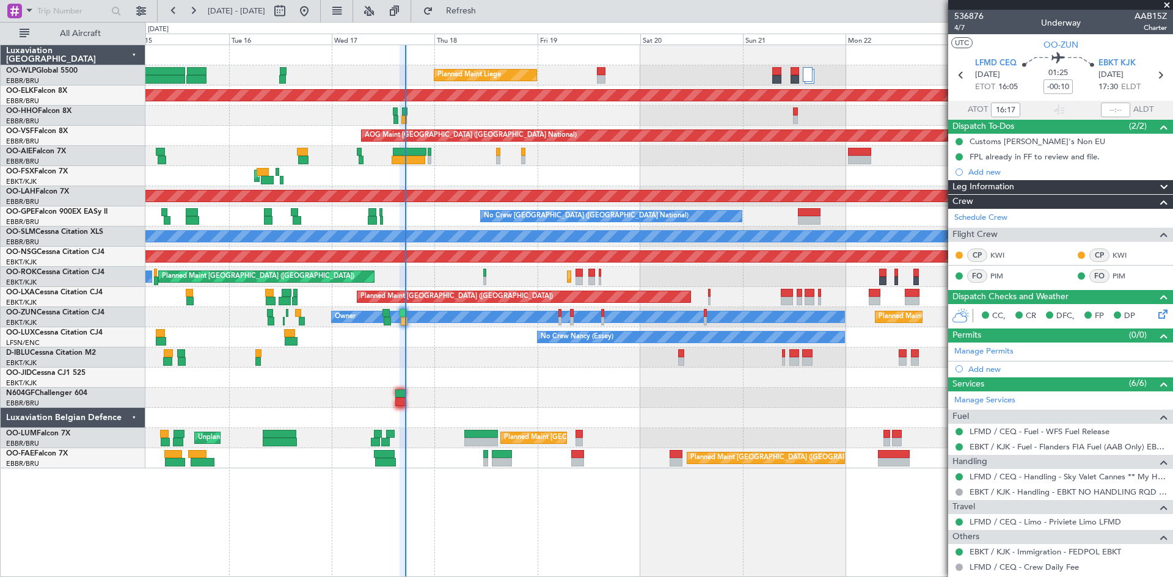
click at [613, 368] on div "Planned Maint Liege Planned Maint [GEOGRAPHIC_DATA]-[GEOGRAPHIC_DATA] AOG Maint…" at bounding box center [658, 256] width 1027 height 423
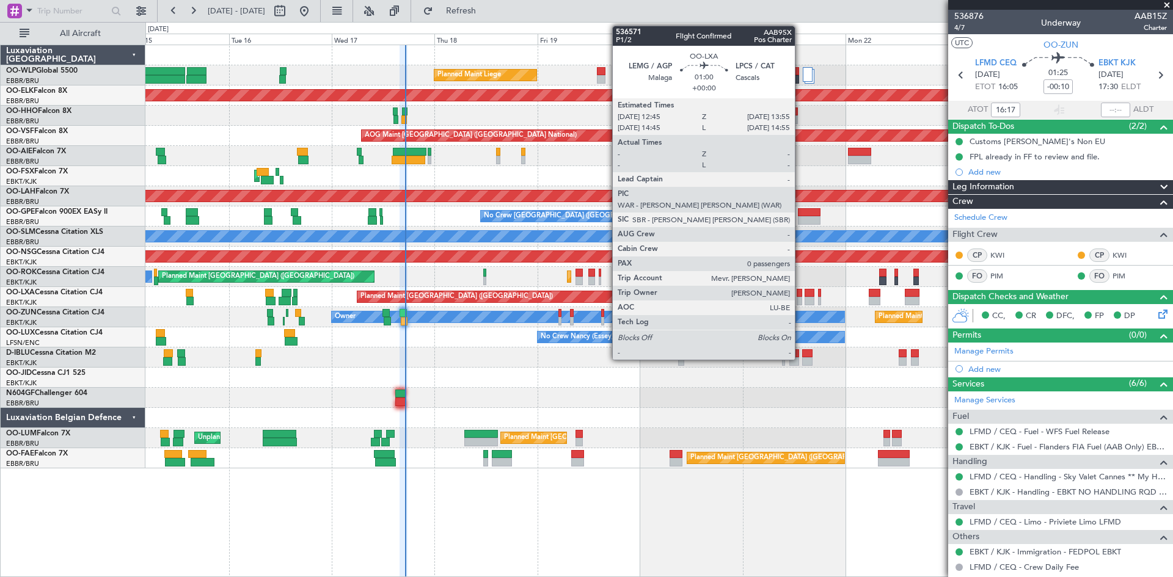
click at [800, 293] on div at bounding box center [799, 293] width 5 height 9
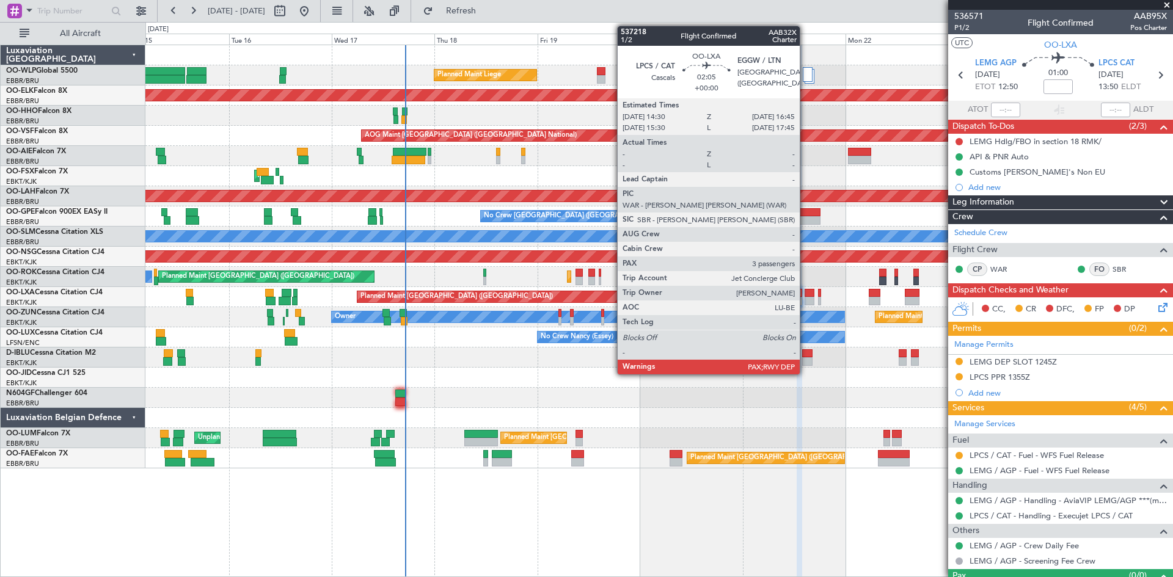
click at [805, 291] on div at bounding box center [810, 293] width 10 height 9
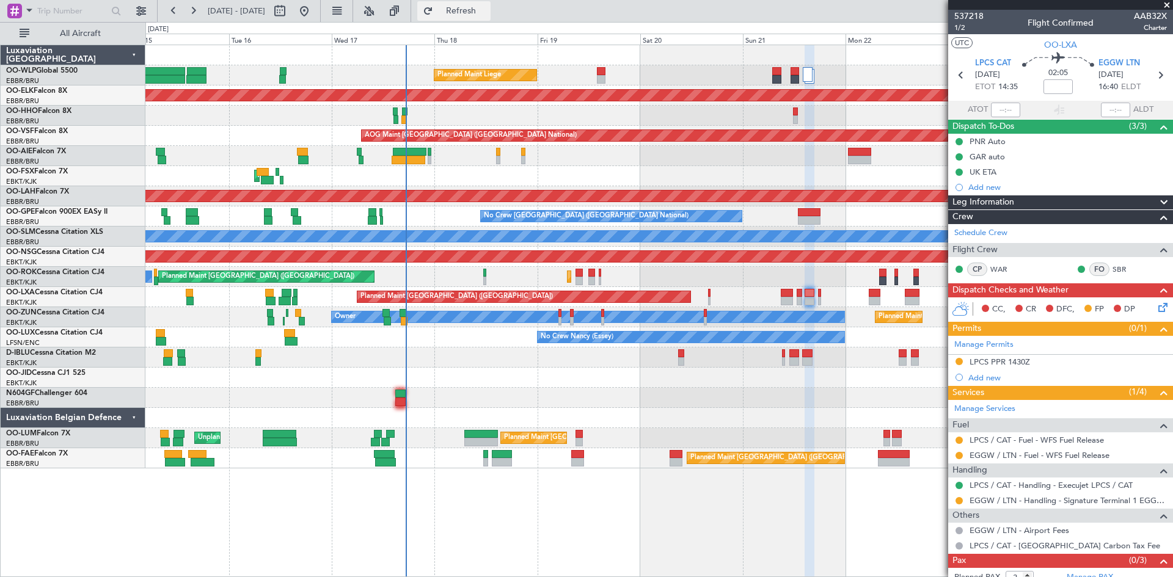
click at [473, 6] on button "Refresh" at bounding box center [453, 11] width 73 height 20
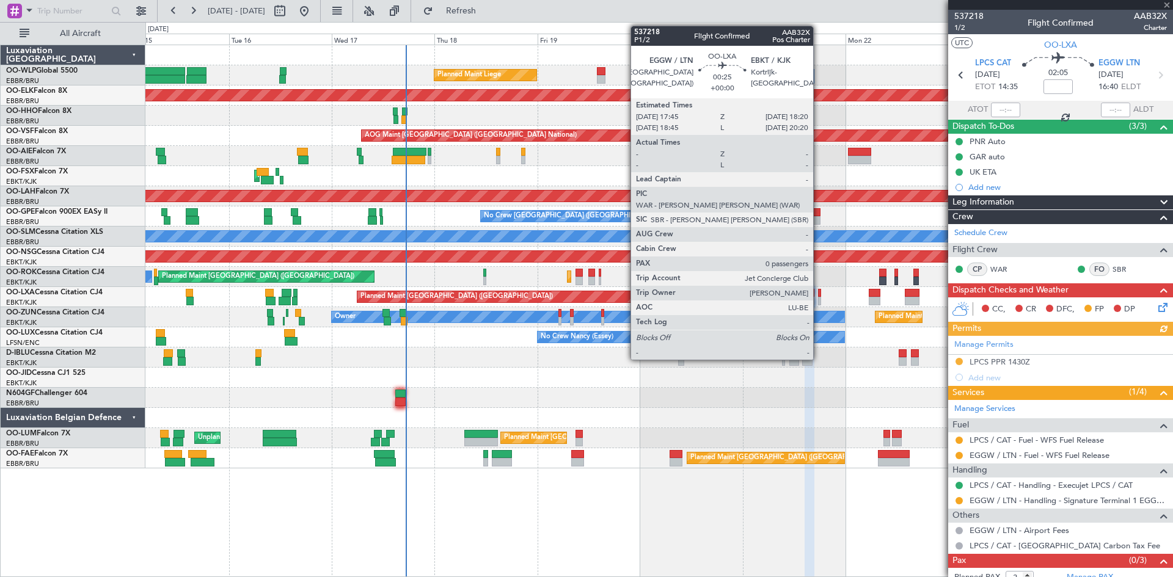
click at [819, 293] on div at bounding box center [819, 293] width 3 height 9
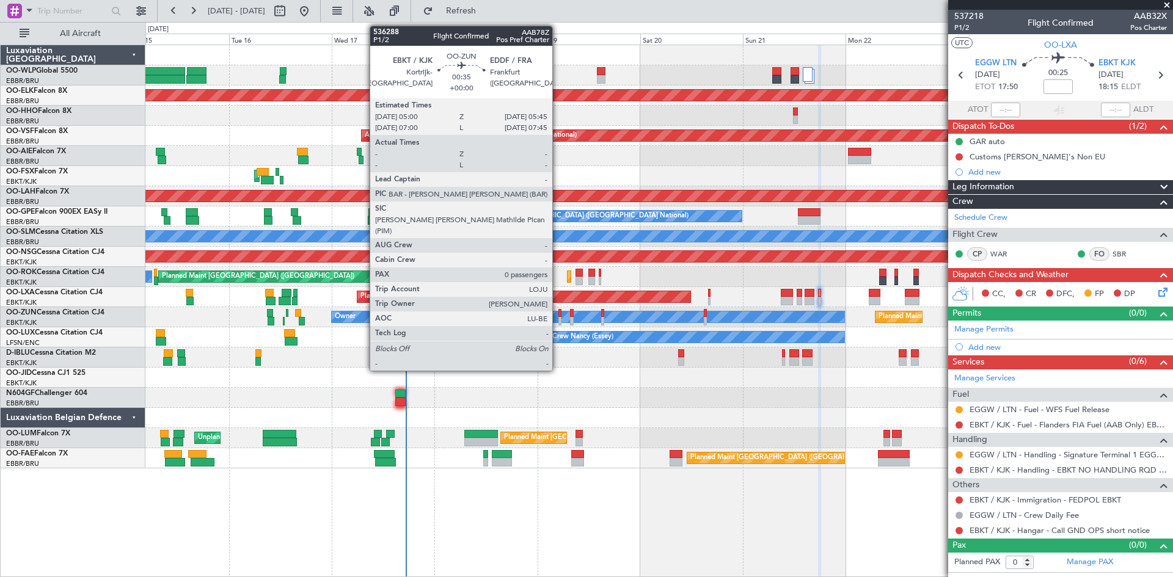
click at [558, 318] on div at bounding box center [560, 321] width 4 height 9
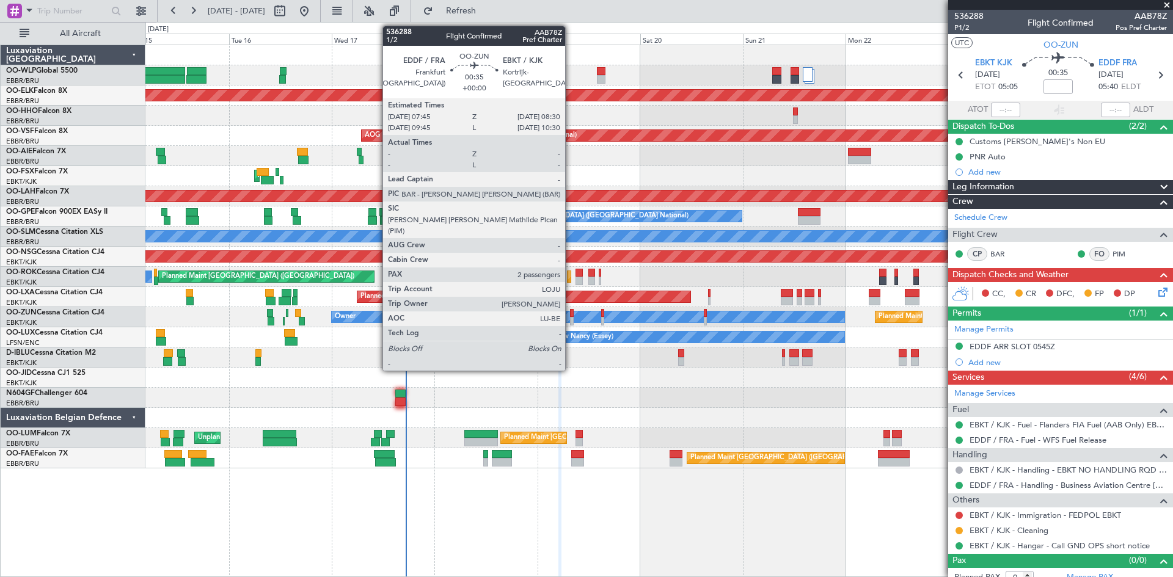
click at [571, 311] on div at bounding box center [572, 313] width 4 height 9
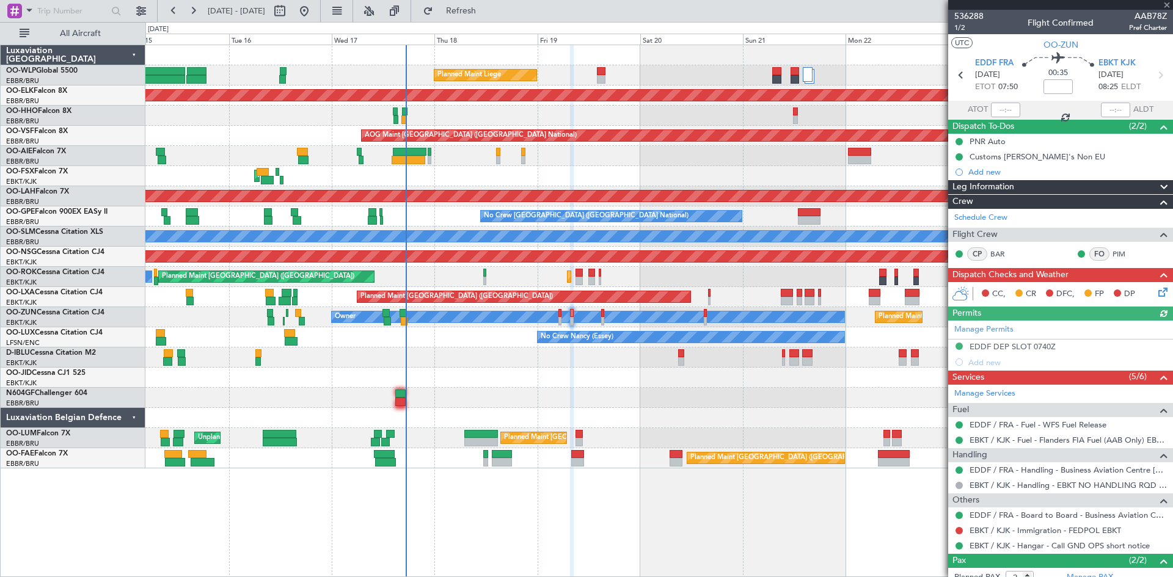
scroll to position [65, 0]
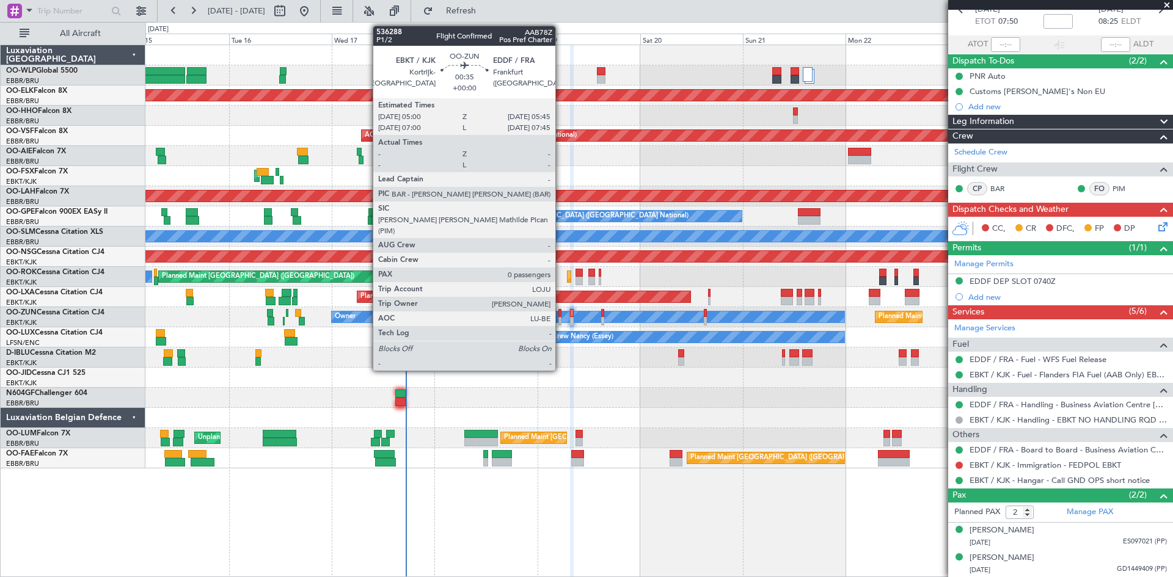
click at [561, 318] on div at bounding box center [560, 321] width 4 height 9
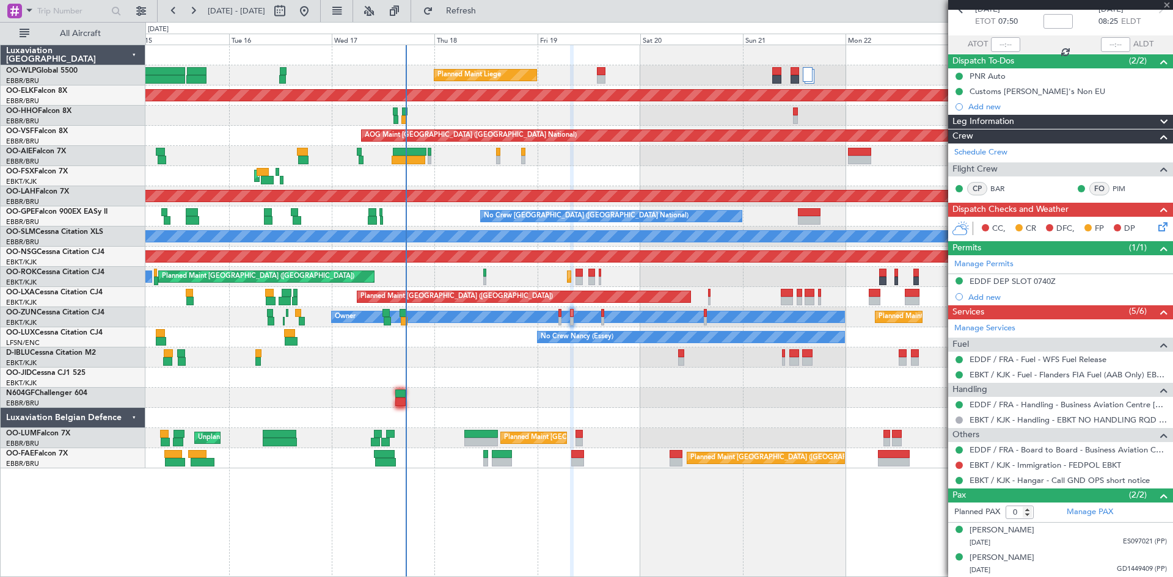
scroll to position [0, 0]
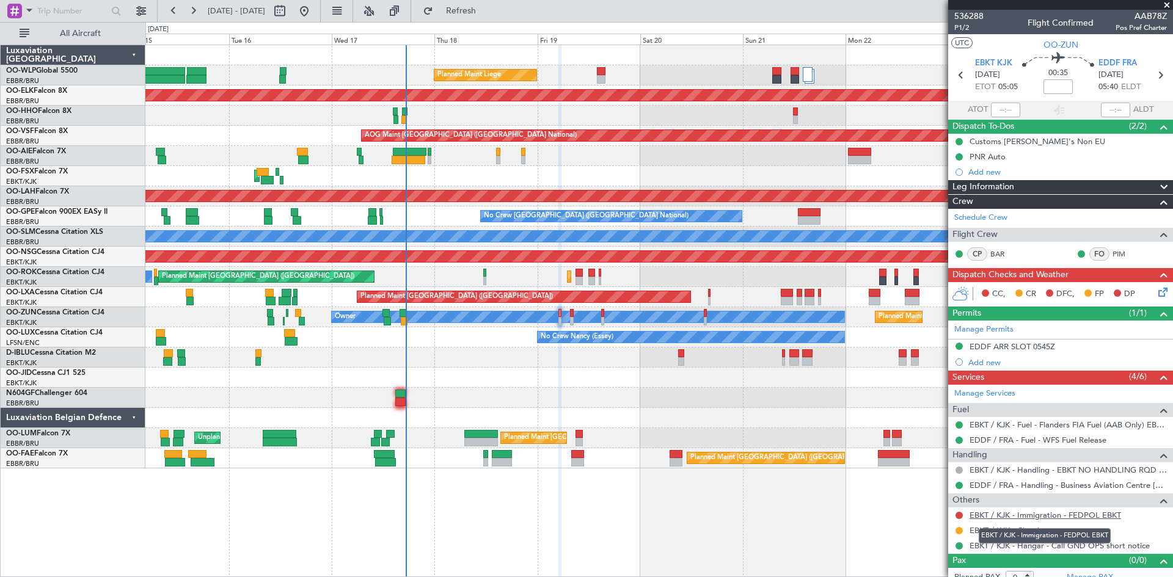
click at [1046, 517] on link "EBKT / KJK - Immigration - FEDPOL EBKT" at bounding box center [1044, 515] width 151 height 10
click at [486, 8] on span "Refresh" at bounding box center [461, 11] width 51 height 9
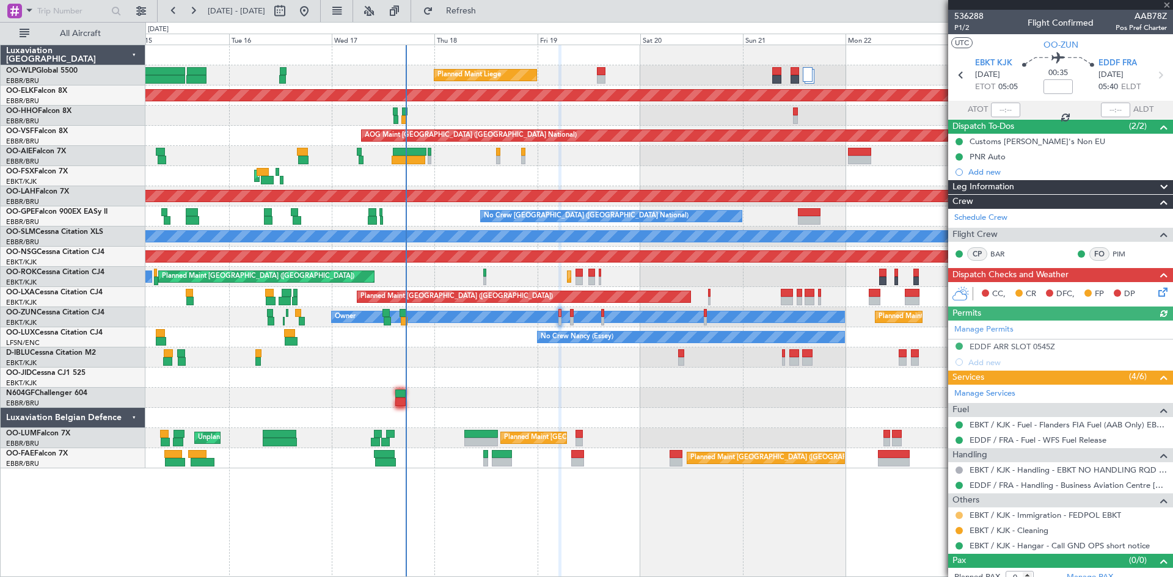
click at [960, 517] on button at bounding box center [958, 515] width 7 height 7
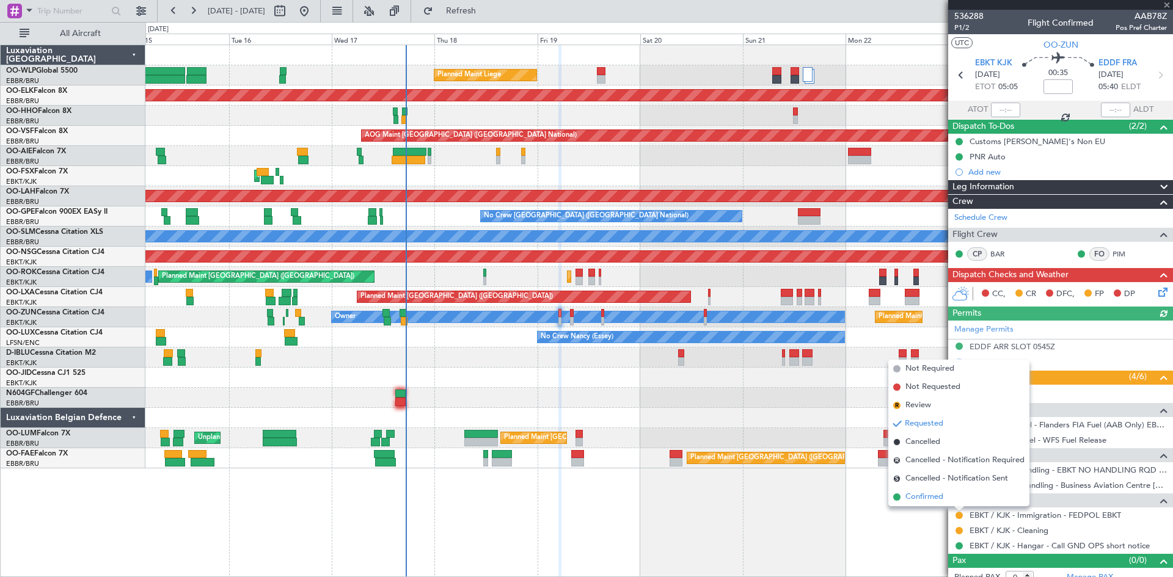
click at [951, 503] on li "Confirmed" at bounding box center [958, 497] width 141 height 18
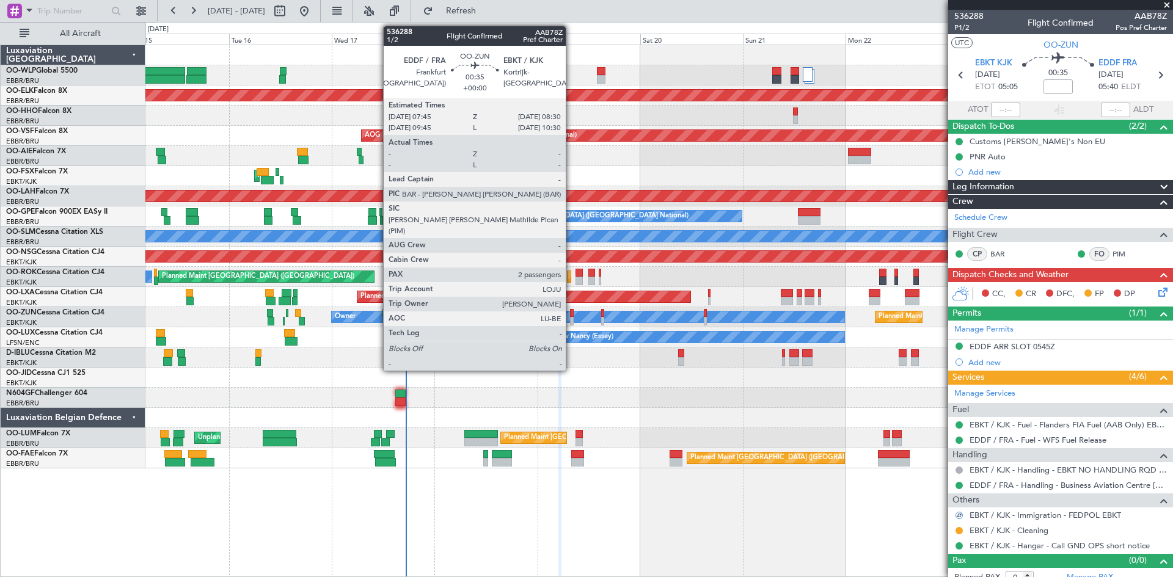
click at [571, 315] on div at bounding box center [572, 313] width 4 height 9
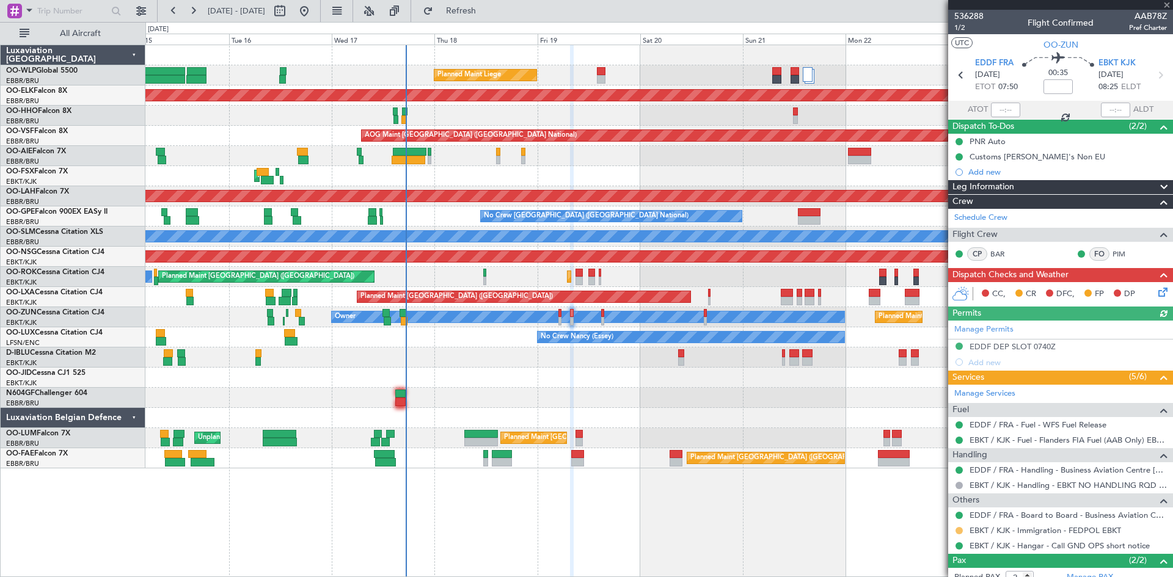
click at [959, 531] on button at bounding box center [958, 530] width 7 height 7
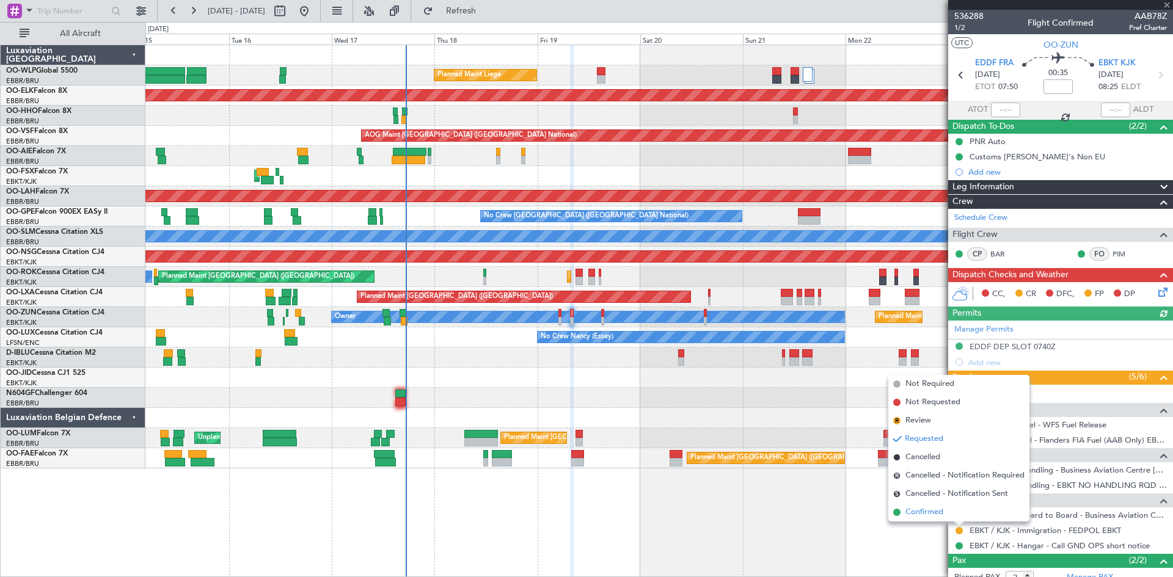
click at [942, 515] on span "Confirmed" at bounding box center [924, 512] width 38 height 12
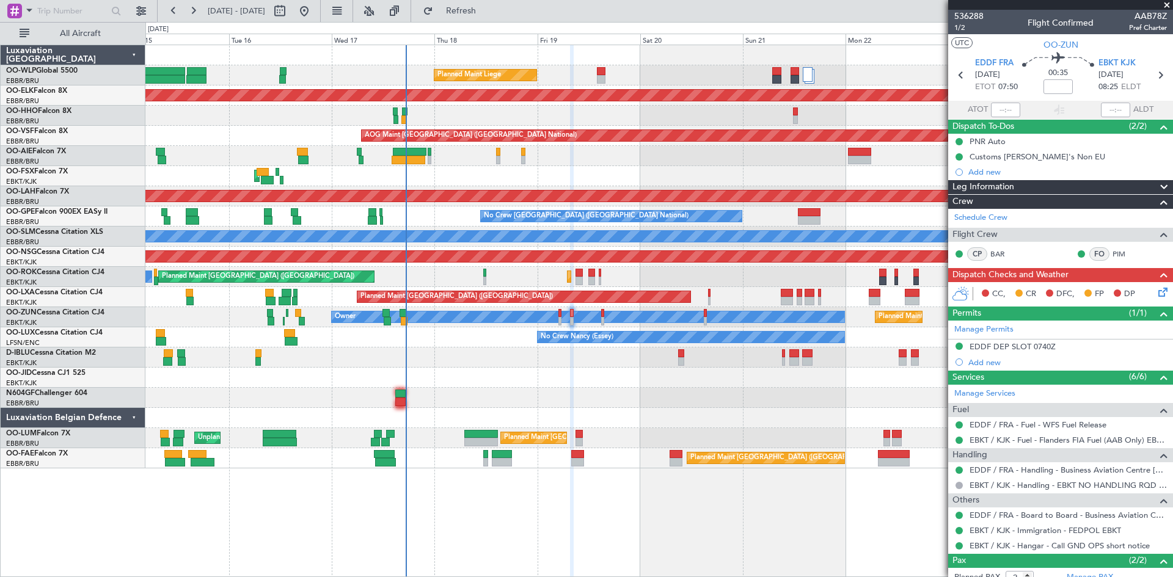
click at [307, 349] on div "A/C Unavailable [GEOGRAPHIC_DATA] ([GEOGRAPHIC_DATA] National) A/C Unavailable …" at bounding box center [658, 358] width 1027 height 20
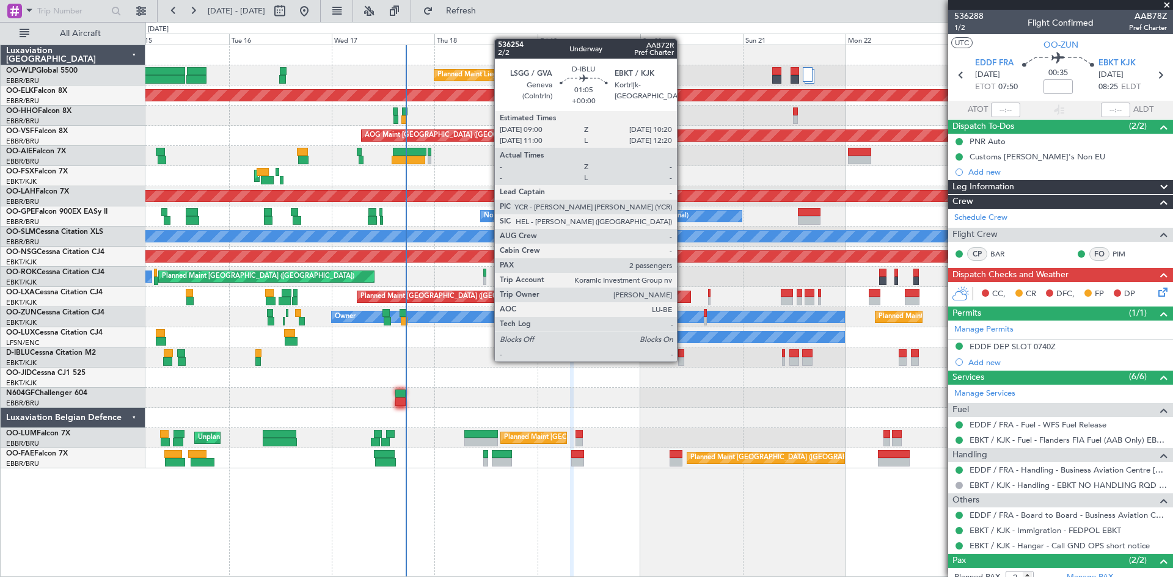
click at [682, 360] on div at bounding box center [681, 361] width 6 height 9
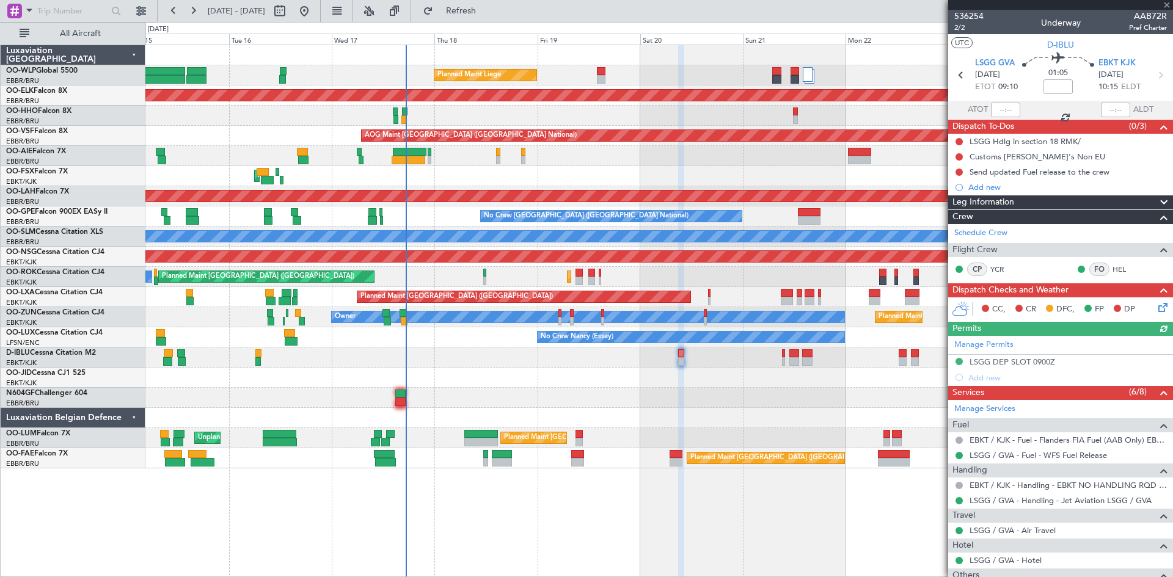
click at [787, 351] on div "A/C Unavailable [GEOGRAPHIC_DATA] ([GEOGRAPHIC_DATA] National) A/C Unavailable …" at bounding box center [658, 358] width 1027 height 20
click at [787, 355] on div "A/C Unavailable [GEOGRAPHIC_DATA] ([GEOGRAPHIC_DATA] National) A/C Unavailable …" at bounding box center [658, 358] width 1027 height 20
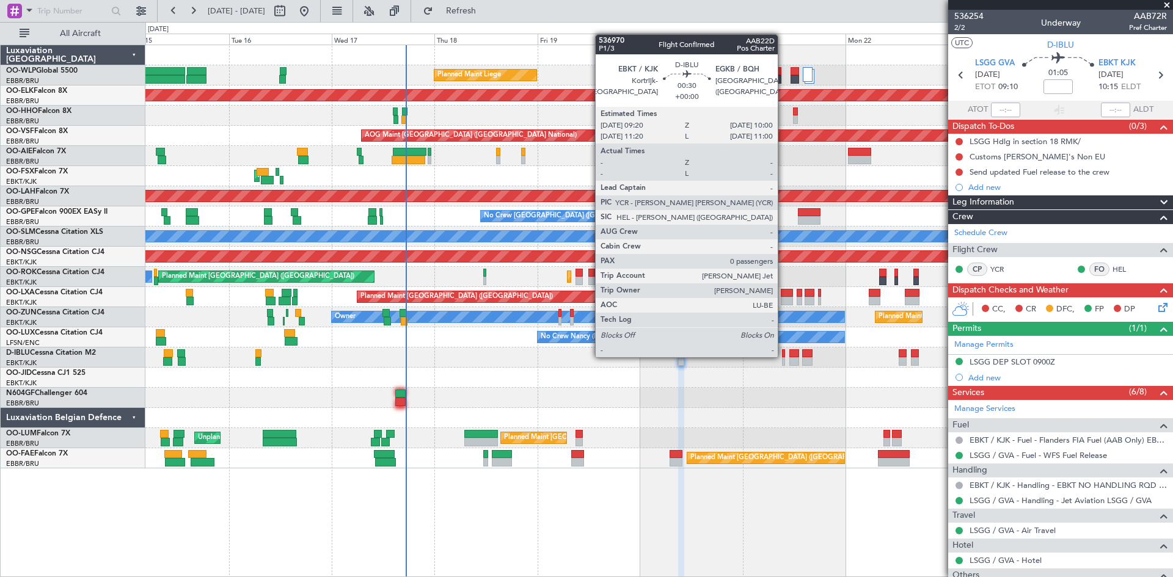
click at [783, 356] on div at bounding box center [783, 353] width 3 height 9
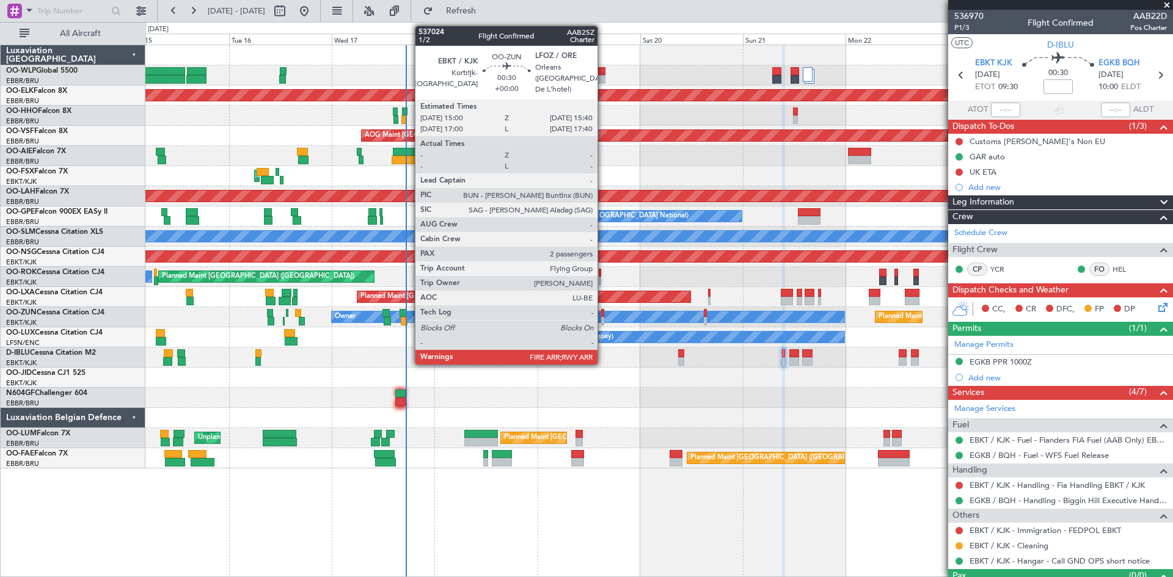
click at [603, 316] on div at bounding box center [602, 313] width 3 height 9
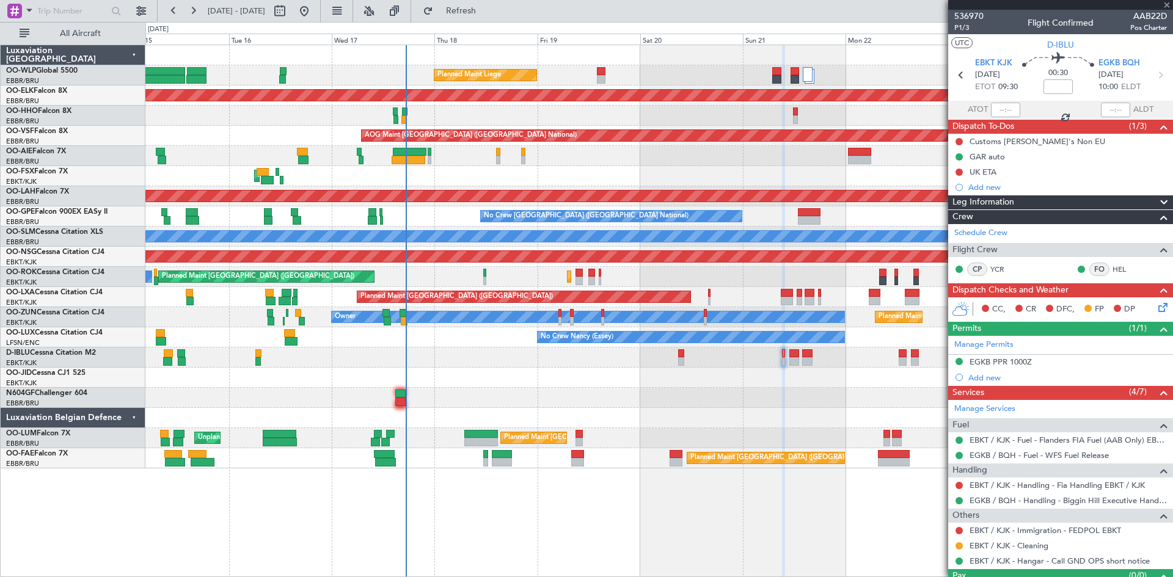
type input "2"
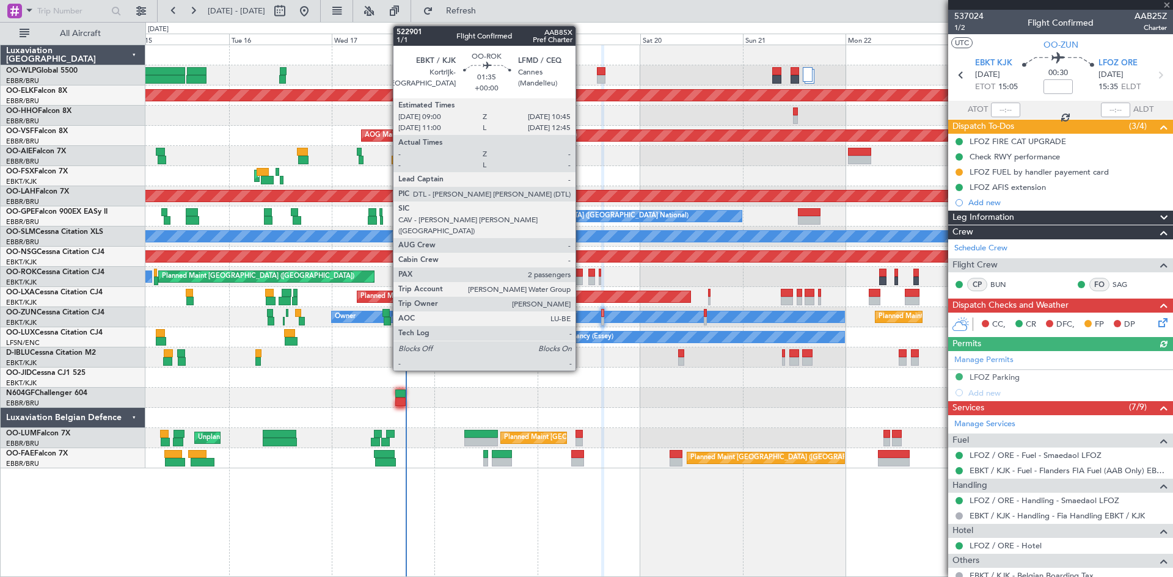
click at [581, 280] on div at bounding box center [579, 281] width 8 height 9
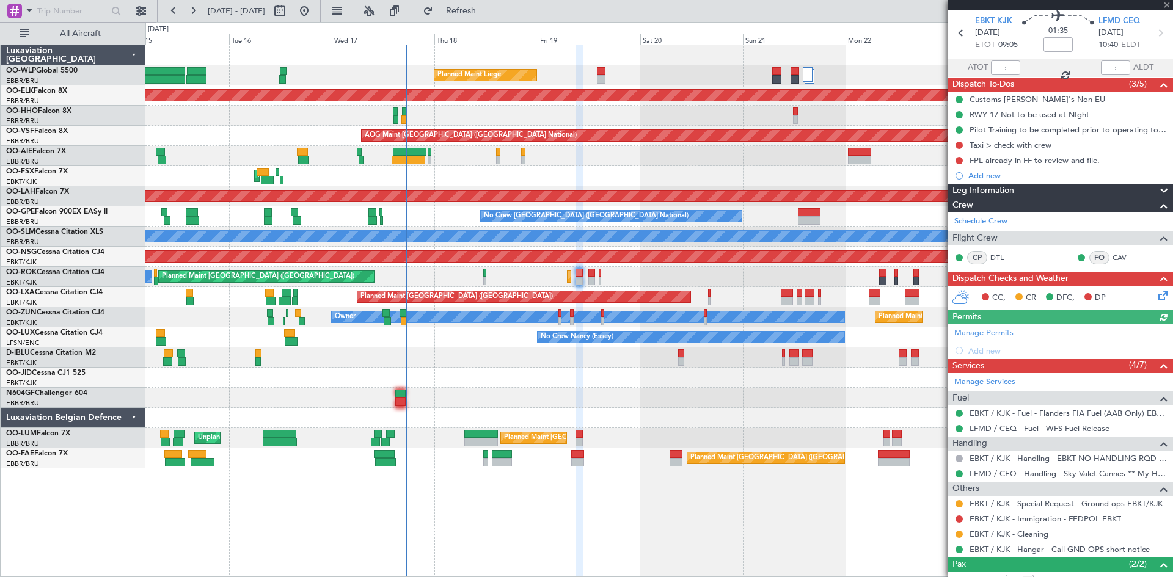
scroll to position [61, 0]
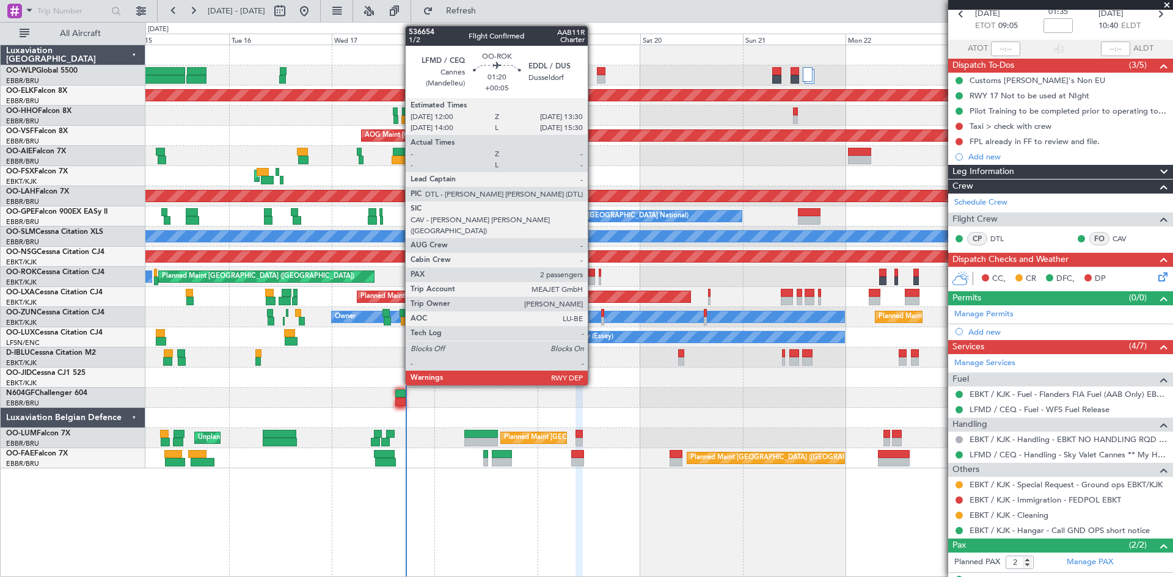
click at [593, 275] on div at bounding box center [591, 273] width 7 height 9
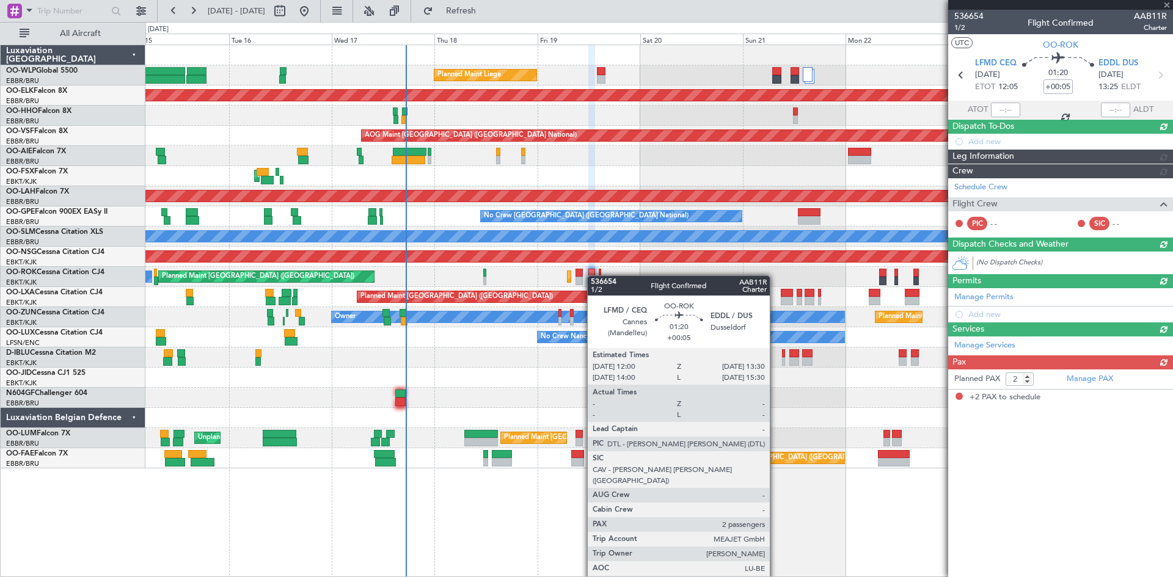
scroll to position [0, 0]
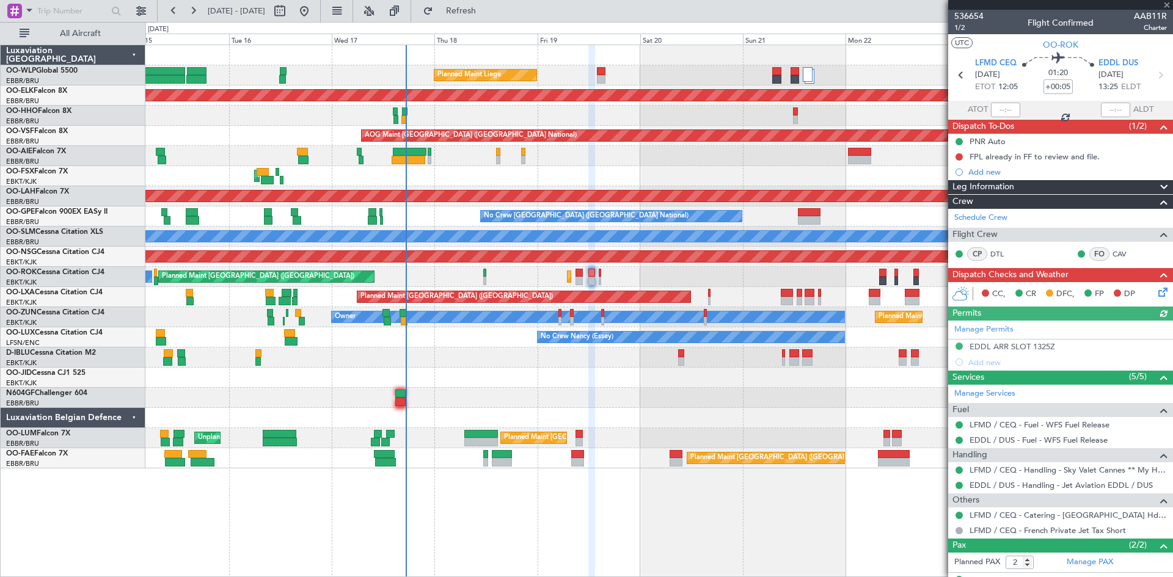
click at [602, 280] on div "Planned Maint Kortrijk-[GEOGRAPHIC_DATA] Planned Maint [GEOGRAPHIC_DATA] ([GEOG…" at bounding box center [658, 277] width 1027 height 20
click at [597, 277] on div "Planned Maint Kortrijk-[GEOGRAPHIC_DATA] Planned Maint [GEOGRAPHIC_DATA] ([GEOG…" at bounding box center [658, 277] width 1027 height 20
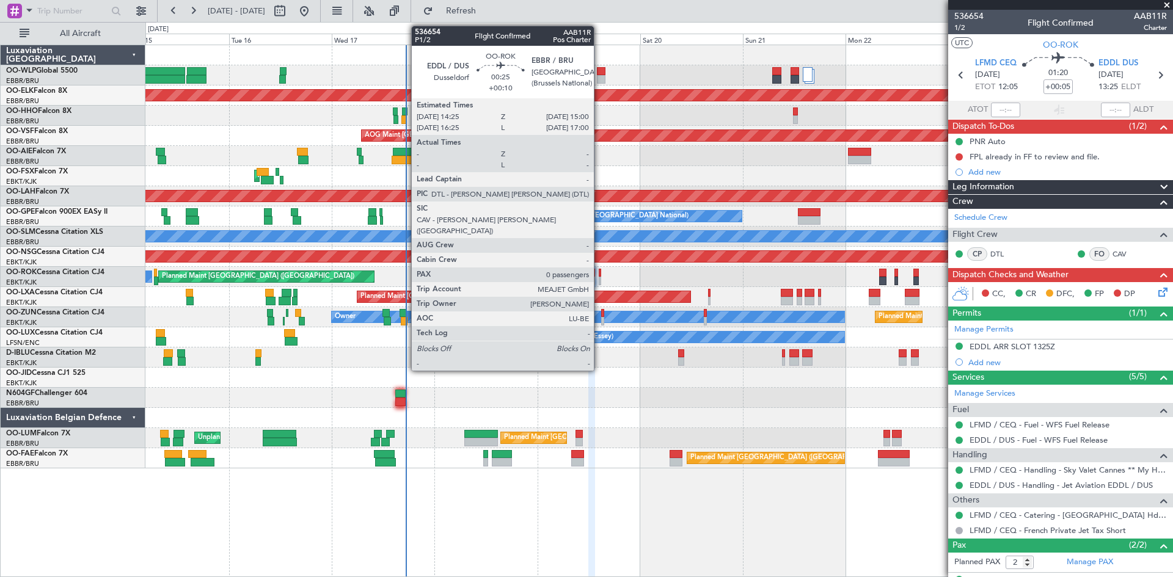
click at [599, 277] on div at bounding box center [600, 281] width 3 height 9
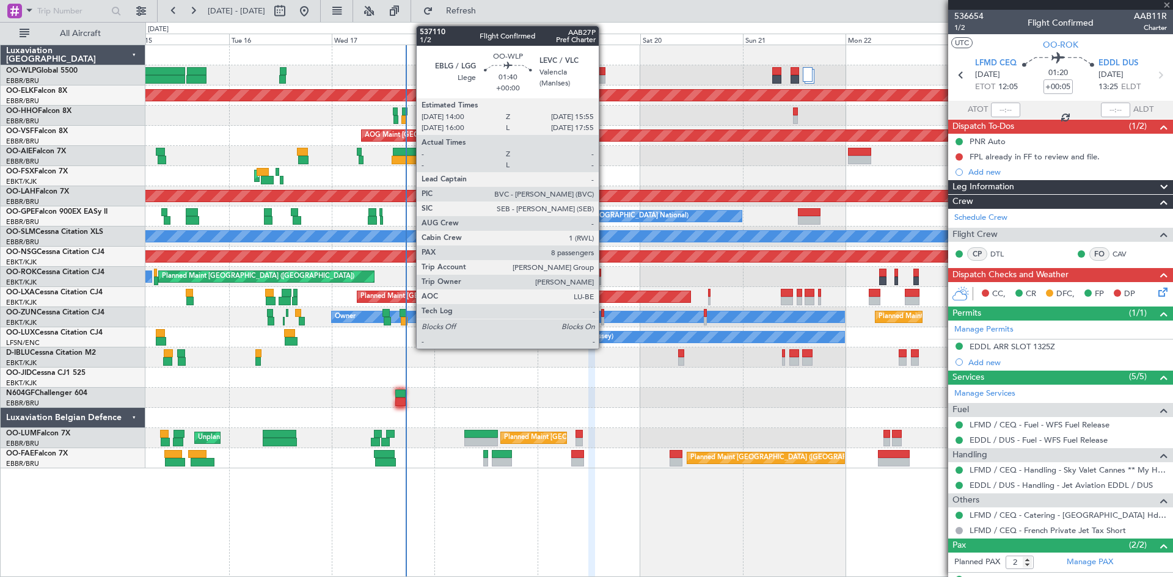
type input "+00:10"
type input "0"
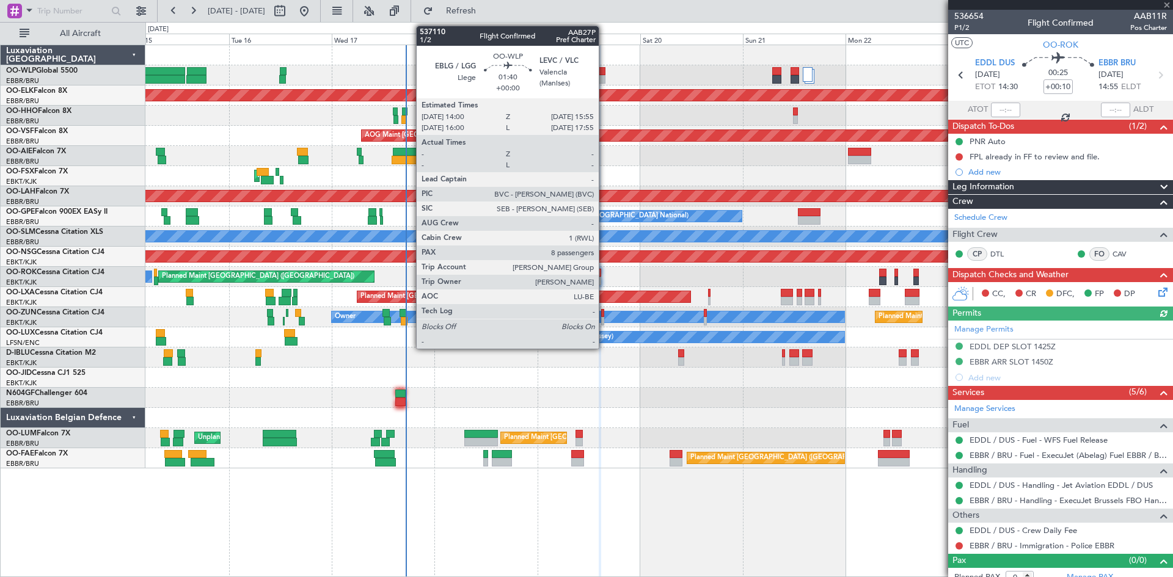
click at [604, 76] on div at bounding box center [601, 79] width 9 height 9
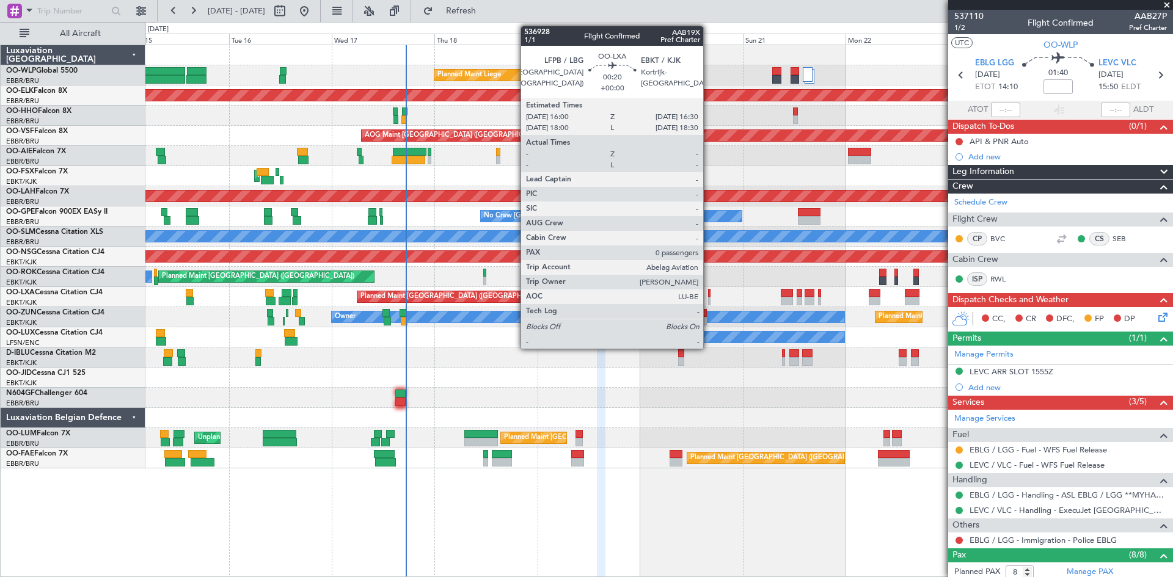
click at [709, 294] on div at bounding box center [709, 293] width 2 height 9
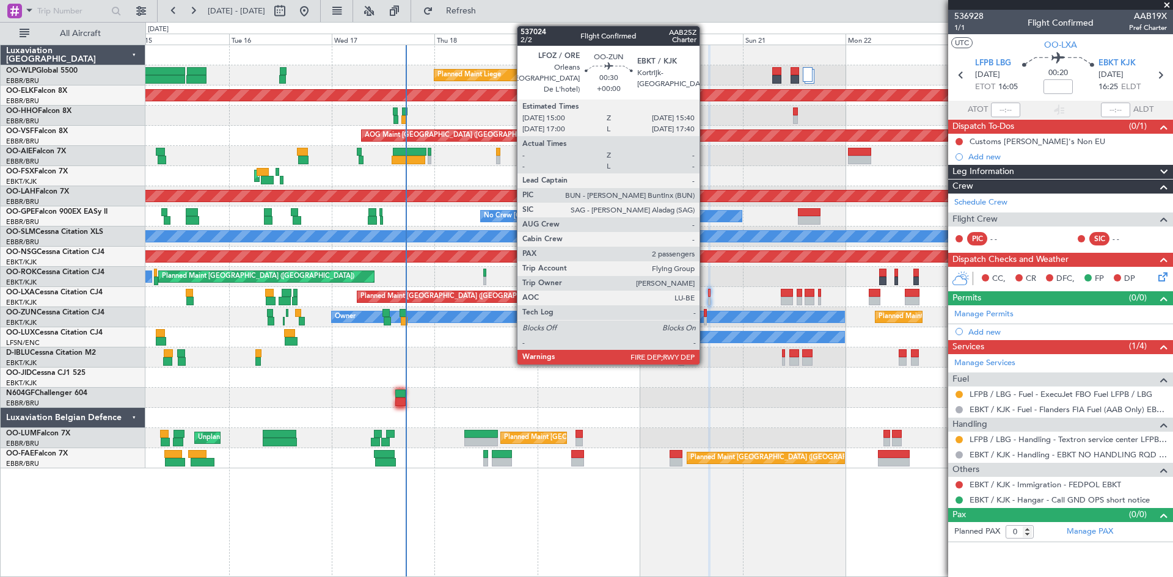
click at [705, 315] on div at bounding box center [705, 313] width 3 height 9
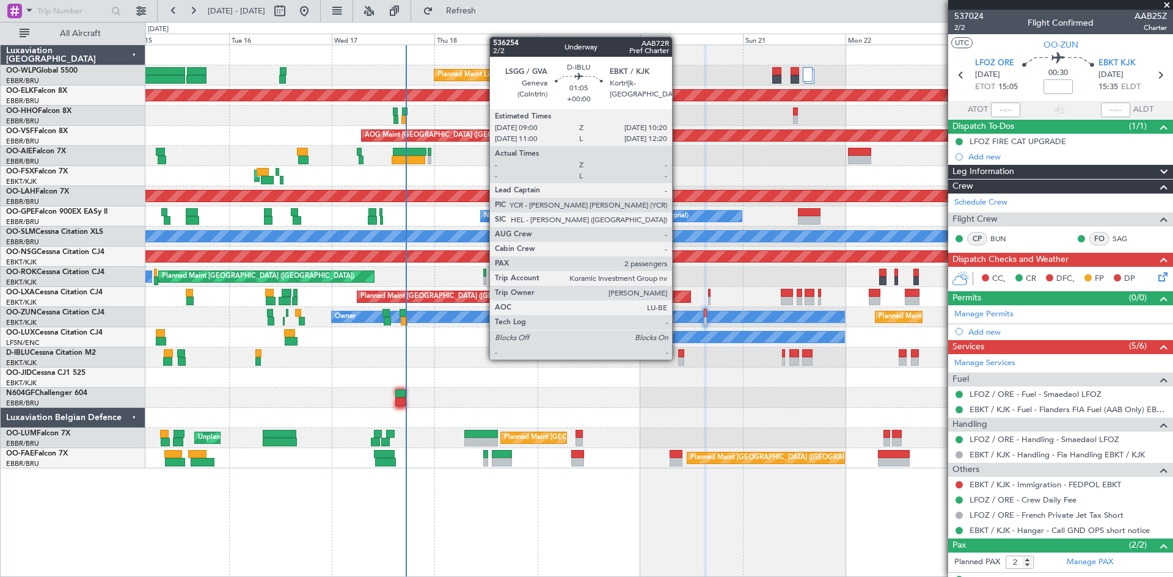
click at [678, 359] on div at bounding box center [681, 361] width 6 height 9
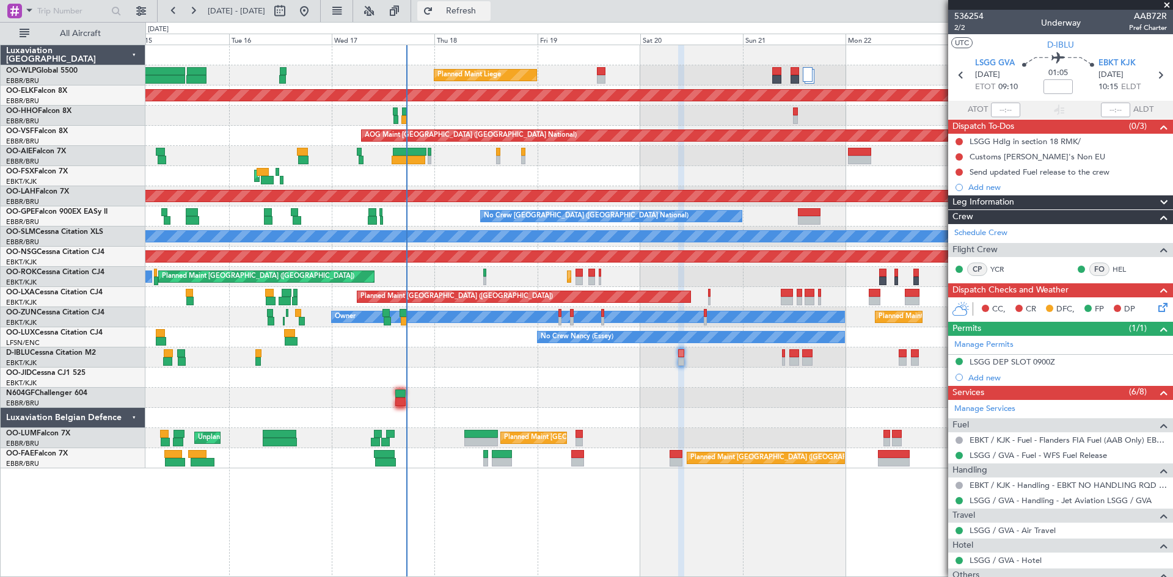
click at [470, 18] on button "Refresh" at bounding box center [453, 11] width 73 height 20
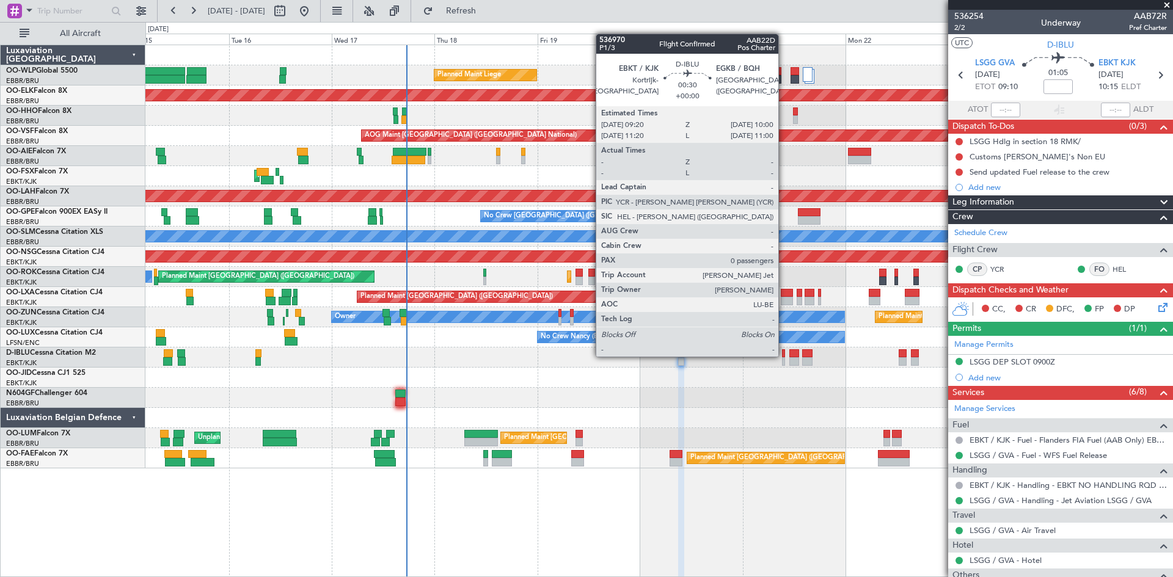
click at [781, 364] on div "A/C Unavailable Brussels (Brussels National) A/C Unavailable Kortrijk-Wevelgem" at bounding box center [658, 358] width 1027 height 20
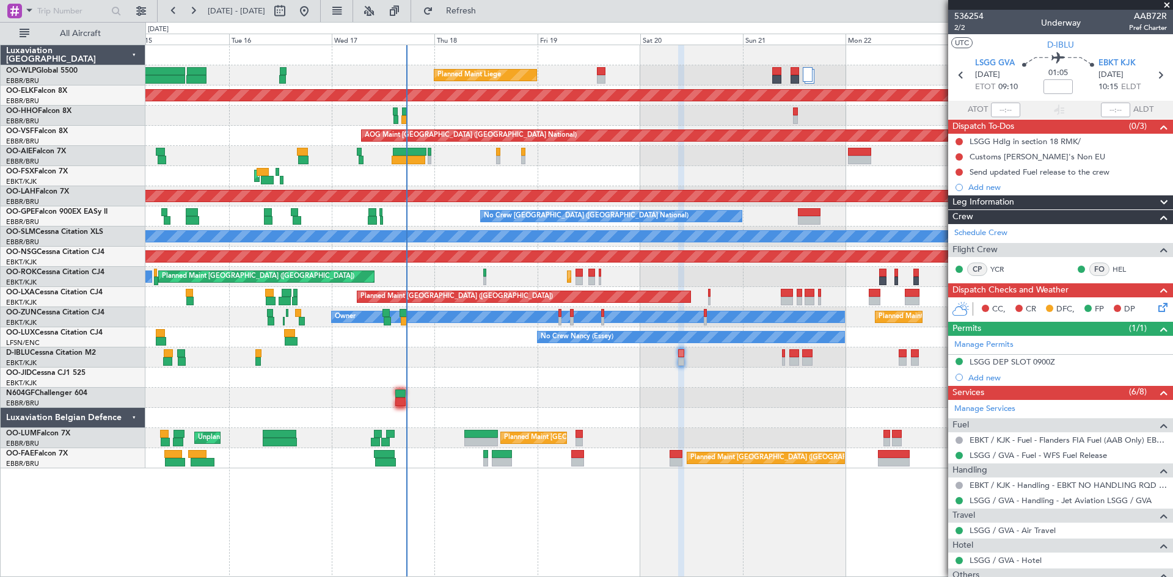
click at [782, 363] on div at bounding box center [783, 361] width 3 height 9
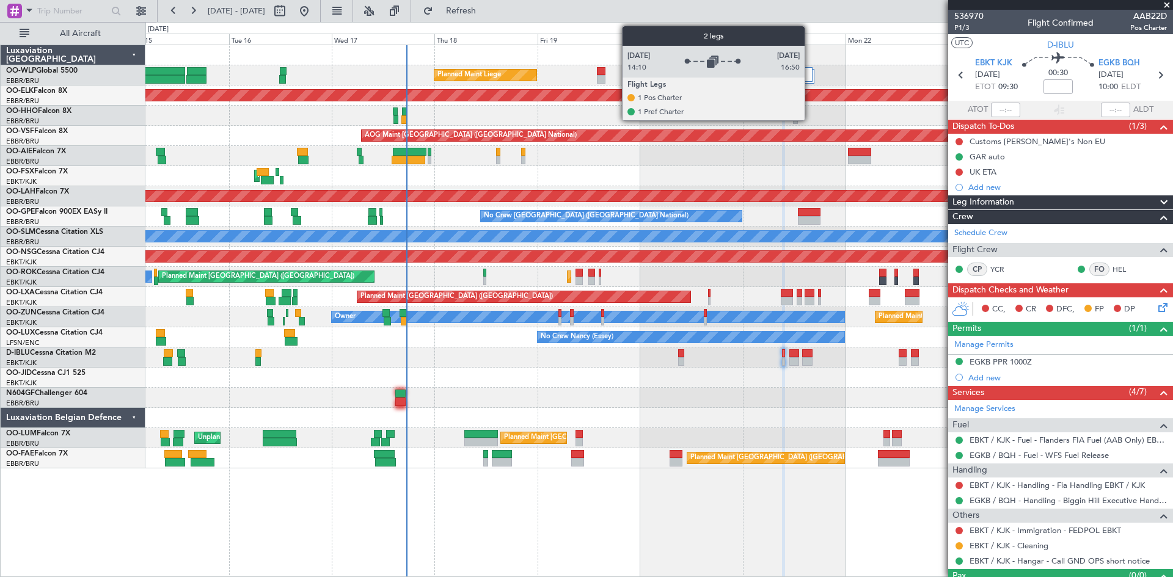
click at [810, 79] on div at bounding box center [808, 74] width 10 height 15
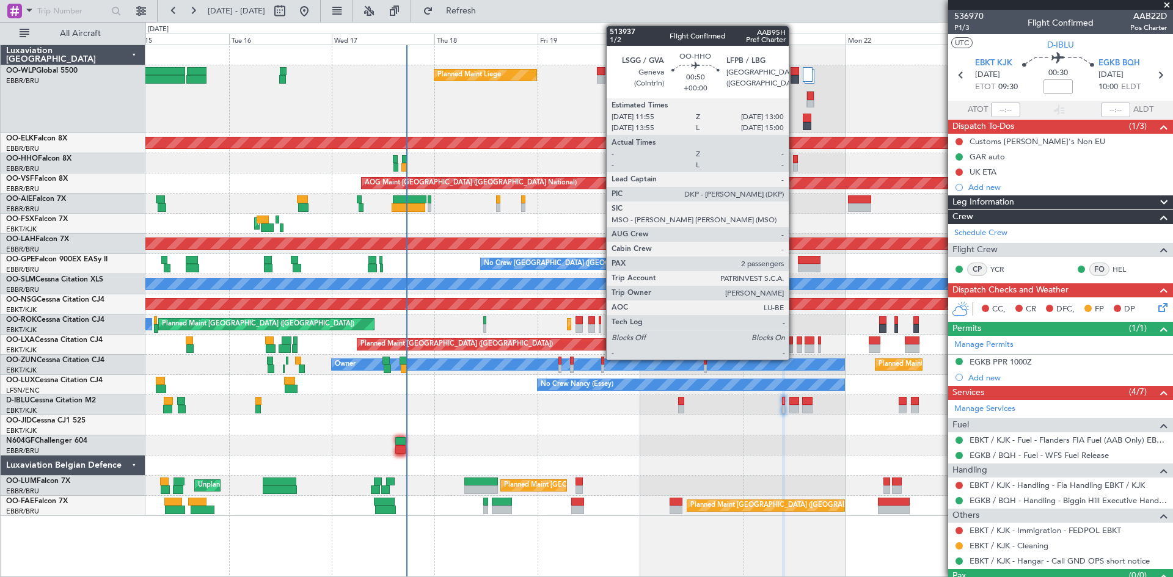
click at [794, 166] on div at bounding box center [795, 167] width 5 height 9
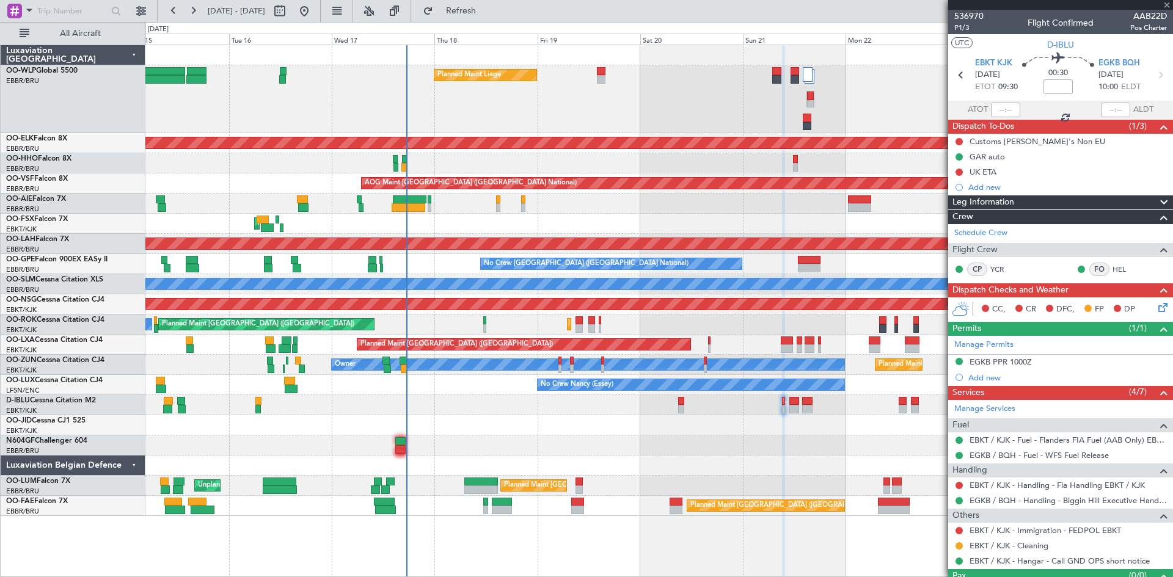
type input "2"
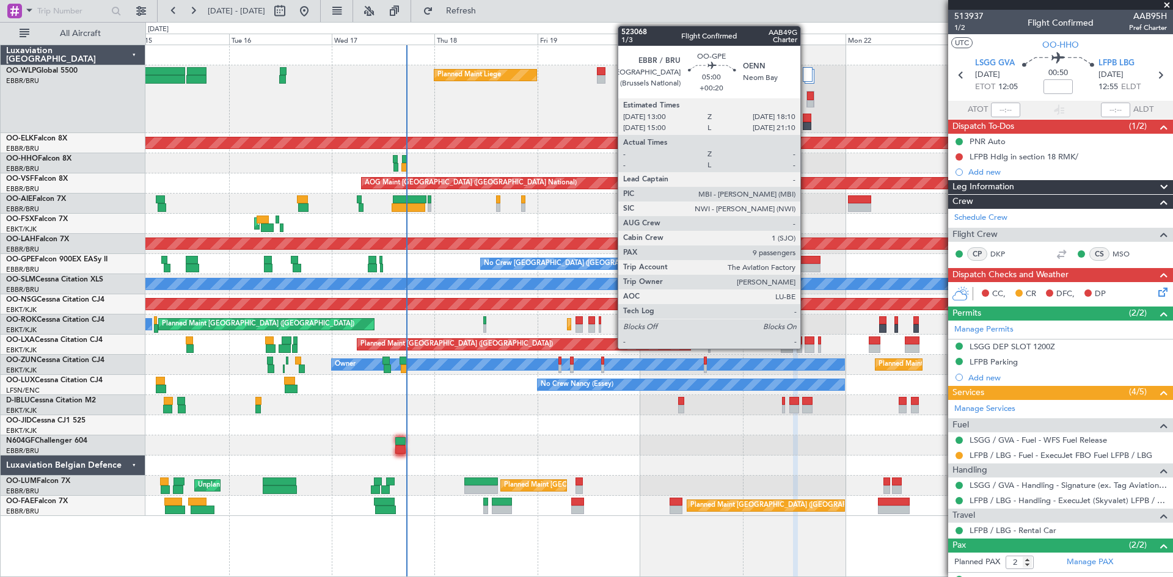
click at [806, 262] on div at bounding box center [809, 260] width 23 height 9
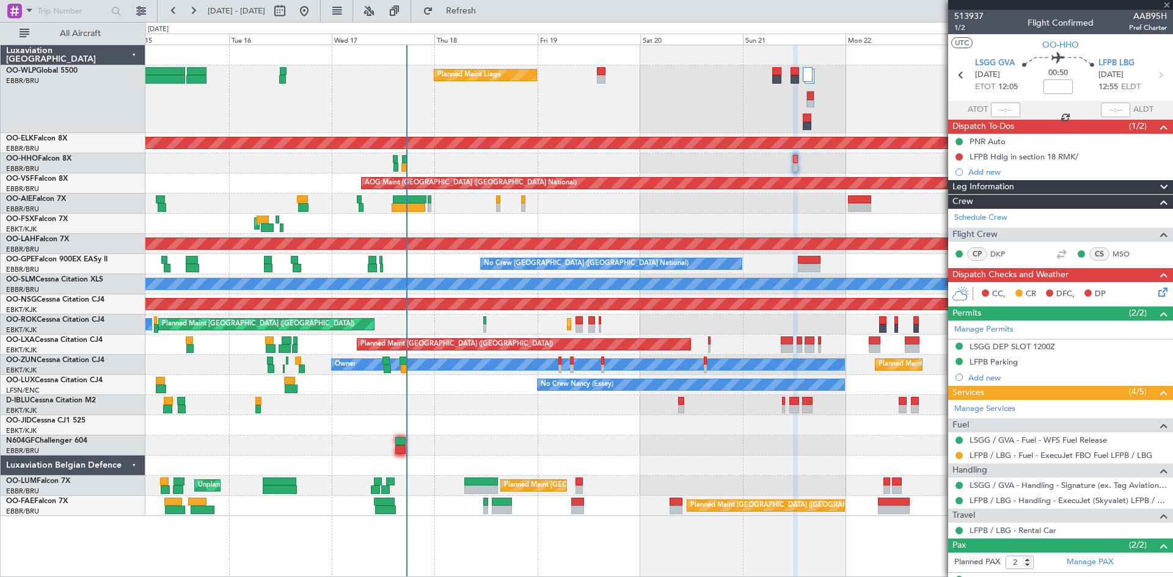
type input "+00:20"
type input "9"
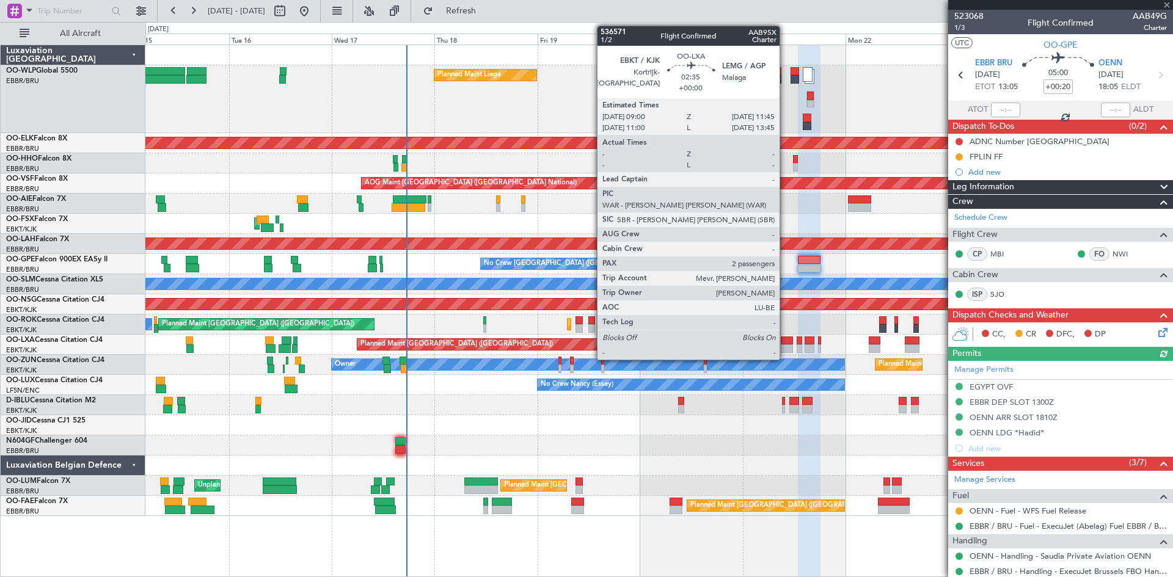
click at [785, 343] on div at bounding box center [787, 341] width 12 height 9
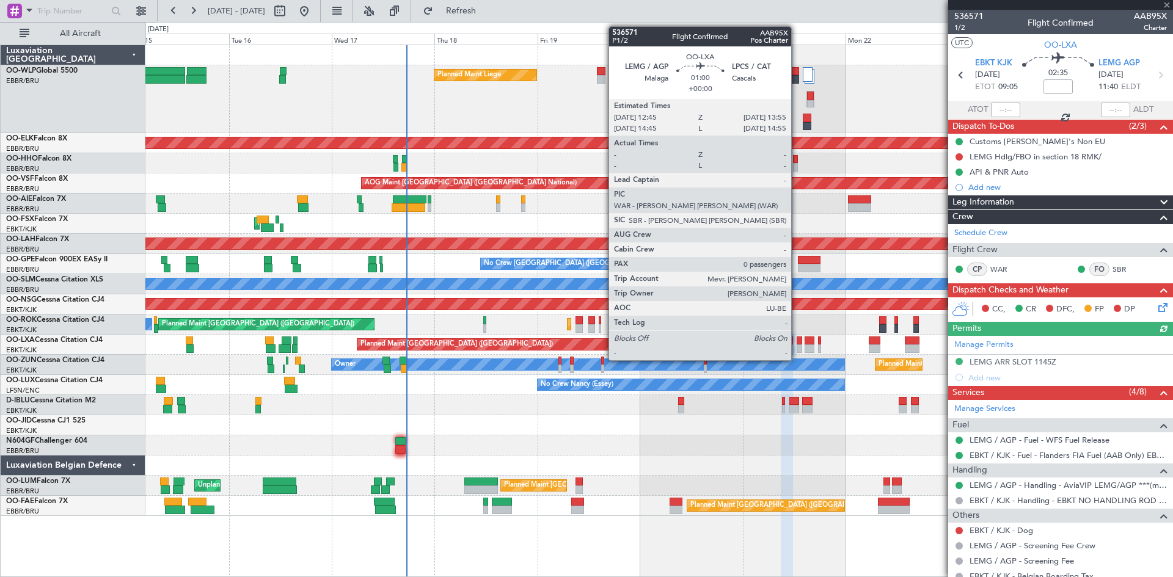
click at [797, 348] on div at bounding box center [799, 349] width 5 height 9
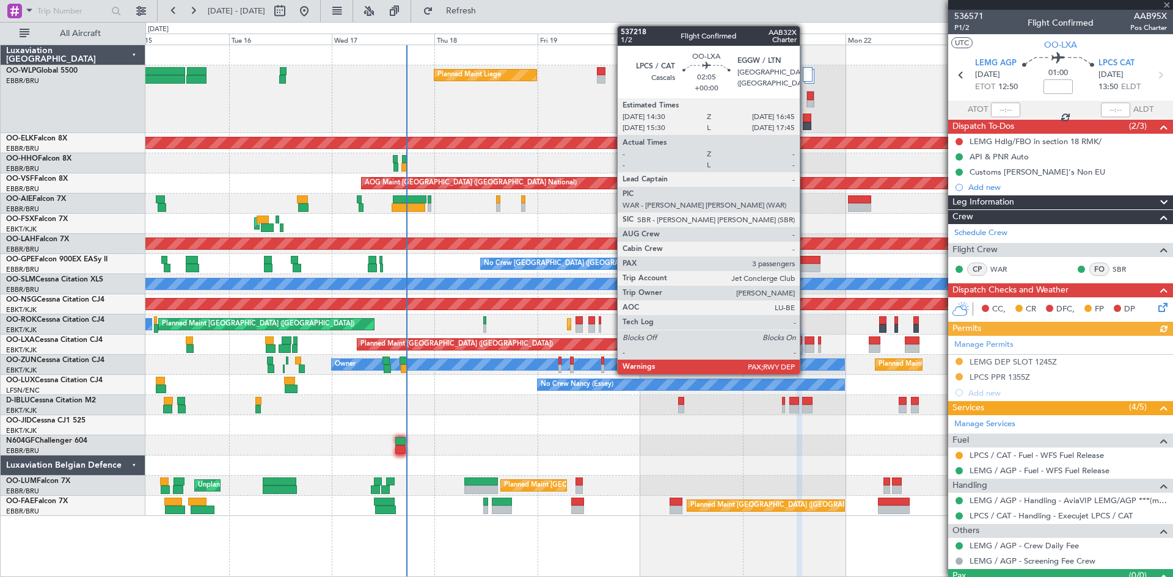
click at [805, 344] on div at bounding box center [810, 341] width 10 height 9
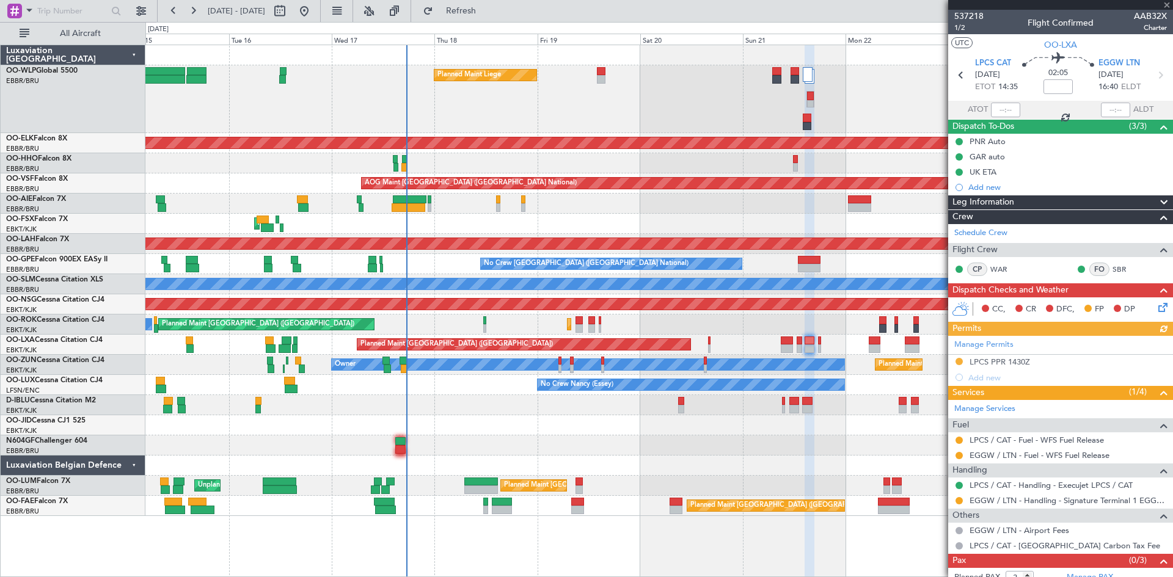
click at [817, 342] on div "Planned Maint Paris (Le Bourget) Planned Maint Kortrijk-Wevelgem A/C Unavailabl…" at bounding box center [658, 345] width 1027 height 20
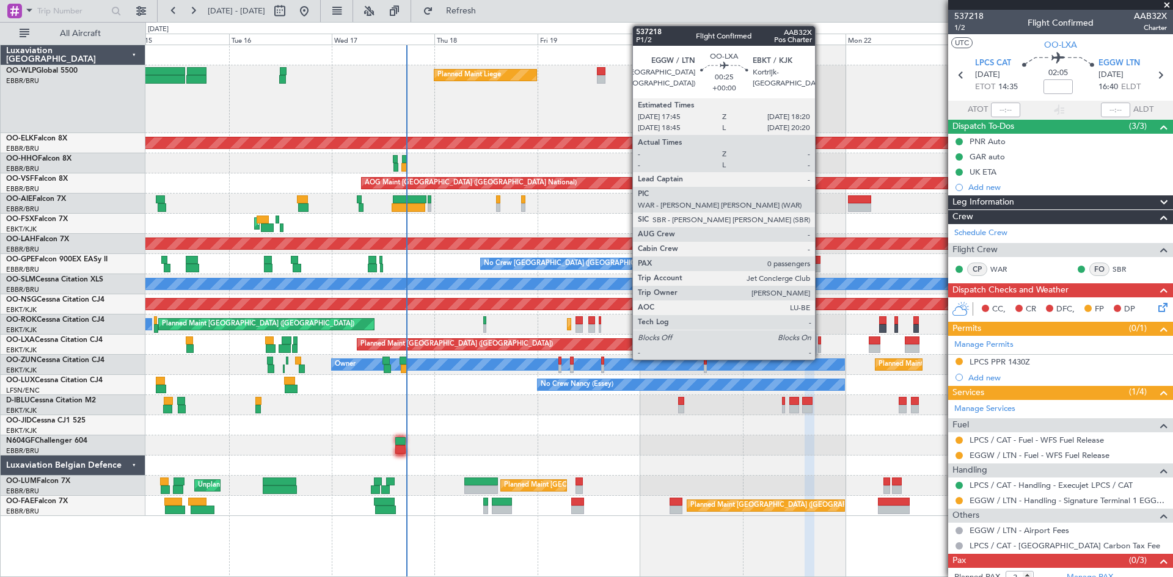
click at [820, 342] on div at bounding box center [819, 341] width 3 height 9
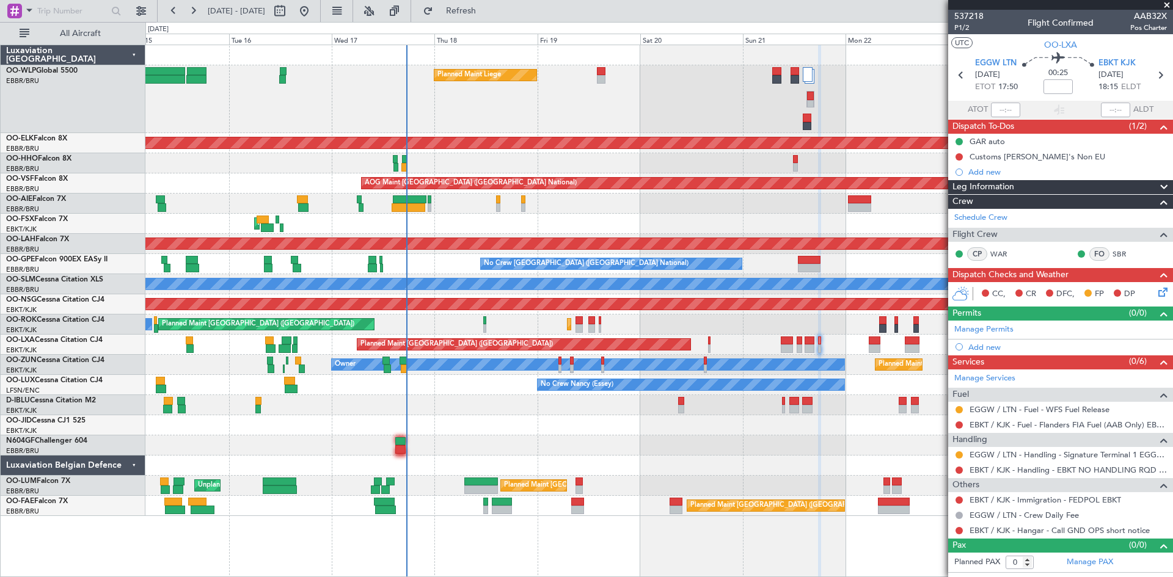
click at [960, 465] on div at bounding box center [959, 470] width 10 height 10
click at [960, 467] on button at bounding box center [958, 470] width 7 height 7
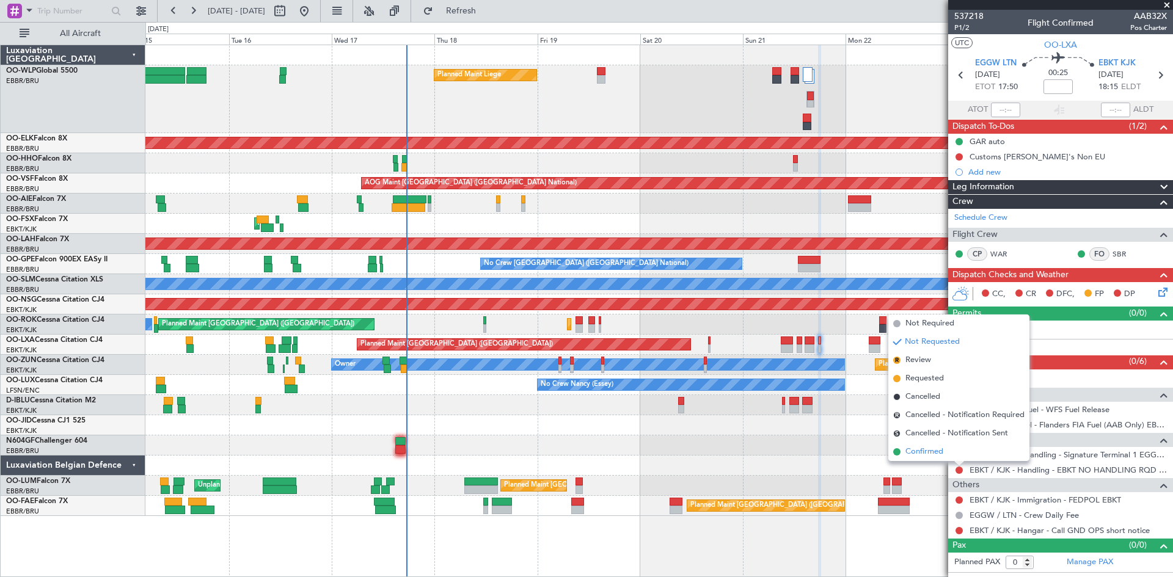
click at [936, 454] on span "Confirmed" at bounding box center [924, 452] width 38 height 12
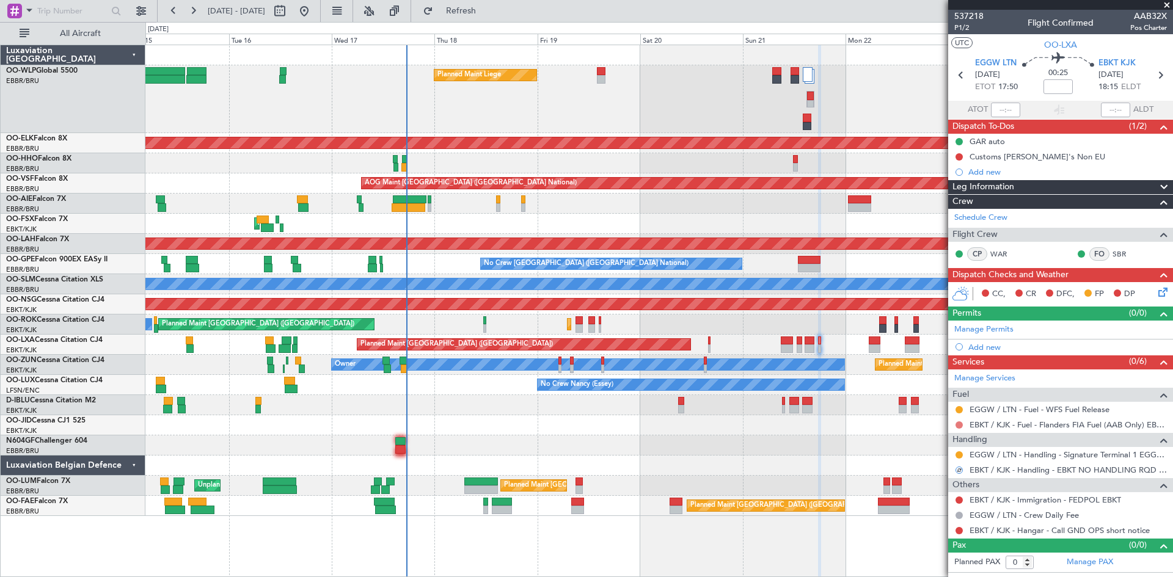
click at [961, 426] on button at bounding box center [958, 424] width 7 height 7
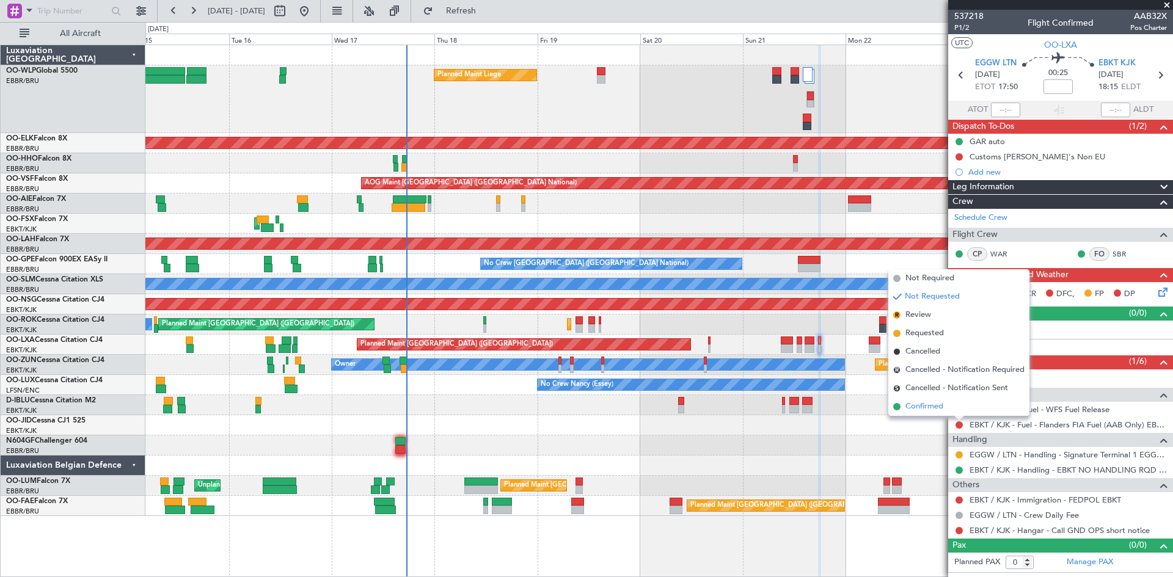
click at [952, 410] on li "Confirmed" at bounding box center [958, 407] width 141 height 18
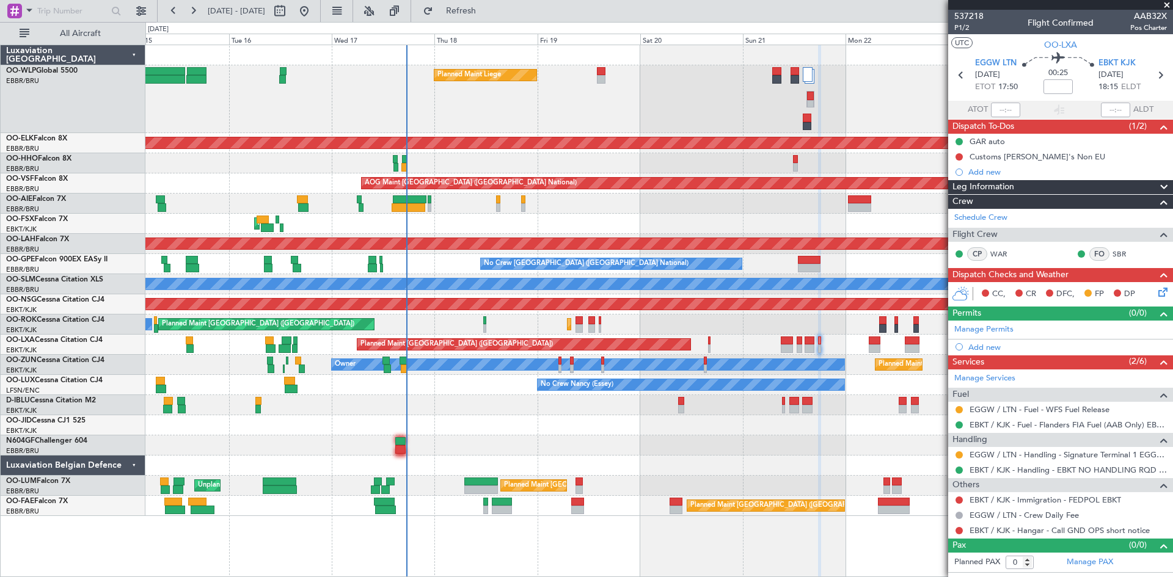
click at [961, 534] on nimbus-traffic-light at bounding box center [959, 531] width 10 height 10
click at [960, 533] on button at bounding box center [958, 530] width 7 height 7
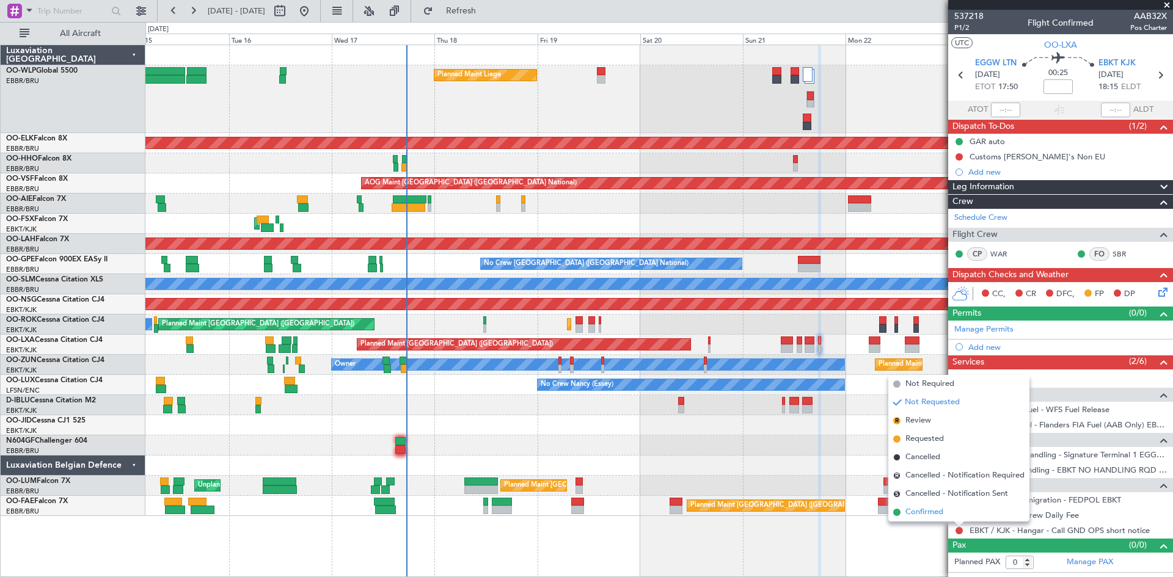
click at [956, 511] on li "Confirmed" at bounding box center [958, 512] width 141 height 18
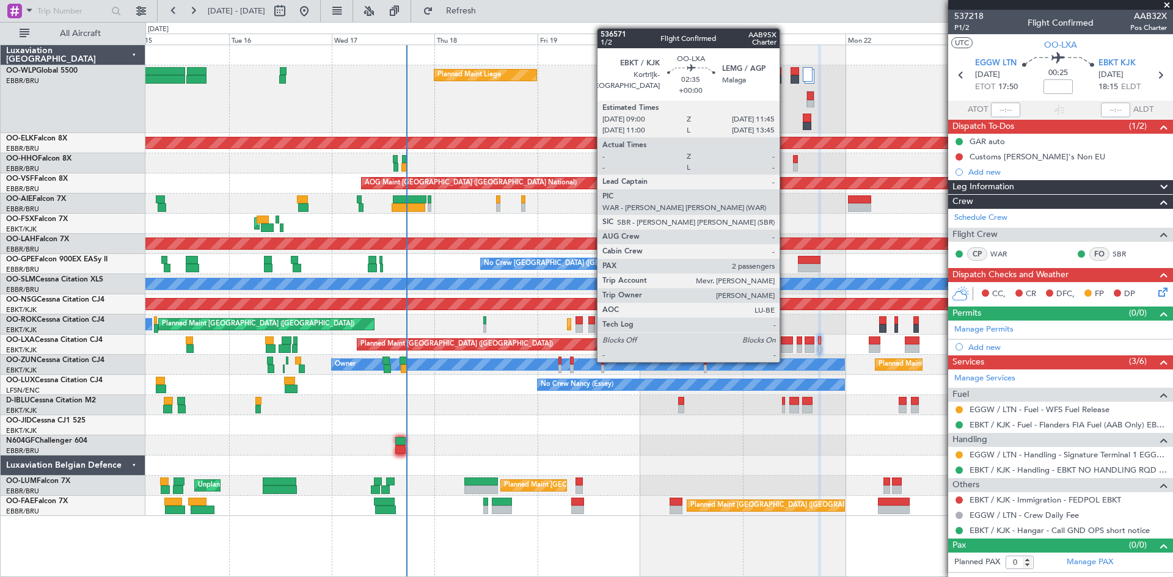
click at [785, 350] on div at bounding box center [787, 349] width 12 height 9
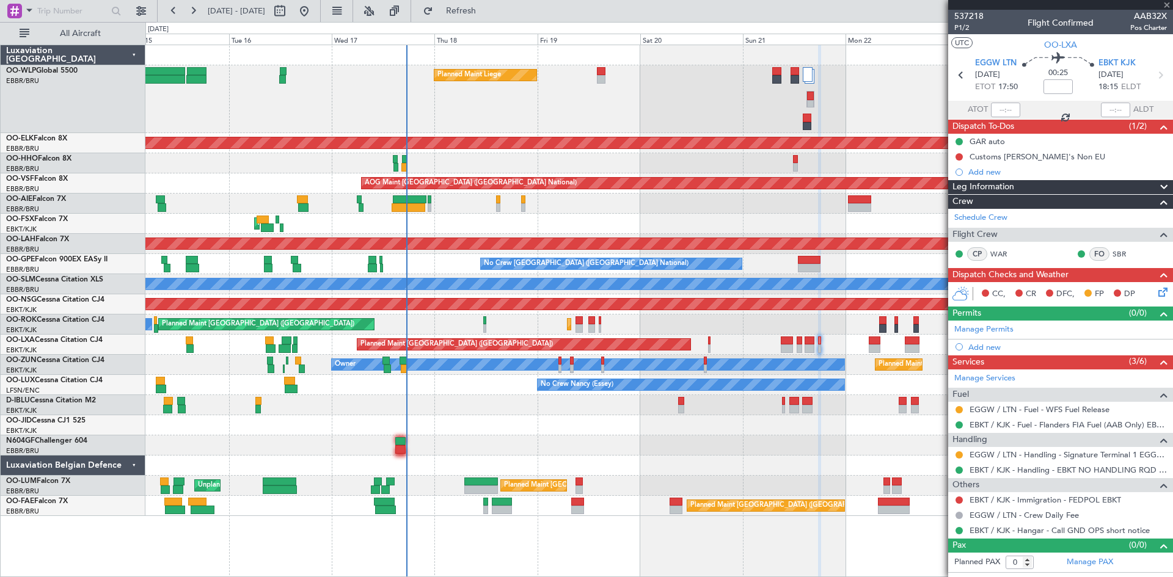
type input "2"
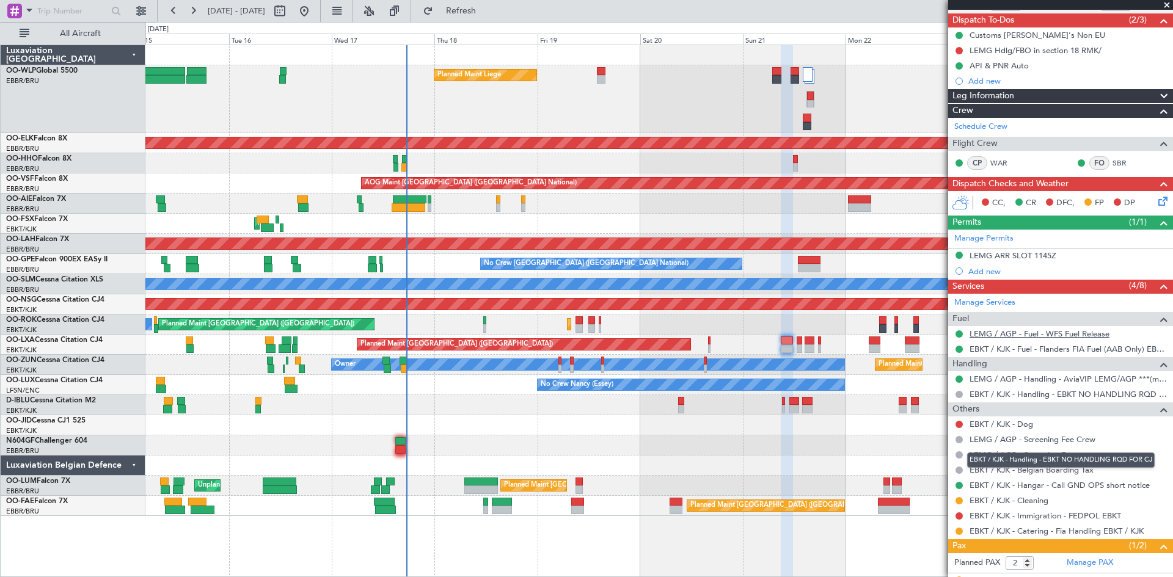
scroll to position [122, 0]
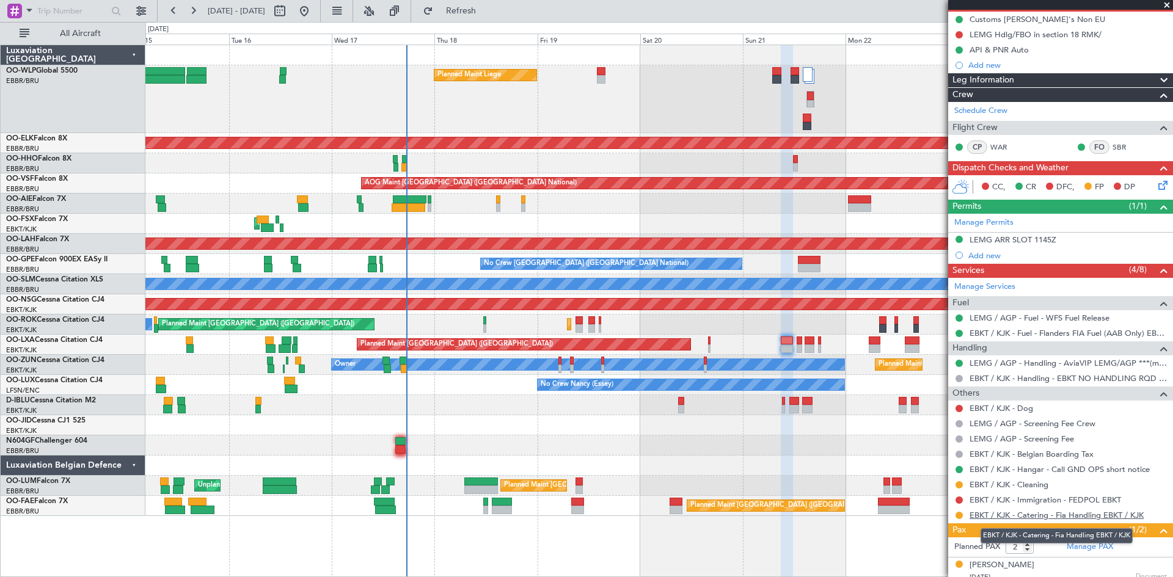
click at [1009, 513] on link "EBKT / KJK - Catering - Fia Handling EBKT / KJK" at bounding box center [1056, 515] width 174 height 10
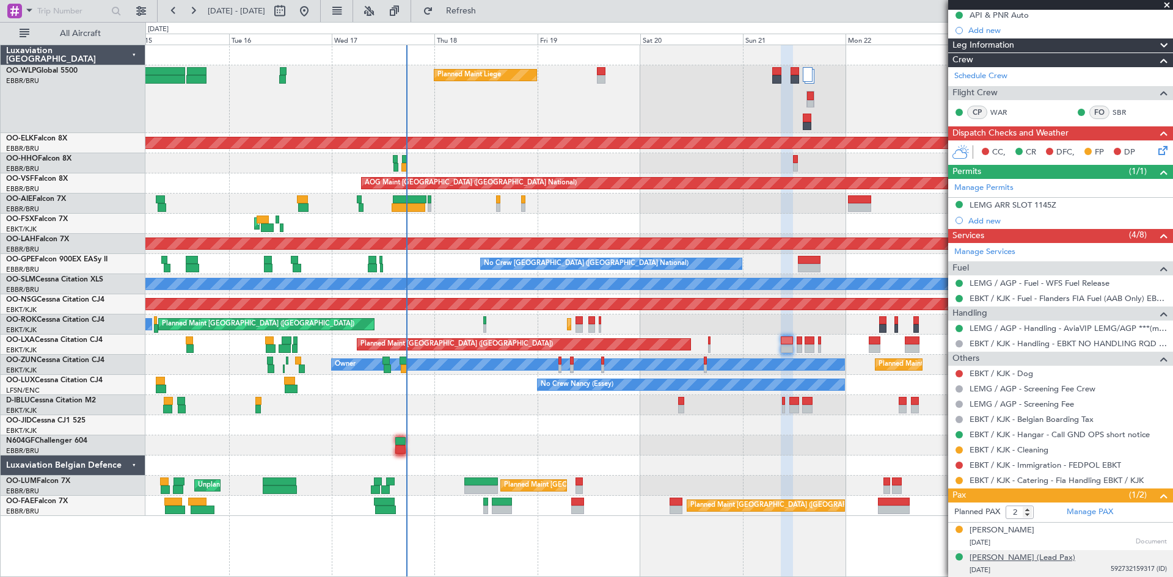
click at [1036, 556] on div "Carine Christiaen (Lead Pax)" at bounding box center [1022, 558] width 106 height 12
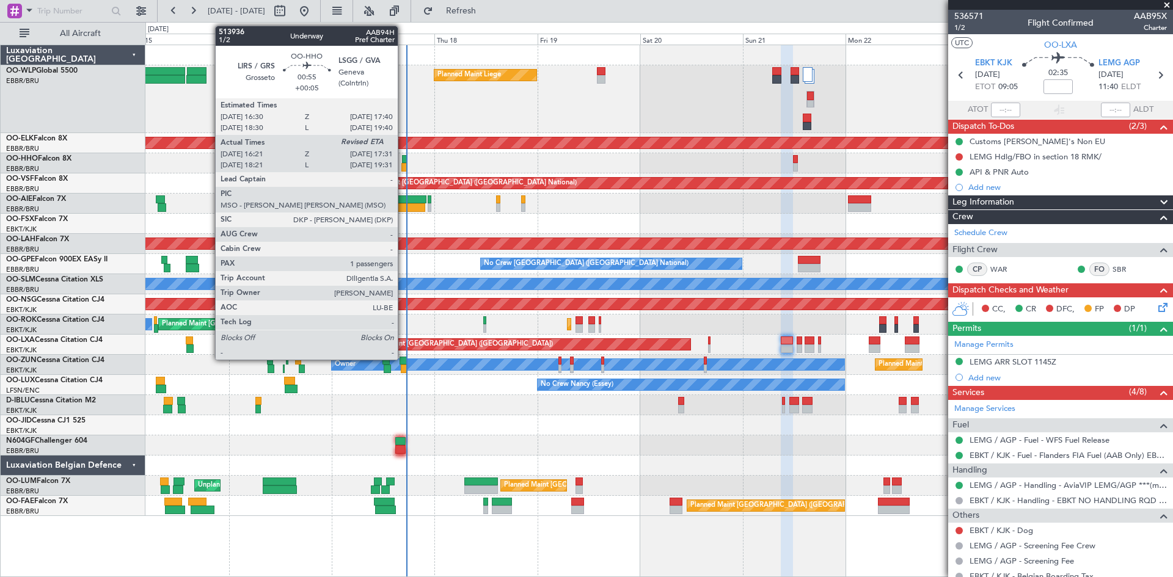
click at [403, 159] on div at bounding box center [404, 159] width 5 height 9
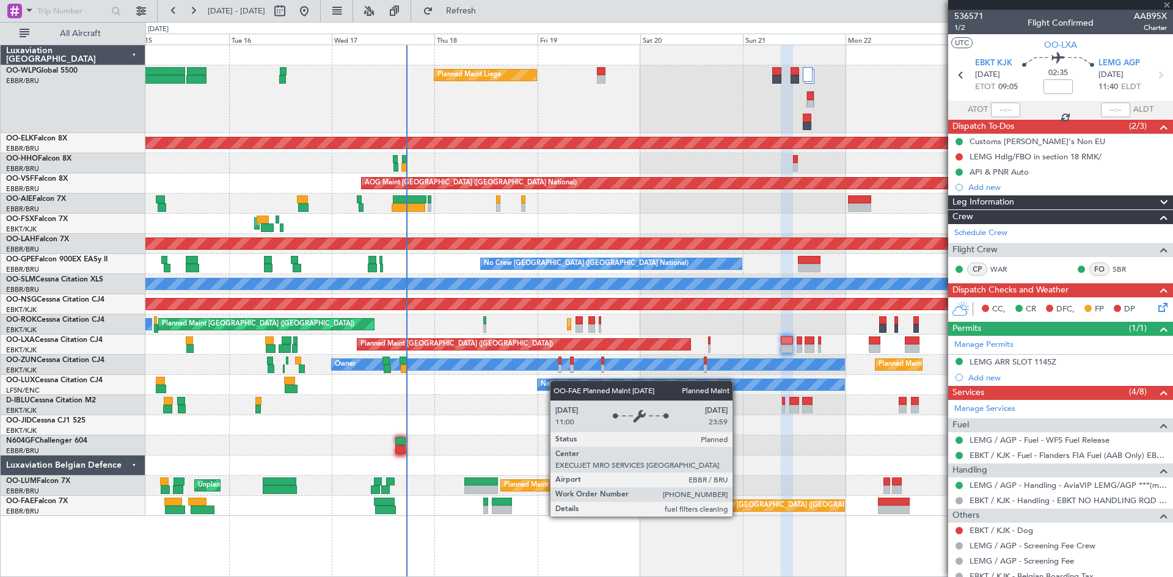
type input "+00:05"
type input "16:31"
type input "1"
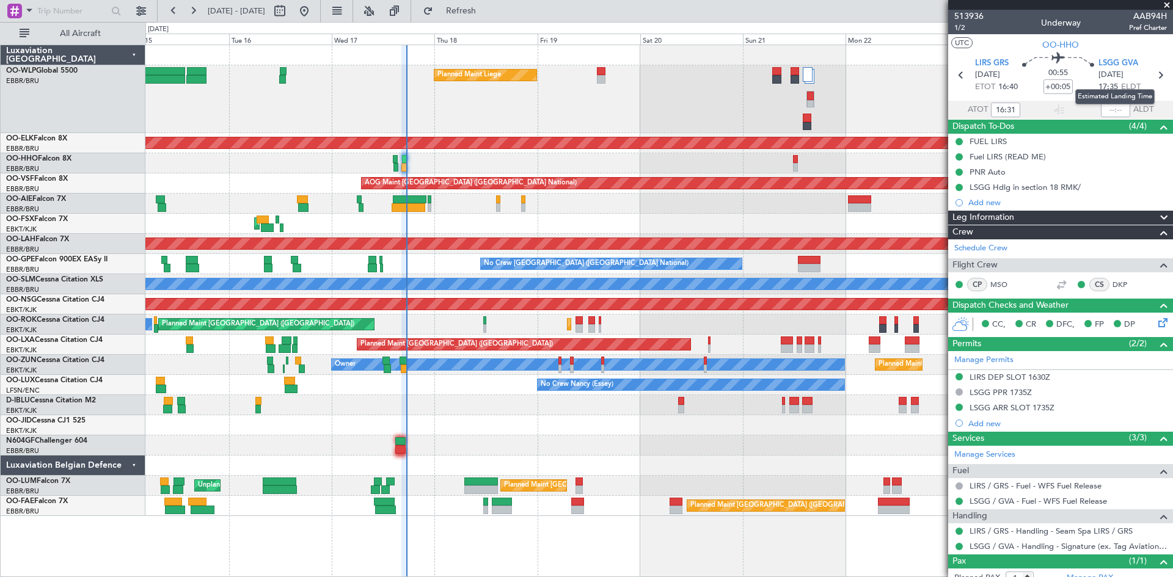
click at [1100, 108] on mat-tooltip-component "Estimated Landing Time" at bounding box center [1115, 97] width 97 height 32
click at [1101, 109] on input "text" at bounding box center [1115, 110] width 29 height 15
type input "17:25"
click at [487, 8] on span "Refresh" at bounding box center [461, 11] width 51 height 9
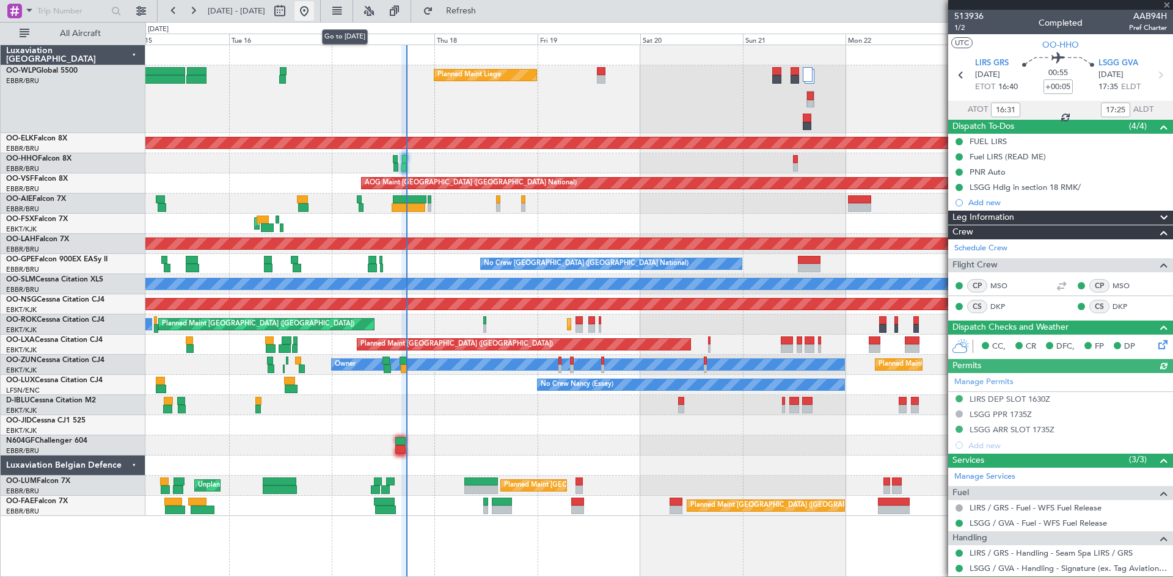
click at [314, 9] on button at bounding box center [304, 11] width 20 height 20
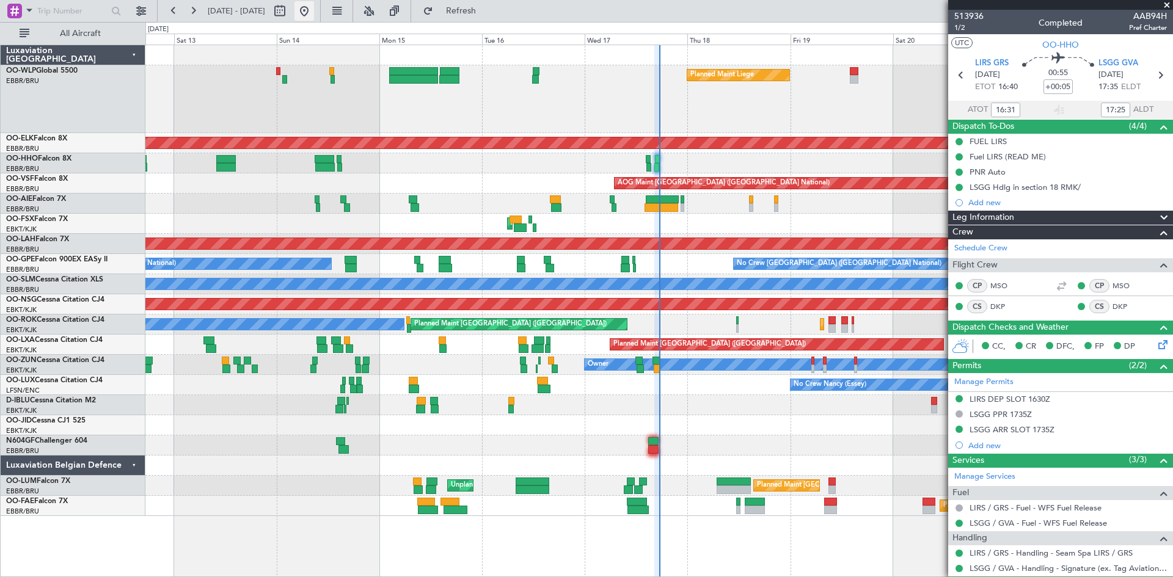
click at [314, 10] on button at bounding box center [304, 11] width 20 height 20
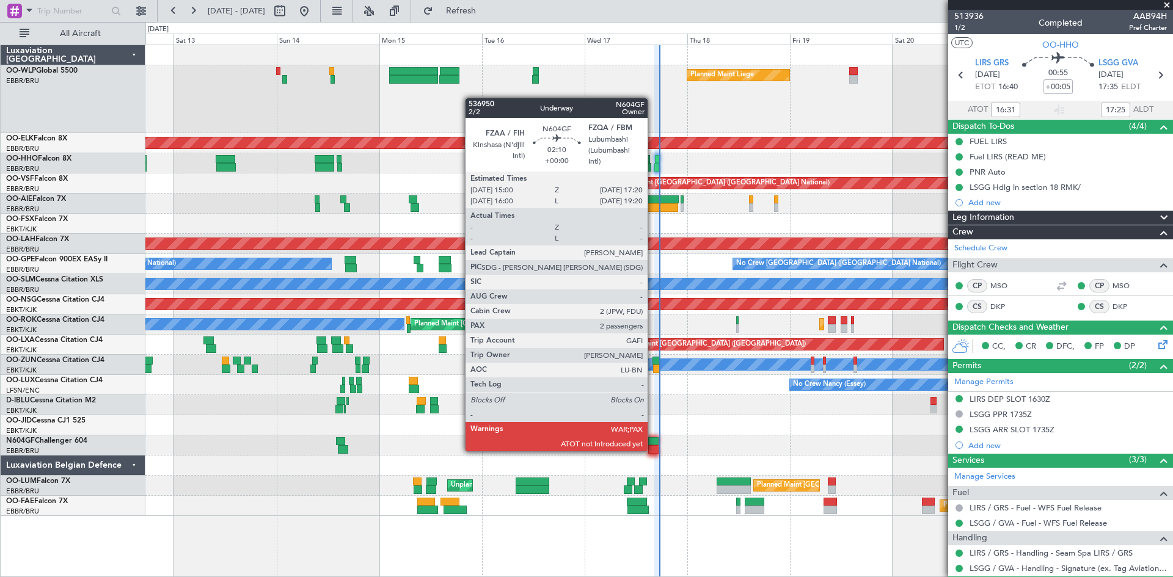
click at [653, 450] on div at bounding box center [653, 449] width 10 height 9
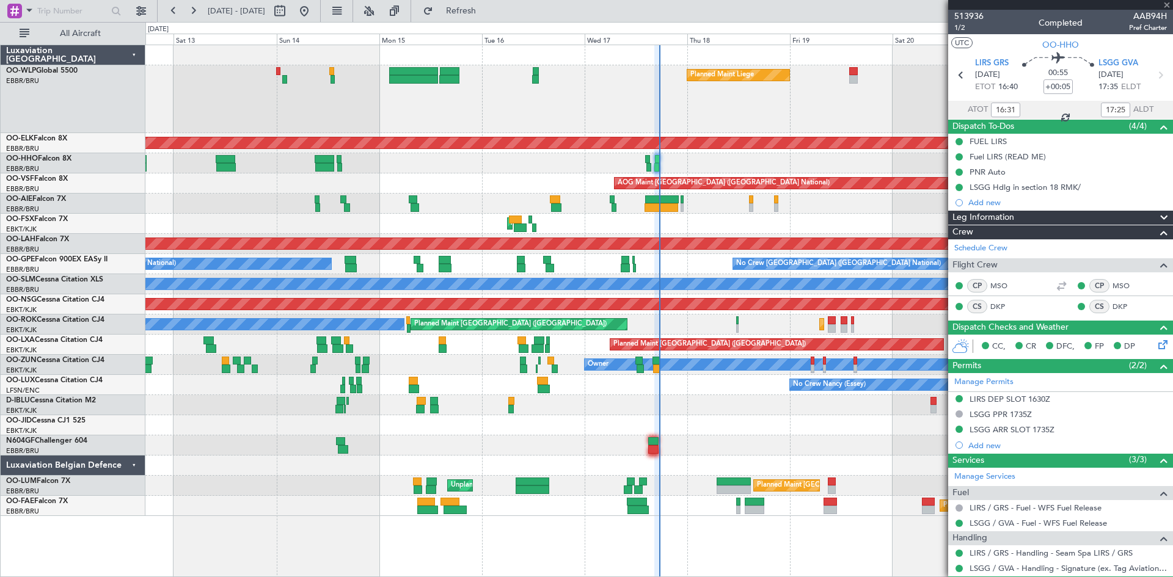
type input "2"
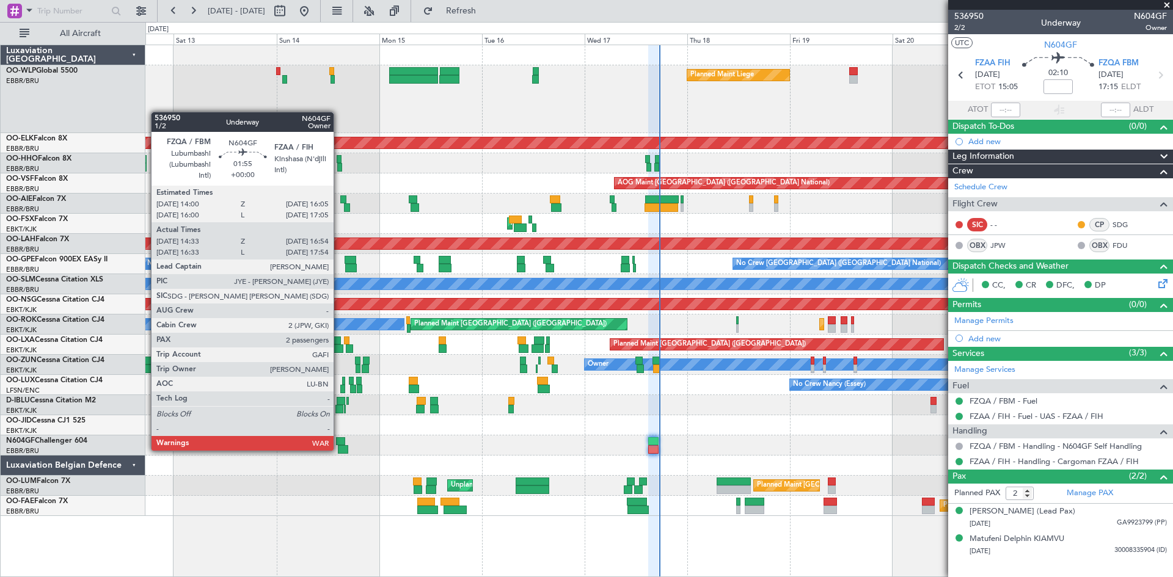
click at [339, 450] on div at bounding box center [343, 449] width 10 height 9
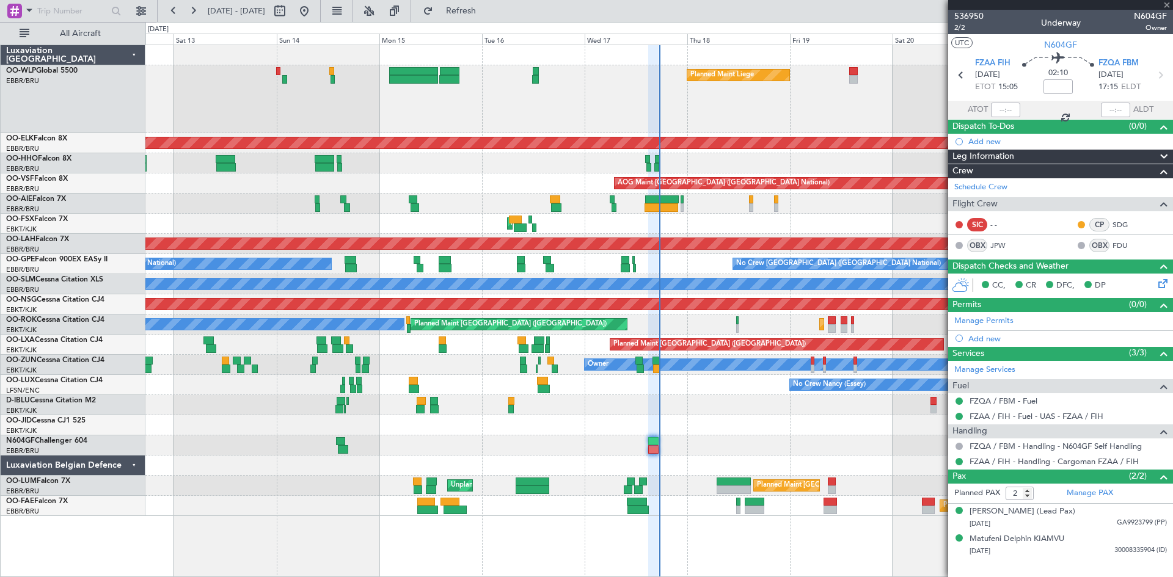
type input "14:38"
type input "16:49"
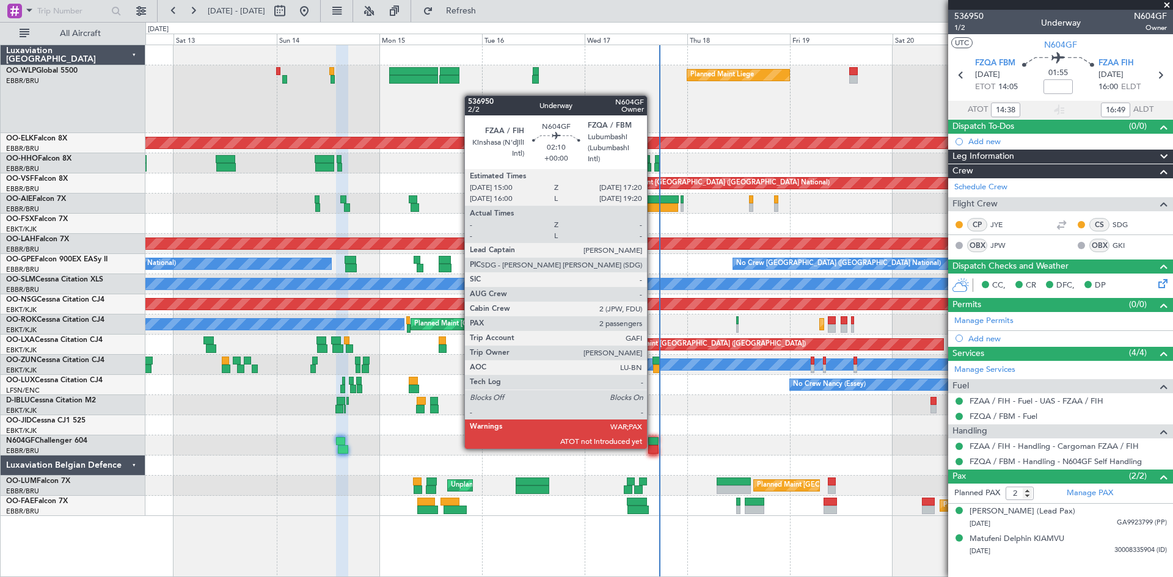
click at [652, 448] on div at bounding box center [653, 449] width 10 height 9
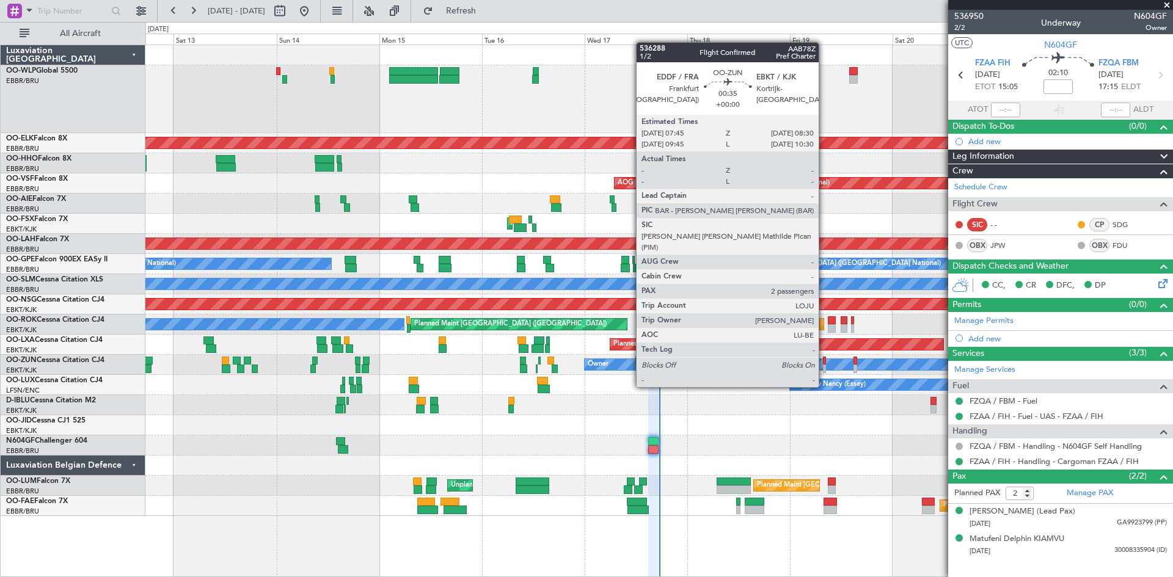
click at [824, 364] on div at bounding box center [825, 361] width 4 height 9
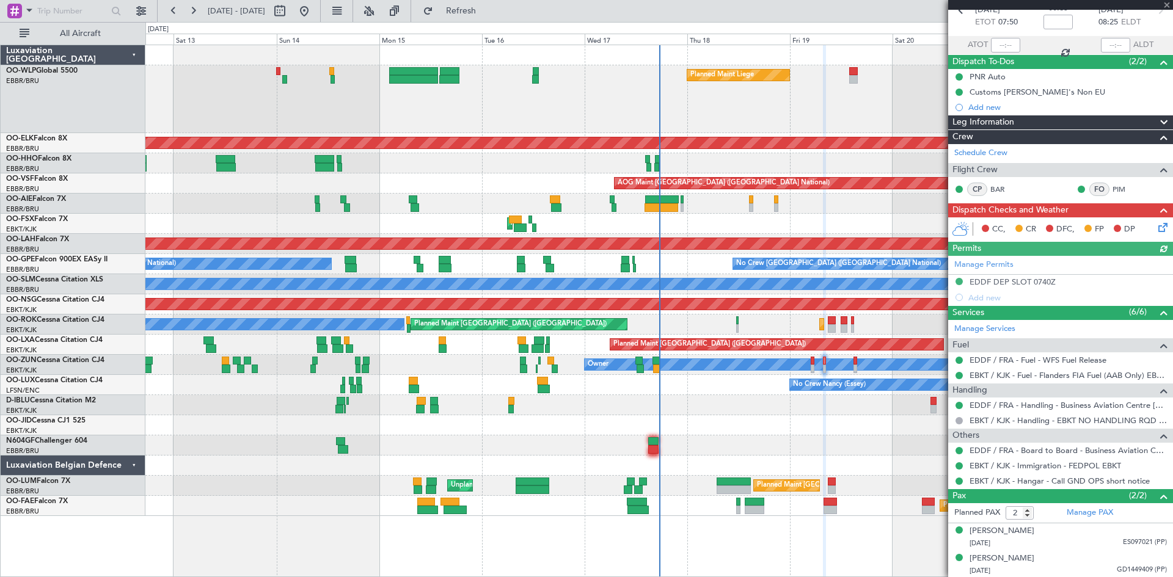
scroll to position [65, 0]
click at [1034, 531] on div "Luc Walter M Dubaere" at bounding box center [1001, 531] width 65 height 12
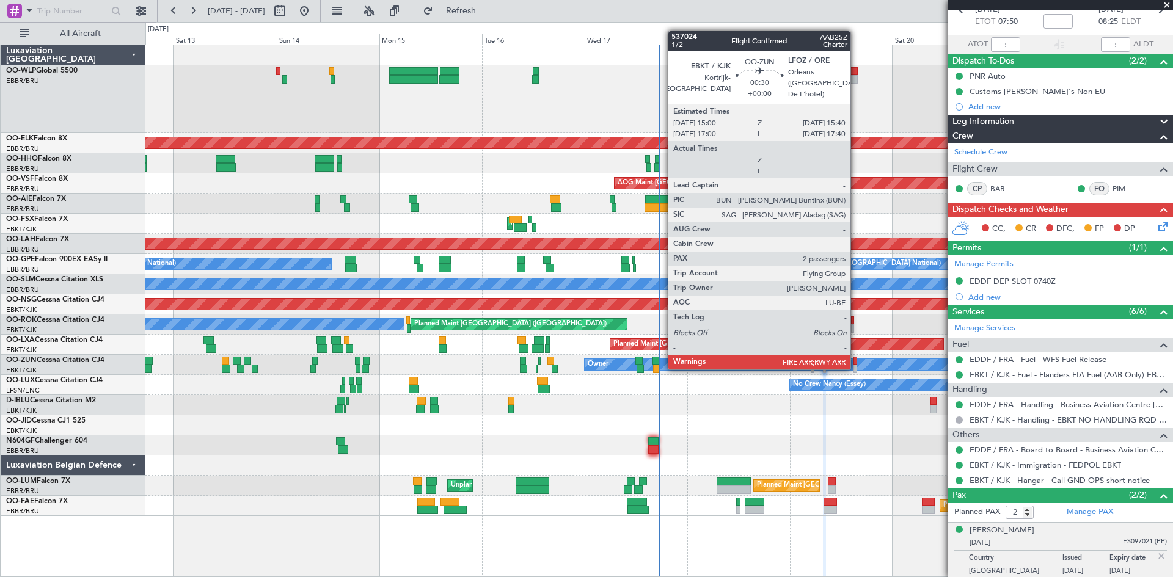
click at [856, 368] on div at bounding box center [854, 369] width 3 height 9
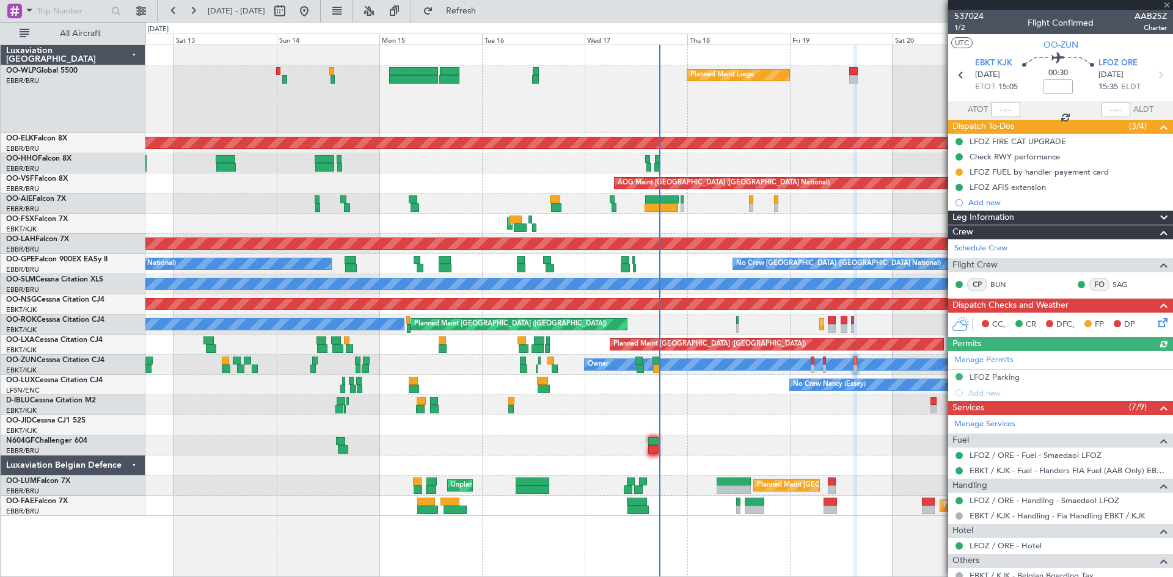
scroll to position [172, 0]
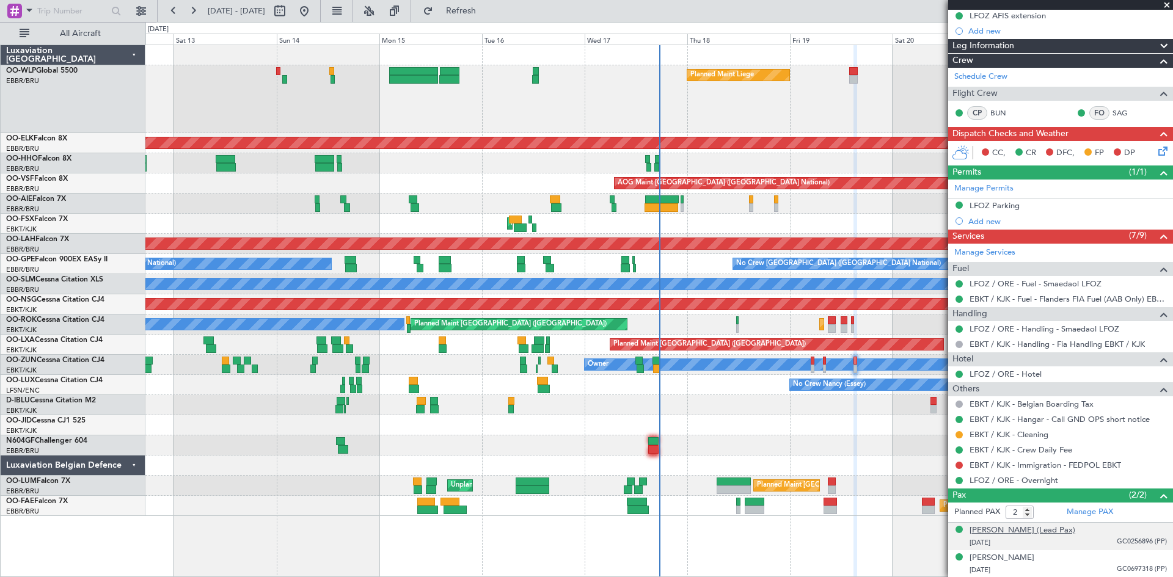
click at [1063, 527] on div "Philippe François P VAN DE VYVERE (Lead Pax)" at bounding box center [1022, 531] width 106 height 12
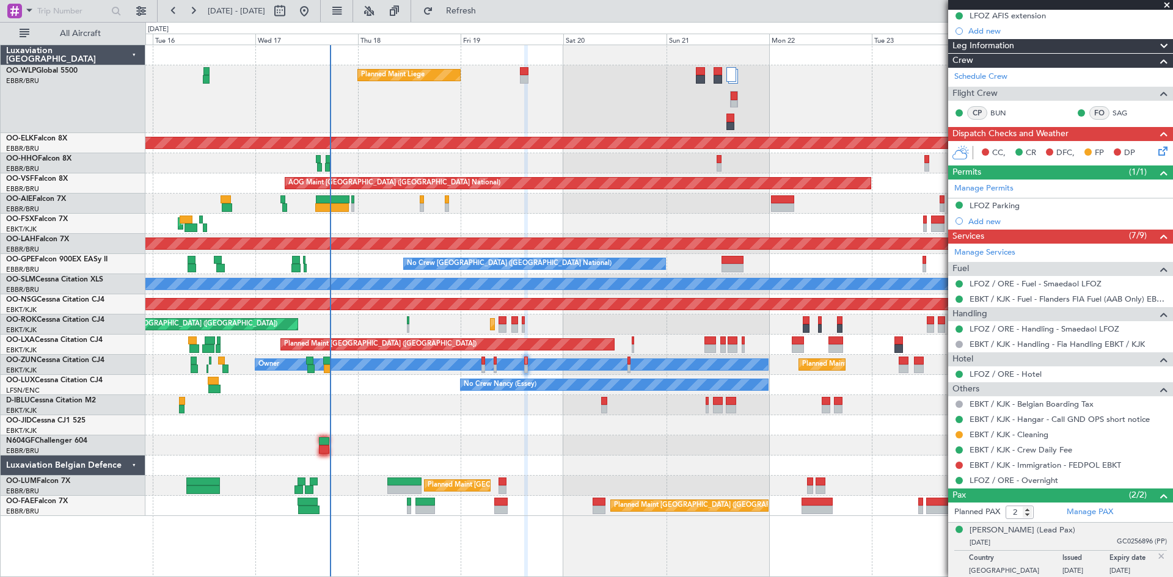
click at [513, 444] on div "Planned Maint Liege Planned Maint Kortrijk-Wevelgem AOG Maint Brussels (Brussel…" at bounding box center [658, 280] width 1027 height 471
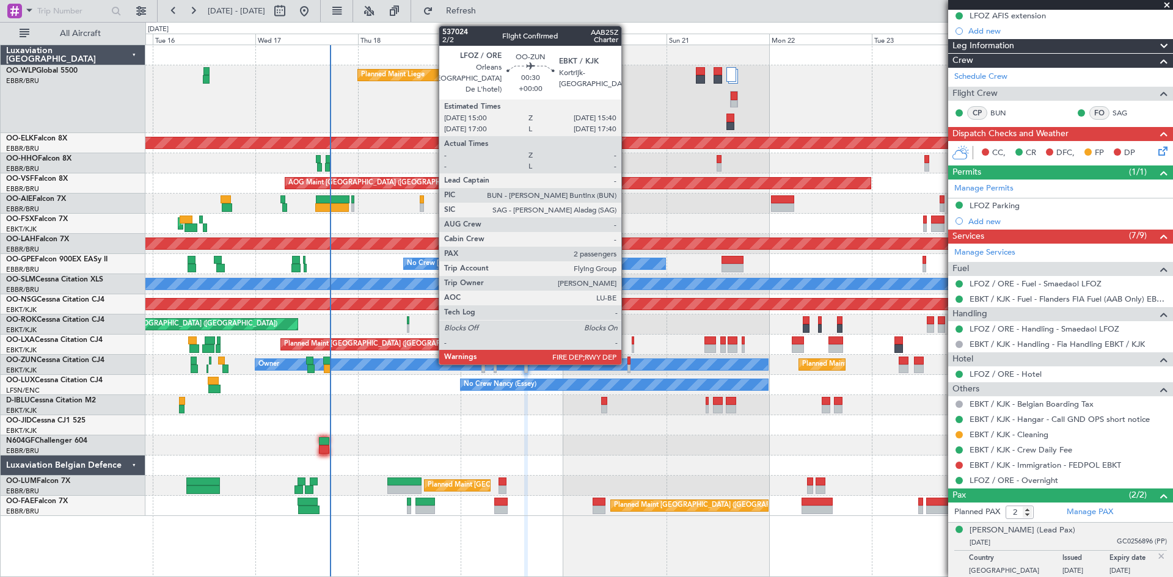
click at [627, 363] on div at bounding box center [628, 361] width 3 height 9
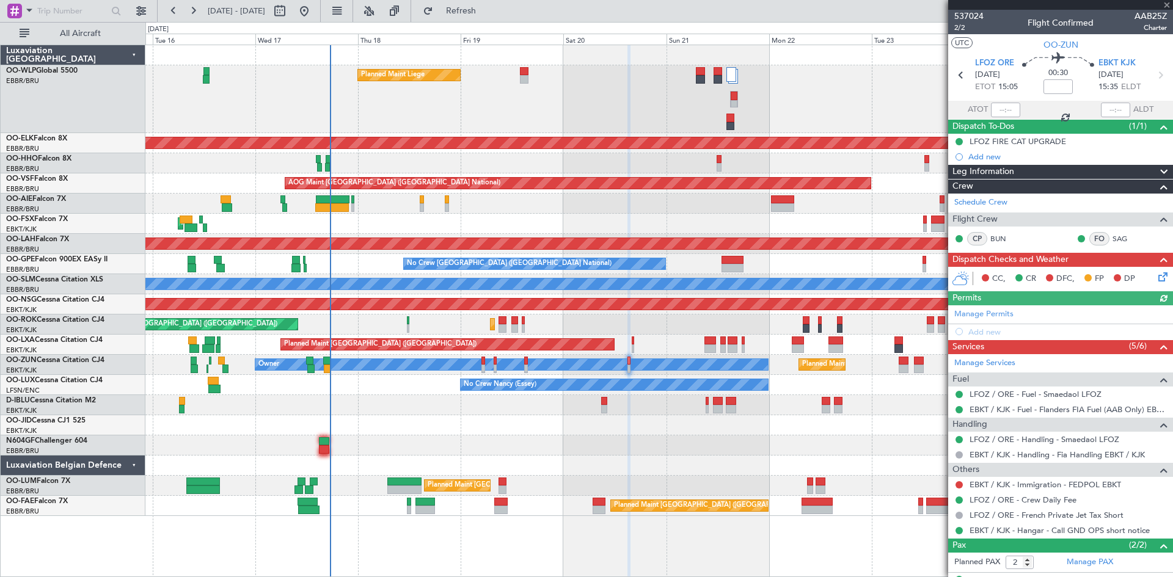
scroll to position [50, 0]
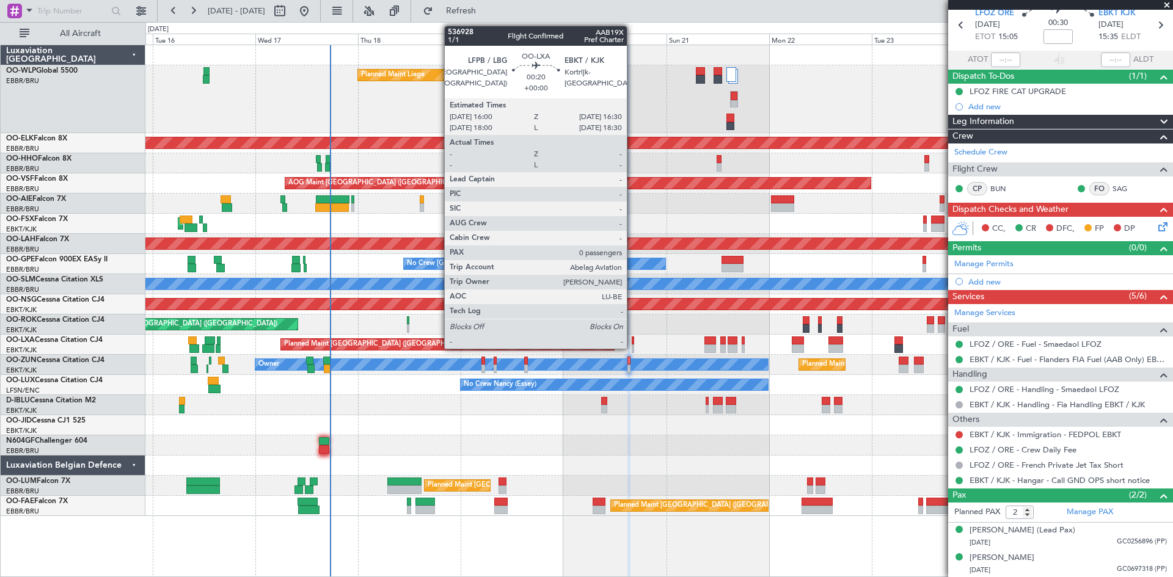
click at [632, 343] on div at bounding box center [633, 341] width 2 height 9
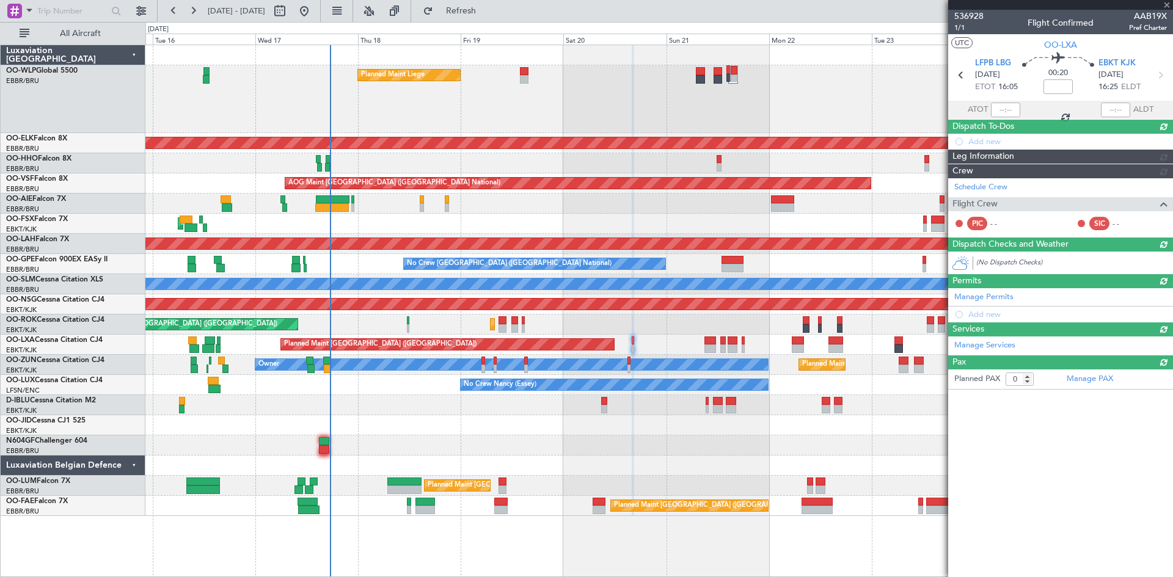
scroll to position [0, 0]
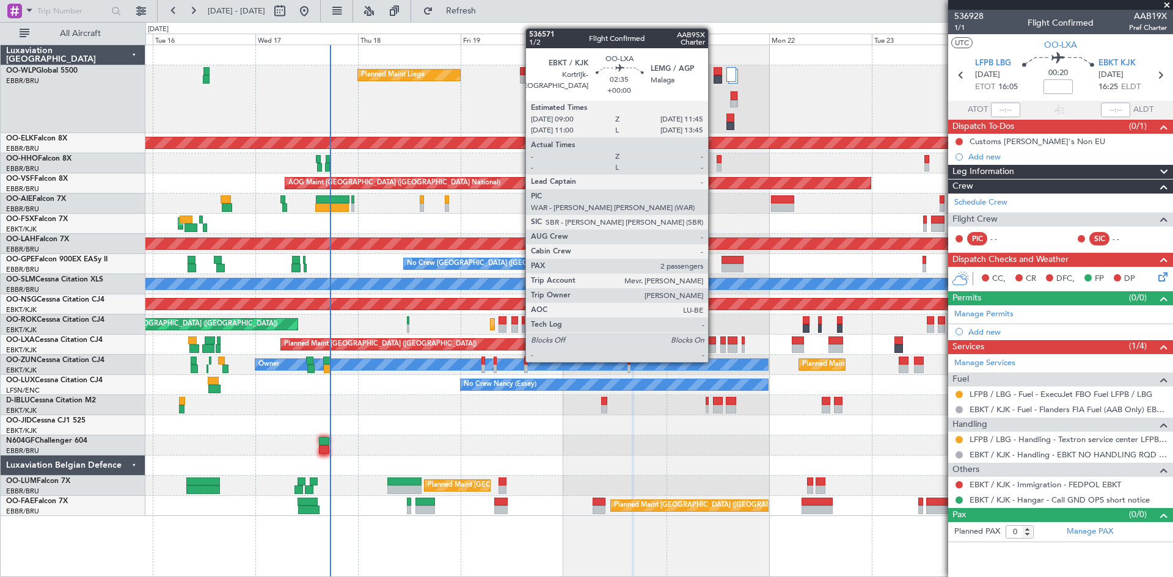
click at [713, 350] on div at bounding box center [710, 349] width 12 height 9
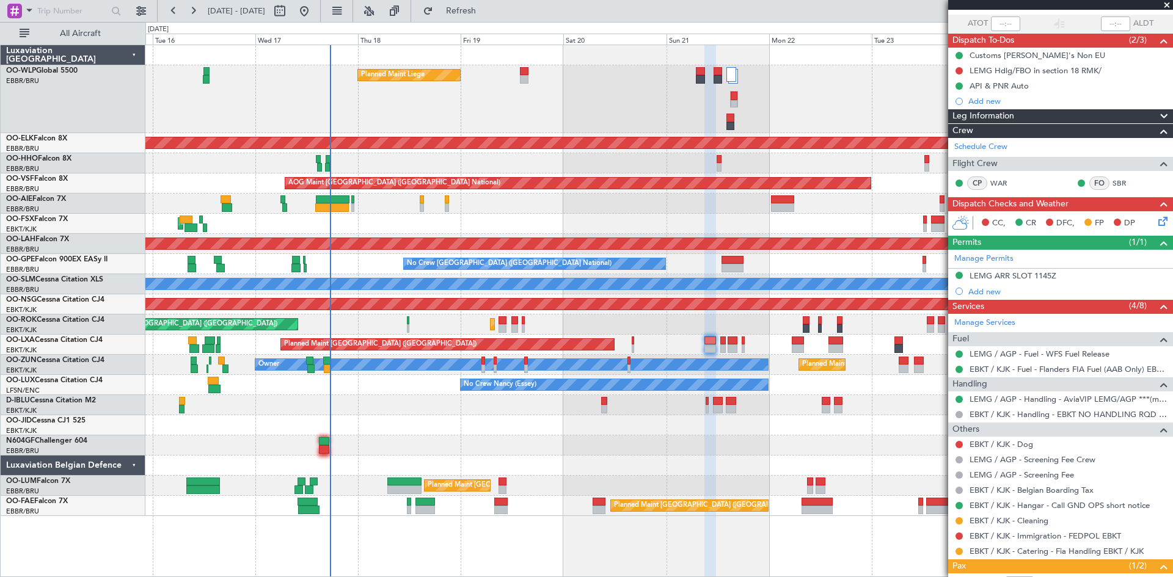
scroll to position [87, 0]
click at [1015, 443] on link "EBKT / KJK - Dog" at bounding box center [1001, 444] width 64 height 10
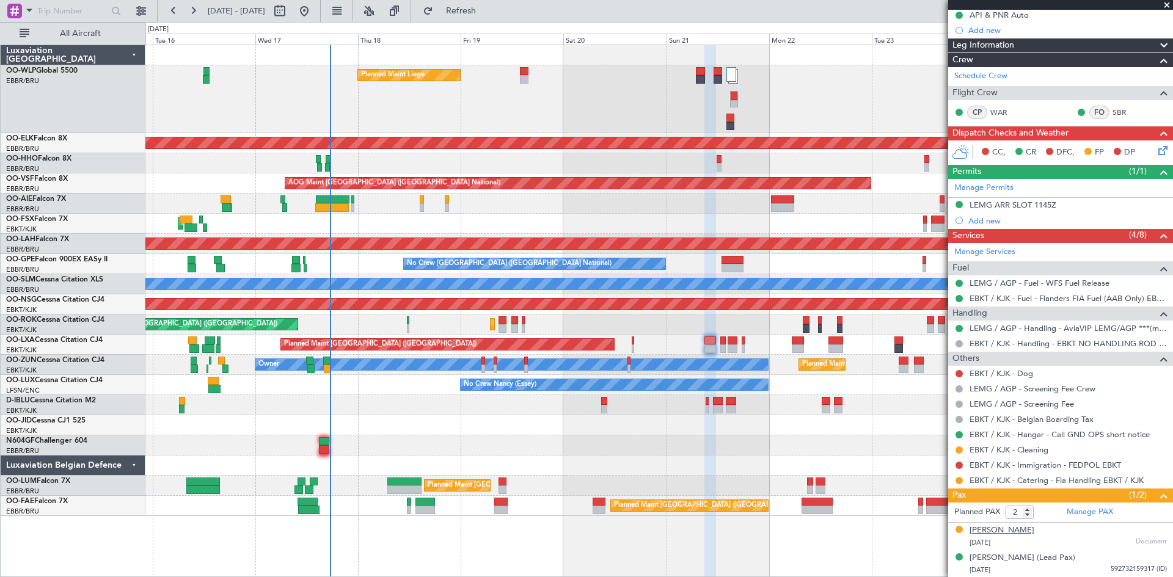
click at [1034, 533] on div "Jan Jozef Meganck" at bounding box center [1001, 531] width 65 height 12
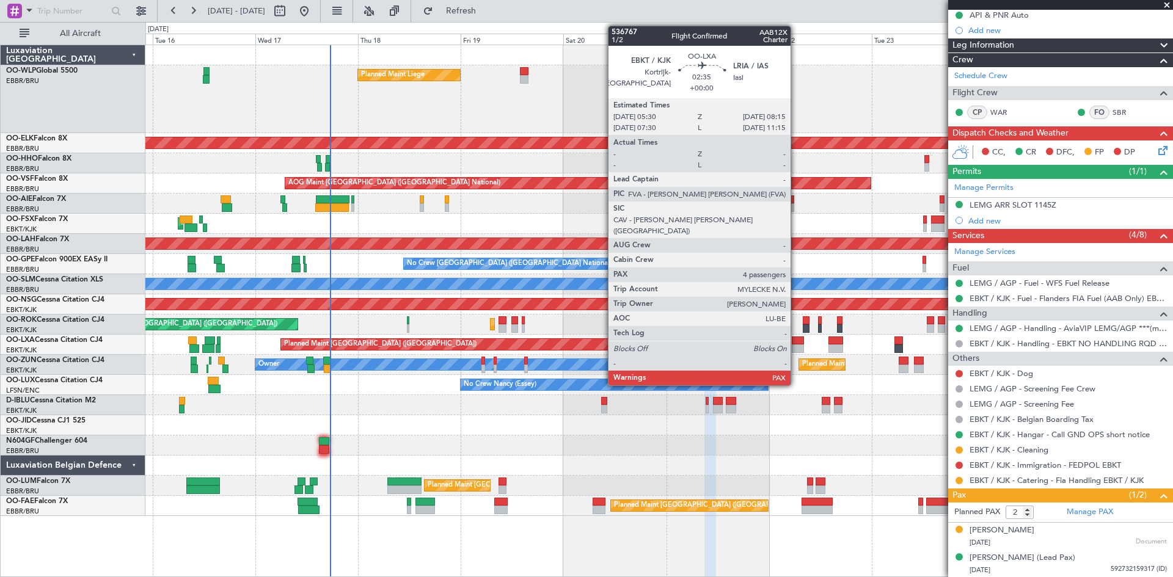
click at [796, 346] on div at bounding box center [798, 349] width 12 height 9
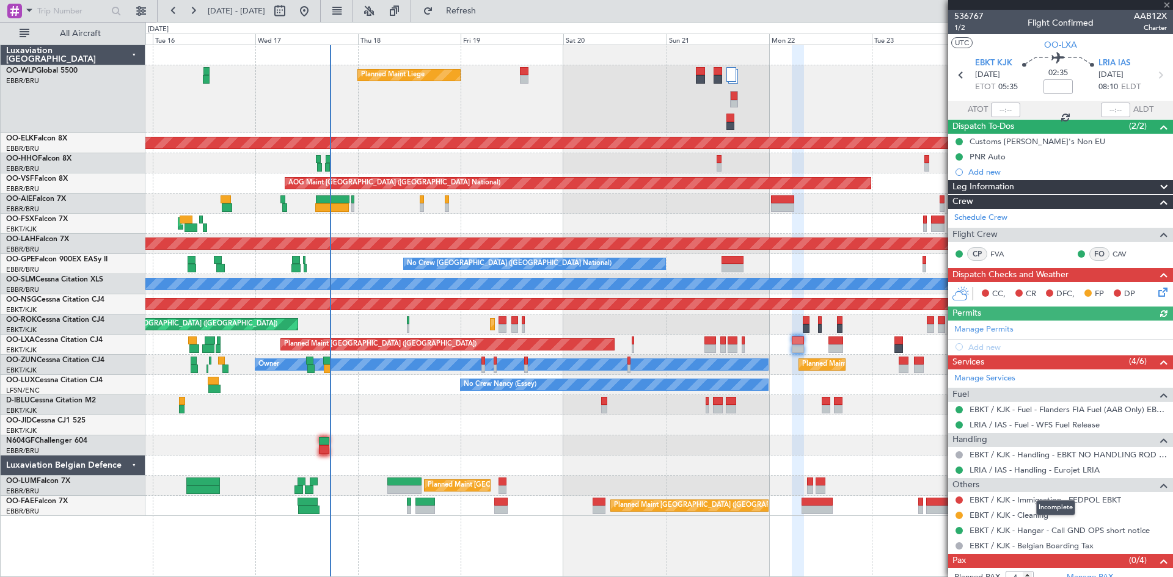
scroll to position [26, 0]
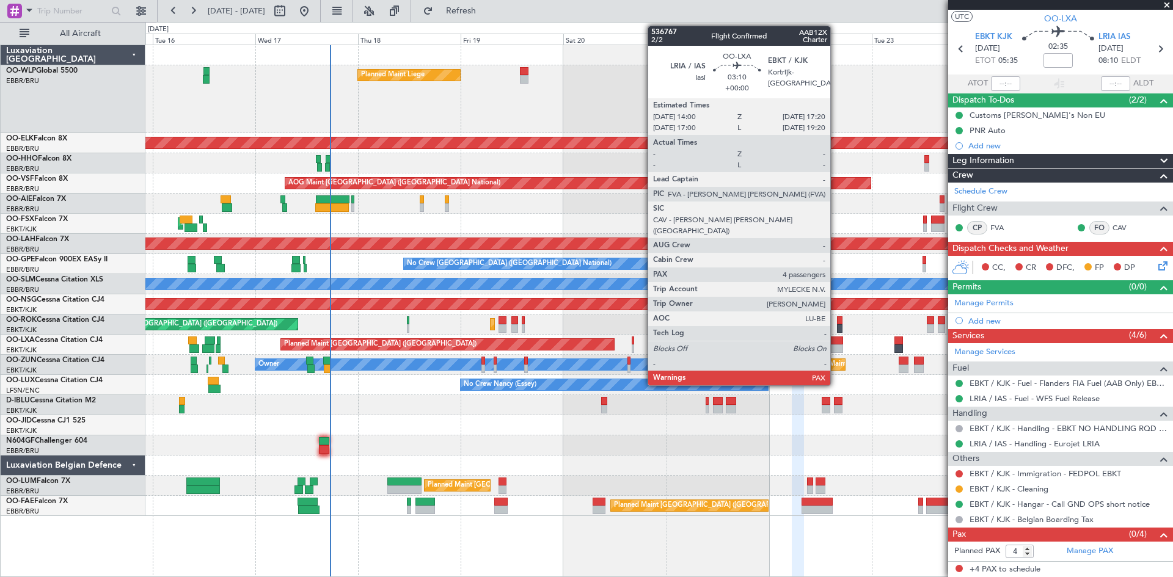
click at [836, 349] on div at bounding box center [835, 349] width 15 height 9
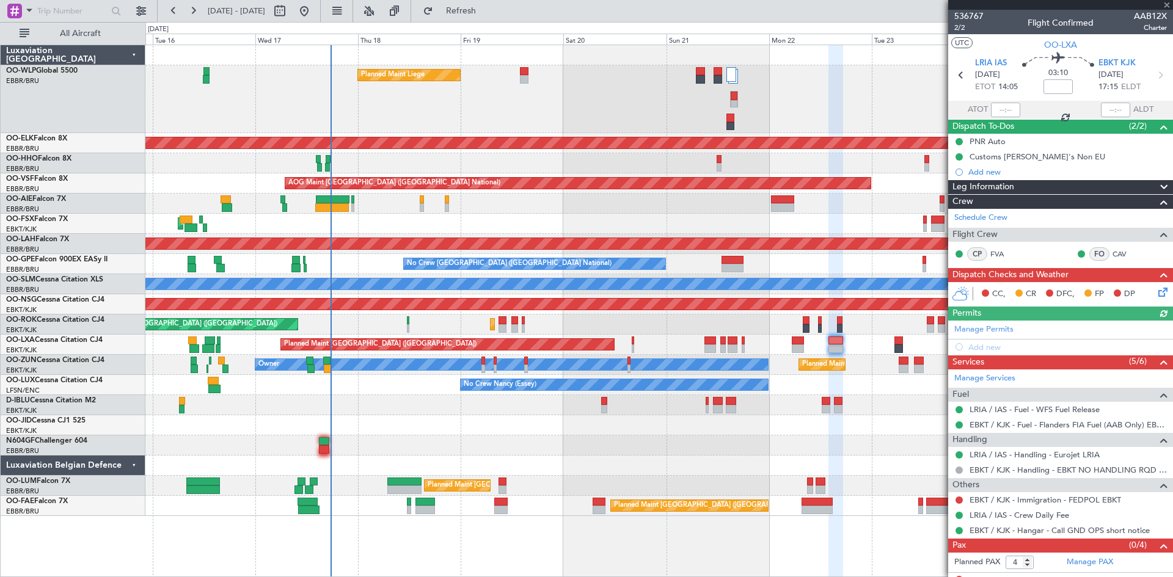
scroll to position [11, 0]
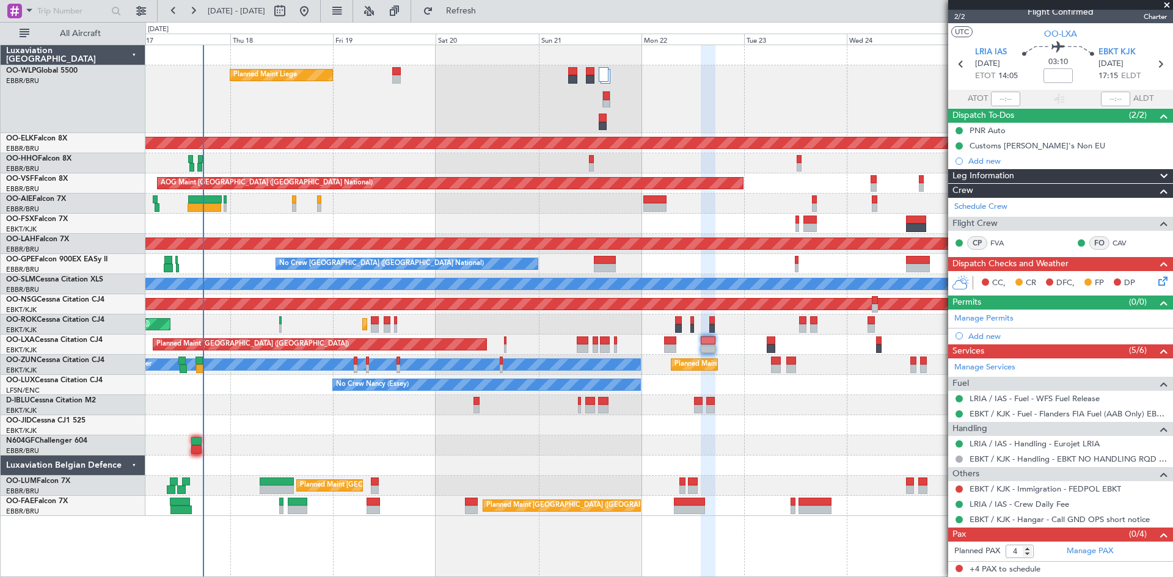
click at [775, 451] on div "Planned Maint Liege Planned Maint Kortrijk-Wevelgem AOG Maint Brussels (Brussel…" at bounding box center [658, 280] width 1027 height 471
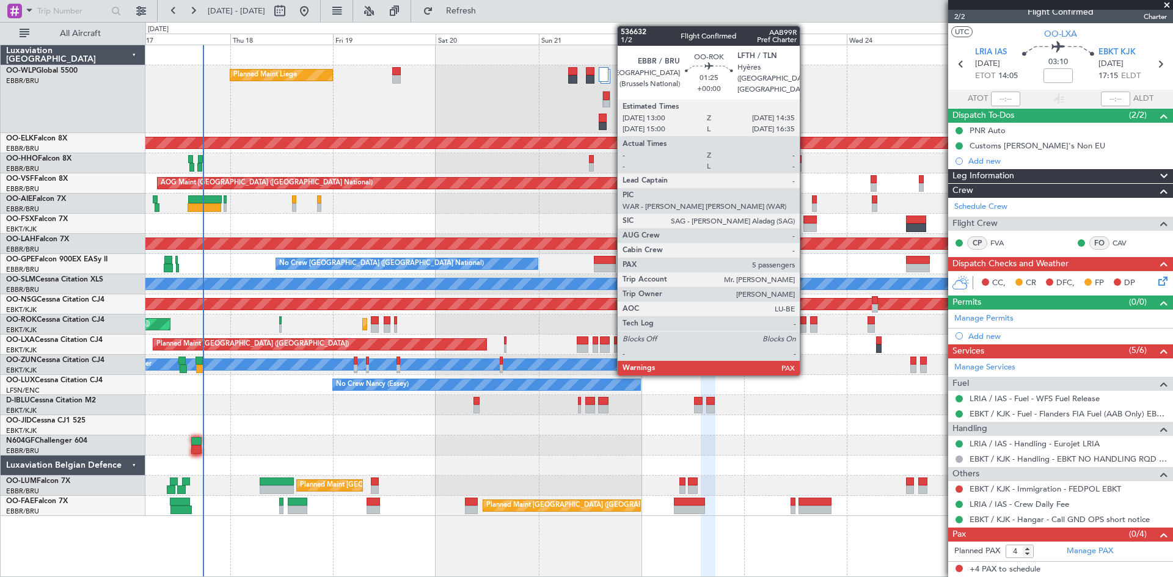
click at [805, 328] on div at bounding box center [802, 328] width 7 height 9
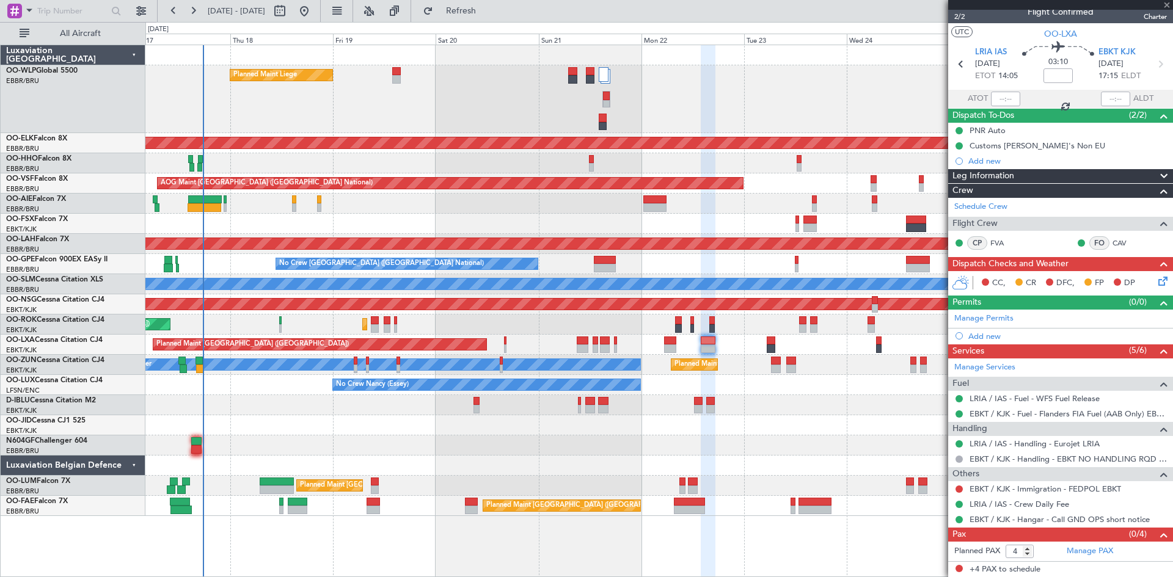
type input "6"
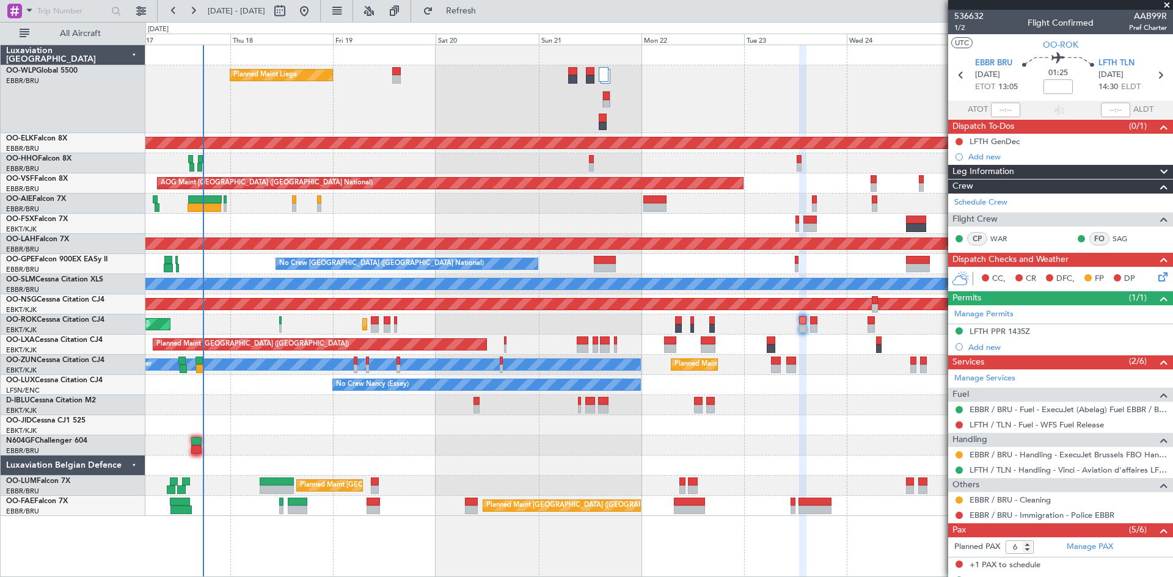
click at [315, 203] on div "Planned Maint [GEOGRAPHIC_DATA] ([GEOGRAPHIC_DATA])" at bounding box center [658, 204] width 1027 height 20
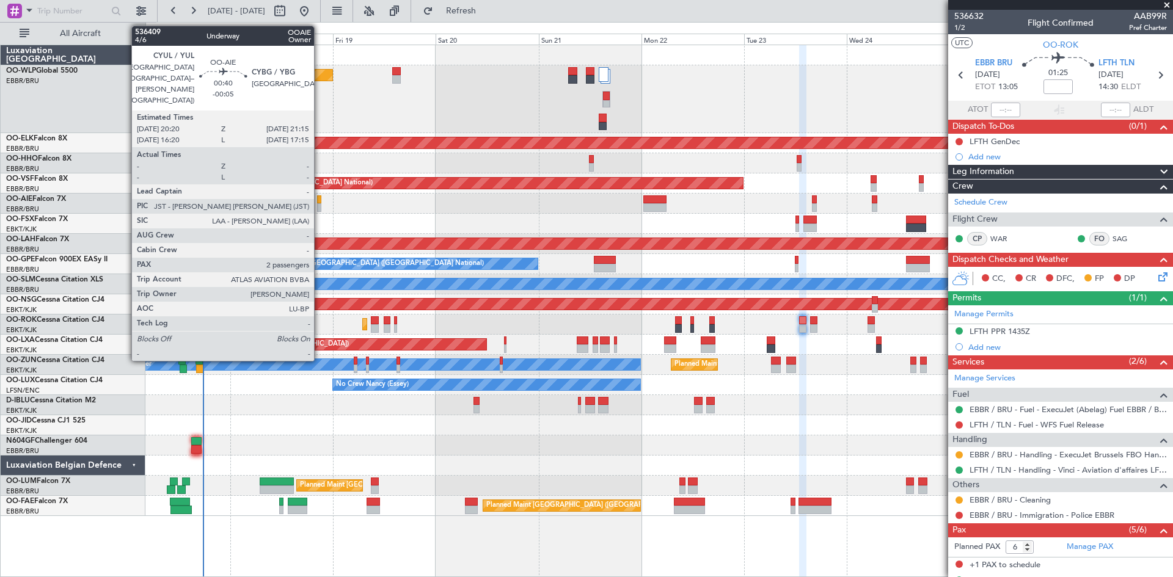
click at [319, 205] on div at bounding box center [319, 207] width 4 height 9
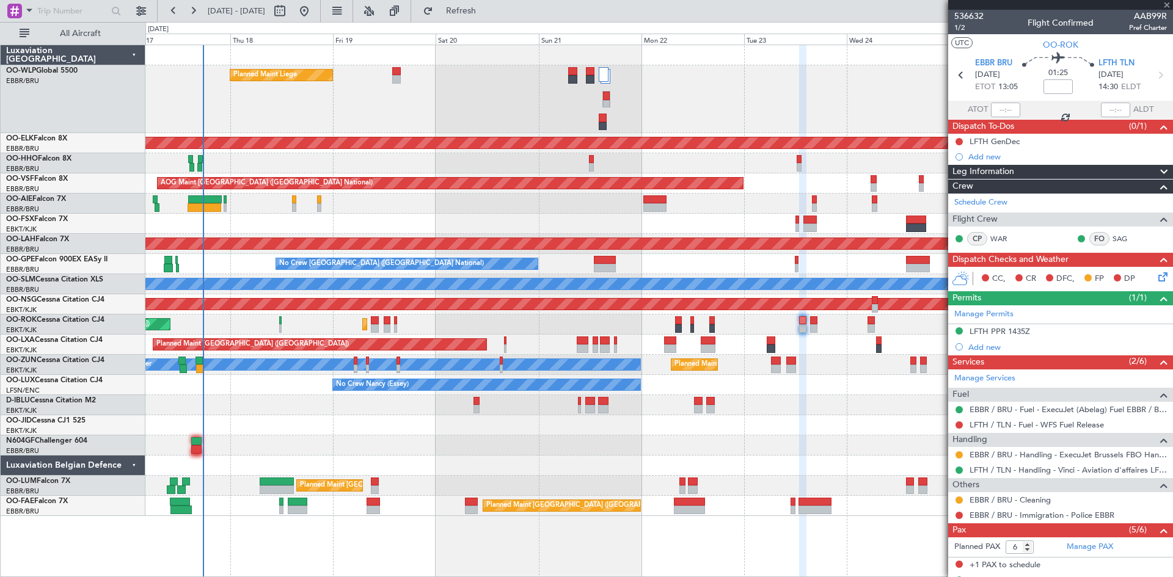
type input "-00:05"
type input "2"
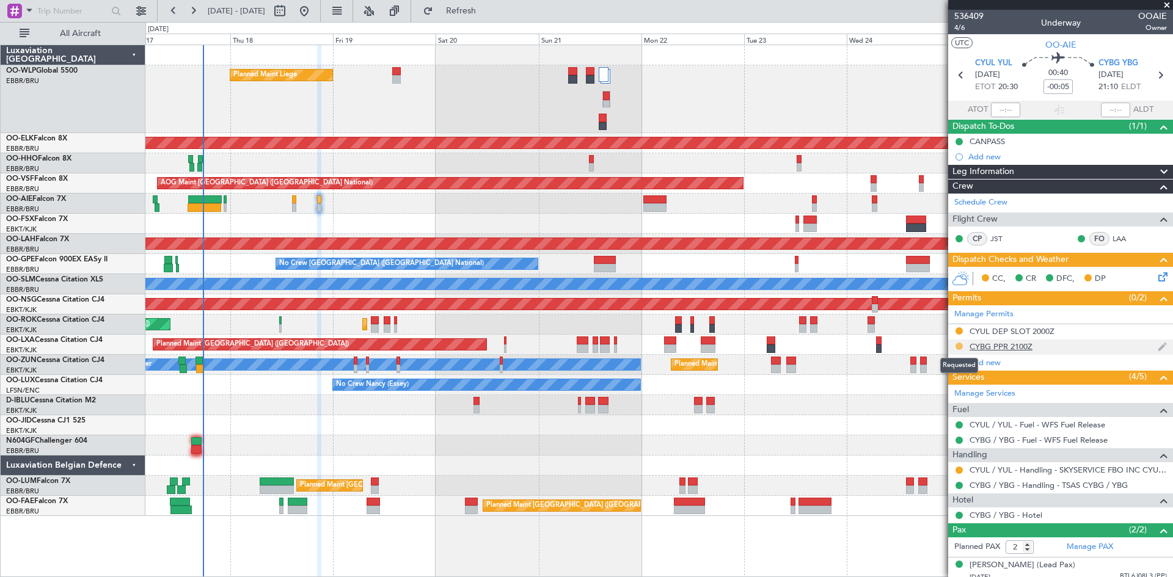
click at [958, 347] on button at bounding box center [958, 346] width 7 height 7
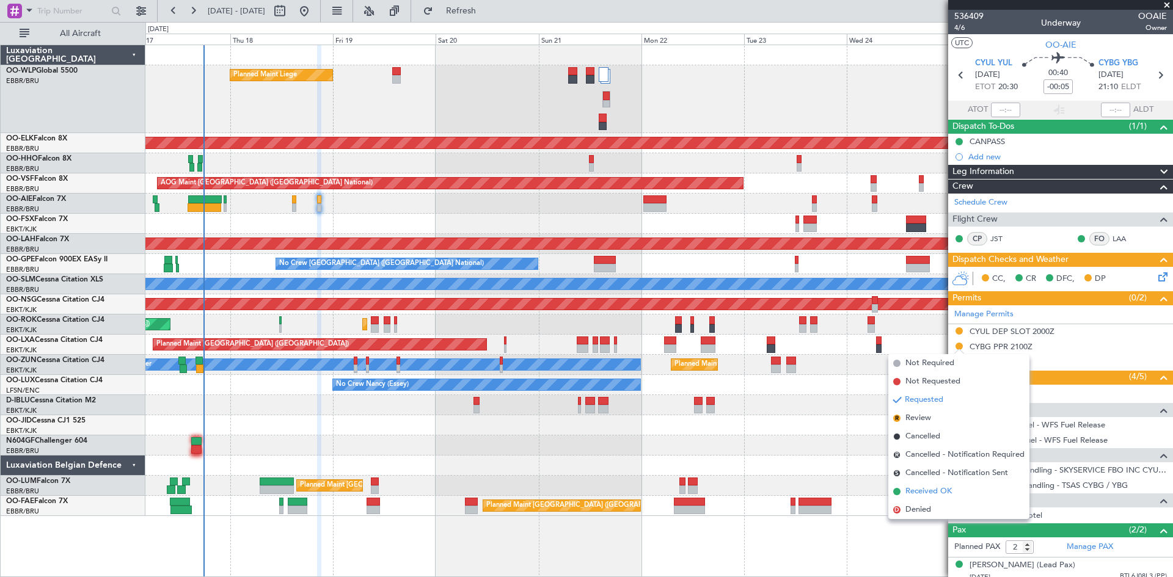
click at [927, 492] on span "Received OK" at bounding box center [928, 492] width 46 height 12
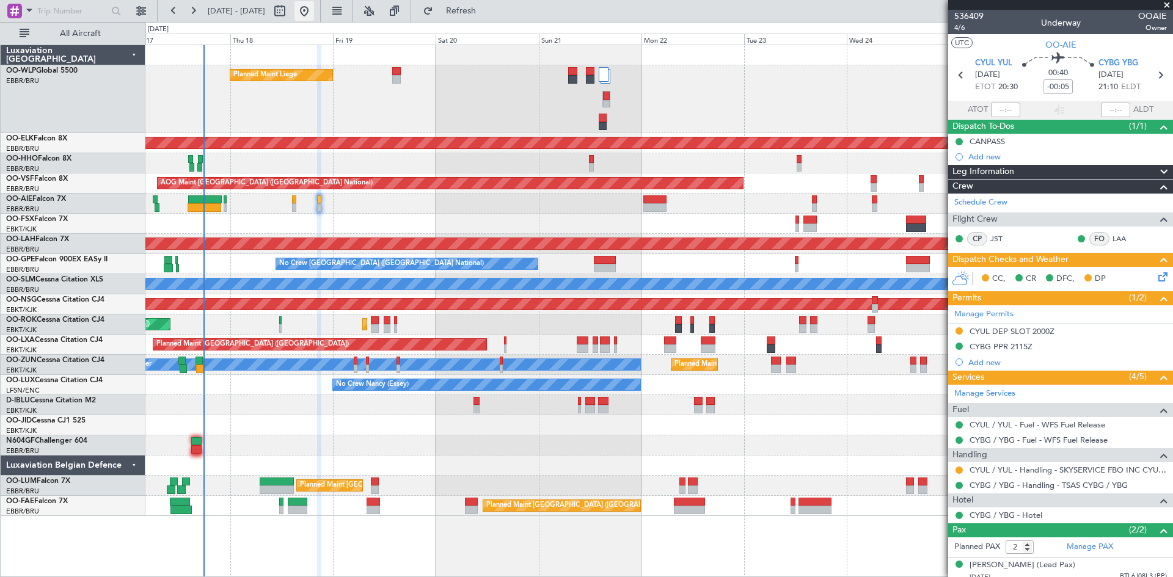
click at [314, 9] on button at bounding box center [304, 11] width 20 height 20
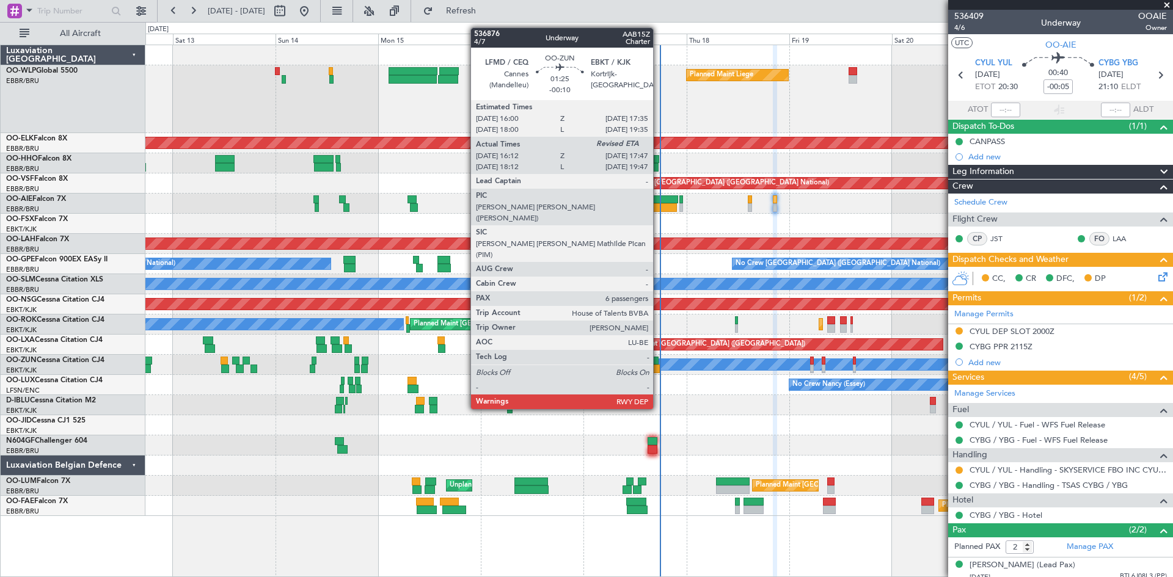
click at [659, 364] on div at bounding box center [655, 361] width 7 height 9
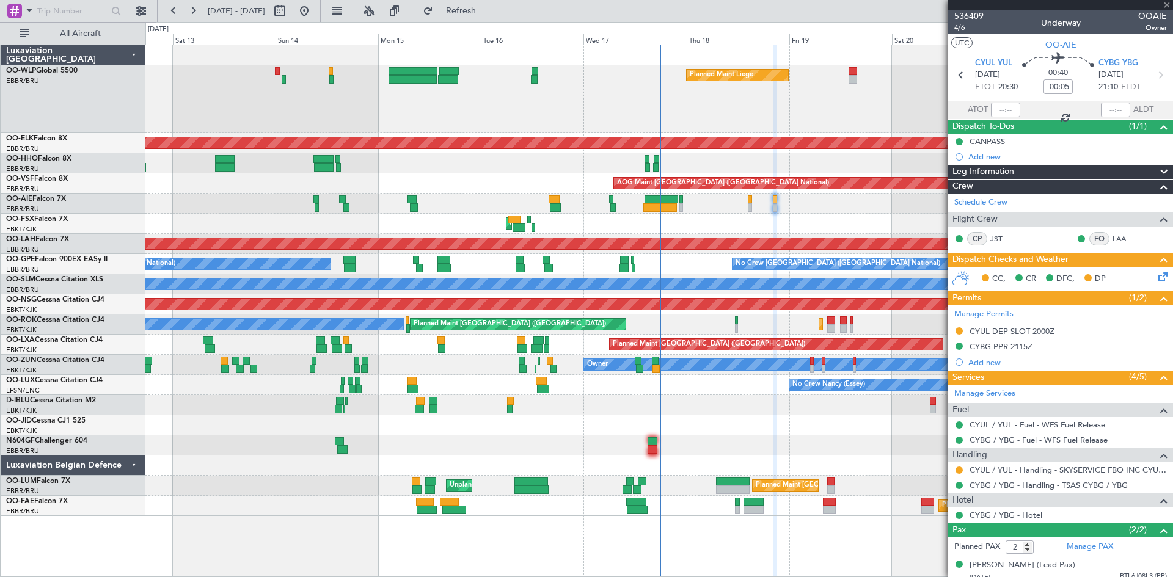
type input "-00:10"
type input "16:17"
type input "6"
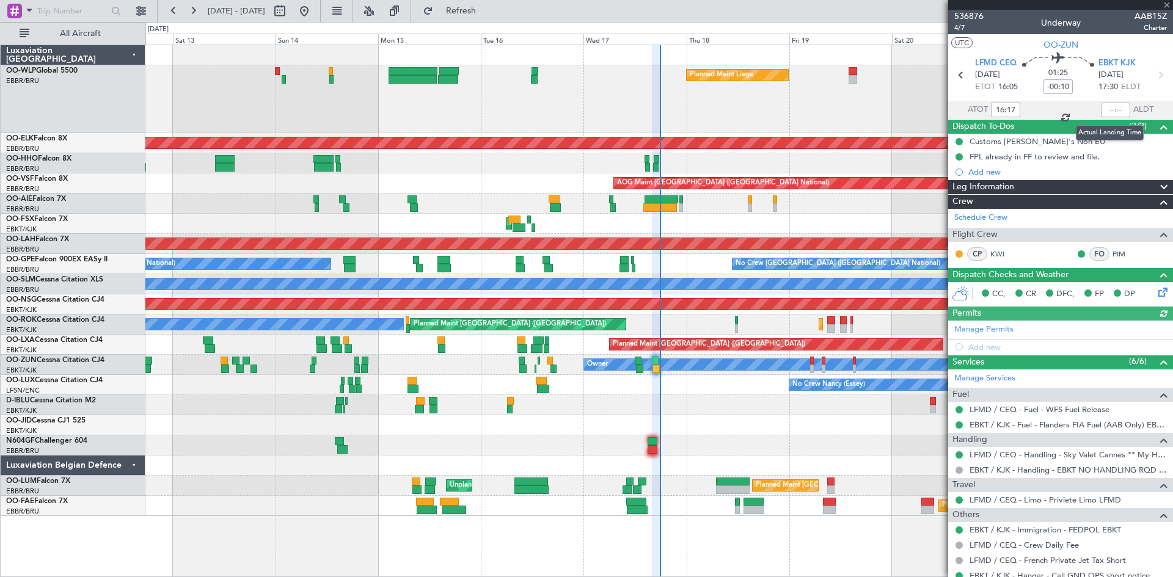
click at [1104, 109] on div at bounding box center [1115, 110] width 29 height 15
click at [1104, 109] on input "text" at bounding box center [1115, 110] width 29 height 15
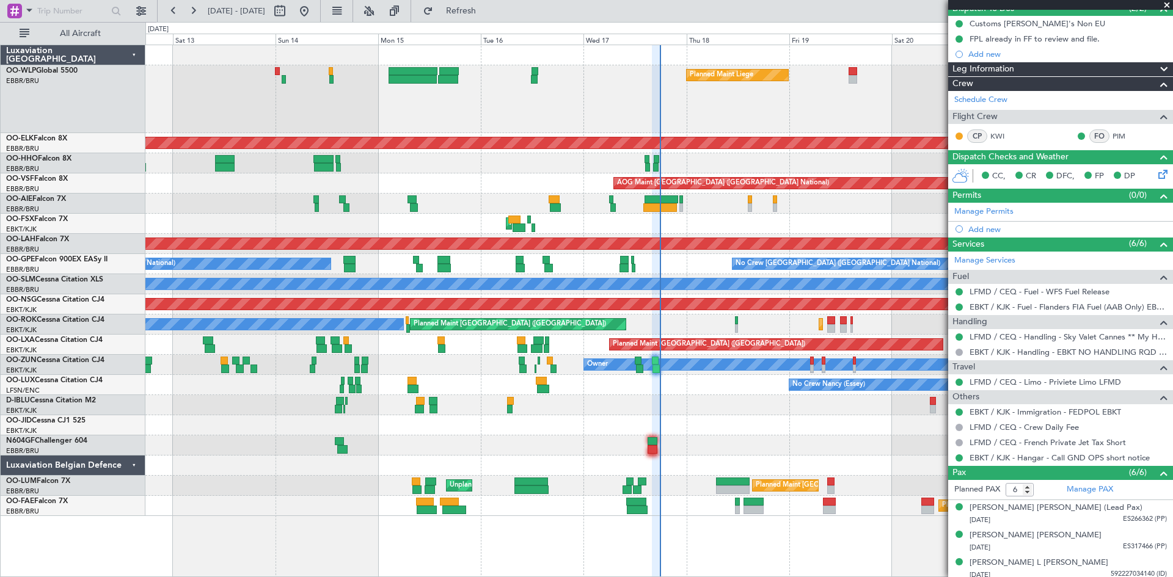
scroll to position [122, 0]
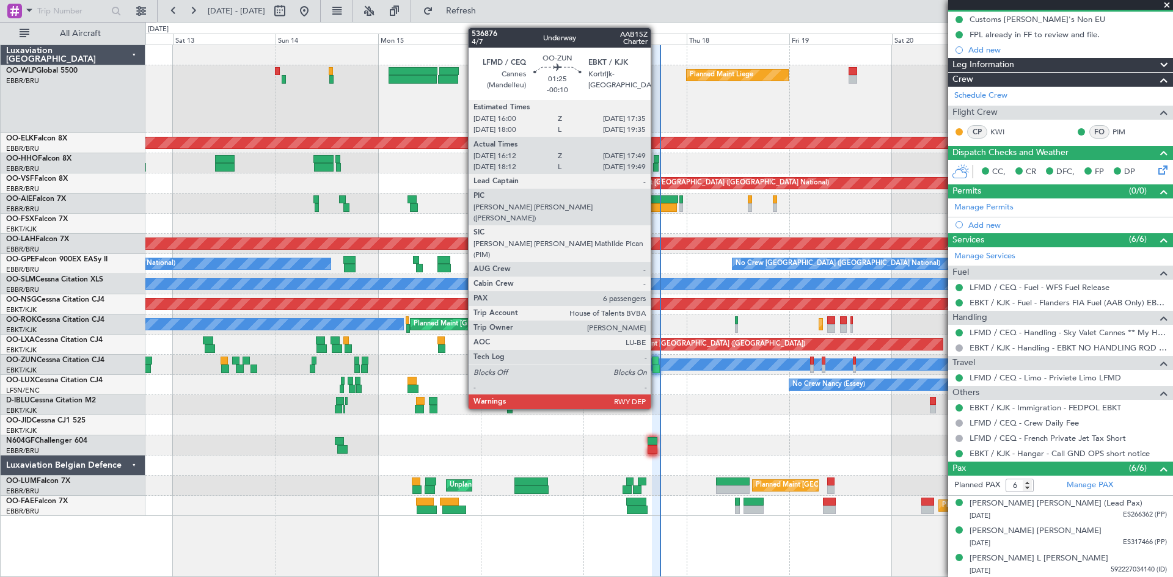
click at [656, 364] on div at bounding box center [655, 361] width 7 height 9
type input "17:44"
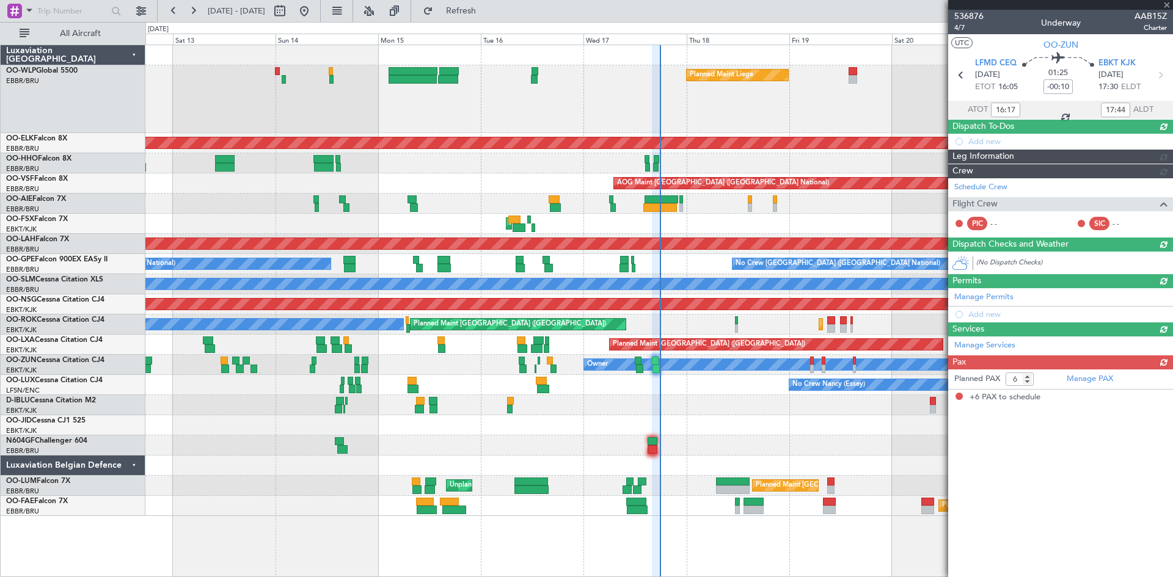
scroll to position [0, 0]
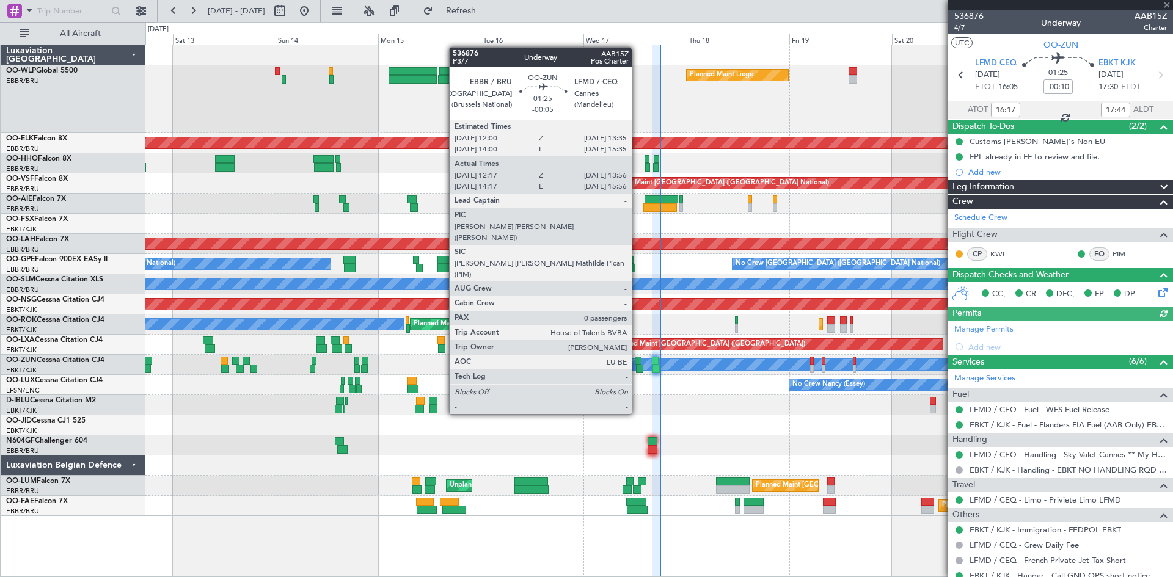
click at [637, 370] on div at bounding box center [639, 369] width 7 height 9
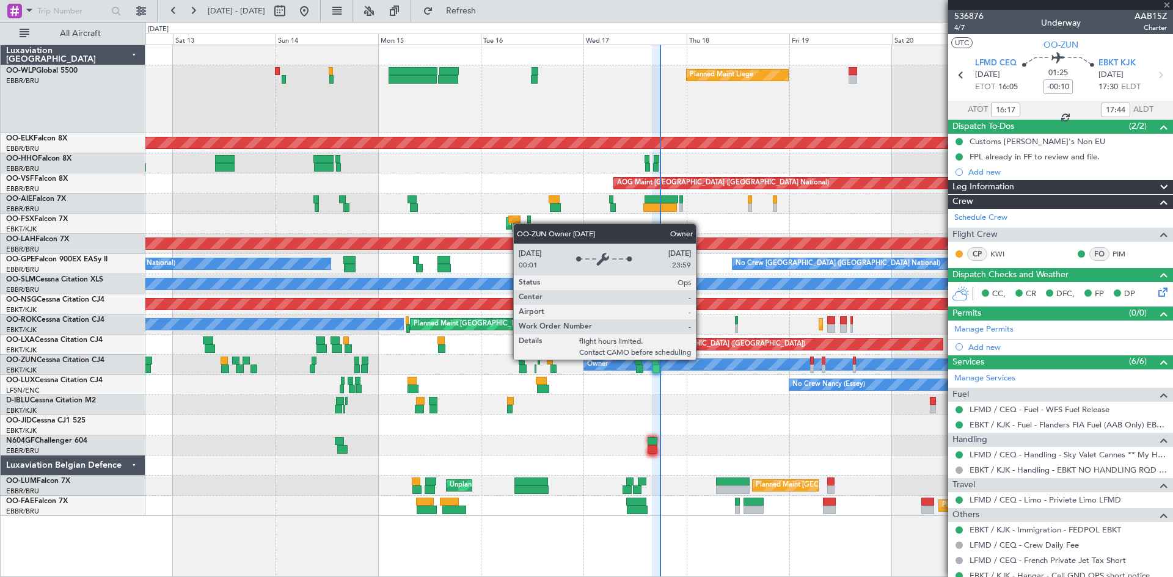
type input "-00:05"
type input "12:22"
type input "13:51"
type input "0"
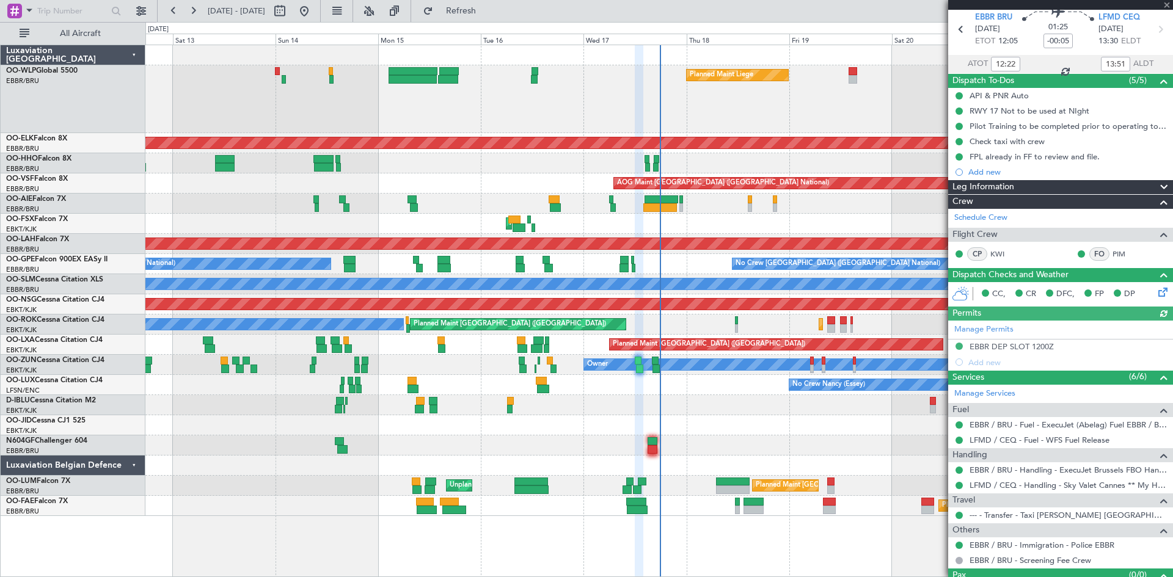
scroll to position [71, 0]
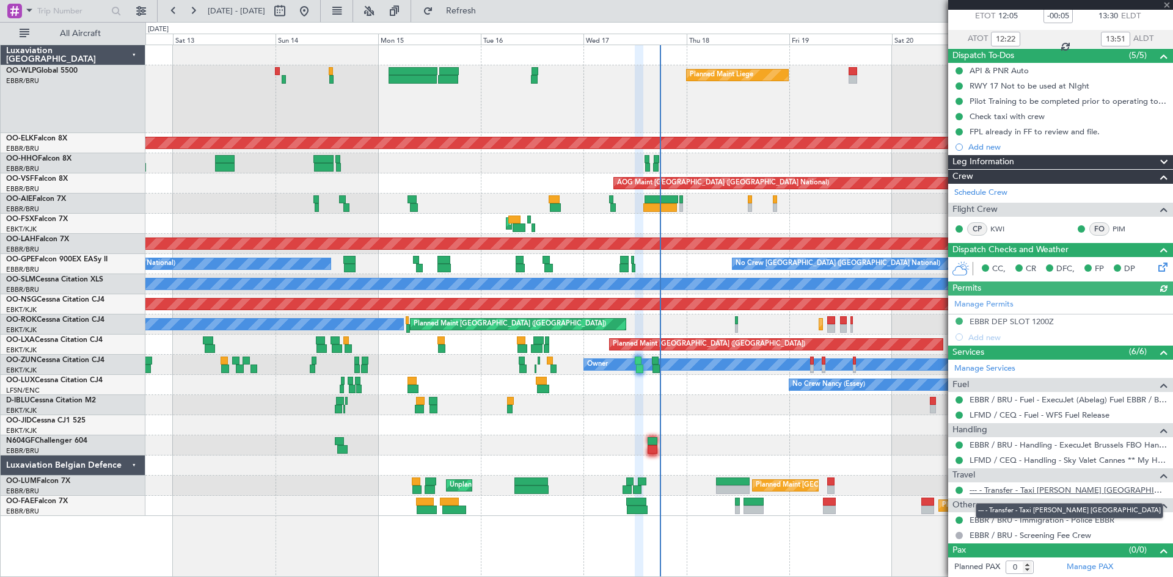
click at [1023, 490] on link "--- - Transfer - Taxi [PERSON_NAME] [GEOGRAPHIC_DATA]" at bounding box center [1067, 490] width 197 height 10
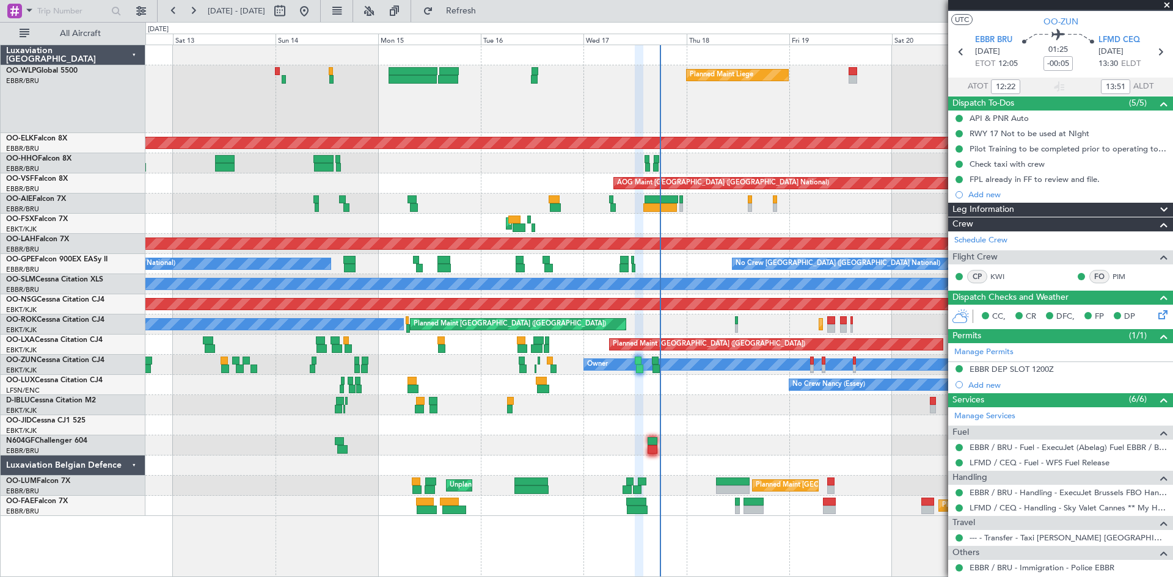
scroll to position [0, 0]
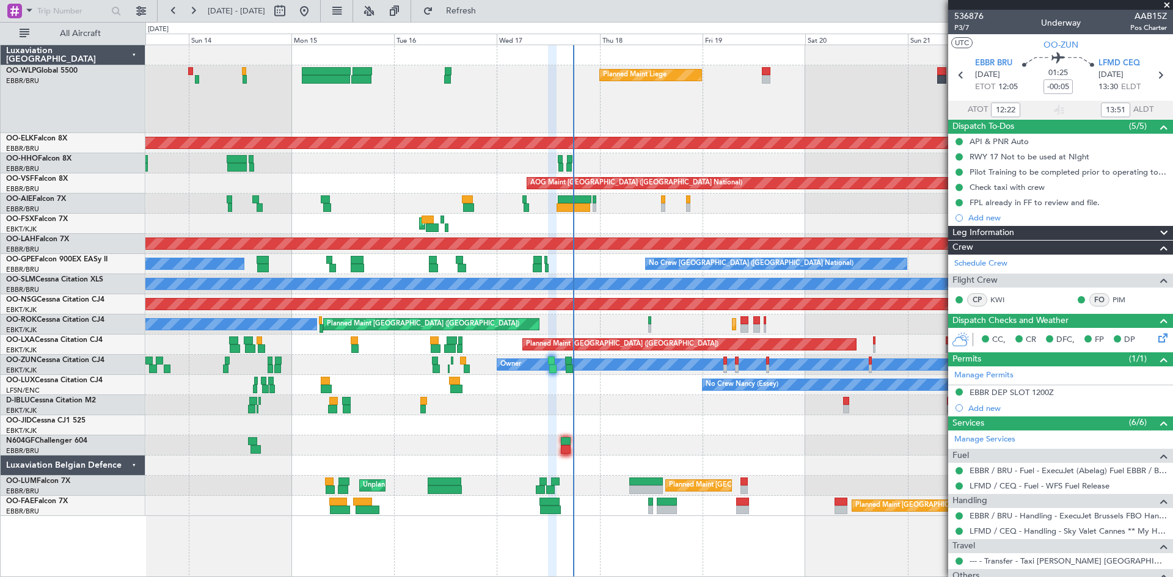
click at [776, 214] on div "Planned Maint Liege Planned Maint Kortrijk-Wevelgem Planned Maint Geneva (Coint…" at bounding box center [658, 280] width 1027 height 471
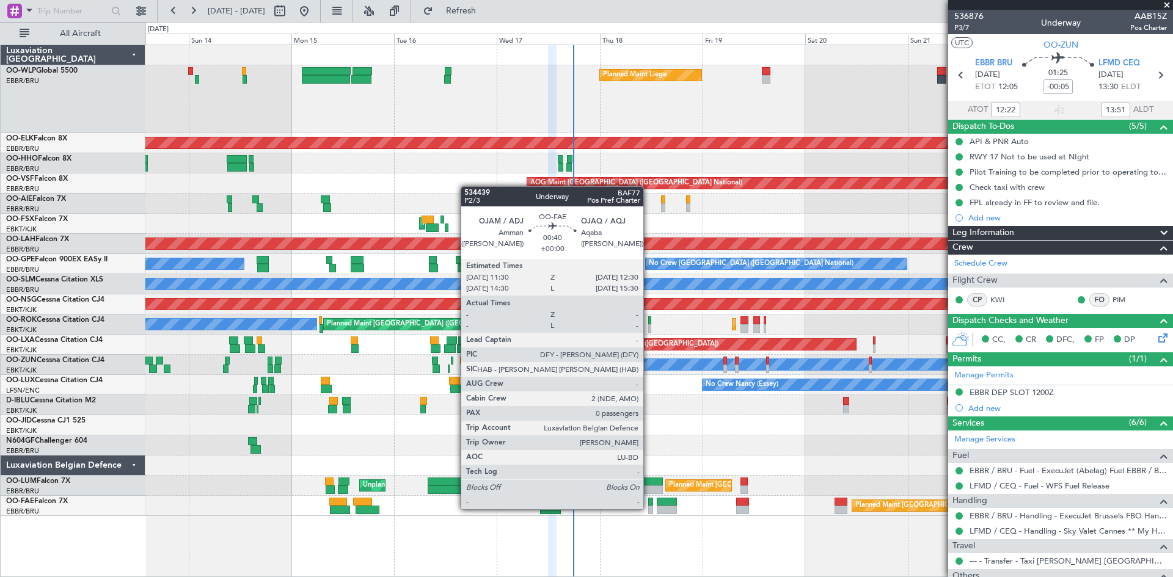
click at [649, 508] on div at bounding box center [650, 510] width 5 height 9
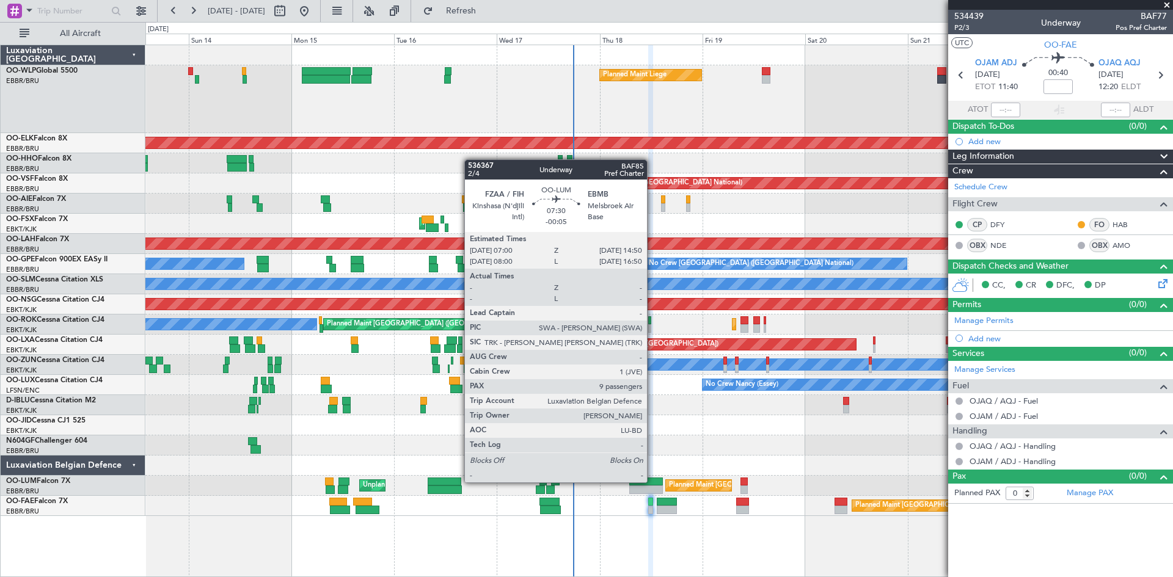
click at [652, 481] on div at bounding box center [646, 482] width 34 height 9
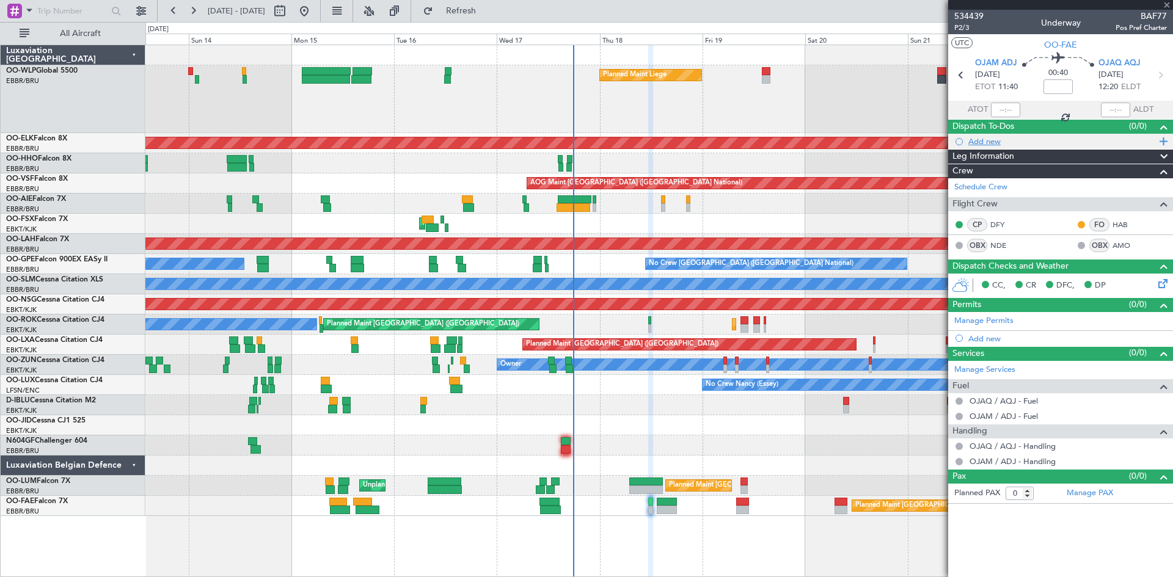
type input "-00:05"
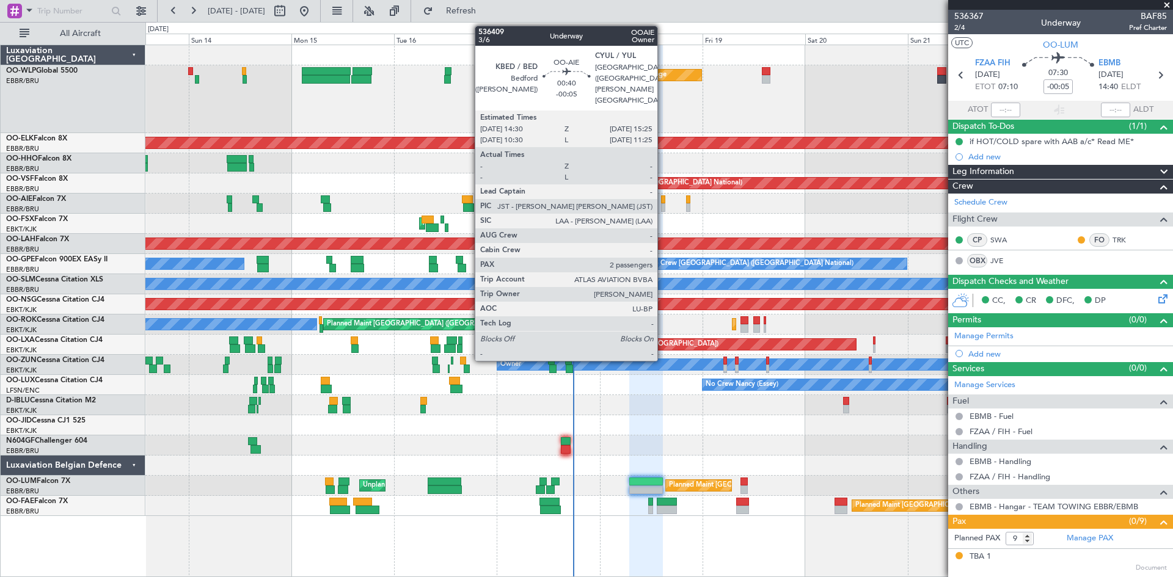
click at [663, 205] on div at bounding box center [663, 207] width 4 height 9
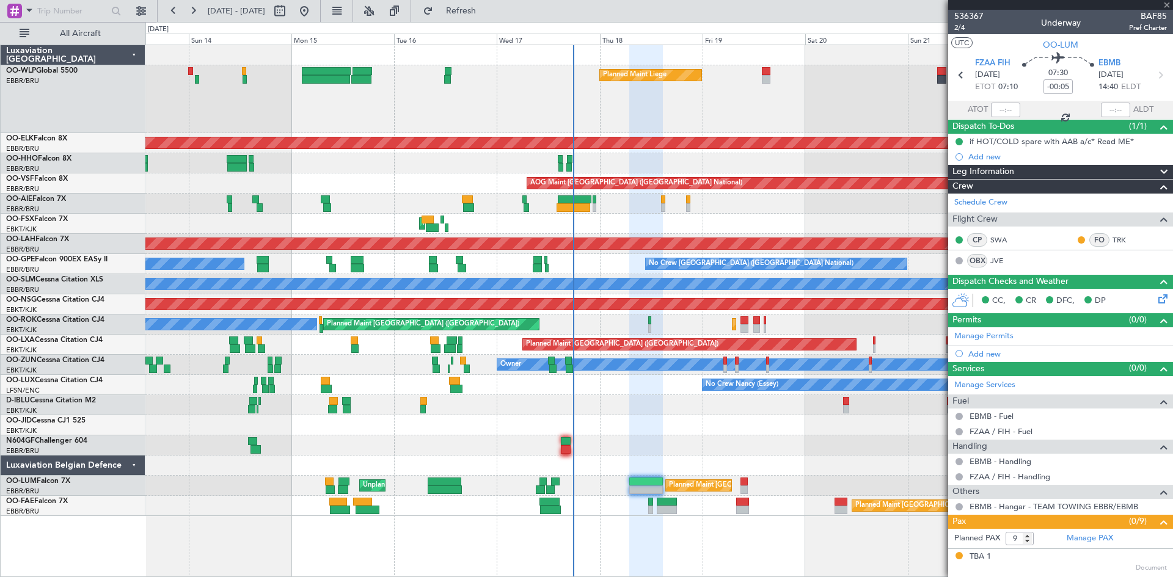
type input "2"
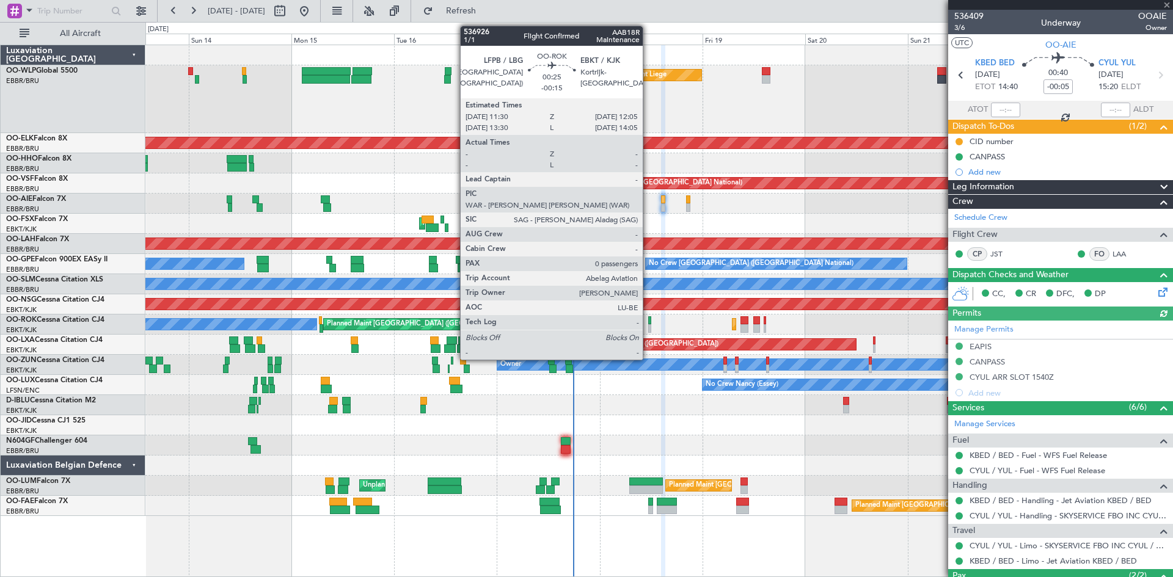
click at [648, 326] on div at bounding box center [649, 328] width 3 height 9
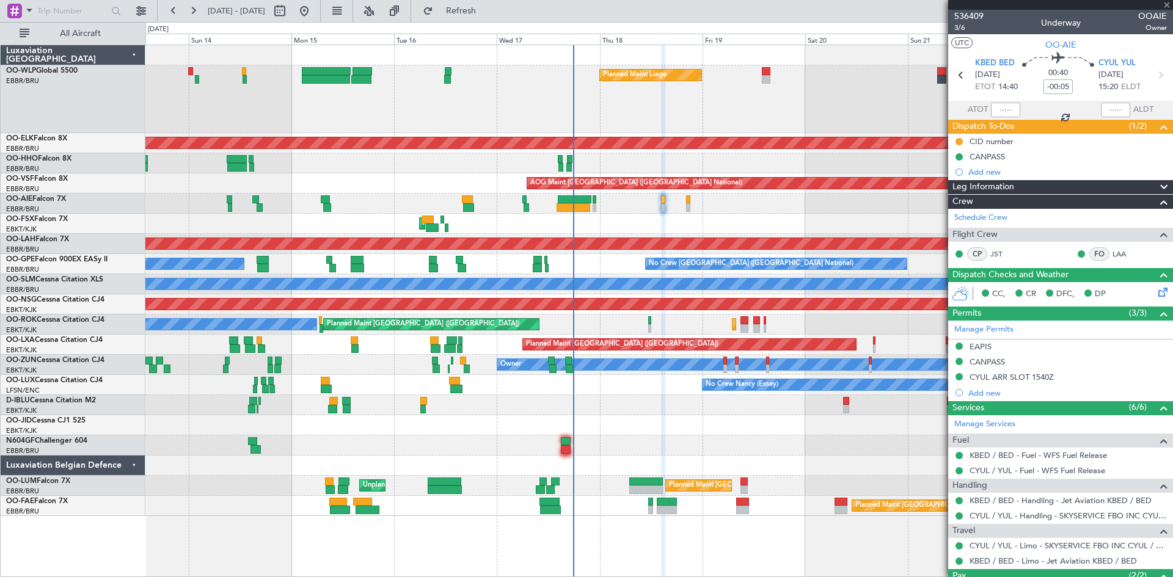
type input "-00:15"
type input "0"
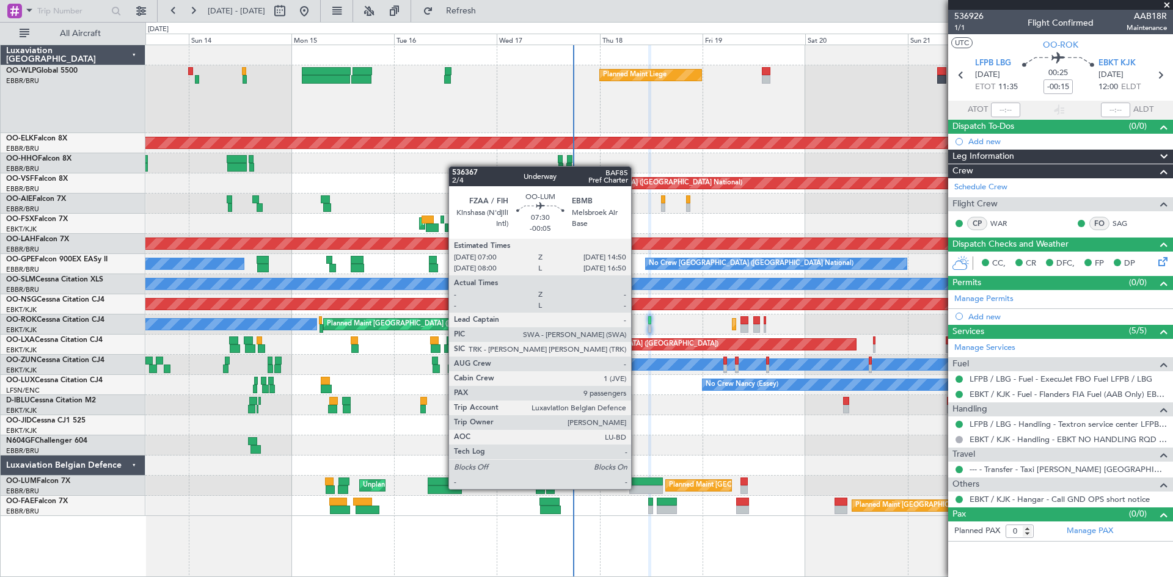
click at [637, 488] on div at bounding box center [646, 490] width 34 height 9
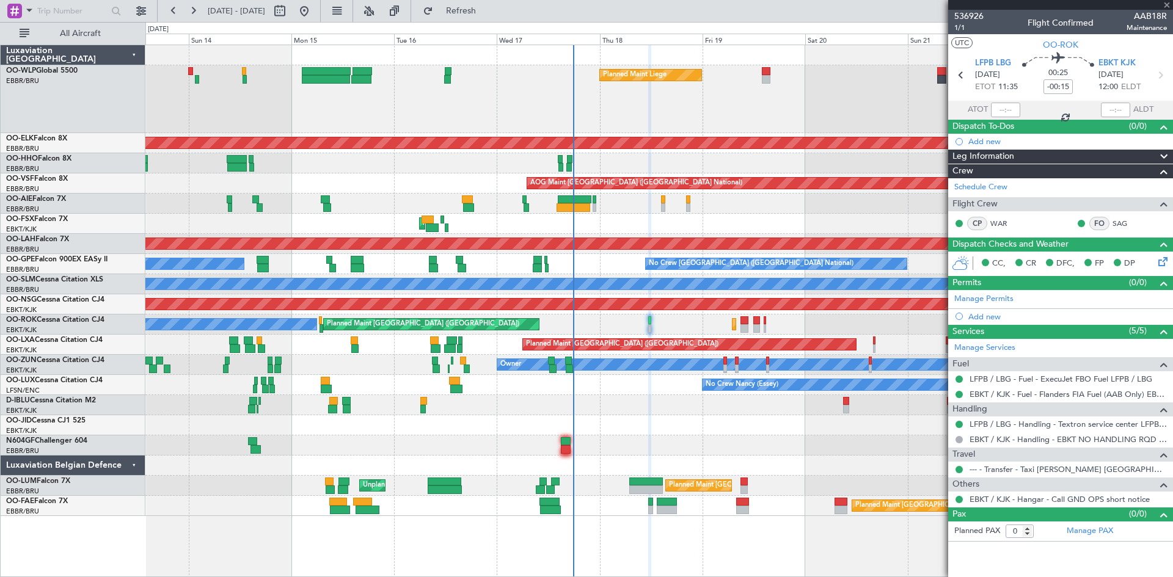
type input "-00:05"
type input "9"
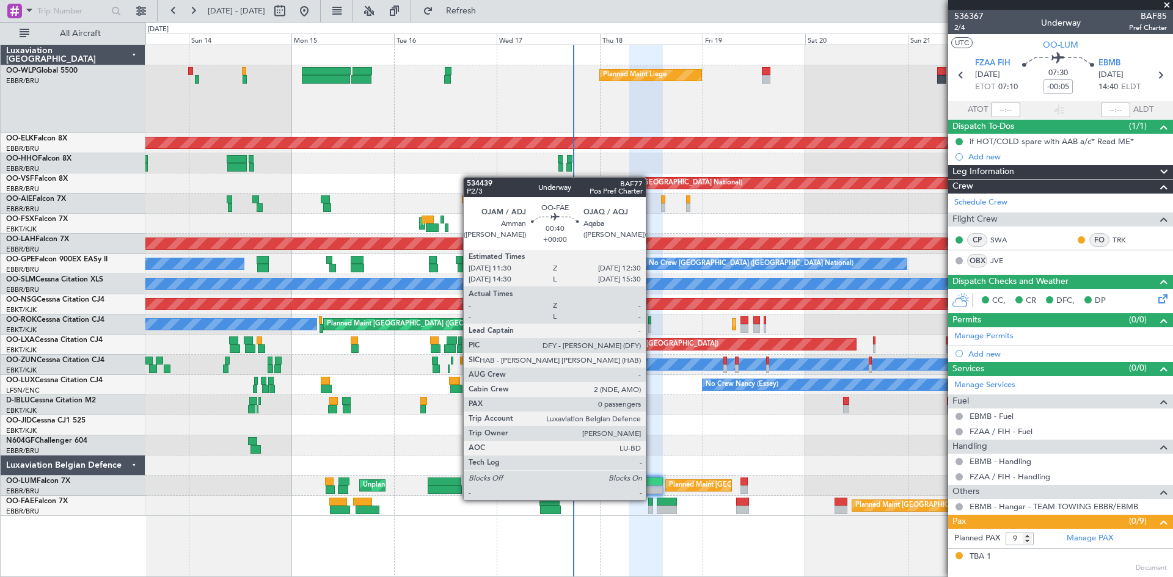
click at [651, 499] on div at bounding box center [650, 502] width 5 height 9
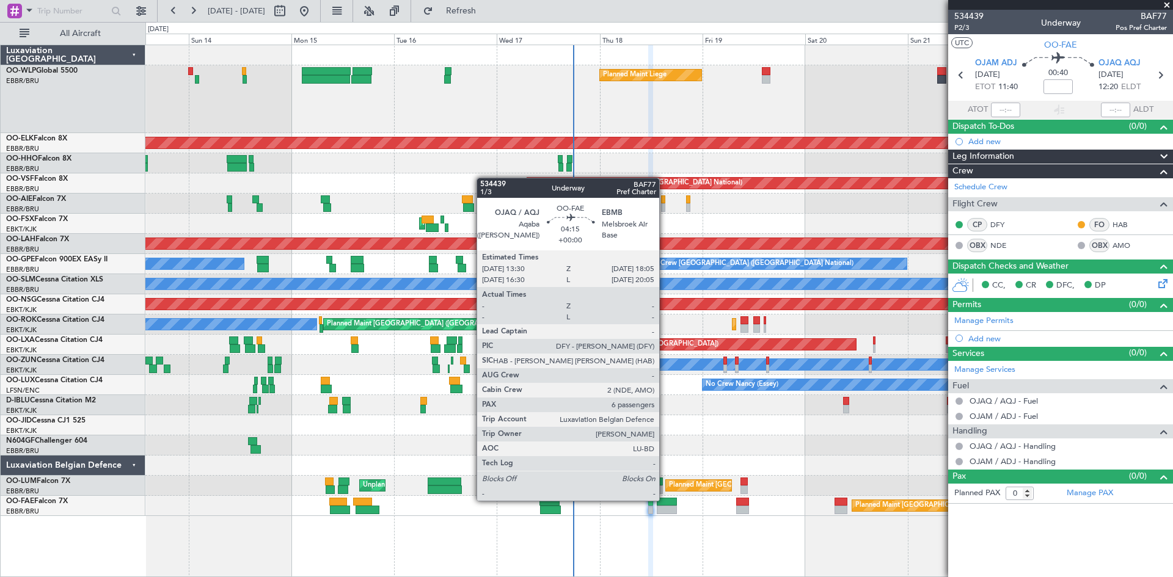
click at [665, 500] on div at bounding box center [667, 502] width 20 height 9
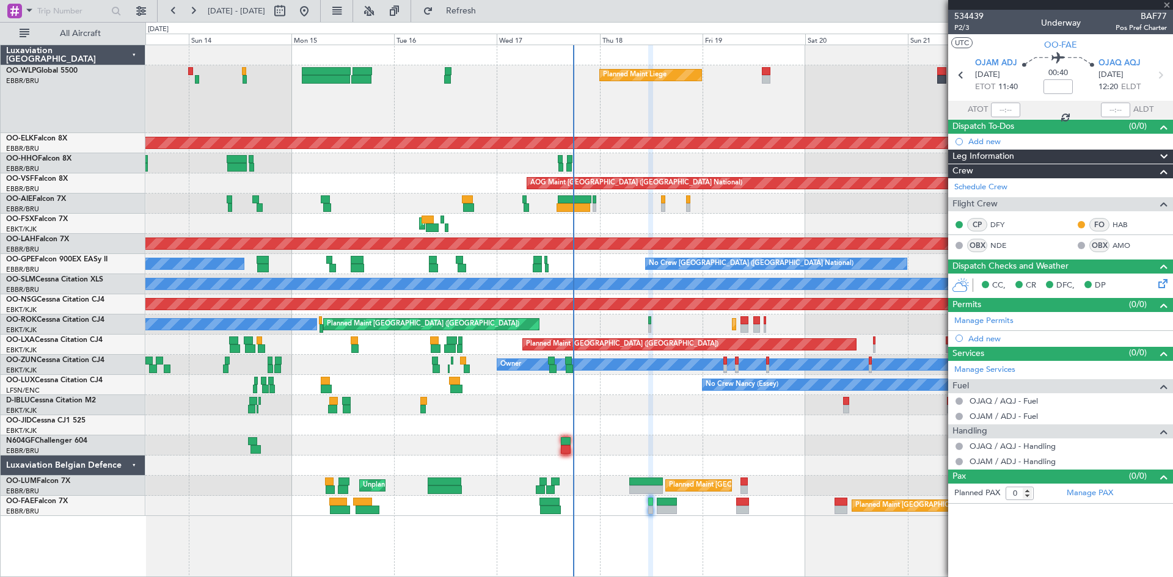
type input "6"
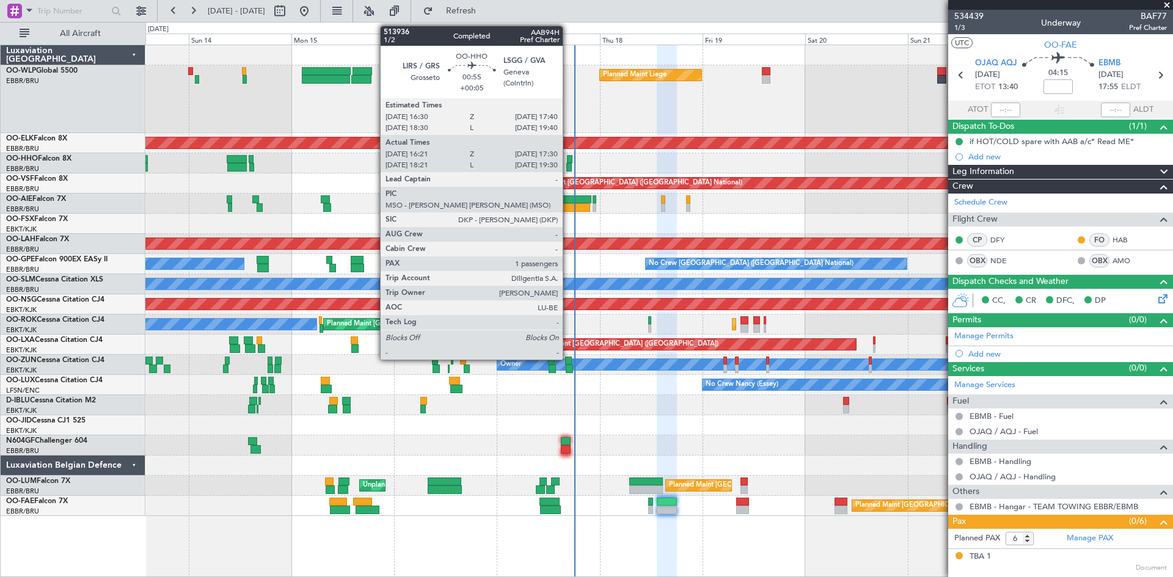
click at [568, 162] on div at bounding box center [569, 159] width 5 height 9
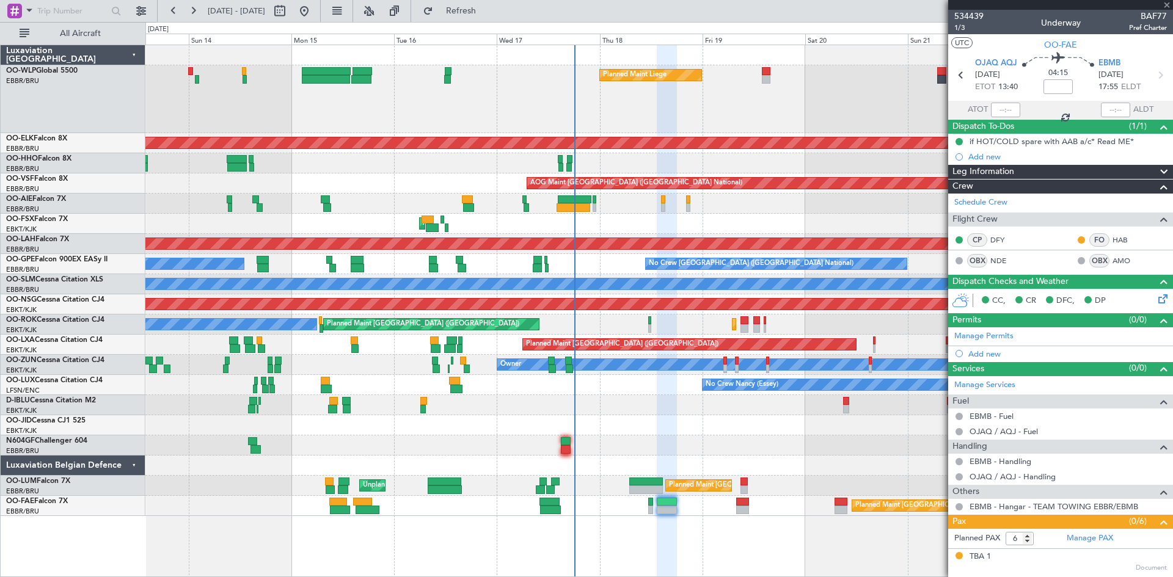
type input "+00:05"
type input "16:31"
type input "17:25"
type input "1"
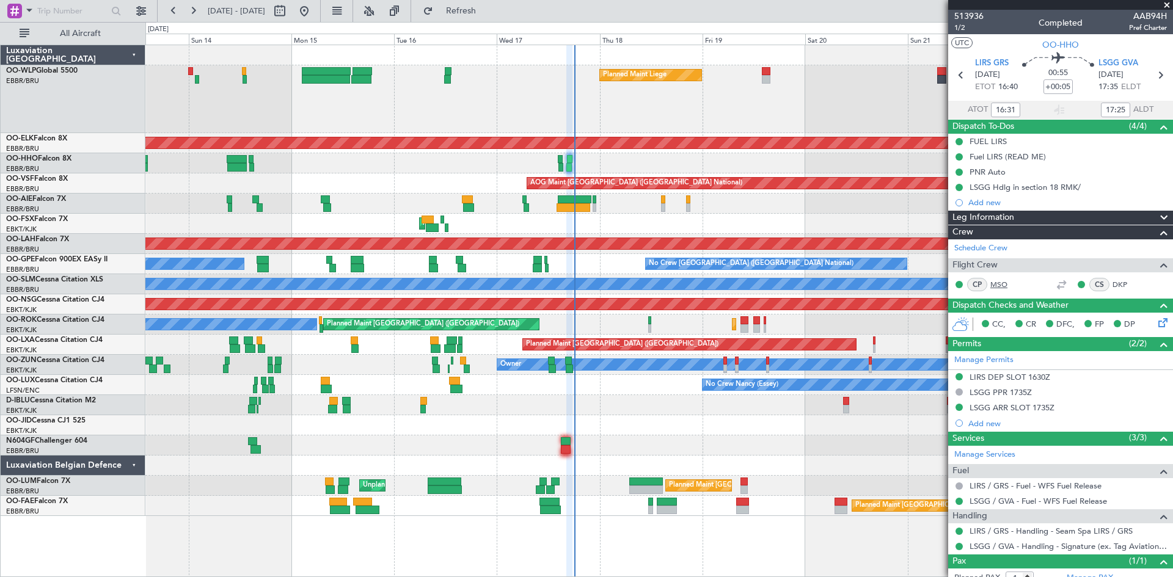
click at [996, 283] on link "MSO" at bounding box center [1003, 284] width 27 height 11
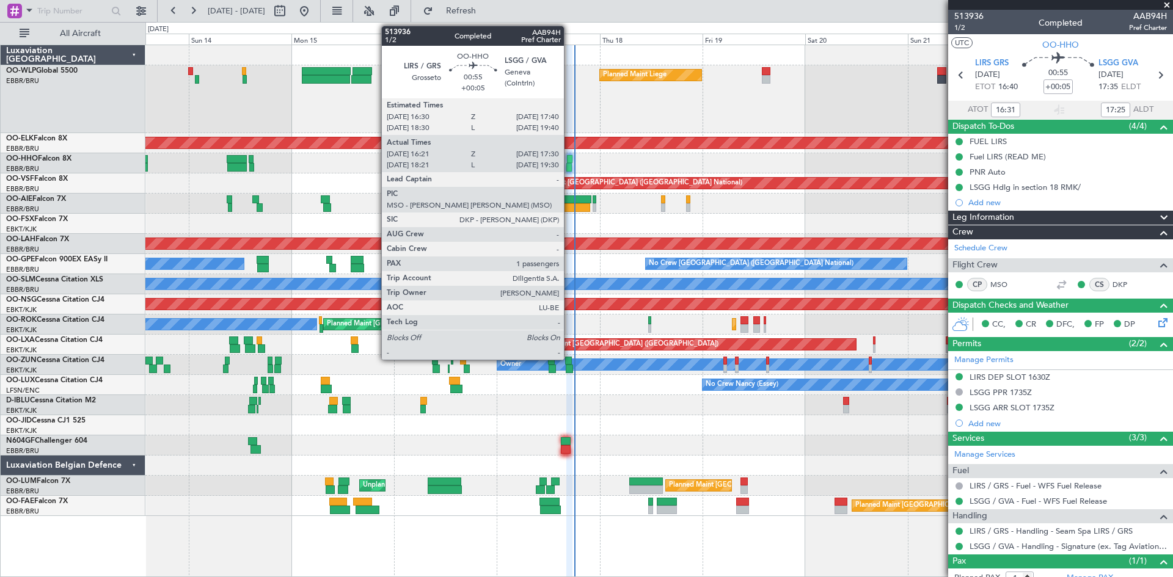
click at [569, 168] on div at bounding box center [568, 167] width 5 height 9
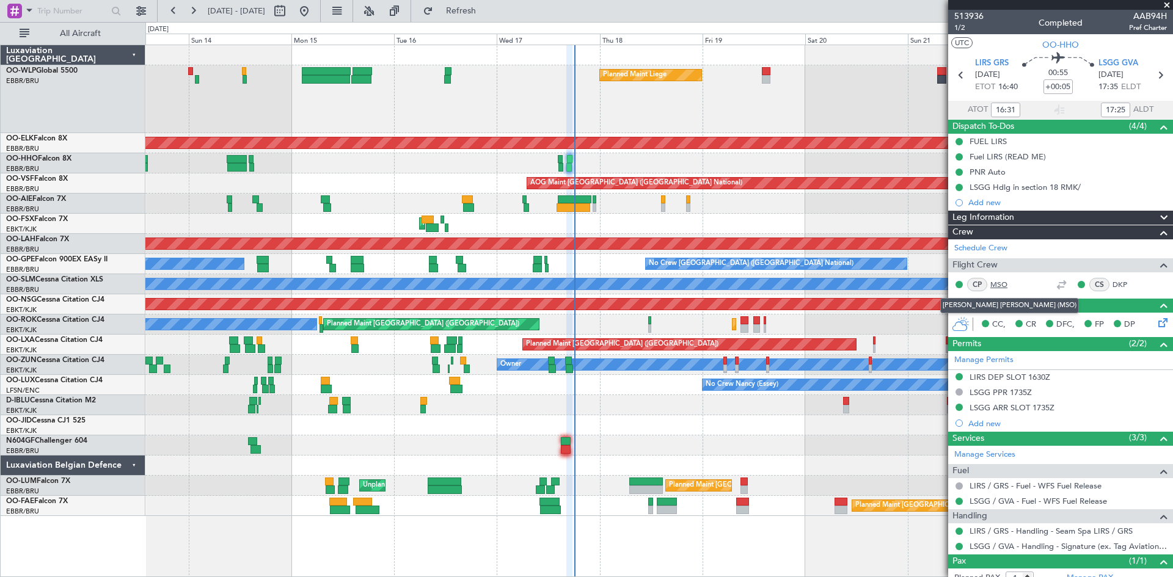
click at [997, 280] on link "MSO" at bounding box center [1003, 284] width 27 height 11
click at [661, 206] on div at bounding box center [663, 207] width 4 height 9
type input "-00:05"
type input "2"
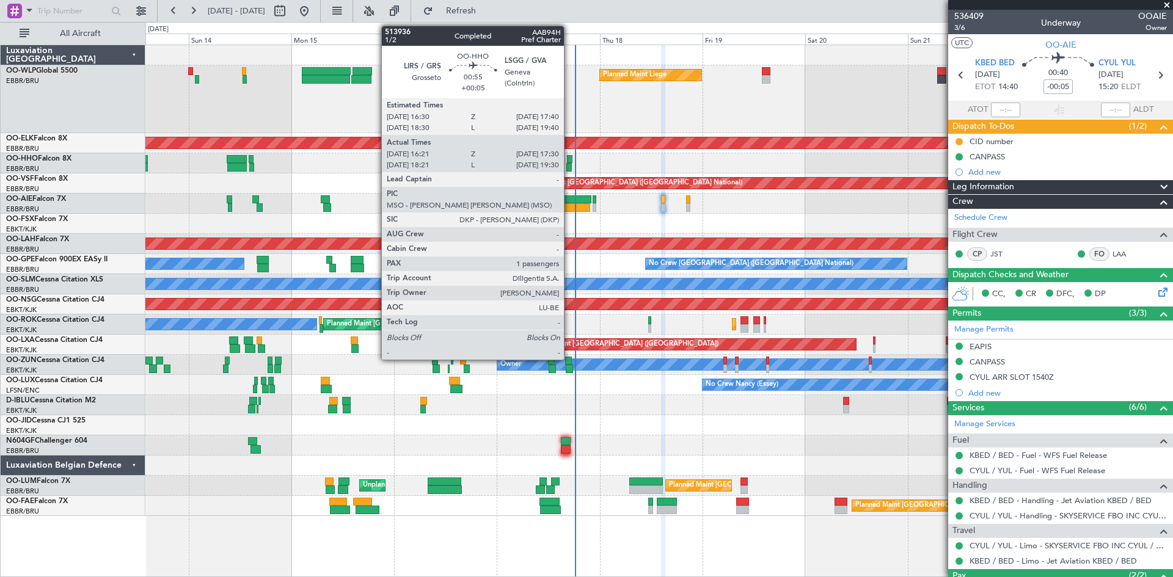
click at [569, 165] on div at bounding box center [568, 167] width 5 height 9
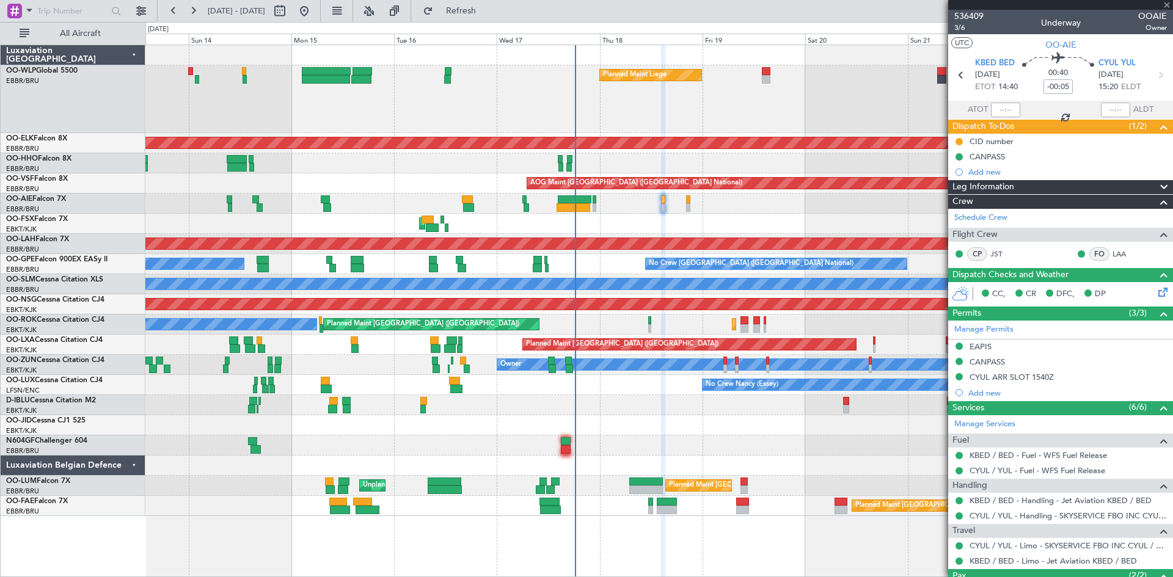
type input "+00:05"
type input "16:31"
type input "17:25"
type input "1"
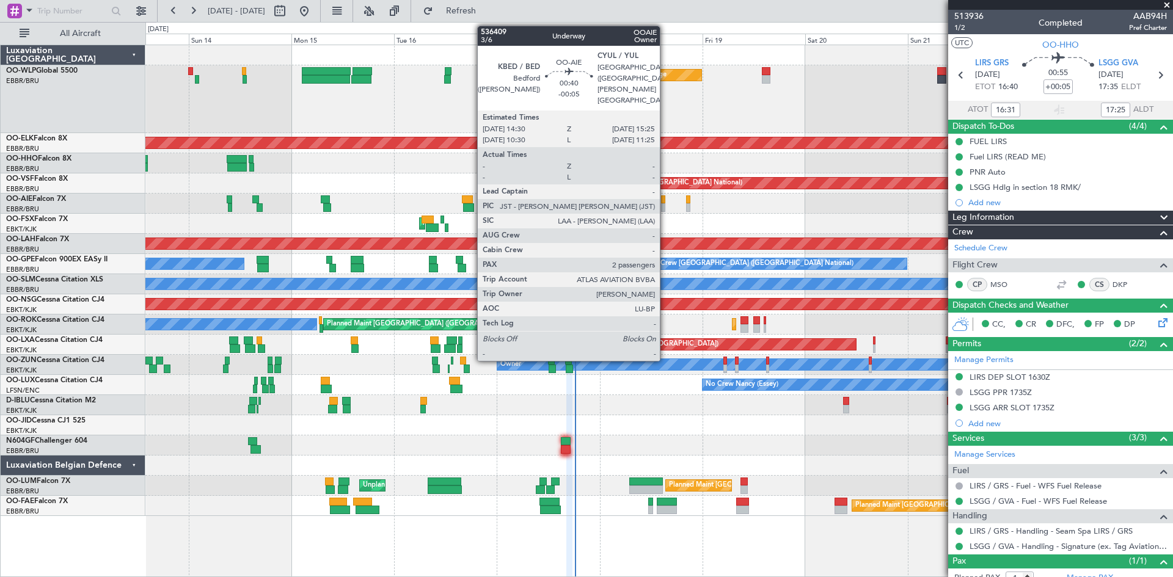
click at [665, 203] on div at bounding box center [663, 199] width 4 height 9
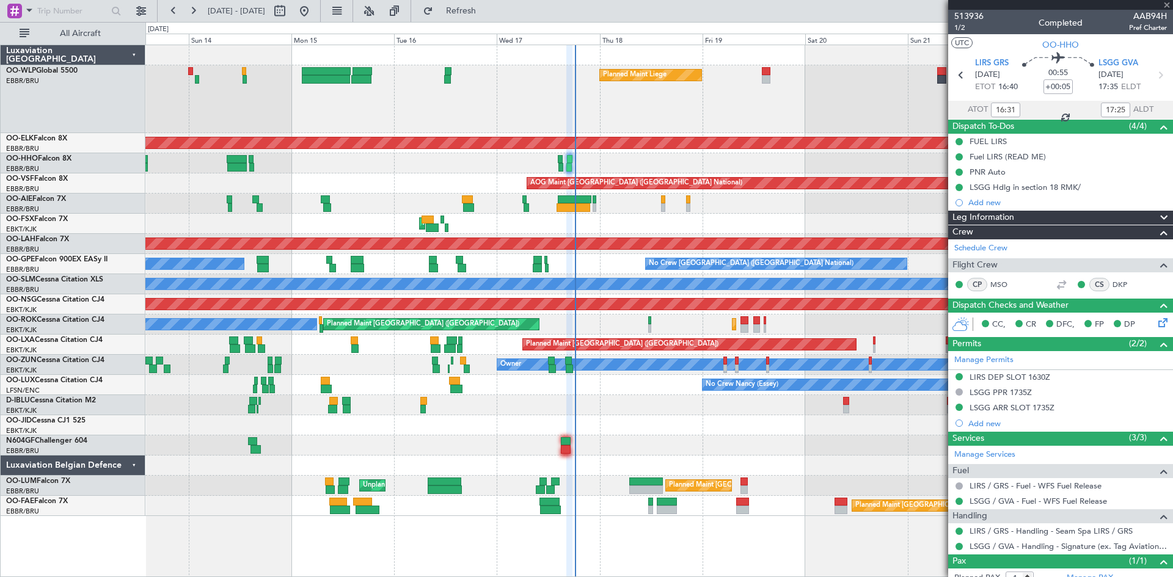
type input "-00:05"
type input "2"
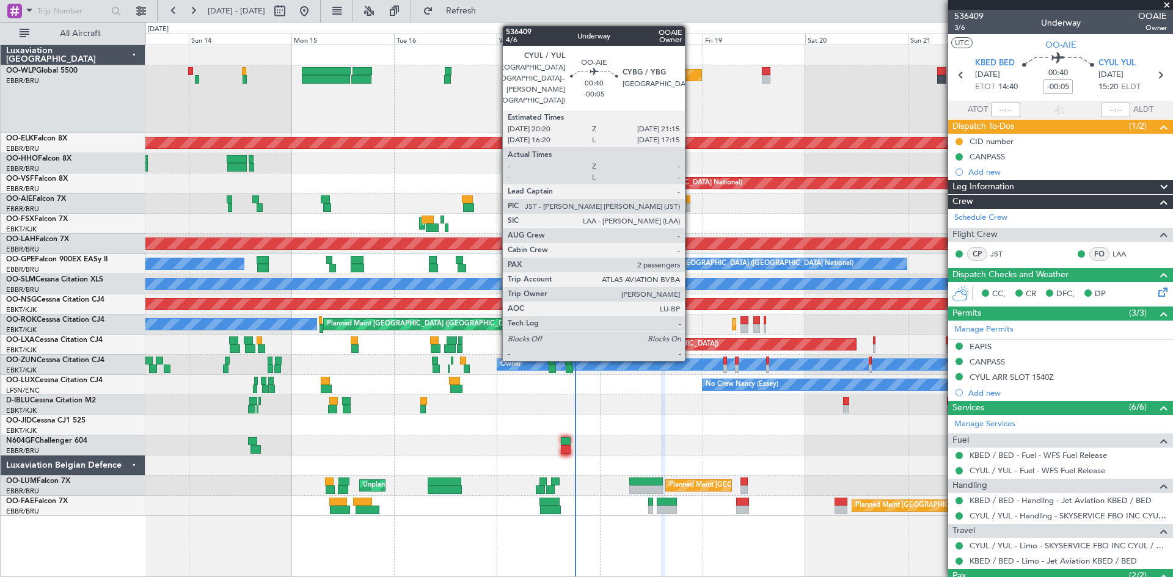
click at [690, 206] on div at bounding box center [688, 207] width 4 height 9
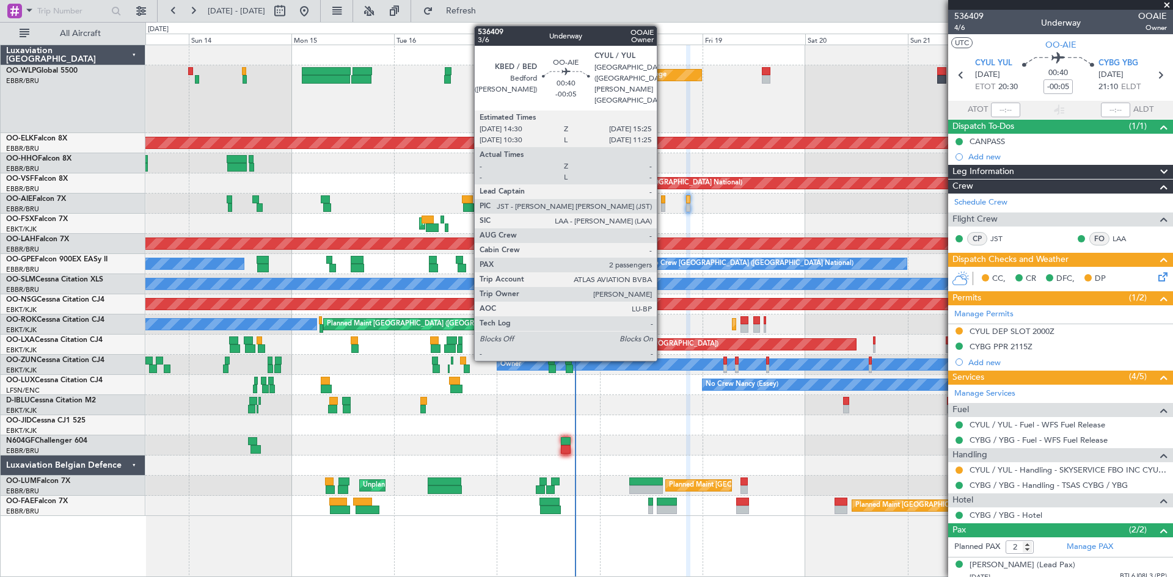
click at [662, 208] on div at bounding box center [663, 207] width 4 height 9
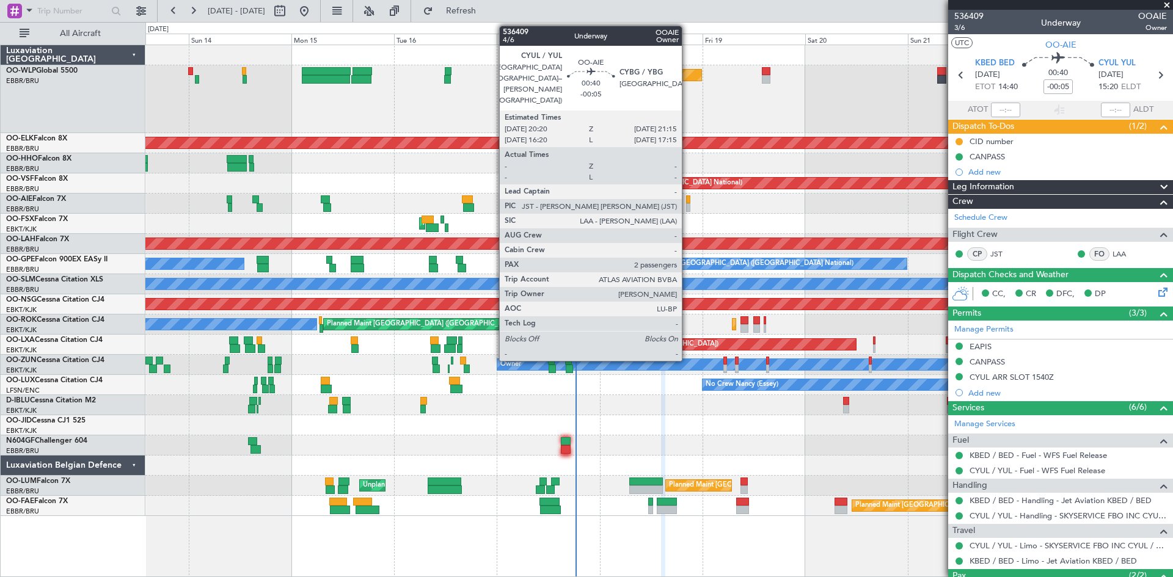
click at [687, 205] on div at bounding box center [688, 207] width 4 height 9
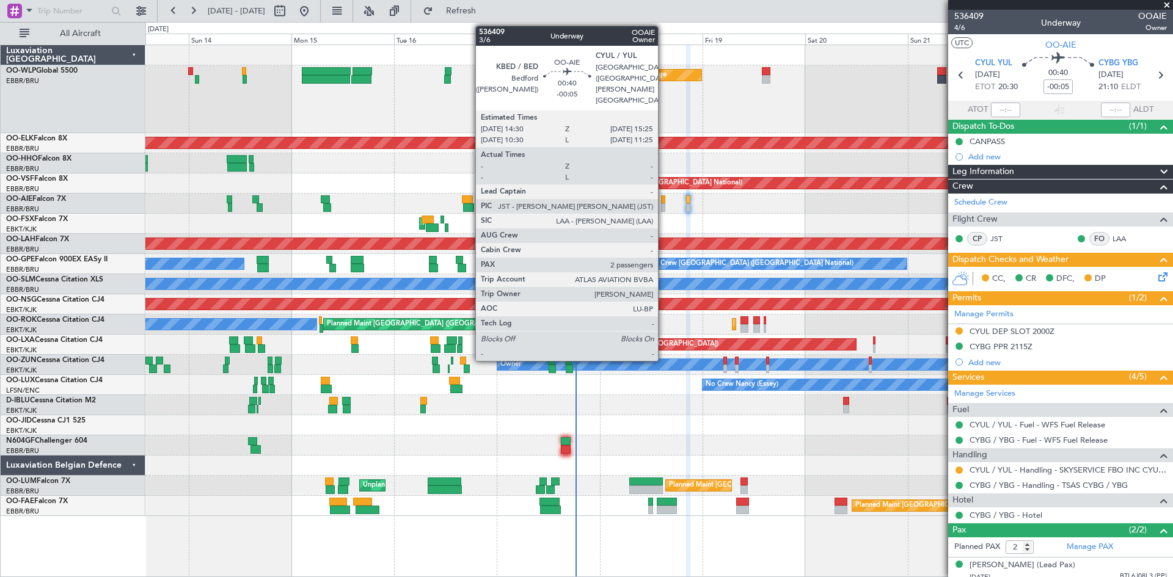
click at [663, 205] on div at bounding box center [663, 207] width 4 height 9
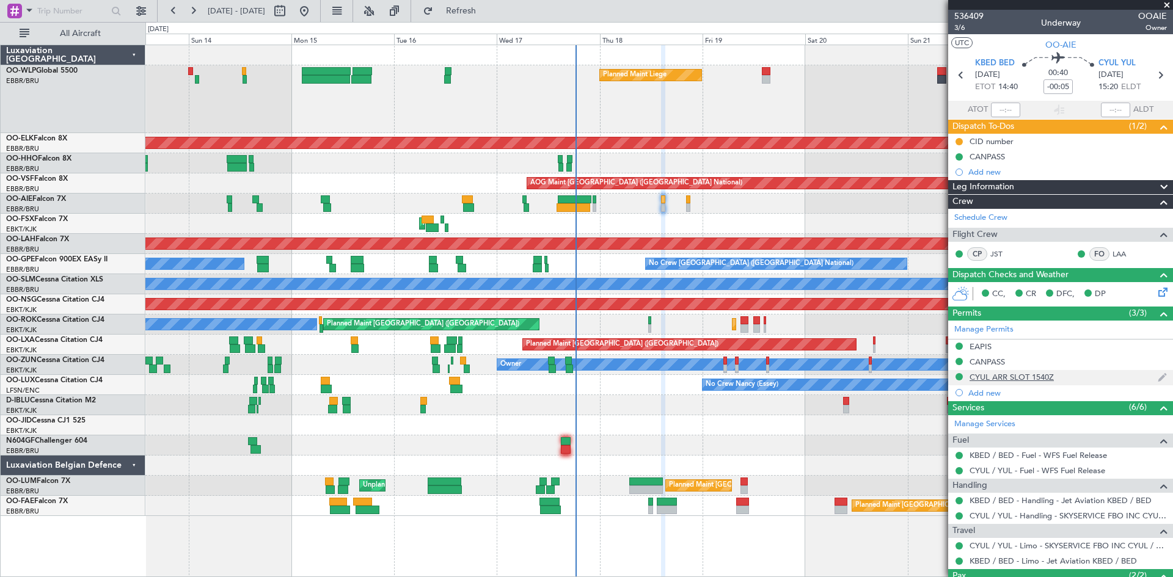
click at [1030, 378] on div "CYUL ARR SLOT 1540Z" at bounding box center [1011, 377] width 84 height 10
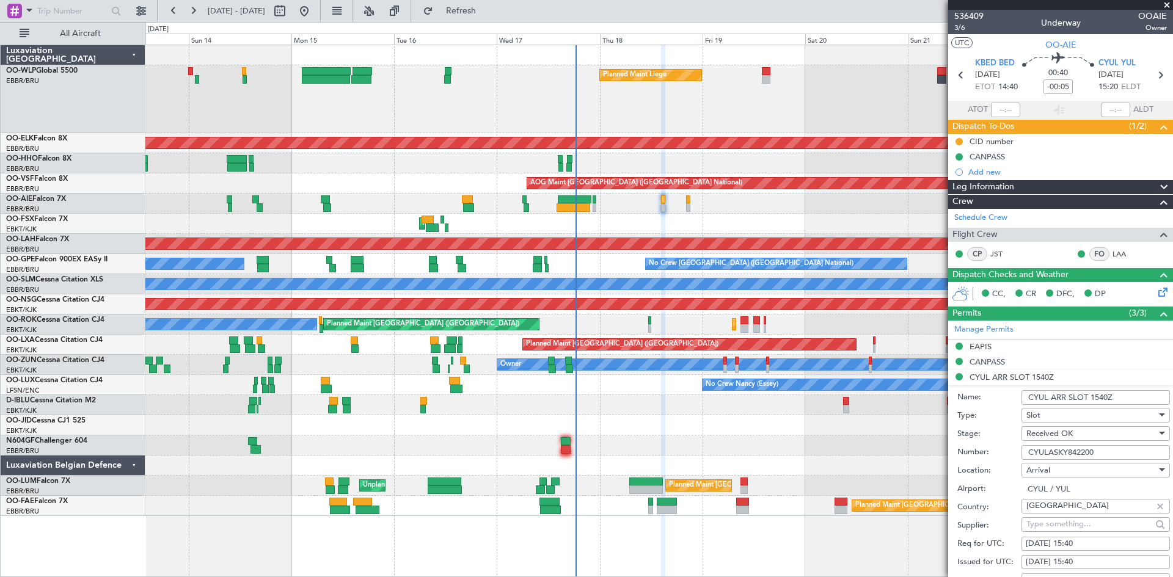
drag, startPoint x: 1095, startPoint y: 451, endPoint x: 966, endPoint y: 447, distance: 129.6
click at [966, 447] on div "Number: CYULASKY842200" at bounding box center [1063, 452] width 213 height 18
click at [1086, 540] on div "18/09/2025 15:40" at bounding box center [1096, 544] width 140 height 12
select select "9"
select select "2025"
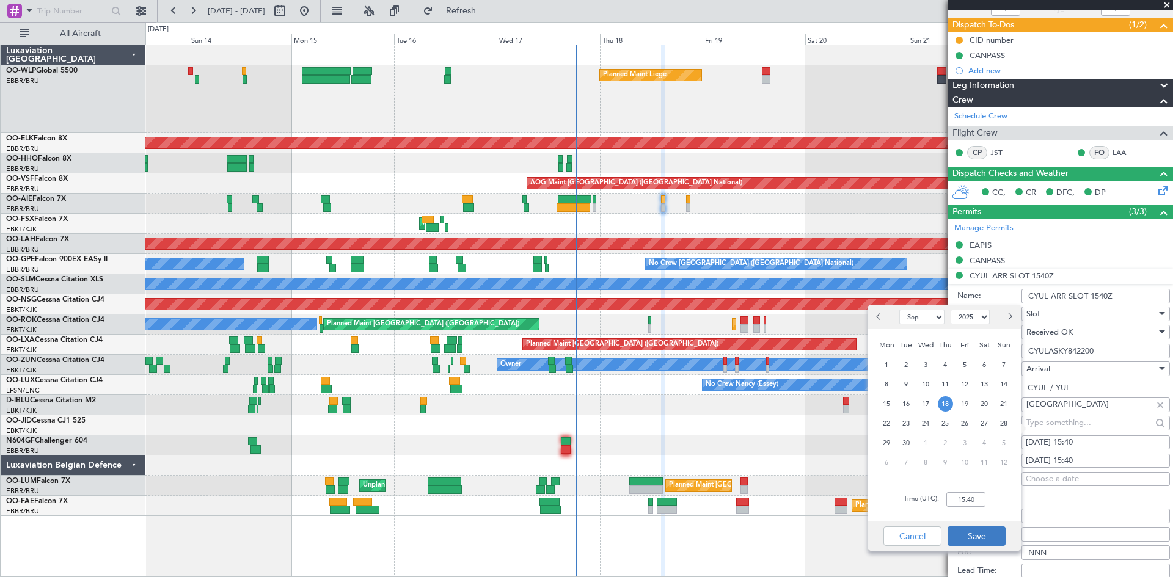
scroll to position [122, 0]
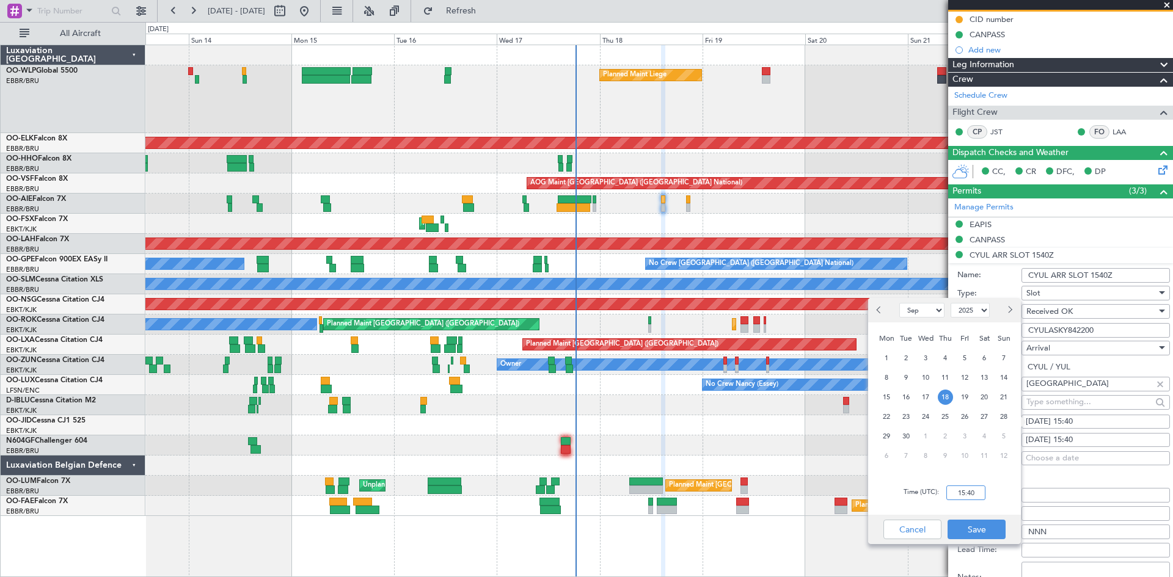
click at [961, 495] on input "15:40" at bounding box center [965, 493] width 39 height 15
type input "2"
type input "15:25"
click at [998, 530] on button "Save" at bounding box center [976, 530] width 58 height 20
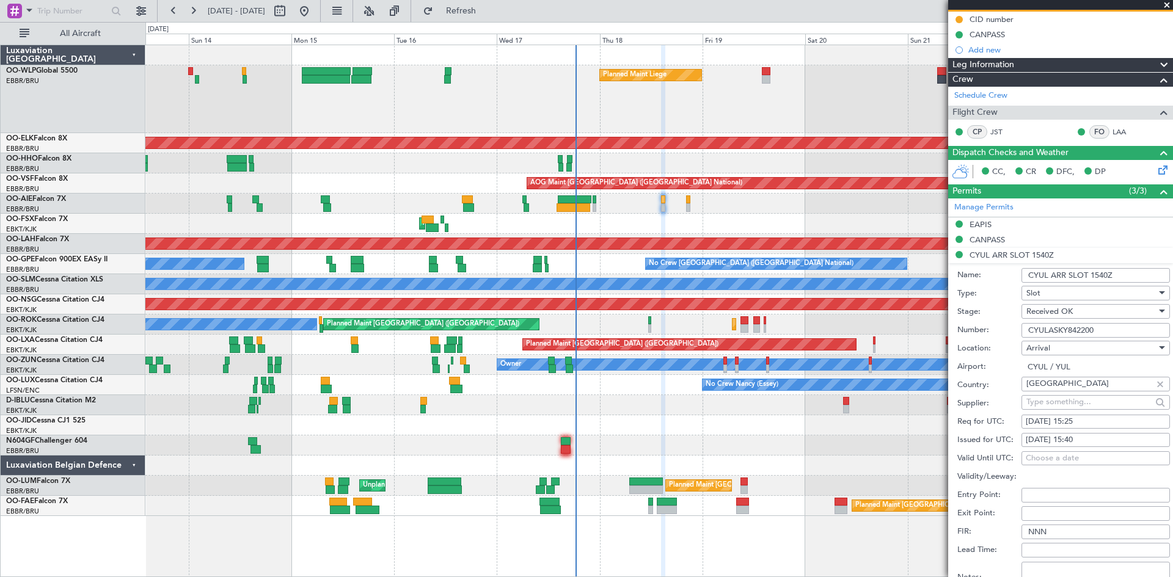
click at [1081, 445] on div "18/09/2025 15:40" at bounding box center [1096, 440] width 140 height 12
select select "9"
select select "2025"
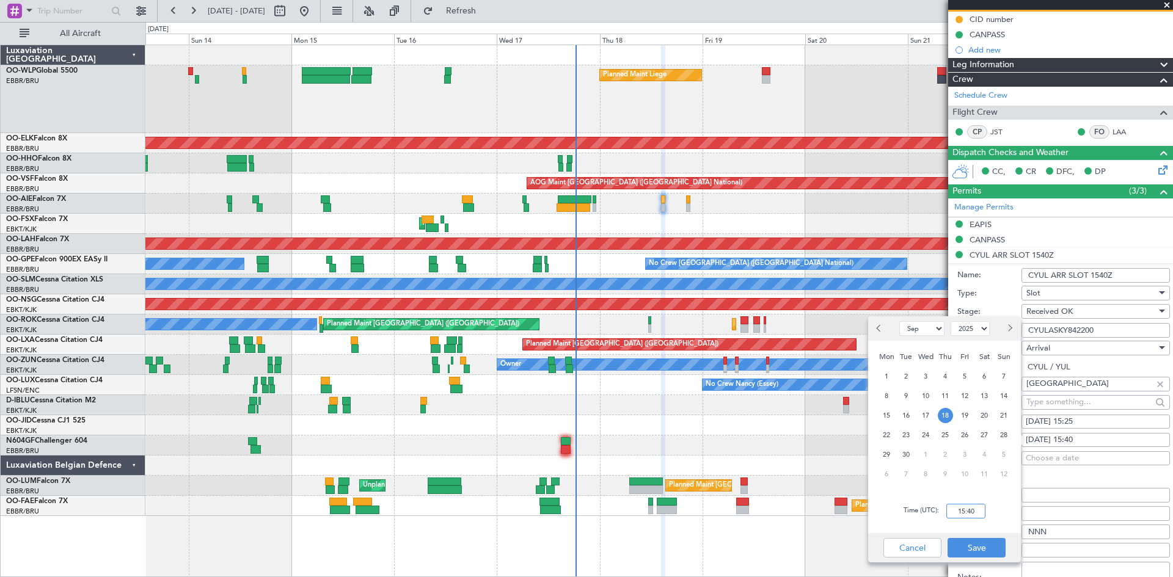
click at [975, 515] on input "15:40" at bounding box center [965, 511] width 39 height 15
type input "15:25"
click at [968, 544] on button "Save" at bounding box center [976, 548] width 58 height 20
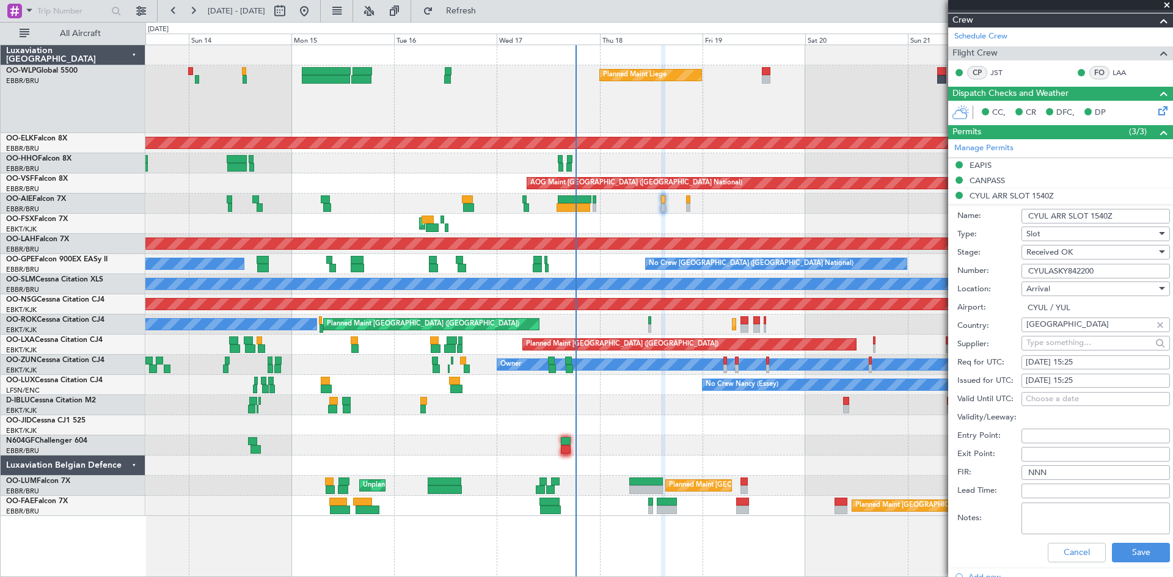
scroll to position [244, 0]
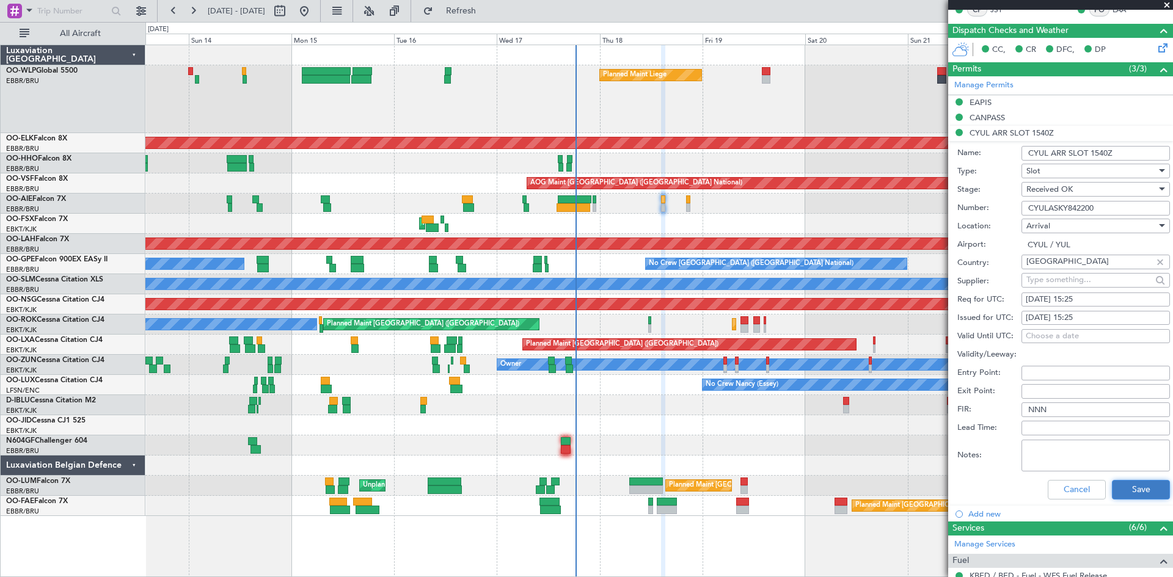
click at [1133, 485] on button "Save" at bounding box center [1141, 490] width 58 height 20
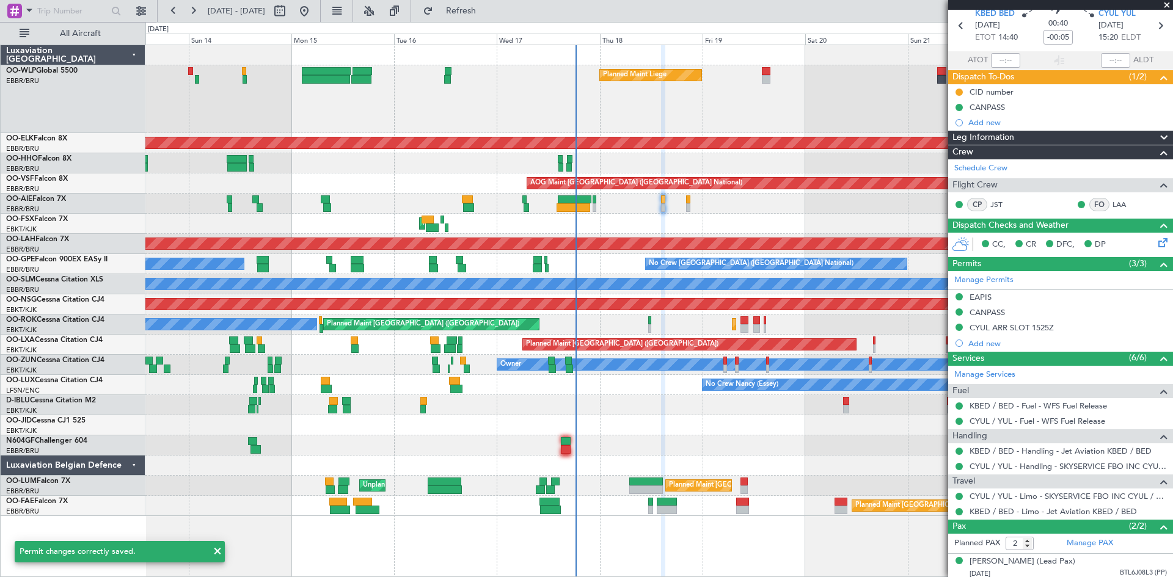
scroll to position [0, 0]
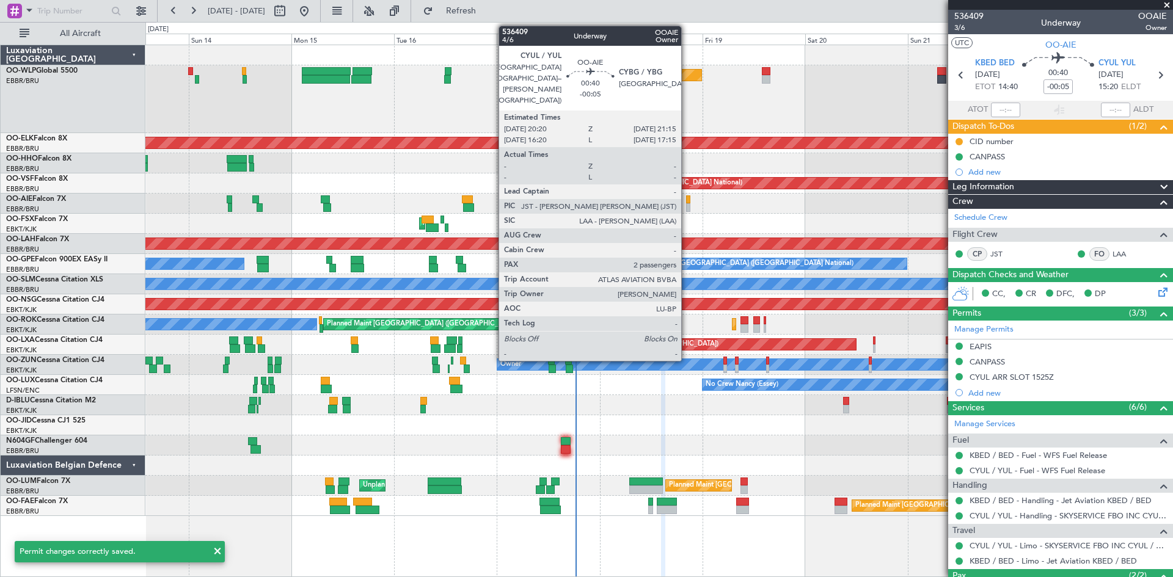
click at [687, 208] on div at bounding box center [688, 207] width 4 height 9
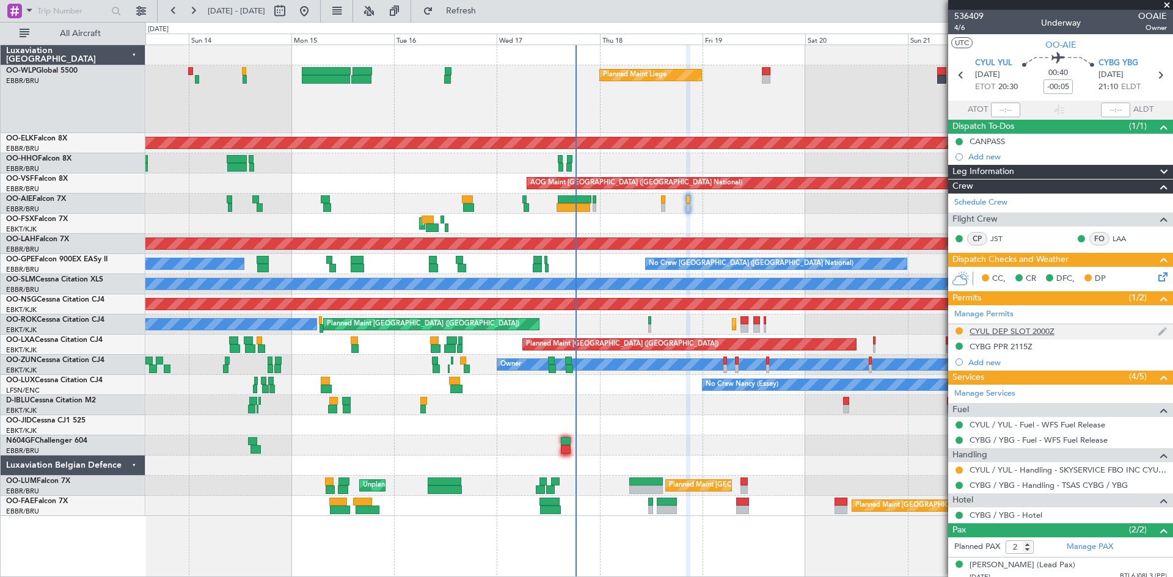
click at [1040, 332] on div "CYUL DEP SLOT 2000Z" at bounding box center [1011, 331] width 85 height 10
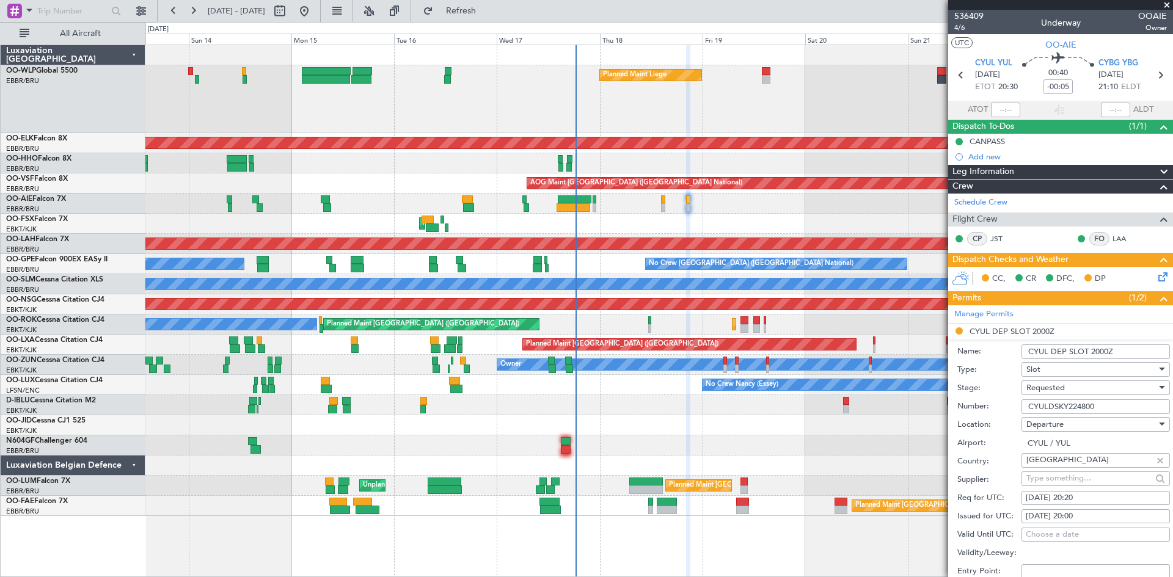
click at [1166, 7] on span at bounding box center [1167, 5] width 12 height 11
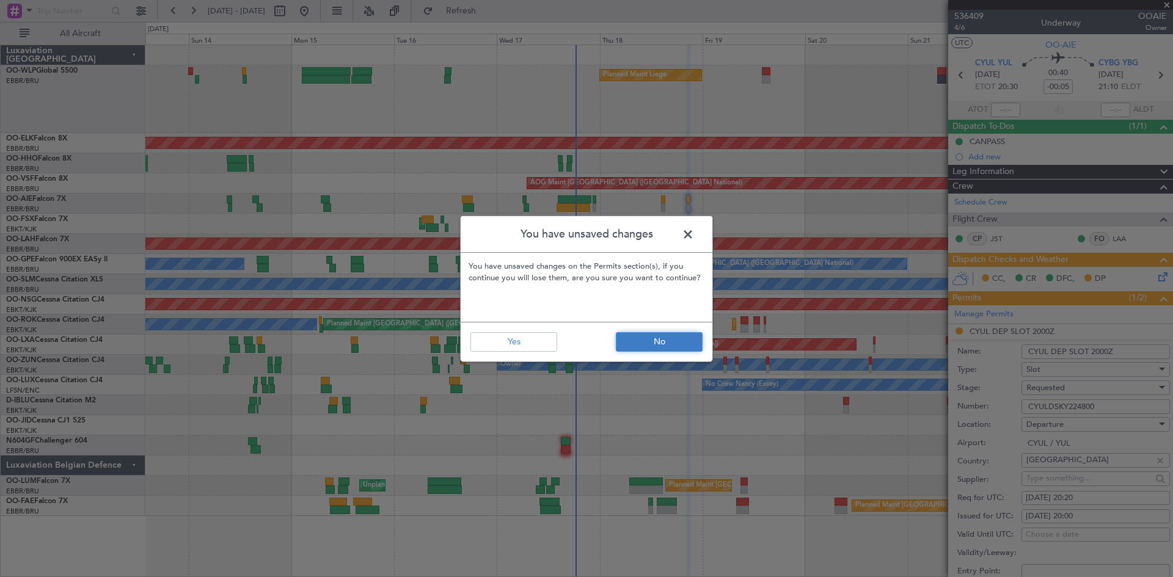
click at [698, 344] on button "No" at bounding box center [659, 342] width 87 height 20
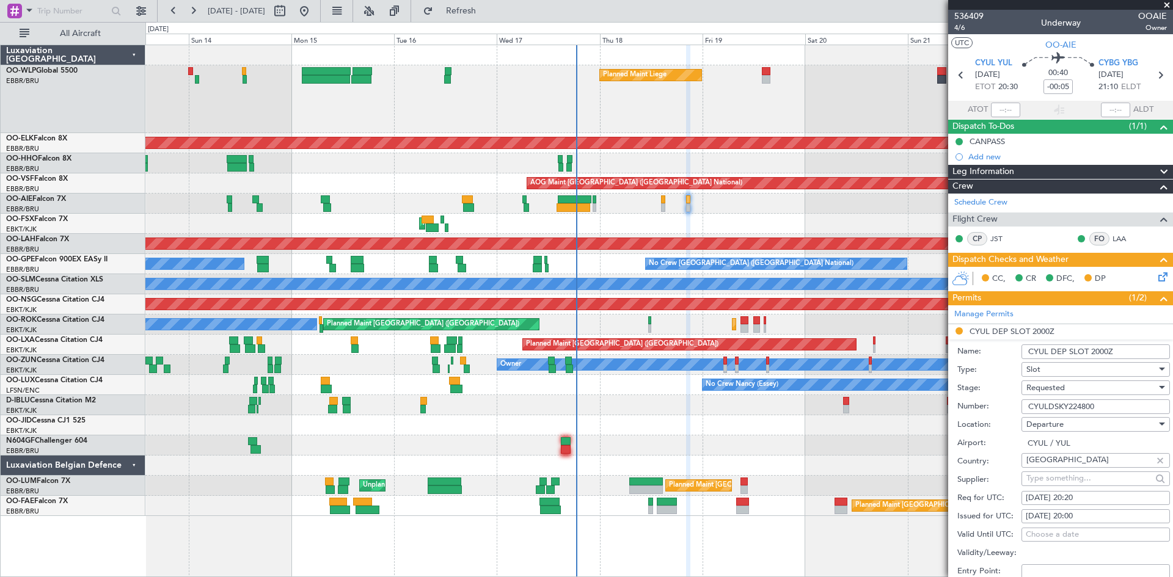
click at [1100, 349] on input "CYUL DEP SLOT 2000Z" at bounding box center [1095, 352] width 148 height 15
click at [1125, 497] on div "18/09/2025 20:20" at bounding box center [1096, 498] width 140 height 12
select select "9"
select select "2025"
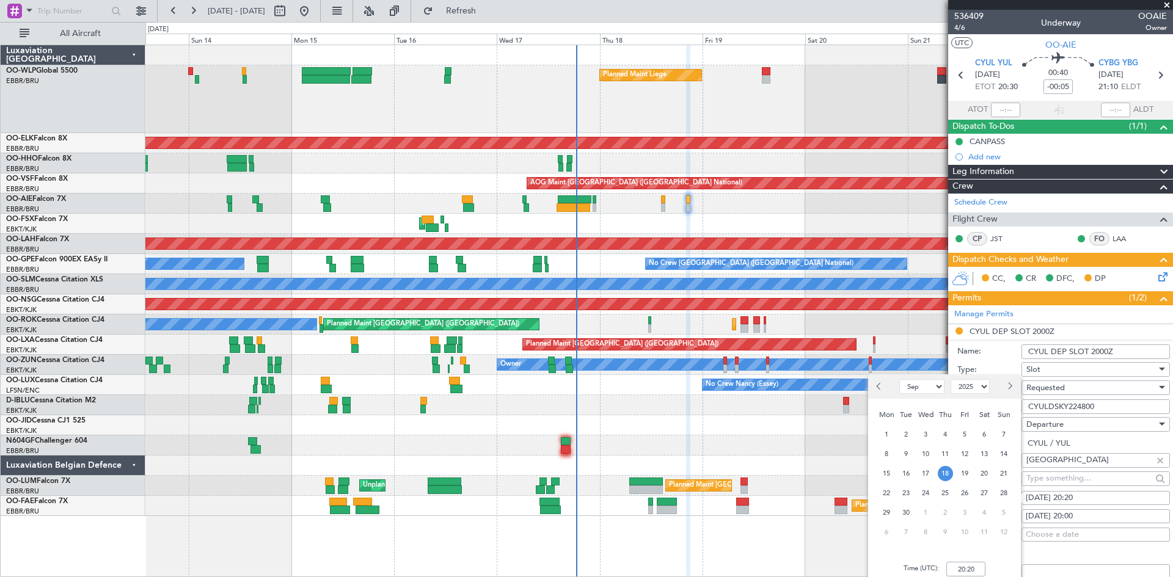
click at [1096, 516] on div "18/09/2025 20:00" at bounding box center [1096, 517] width 140 height 12
select select "9"
select select "2025"
click at [1078, 495] on div "18/09/2025 20:20" at bounding box center [1096, 498] width 140 height 12
select select "9"
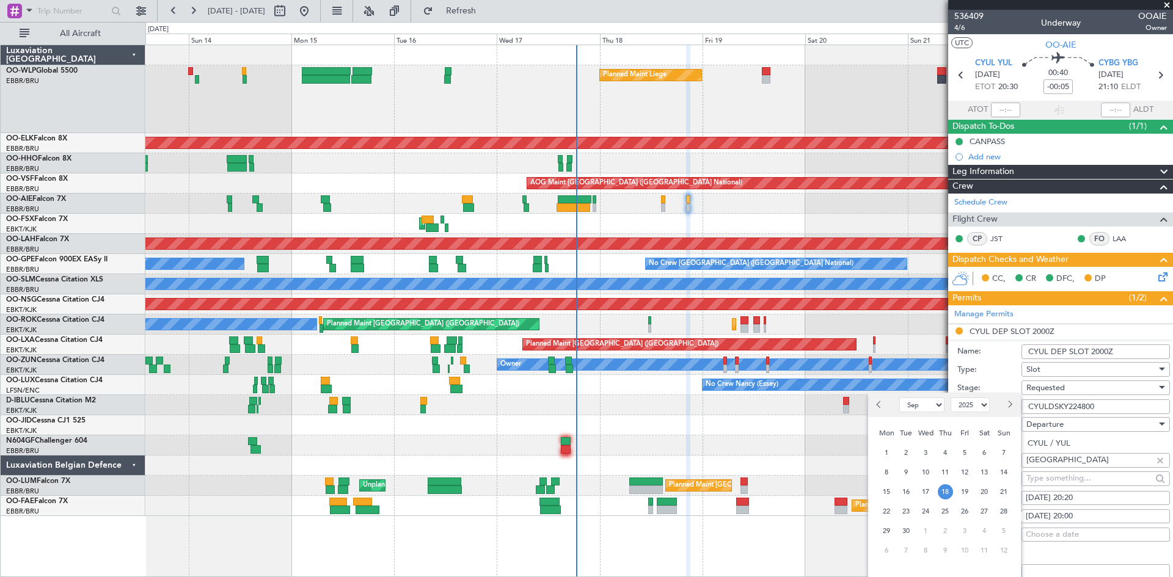
select select "2025"
click at [960, 572] on input "20:20" at bounding box center [965, 569] width 39 height 15
type input "9"
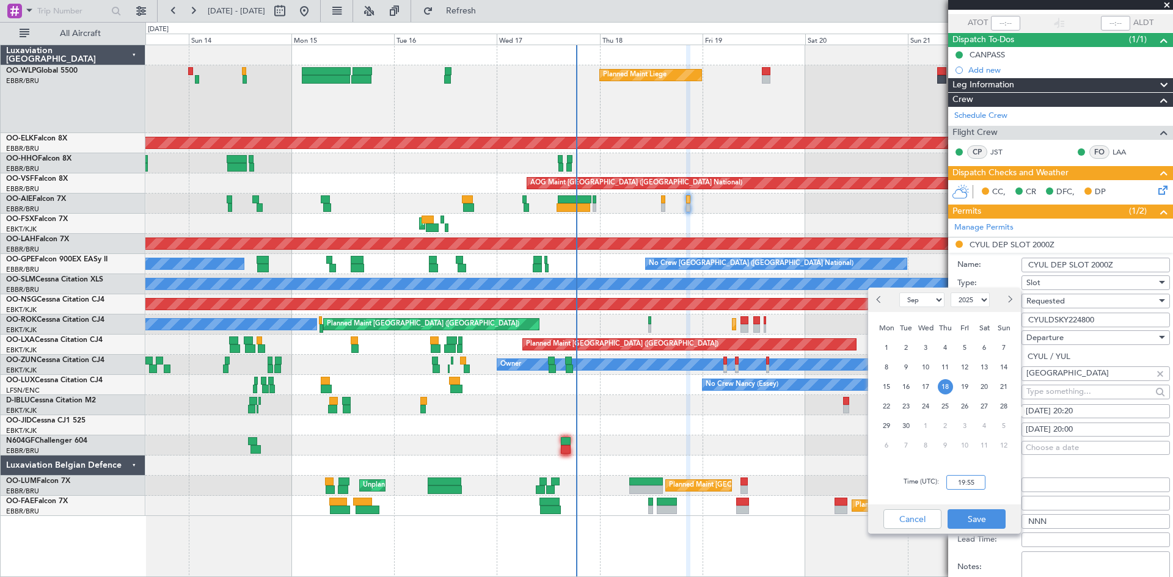
scroll to position [122, 0]
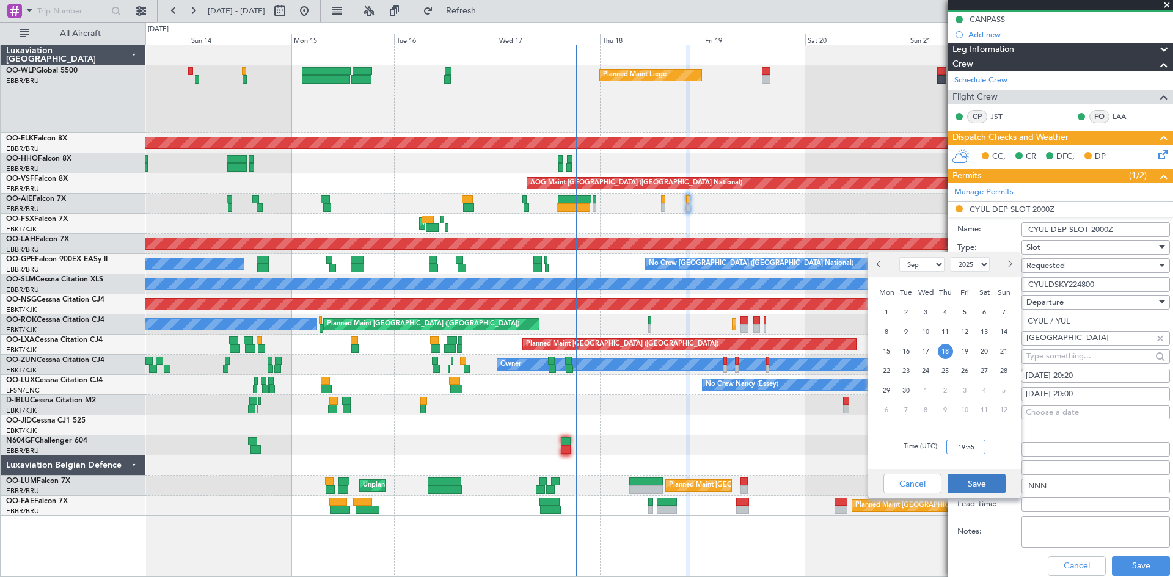
type input "19:55"
click at [974, 491] on button "Save" at bounding box center [976, 484] width 58 height 20
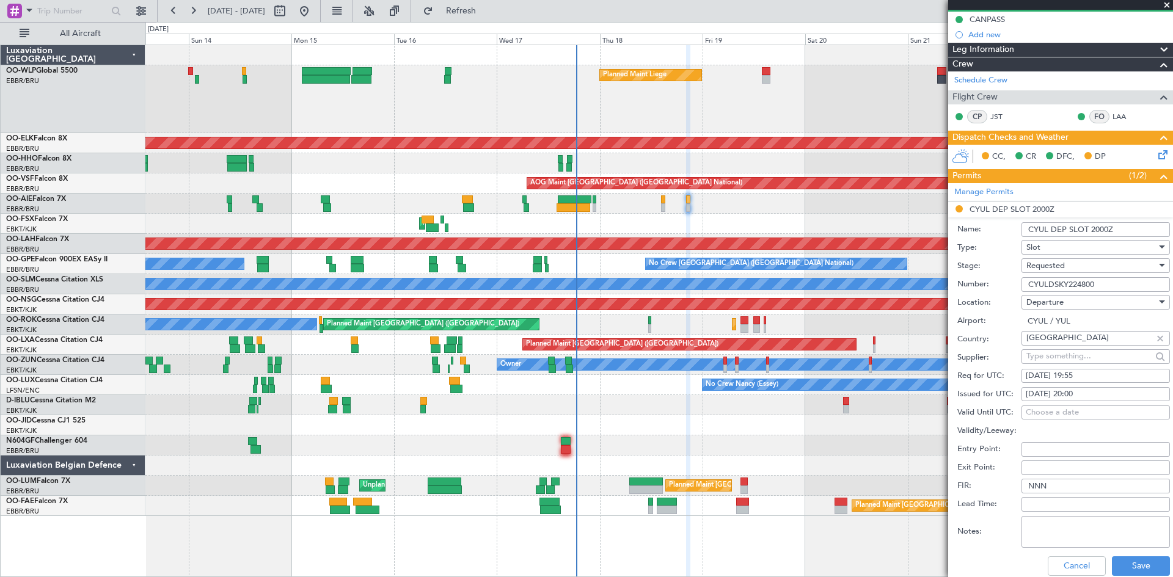
click at [1081, 394] on div "18/09/2025 20:00" at bounding box center [1096, 395] width 140 height 12
select select "9"
select select "2025"
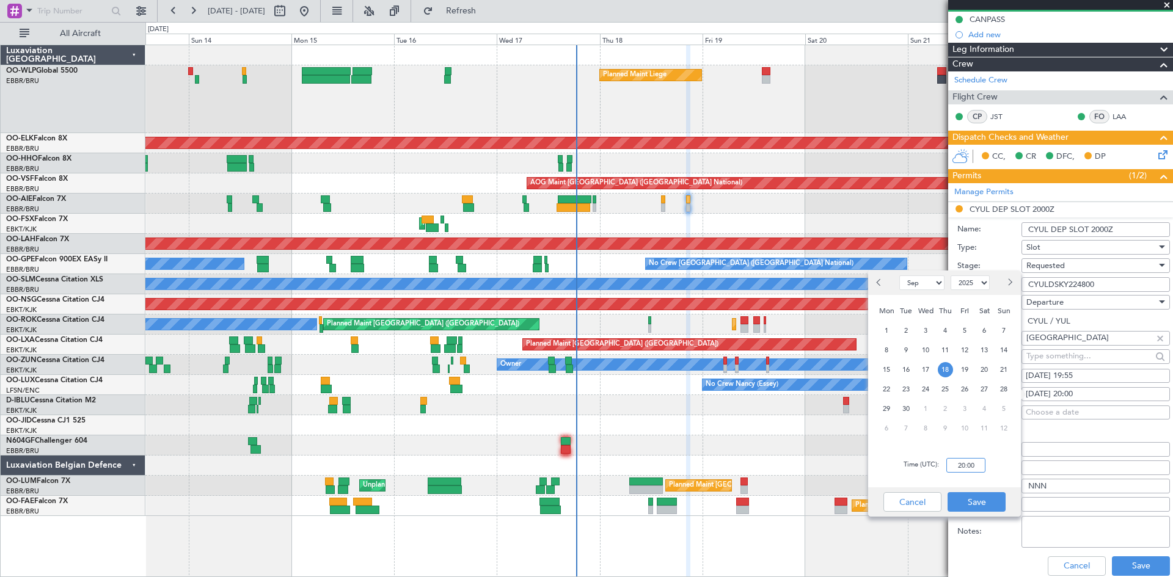
click at [957, 462] on input "20:00" at bounding box center [965, 465] width 39 height 15
type input "00:00"
click at [927, 512] on div "Cancel Save" at bounding box center [944, 501] width 153 height 29
click at [927, 503] on button "Cancel" at bounding box center [912, 502] width 58 height 20
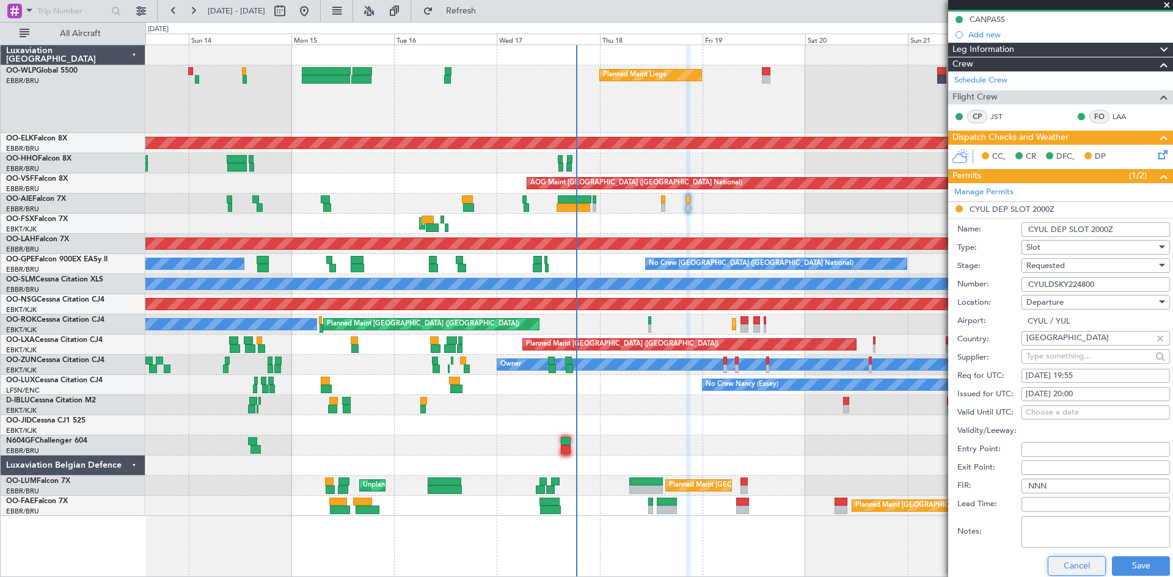
click at [1061, 558] on button "Cancel" at bounding box center [1077, 566] width 58 height 20
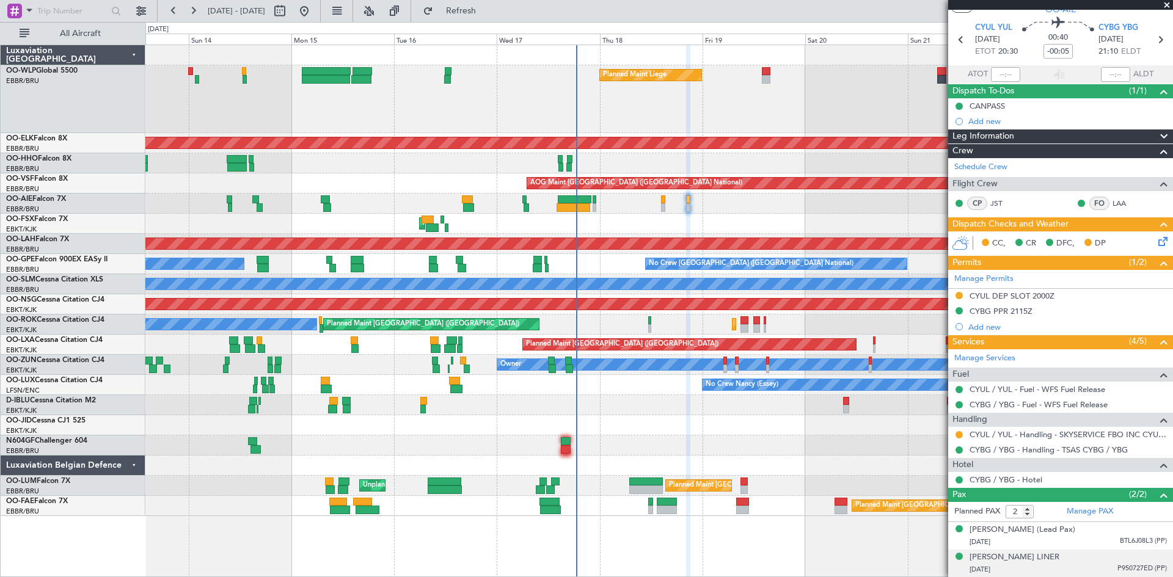
scroll to position [47, 0]
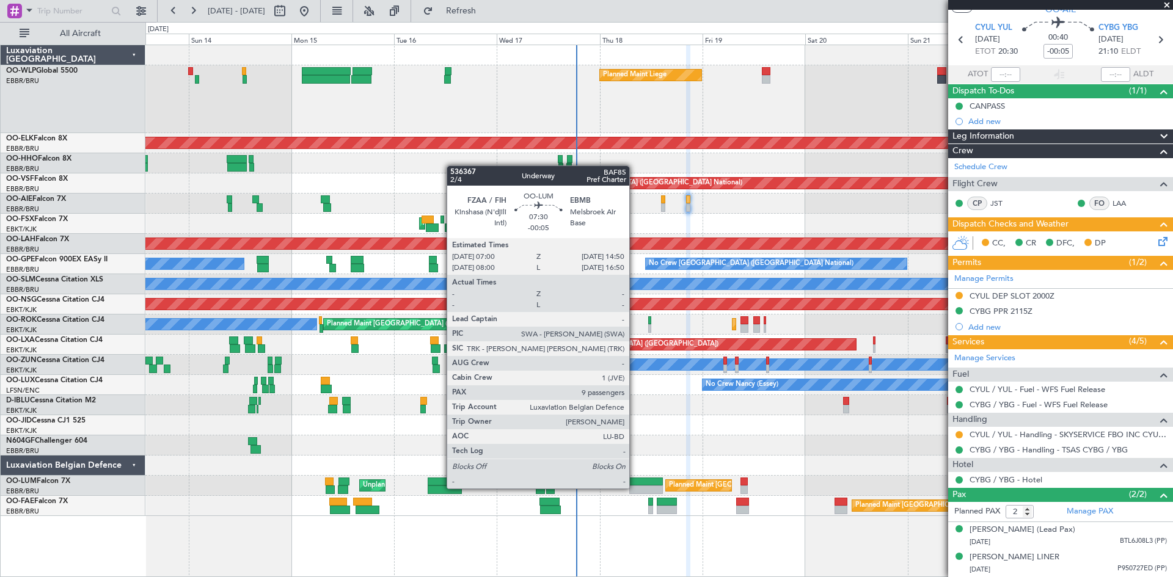
click at [635, 487] on div at bounding box center [646, 490] width 34 height 9
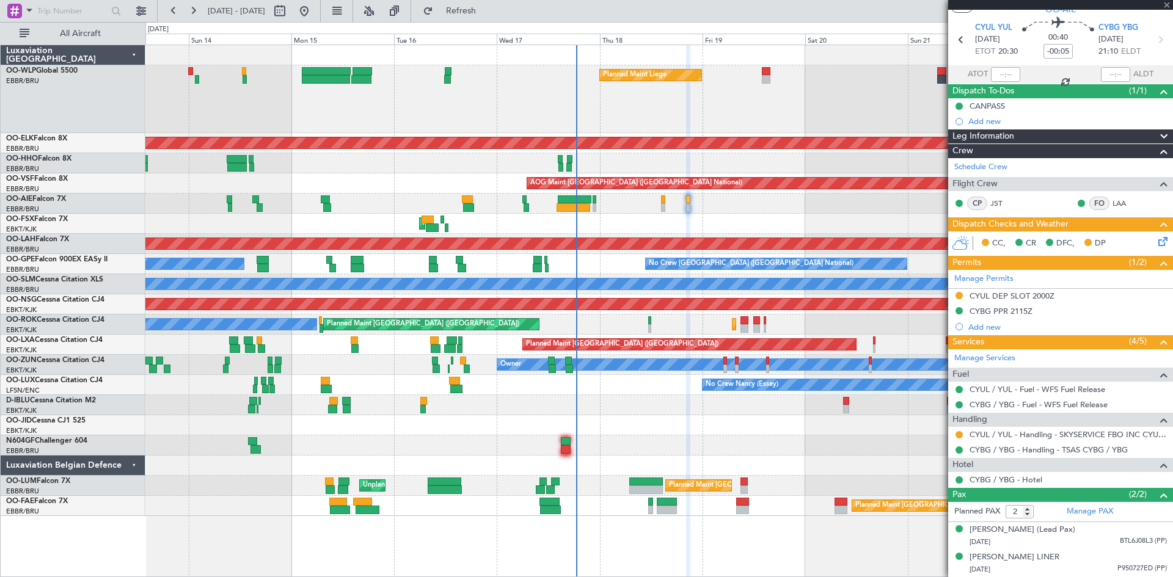
type input "9"
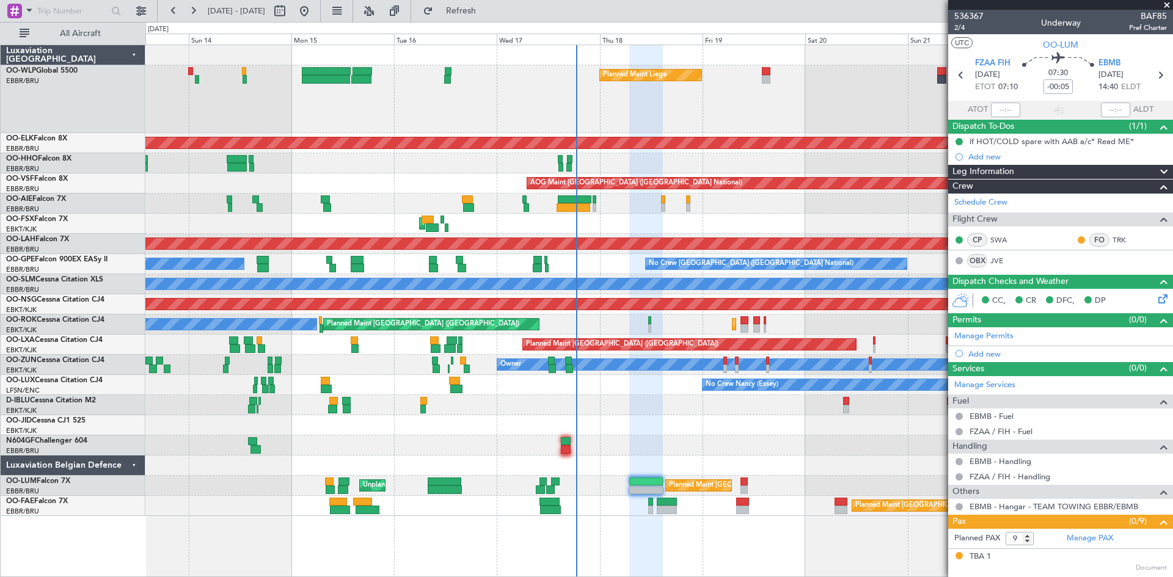
scroll to position [61, 0]
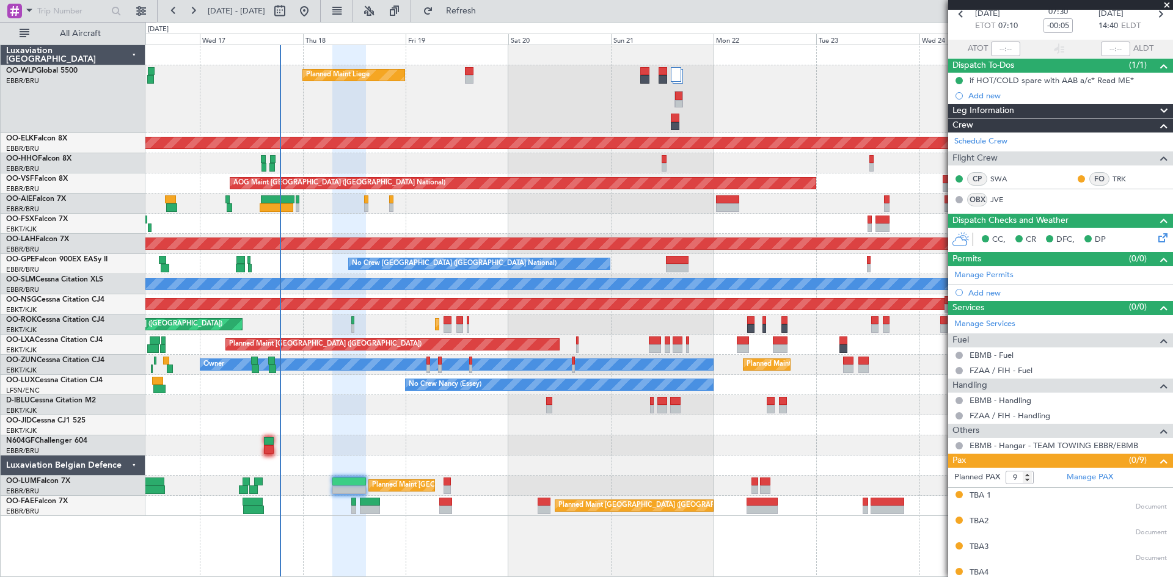
click at [506, 192] on div "Planned Maint Liege Planned Maint [GEOGRAPHIC_DATA]-[GEOGRAPHIC_DATA] AOG Maint…" at bounding box center [658, 280] width 1027 height 471
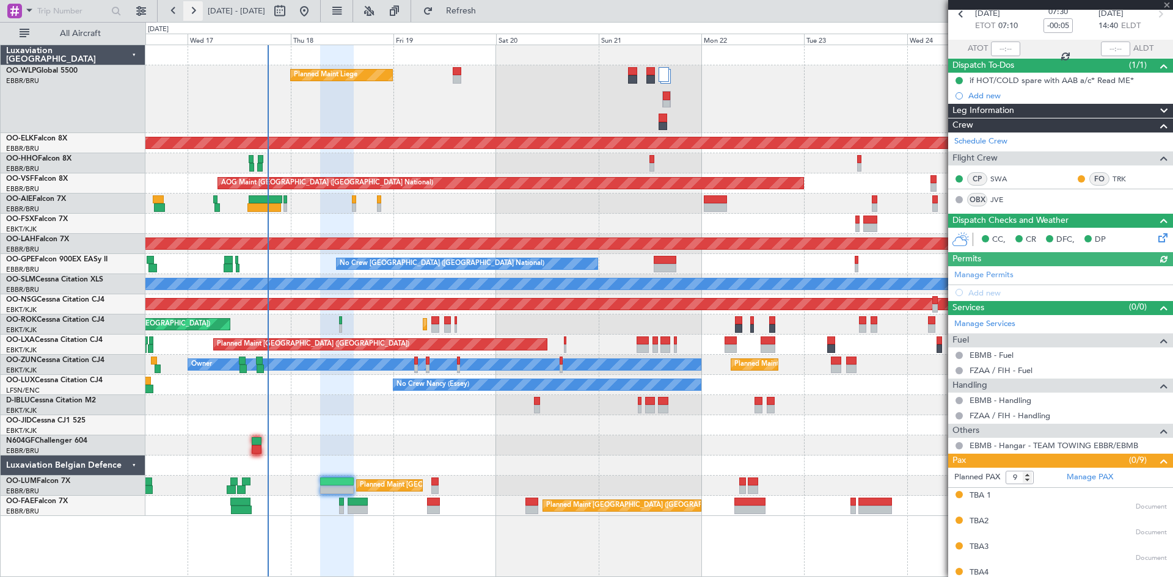
click at [191, 9] on button at bounding box center [193, 11] width 20 height 20
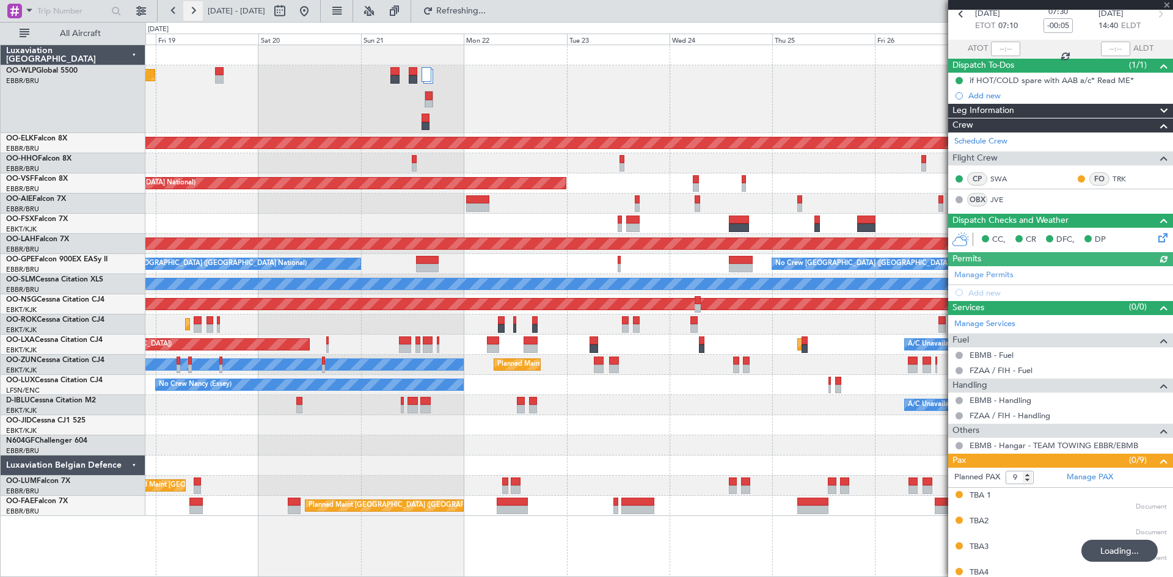
click at [191, 9] on button at bounding box center [193, 11] width 20 height 20
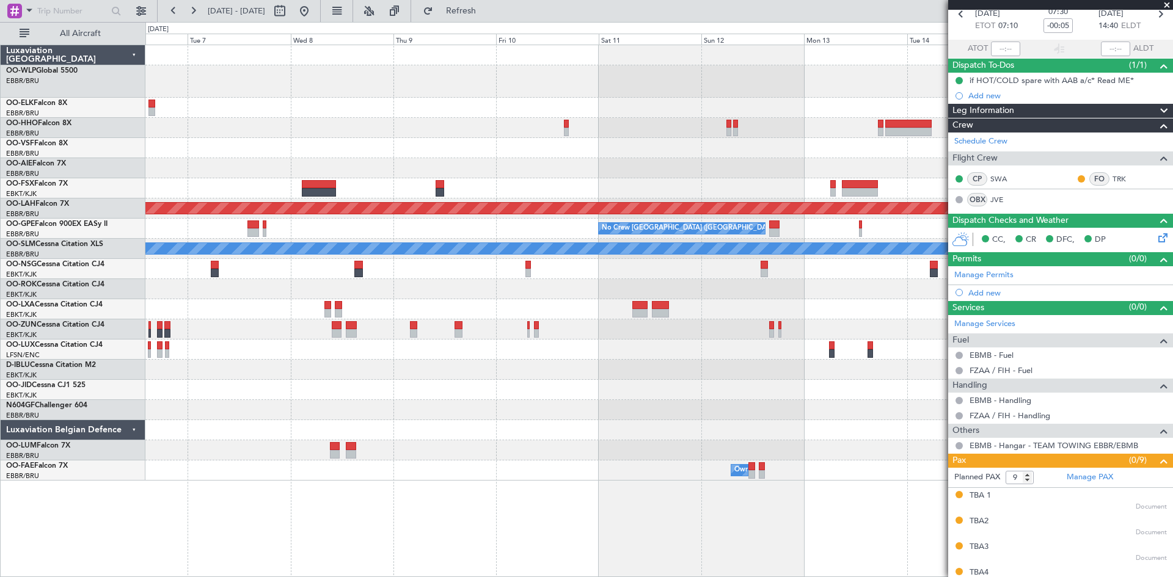
click at [505, 490] on div "Planned Maint [PERSON_NAME]-[GEOGRAPHIC_DATA][PERSON_NAME] ([GEOGRAPHIC_DATA][P…" at bounding box center [658, 311] width 1027 height 533
click at [314, 18] on button at bounding box center [304, 11] width 20 height 20
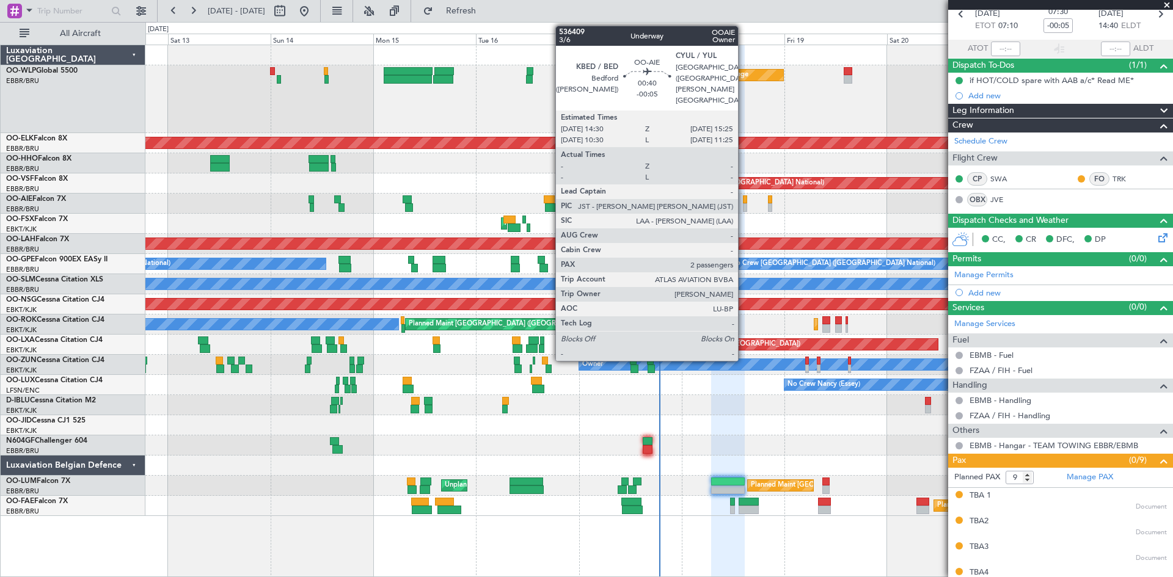
click at [743, 198] on div at bounding box center [745, 199] width 4 height 9
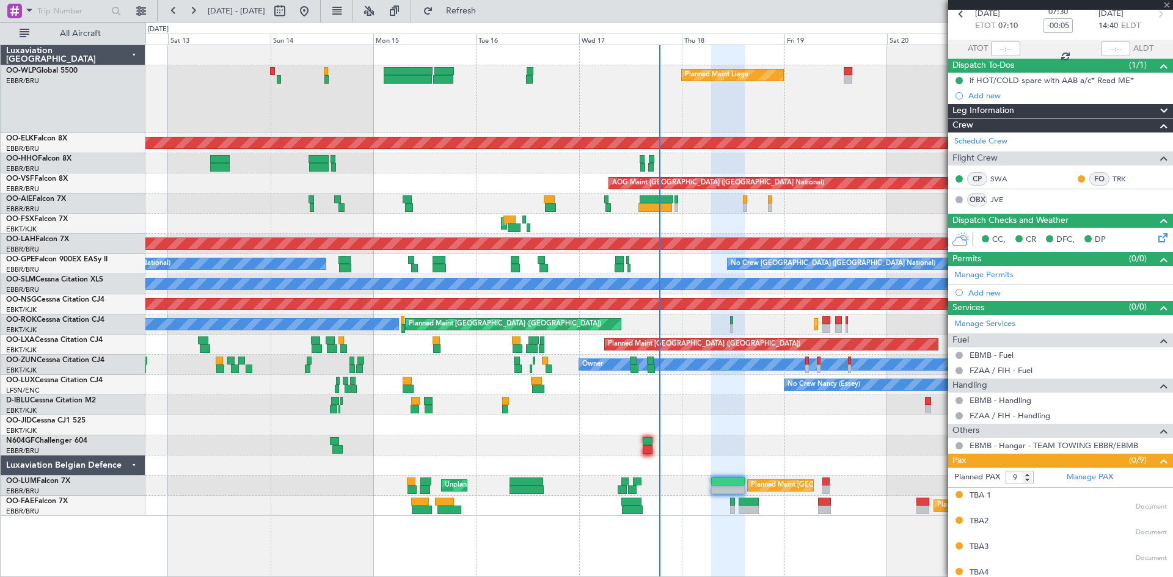
type input "2"
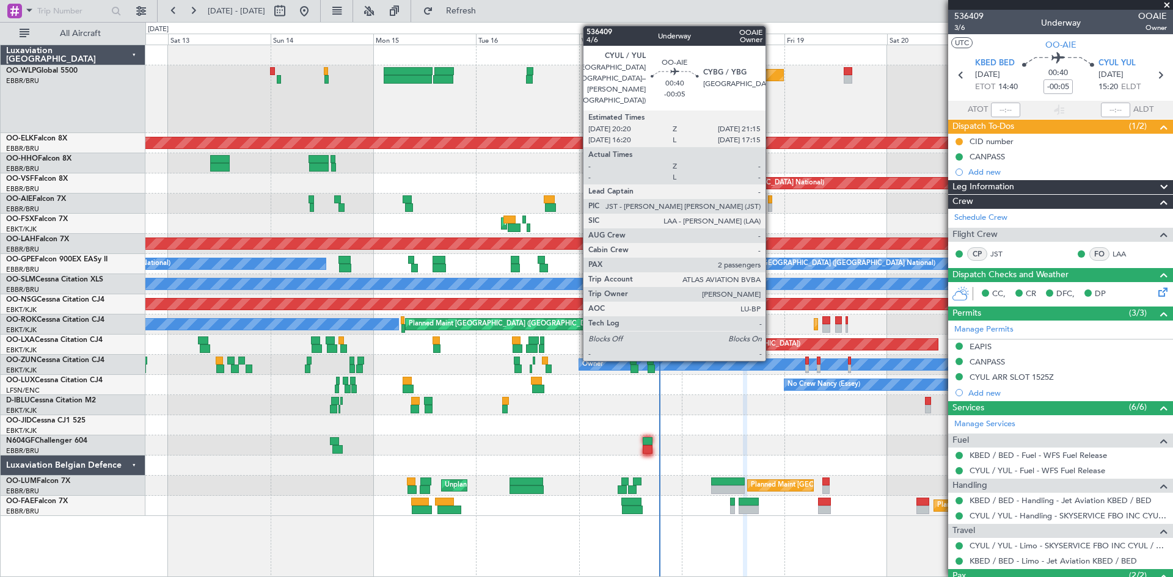
click at [771, 202] on div at bounding box center [770, 199] width 4 height 9
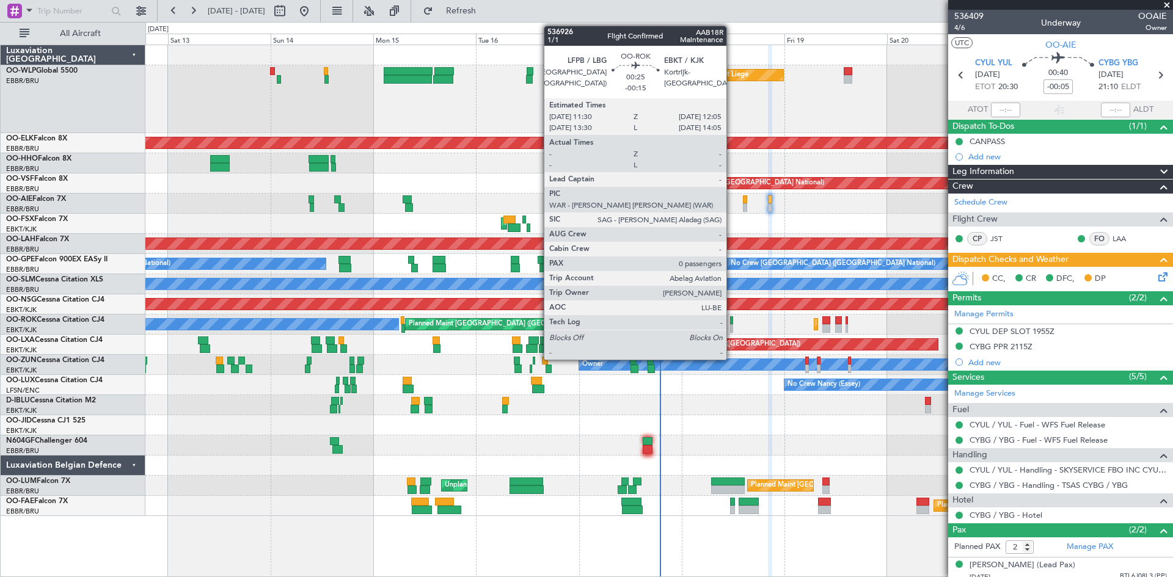
click at [732, 319] on div at bounding box center [731, 320] width 3 height 9
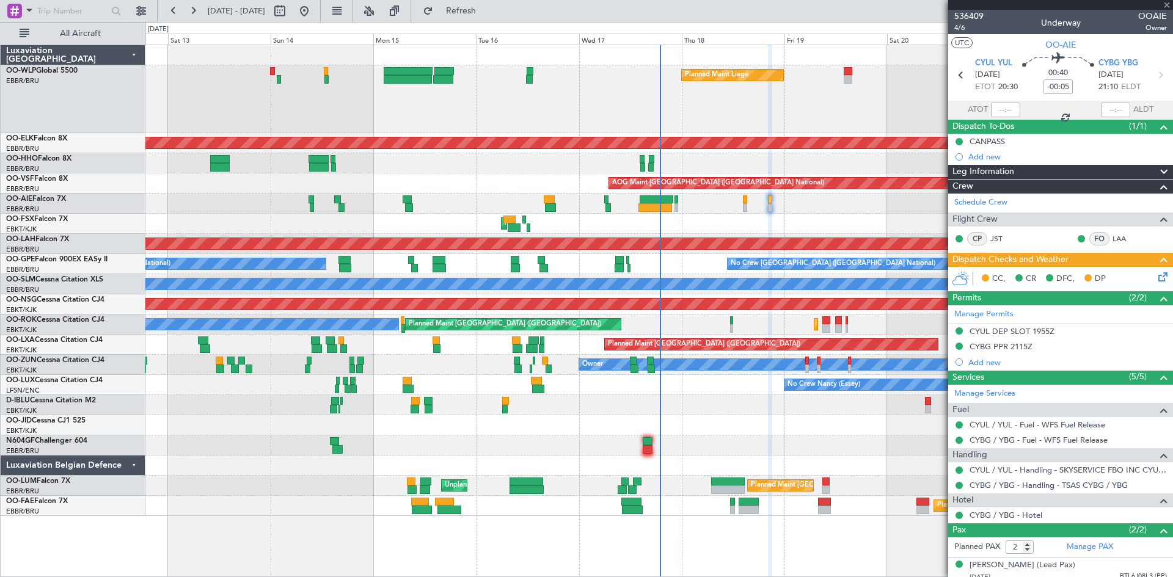
type input "-00:15"
type input "0"
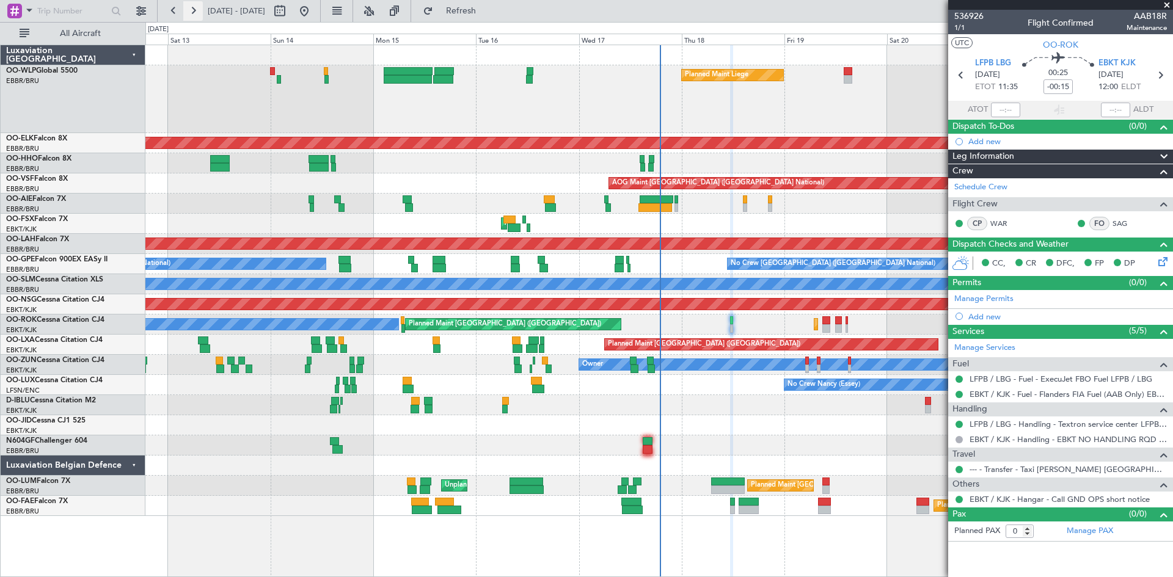
click at [199, 10] on button at bounding box center [193, 11] width 20 height 20
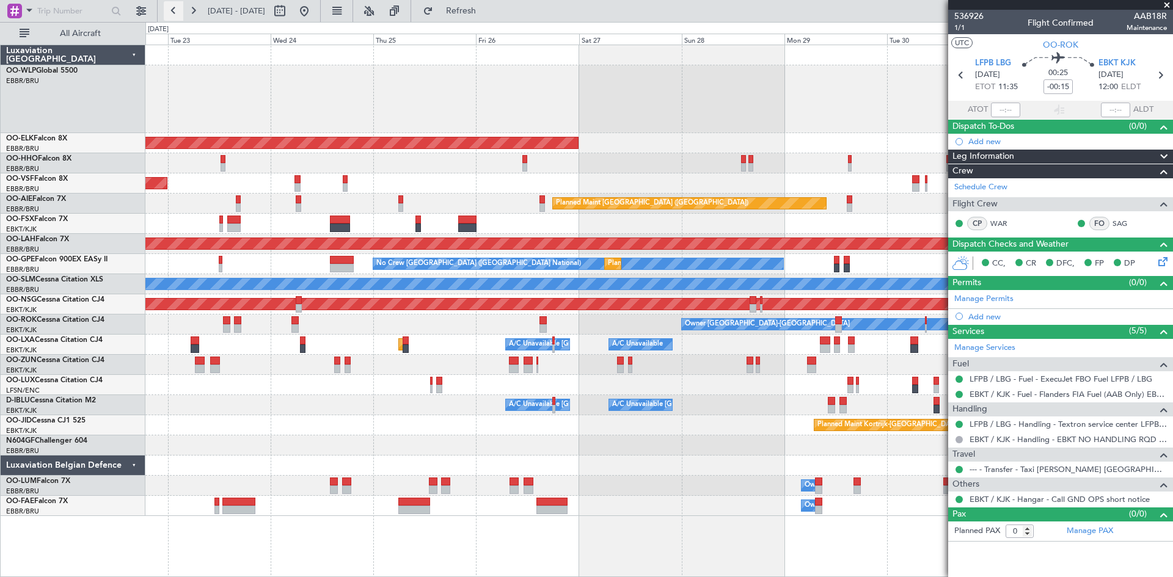
click at [178, 16] on button at bounding box center [174, 11] width 20 height 20
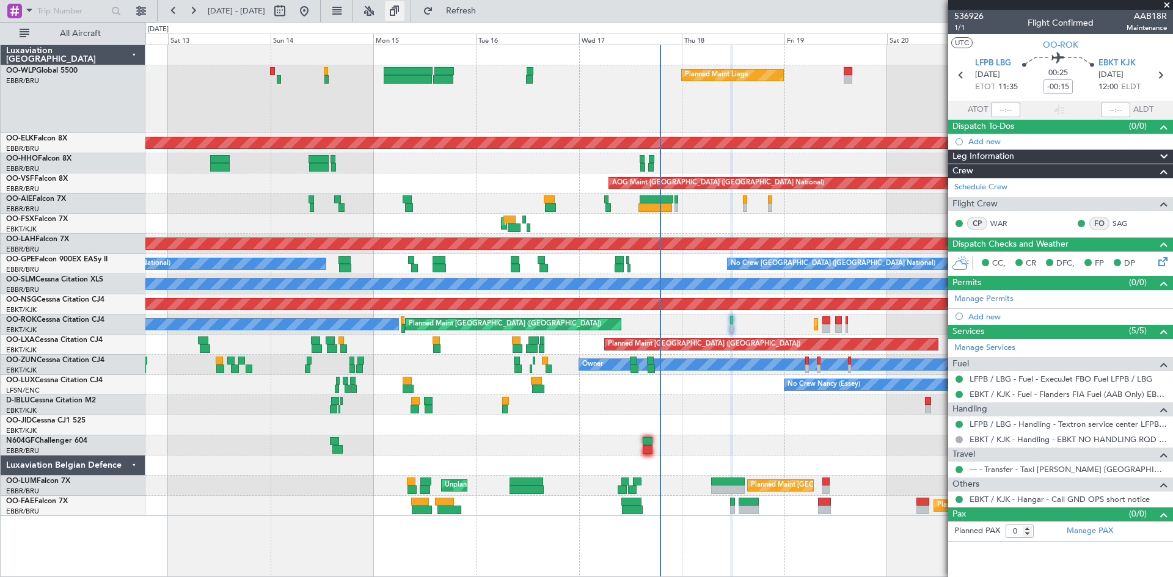
click at [404, 7] on button at bounding box center [395, 11] width 20 height 20
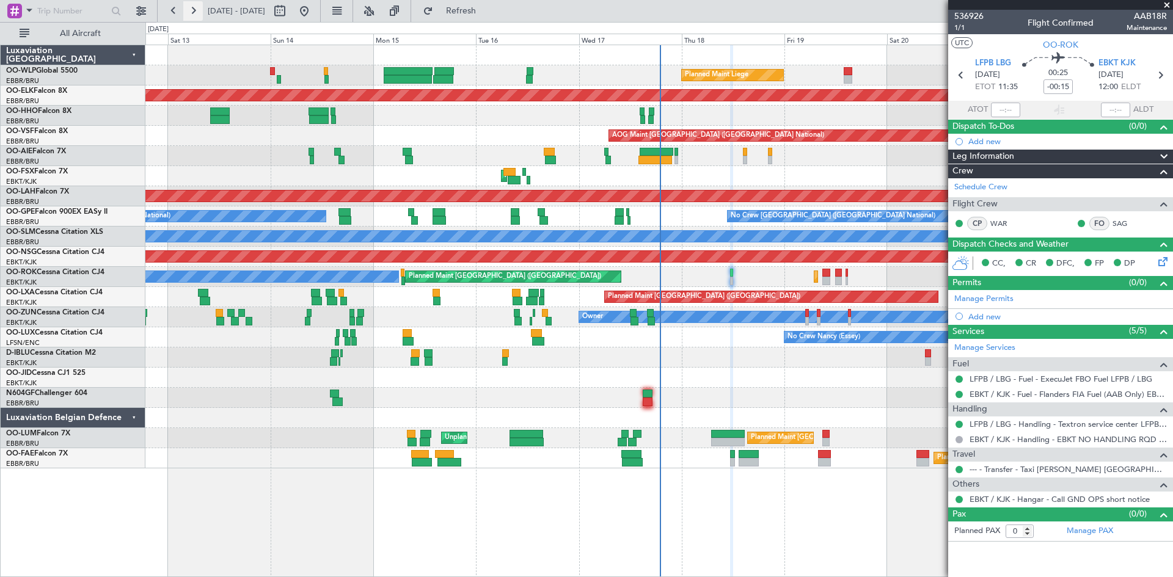
click at [188, 15] on button at bounding box center [193, 11] width 20 height 20
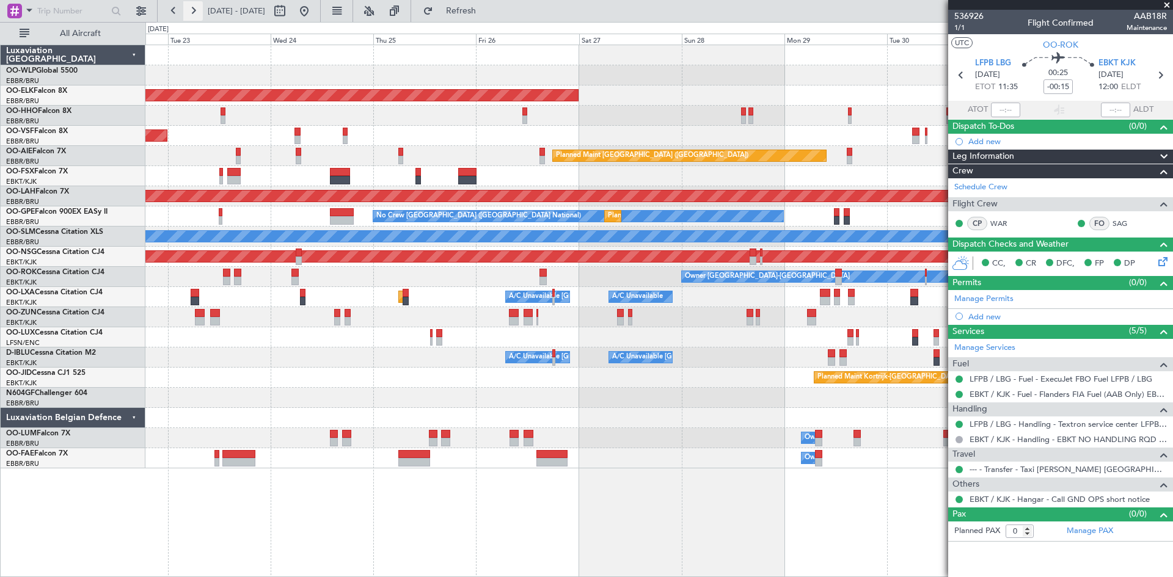
click at [199, 20] on button at bounding box center [193, 11] width 20 height 20
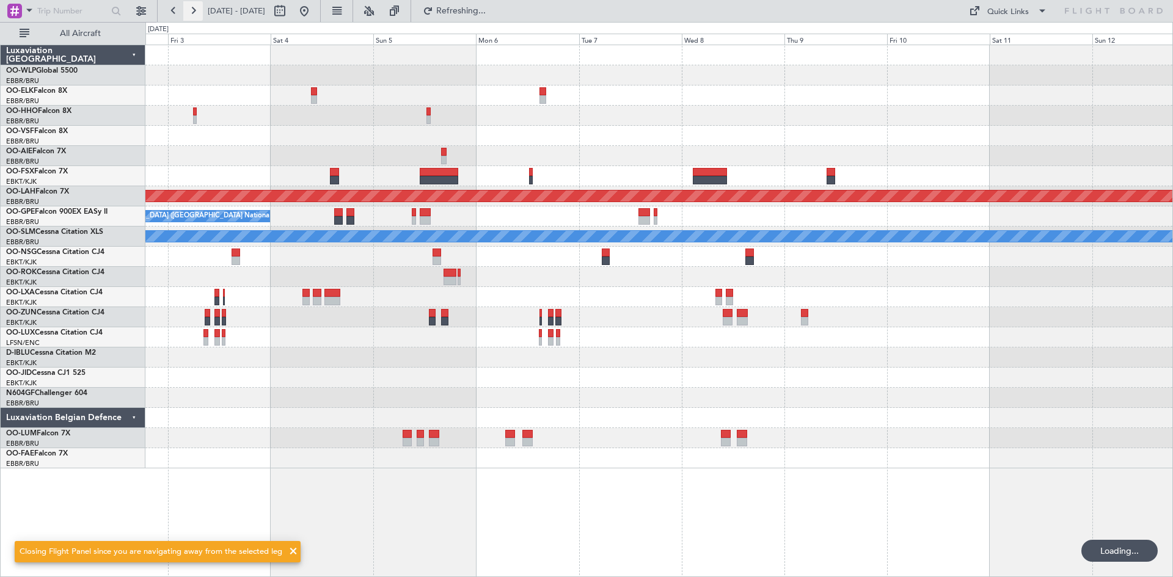
click at [199, 20] on button at bounding box center [193, 11] width 20 height 20
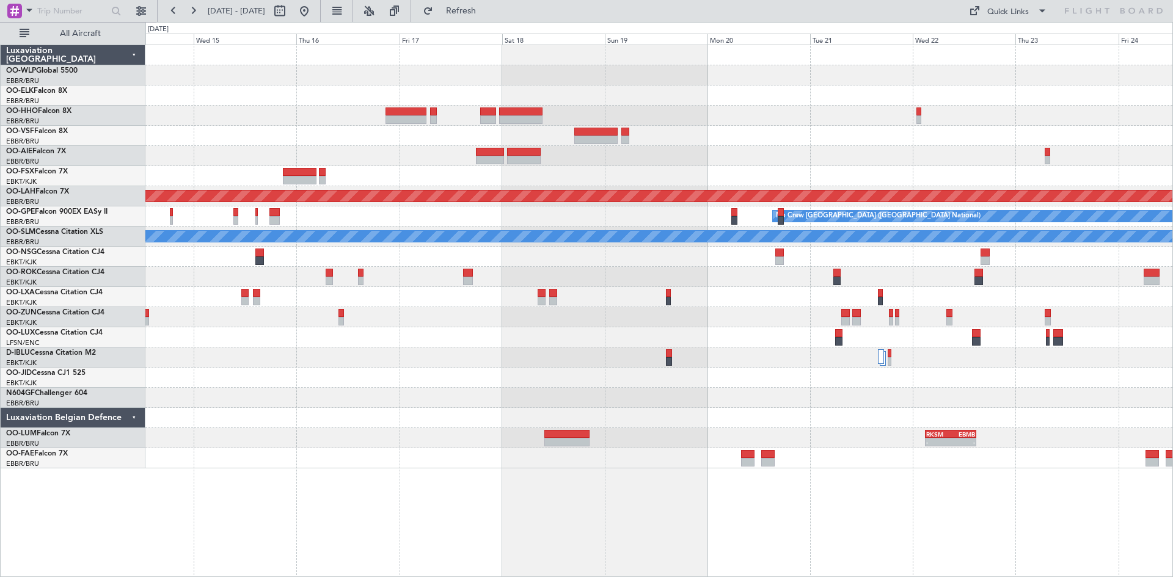
click at [446, 128] on div "Planned Maint [PERSON_NAME]-[GEOGRAPHIC_DATA][PERSON_NAME] ([GEOGRAPHIC_DATA][P…" at bounding box center [658, 256] width 1027 height 423
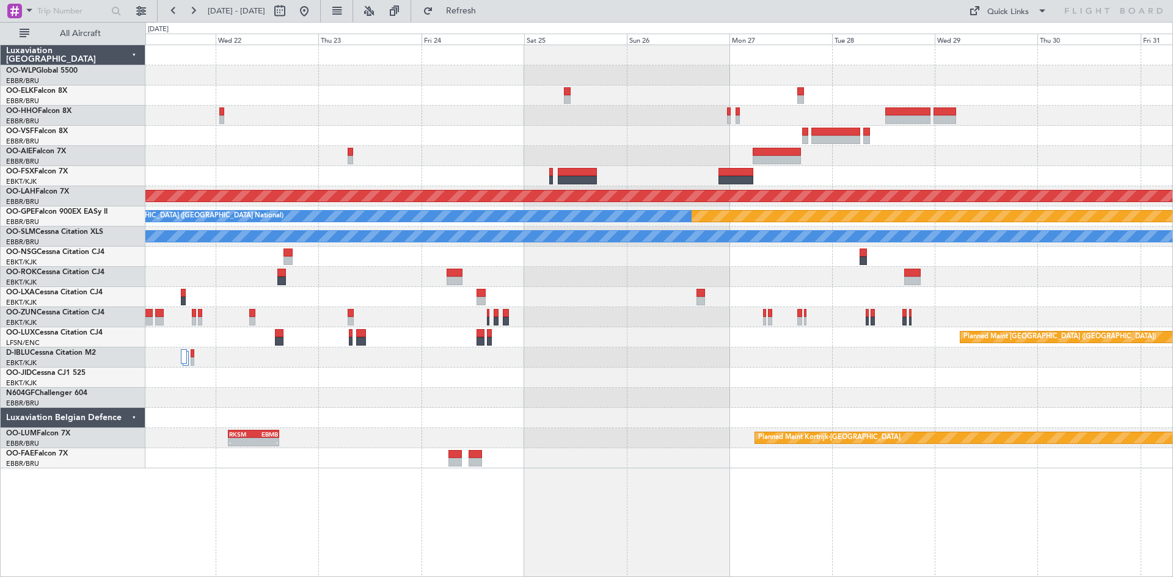
click at [346, 149] on div "Planned Maint [PERSON_NAME]-[GEOGRAPHIC_DATA][PERSON_NAME] ([GEOGRAPHIC_DATA][P…" at bounding box center [658, 256] width 1027 height 423
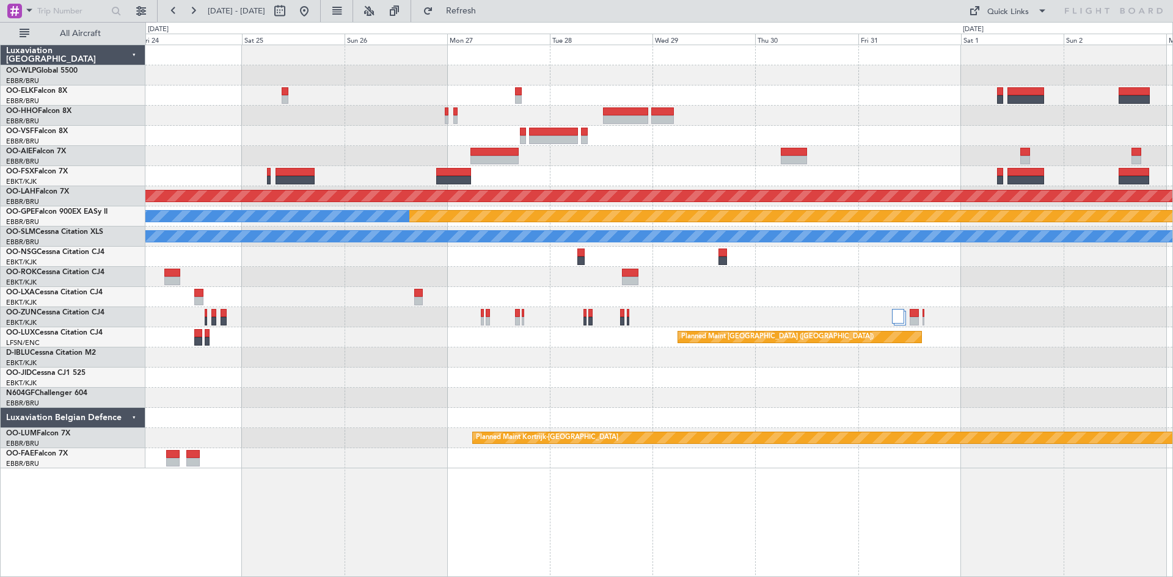
click at [677, 142] on div "Planned Maint [PERSON_NAME]-[GEOGRAPHIC_DATA][PERSON_NAME] ([GEOGRAPHIC_DATA][P…" at bounding box center [658, 256] width 1027 height 423
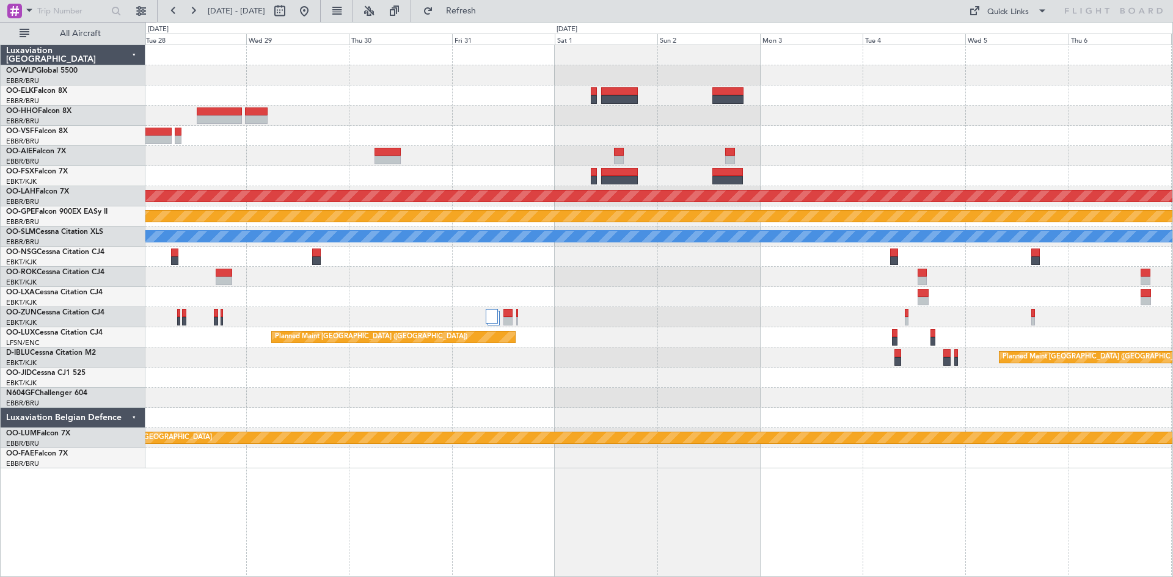
click at [597, 141] on div at bounding box center [658, 136] width 1027 height 20
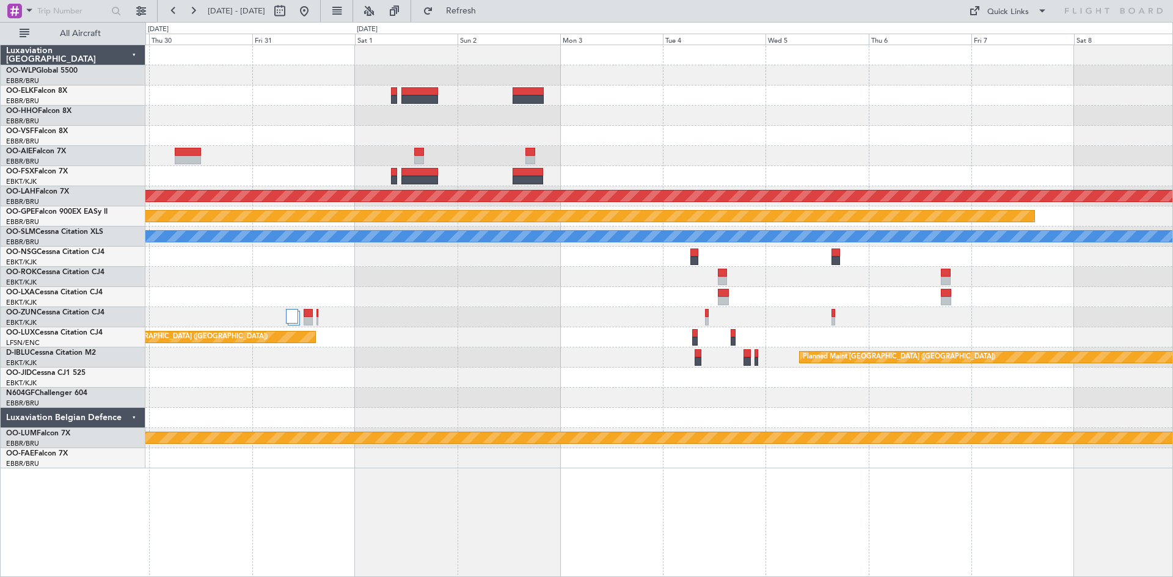
click at [616, 130] on div "Planned Maint [PERSON_NAME]-[GEOGRAPHIC_DATA][PERSON_NAME] ([GEOGRAPHIC_DATA][P…" at bounding box center [658, 256] width 1027 height 423
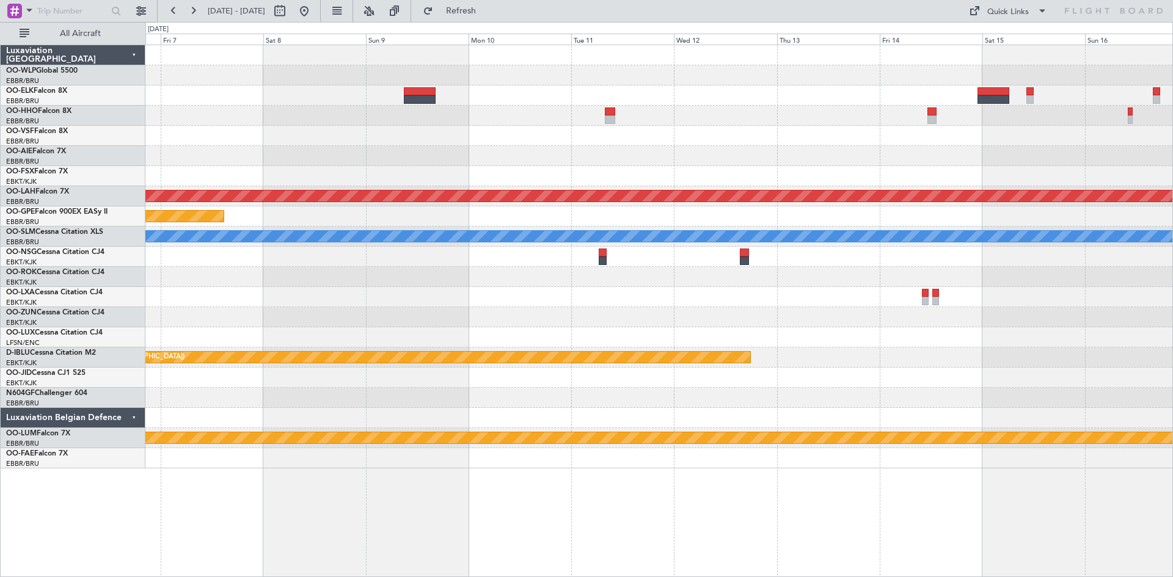
click at [511, 158] on div "Planned Maint [PERSON_NAME]-[GEOGRAPHIC_DATA][PERSON_NAME] ([GEOGRAPHIC_DATA][P…" at bounding box center [658, 256] width 1027 height 423
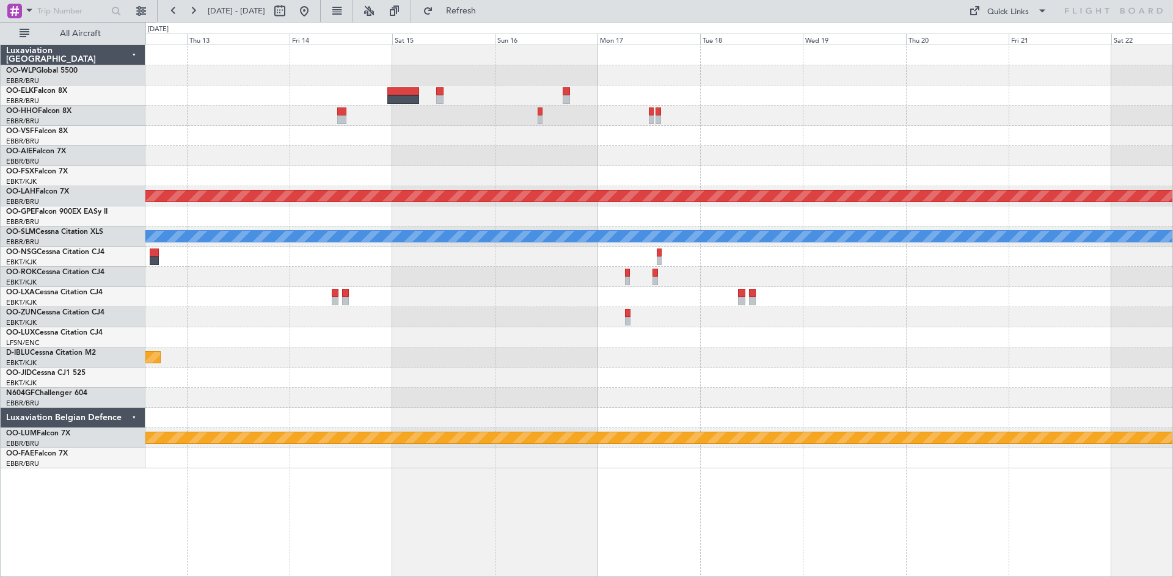
click at [525, 151] on div "Planned Maint [PERSON_NAME]-[GEOGRAPHIC_DATA][PERSON_NAME] ([GEOGRAPHIC_DATA][P…" at bounding box center [658, 256] width 1027 height 423
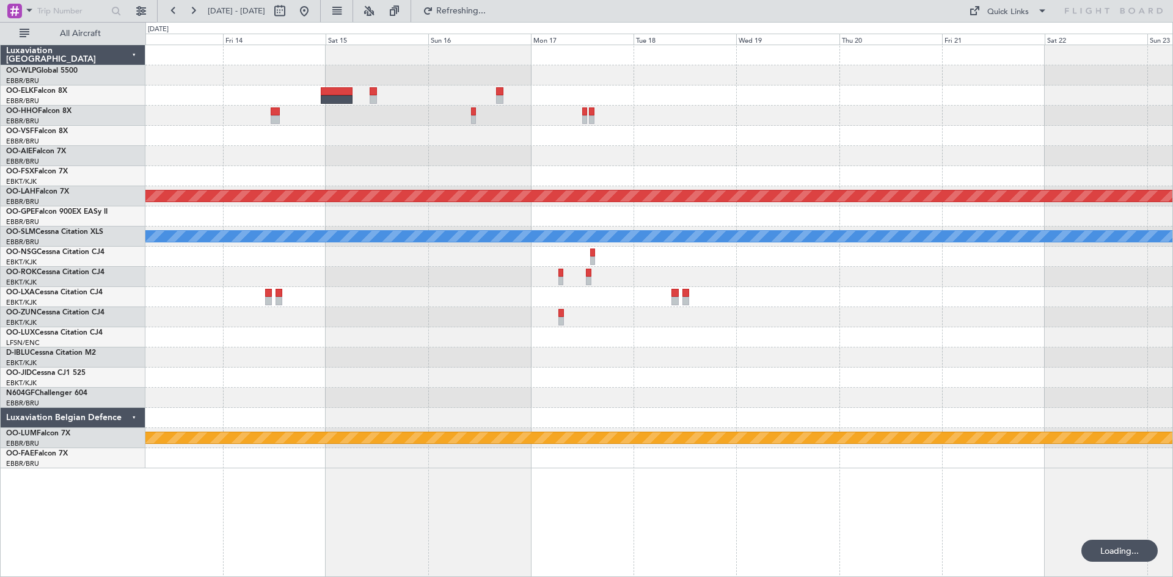
click at [463, 161] on div "Planned Maint [PERSON_NAME]-[GEOGRAPHIC_DATA][PERSON_NAME] ([GEOGRAPHIC_DATA][P…" at bounding box center [658, 256] width 1027 height 423
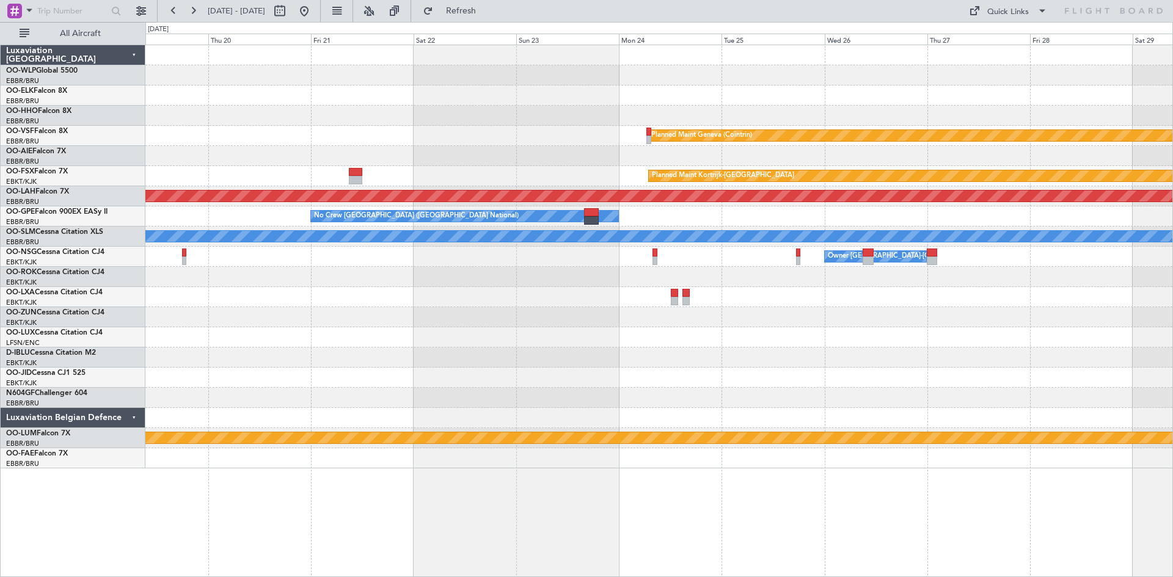
click at [307, 158] on div "Planned Maint Geneva (Cointrin) Planned Maint [GEOGRAPHIC_DATA]-[GEOGRAPHIC_DAT…" at bounding box center [658, 256] width 1027 height 423
click at [314, 15] on button at bounding box center [304, 11] width 20 height 20
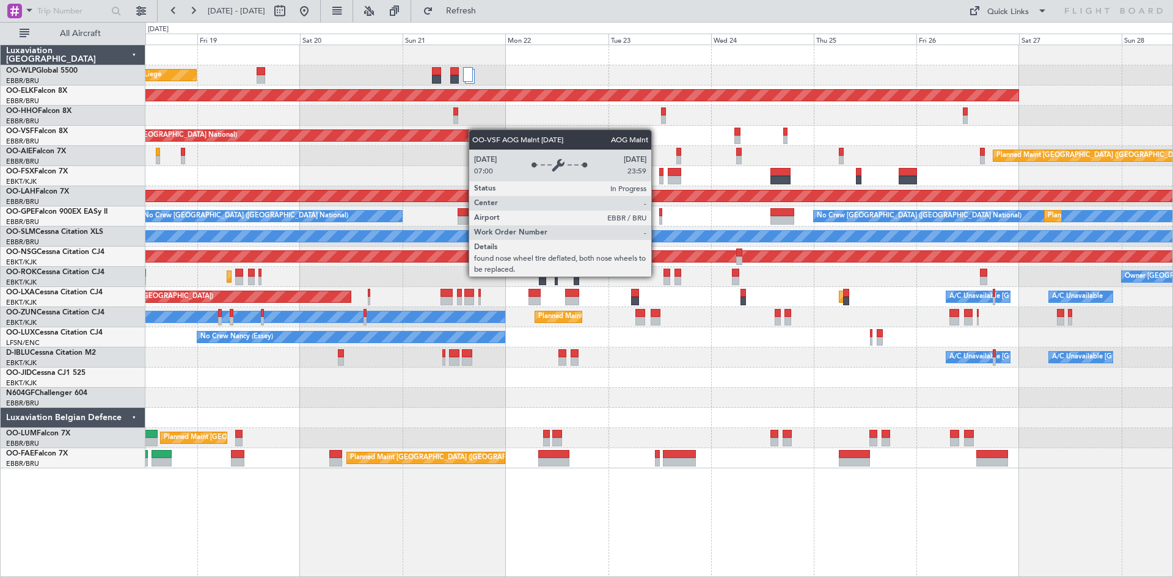
click at [168, 138] on div "Planned Maint Liege Planned Maint [GEOGRAPHIC_DATA]-[GEOGRAPHIC_DATA] AOG Maint…" at bounding box center [658, 256] width 1027 height 423
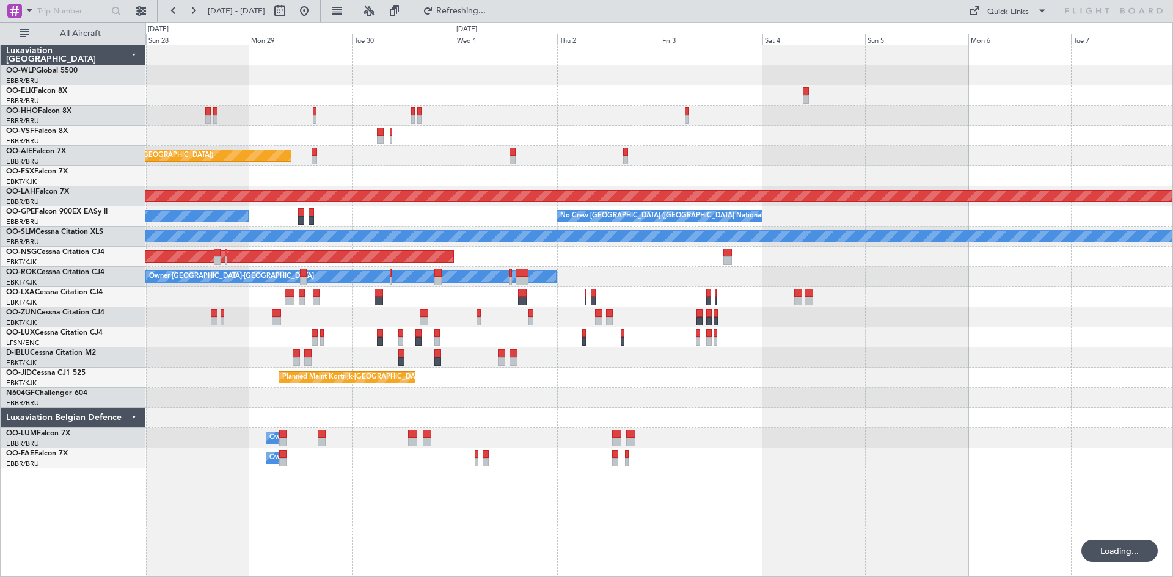
click at [527, 127] on div "Planned Maint Kortrijk-[GEOGRAPHIC_DATA] Planned Maint [GEOGRAPHIC_DATA] ([GEOG…" at bounding box center [658, 256] width 1027 height 423
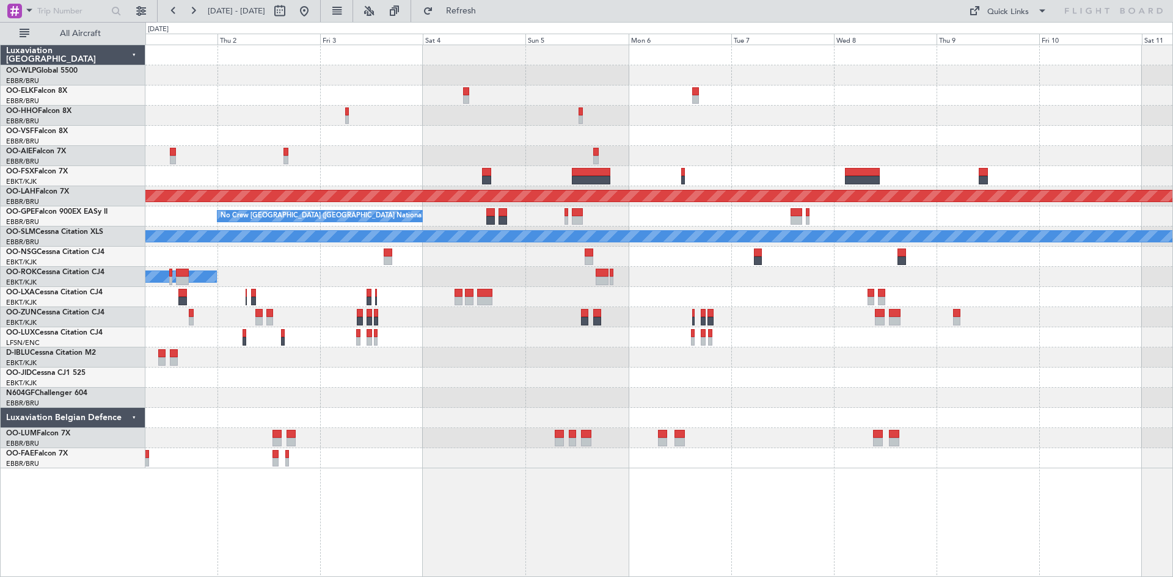
click at [397, 140] on div at bounding box center [658, 136] width 1027 height 20
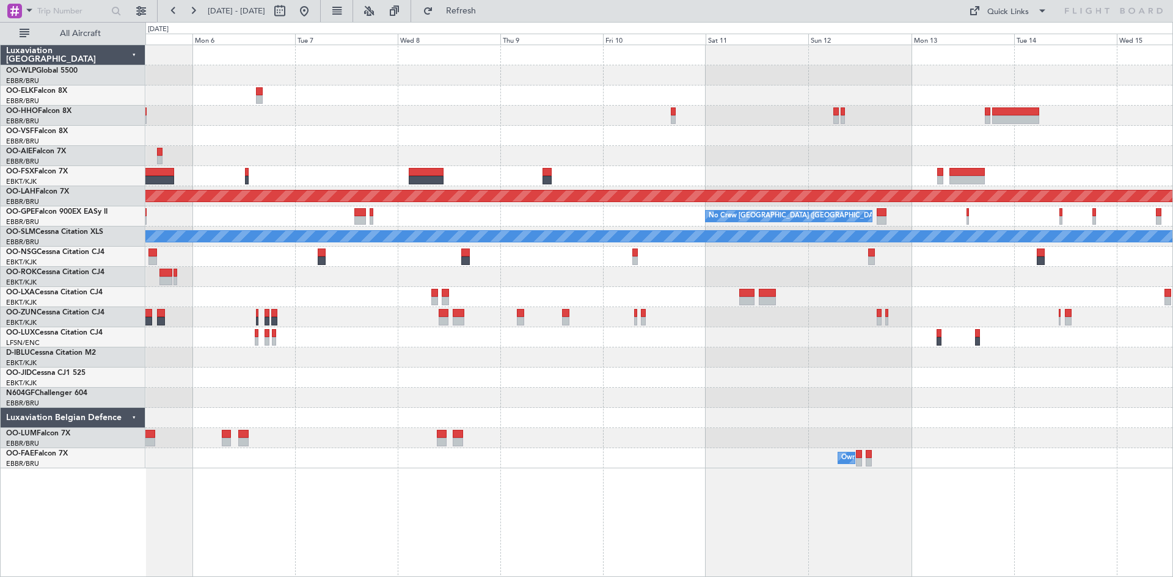
click at [374, 132] on div "Planned Maint [PERSON_NAME]-[GEOGRAPHIC_DATA][PERSON_NAME] ([GEOGRAPHIC_DATA][P…" at bounding box center [658, 256] width 1027 height 423
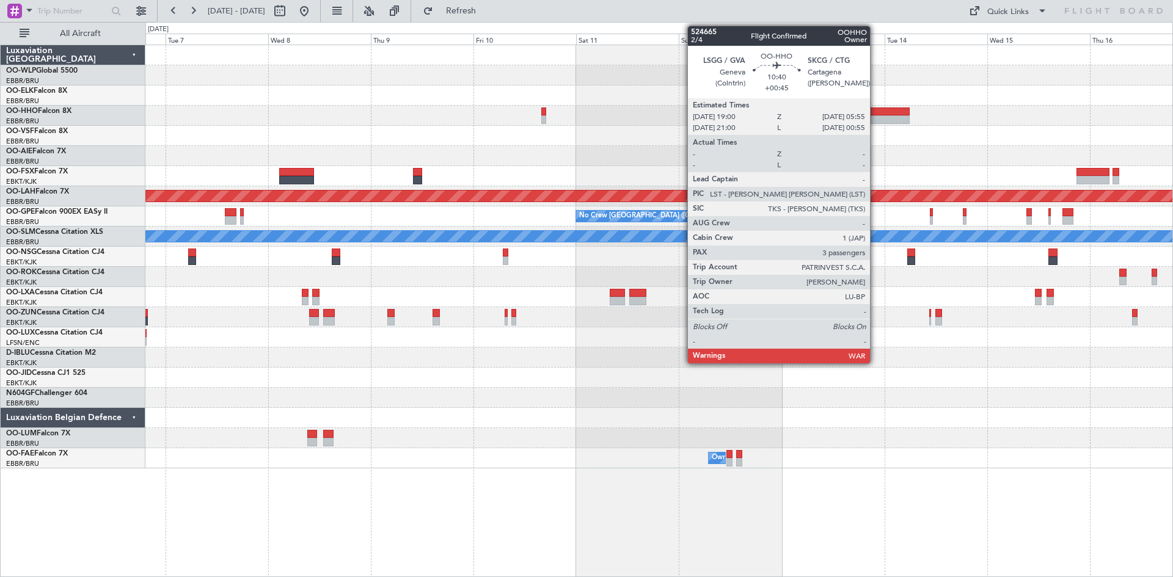
click at [875, 108] on div at bounding box center [886, 112] width 47 height 9
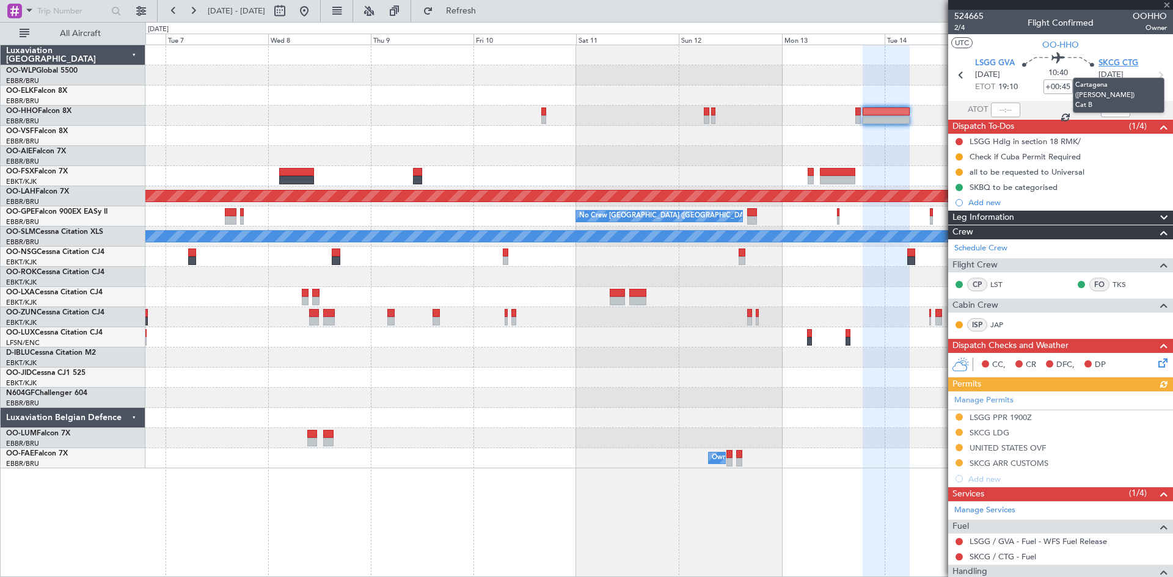
click at [1124, 61] on span "SKCG CTG" at bounding box center [1118, 63] width 40 height 12
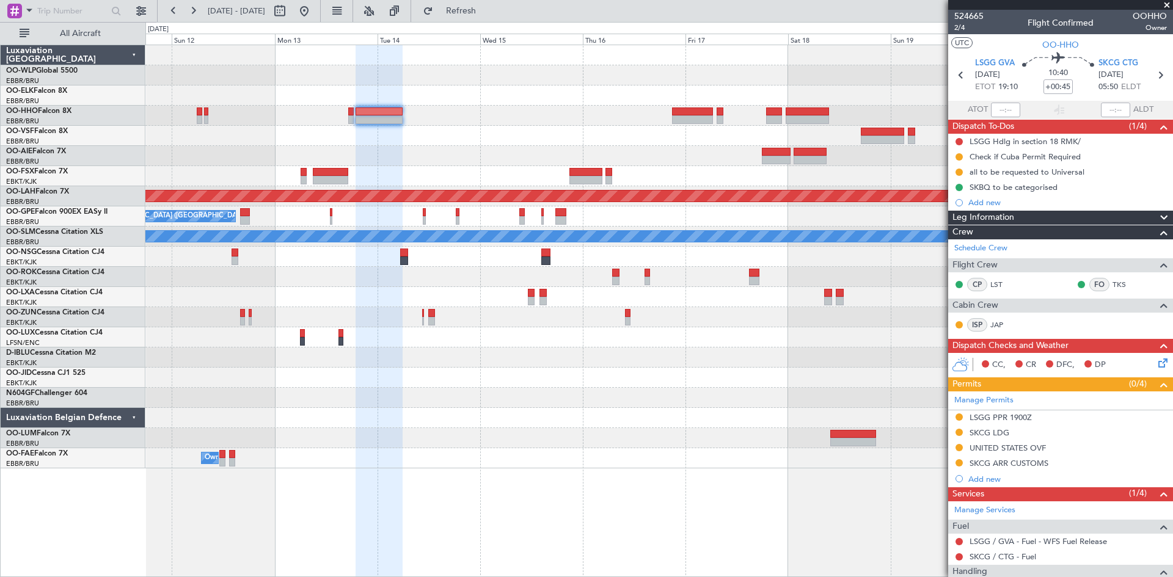
click at [267, 186] on div "Planned Maint [PERSON_NAME]-[GEOGRAPHIC_DATA][PERSON_NAME] ([GEOGRAPHIC_DATA][P…" at bounding box center [658, 256] width 1027 height 423
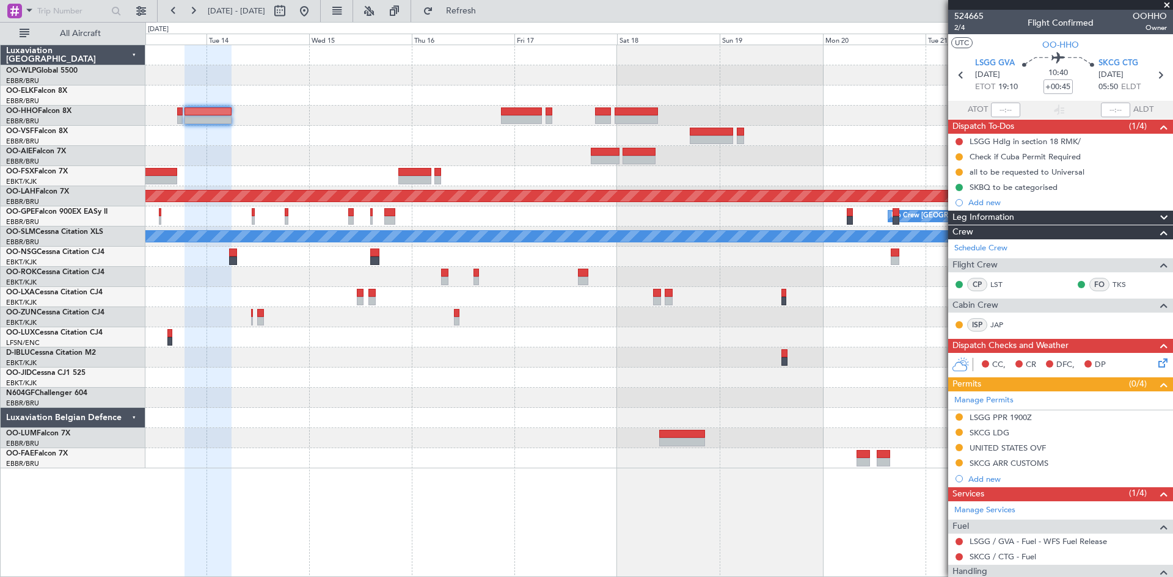
click at [681, 120] on div "Planned Maint [PERSON_NAME]-[GEOGRAPHIC_DATA][PERSON_NAME] ([GEOGRAPHIC_DATA][P…" at bounding box center [658, 256] width 1027 height 423
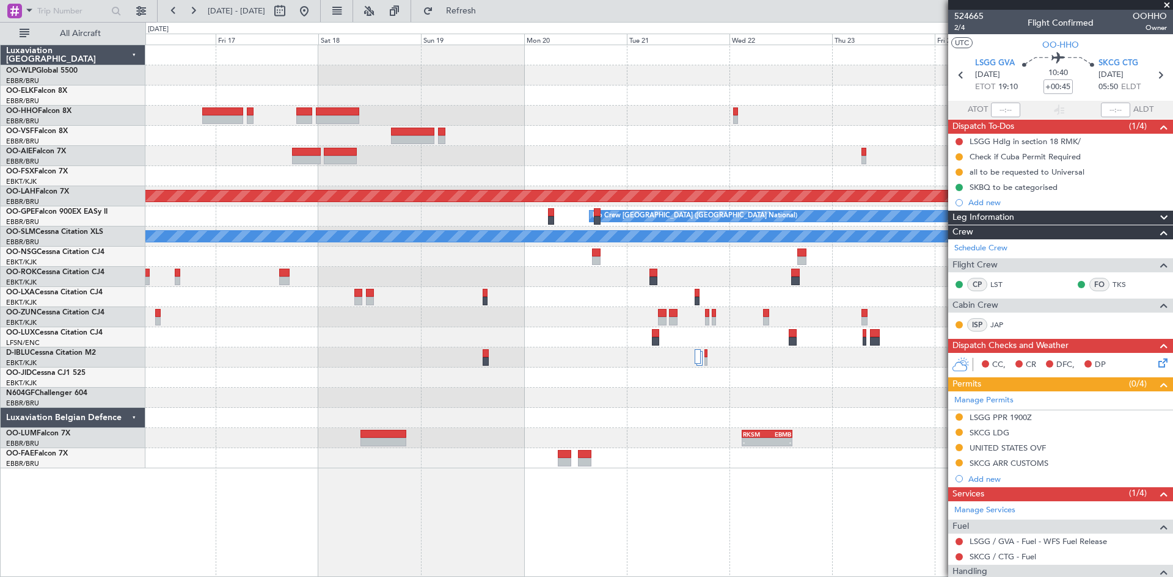
click at [538, 136] on div "Planned Maint [PERSON_NAME]-[GEOGRAPHIC_DATA][PERSON_NAME] ([GEOGRAPHIC_DATA][P…" at bounding box center [658, 256] width 1027 height 423
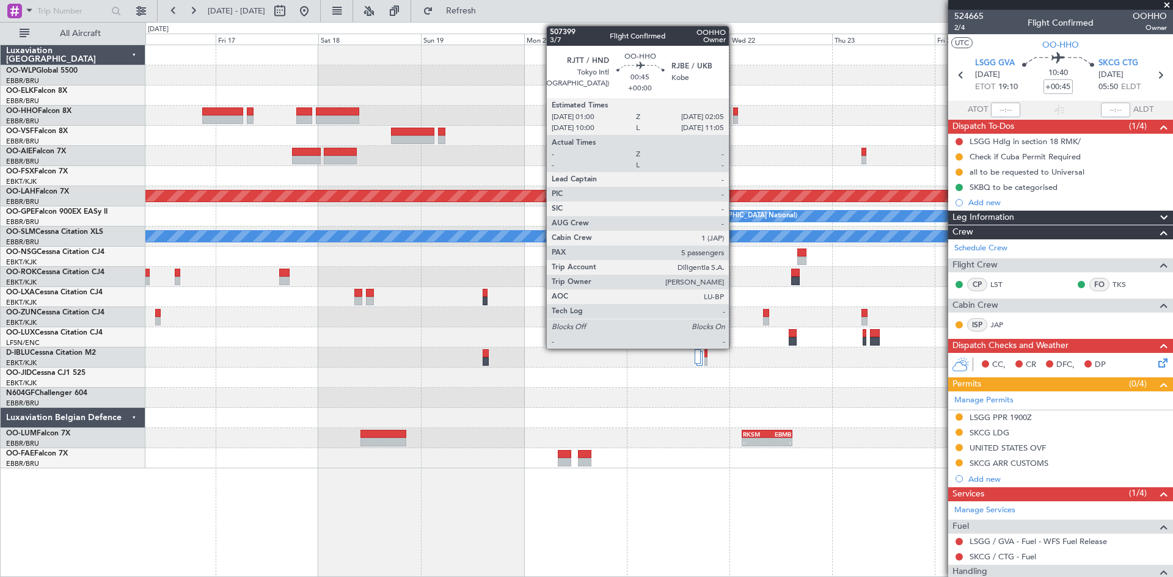
click at [734, 115] on div at bounding box center [735, 119] width 5 height 9
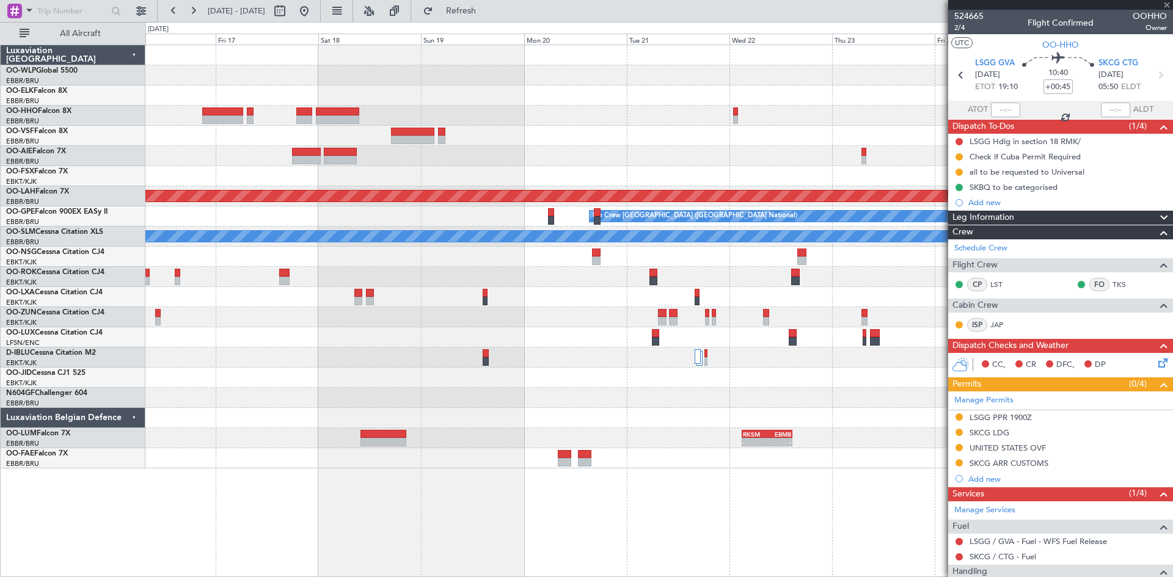
type input "5"
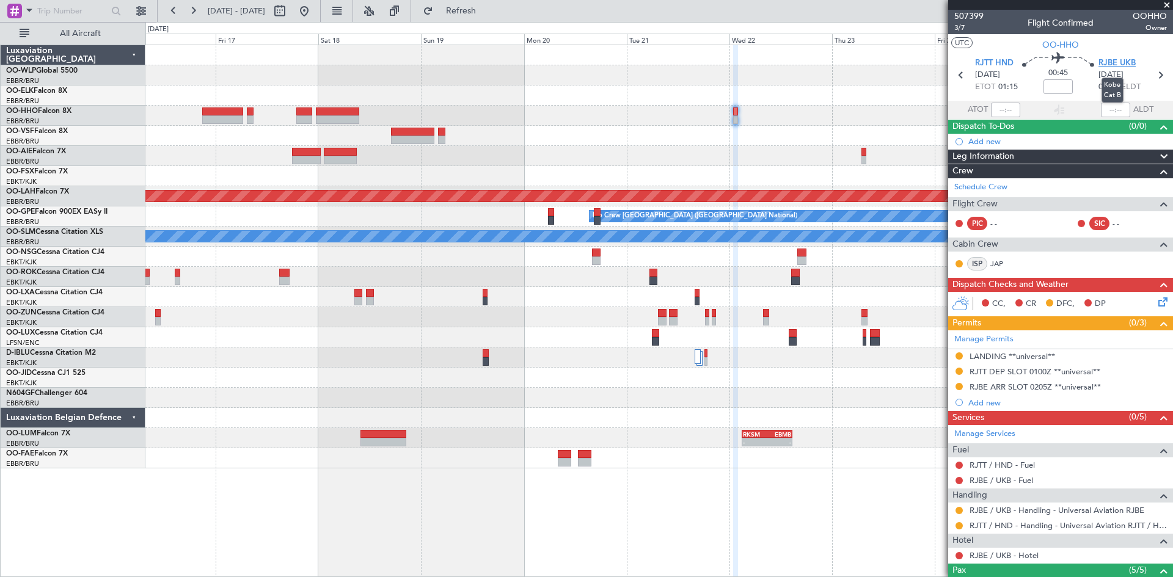
click at [1106, 66] on span "RJBE UKB" at bounding box center [1116, 63] width 37 height 12
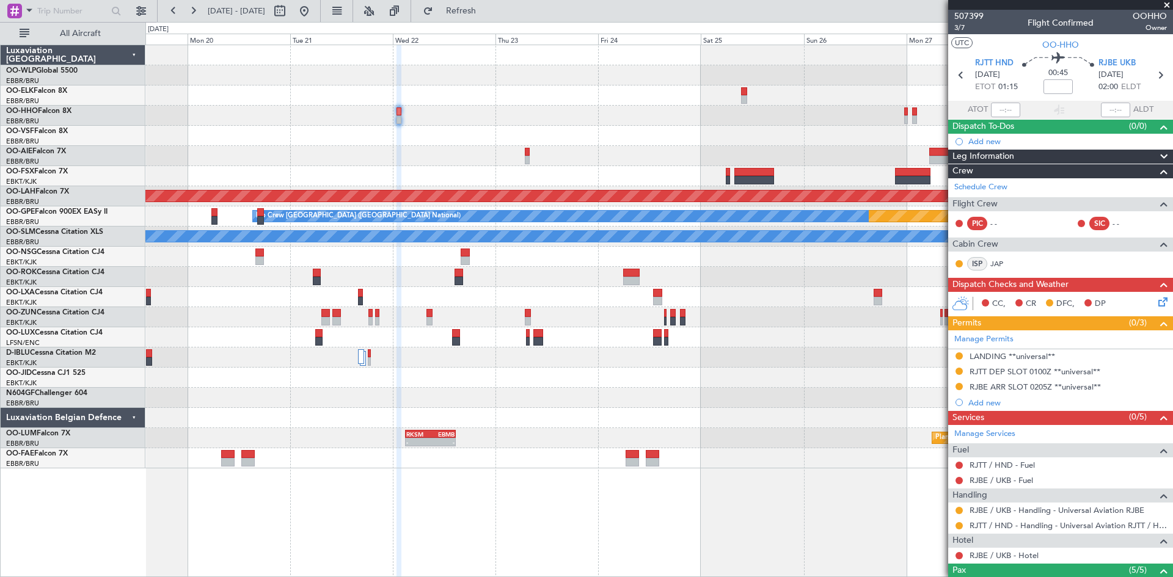
click at [513, 162] on div "Planned Maint [PERSON_NAME]-[GEOGRAPHIC_DATA][PERSON_NAME] ([GEOGRAPHIC_DATA][P…" at bounding box center [658, 256] width 1027 height 423
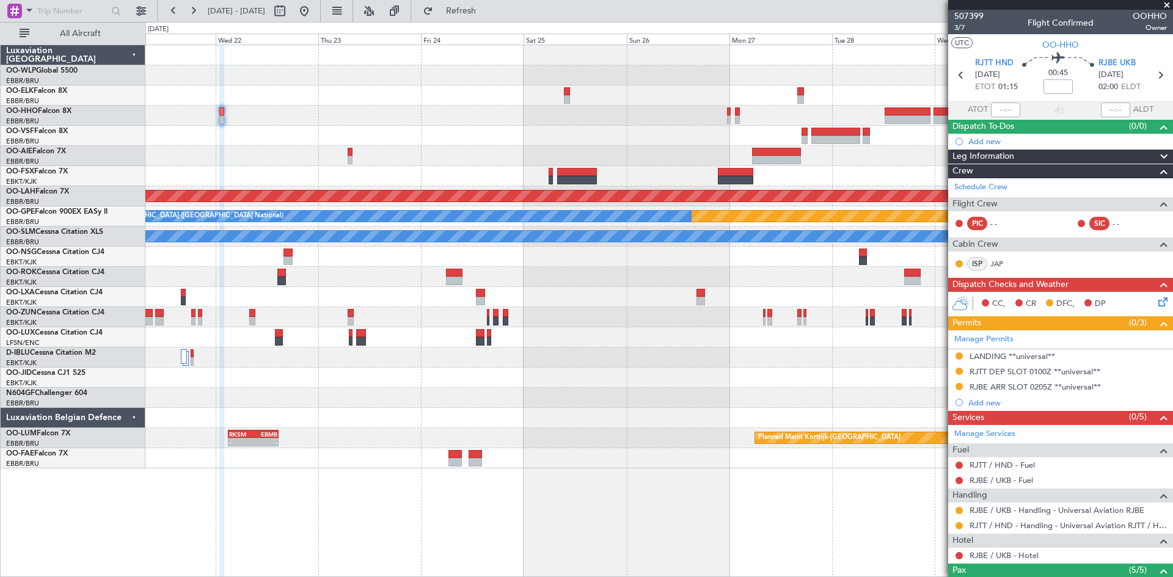
click at [612, 145] on div "Planned Maint [PERSON_NAME]-[GEOGRAPHIC_DATA][PERSON_NAME] ([GEOGRAPHIC_DATA][P…" at bounding box center [658, 256] width 1027 height 423
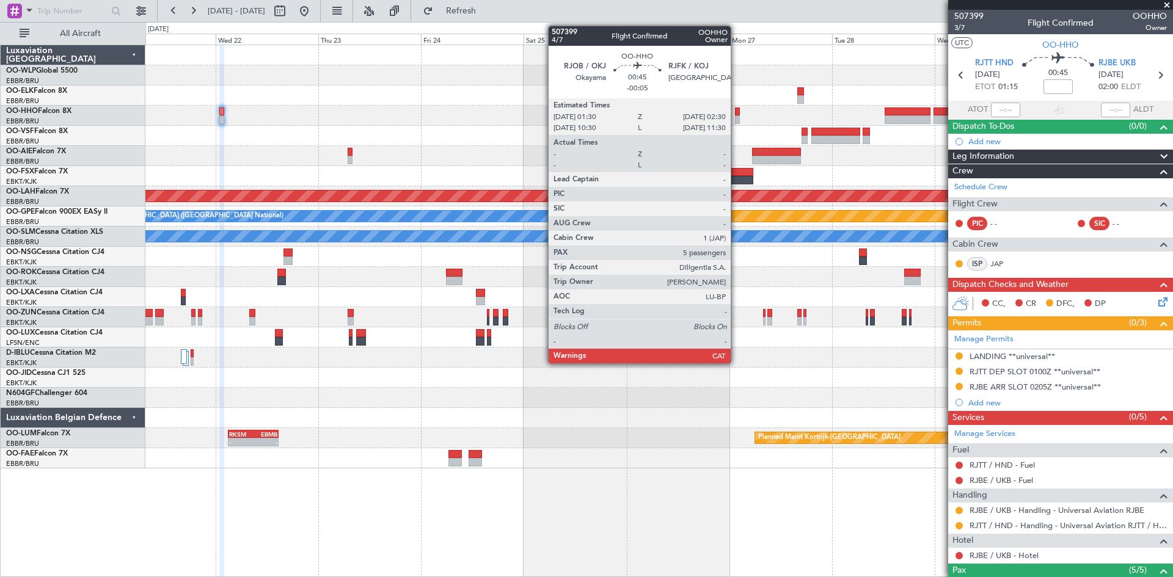
click at [736, 119] on div at bounding box center [737, 119] width 5 height 9
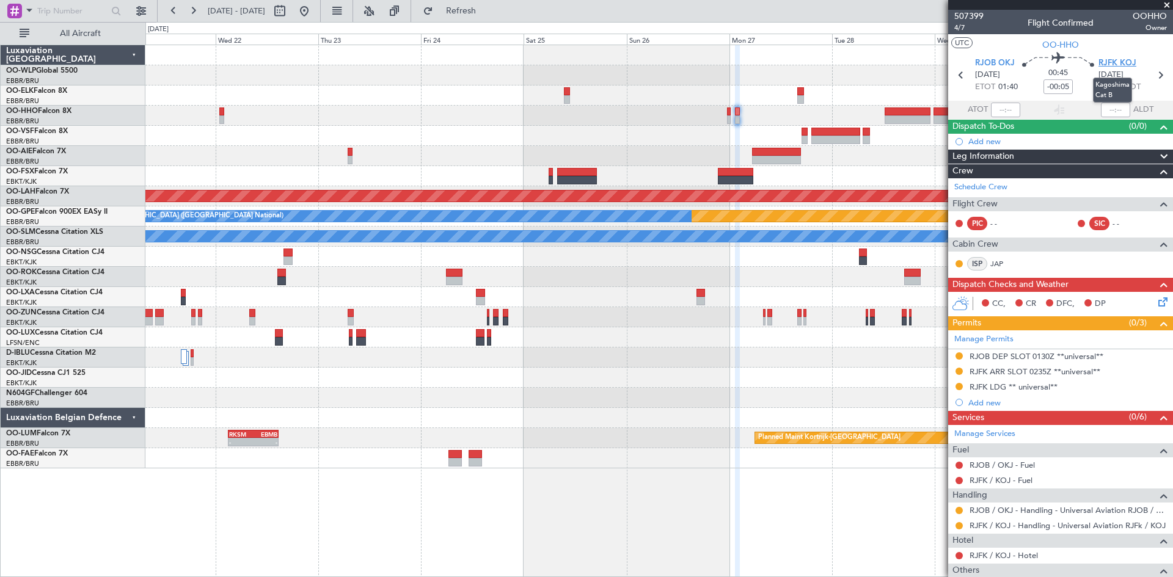
click at [1114, 60] on span "RJFK KOJ" at bounding box center [1117, 63] width 38 height 12
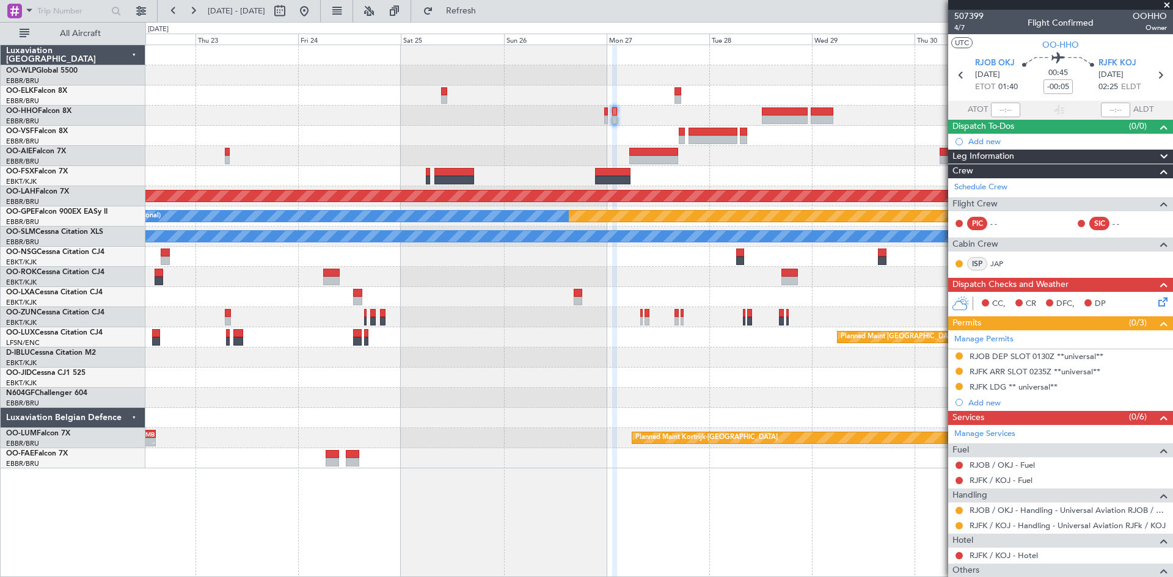
click at [791, 161] on div "Planned Maint [PERSON_NAME]-[GEOGRAPHIC_DATA][PERSON_NAME] ([GEOGRAPHIC_DATA][P…" at bounding box center [658, 256] width 1027 height 423
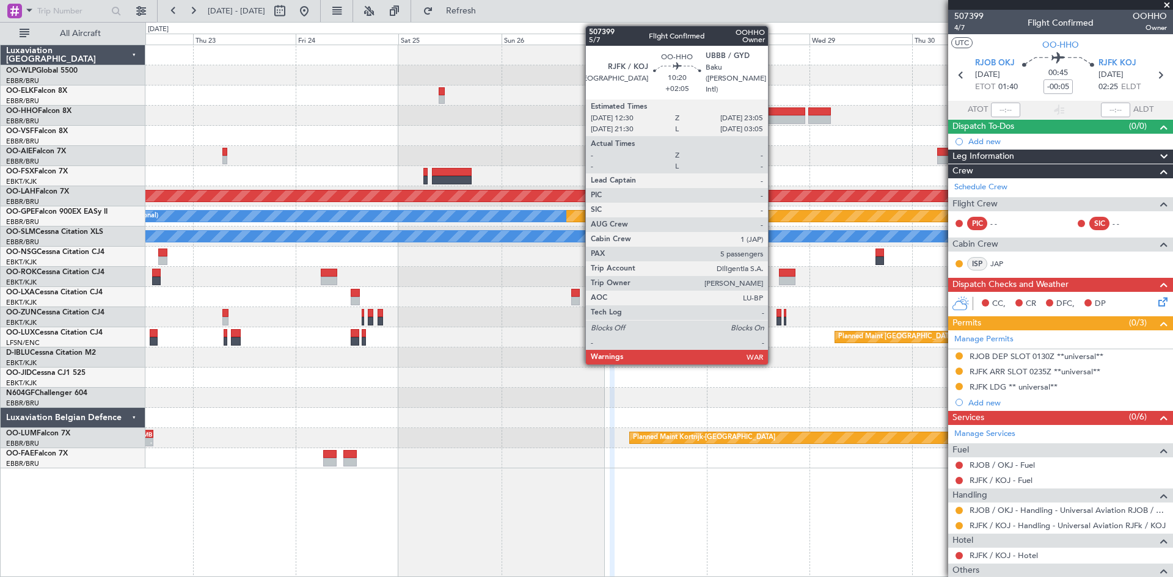
click at [773, 112] on div at bounding box center [782, 112] width 46 height 9
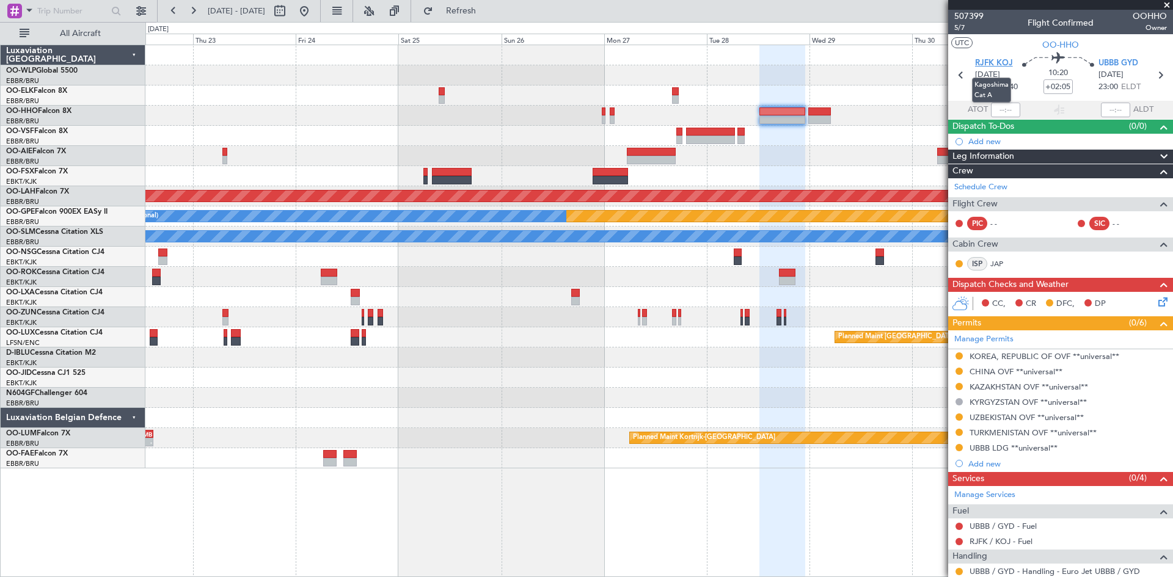
click at [995, 62] on span "RJFK KOJ" at bounding box center [994, 63] width 38 height 12
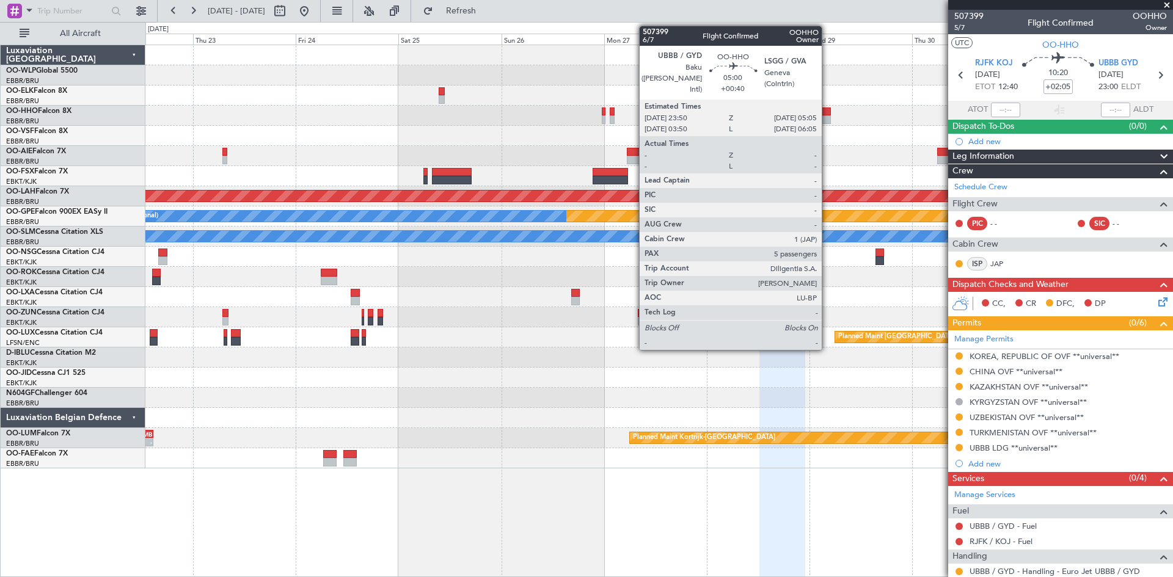
click at [824, 113] on div at bounding box center [819, 112] width 23 height 9
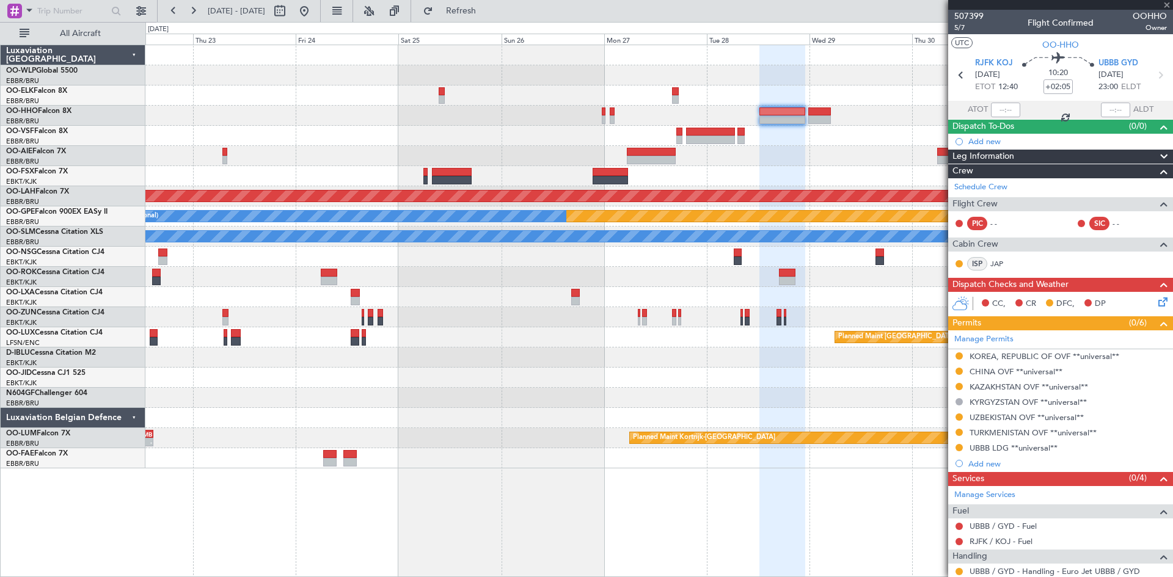
type input "+00:40"
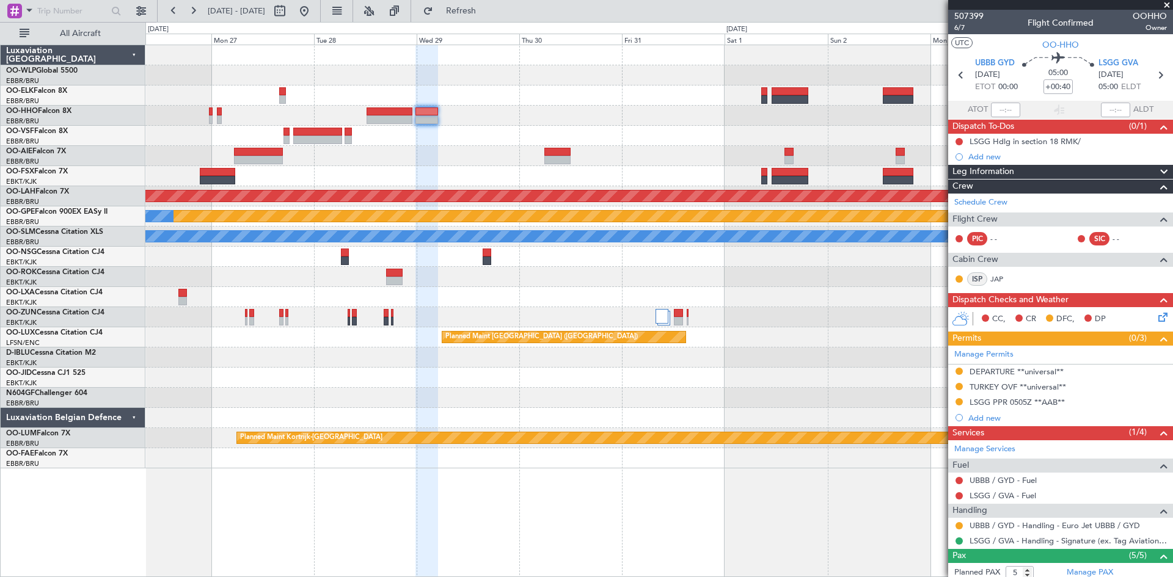
click at [495, 180] on div "Planned Maint [PERSON_NAME]-[GEOGRAPHIC_DATA][PERSON_NAME] ([GEOGRAPHIC_DATA][P…" at bounding box center [658, 256] width 1027 height 423
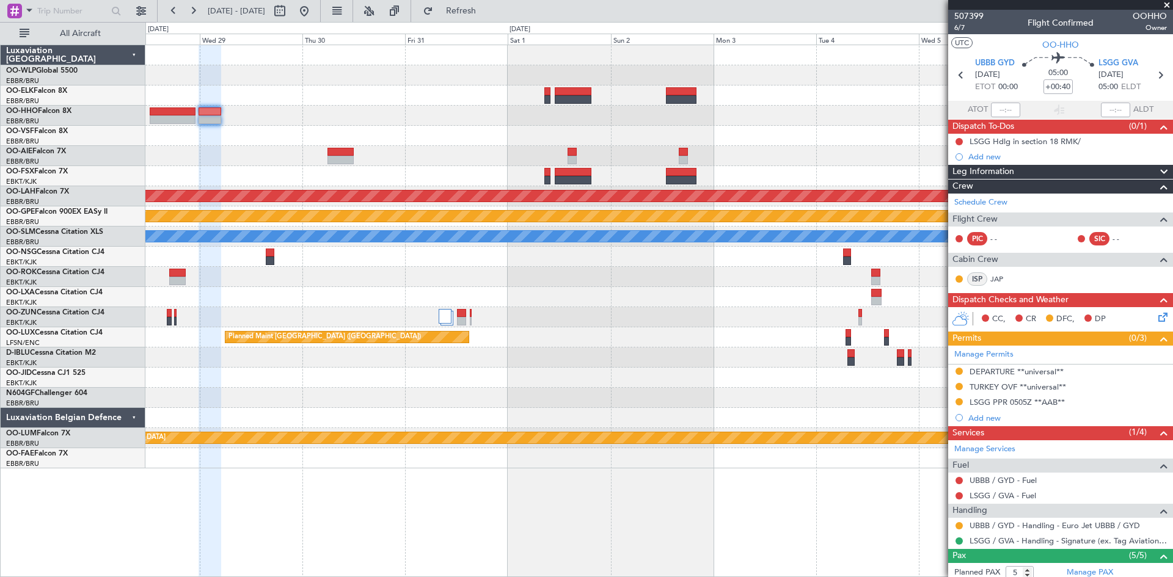
click at [597, 283] on div "Planned Maint [PERSON_NAME]-[GEOGRAPHIC_DATA][PERSON_NAME] ([GEOGRAPHIC_DATA][P…" at bounding box center [658, 256] width 1027 height 423
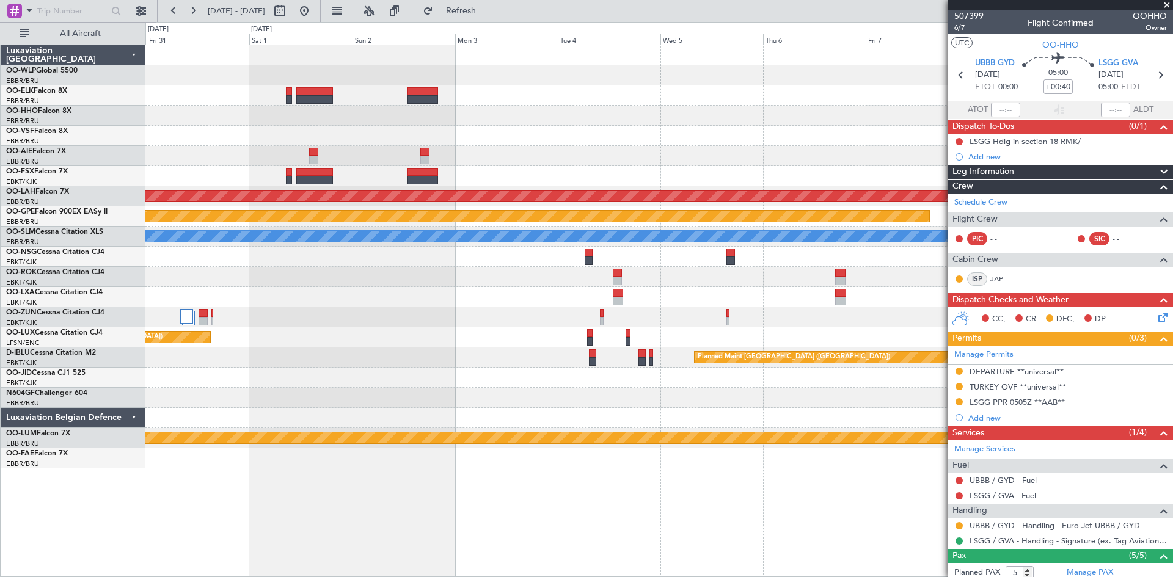
click at [506, 166] on div "Planned Maint [PERSON_NAME]-[GEOGRAPHIC_DATA][PERSON_NAME] ([GEOGRAPHIC_DATA][P…" at bounding box center [658, 256] width 1027 height 423
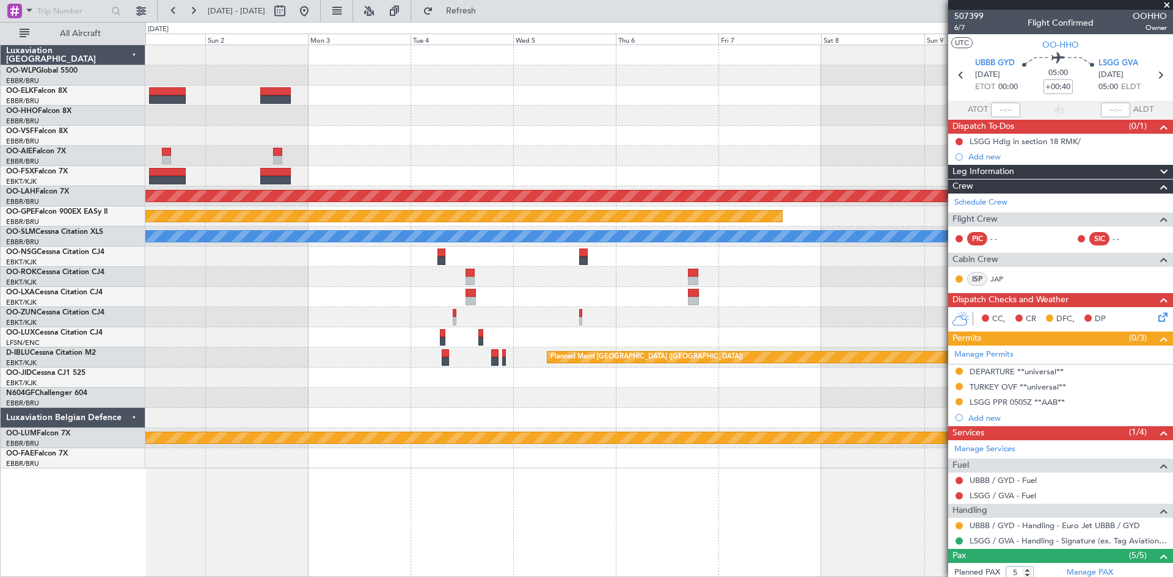
click at [421, 170] on div "Planned Maint [PERSON_NAME]-[GEOGRAPHIC_DATA][PERSON_NAME] ([GEOGRAPHIC_DATA][P…" at bounding box center [658, 256] width 1027 height 423
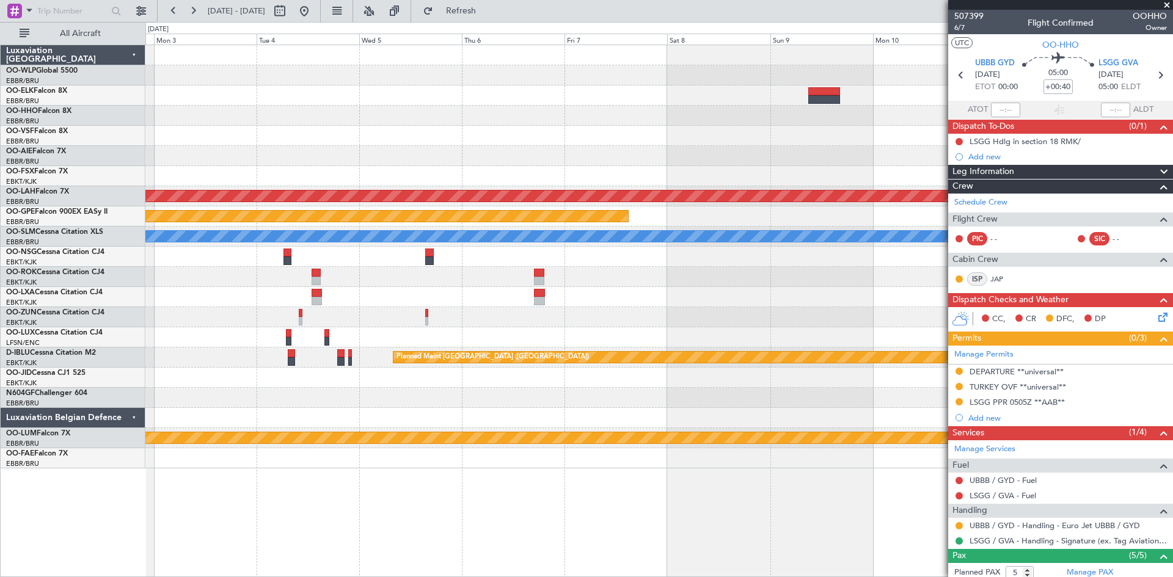
click at [267, 191] on div "Planned Maint [PERSON_NAME]-[GEOGRAPHIC_DATA][PERSON_NAME] ([GEOGRAPHIC_DATA][P…" at bounding box center [658, 256] width 1027 height 423
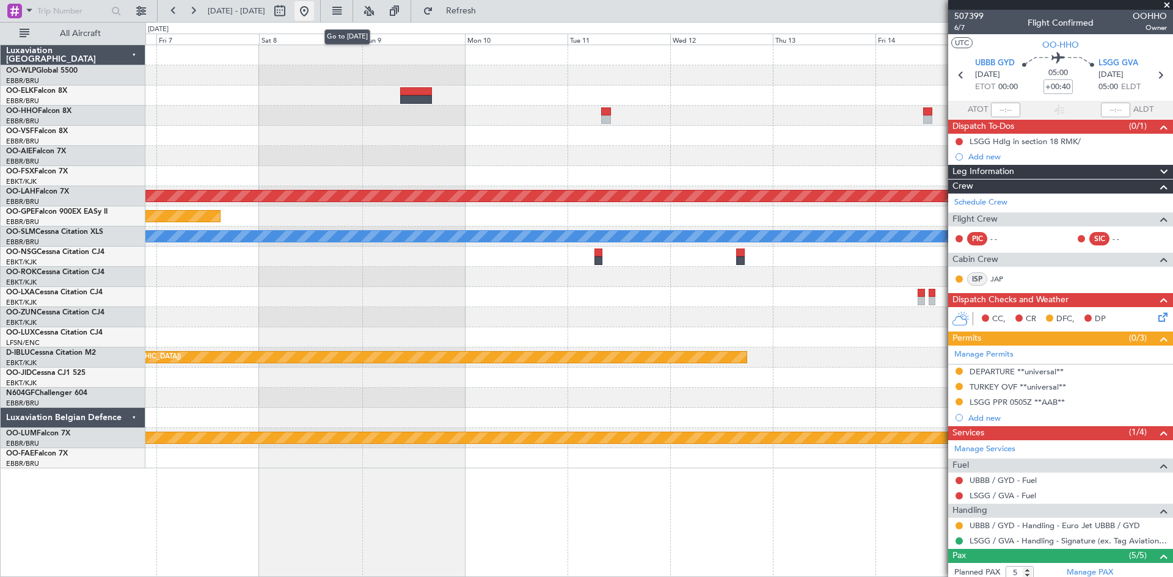
click at [314, 13] on button at bounding box center [304, 11] width 20 height 20
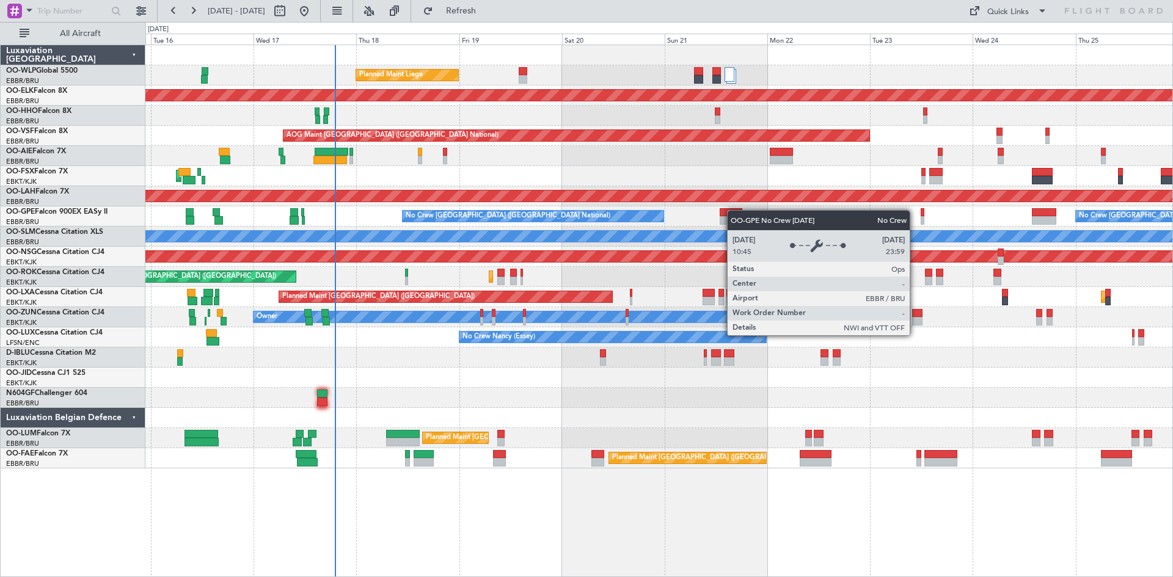
click at [642, 217] on div "Planned Maint Liege Planned Maint [GEOGRAPHIC_DATA]-[GEOGRAPHIC_DATA] AOG Maint…" at bounding box center [658, 256] width 1027 height 423
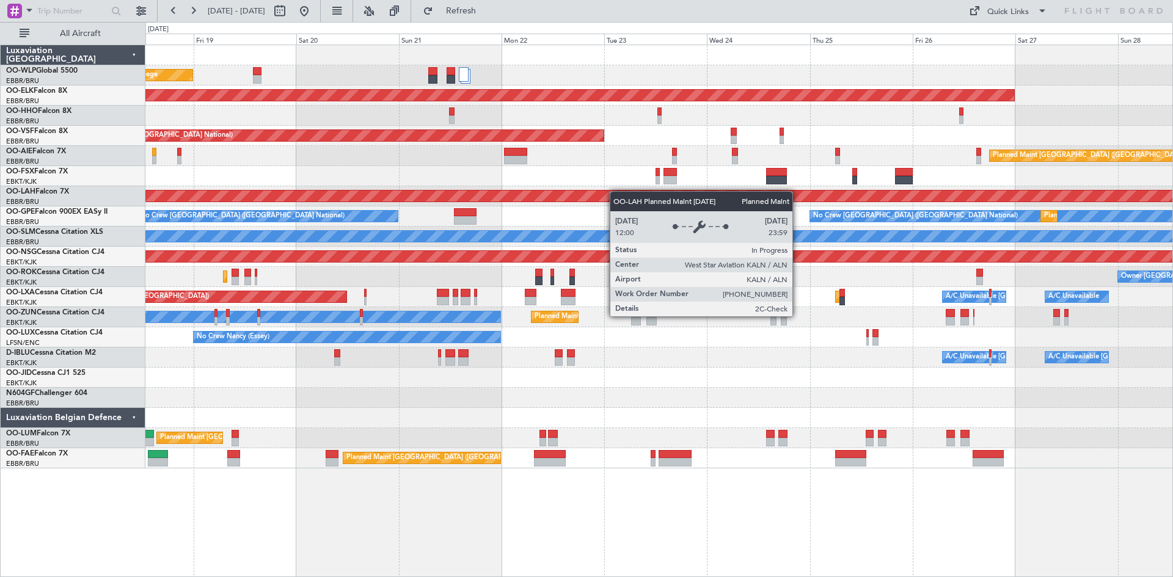
click at [544, 208] on div "Planned Maint Liege Planned Maint [GEOGRAPHIC_DATA]-[GEOGRAPHIC_DATA] AOG Maint…" at bounding box center [658, 256] width 1027 height 423
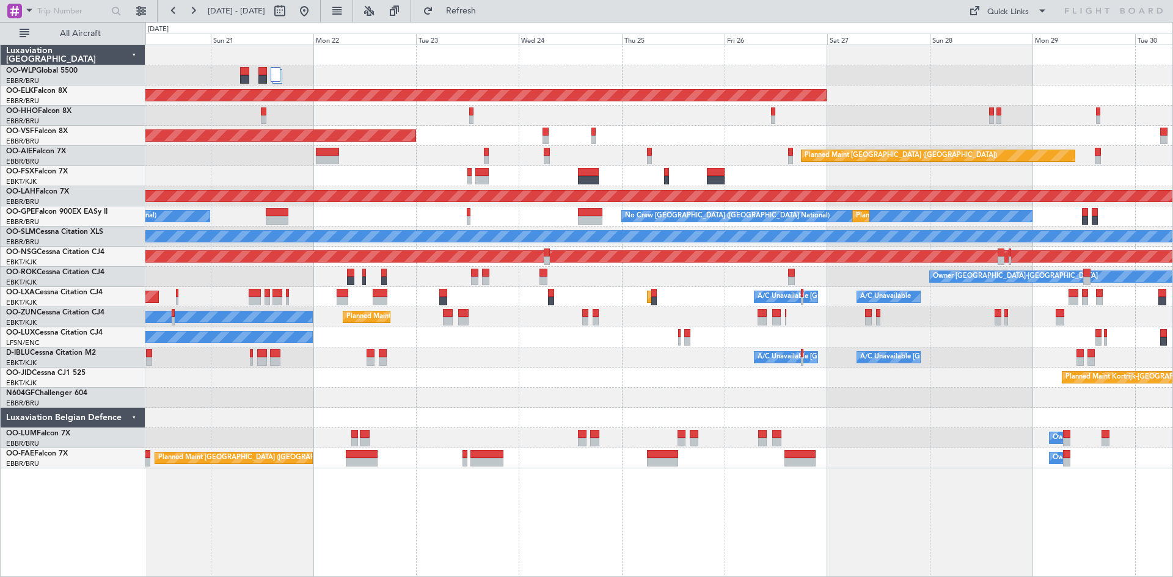
click at [736, 180] on div "Planned Maint Liege Planned Maint [GEOGRAPHIC_DATA]-[GEOGRAPHIC_DATA] AOG Maint…" at bounding box center [658, 256] width 1027 height 423
click at [314, 15] on button at bounding box center [304, 11] width 20 height 20
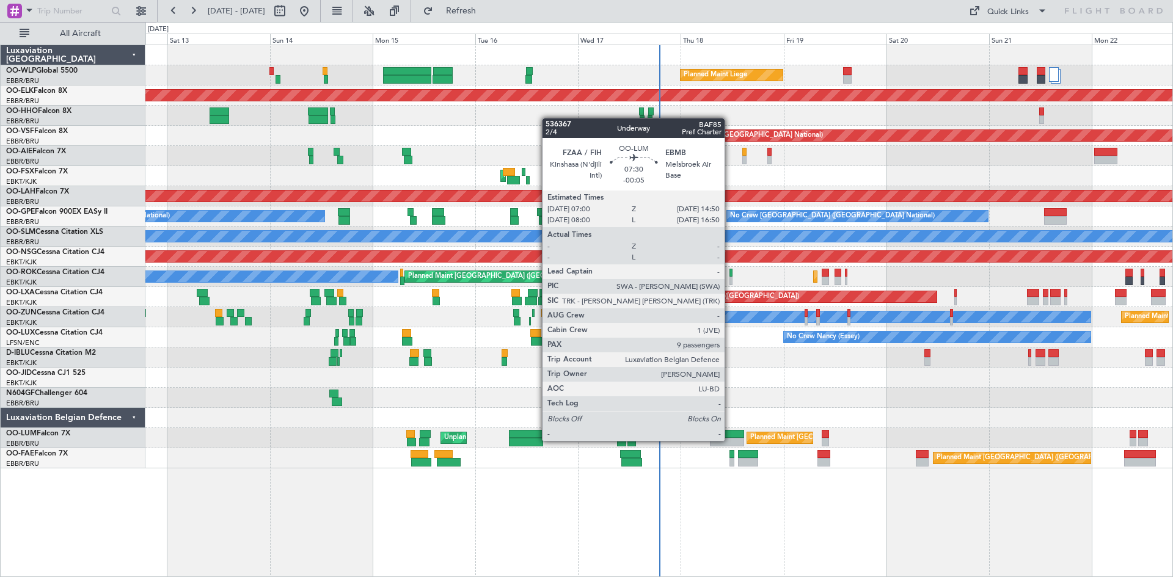
click at [730, 440] on div at bounding box center [727, 442] width 34 height 9
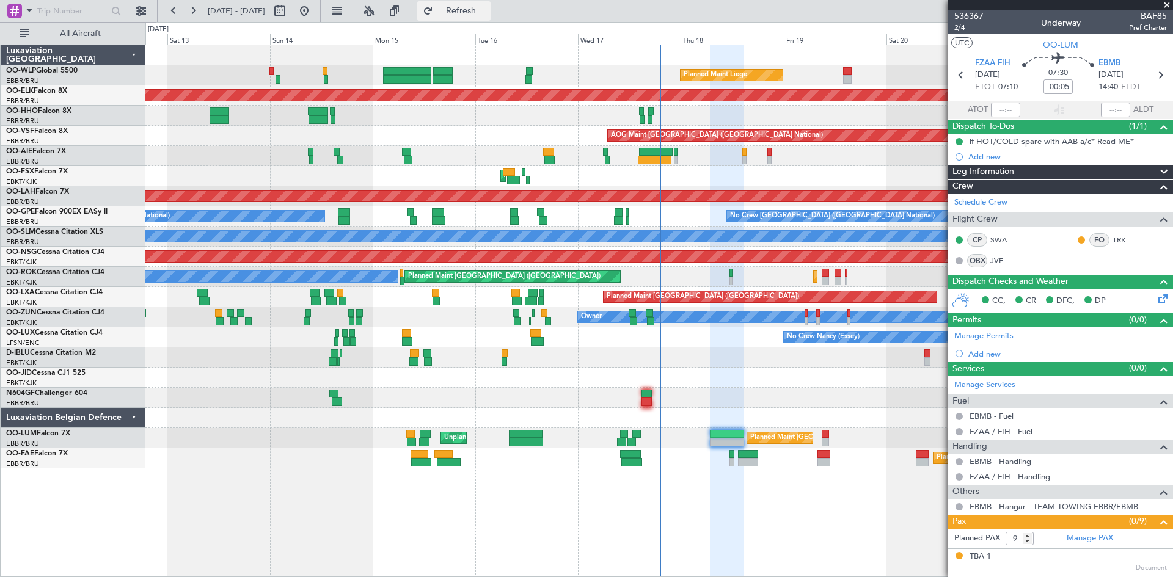
click at [486, 10] on span "Refresh" at bounding box center [461, 11] width 51 height 9
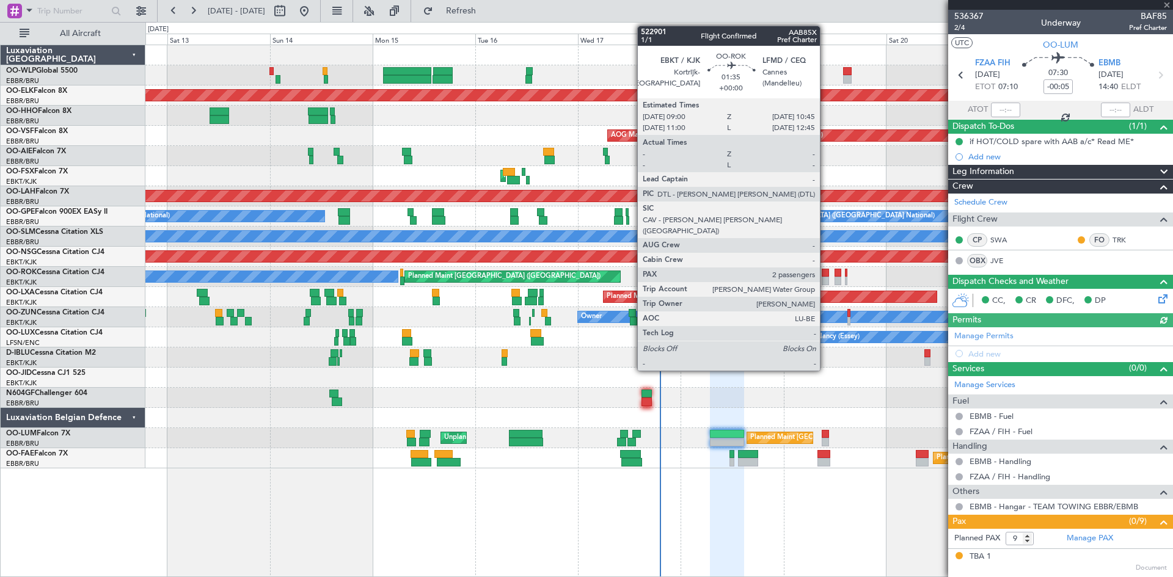
click at [825, 277] on div at bounding box center [826, 281] width 8 height 9
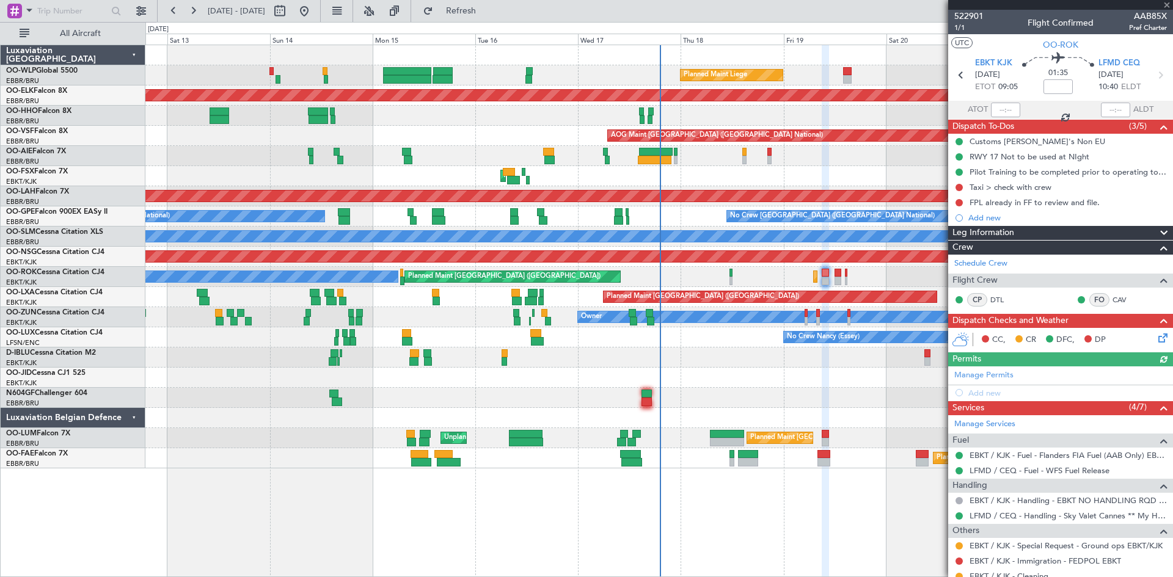
click at [1156, 337] on icon at bounding box center [1161, 336] width 10 height 10
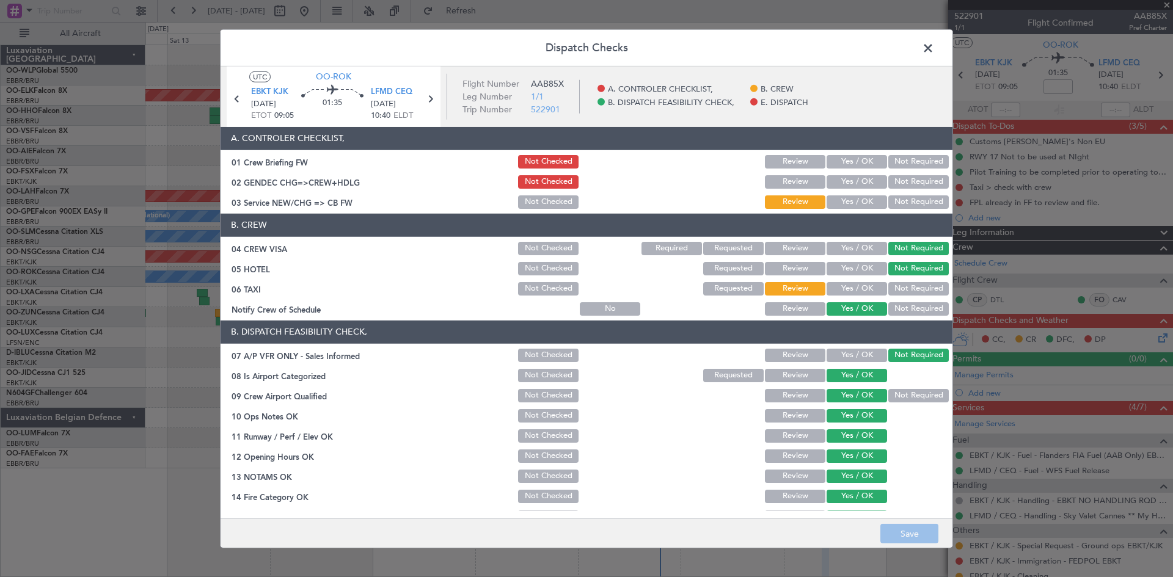
click at [934, 43] on span at bounding box center [934, 50] width 0 height 24
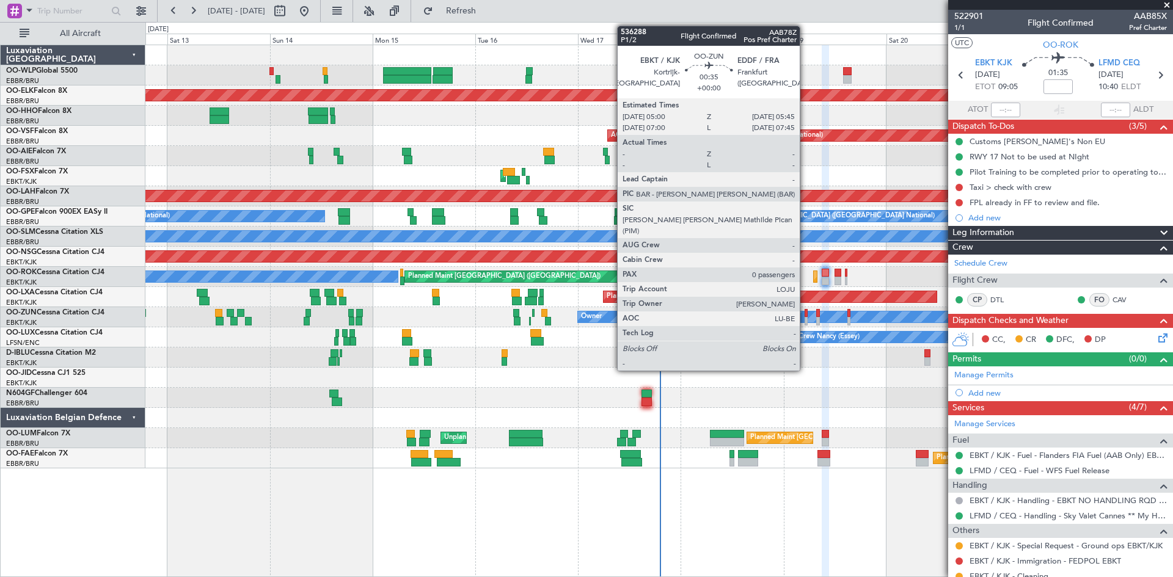
click at [805, 322] on div at bounding box center [807, 321] width 4 height 9
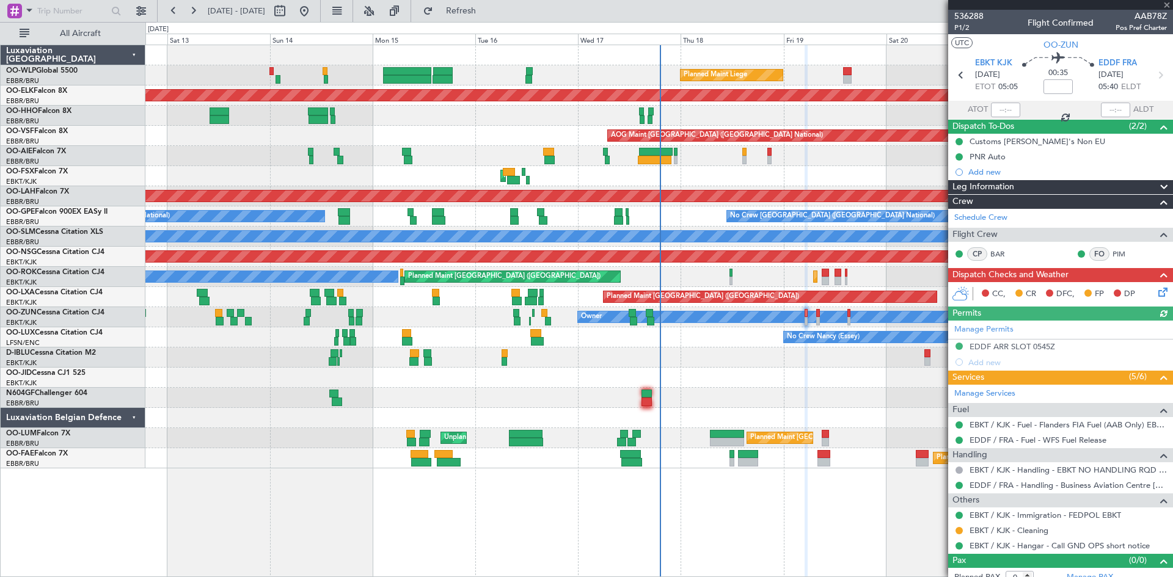
click at [1156, 294] on icon at bounding box center [1161, 290] width 10 height 10
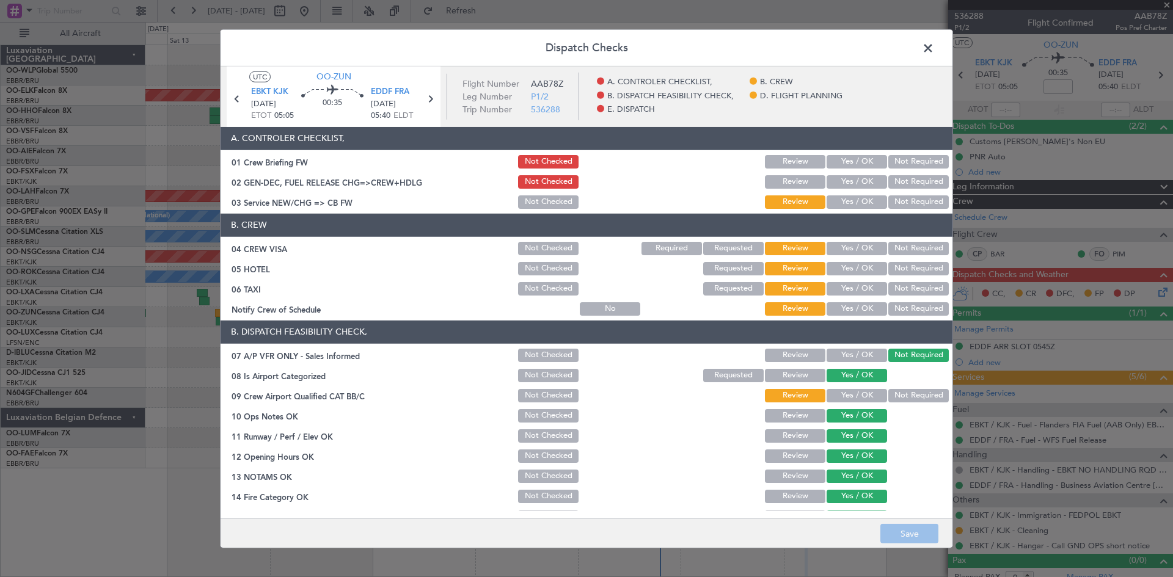
scroll to position [231, 0]
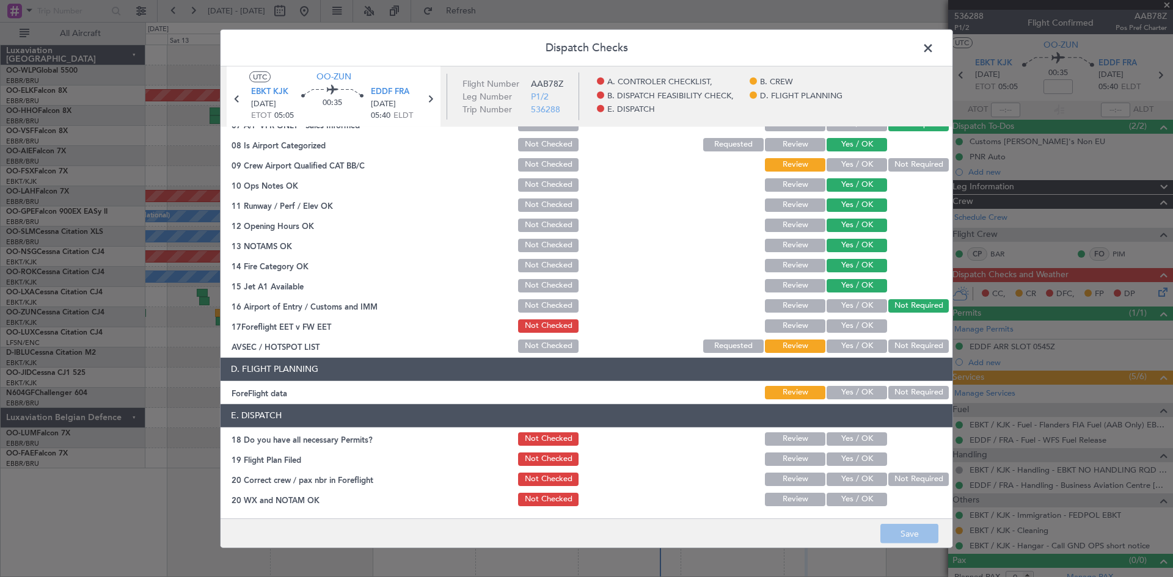
click at [934, 56] on span at bounding box center [934, 50] width 0 height 24
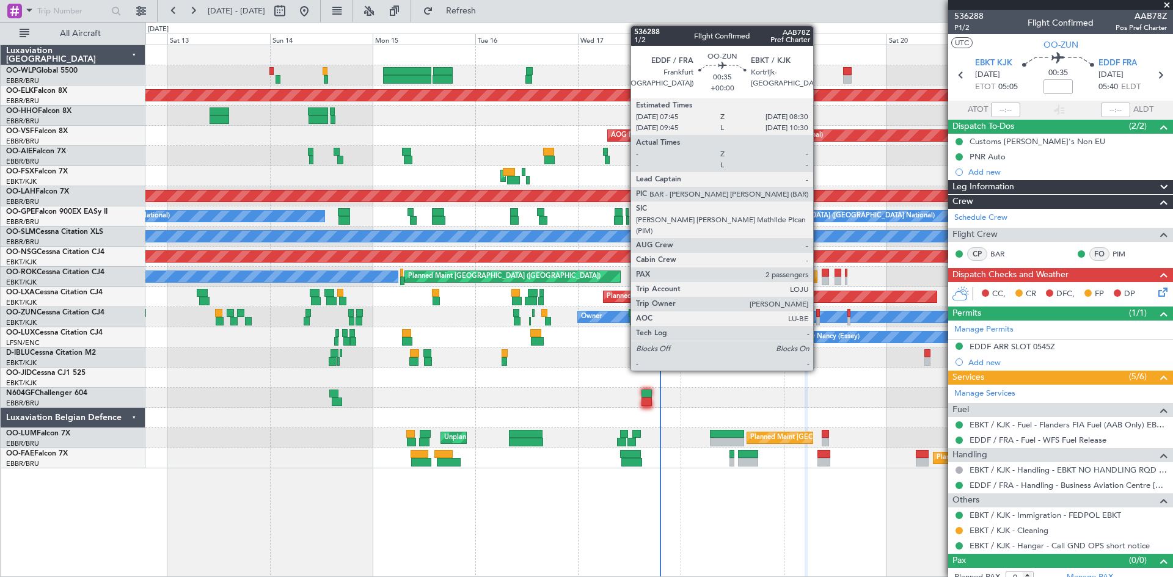
click at [819, 318] on div at bounding box center [818, 321] width 4 height 9
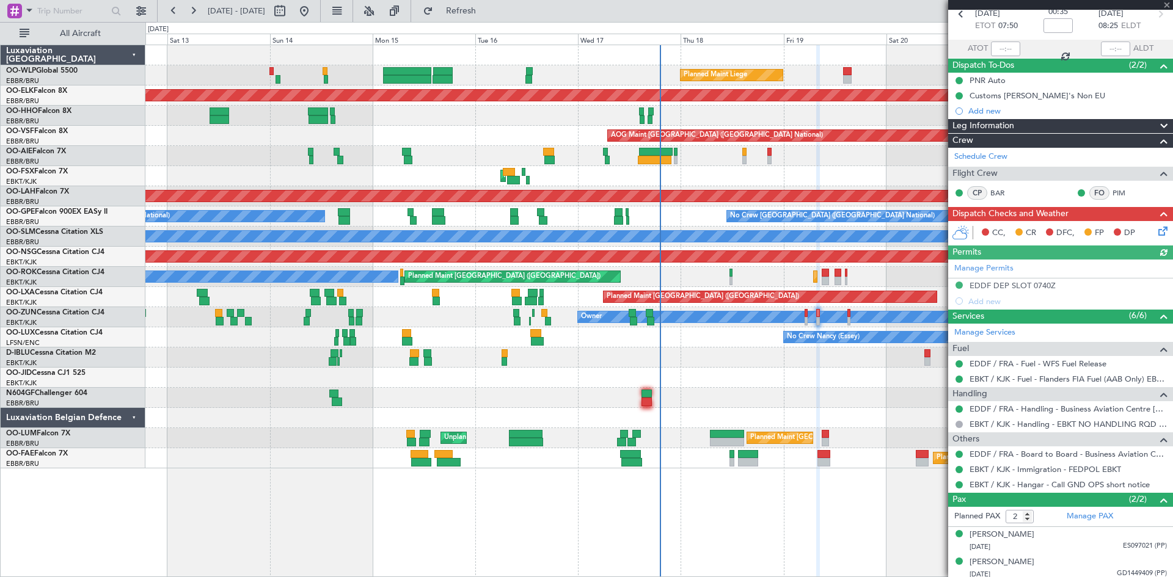
scroll to position [65, 0]
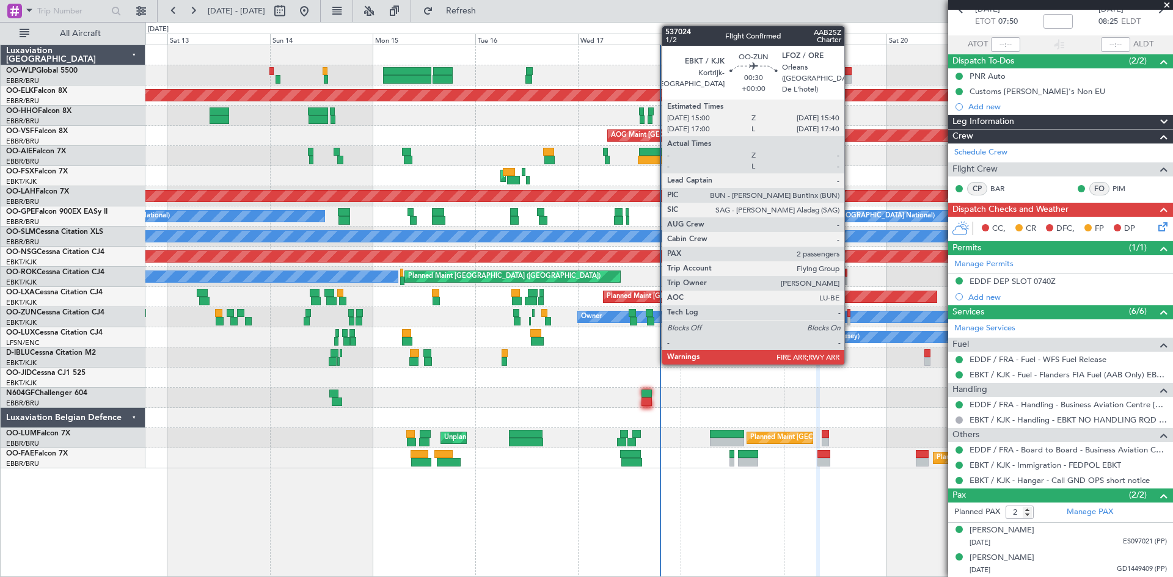
click at [850, 318] on div at bounding box center [848, 321] width 3 height 9
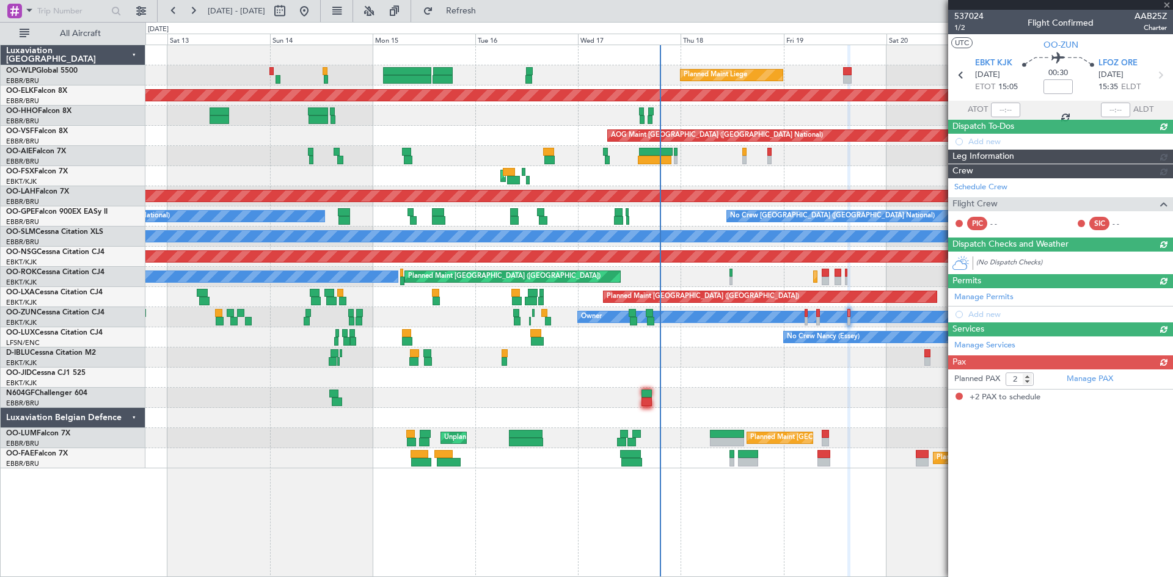
scroll to position [0, 0]
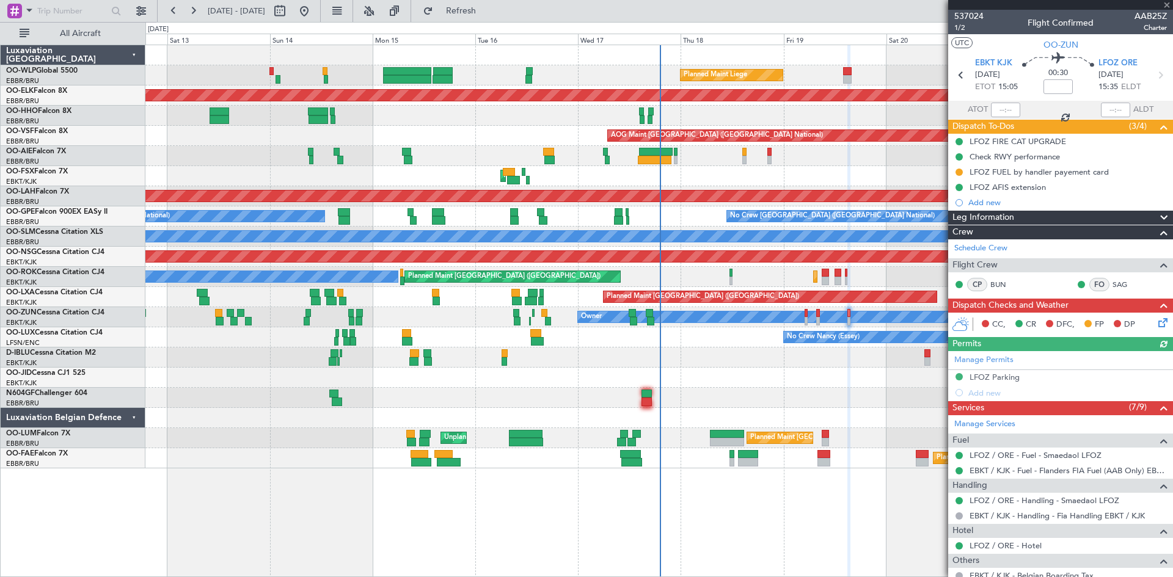
click at [1155, 330] on div "CC, CR DFC, FP DP" at bounding box center [1060, 325] width 225 height 24
click at [1156, 325] on icon at bounding box center [1161, 321] width 10 height 10
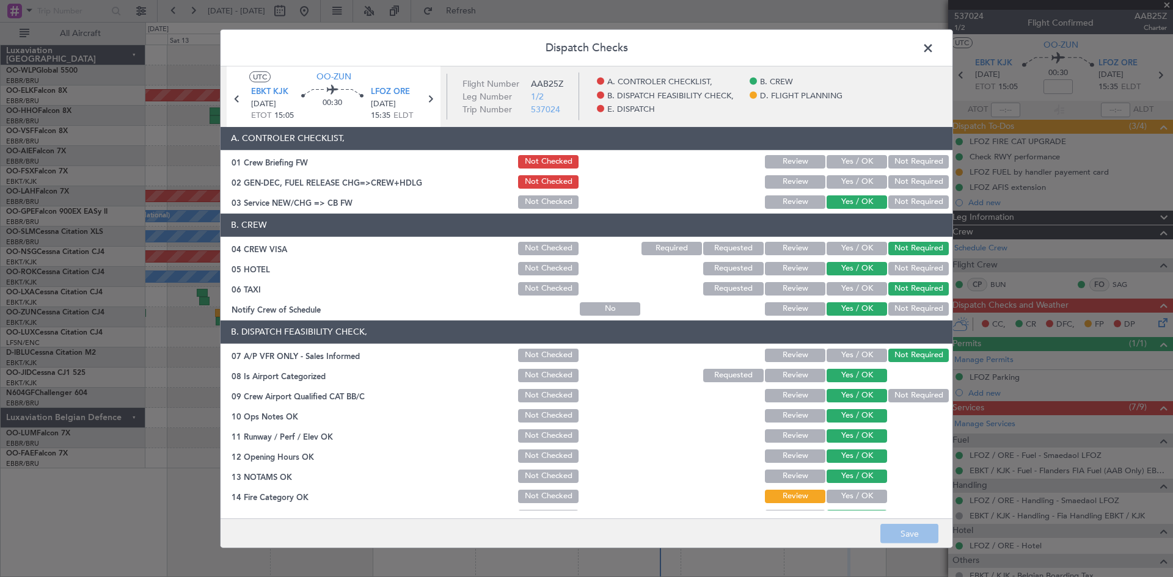
click at [934, 51] on span at bounding box center [934, 50] width 0 height 24
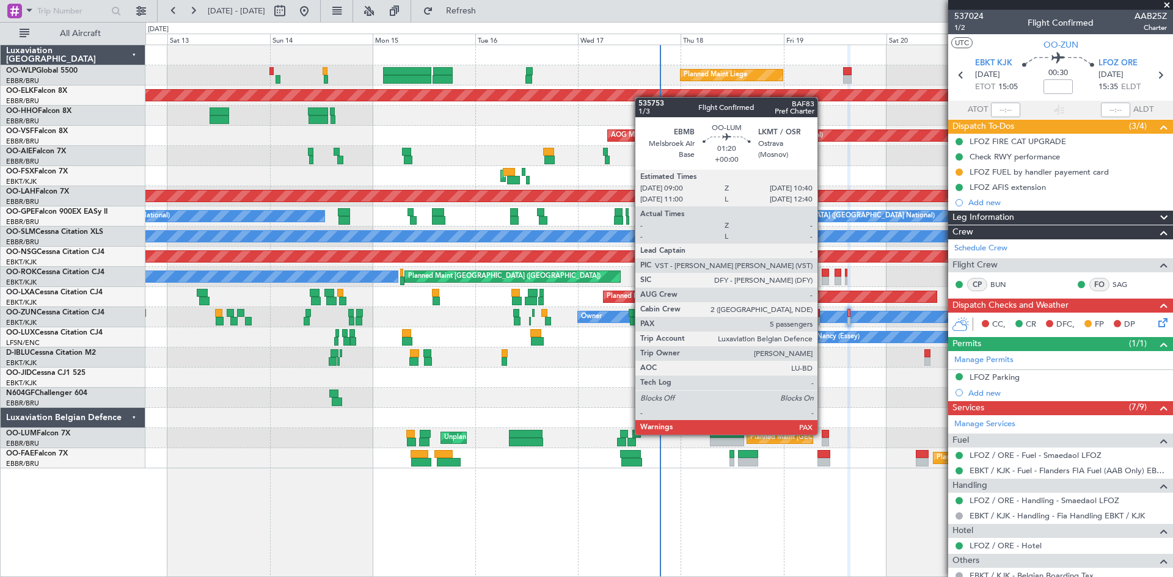
click at [823, 434] on div at bounding box center [825, 434] width 7 height 9
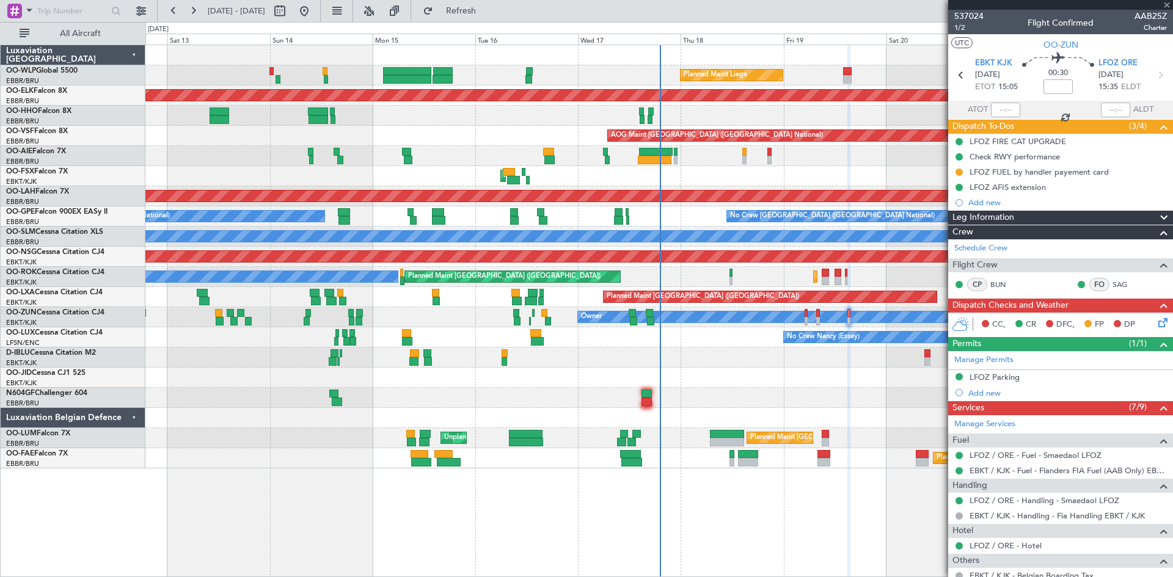
type input "5"
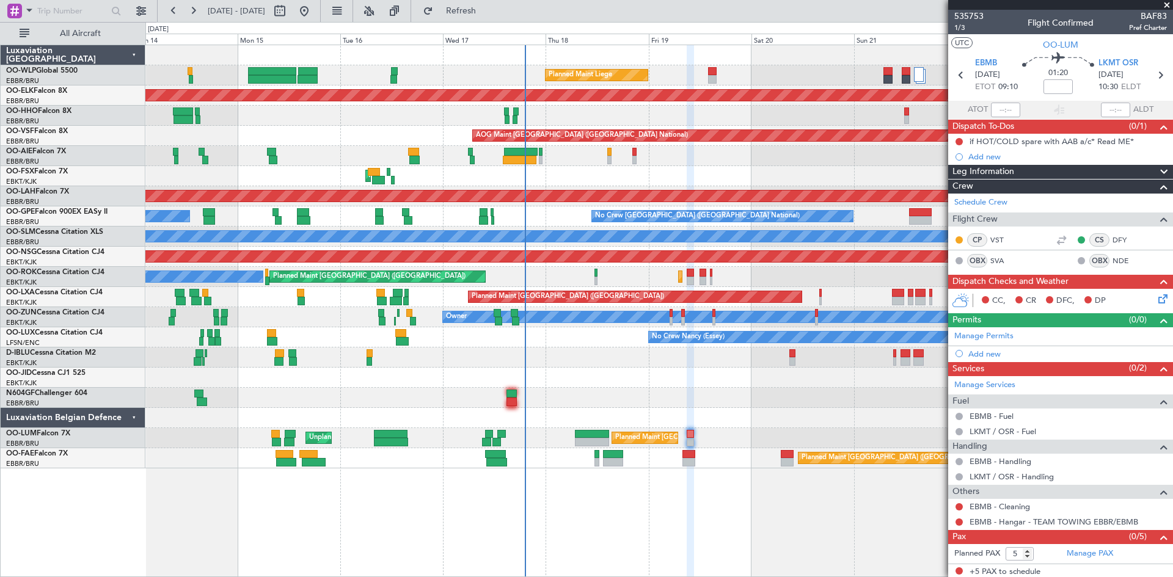
click at [707, 379] on div "Planned Maint Liege Planned Maint [GEOGRAPHIC_DATA]-[GEOGRAPHIC_DATA] Planned M…" at bounding box center [658, 256] width 1027 height 423
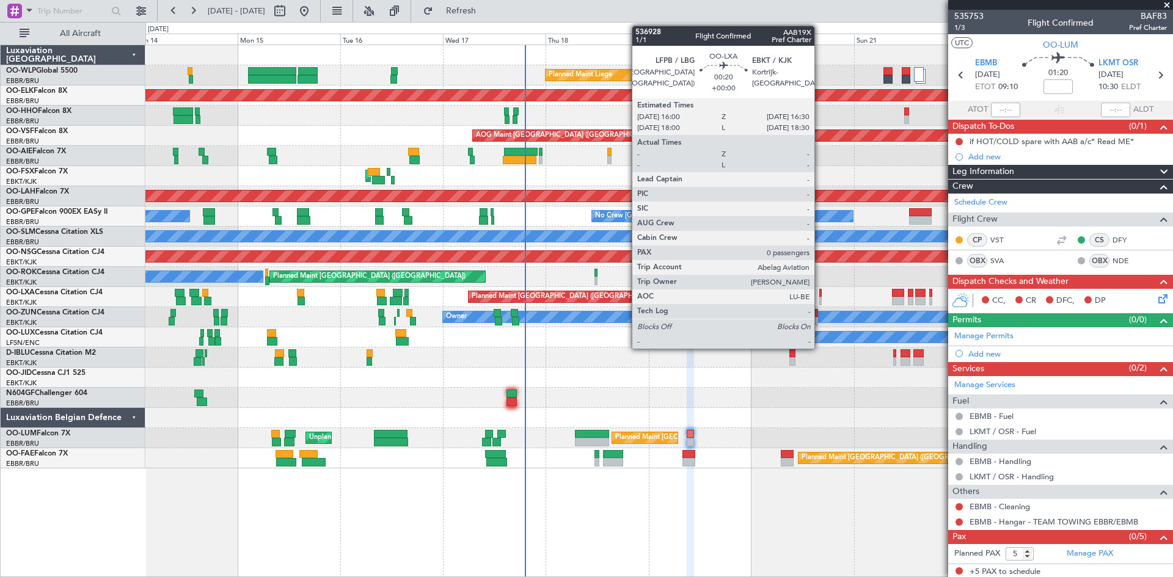
click at [820, 293] on div at bounding box center [820, 293] width 2 height 9
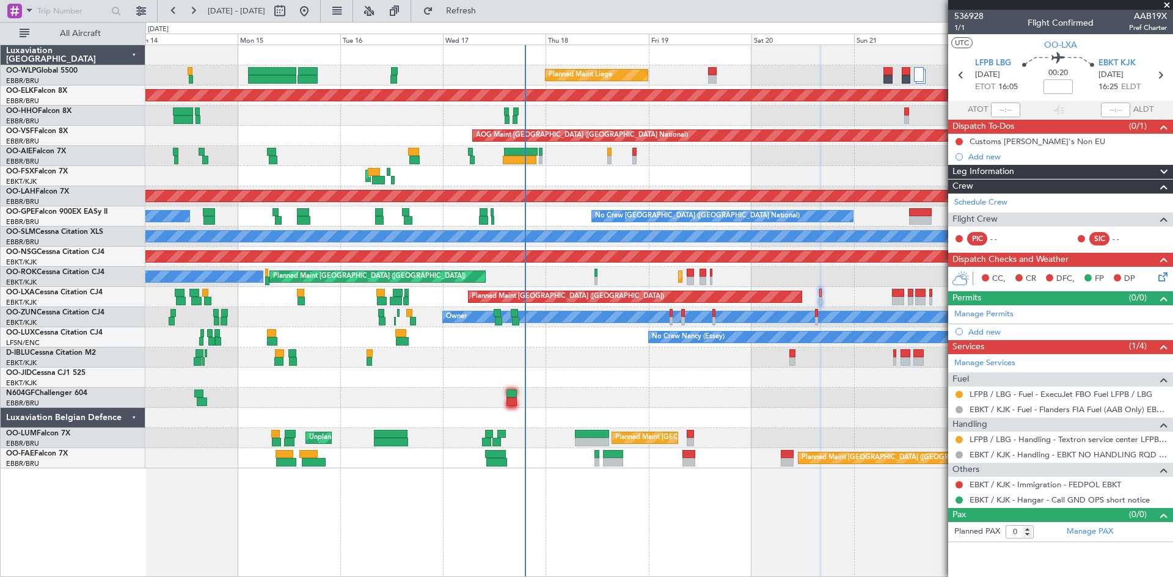
click at [1161, 279] on icon at bounding box center [1161, 275] width 10 height 10
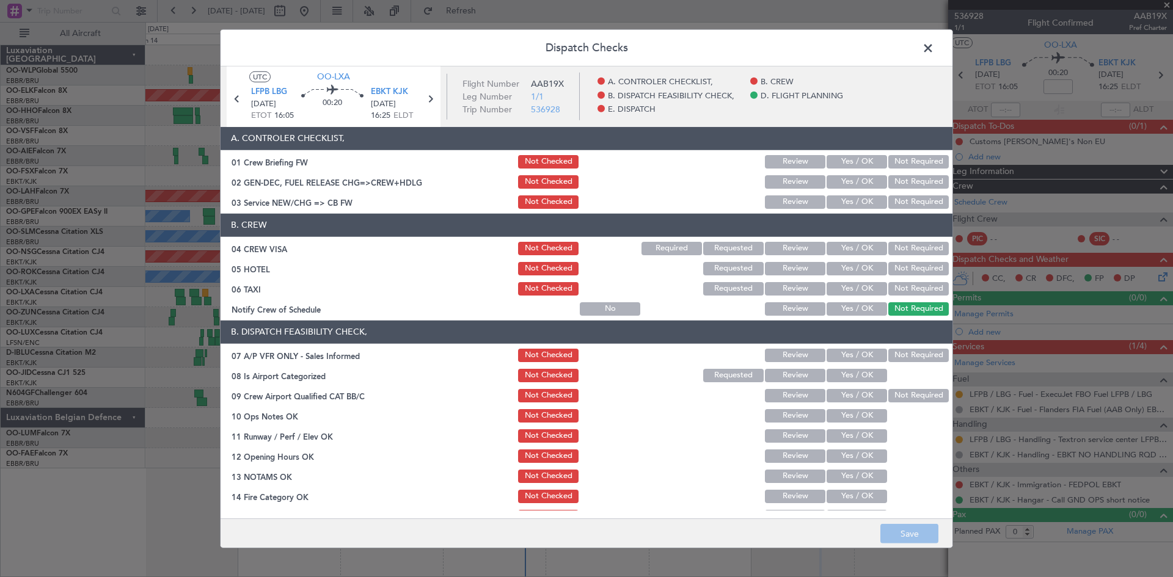
click at [934, 51] on span at bounding box center [934, 50] width 0 height 24
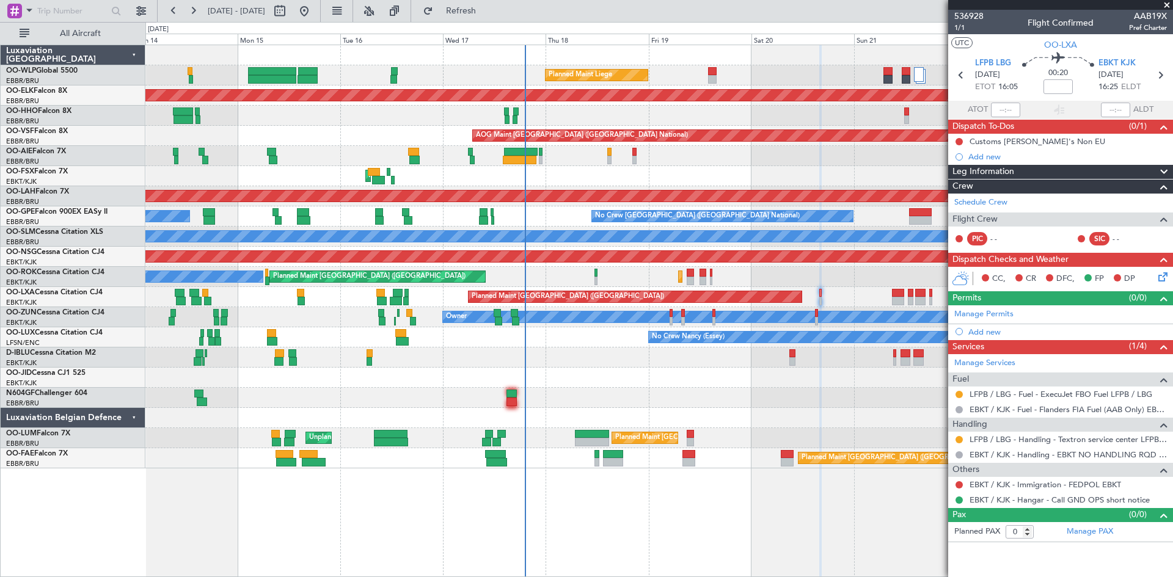
click at [1165, 279] on icon at bounding box center [1161, 275] width 10 height 10
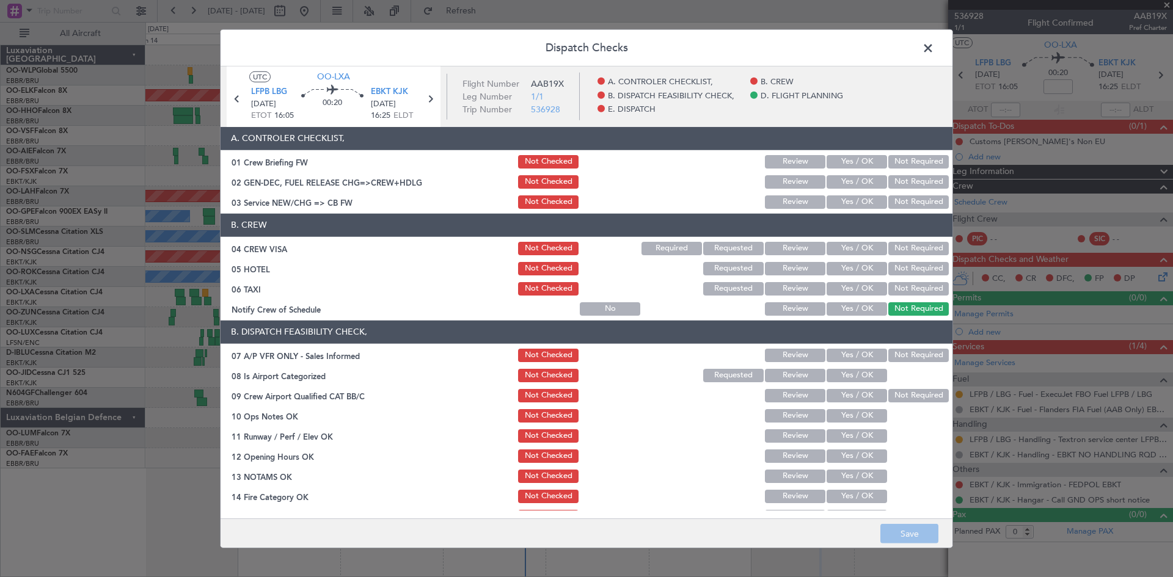
click at [837, 199] on button "Yes / OK" at bounding box center [856, 201] width 60 height 13
click at [844, 245] on button "Yes / OK" at bounding box center [856, 248] width 60 height 13
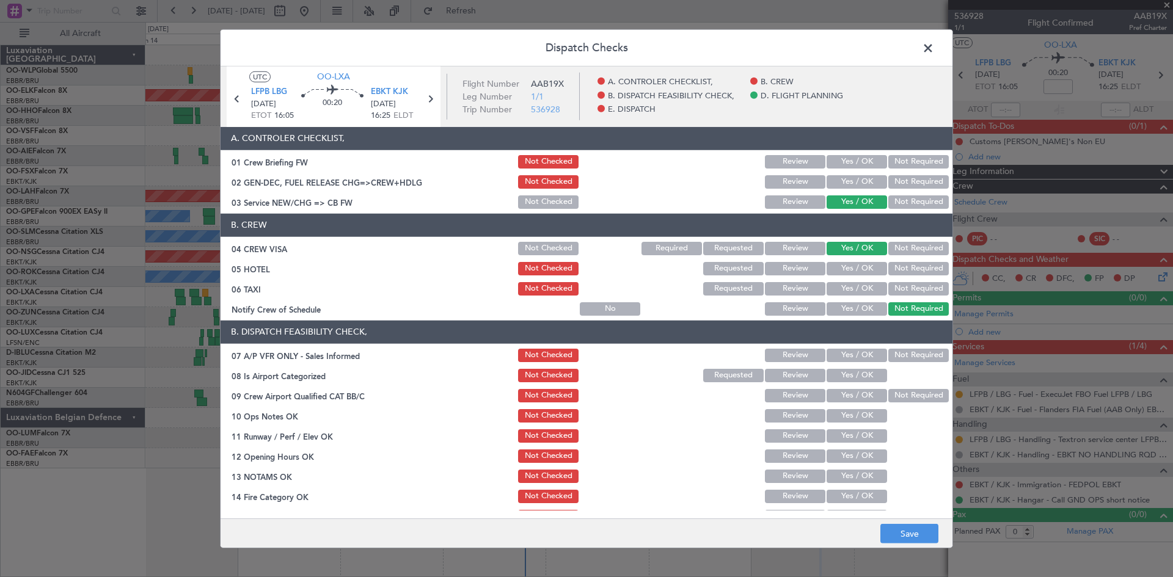
click at [806, 290] on button "Review" at bounding box center [795, 288] width 60 height 13
click at [888, 284] on button "Not Required" at bounding box center [918, 288] width 60 height 13
click at [903, 268] on button "Not Required" at bounding box center [918, 268] width 60 height 13
click at [858, 302] on div "Yes / OK" at bounding box center [856, 309] width 62 height 17
click at [859, 304] on button "Yes / OK" at bounding box center [856, 308] width 60 height 13
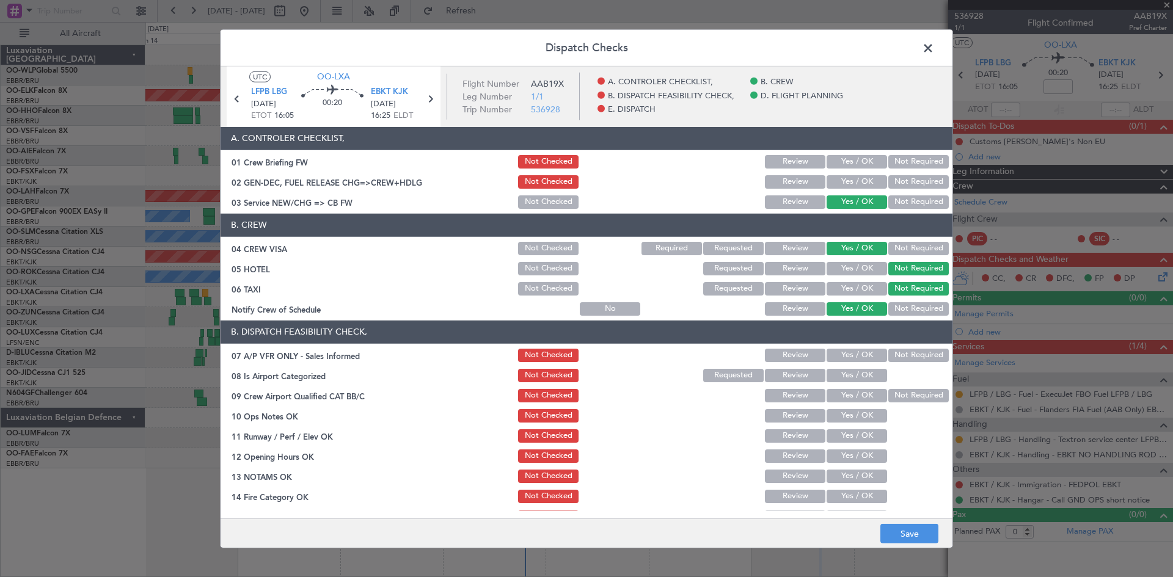
click at [787, 292] on button "Review" at bounding box center [795, 288] width 60 height 13
click at [892, 363] on div "Not Required" at bounding box center [917, 355] width 62 height 17
click at [894, 360] on button "Not Required" at bounding box center [918, 355] width 60 height 13
click at [854, 376] on button "Yes / OK" at bounding box center [856, 375] width 60 height 13
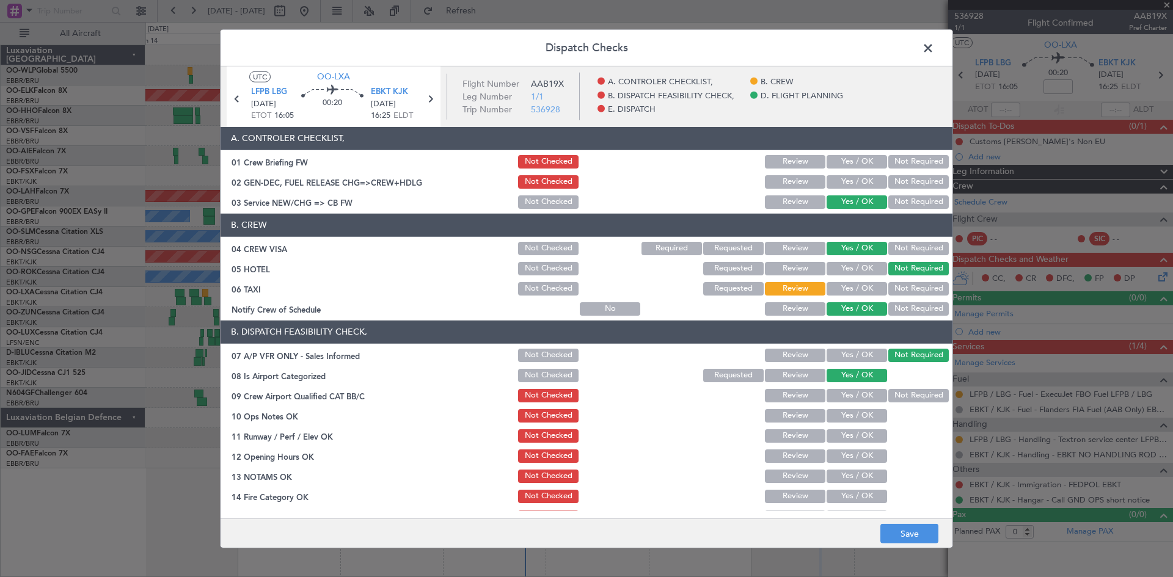
click at [897, 392] on button "Not Required" at bounding box center [918, 395] width 60 height 13
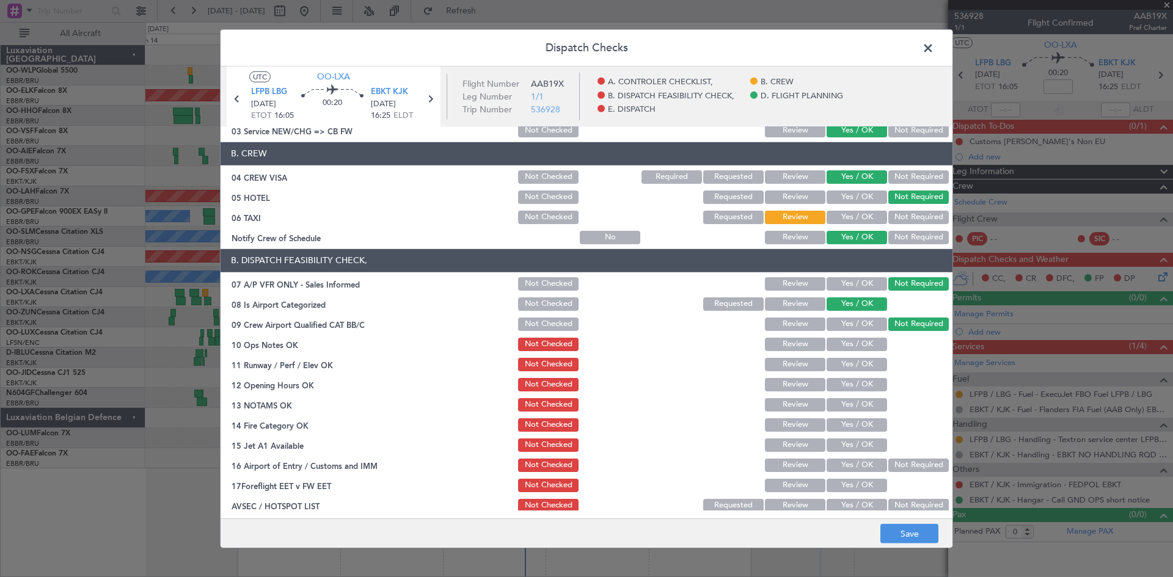
scroll to position [122, 0]
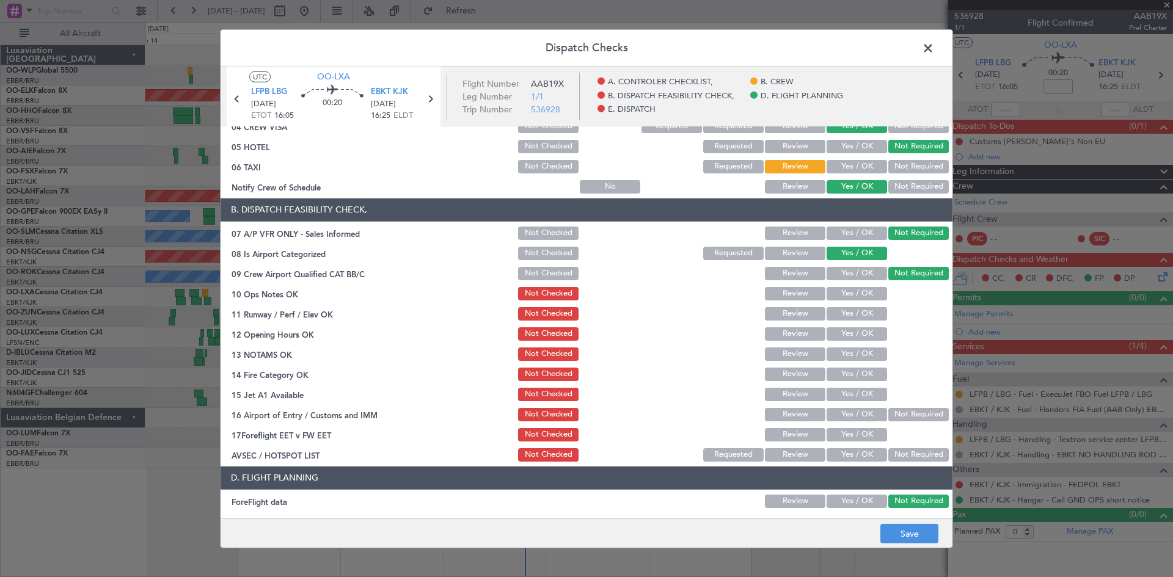
click at [831, 293] on button "Yes / OK" at bounding box center [856, 293] width 60 height 13
click at [848, 314] on button "Yes / OK" at bounding box center [856, 313] width 60 height 13
click at [850, 338] on button "Yes / OK" at bounding box center [856, 333] width 60 height 13
click at [850, 357] on button "Yes / OK" at bounding box center [856, 354] width 60 height 13
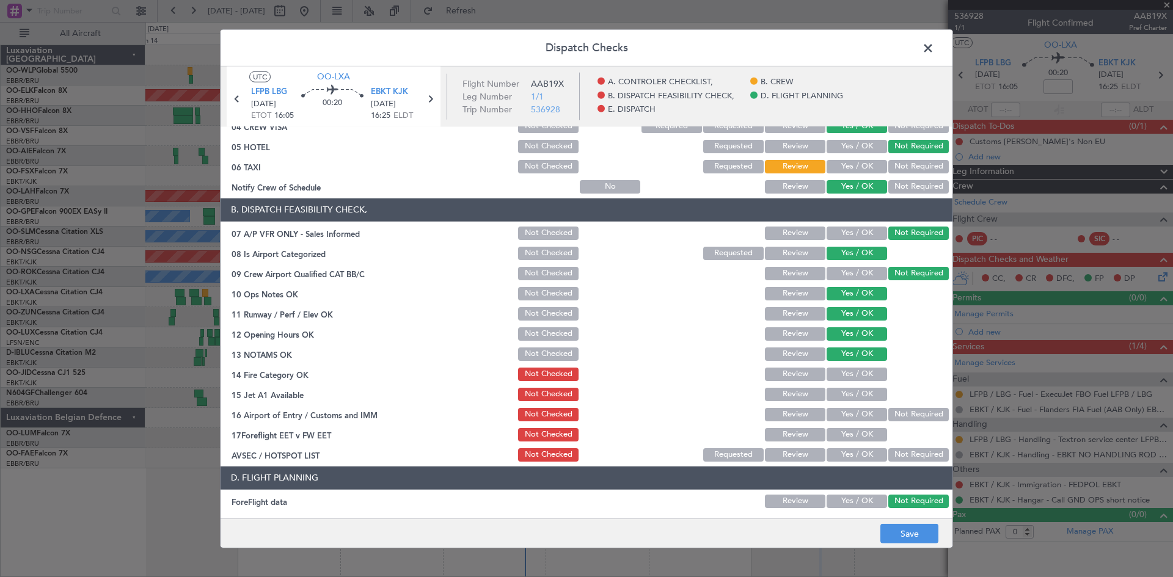
click at [850, 374] on button "Yes / OK" at bounding box center [856, 374] width 60 height 13
click at [850, 386] on div "Yes / OK" at bounding box center [856, 394] width 62 height 17
click at [850, 390] on button "Yes / OK" at bounding box center [856, 394] width 60 height 13
click at [895, 409] on button "Not Required" at bounding box center [918, 414] width 60 height 13
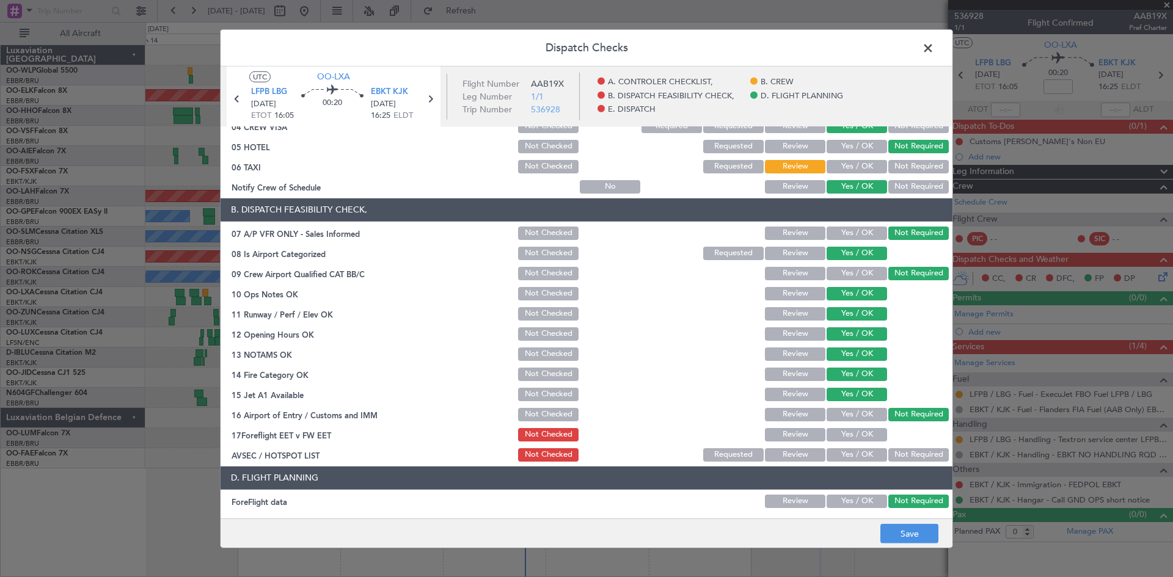
click at [872, 431] on button "Yes / OK" at bounding box center [856, 434] width 60 height 13
click at [916, 447] on div "Not Required" at bounding box center [917, 455] width 62 height 17
click at [903, 451] on button "Not Required" at bounding box center [918, 454] width 60 height 13
click at [799, 430] on button "Review" at bounding box center [795, 434] width 60 height 13
click at [924, 528] on button "Save" at bounding box center [909, 534] width 58 height 20
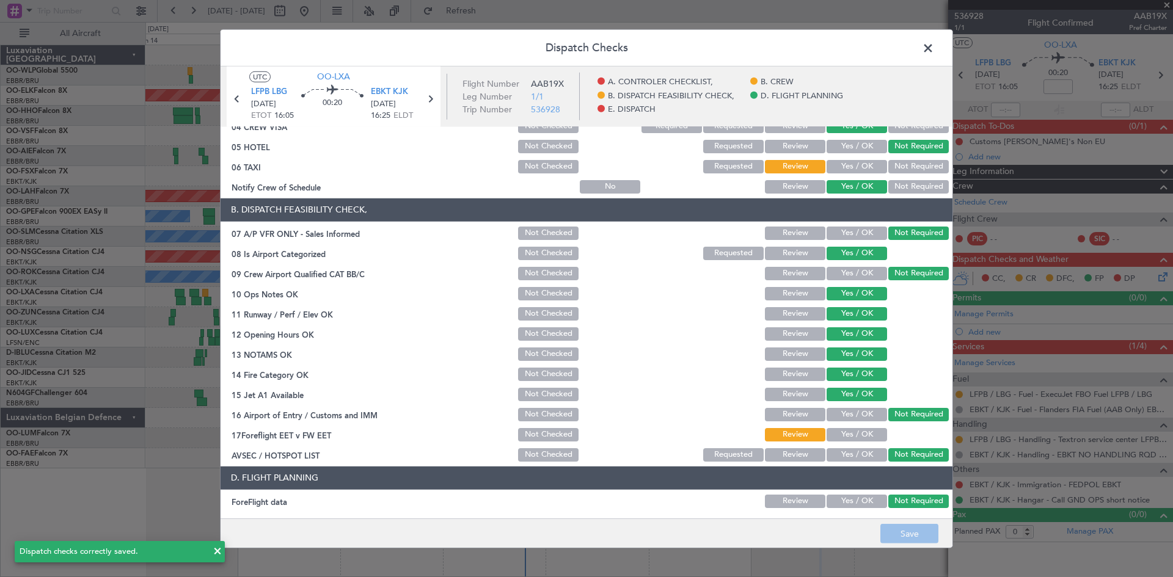
click at [934, 49] on span at bounding box center [934, 50] width 0 height 24
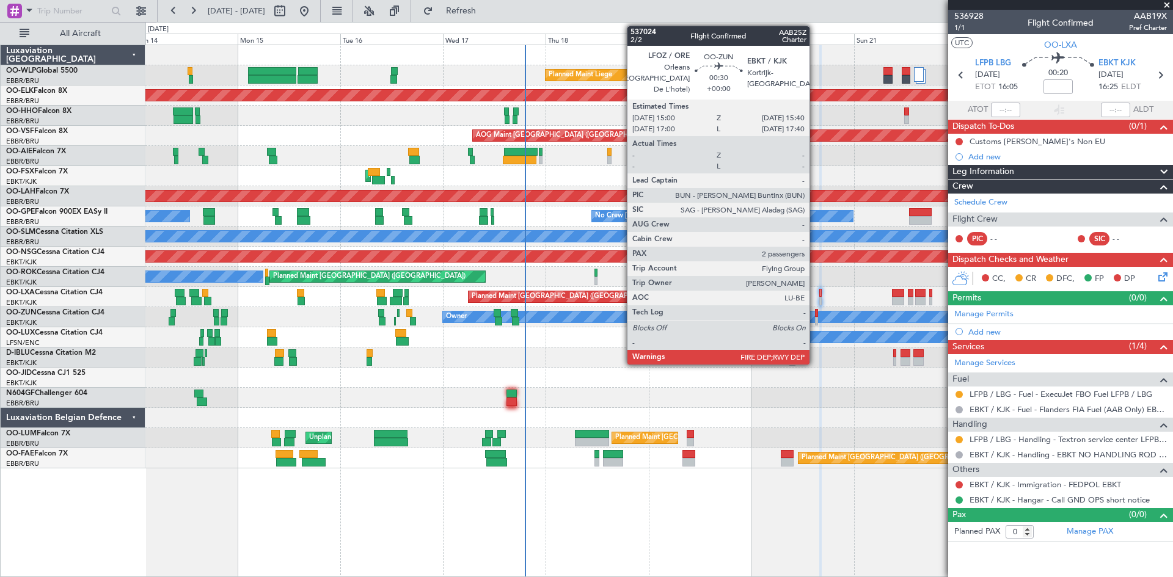
click at [815, 313] on div at bounding box center [816, 313] width 3 height 9
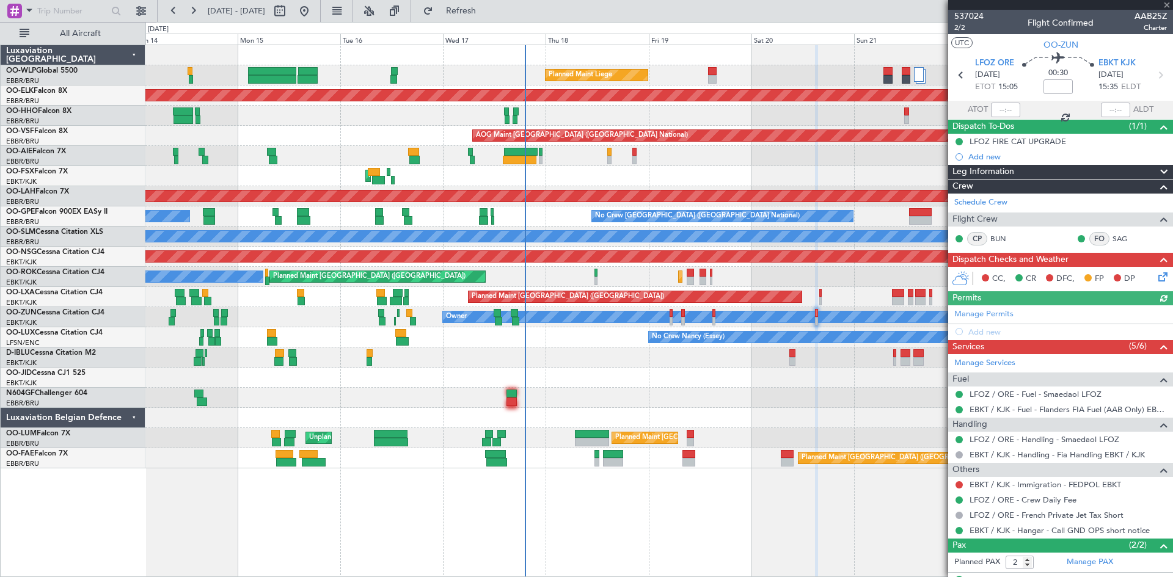
click at [1158, 279] on icon at bounding box center [1161, 275] width 10 height 10
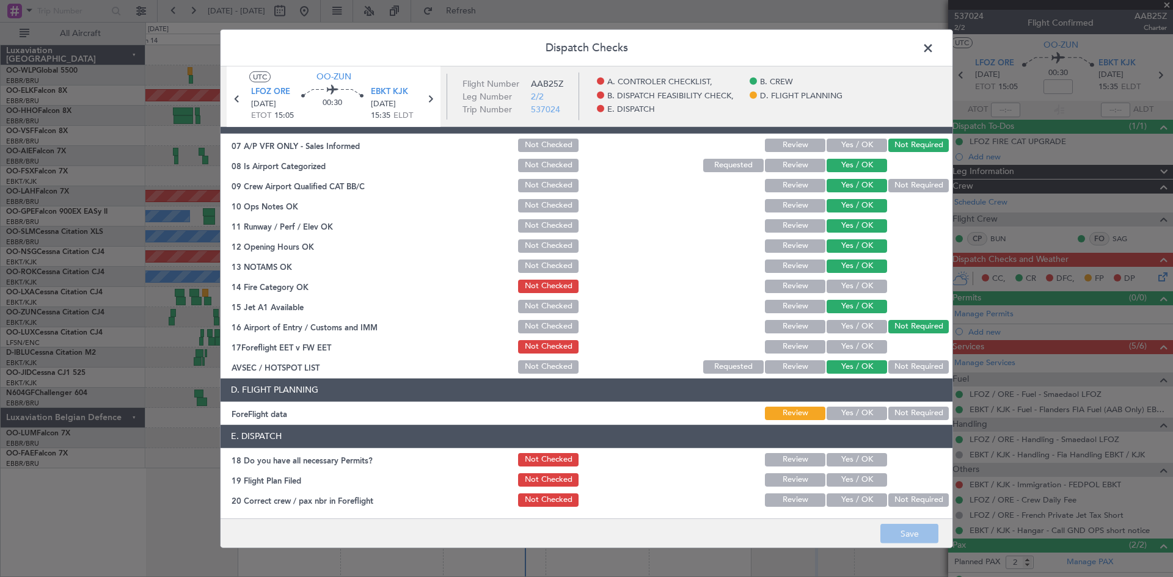
scroll to position [231, 0]
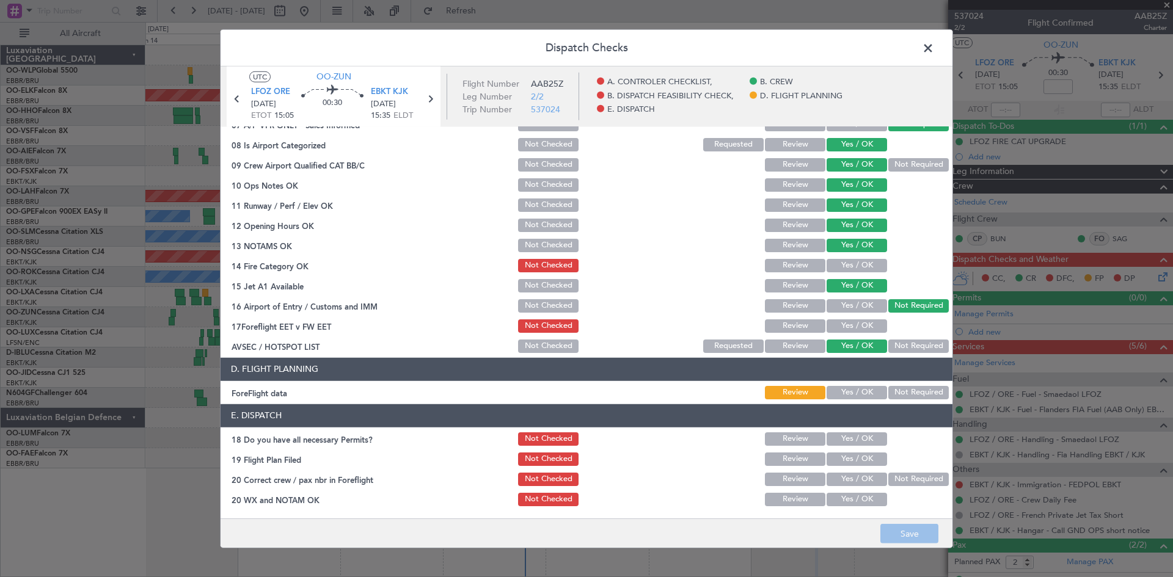
click at [934, 43] on span at bounding box center [934, 50] width 0 height 24
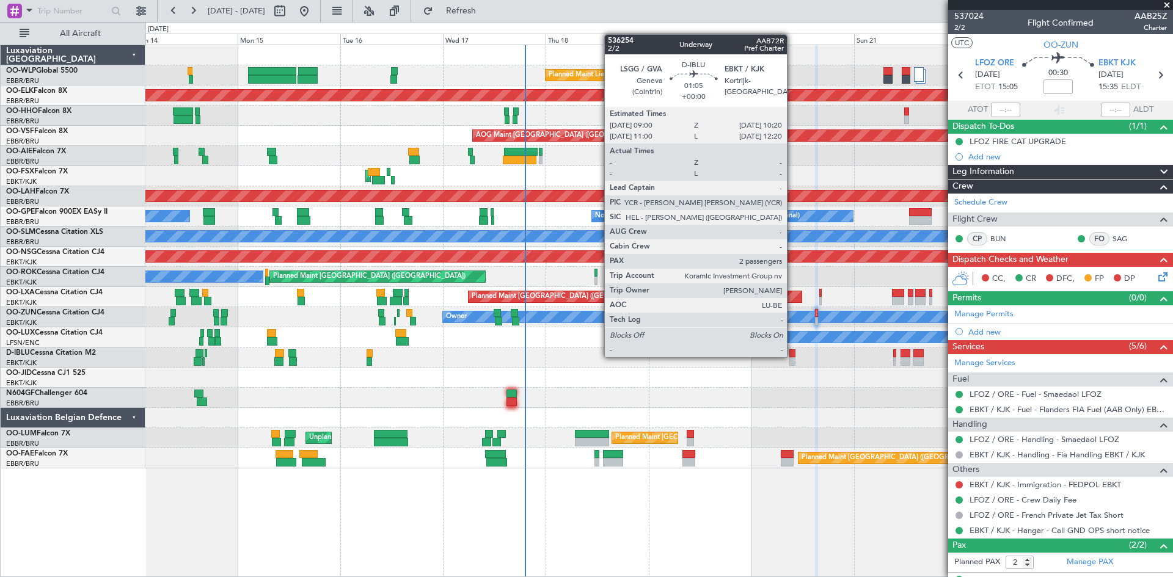
click at [792, 357] on div at bounding box center [792, 353] width 6 height 9
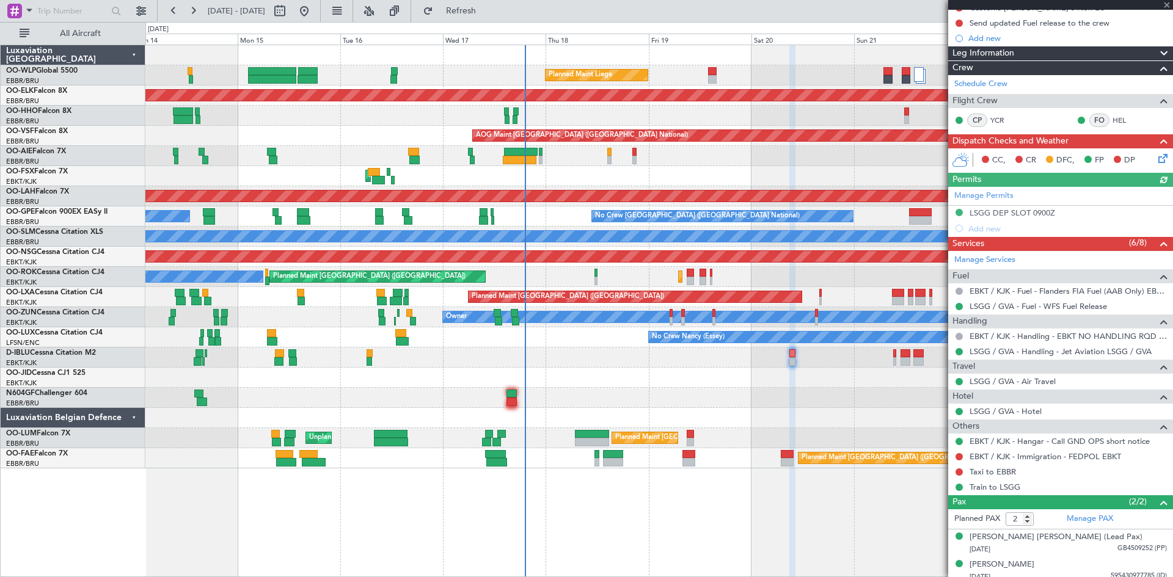
scroll to position [156, 0]
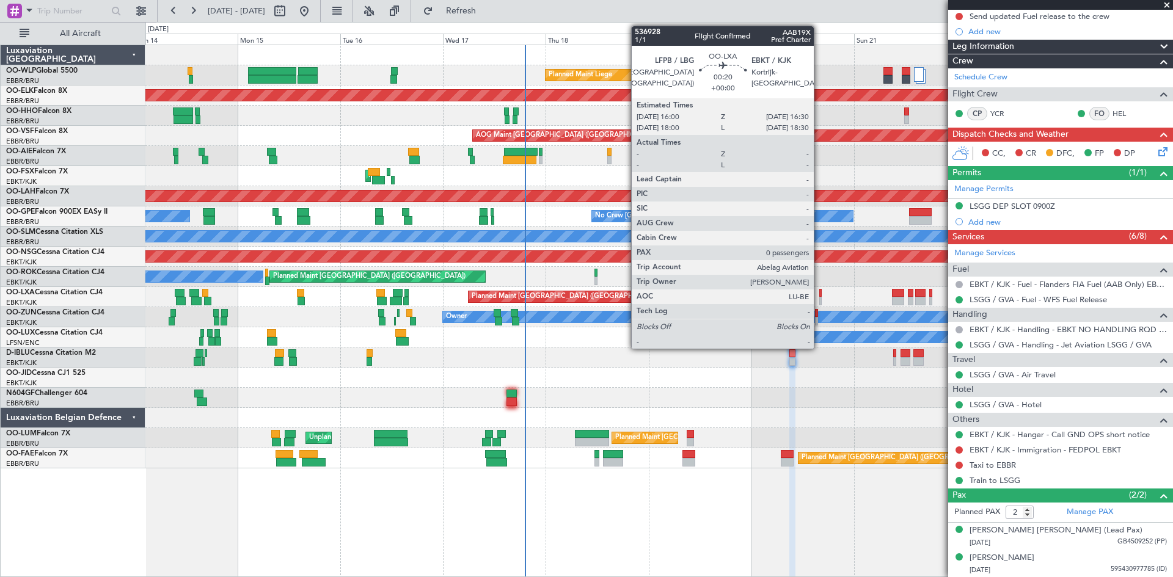
click at [819, 297] on div at bounding box center [820, 301] width 2 height 9
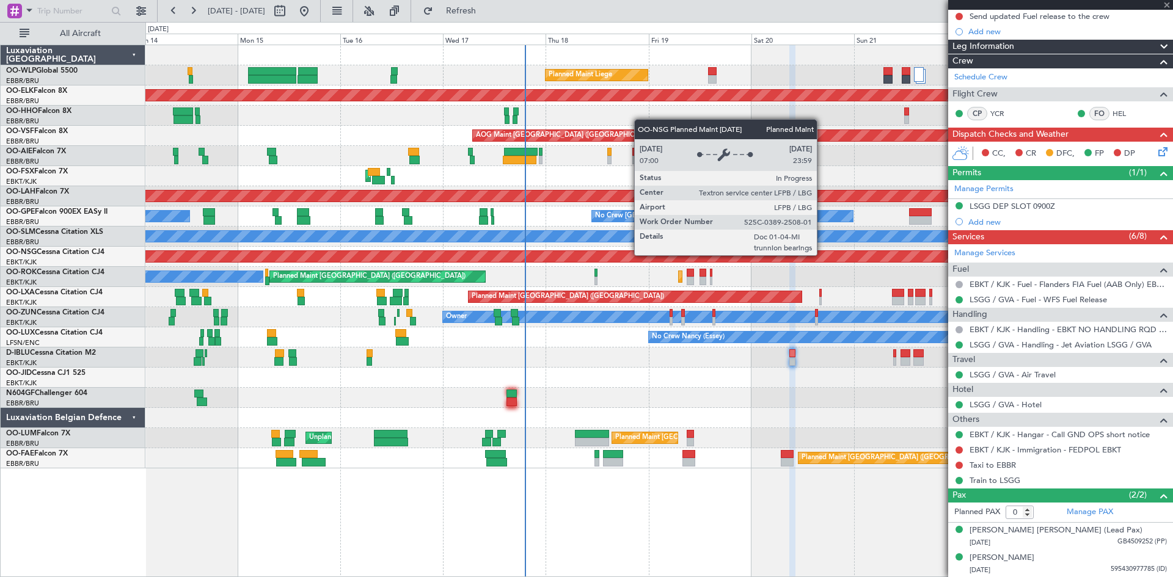
scroll to position [0, 0]
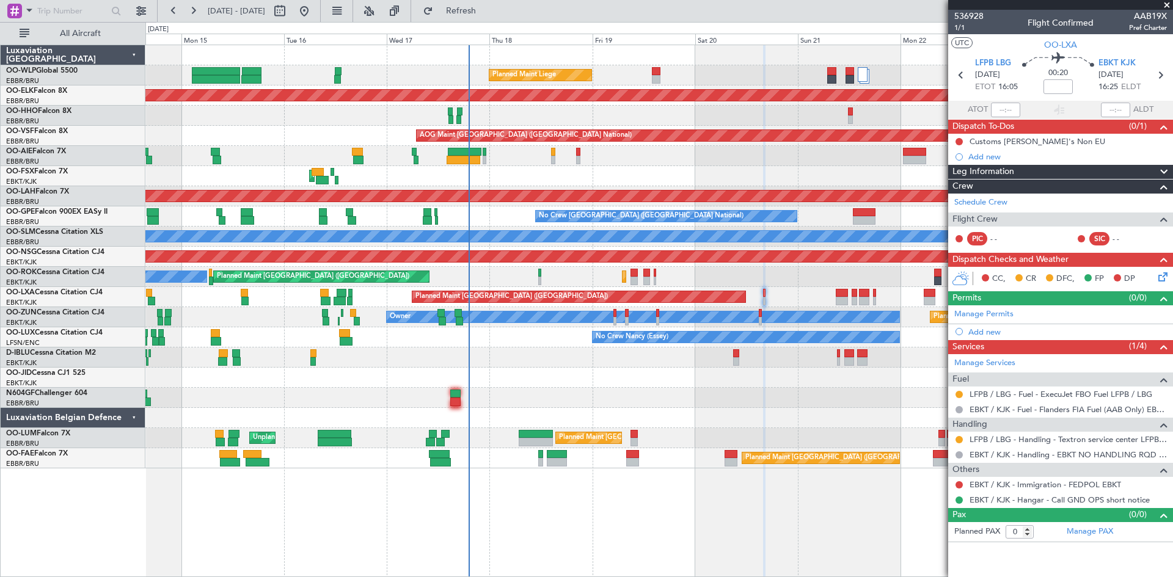
click at [833, 294] on div "Planned Maint Liege Planned Maint [GEOGRAPHIC_DATA]-[GEOGRAPHIC_DATA] Planned M…" at bounding box center [658, 256] width 1027 height 423
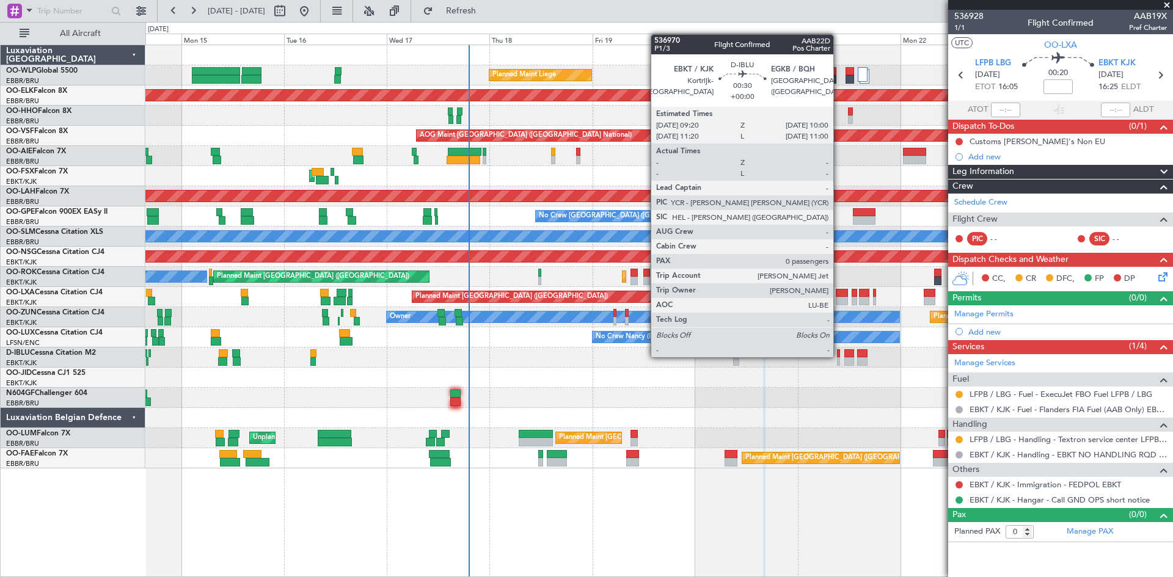
click at [839, 356] on div at bounding box center [838, 353] width 3 height 9
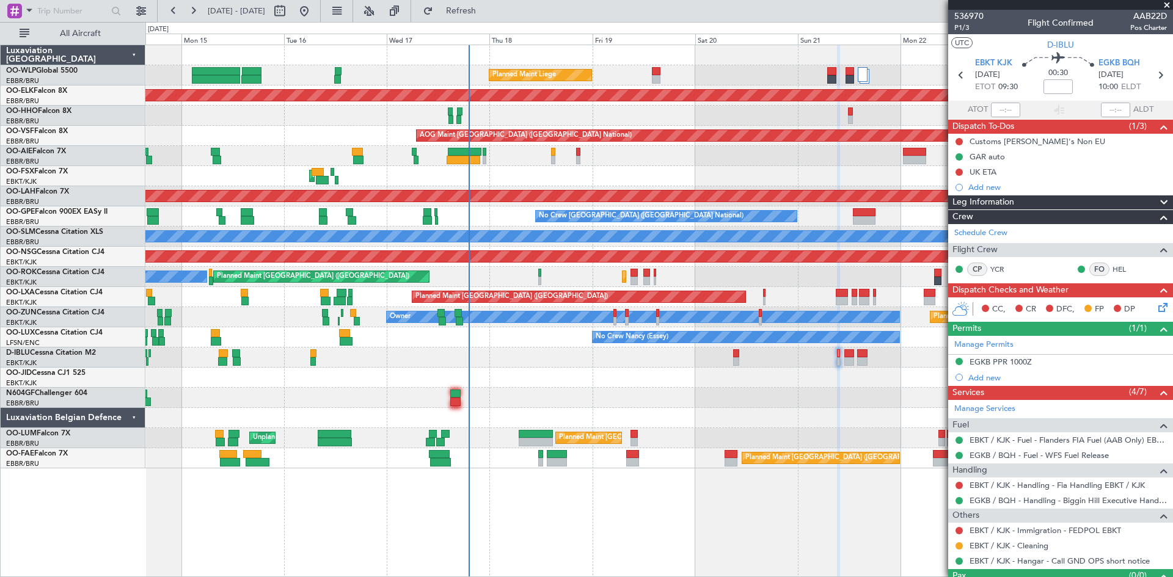
click at [1156, 307] on icon at bounding box center [1161, 306] width 10 height 10
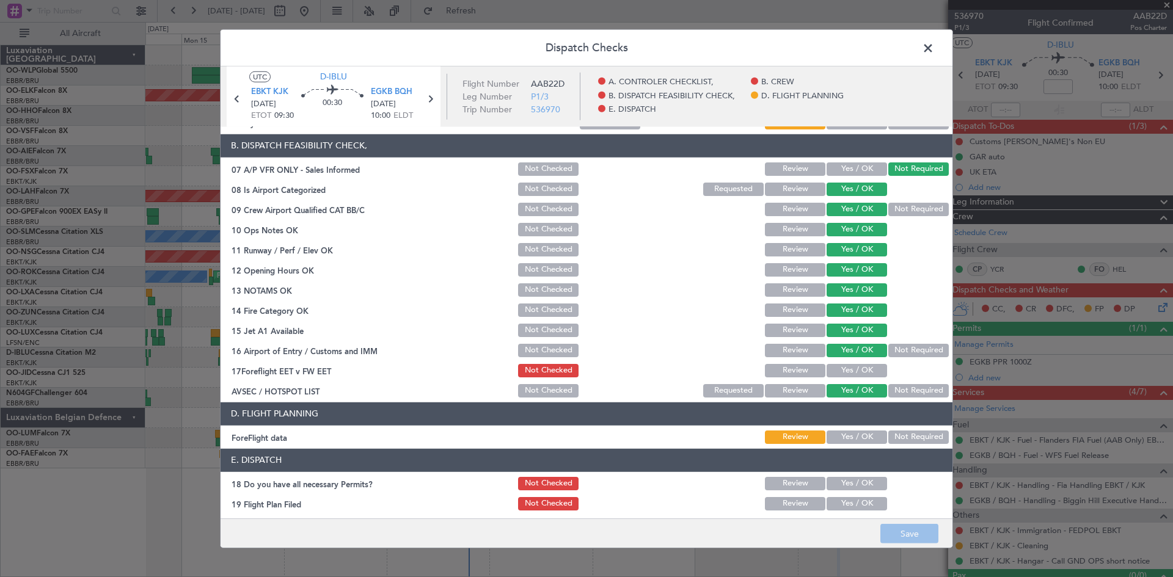
scroll to position [170, 0]
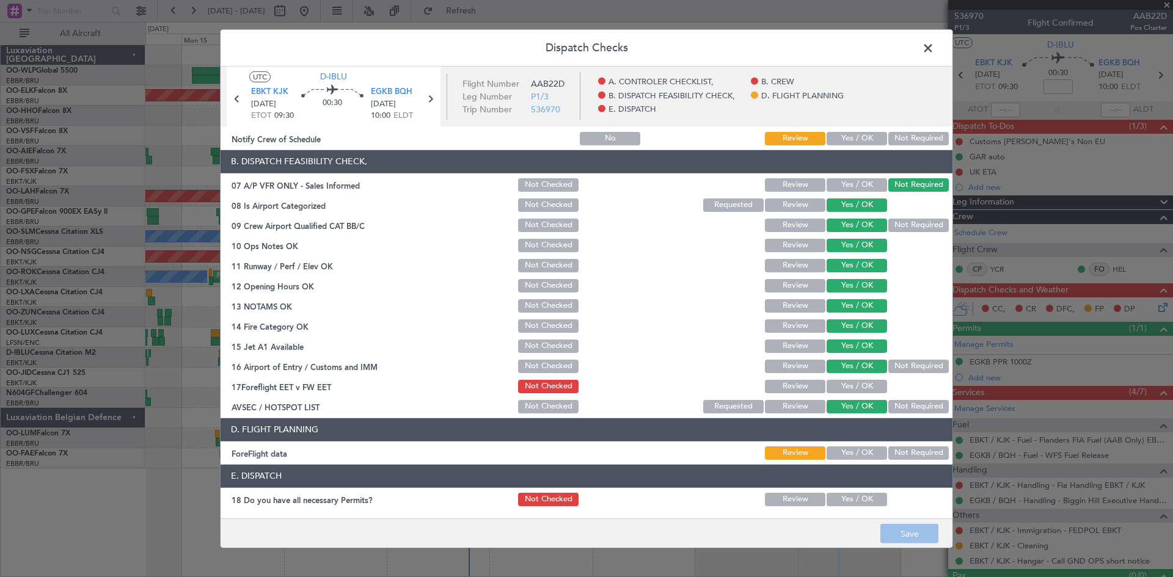
click at [934, 51] on span at bounding box center [934, 50] width 0 height 24
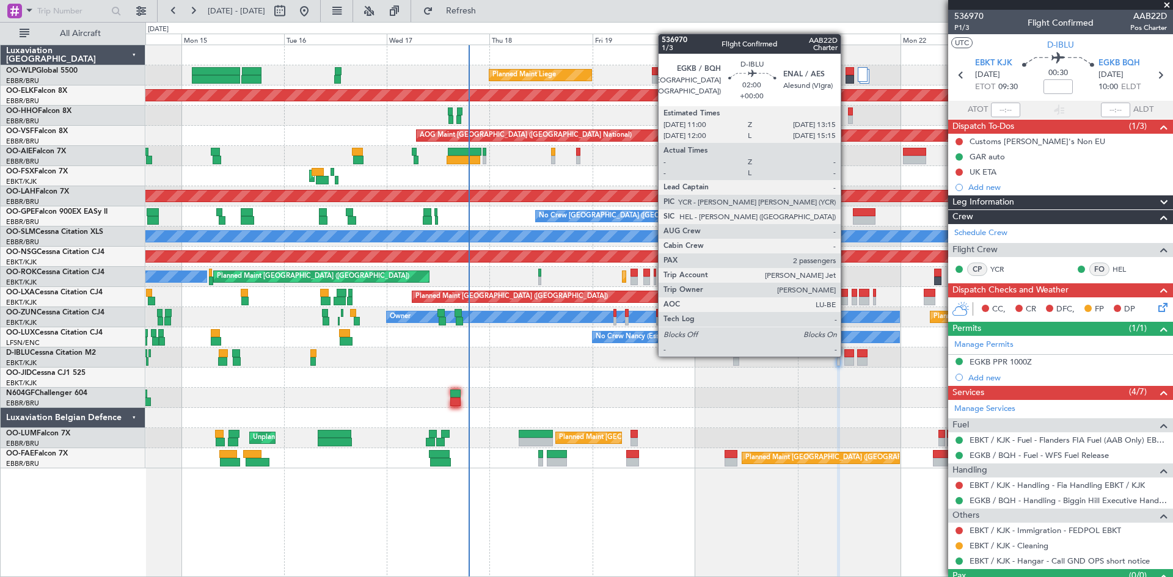
click at [846, 356] on div at bounding box center [849, 353] width 10 height 9
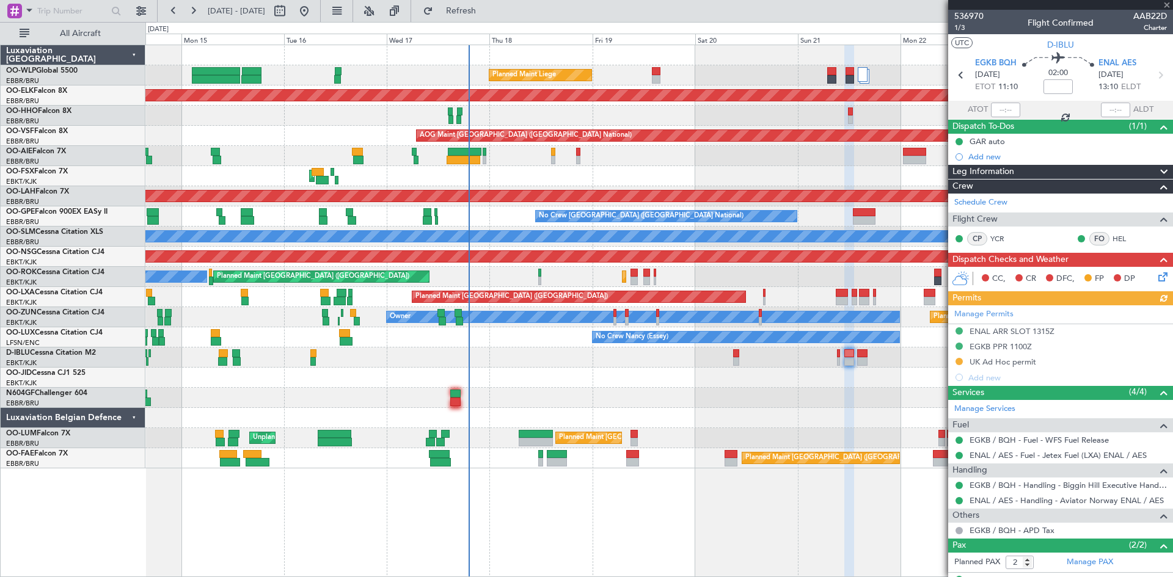
click at [1156, 278] on icon at bounding box center [1161, 275] width 10 height 10
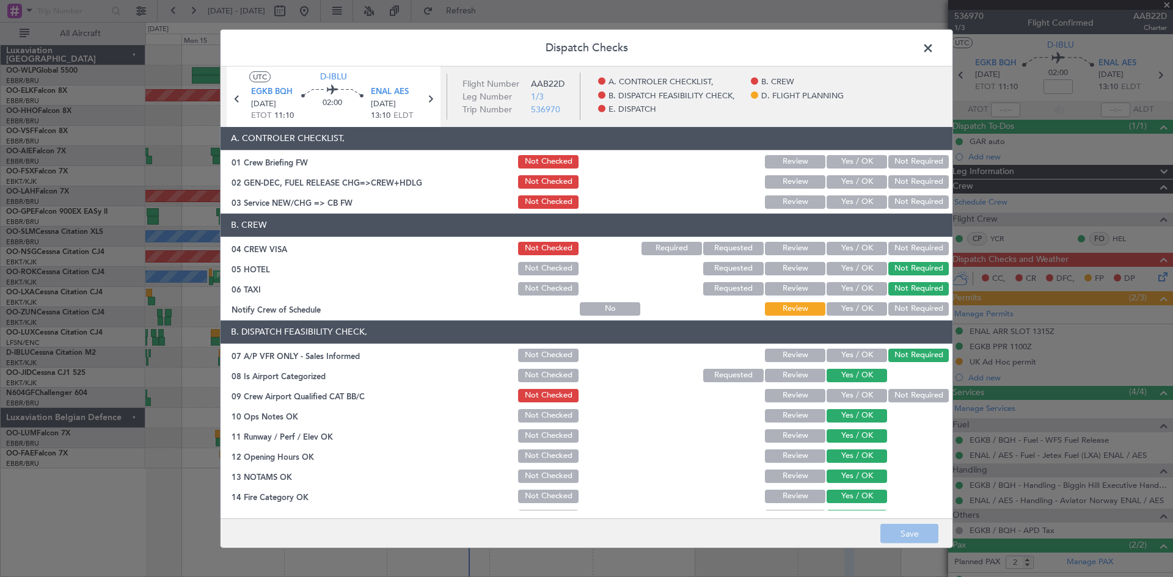
scroll to position [61, 0]
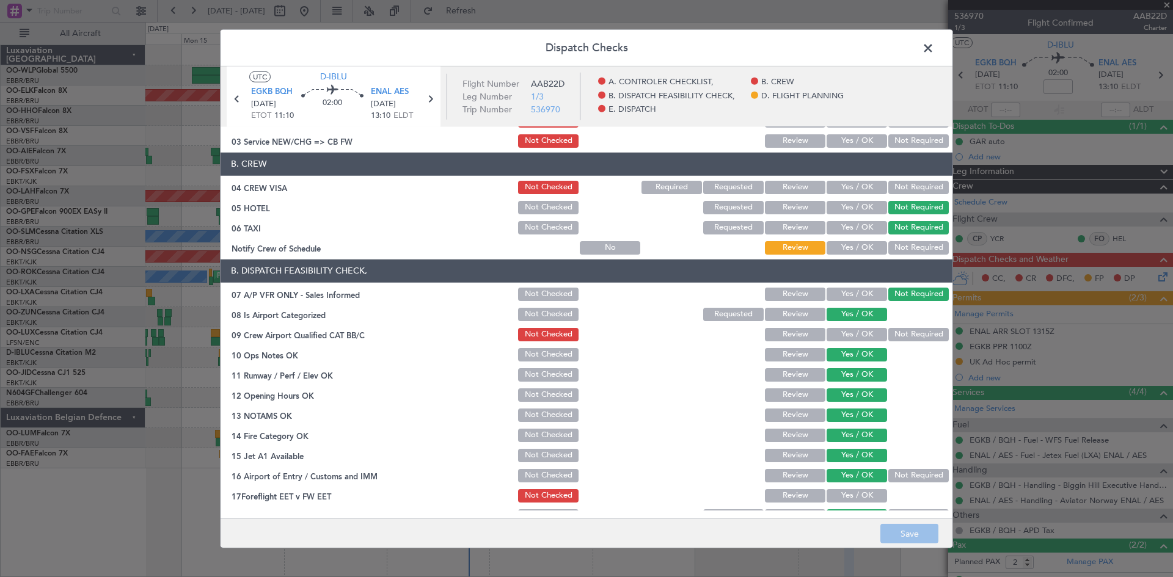
click at [934, 45] on span at bounding box center [934, 50] width 0 height 24
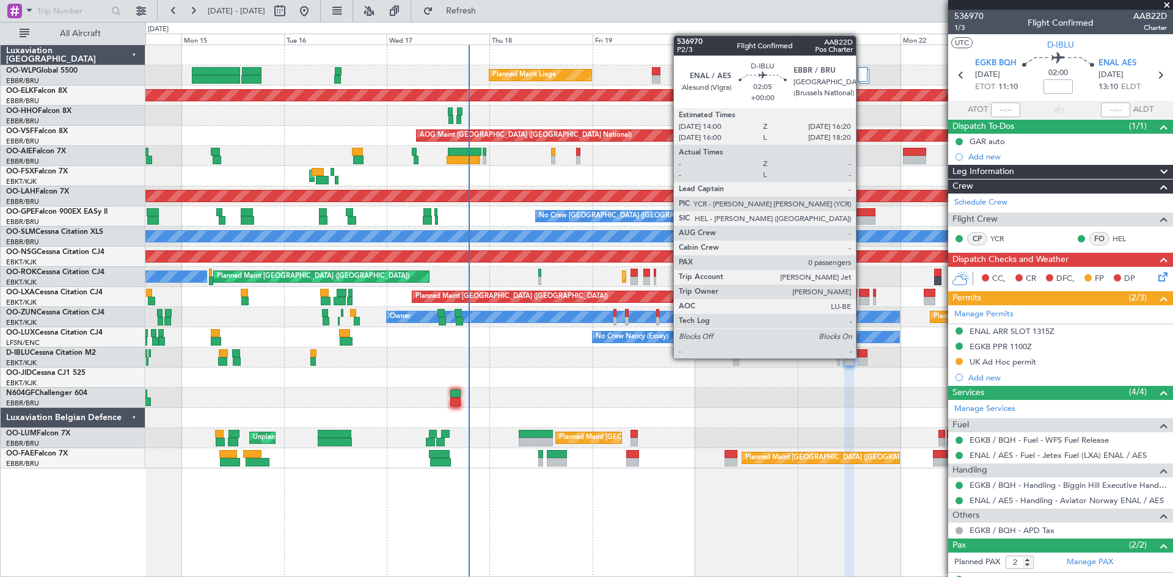
click at [861, 359] on div at bounding box center [862, 361] width 10 height 9
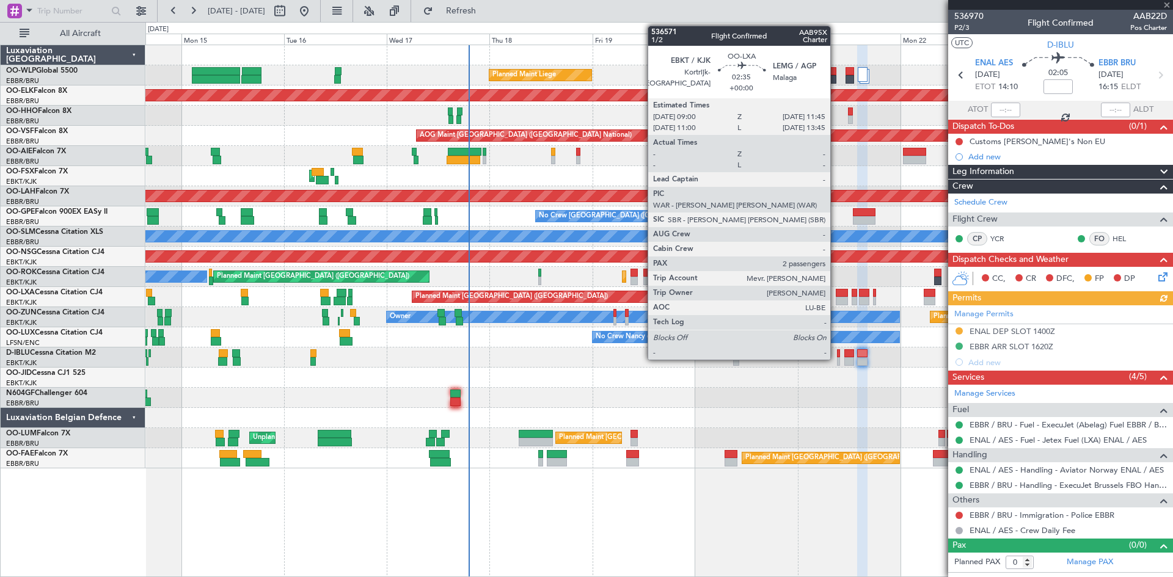
click at [836, 294] on div at bounding box center [842, 293] width 12 height 9
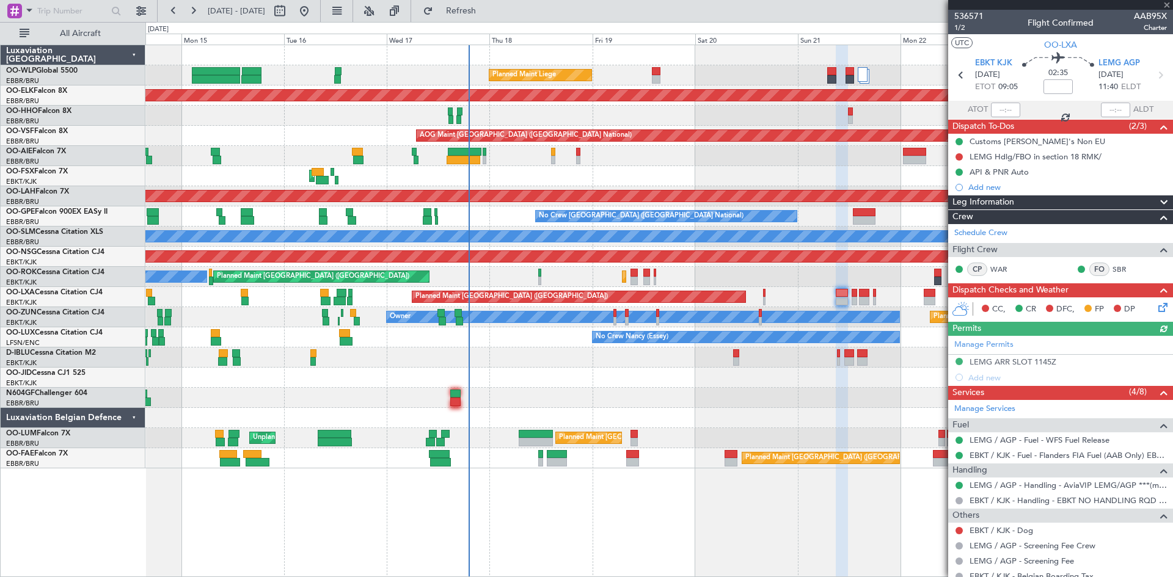
click at [1156, 308] on icon at bounding box center [1161, 306] width 10 height 10
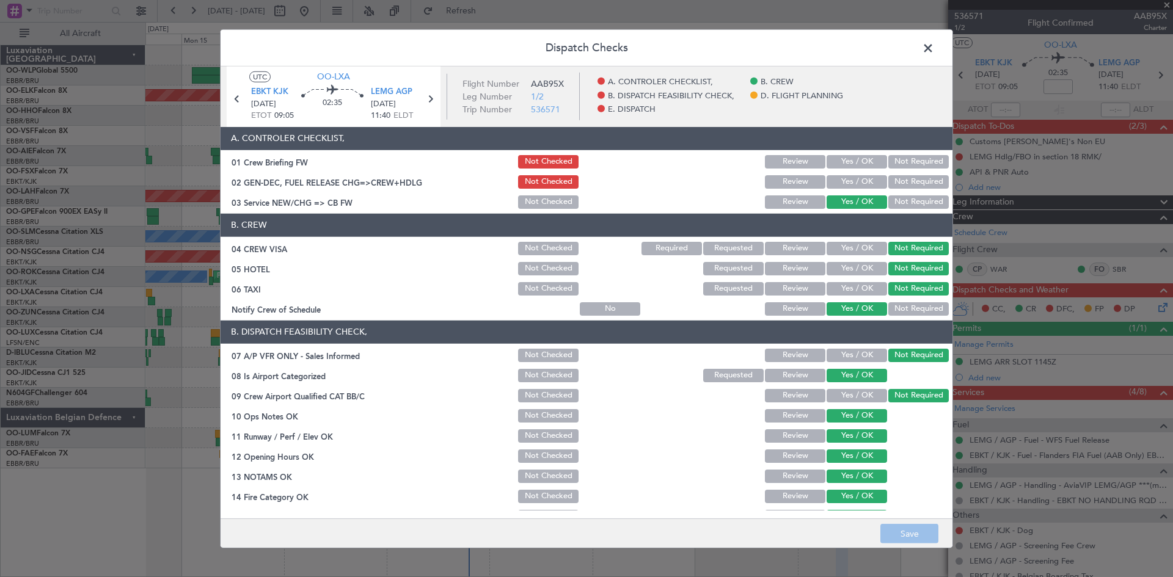
click at [934, 51] on span at bounding box center [934, 50] width 0 height 24
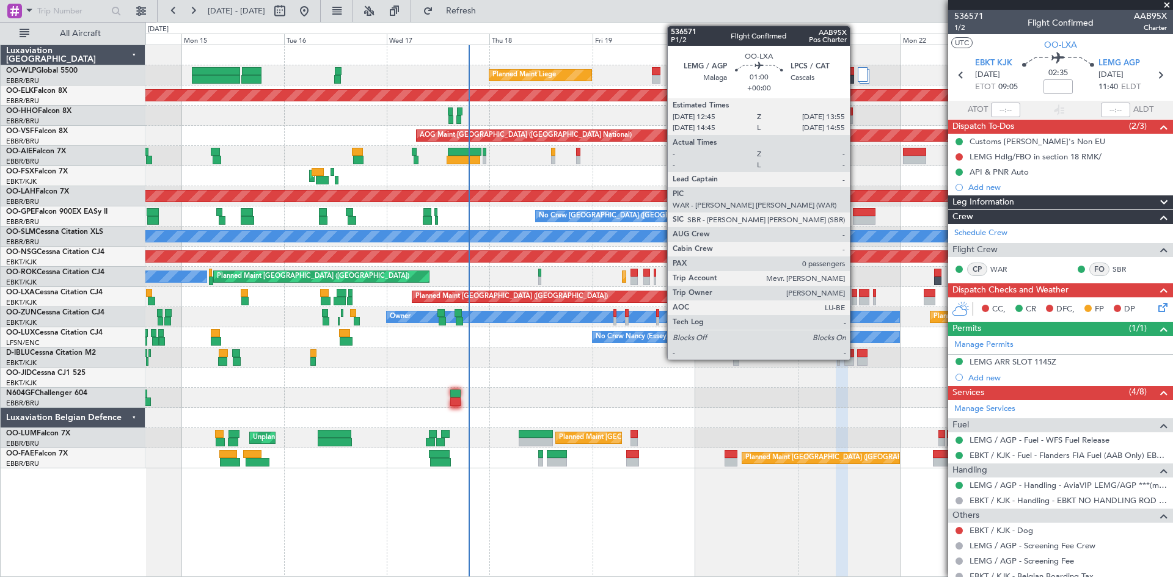
click at [855, 301] on div at bounding box center [854, 301] width 5 height 9
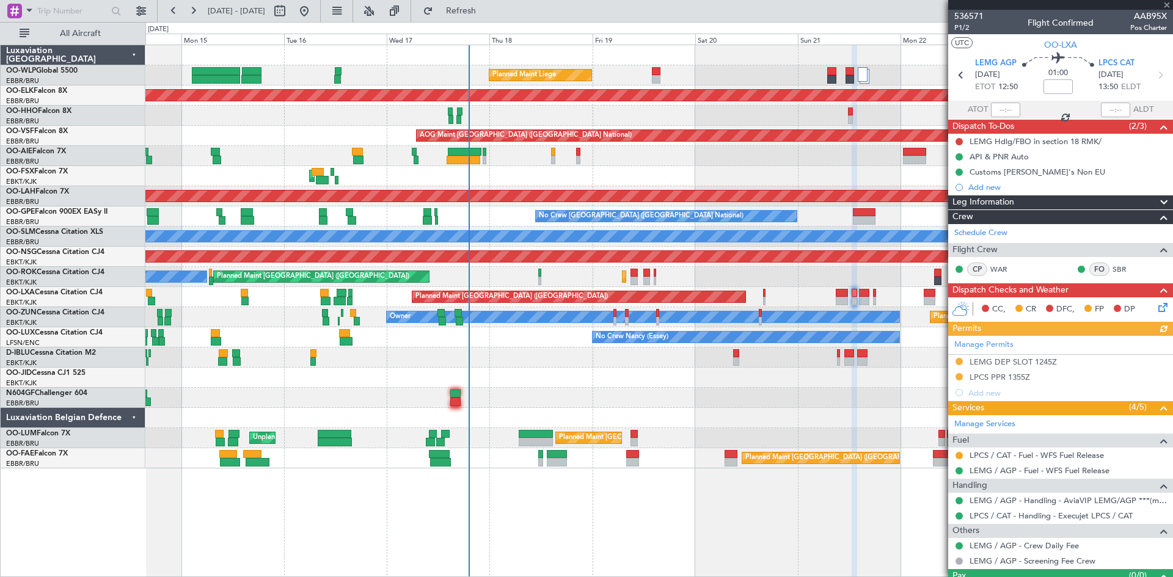
click at [1156, 310] on icon at bounding box center [1161, 306] width 10 height 10
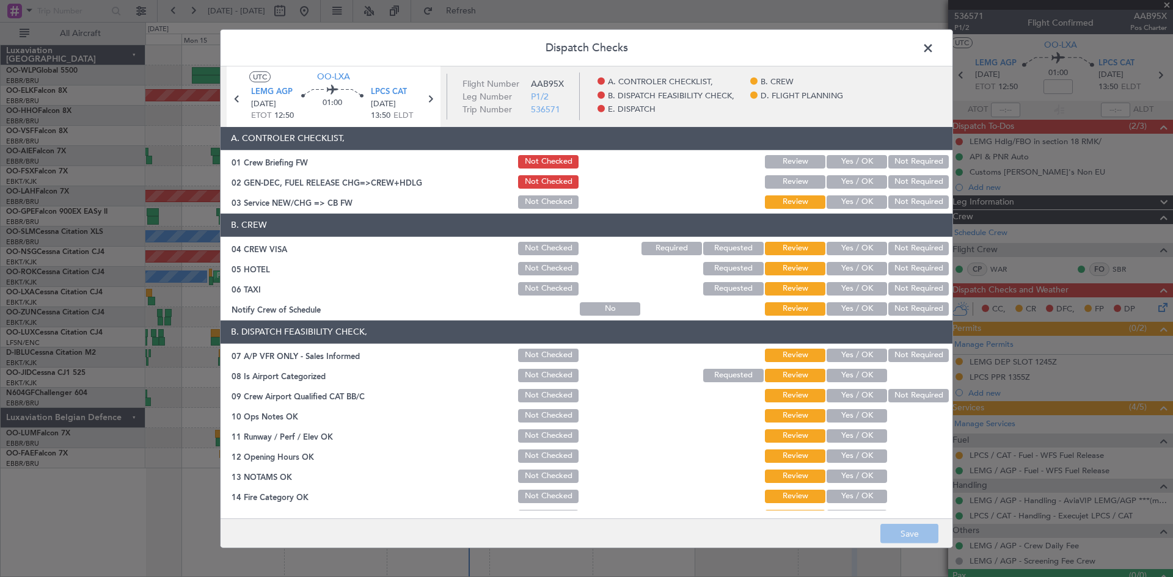
click at [934, 49] on span at bounding box center [934, 50] width 0 height 24
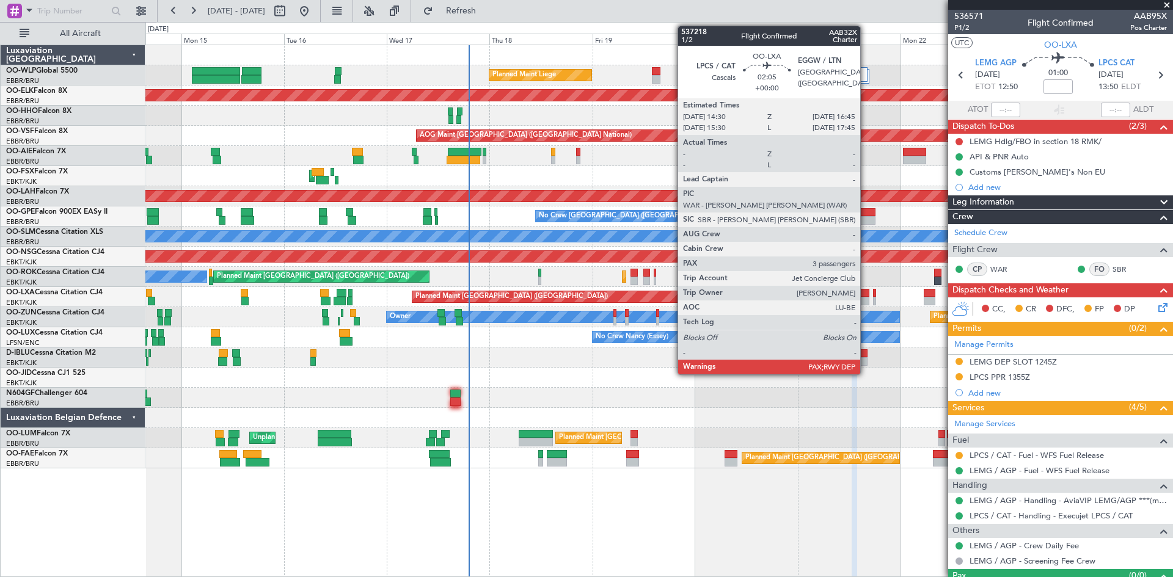
click at [866, 301] on div at bounding box center [864, 301] width 10 height 9
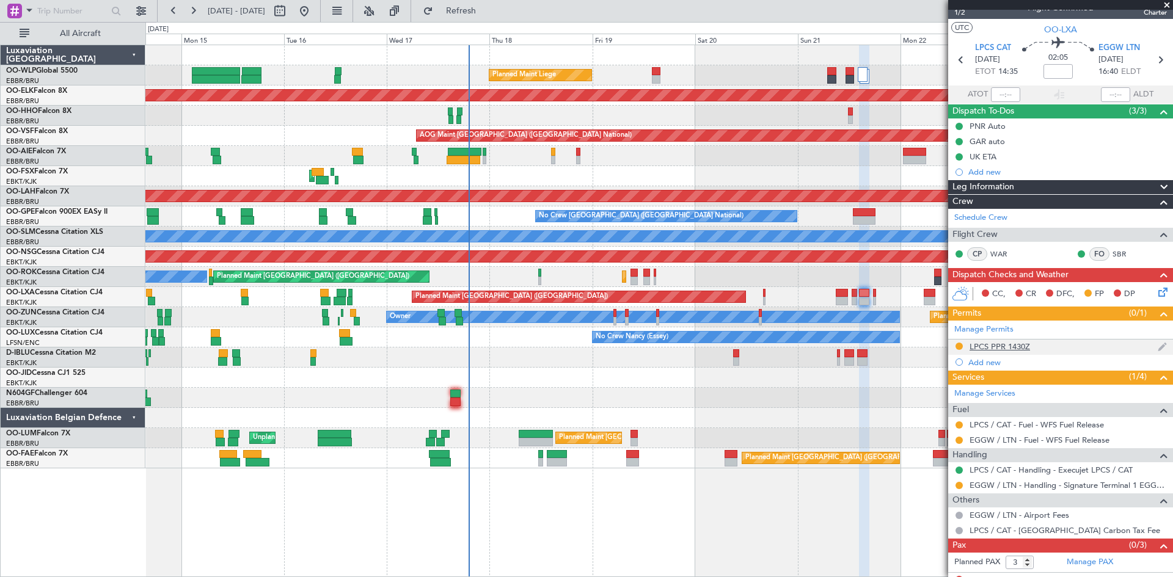
scroll to position [26, 0]
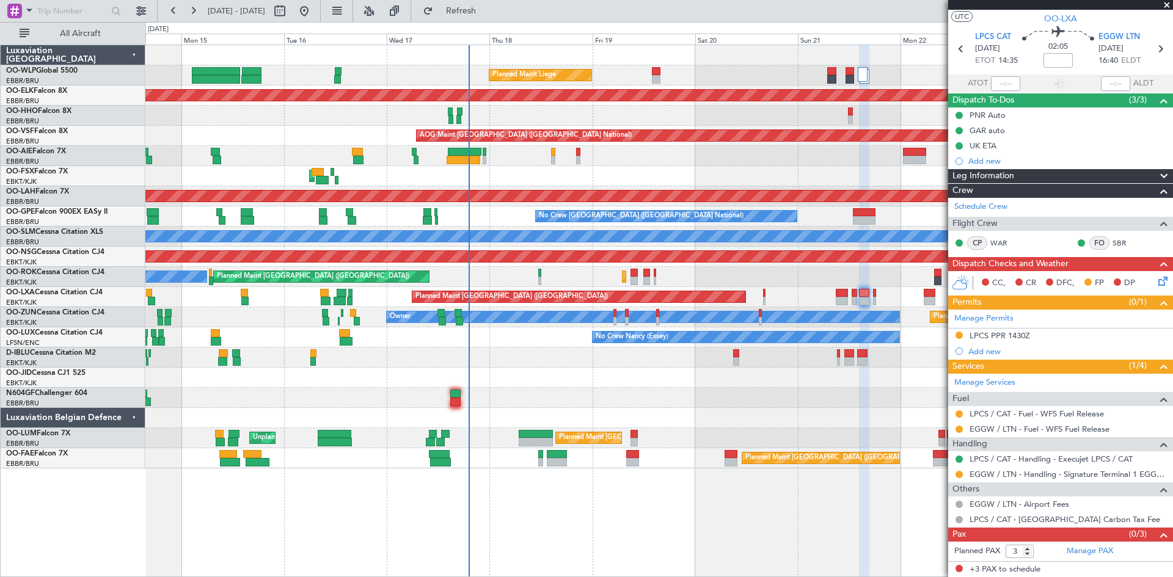
click at [876, 298] on div "Planned Maint [GEOGRAPHIC_DATA] ([GEOGRAPHIC_DATA]) Planned Maint [GEOGRAPHIC_D…" at bounding box center [658, 297] width 1027 height 20
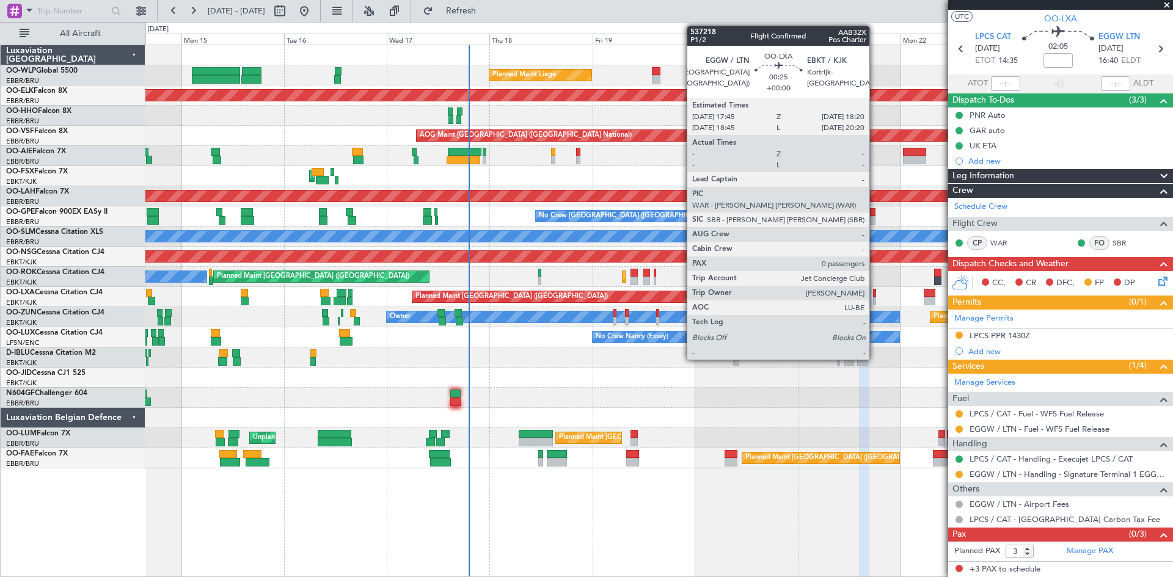
click at [875, 299] on div at bounding box center [874, 301] width 3 height 9
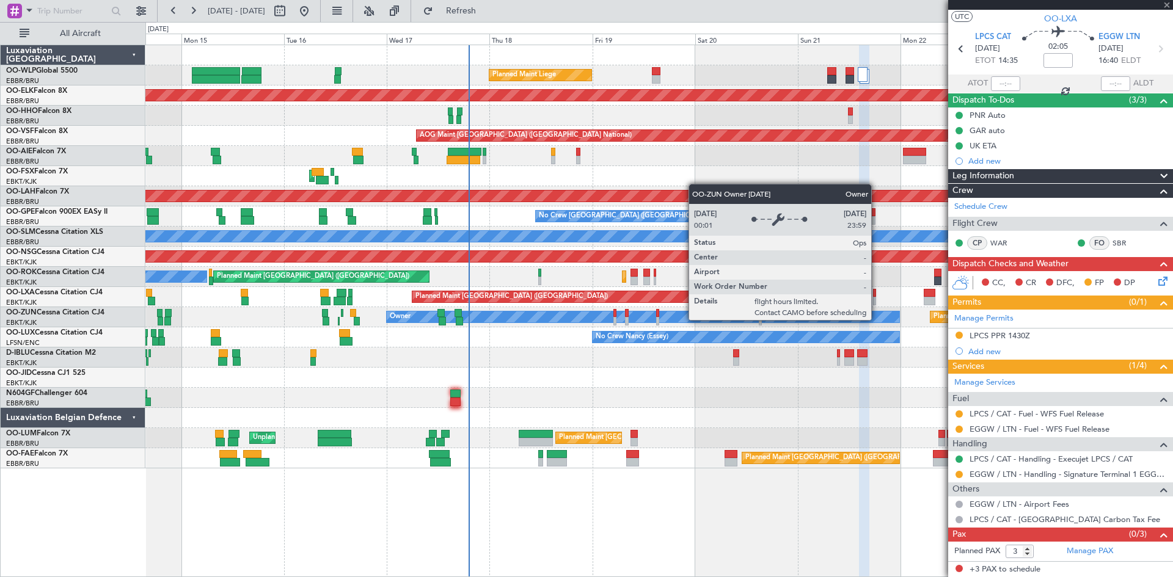
type input "0"
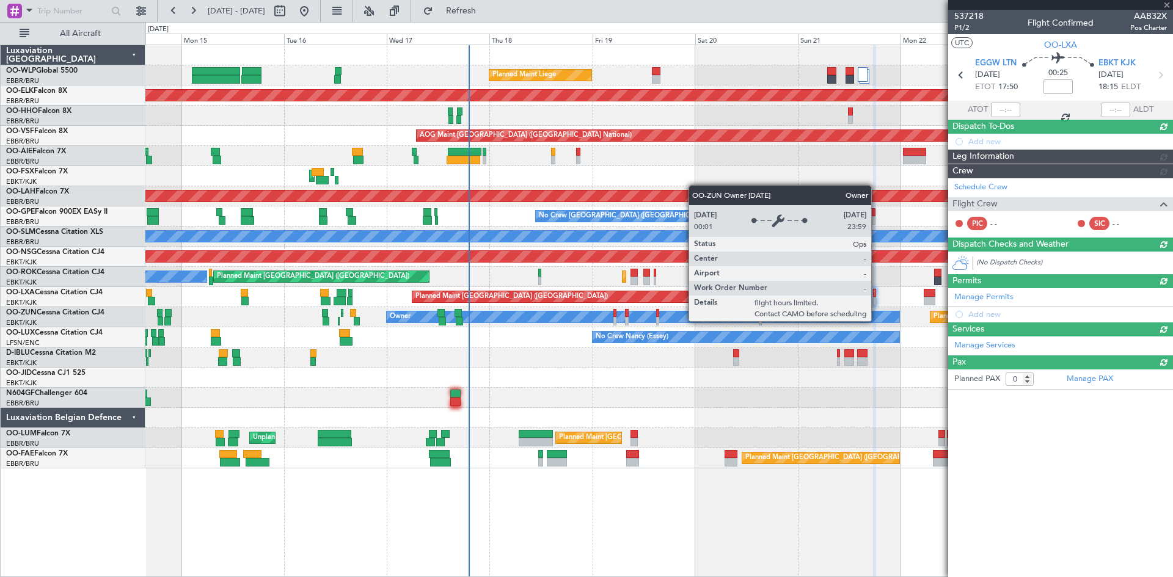
scroll to position [0, 0]
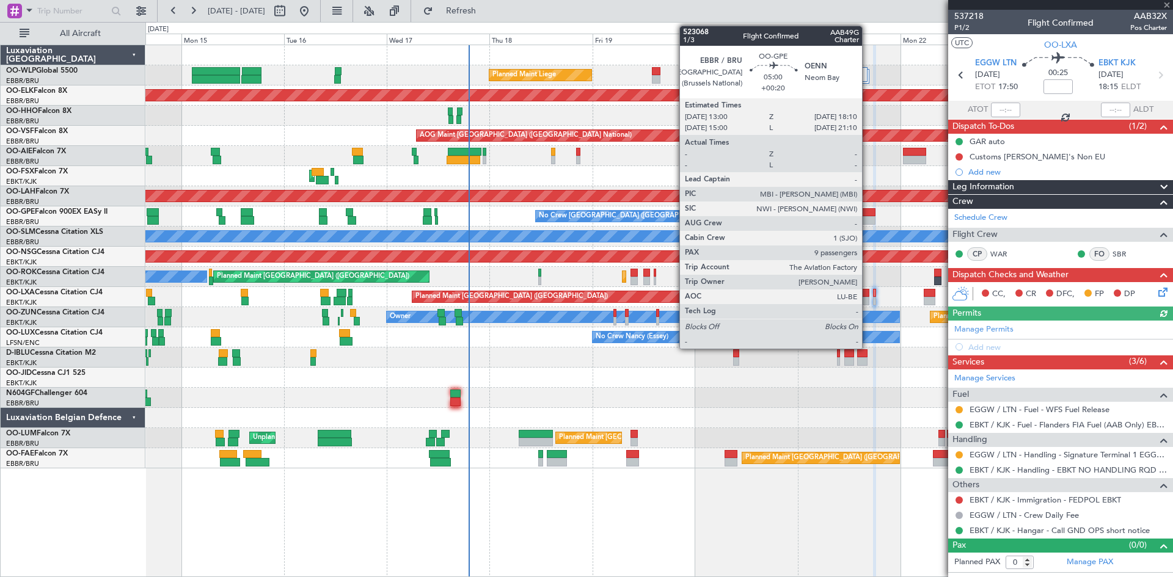
click at [867, 213] on div at bounding box center [864, 212] width 23 height 9
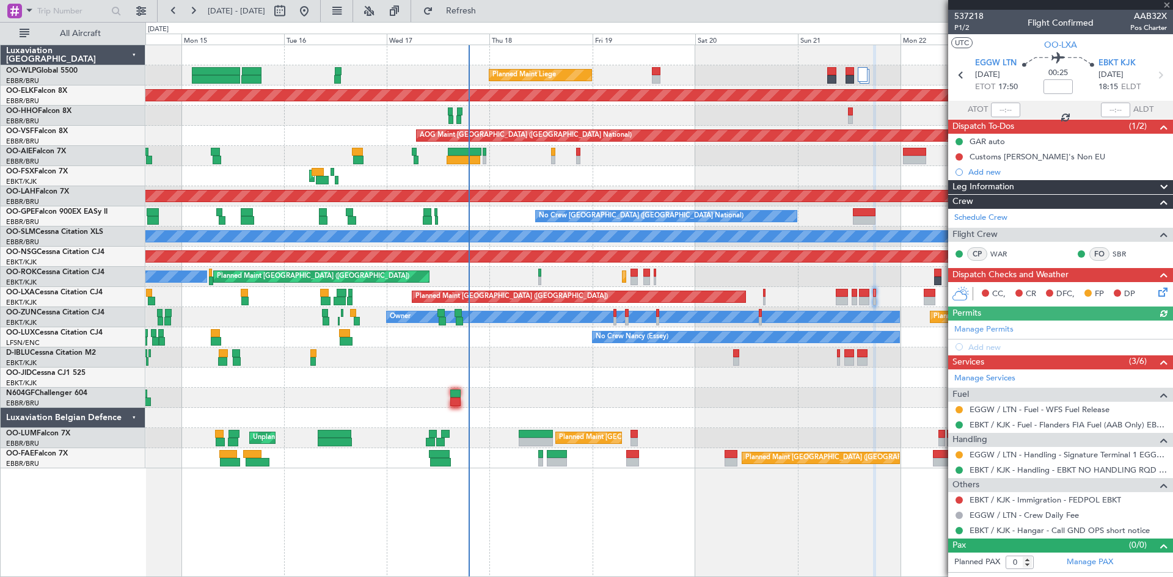
type input "+00:20"
type input "9"
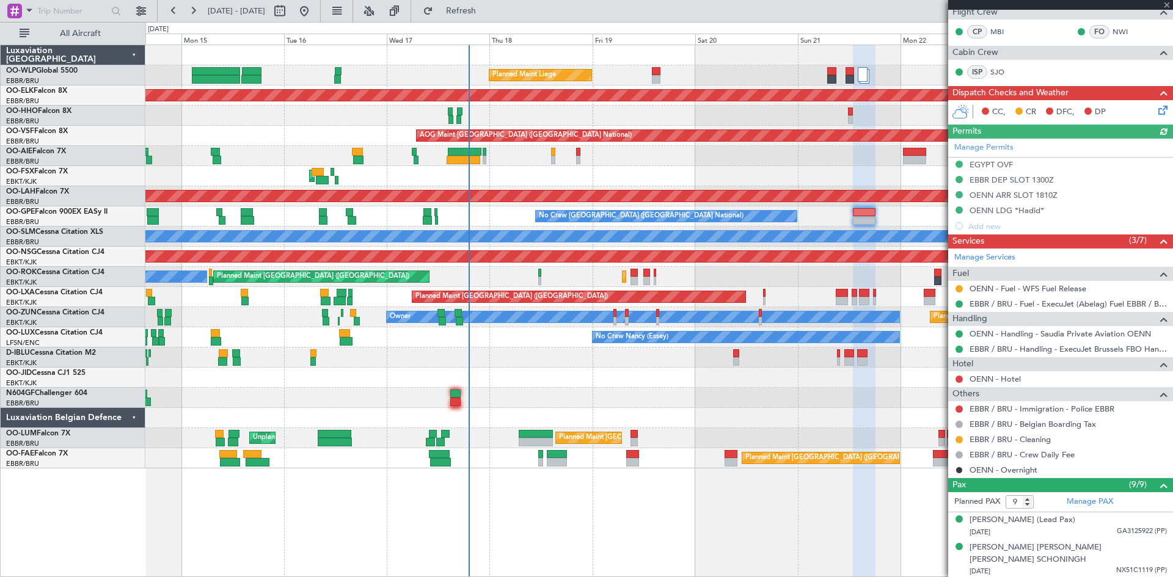
scroll to position [244, 0]
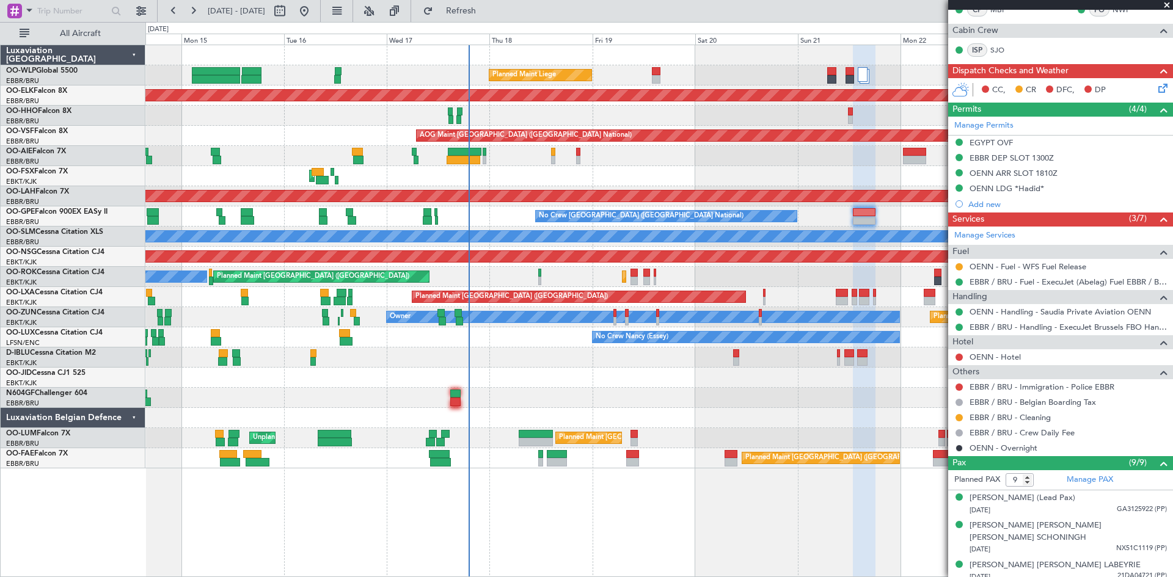
click at [541, 273] on div "Planned Maint Kortrijk-[GEOGRAPHIC_DATA] Planned Maint [GEOGRAPHIC_DATA] ([GEOG…" at bounding box center [658, 277] width 1027 height 20
click at [314, 16] on button at bounding box center [304, 11] width 20 height 20
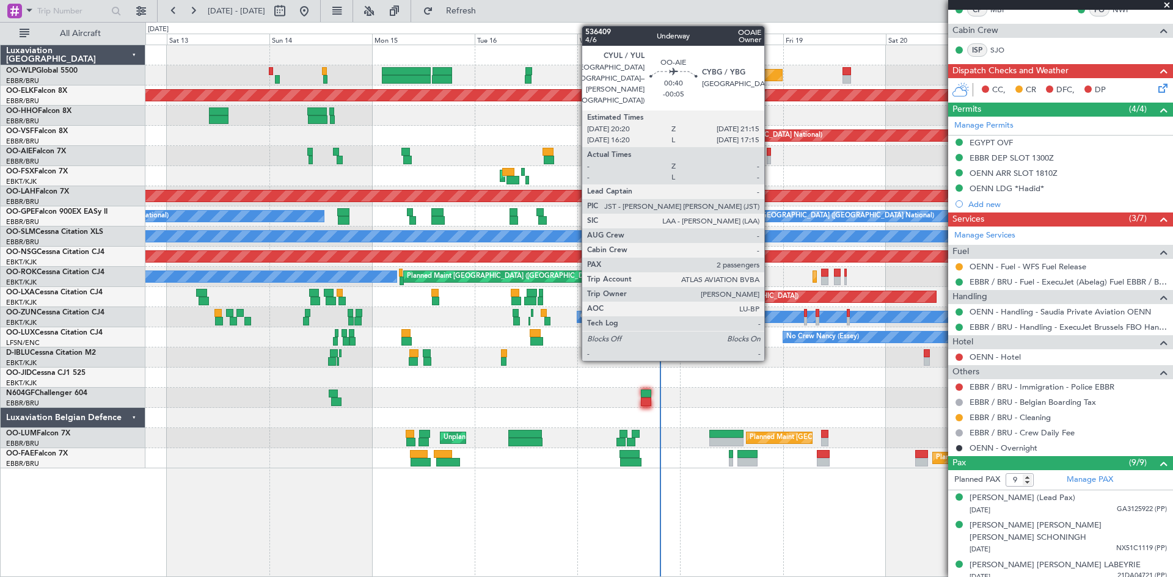
click at [770, 159] on div at bounding box center [769, 160] width 4 height 9
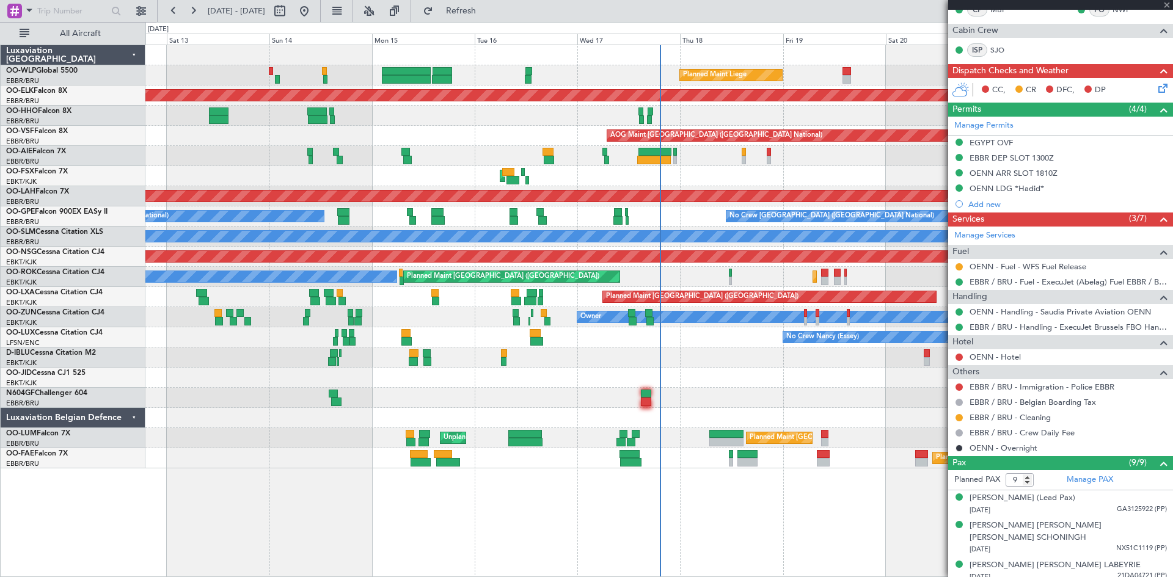
type input "-00:05"
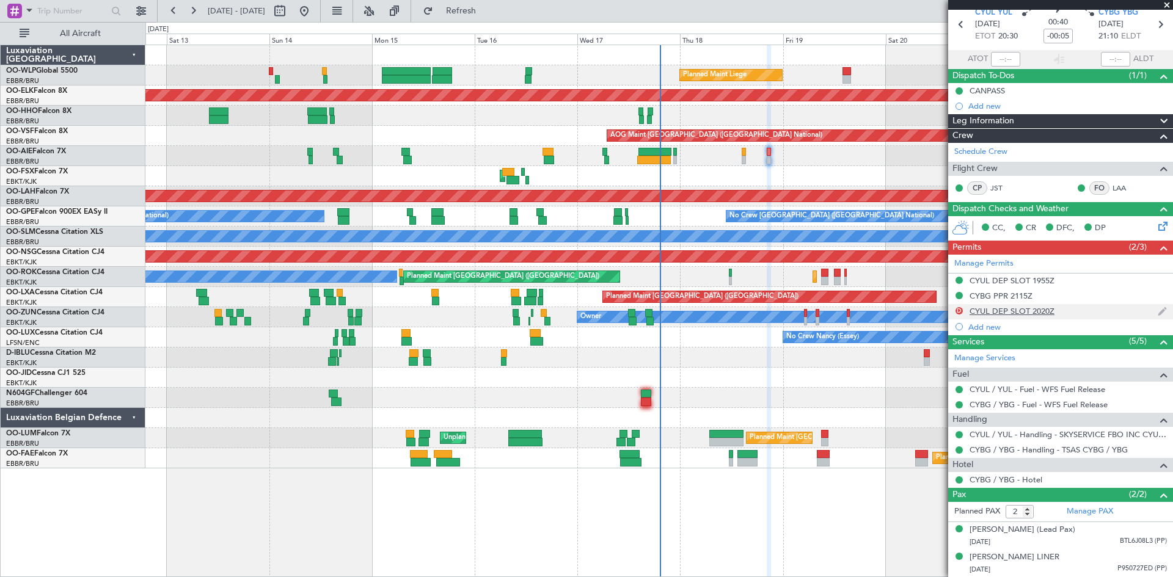
scroll to position [62, 0]
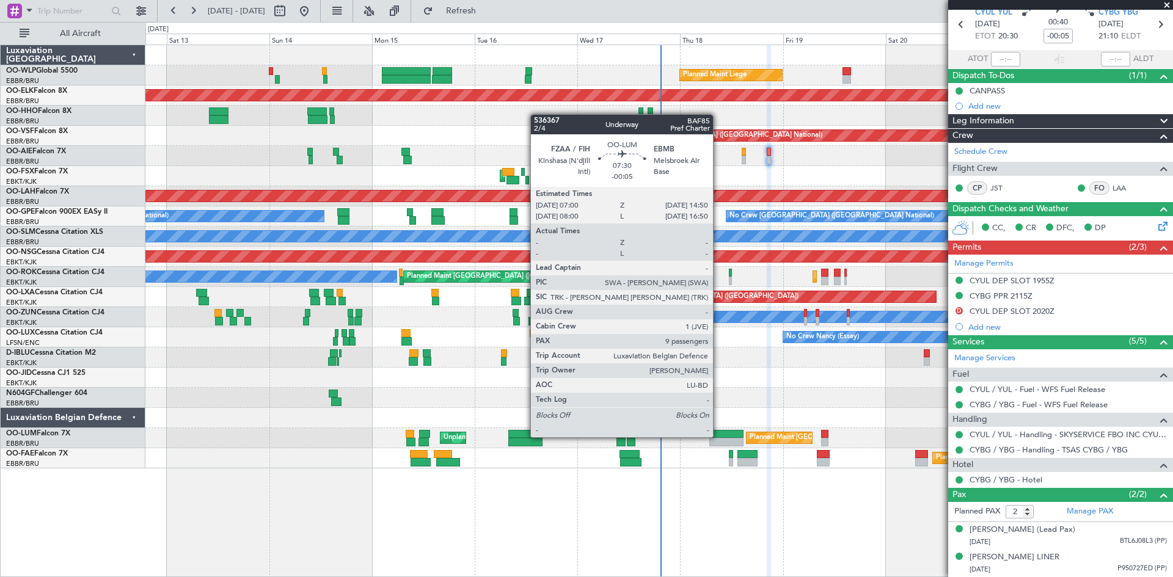
click at [718, 436] on div at bounding box center [726, 434] width 34 height 9
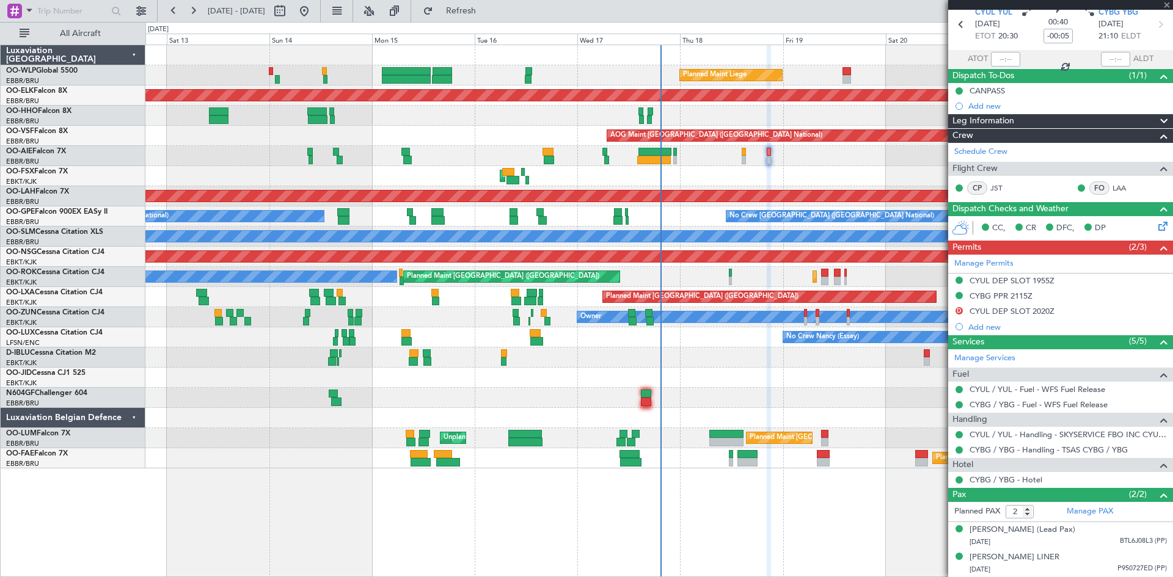
type input "9"
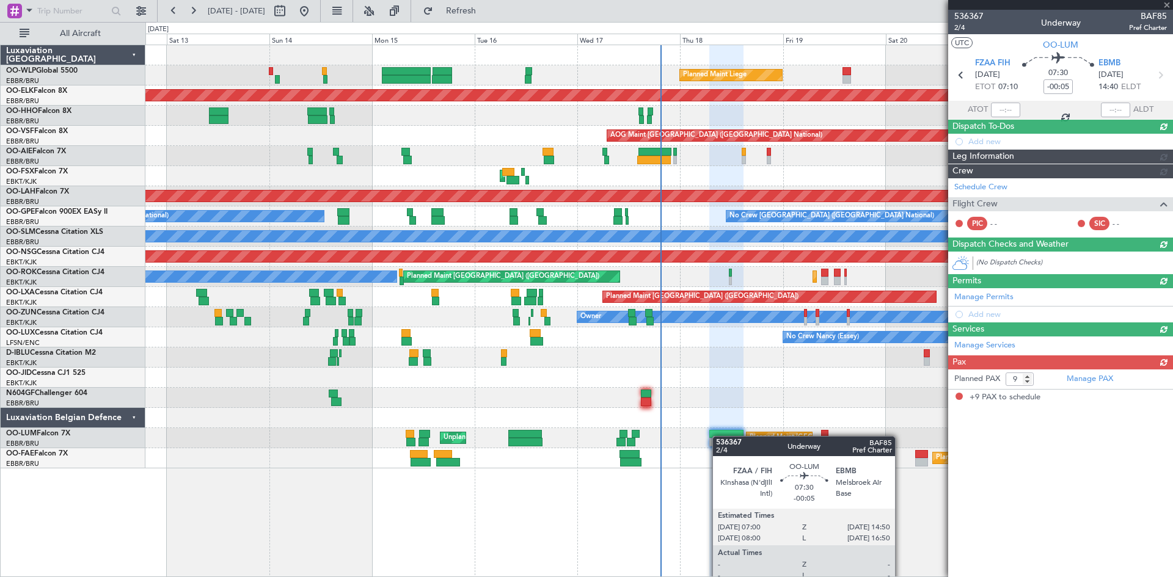
scroll to position [0, 0]
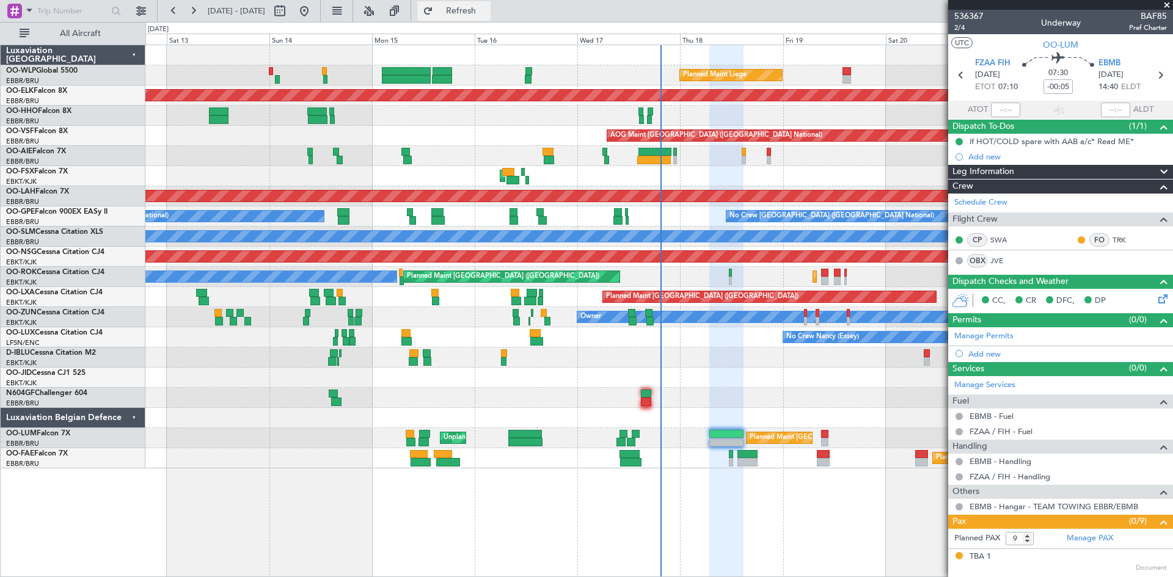
click at [476, 10] on span "Refresh" at bounding box center [461, 11] width 51 height 9
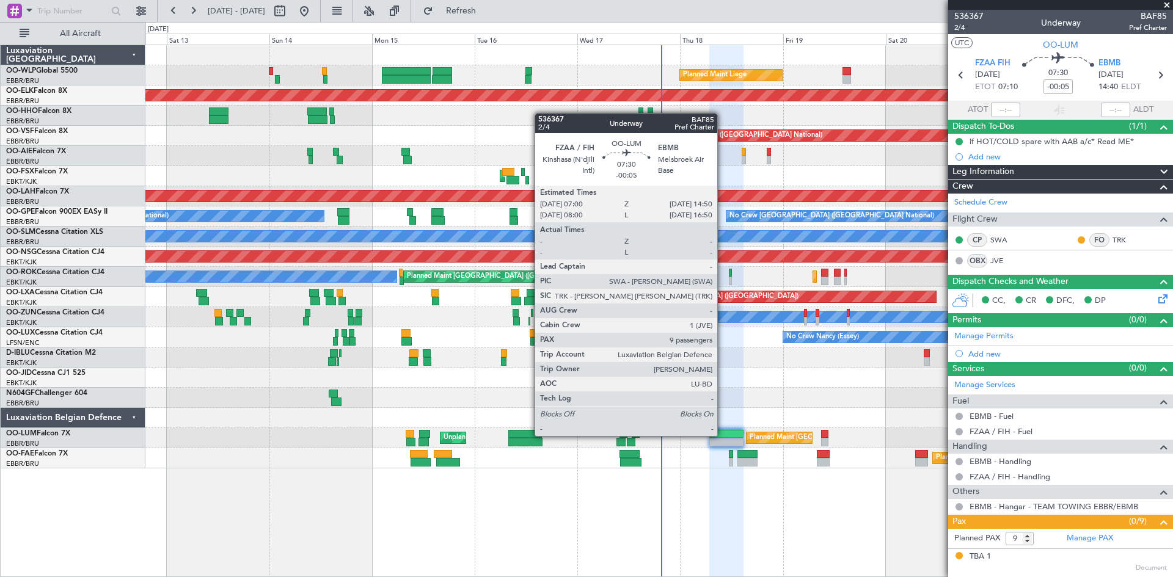
click at [723, 435] on div at bounding box center [726, 434] width 34 height 9
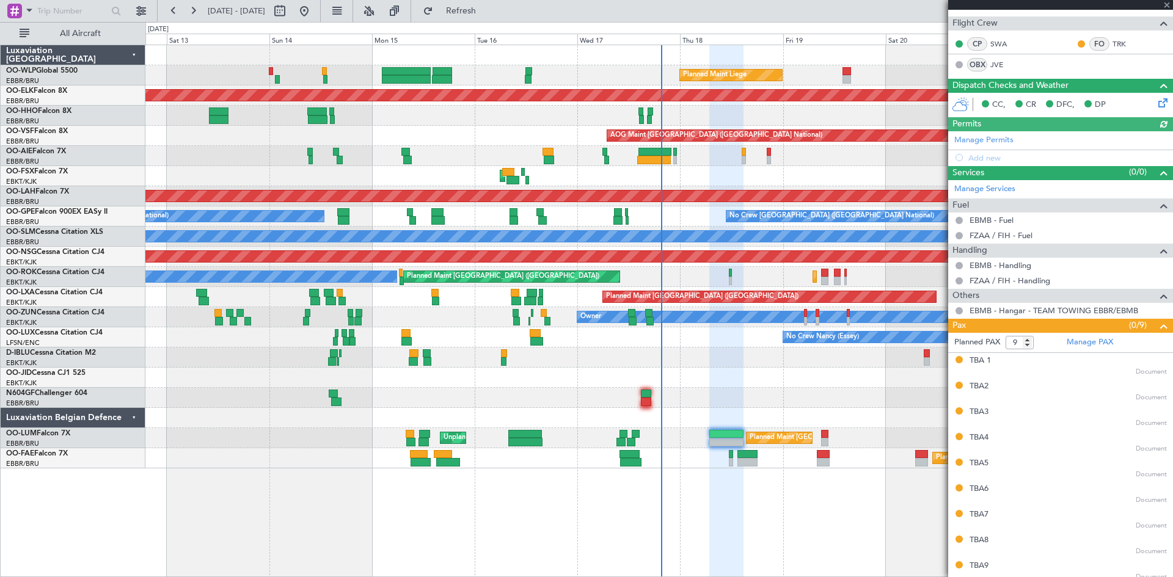
scroll to position [202, 0]
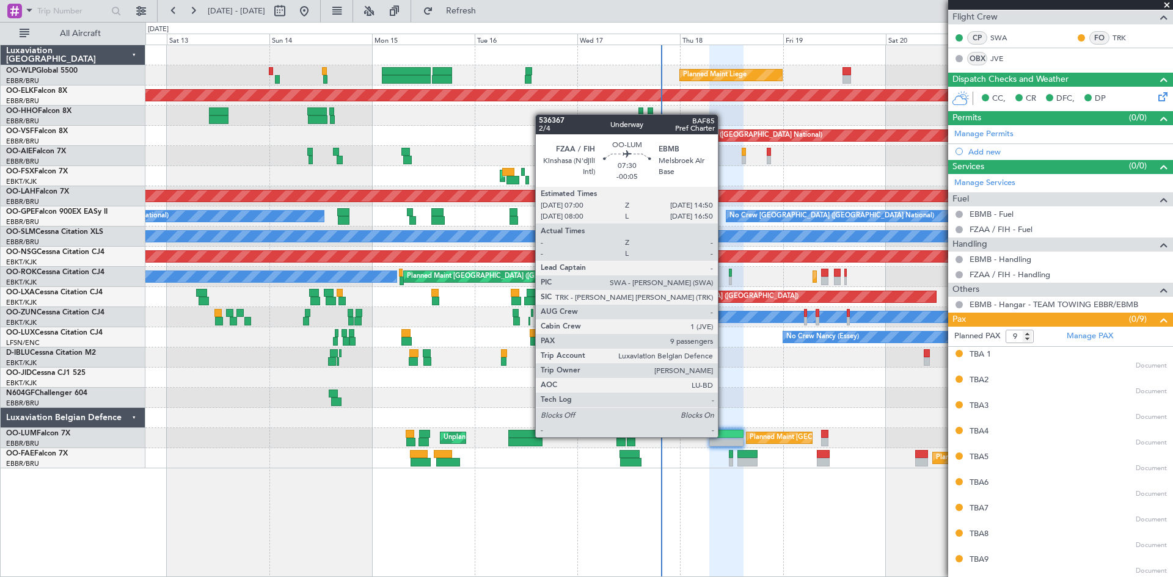
click at [723, 436] on div at bounding box center [726, 434] width 34 height 9
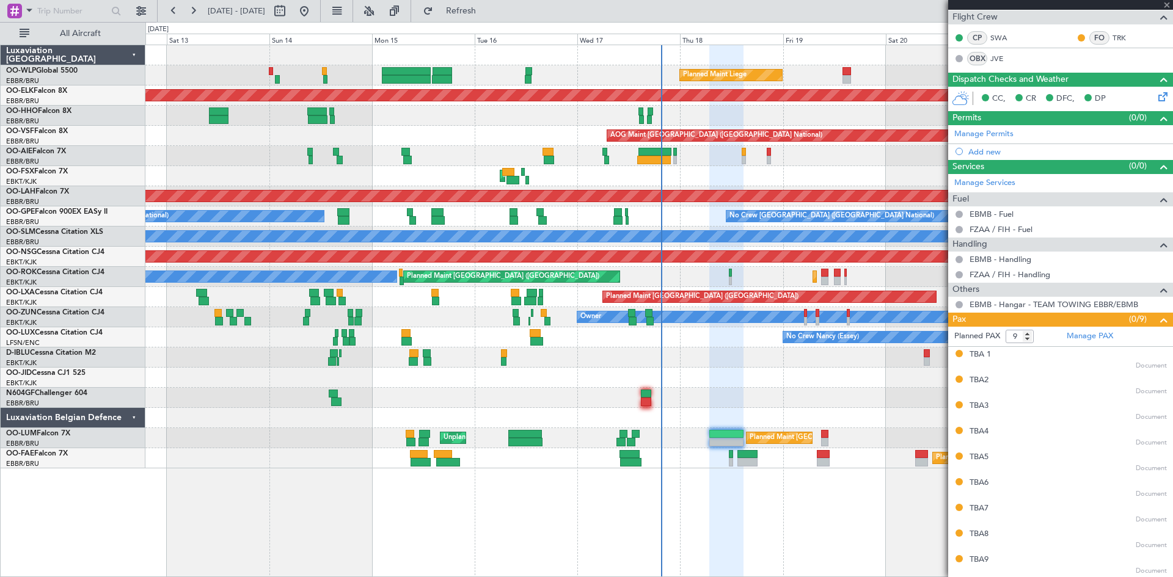
scroll to position [0, 0]
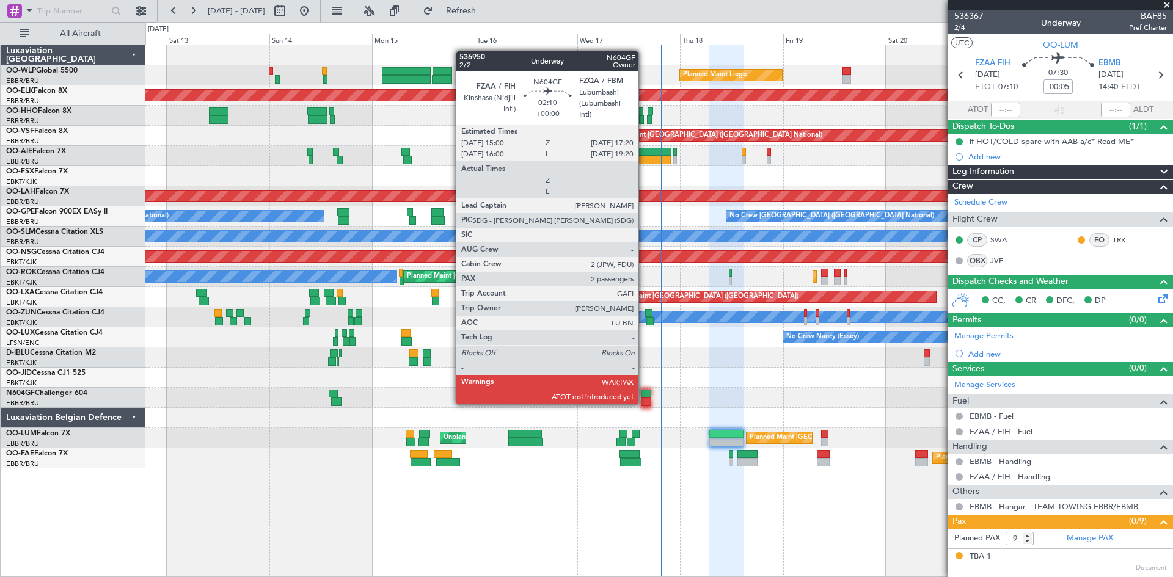
click at [644, 403] on div at bounding box center [646, 402] width 10 height 9
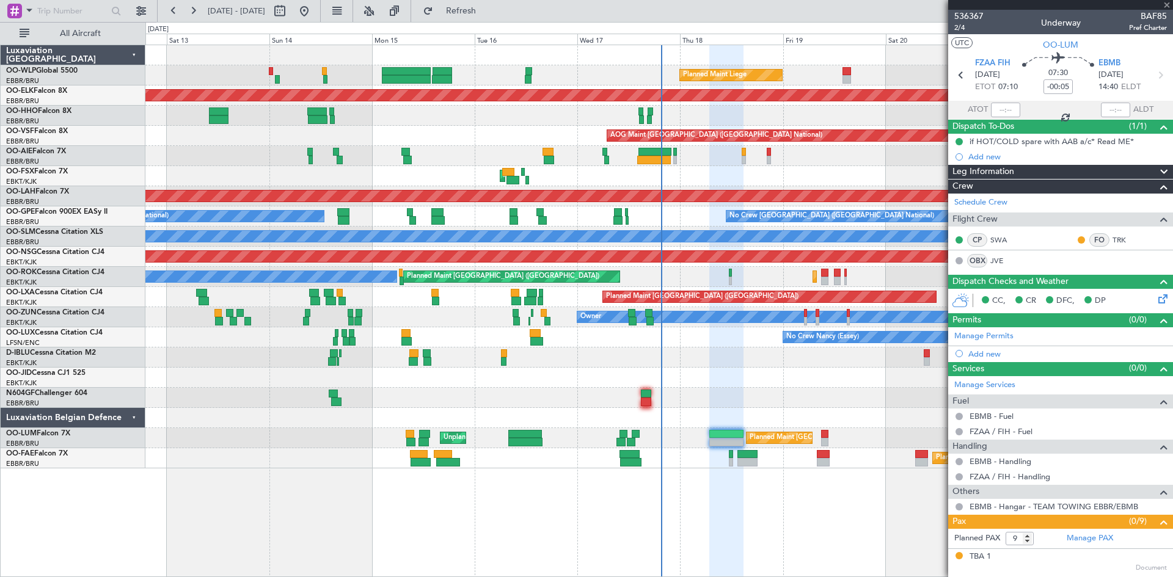
type input "2"
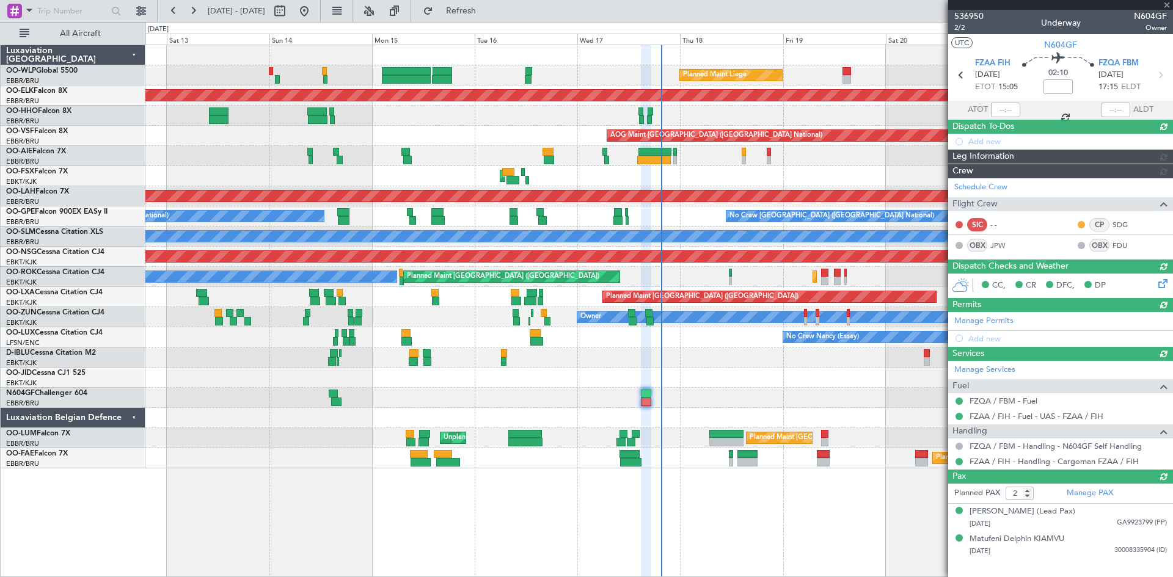
type input "15:38"
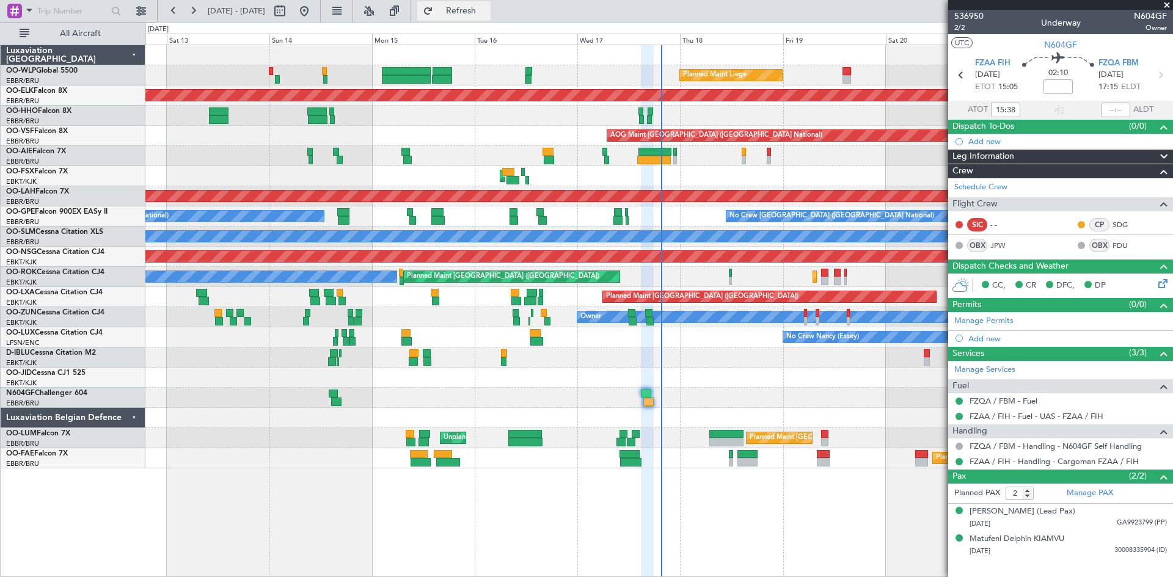
click at [480, 10] on span "Refresh" at bounding box center [461, 11] width 51 height 9
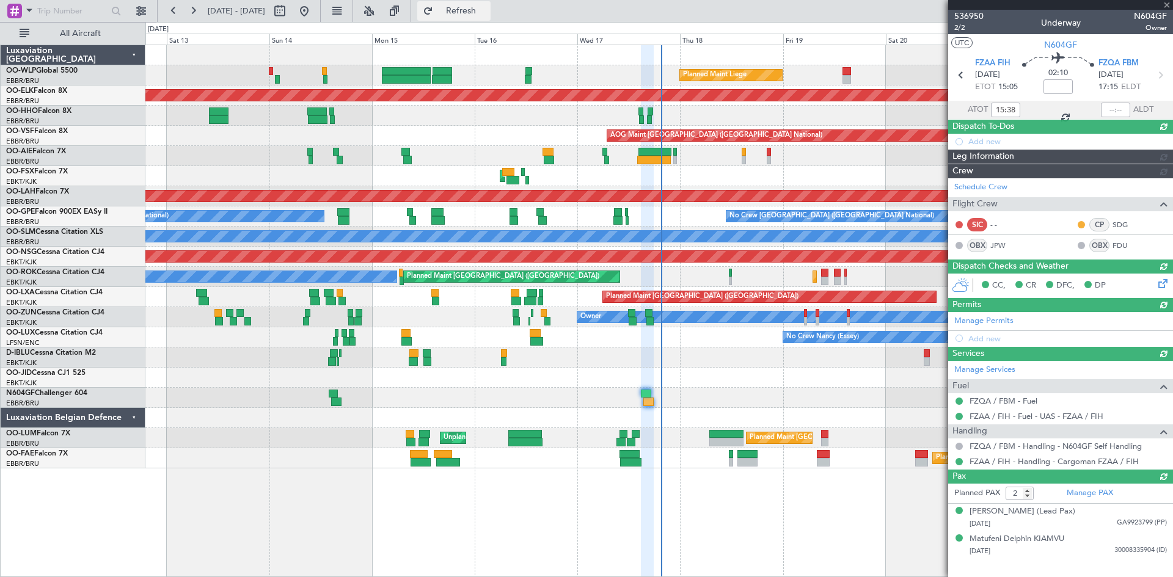
type input "17:52"
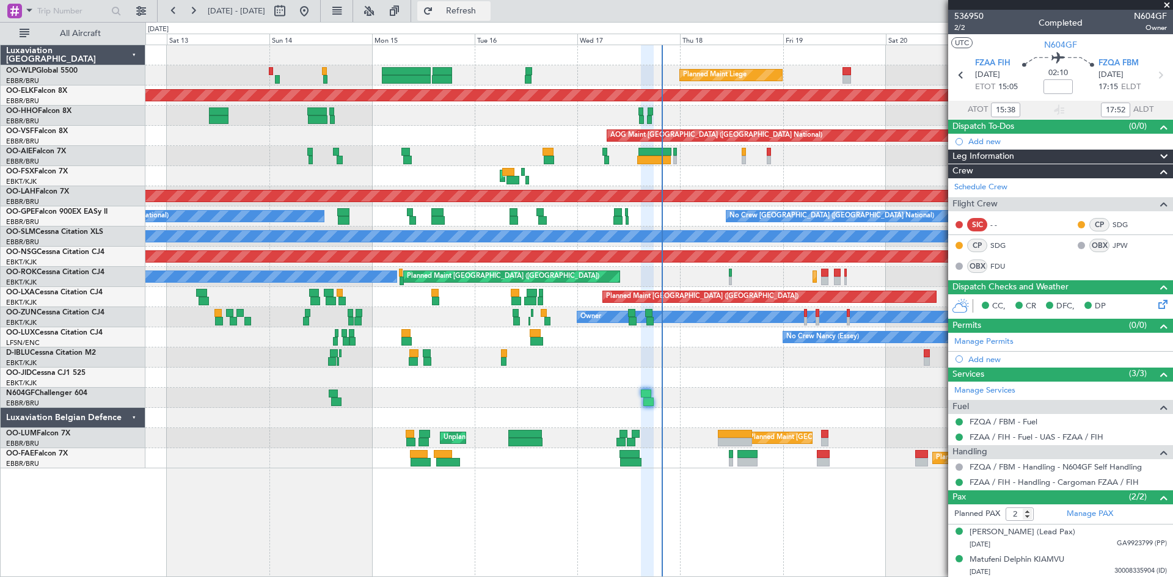
click at [470, 15] on button "Refresh" at bounding box center [453, 11] width 73 height 20
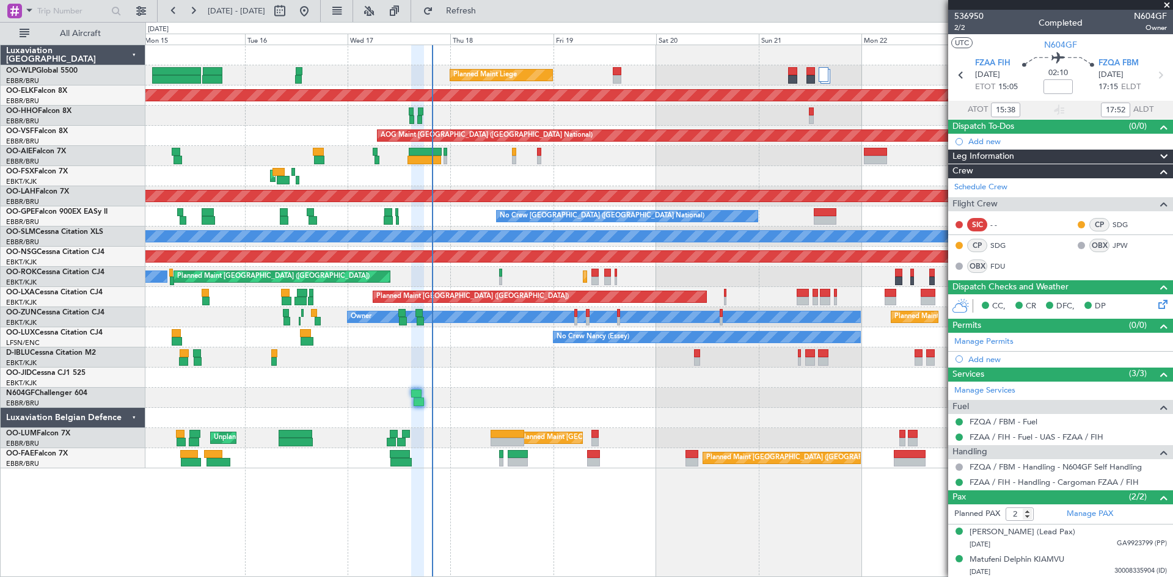
click at [274, 217] on div "Planned Maint Liege Planned Maint [GEOGRAPHIC_DATA]-[GEOGRAPHIC_DATA] Planned M…" at bounding box center [658, 256] width 1027 height 423
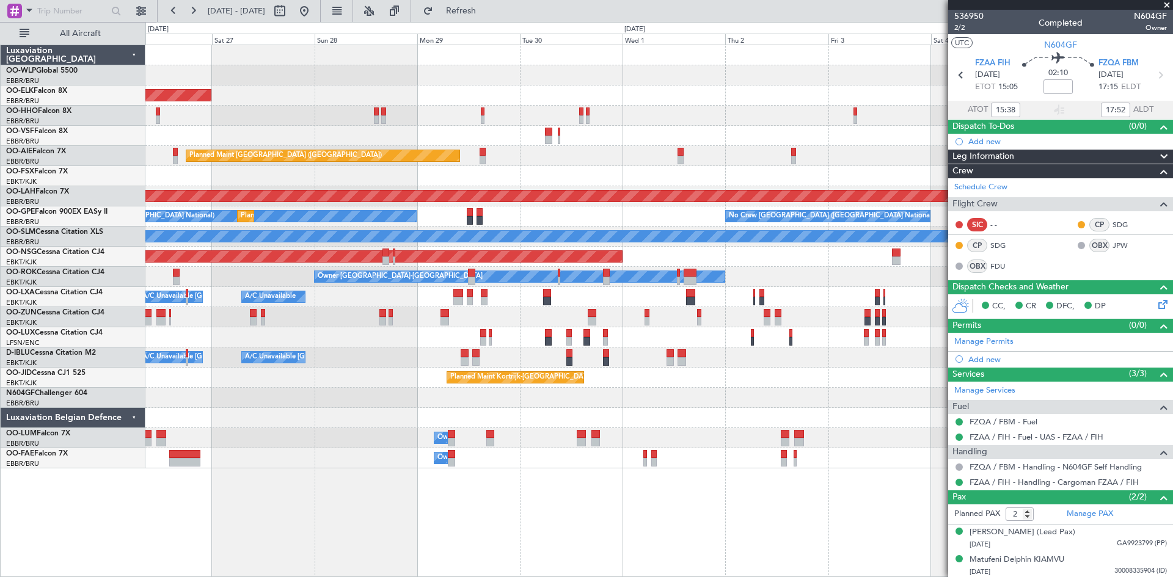
click at [295, 173] on div "Planned Maint Kortrijk-[GEOGRAPHIC_DATA] Planned Maint [GEOGRAPHIC_DATA] ([GEOG…" at bounding box center [658, 256] width 1027 height 423
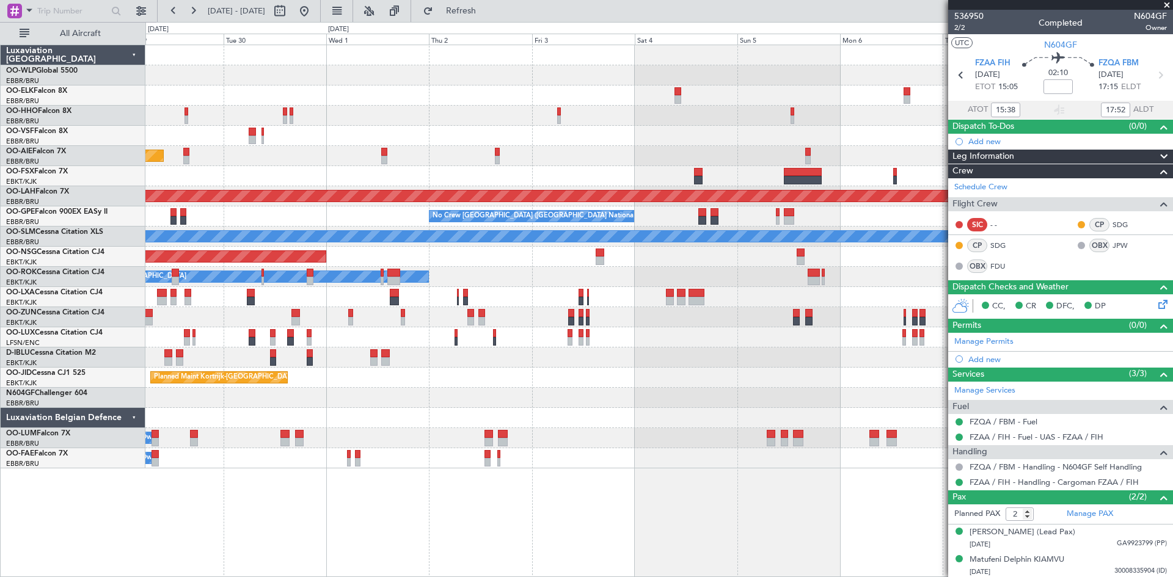
click at [250, 178] on div "Planned Maint Kortrijk-[GEOGRAPHIC_DATA] Planned Maint [GEOGRAPHIC_DATA] ([GEOG…" at bounding box center [658, 256] width 1027 height 423
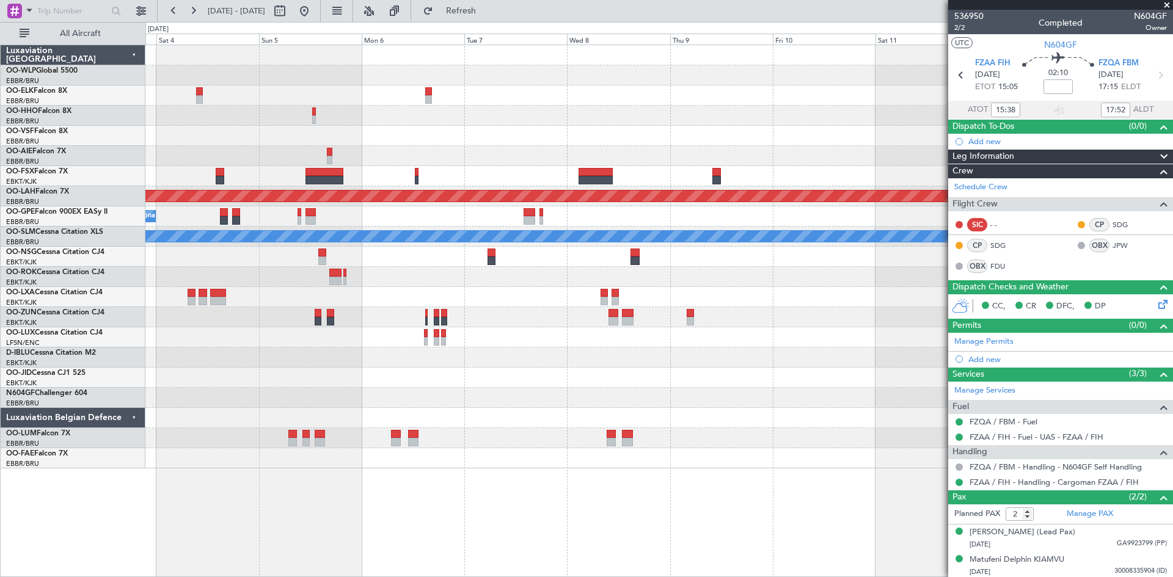
click at [326, 157] on div "Planned Maint [PERSON_NAME]-[GEOGRAPHIC_DATA][PERSON_NAME] ([GEOGRAPHIC_DATA][P…" at bounding box center [658, 256] width 1027 height 423
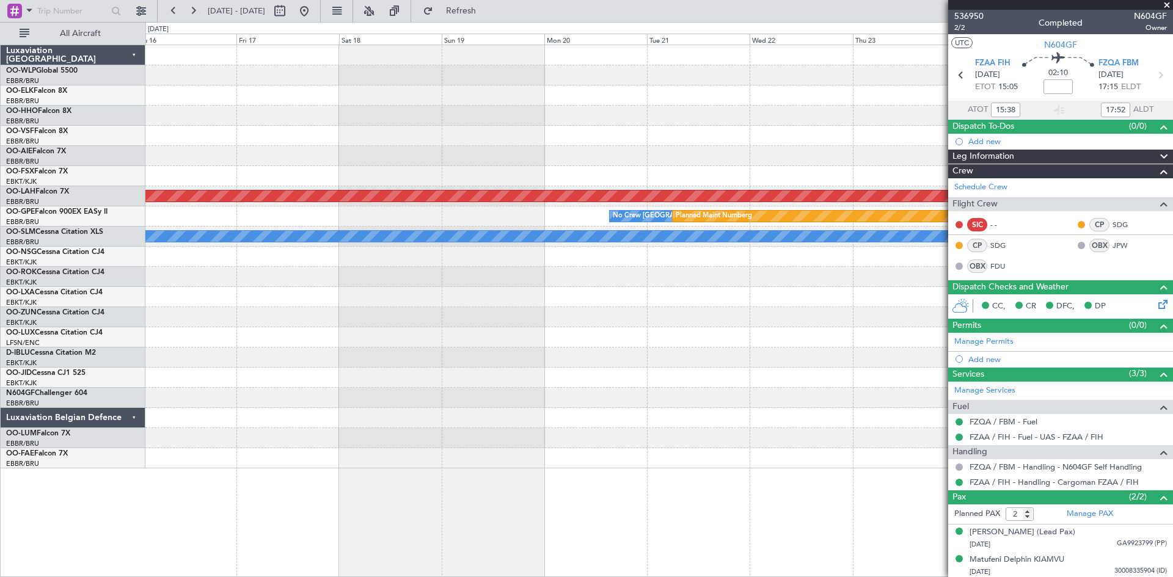
click at [48, 152] on div "Planned Maint [PERSON_NAME]-[GEOGRAPHIC_DATA][PERSON_NAME] ([GEOGRAPHIC_DATA][P…" at bounding box center [586, 299] width 1173 height 555
click at [65, 175] on div "Planned Maint [PERSON_NAME]-[GEOGRAPHIC_DATA][PERSON_NAME] ([GEOGRAPHIC_DATA][P…" at bounding box center [586, 299] width 1173 height 555
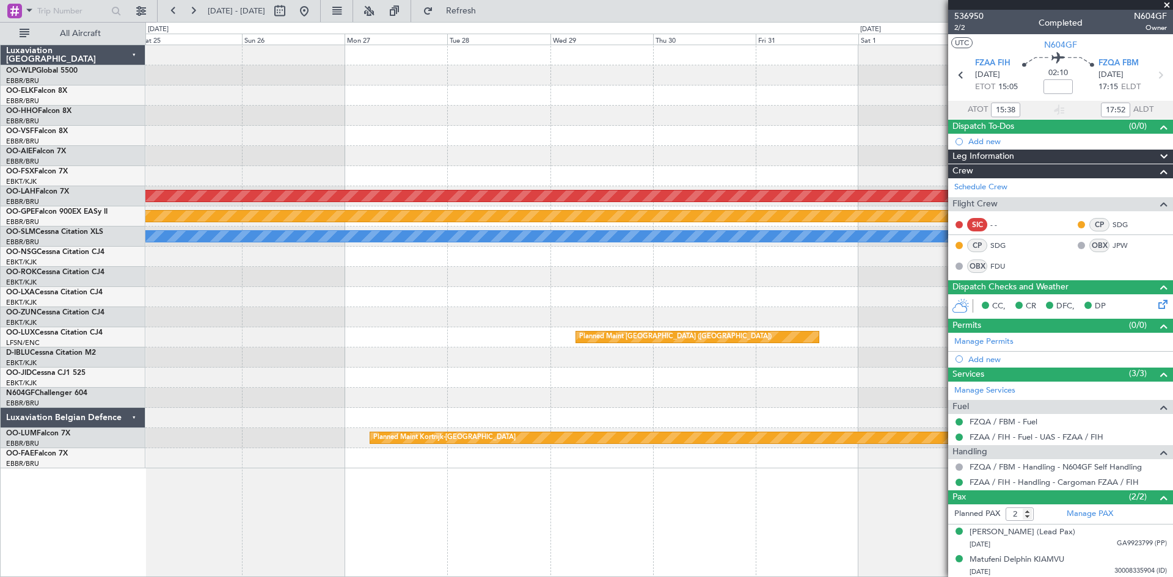
click at [121, 179] on div "Planned Maint [PERSON_NAME]-[GEOGRAPHIC_DATA][PERSON_NAME] ([GEOGRAPHIC_DATA][P…" at bounding box center [586, 299] width 1173 height 555
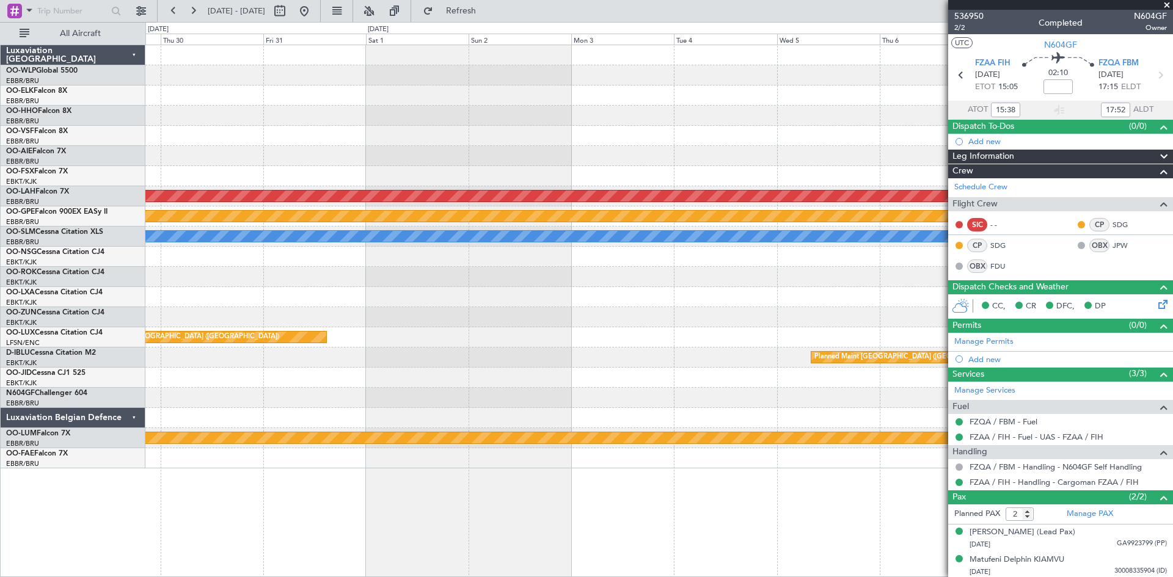
click at [114, 160] on div "Planned Maint [PERSON_NAME]-[GEOGRAPHIC_DATA][PERSON_NAME] ([GEOGRAPHIC_DATA][P…" at bounding box center [586, 299] width 1173 height 555
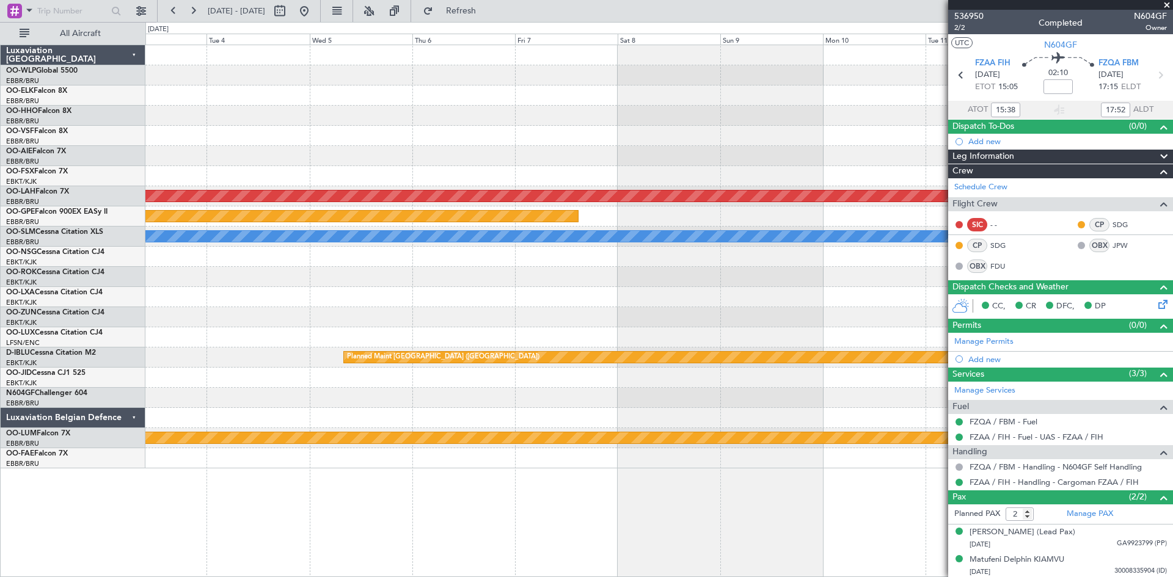
click at [154, 147] on div "Planned Maint [PERSON_NAME]-[GEOGRAPHIC_DATA][PERSON_NAME] ([GEOGRAPHIC_DATA][P…" at bounding box center [658, 256] width 1027 height 423
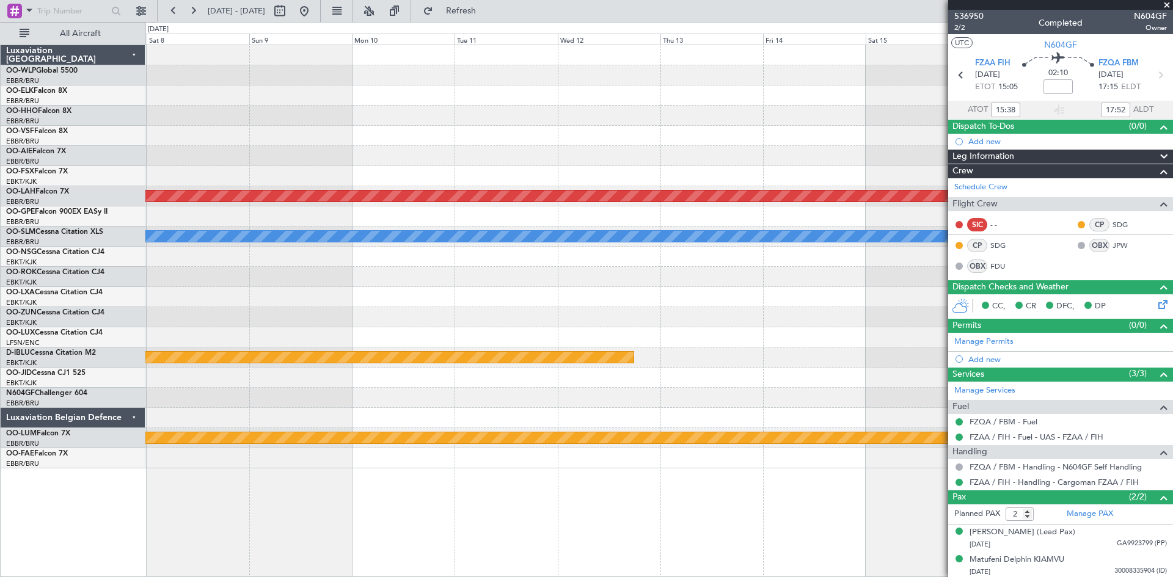
click at [140, 120] on div "Planned Maint [PERSON_NAME]-[GEOGRAPHIC_DATA][PERSON_NAME] ([GEOGRAPHIC_DATA][P…" at bounding box center [586, 299] width 1173 height 555
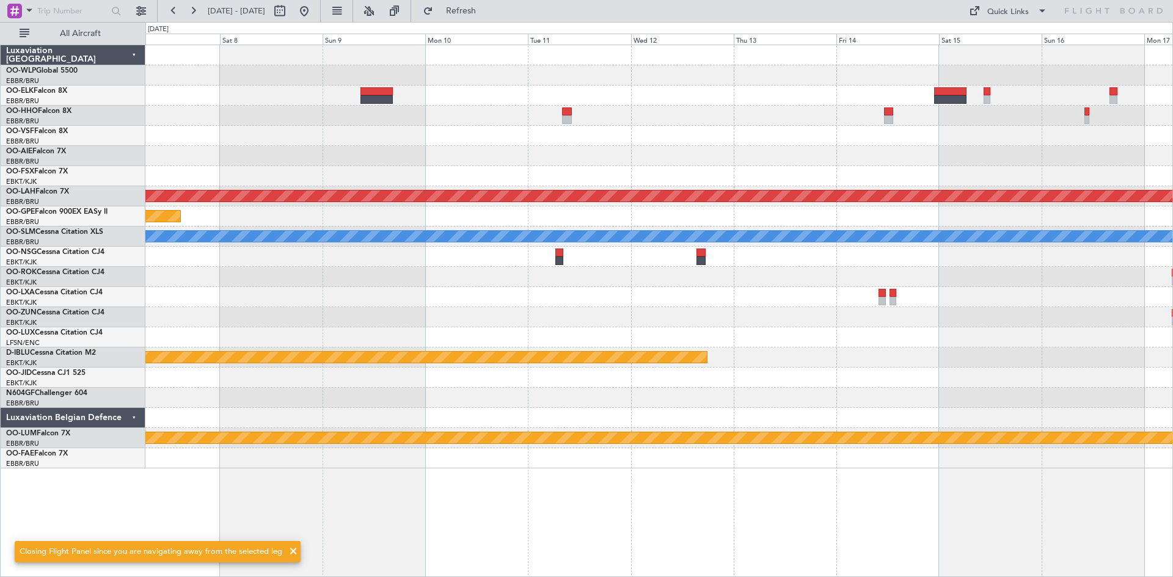
click at [896, 132] on div at bounding box center [658, 136] width 1027 height 20
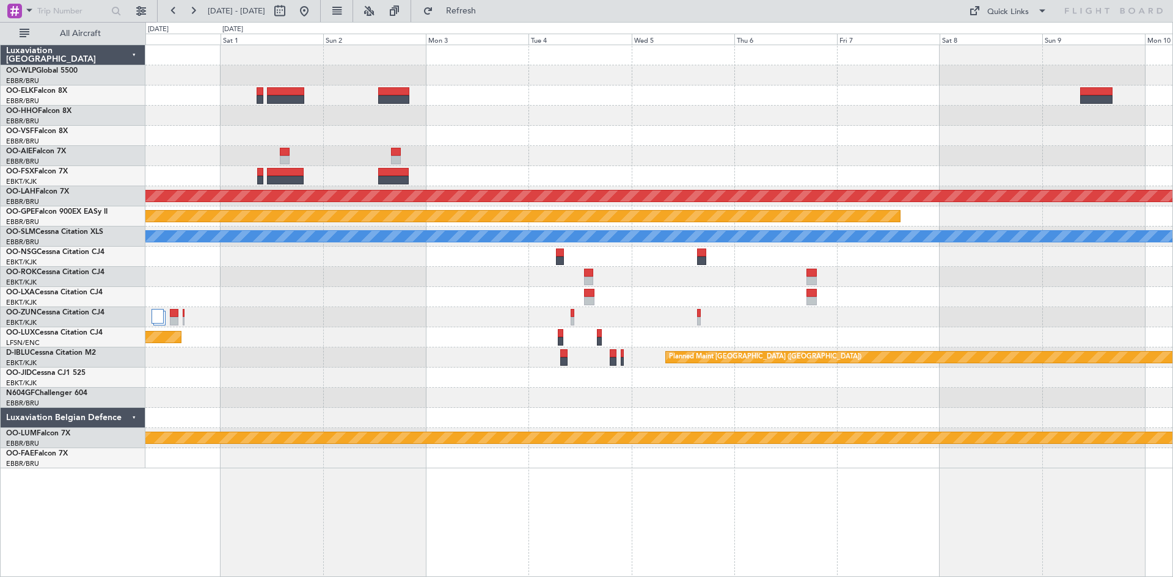
click at [836, 133] on div at bounding box center [658, 136] width 1027 height 20
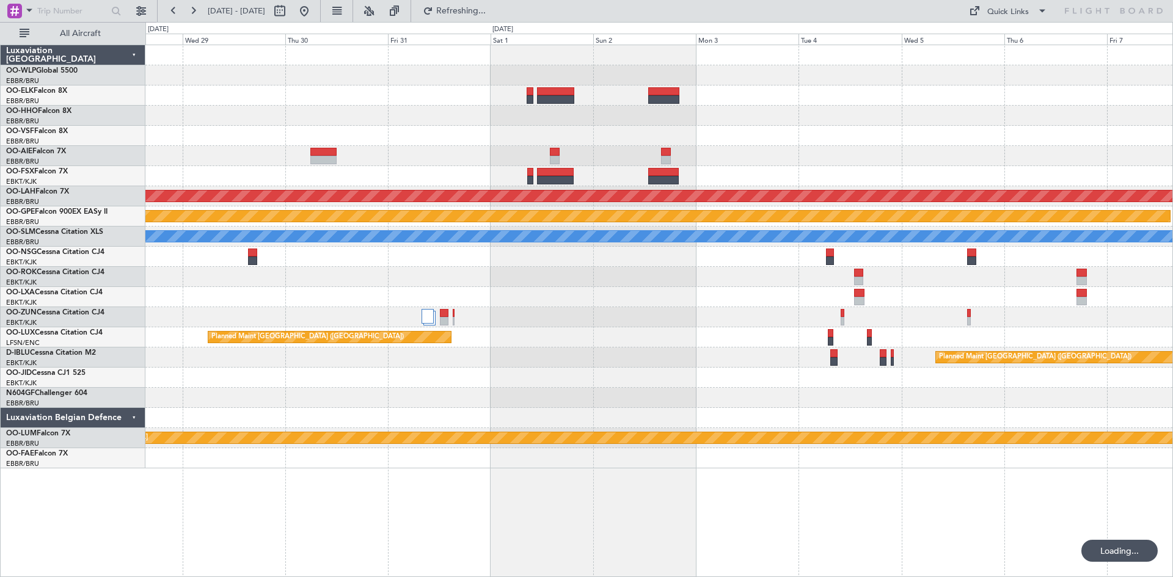
click at [615, 142] on div at bounding box center [658, 136] width 1027 height 20
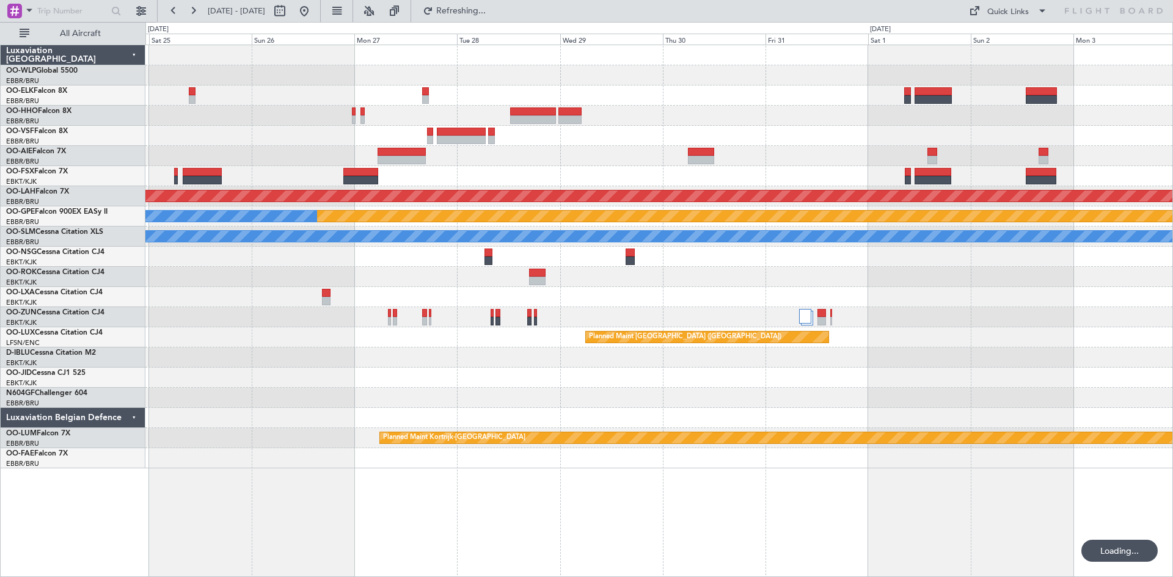
click at [753, 128] on div at bounding box center [658, 136] width 1027 height 20
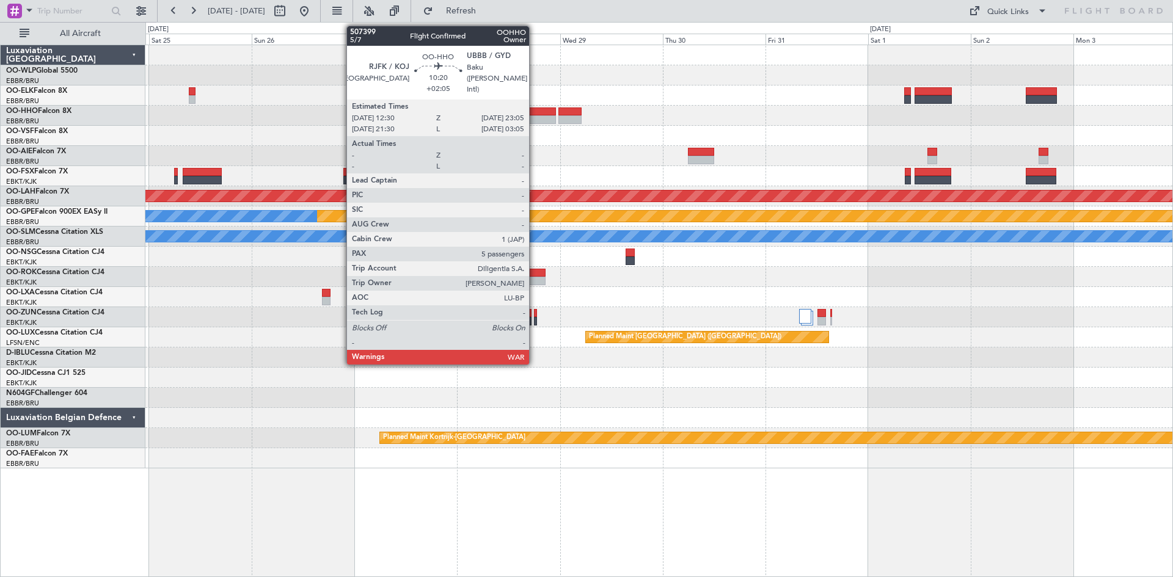
click at [535, 117] on div at bounding box center [533, 119] width 46 height 9
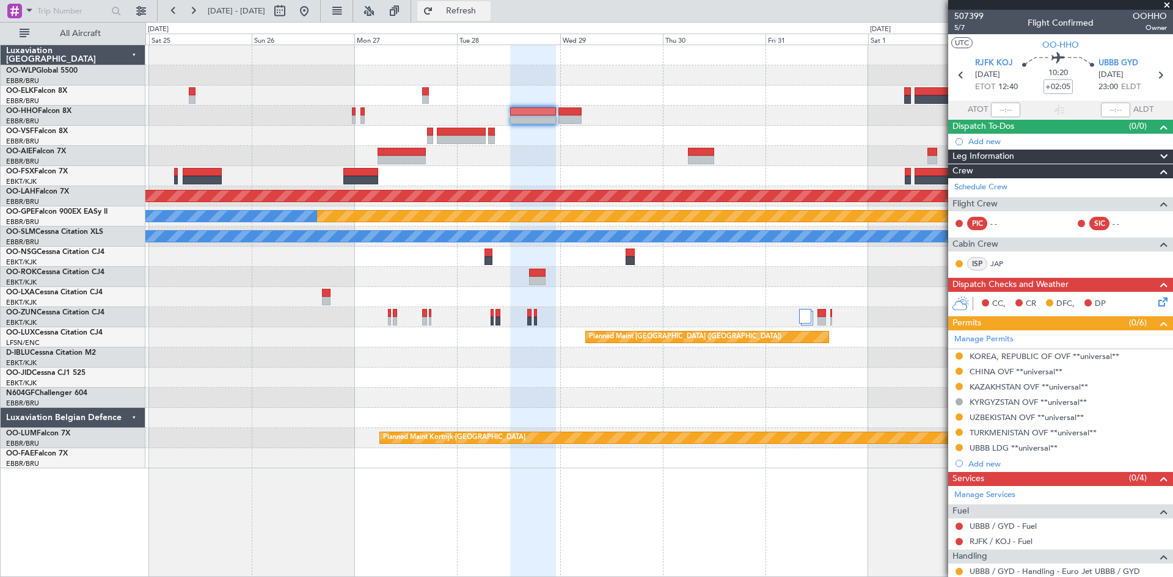
click at [487, 8] on span "Refresh" at bounding box center [461, 11] width 51 height 9
click at [314, 15] on button at bounding box center [304, 11] width 20 height 20
